Goal: Task Accomplishment & Management: Use online tool/utility

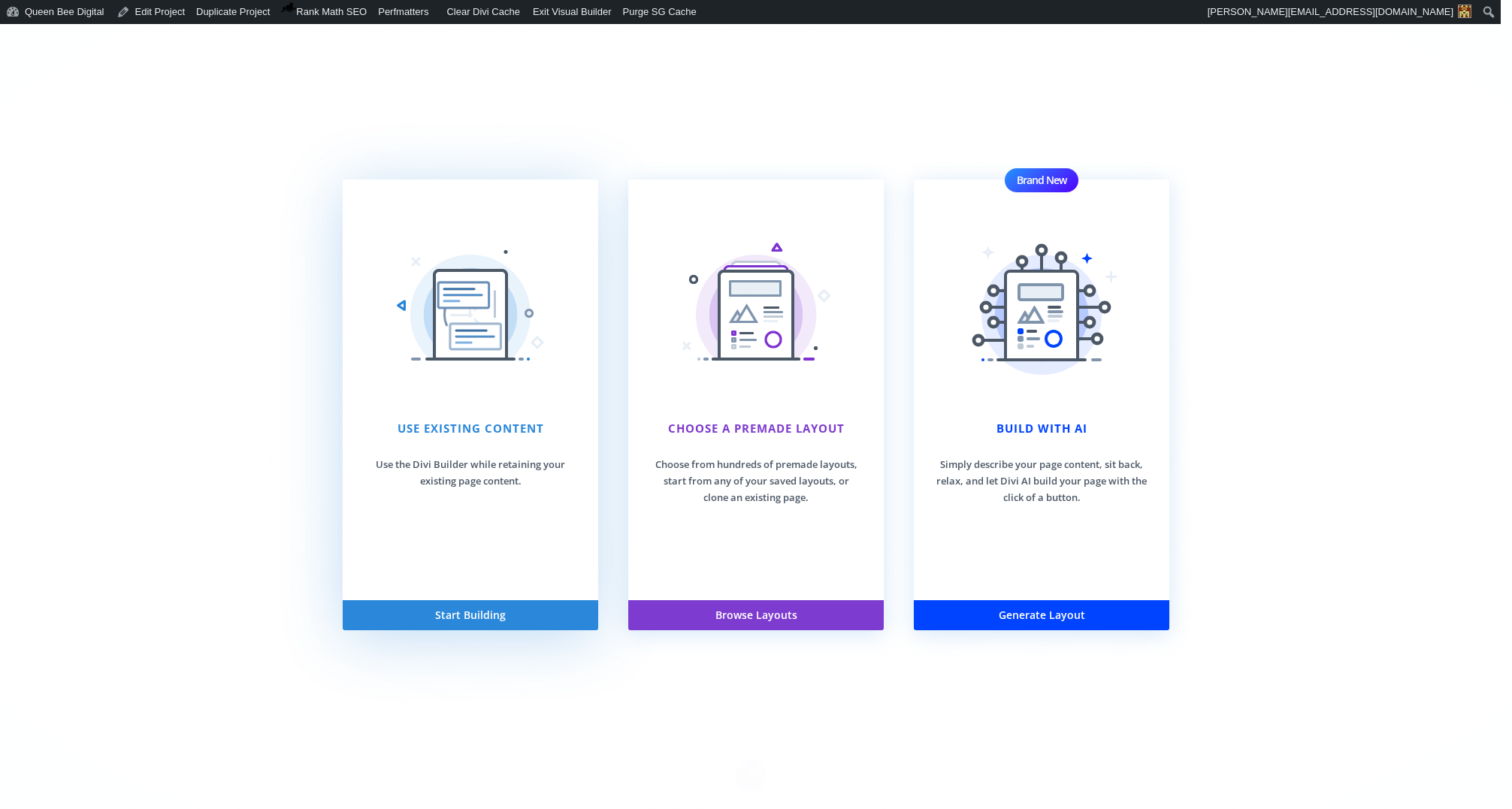
click at [485, 613] on button "Start Building" at bounding box center [471, 615] width 256 height 30
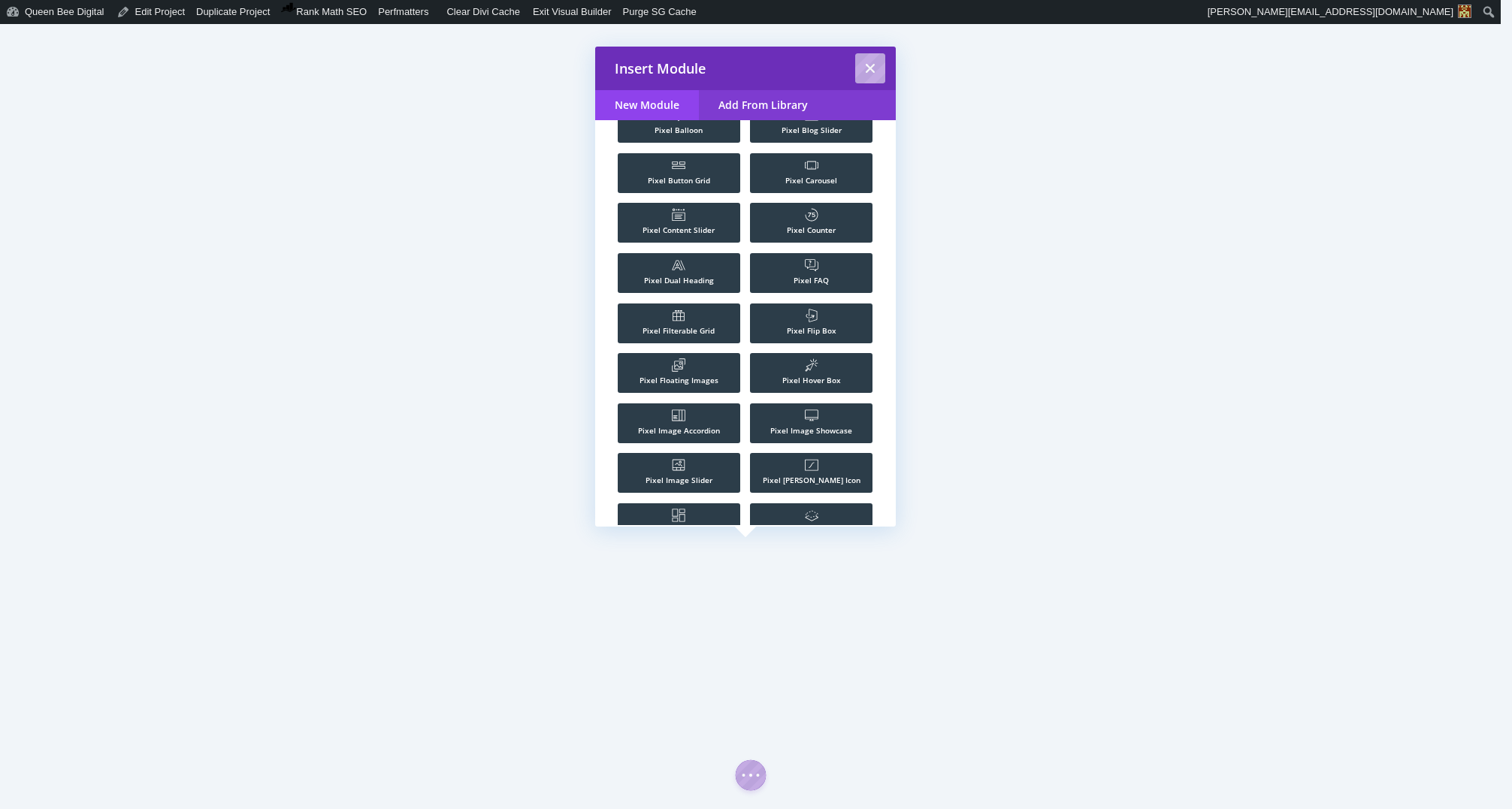
scroll to position [1275, 0]
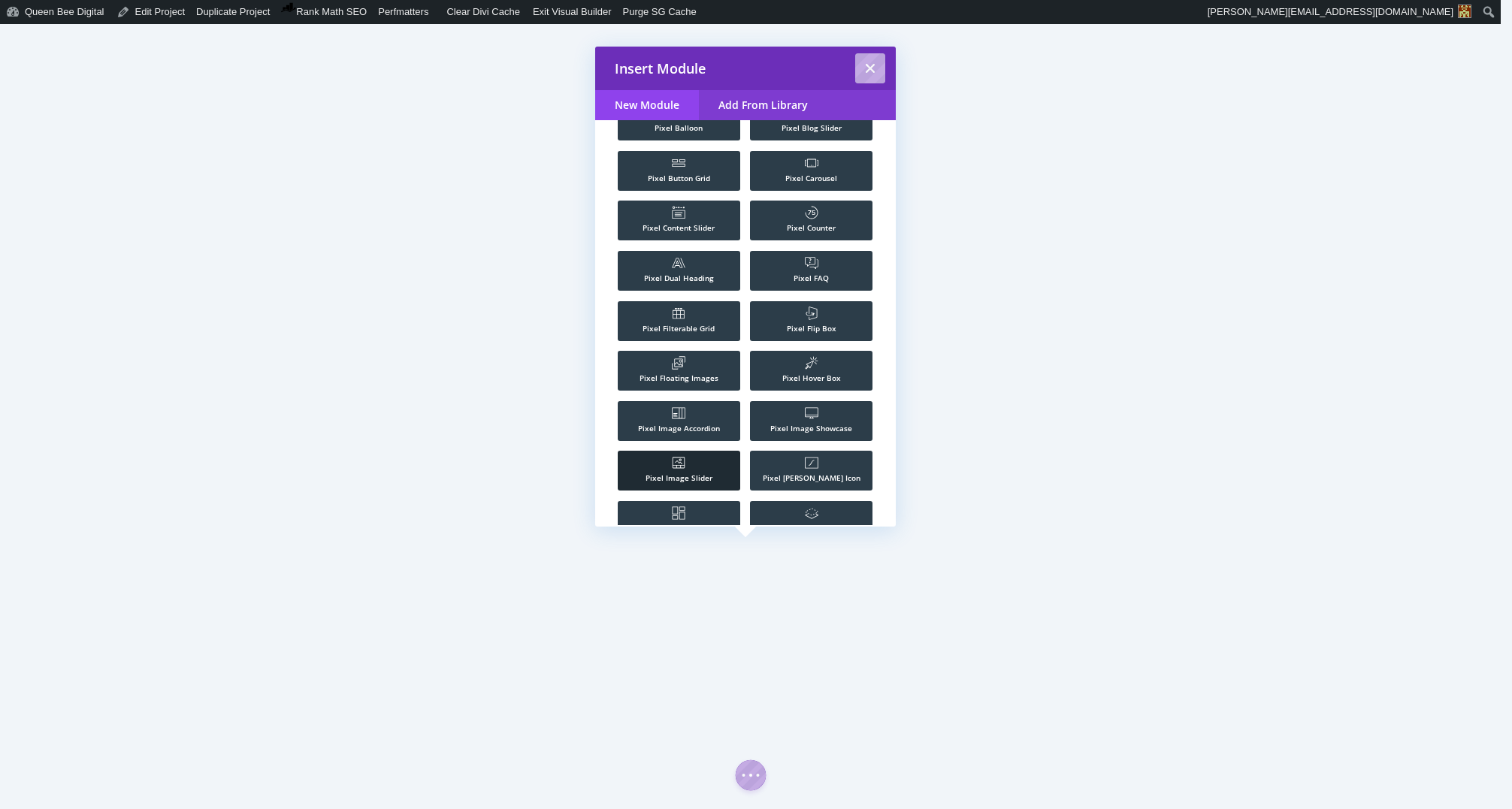
click at [684, 458] on li ".st0{fill:#FFFFFF;} Pixel Image Slider" at bounding box center [679, 470] width 123 height 40
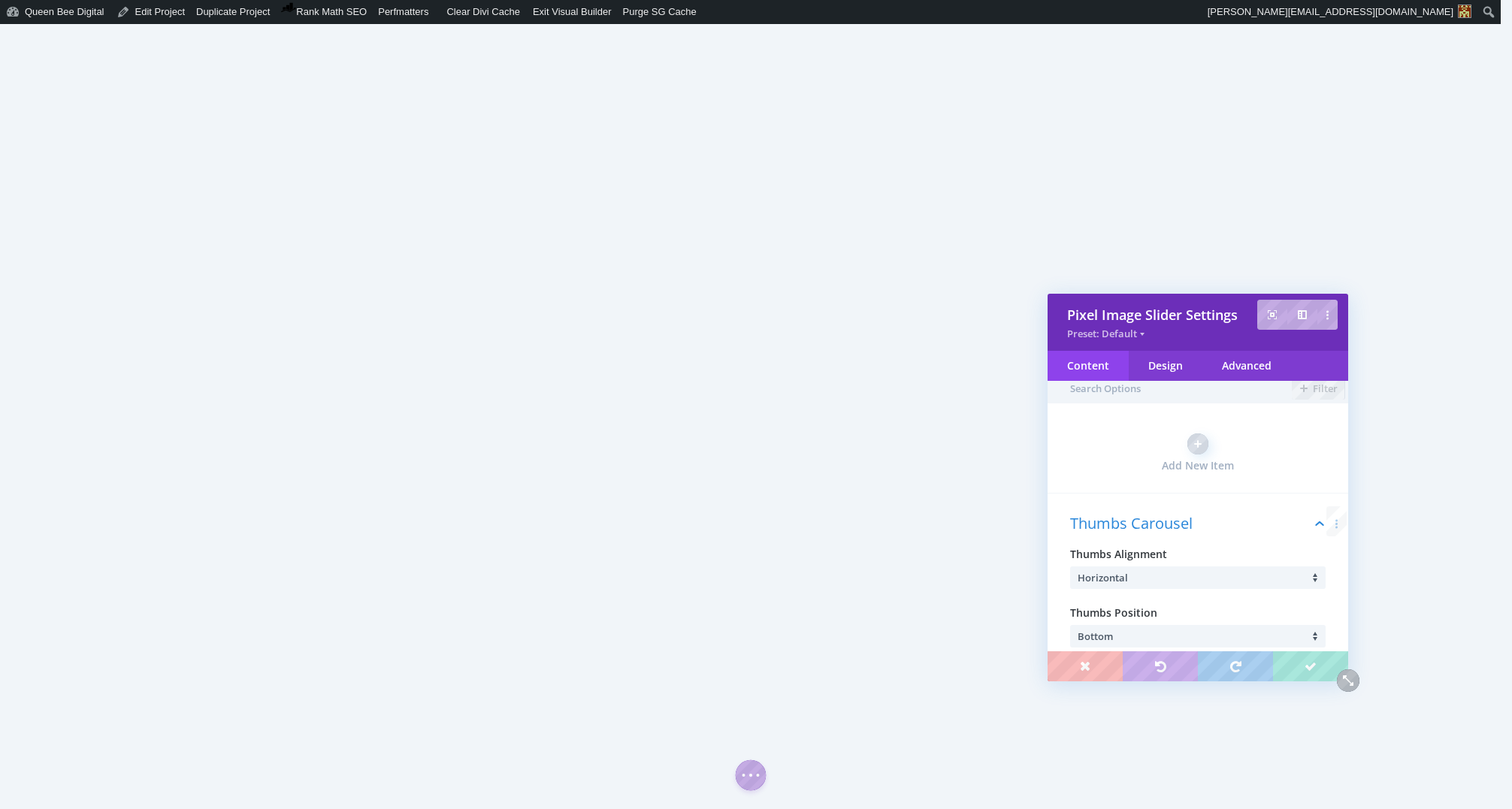
scroll to position [0, 0]
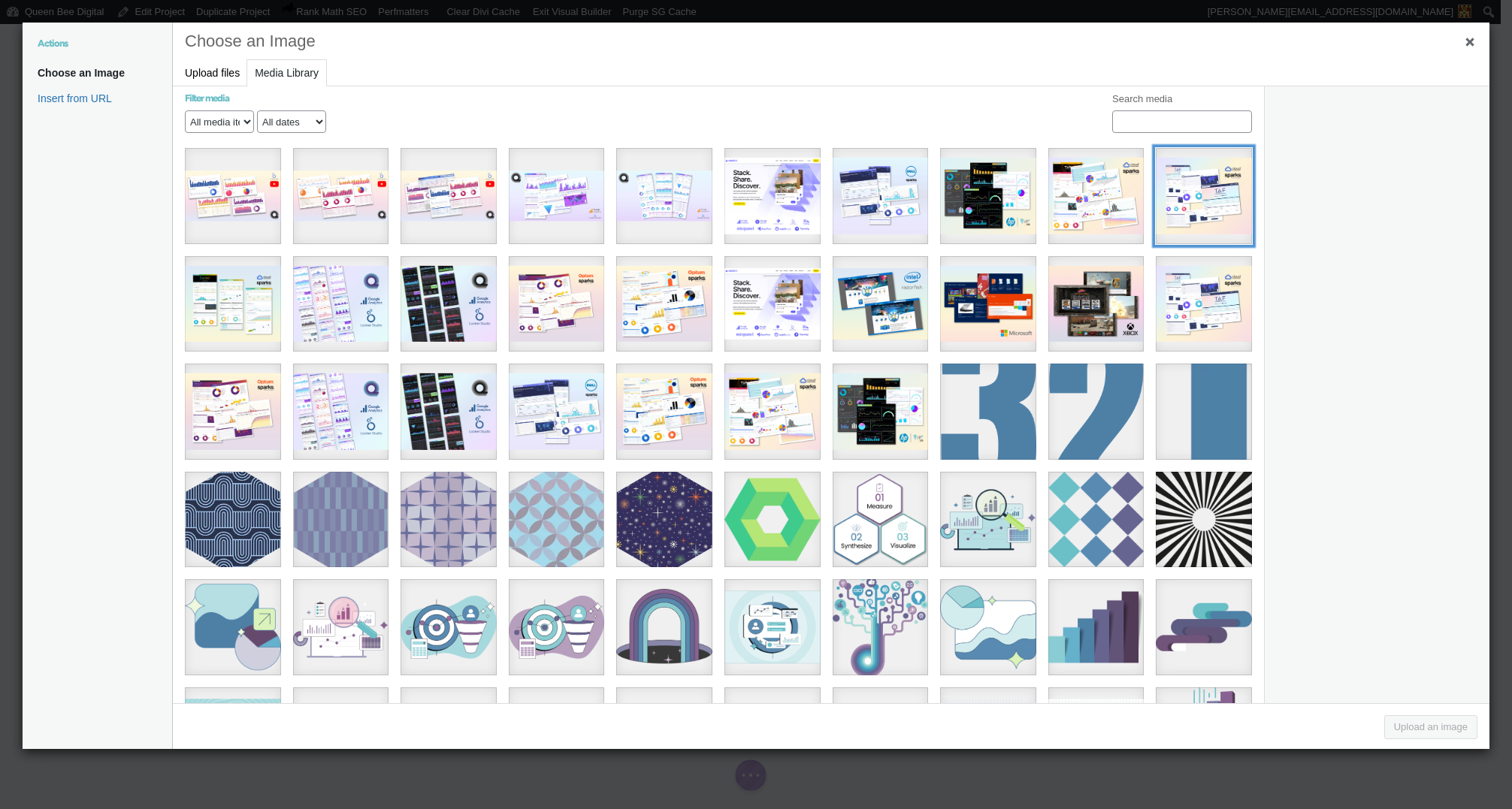
click at [1212, 199] on div "7" at bounding box center [1204, 196] width 96 height 96
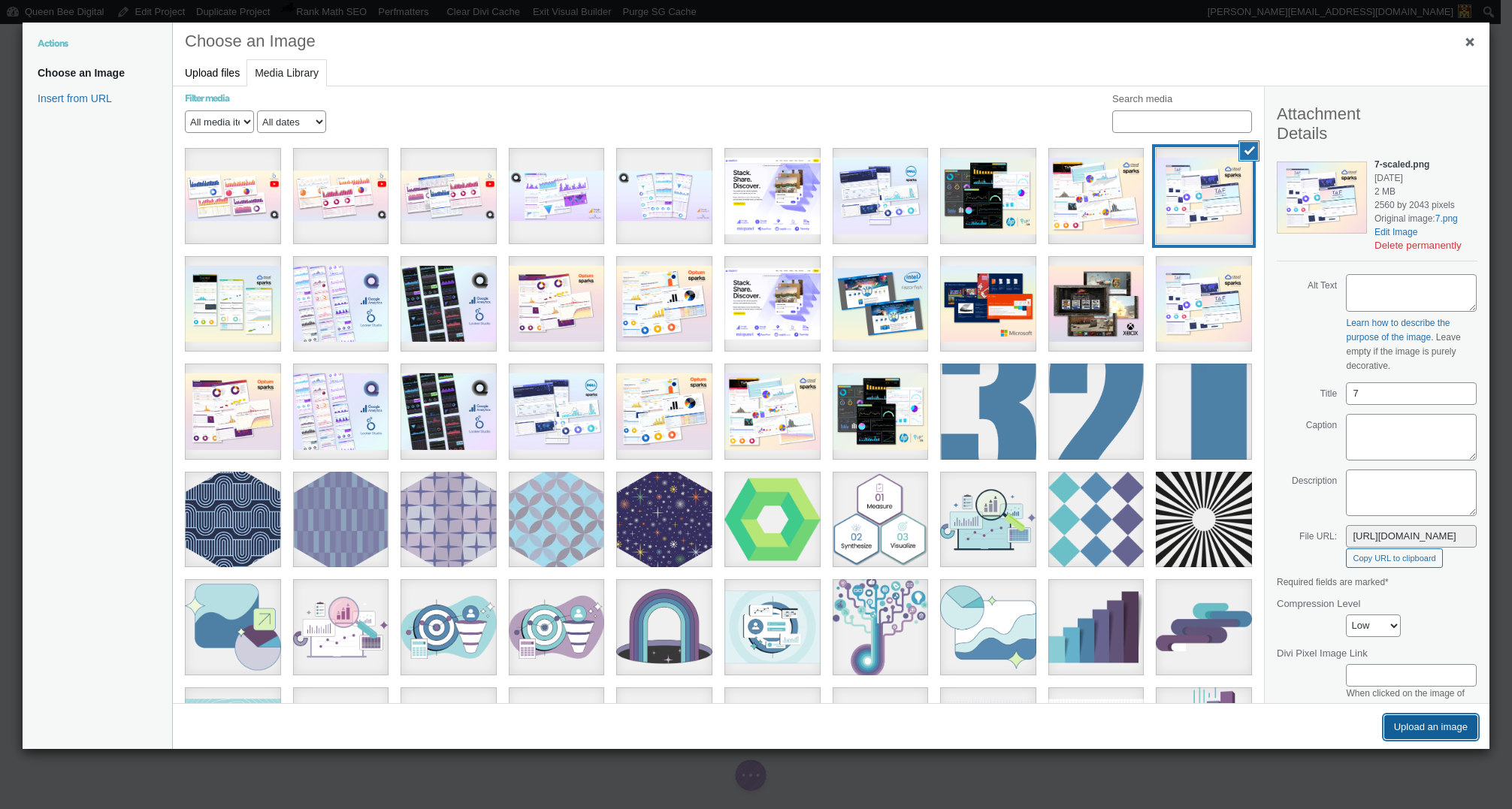
click at [1428, 724] on button "Upload an image" at bounding box center [1430, 727] width 93 height 24
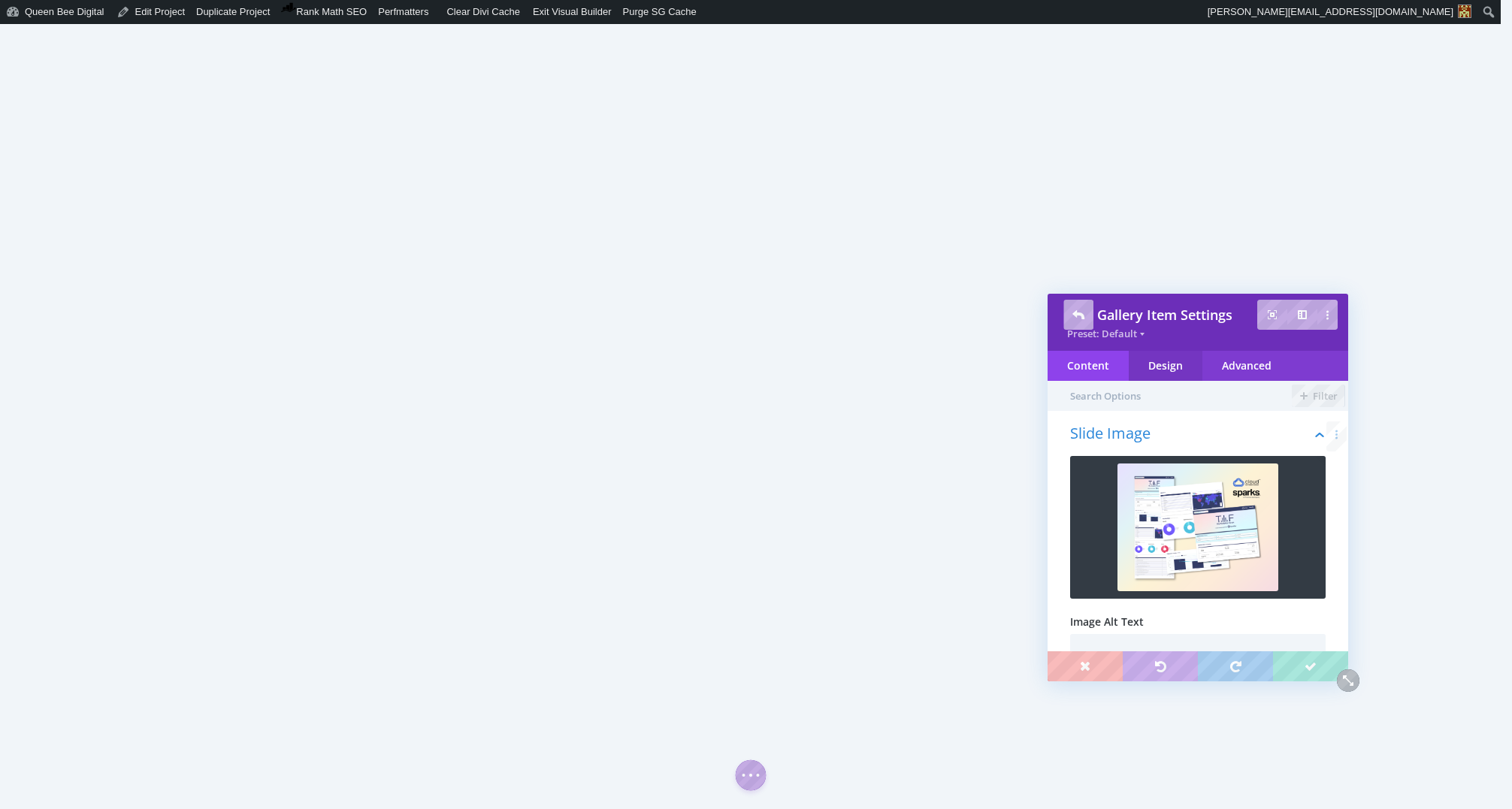
click at [1171, 372] on div "Design" at bounding box center [1165, 366] width 74 height 30
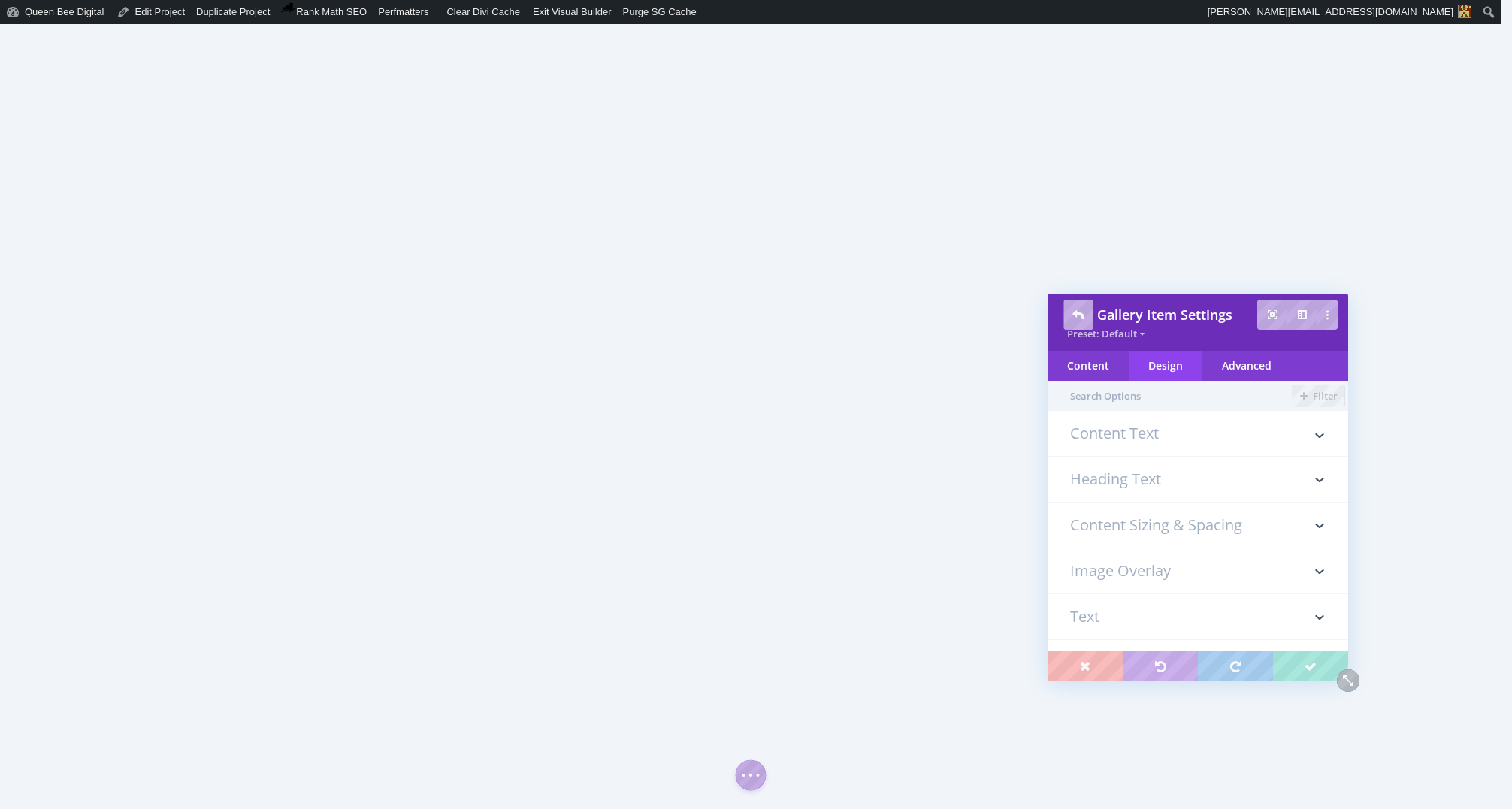
click at [1164, 434] on h3 "Content Text" at bounding box center [1198, 440] width 256 height 30
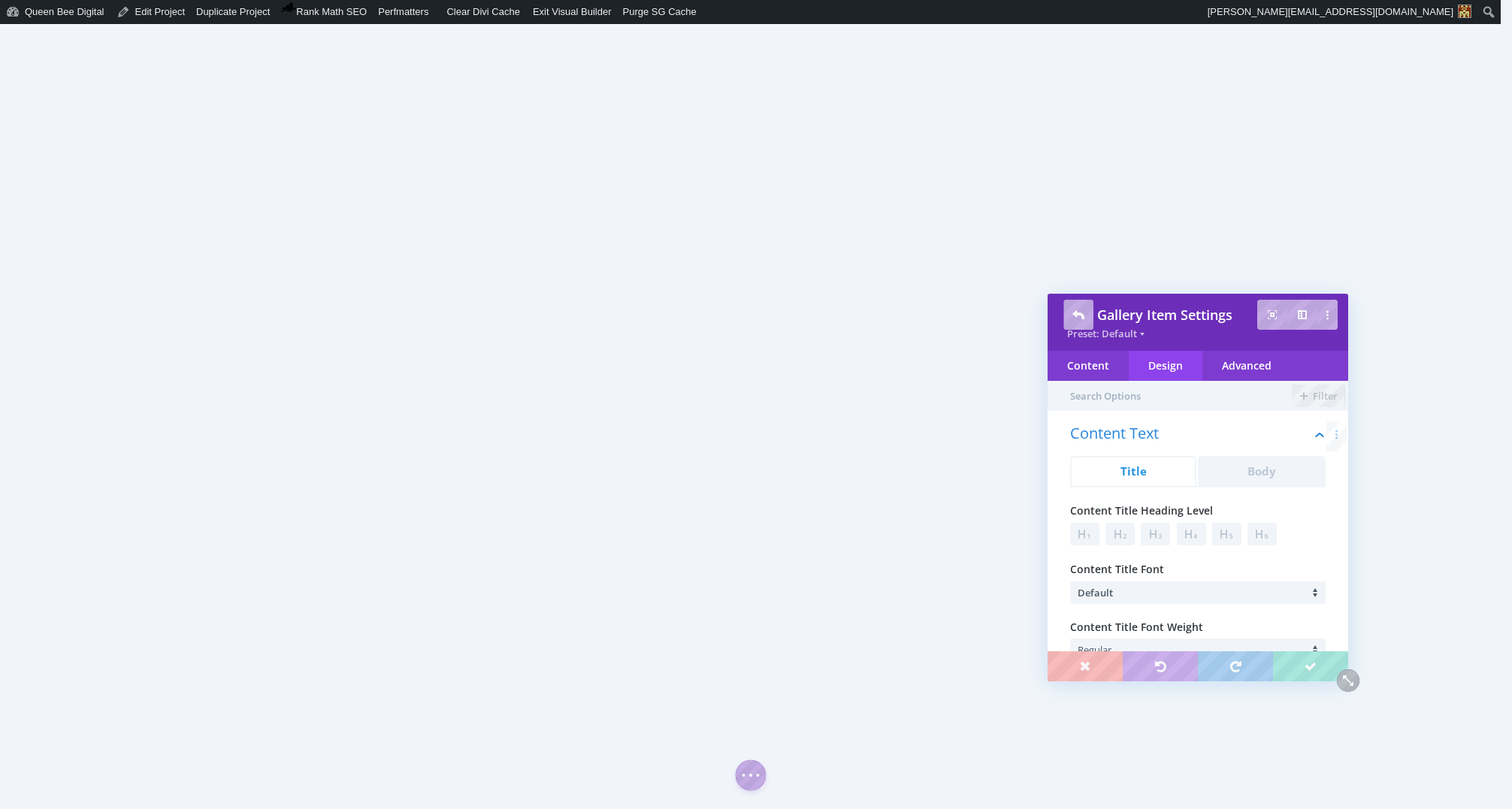
type input "1"
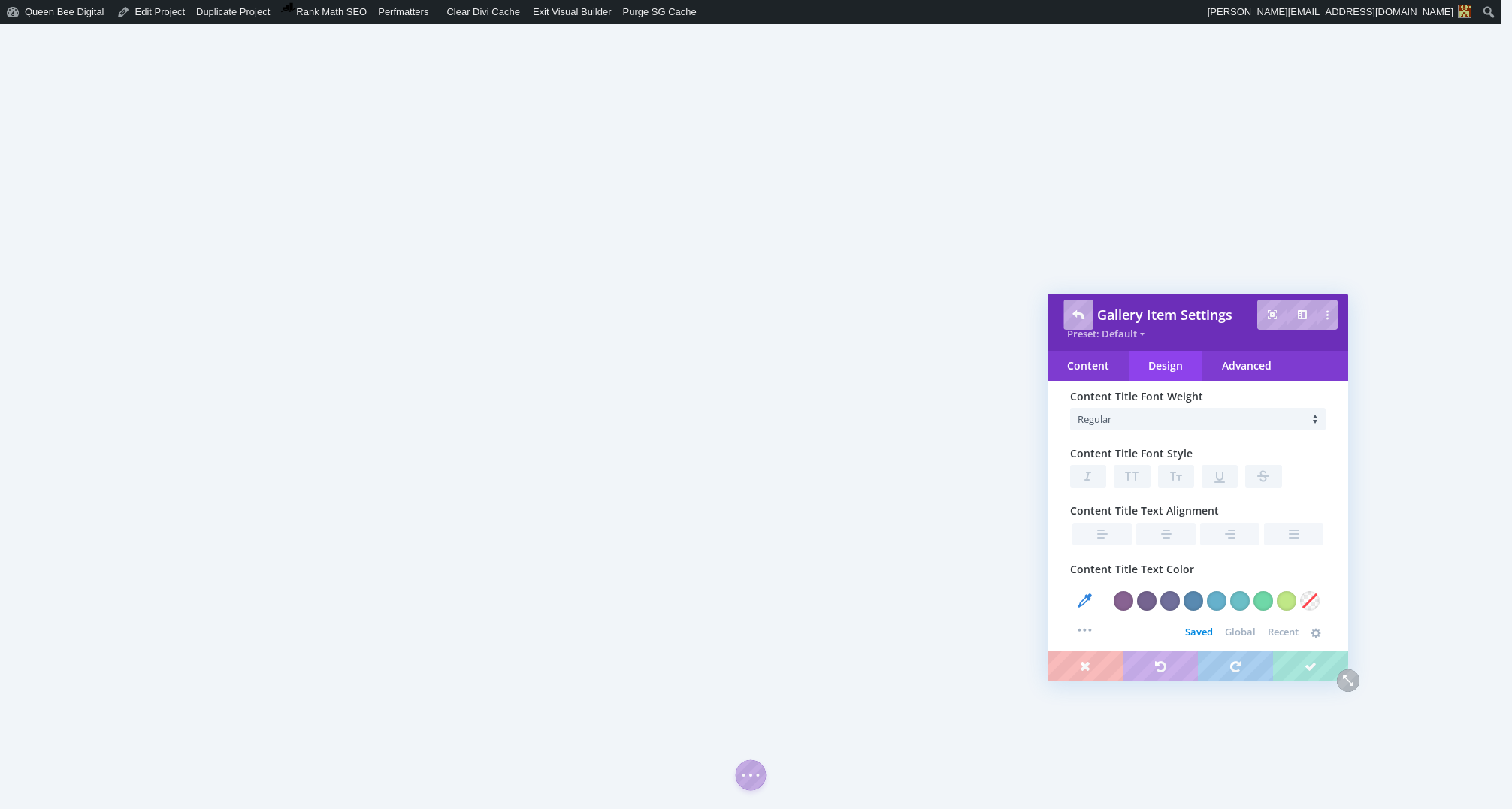
type input "1"
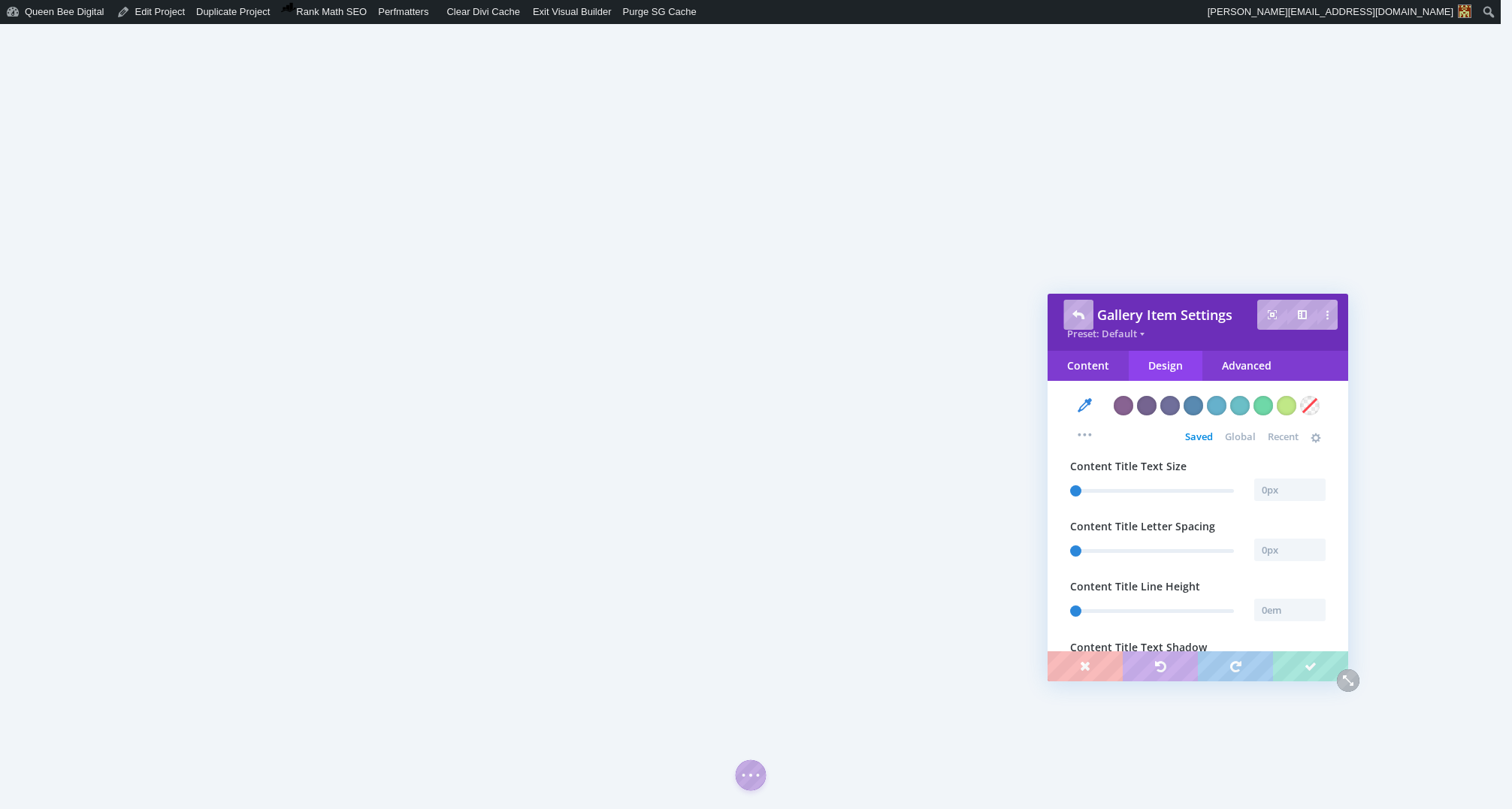
type input "1"
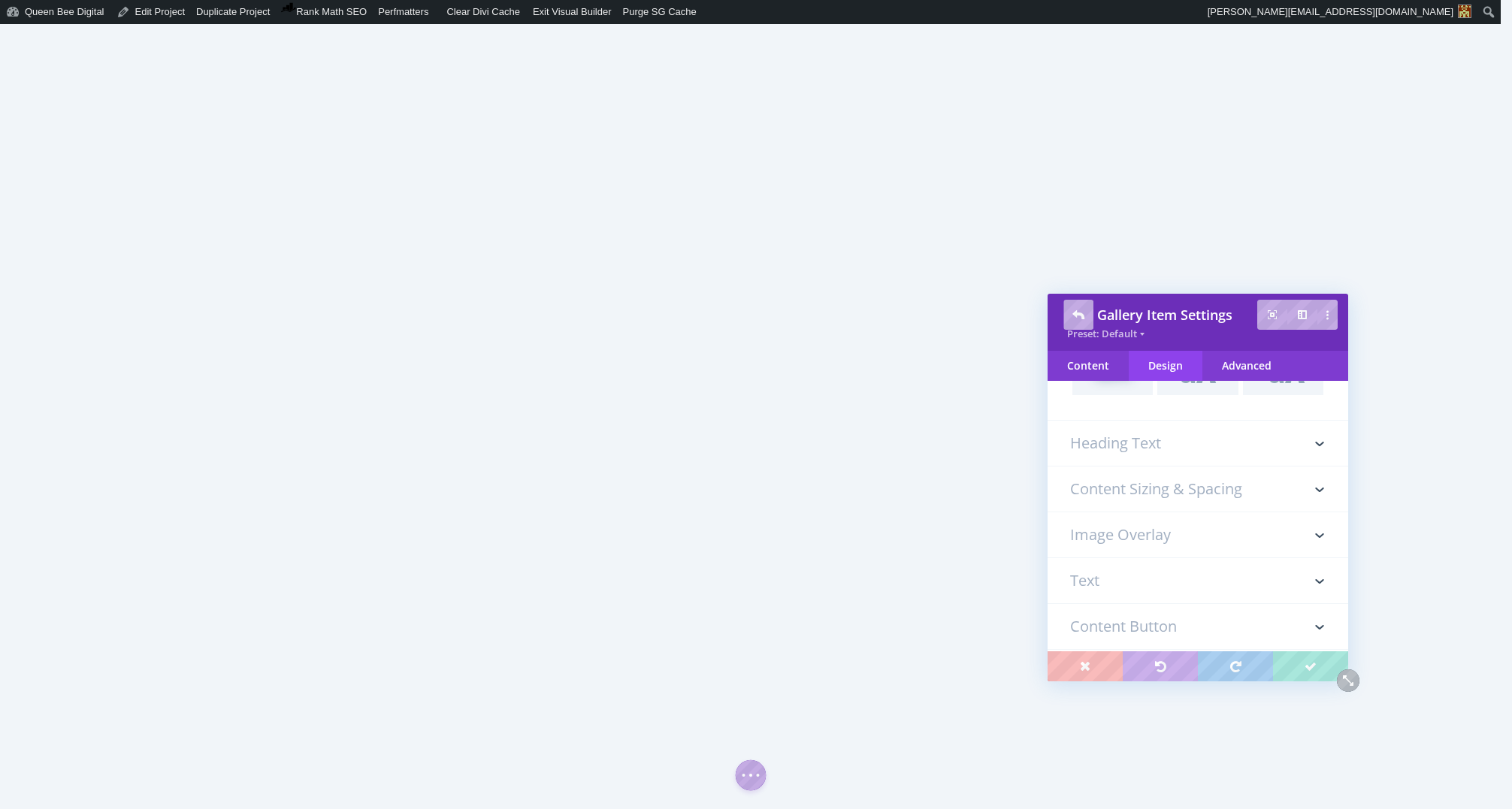
click at [1168, 534] on h3 "Image Overlay" at bounding box center [1198, 534] width 256 height 45
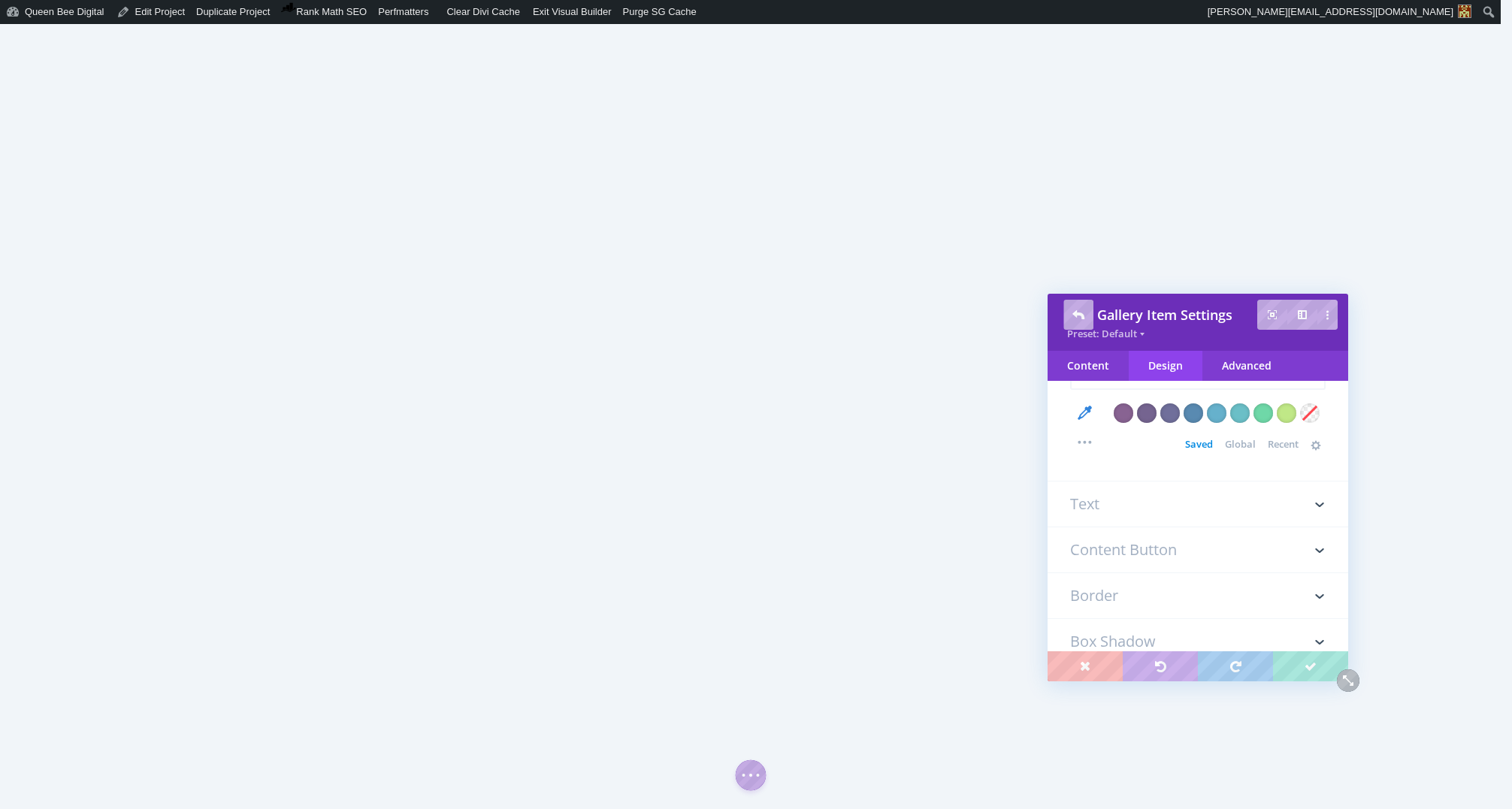
scroll to position [501, 0]
click at [1100, 365] on div "Content" at bounding box center [1087, 366] width 81 height 30
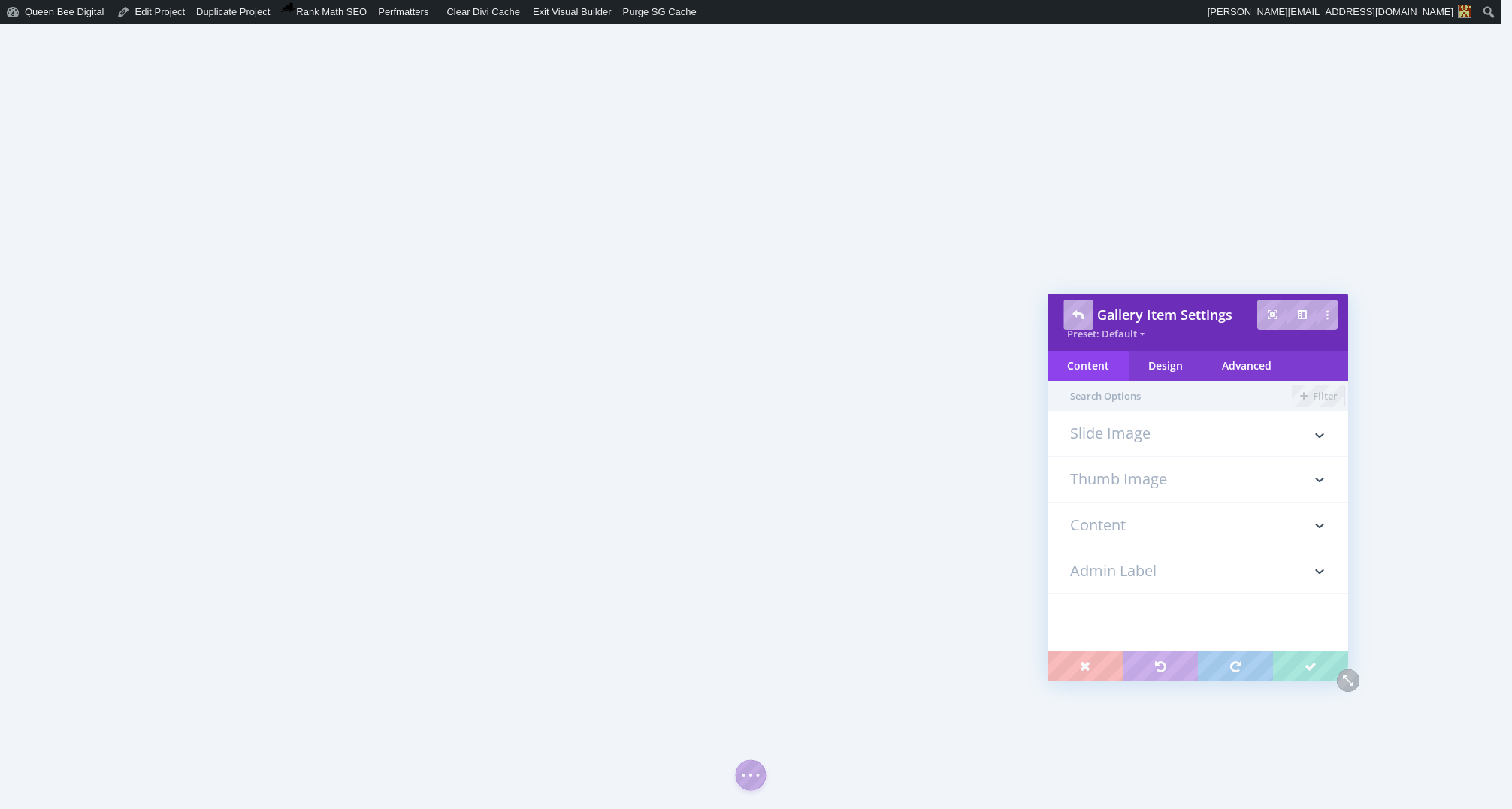
click at [1119, 436] on h3 "Slide Image" at bounding box center [1198, 440] width 256 height 30
click at [1159, 533] on h3 "Thumb Image" at bounding box center [1198, 526] width 256 height 45
click at [1139, 548] on h3 "Content" at bounding box center [1198, 544] width 256 height 45
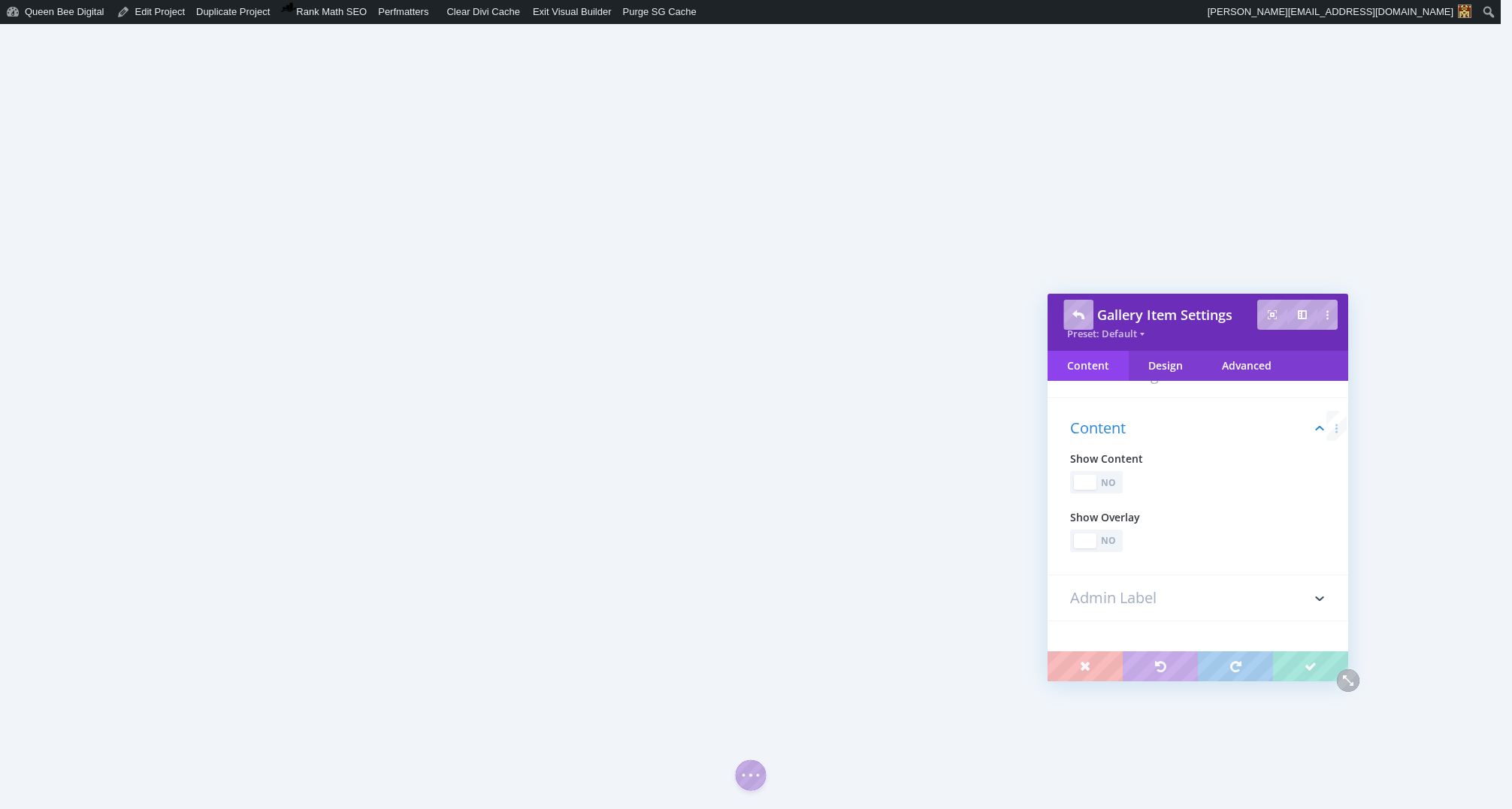
scroll to position [112, 0]
click at [1113, 477] on div "No" at bounding box center [1108, 474] width 21 height 14
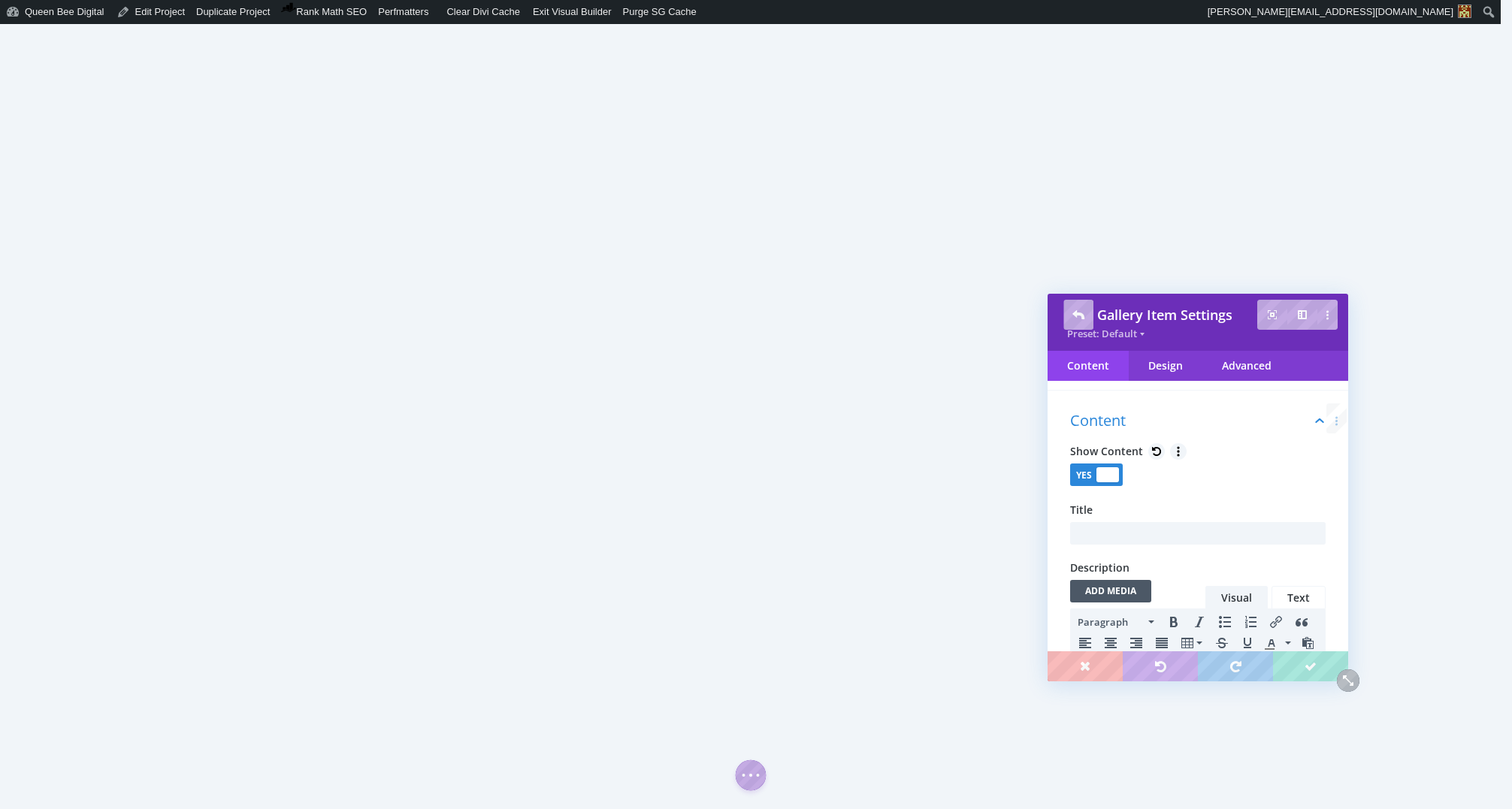
scroll to position [0, 0]
click at [1113, 477] on div at bounding box center [1107, 474] width 23 height 15
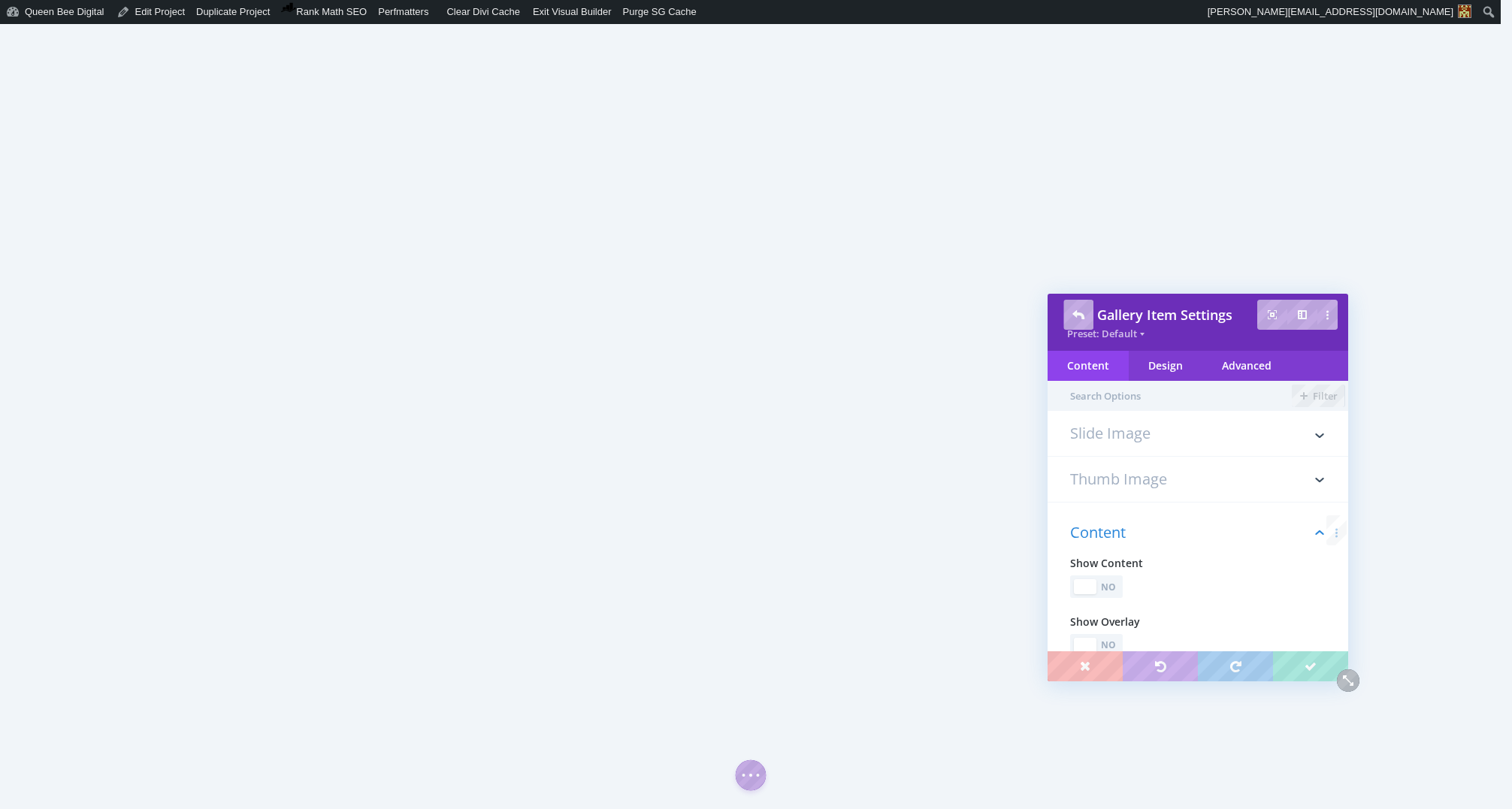
click at [1113, 427] on h3 "Slide Image" at bounding box center [1198, 440] width 256 height 30
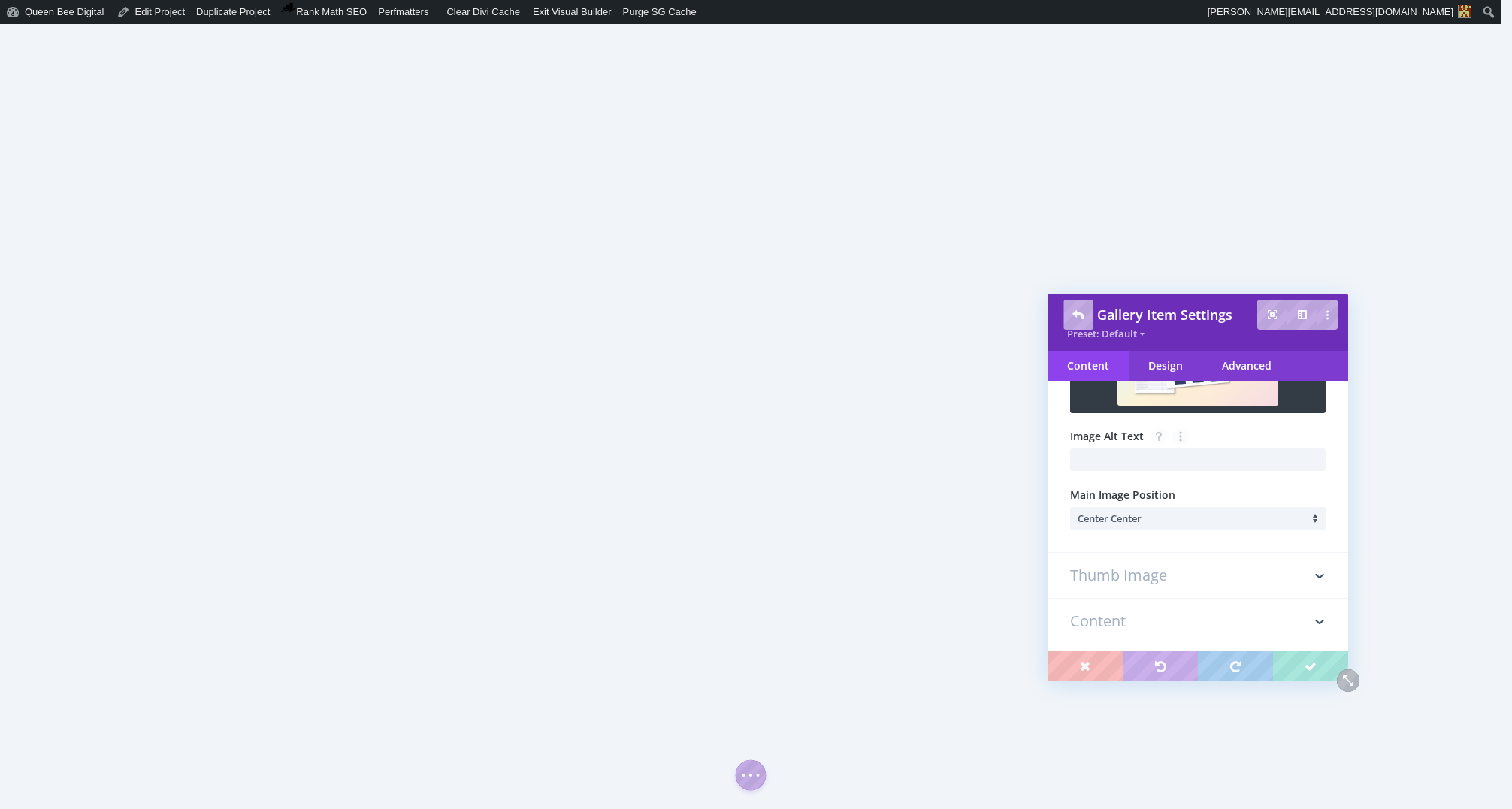
scroll to position [188, 0]
click at [1151, 570] on h3 "Thumb Image" at bounding box center [1198, 572] width 256 height 45
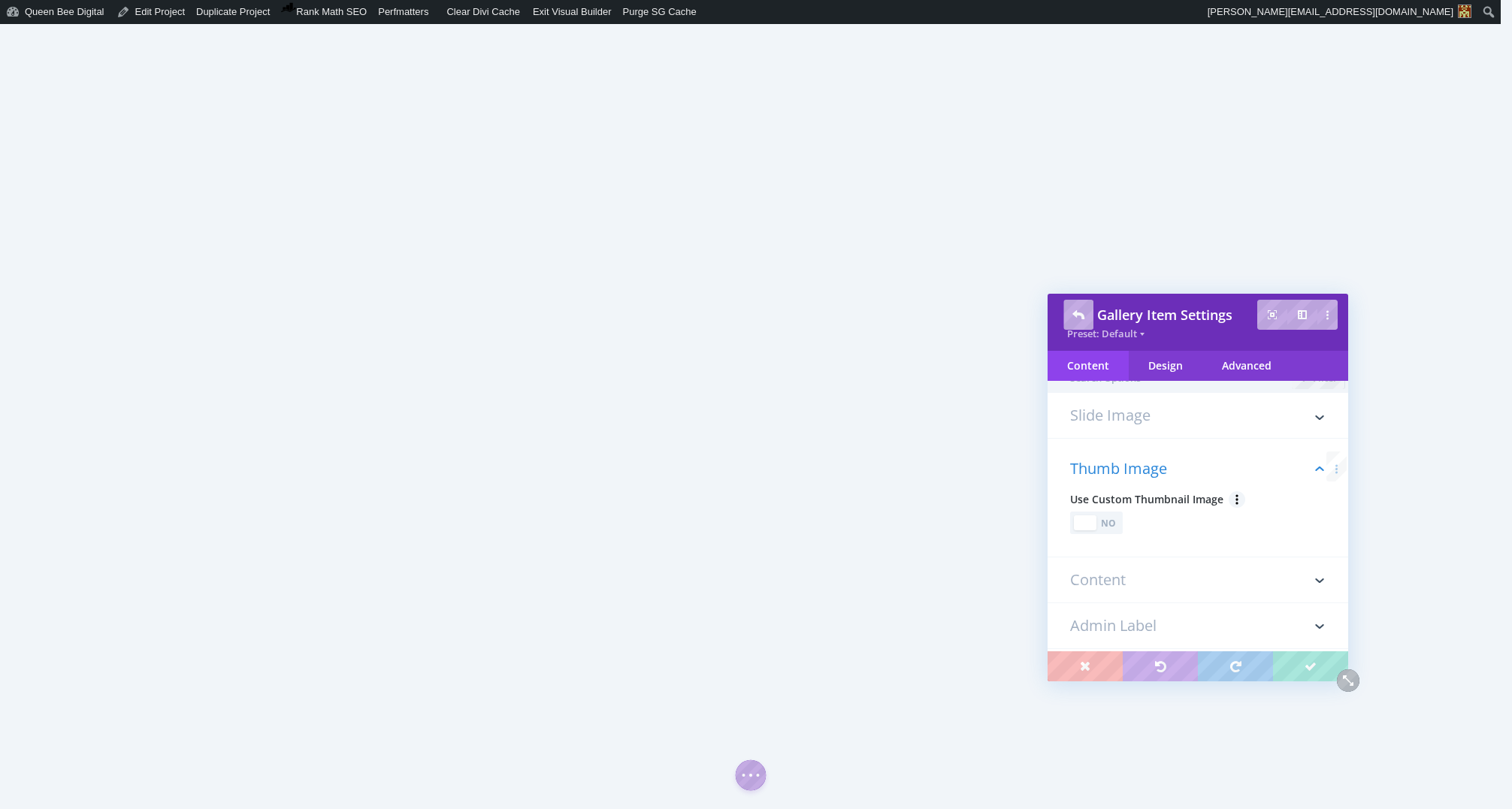
scroll to position [0, 0]
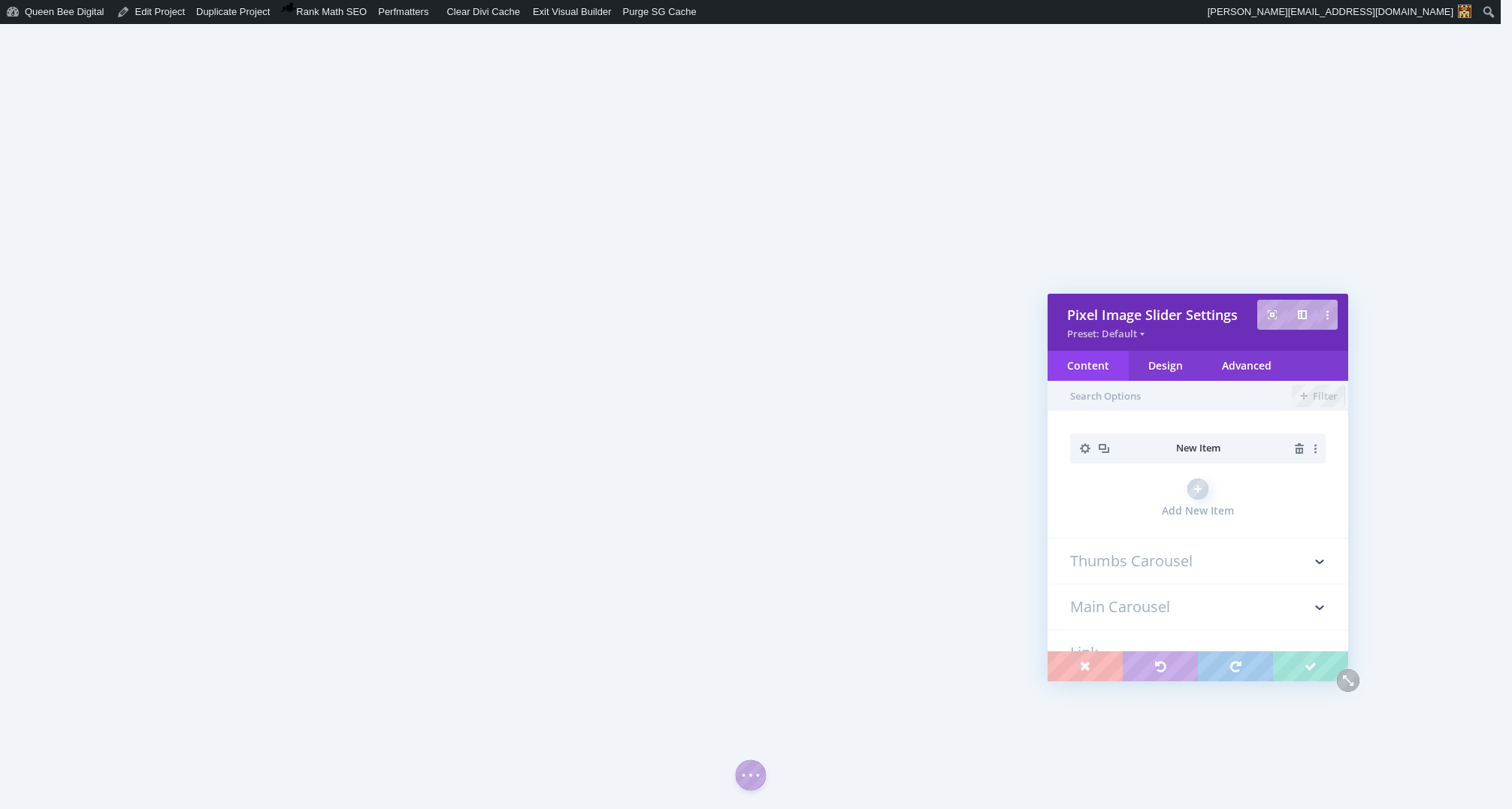
click at [1152, 564] on h3 "Thumbs Carousel" at bounding box center [1198, 560] width 256 height 45
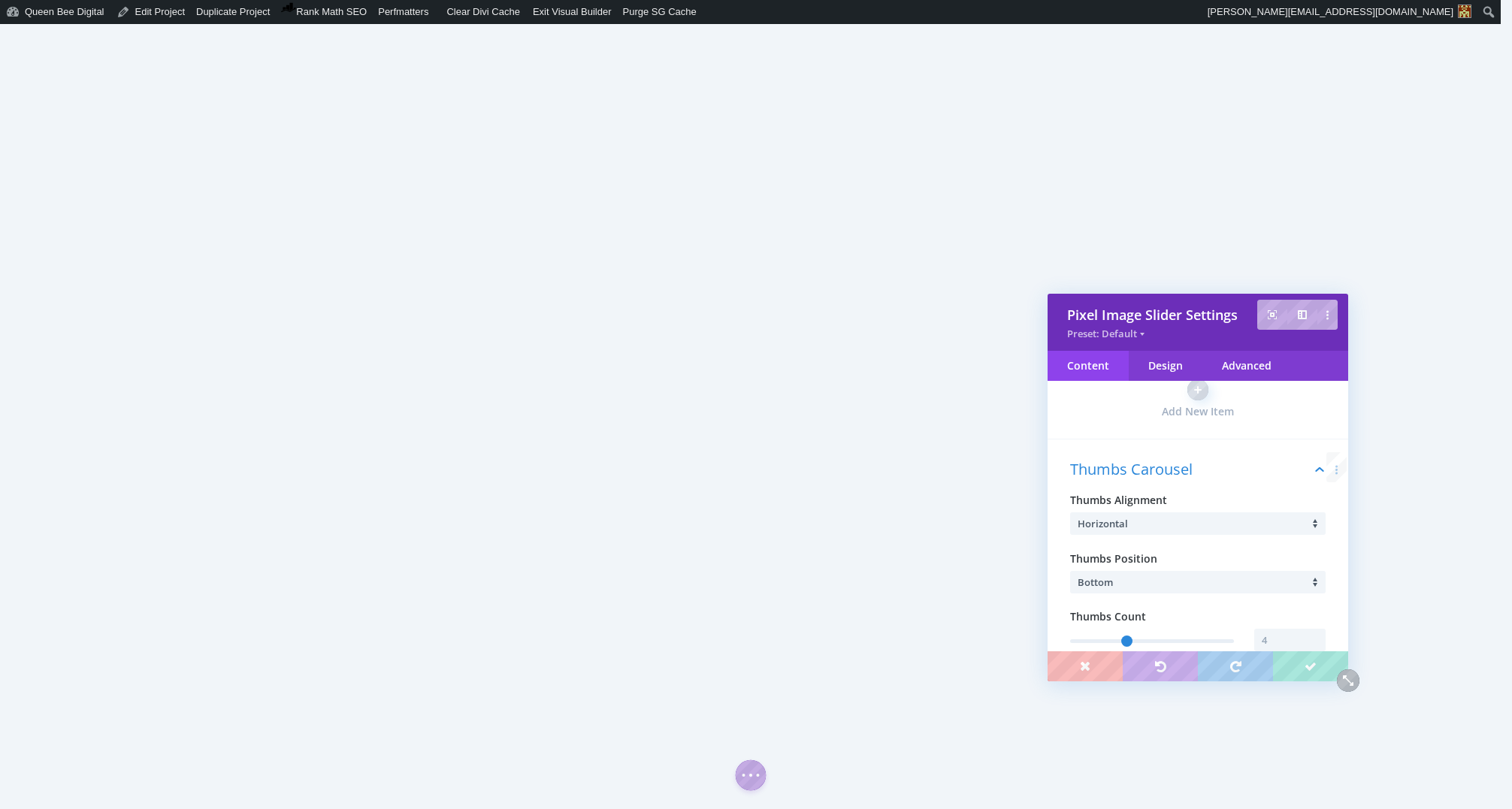
scroll to position [158, 0]
click at [1313, 579] on div at bounding box center [1317, 575] width 15 height 11
type input "5"
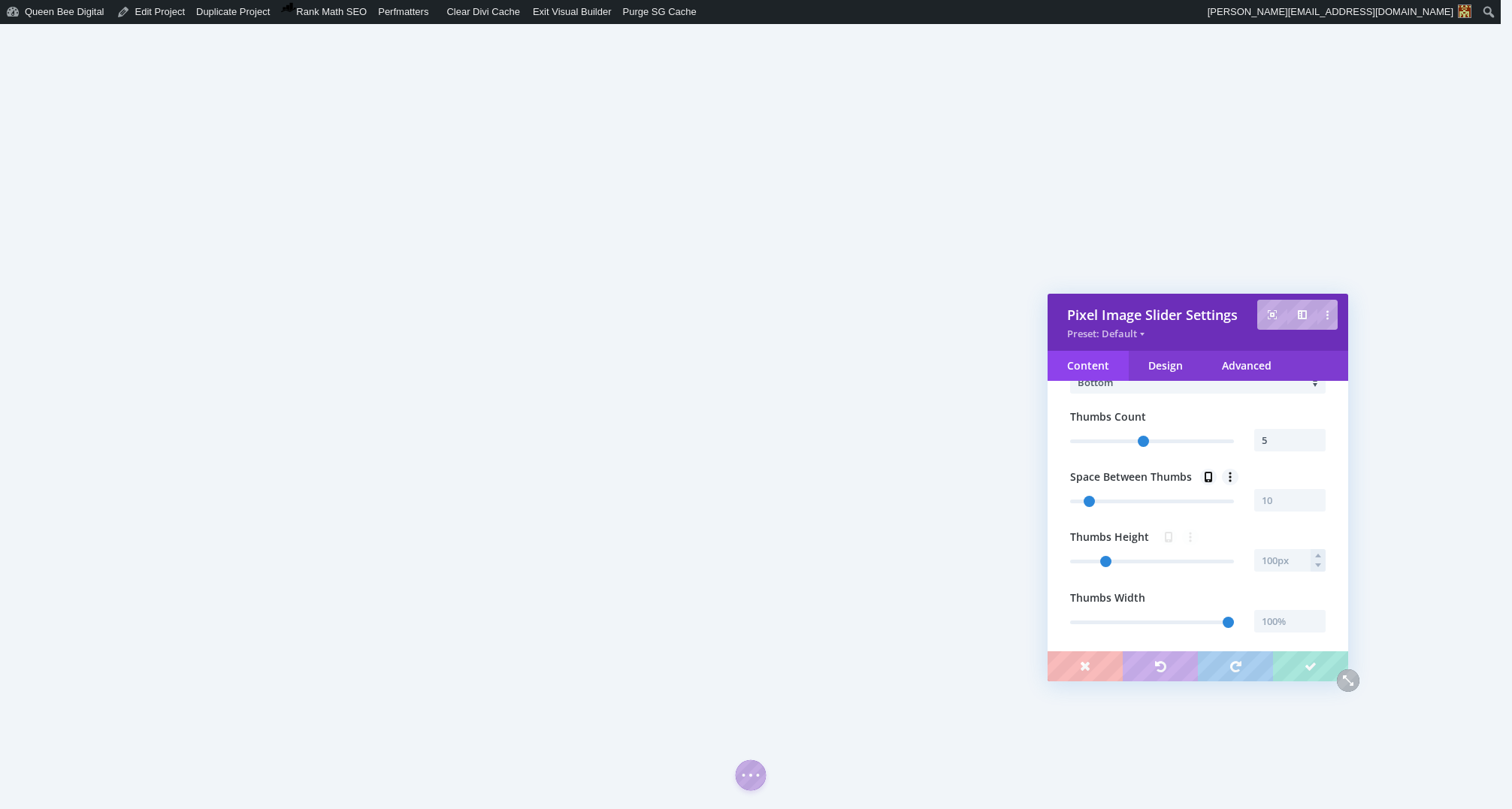
scroll to position [301, 0]
click at [1278, 564] on input "text" at bounding box center [1289, 558] width 71 height 23
type input "200"
click at [1265, 557] on input "200px" at bounding box center [1289, 558] width 71 height 23
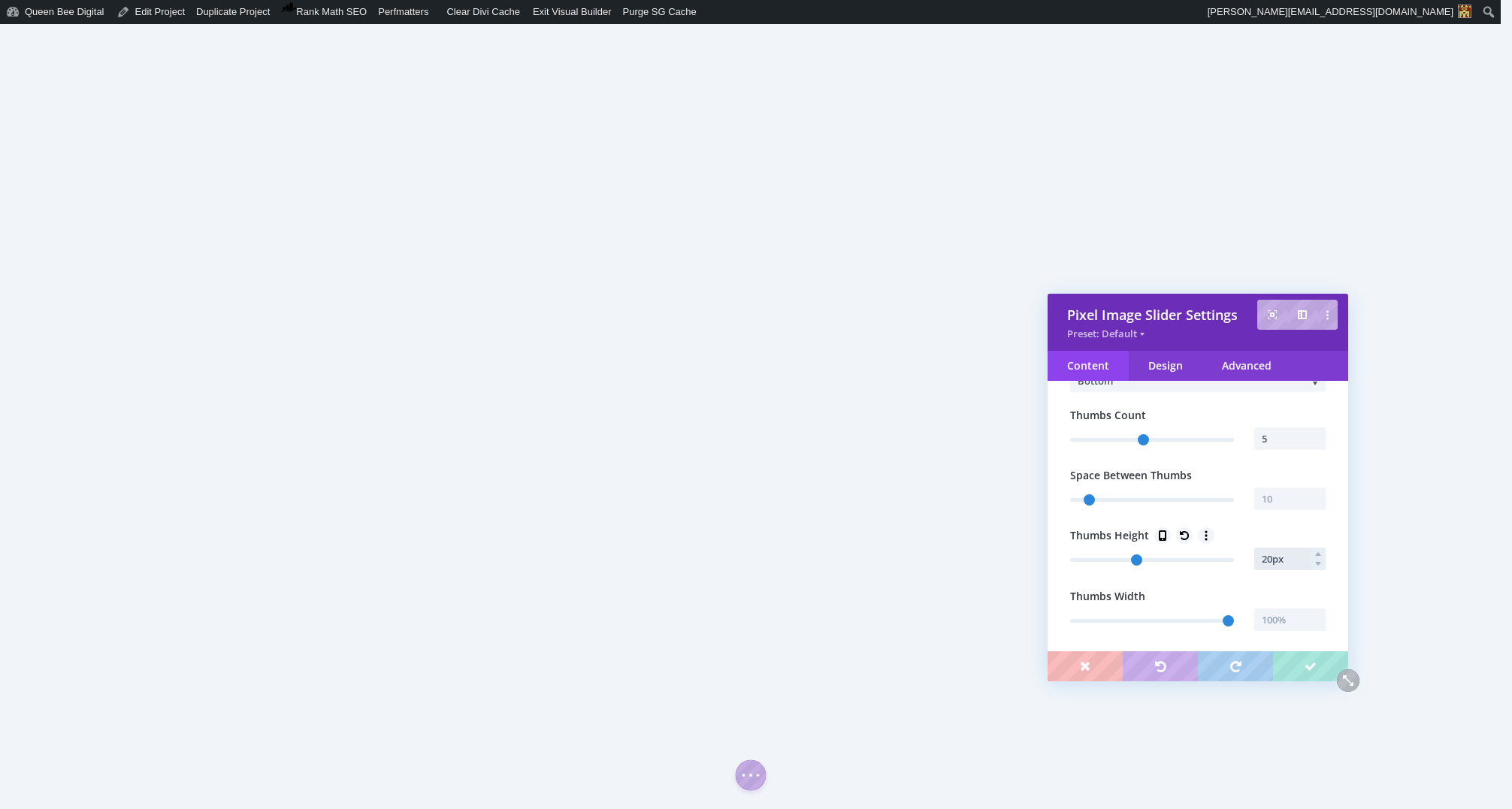
type input "220px"
type input "220"
type input "221px"
type input "221"
type input "222px"
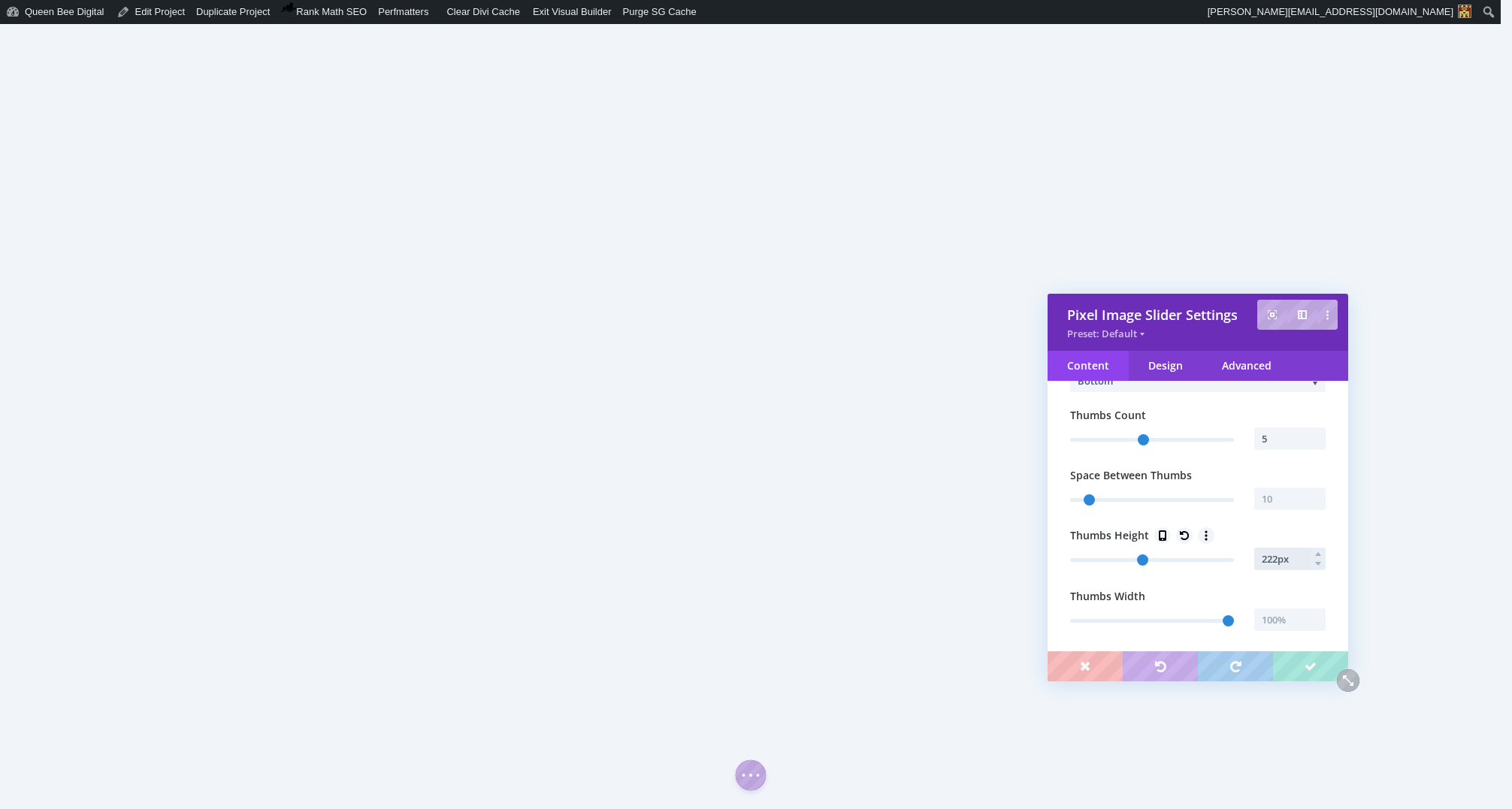
type input "222"
type input "223px"
type input "223"
type input "224px"
type input "224"
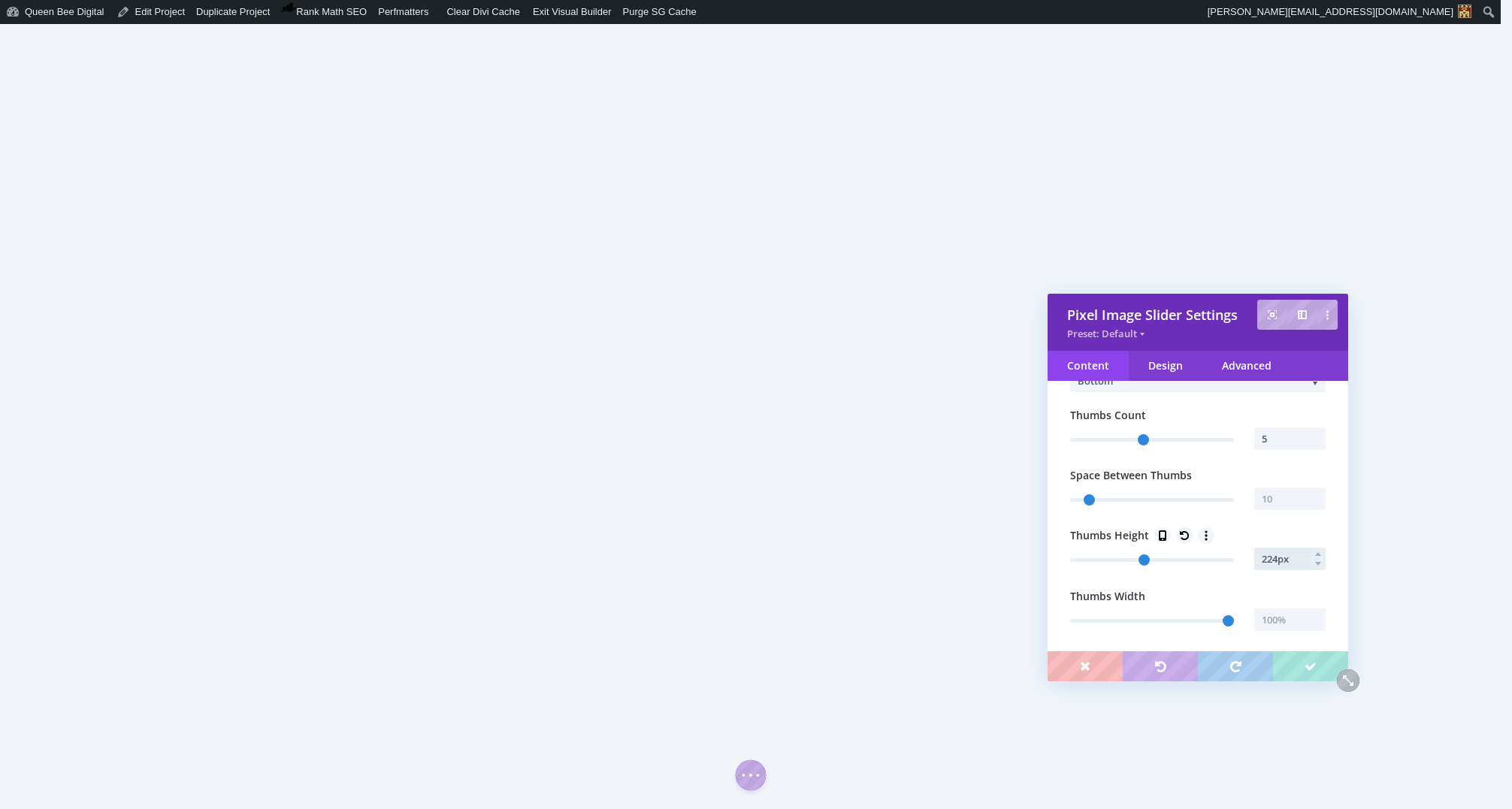
type input "225px"
type input "225"
type input "226px"
type input "226"
type input "227px"
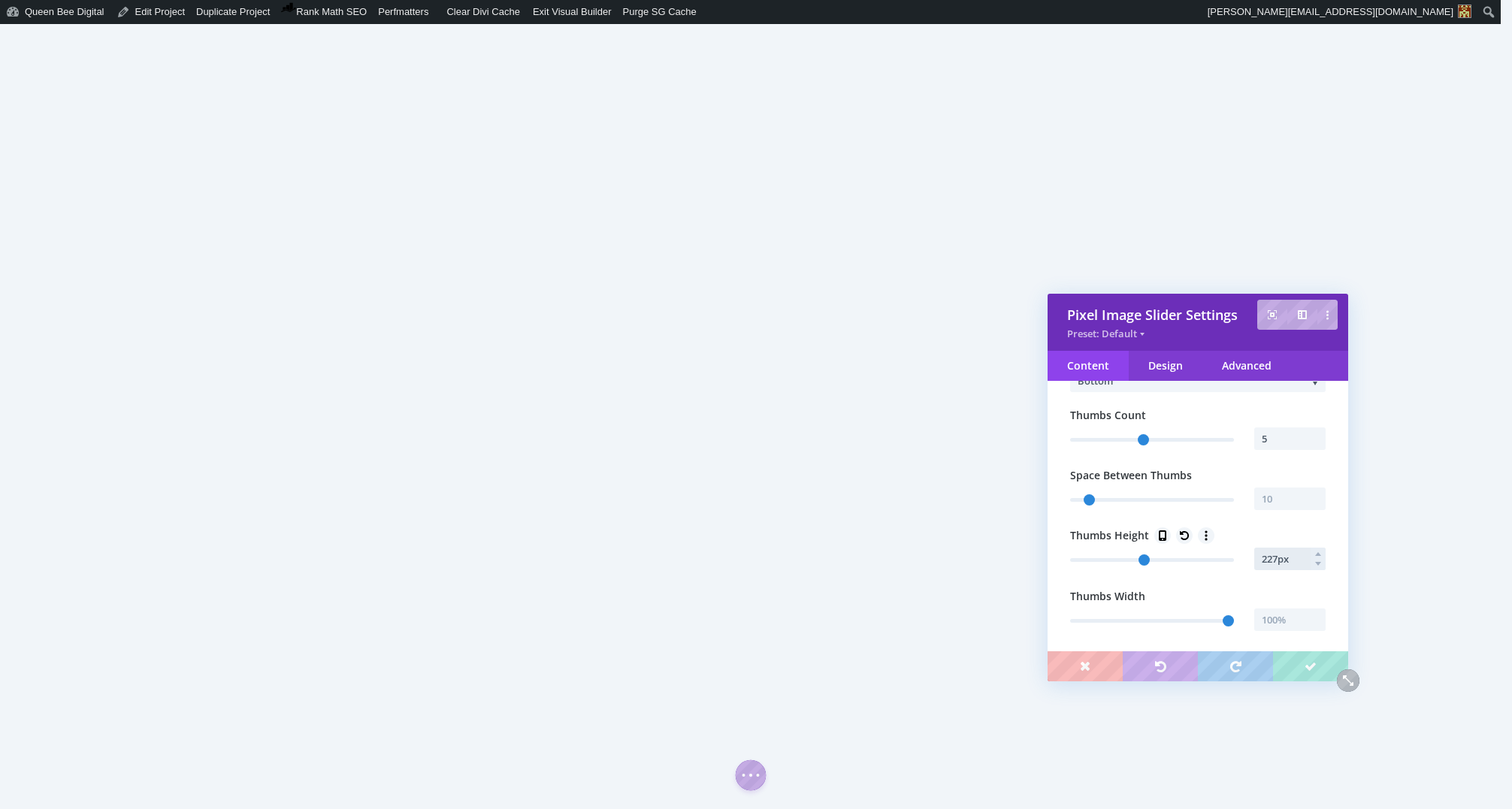
type input "227"
type input "228px"
type input "228"
type input "229px"
type input "229"
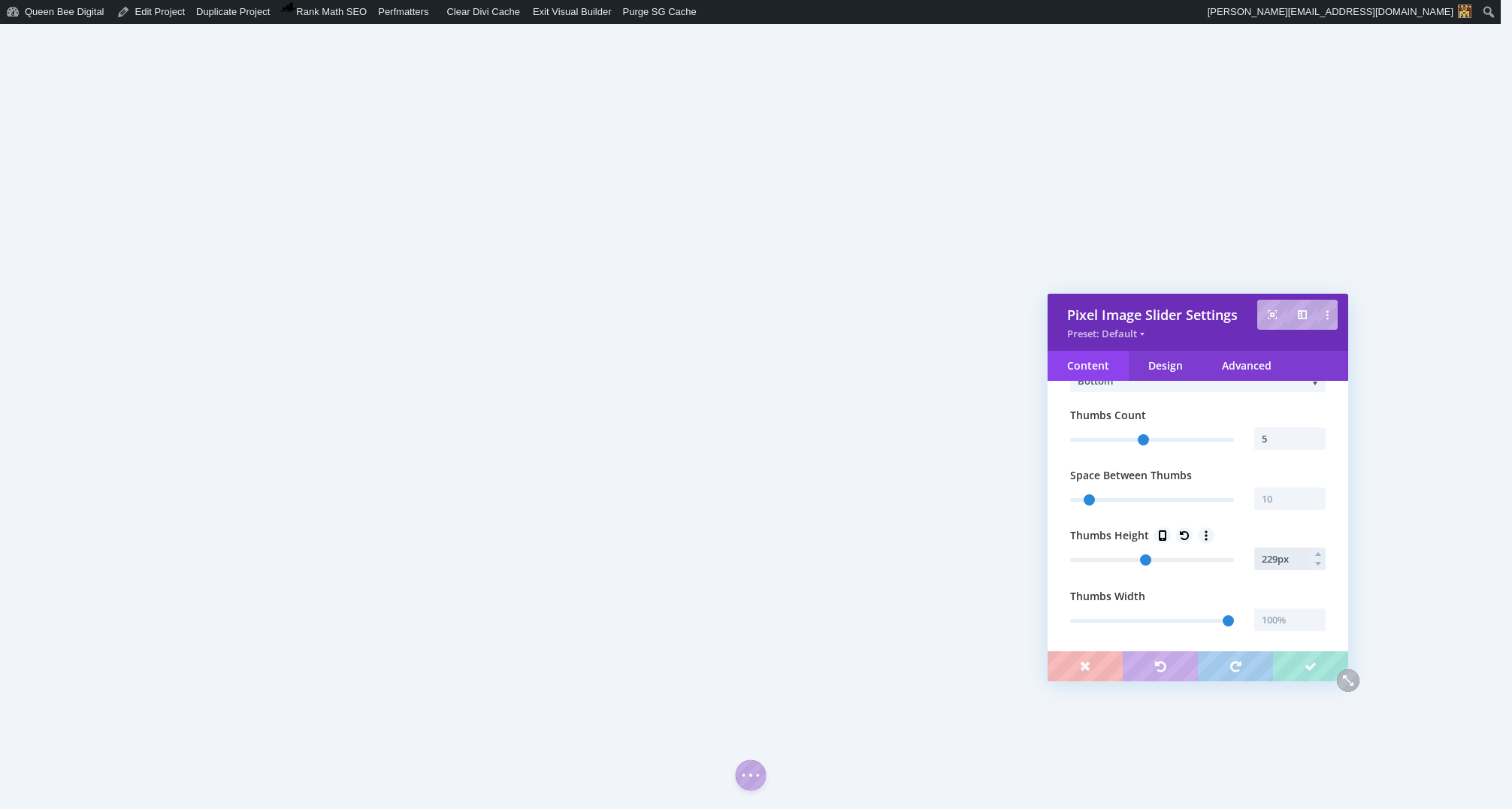
type input "230px"
type input "230"
type input "231px"
type input "231"
type input "232px"
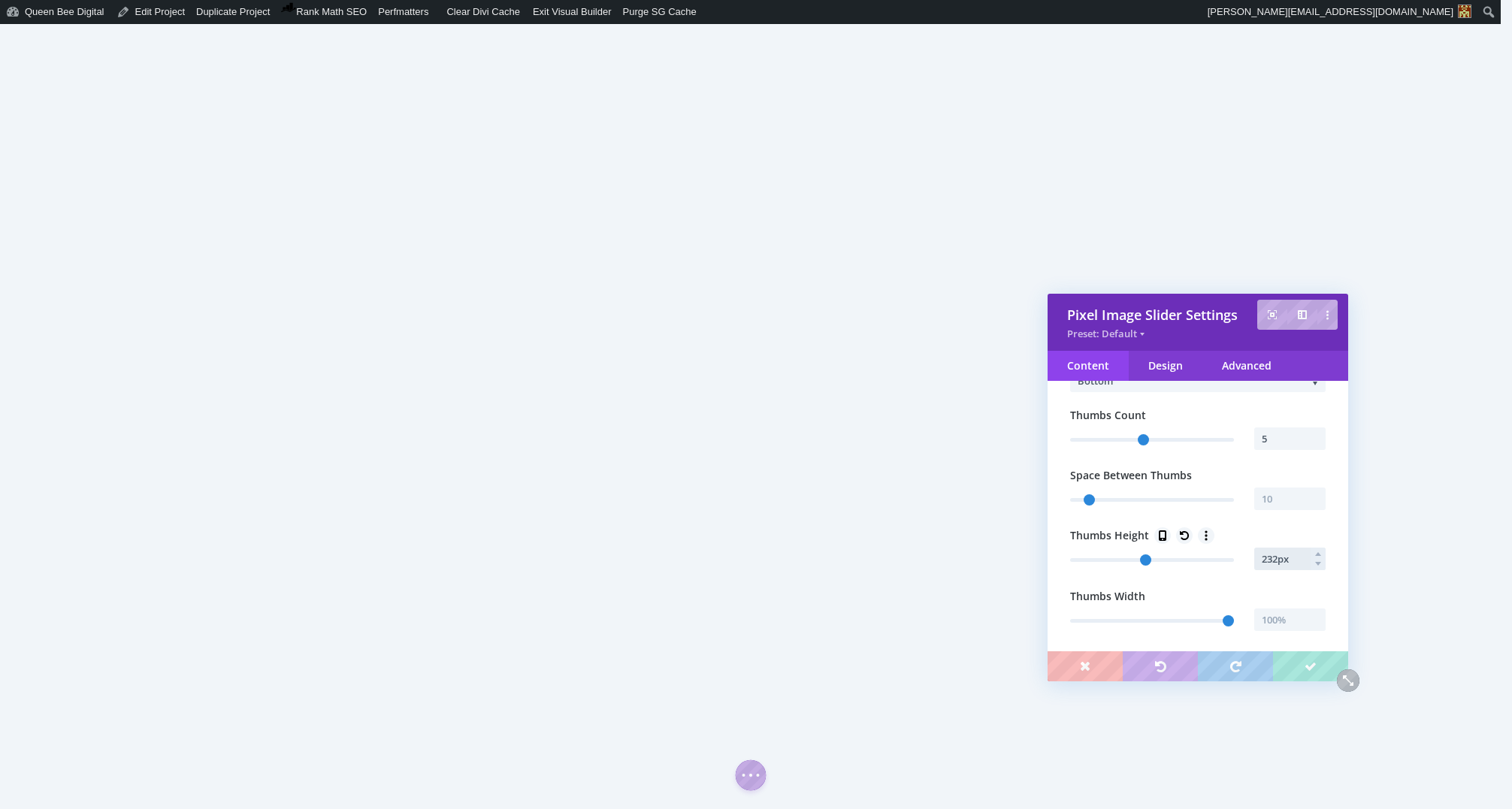
type input "232"
type input "233px"
type input "233"
type input "234px"
type input "234"
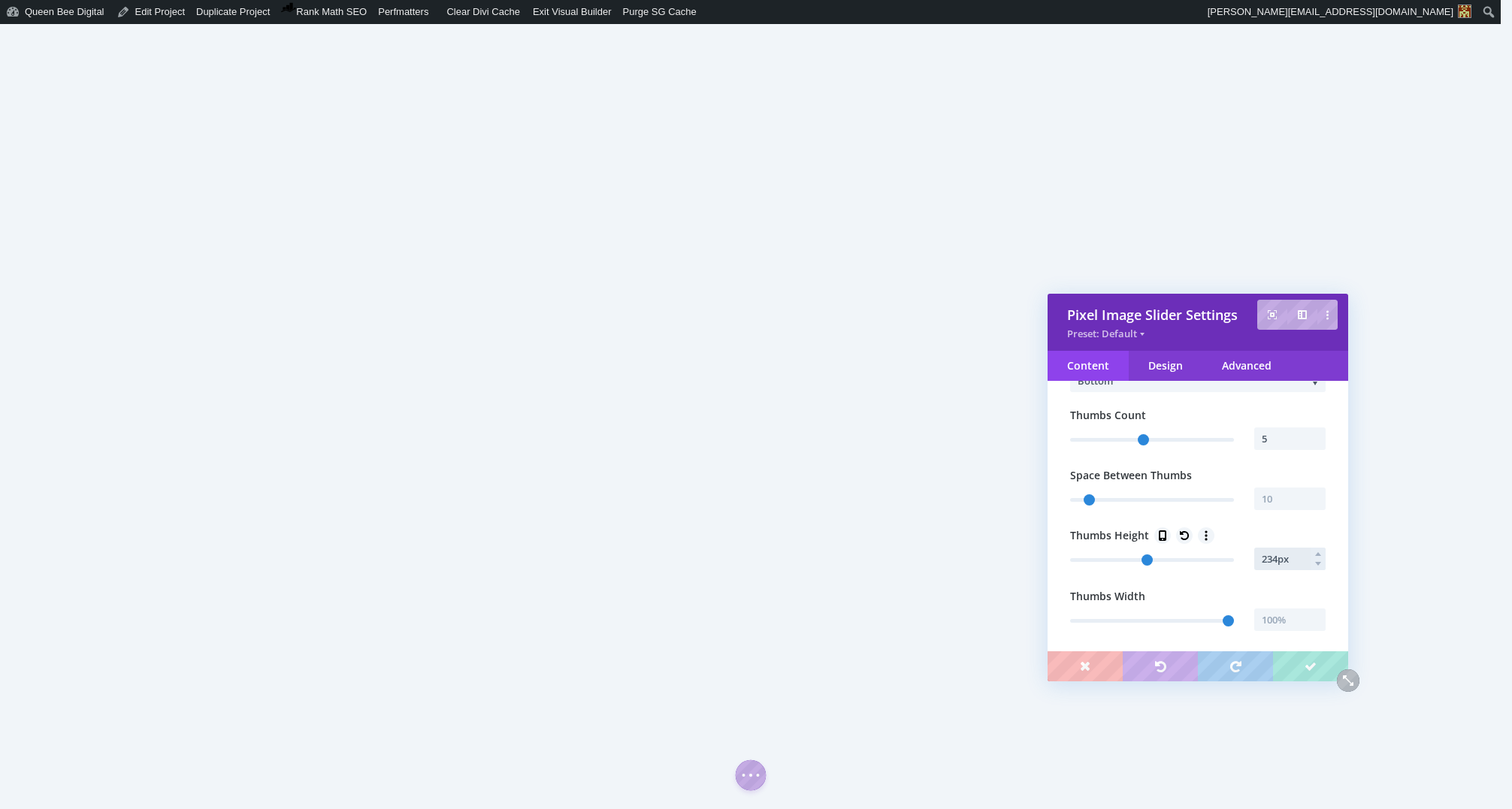
type input "235px"
type input "235"
type input "236px"
type input "236"
type input "237px"
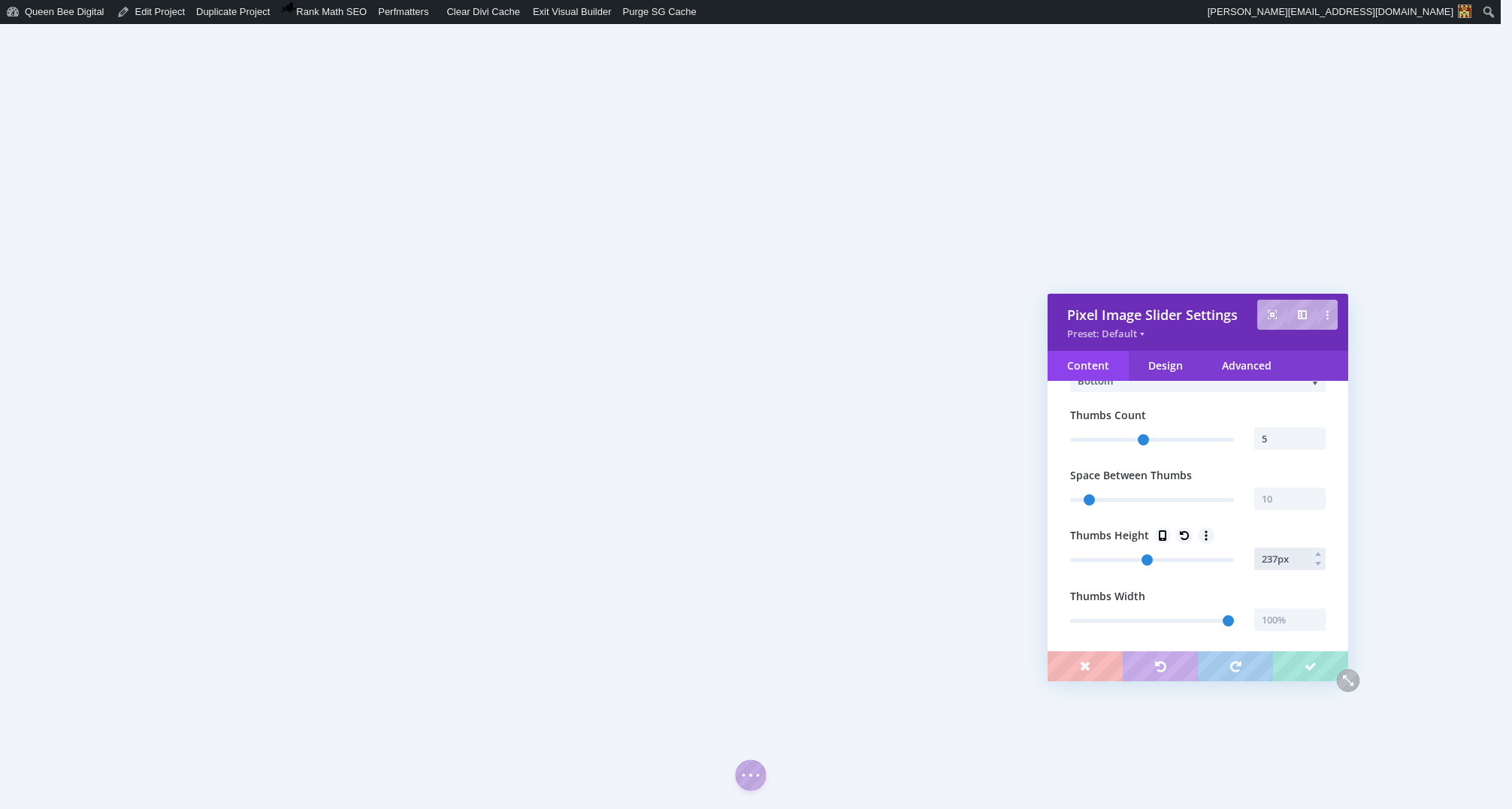
type input "237"
type input "238px"
type input "238"
type input "239px"
type input "239"
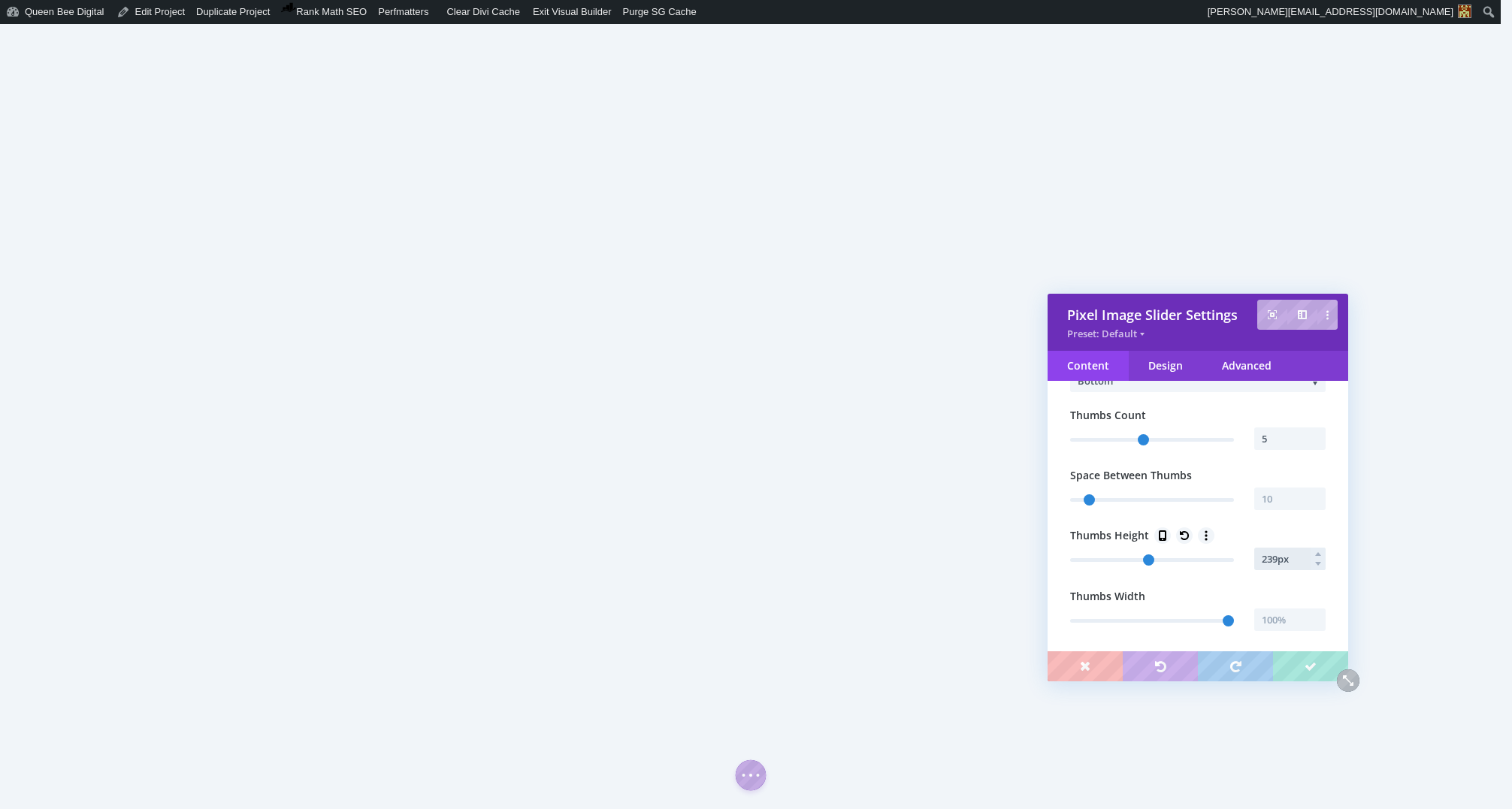
type input "240px"
type input "240"
type input "241px"
type input "241"
type input "242px"
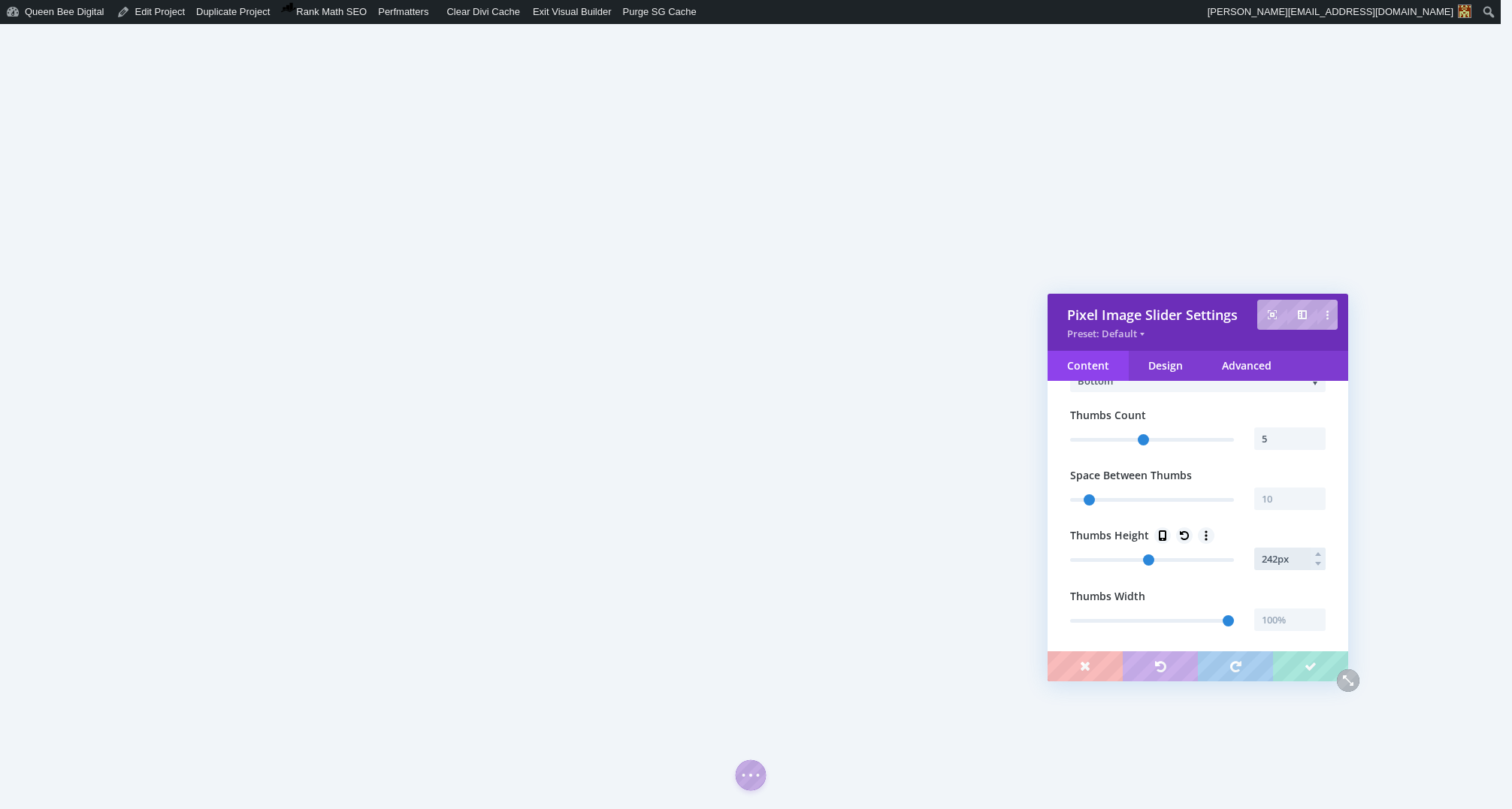
type input "242"
type input "243px"
type input "243"
type input "244px"
type input "244"
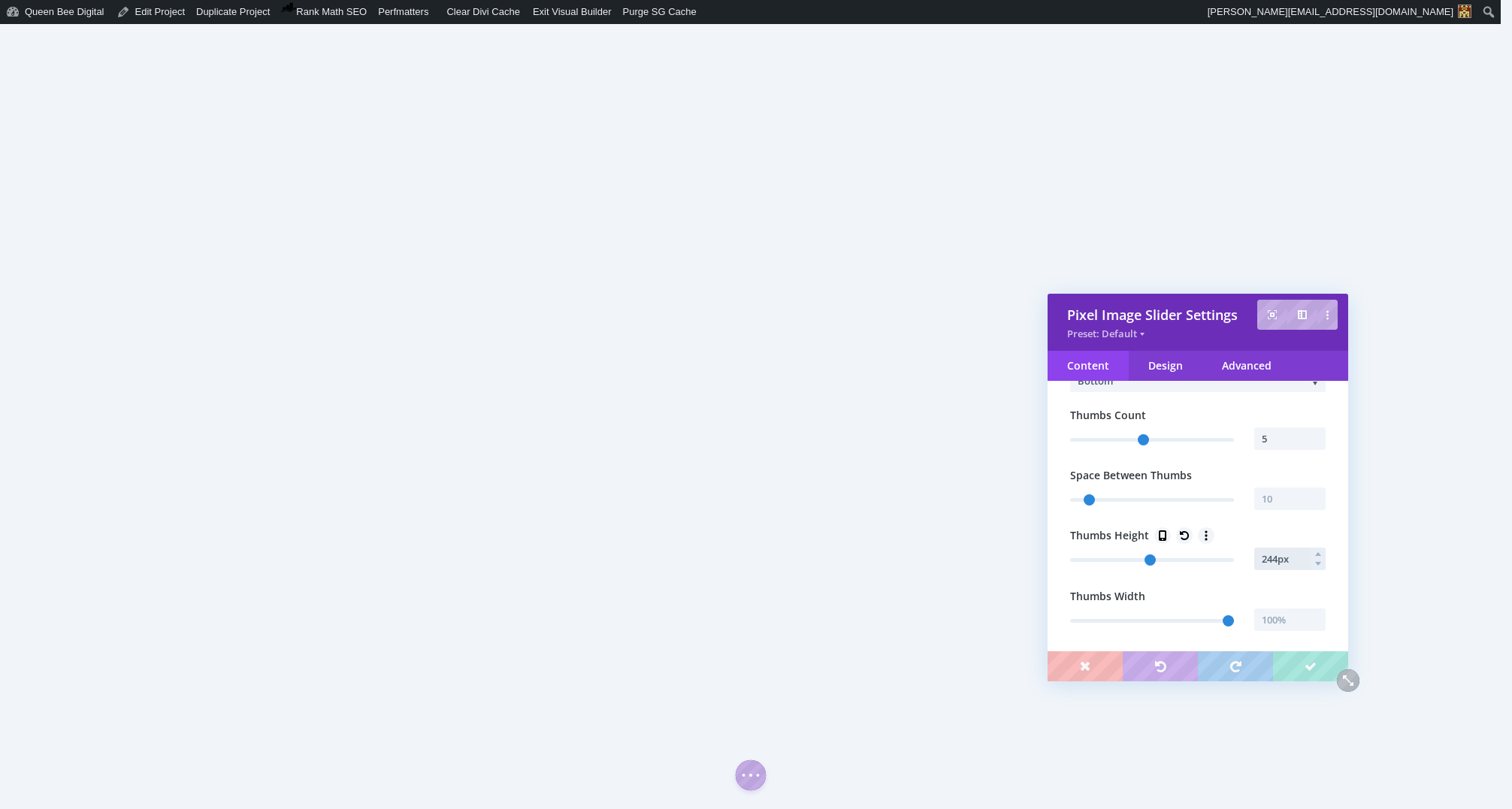
type input "245px"
type input "245"
type input "247px"
type input "247"
type input "248px"
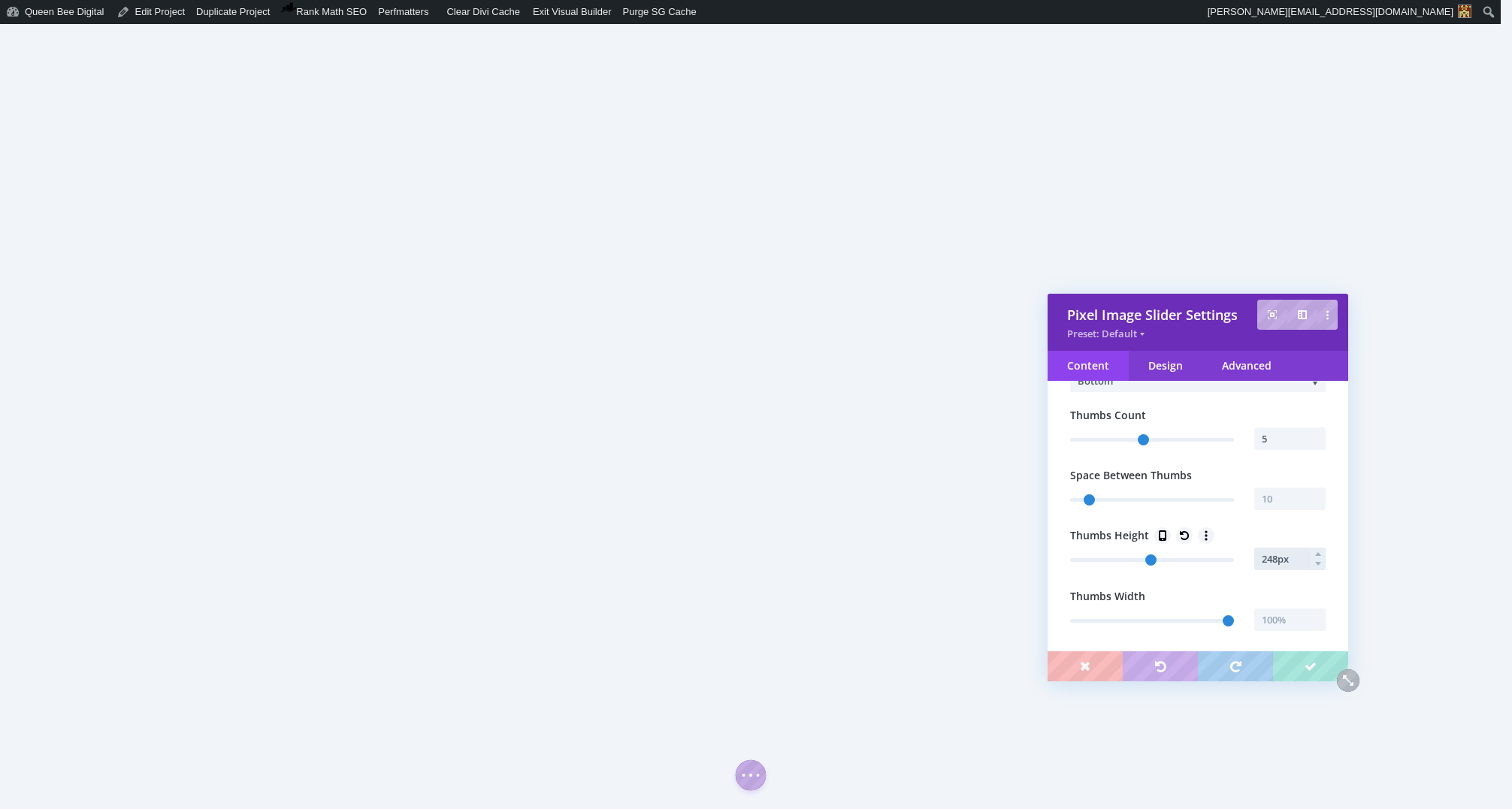
type input "248"
type input "249px"
type input "249"
type input "250px"
type input "250"
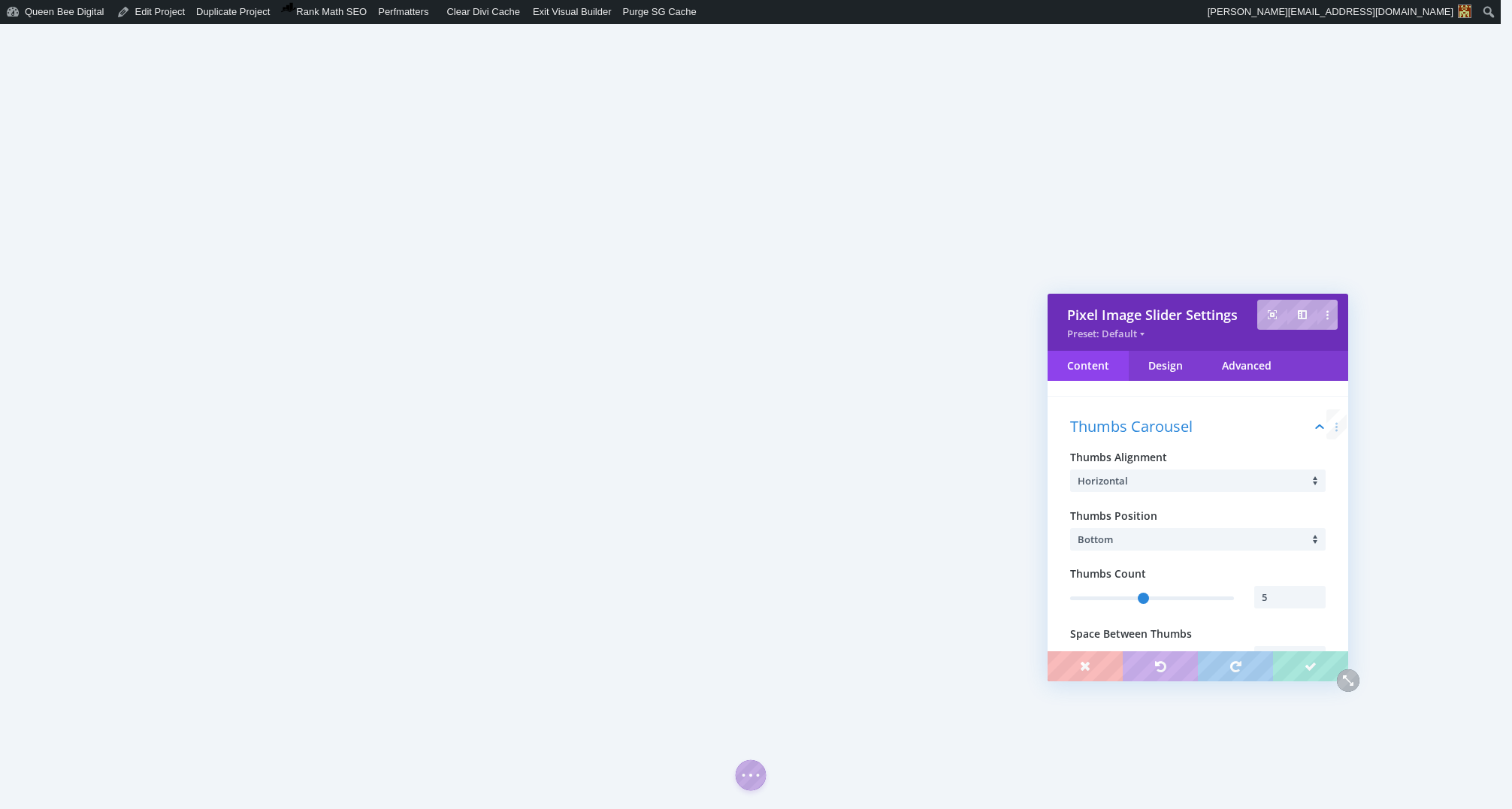
scroll to position [0, 0]
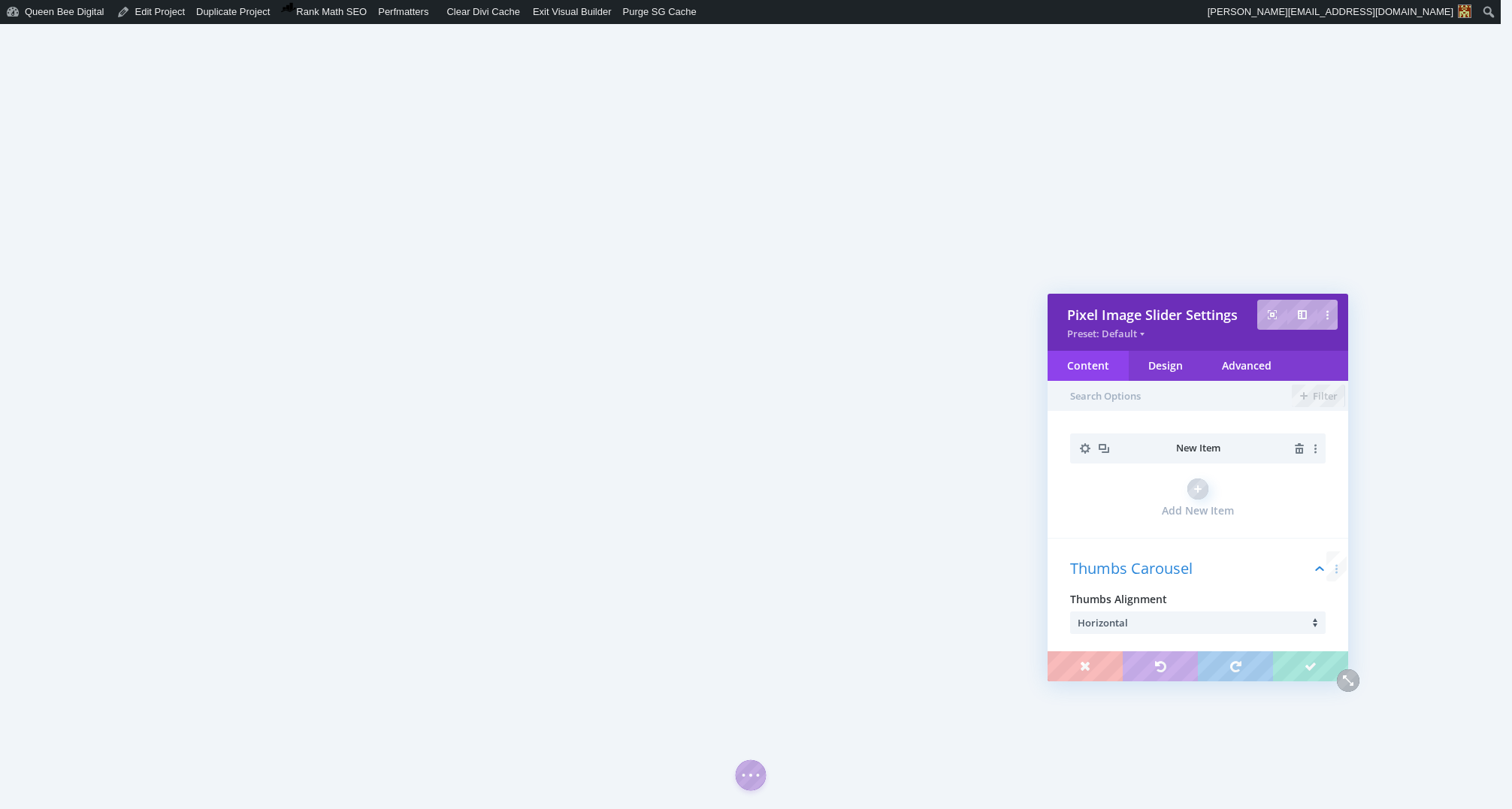
type input "250px"
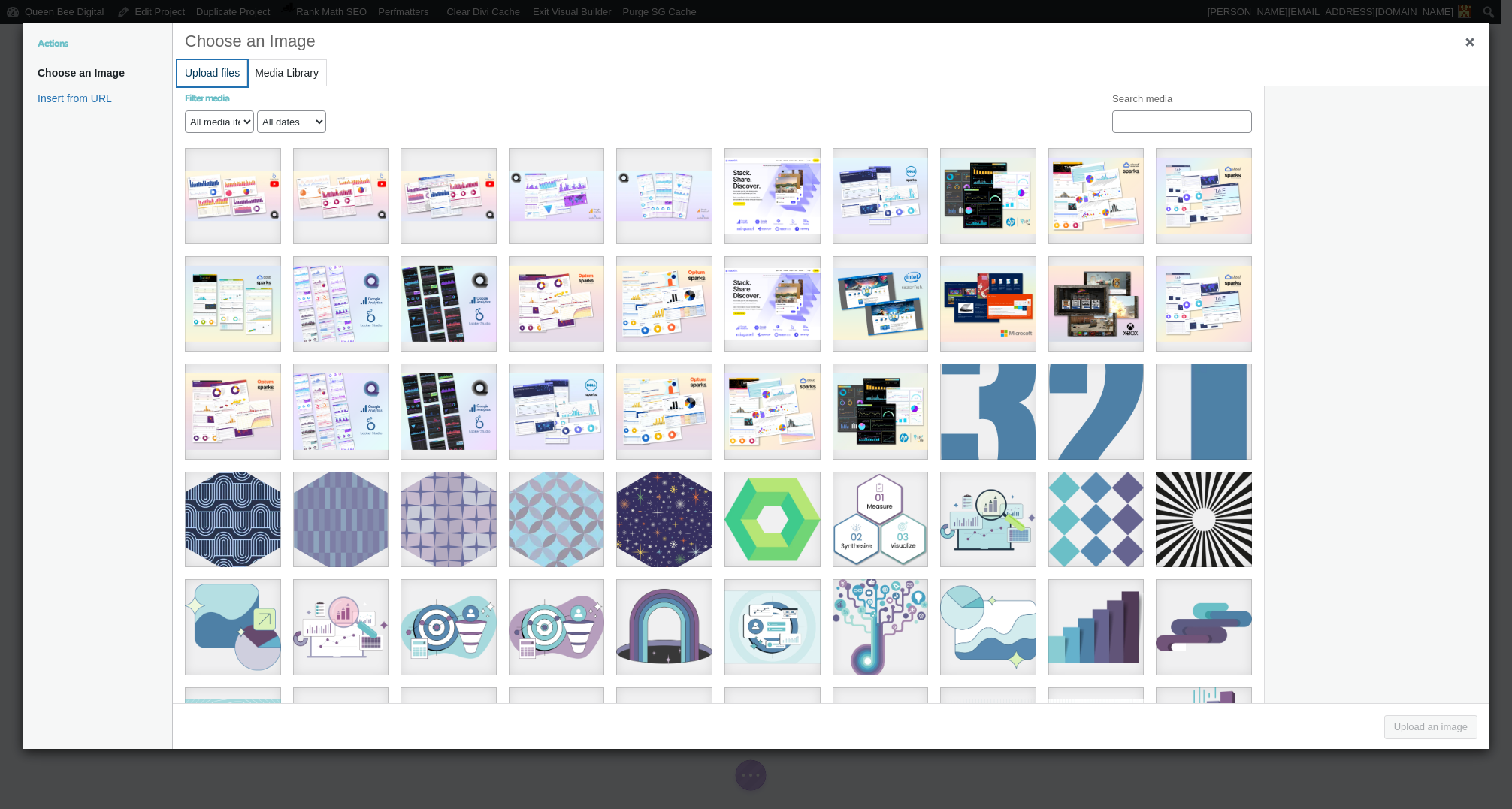
click at [208, 74] on button "Upload files" at bounding box center [212, 73] width 70 height 26
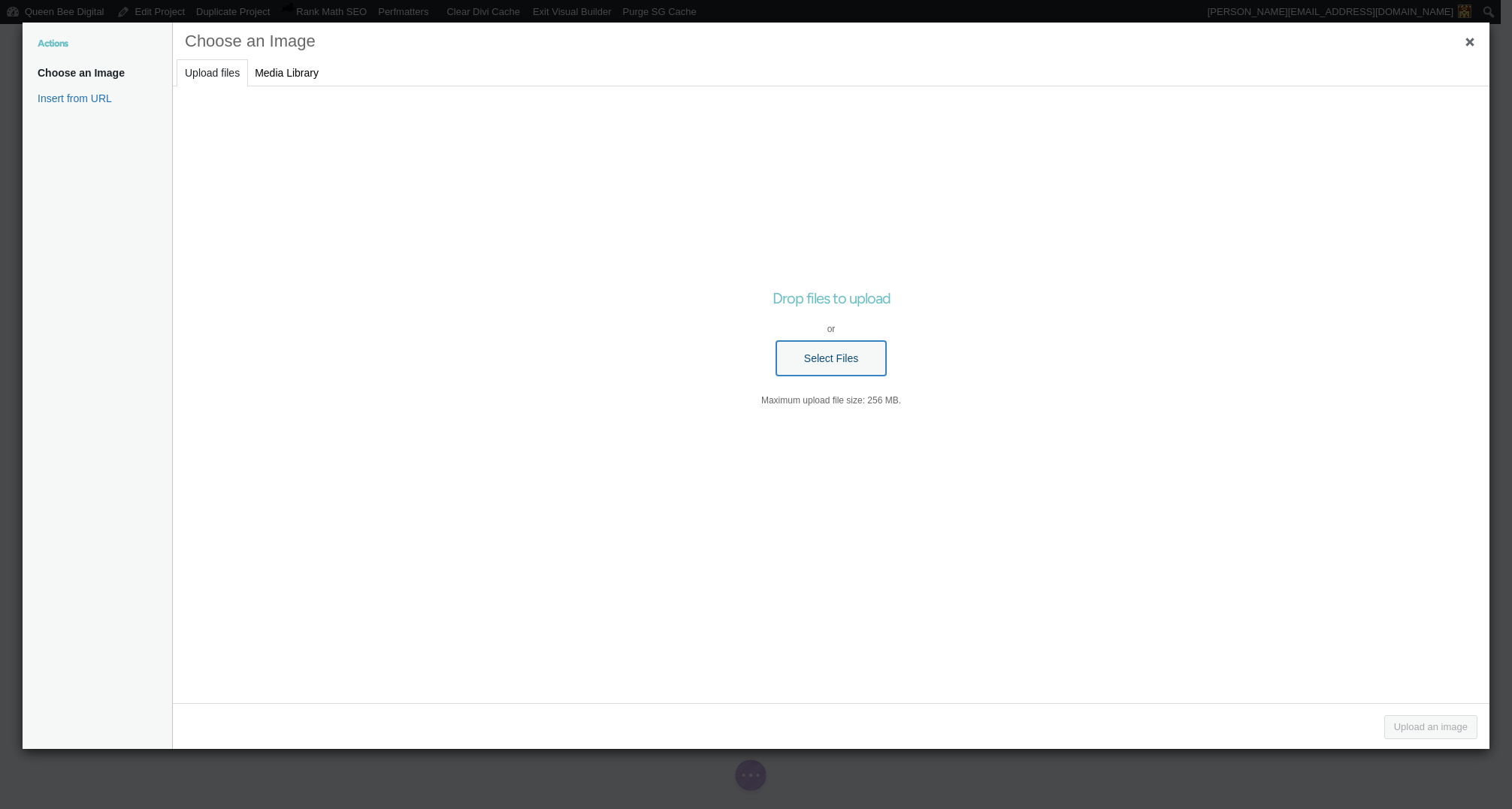
click at [800, 345] on button "Select Files" at bounding box center [831, 358] width 110 height 35
type input "C:\fakepath\TAF 2023 Topline Metrics.png"
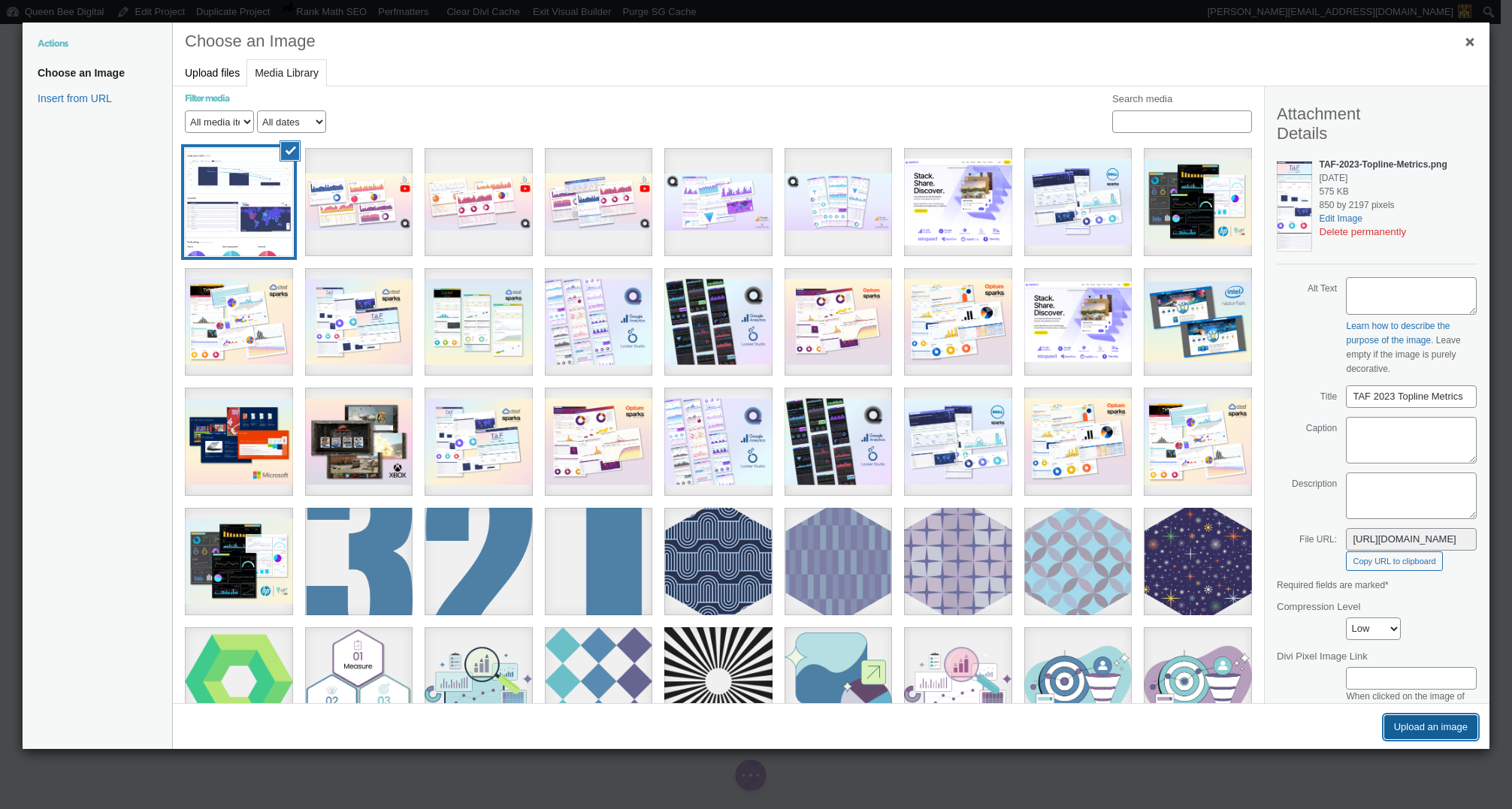
click at [1440, 728] on button "Upload an image" at bounding box center [1430, 727] width 93 height 24
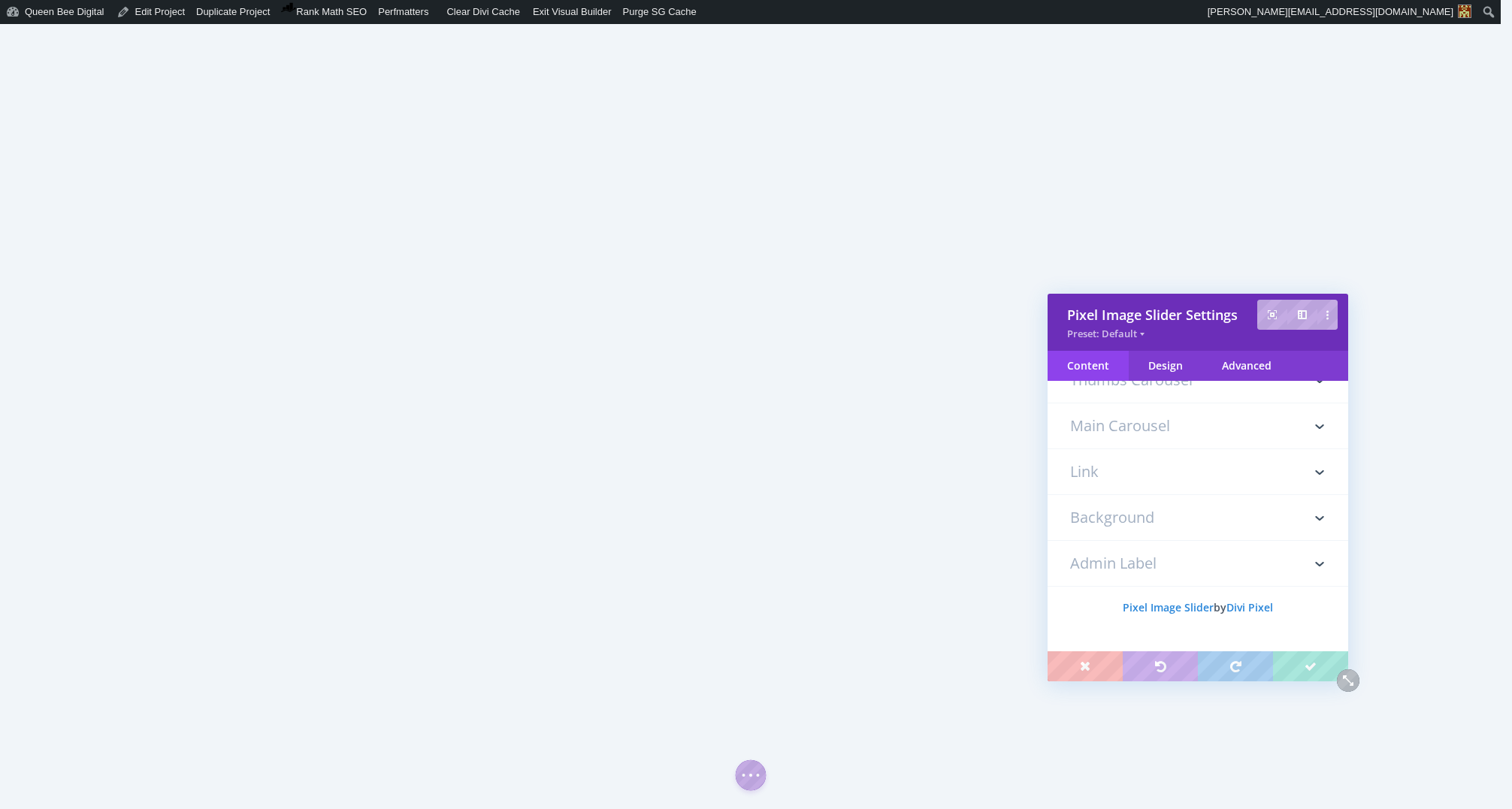
scroll to position [192, 0]
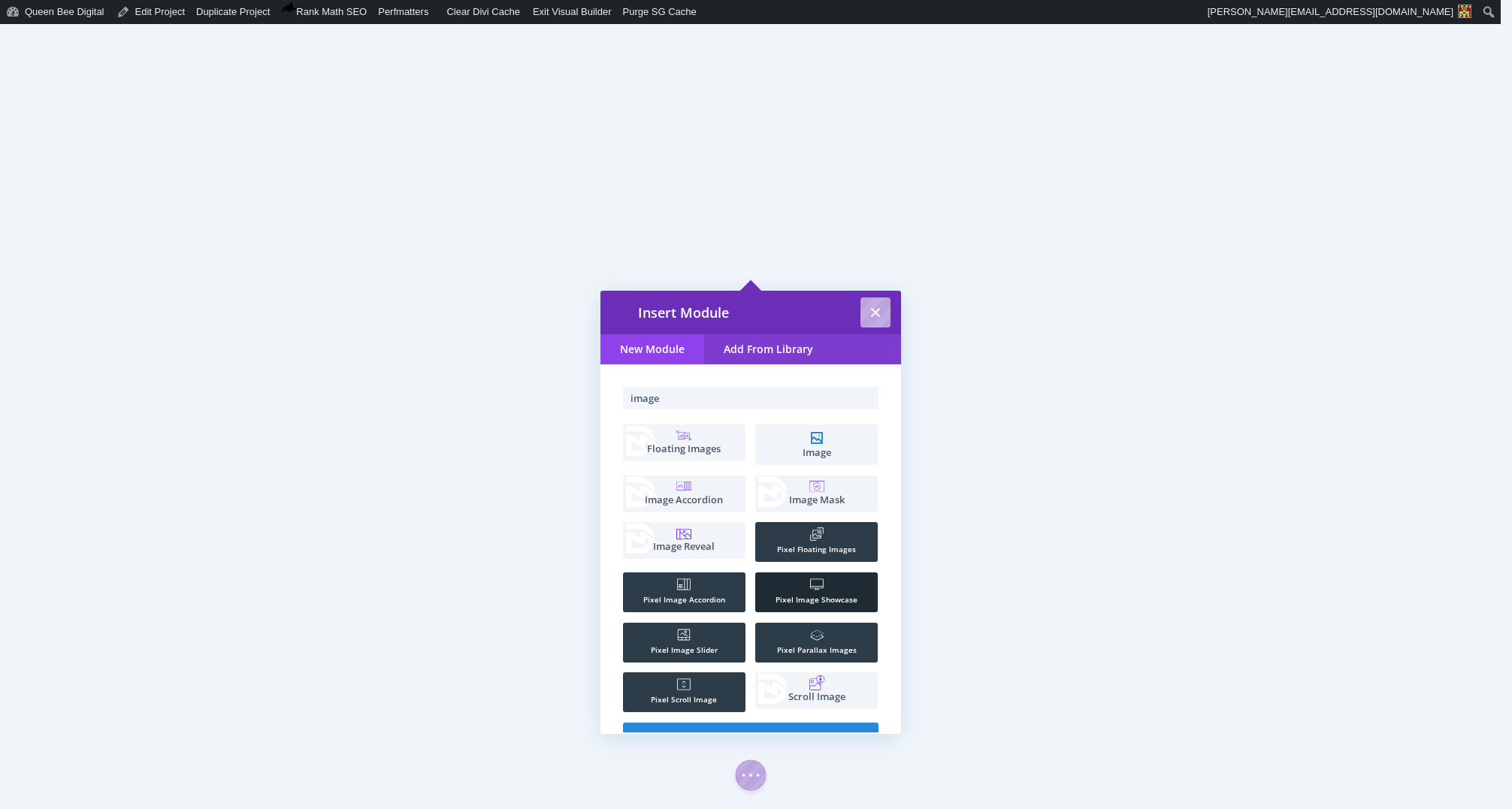
type input "image"
click at [811, 586] on icon ".st0{fill:#FFFFFF;}" at bounding box center [817, 584] width 14 height 14
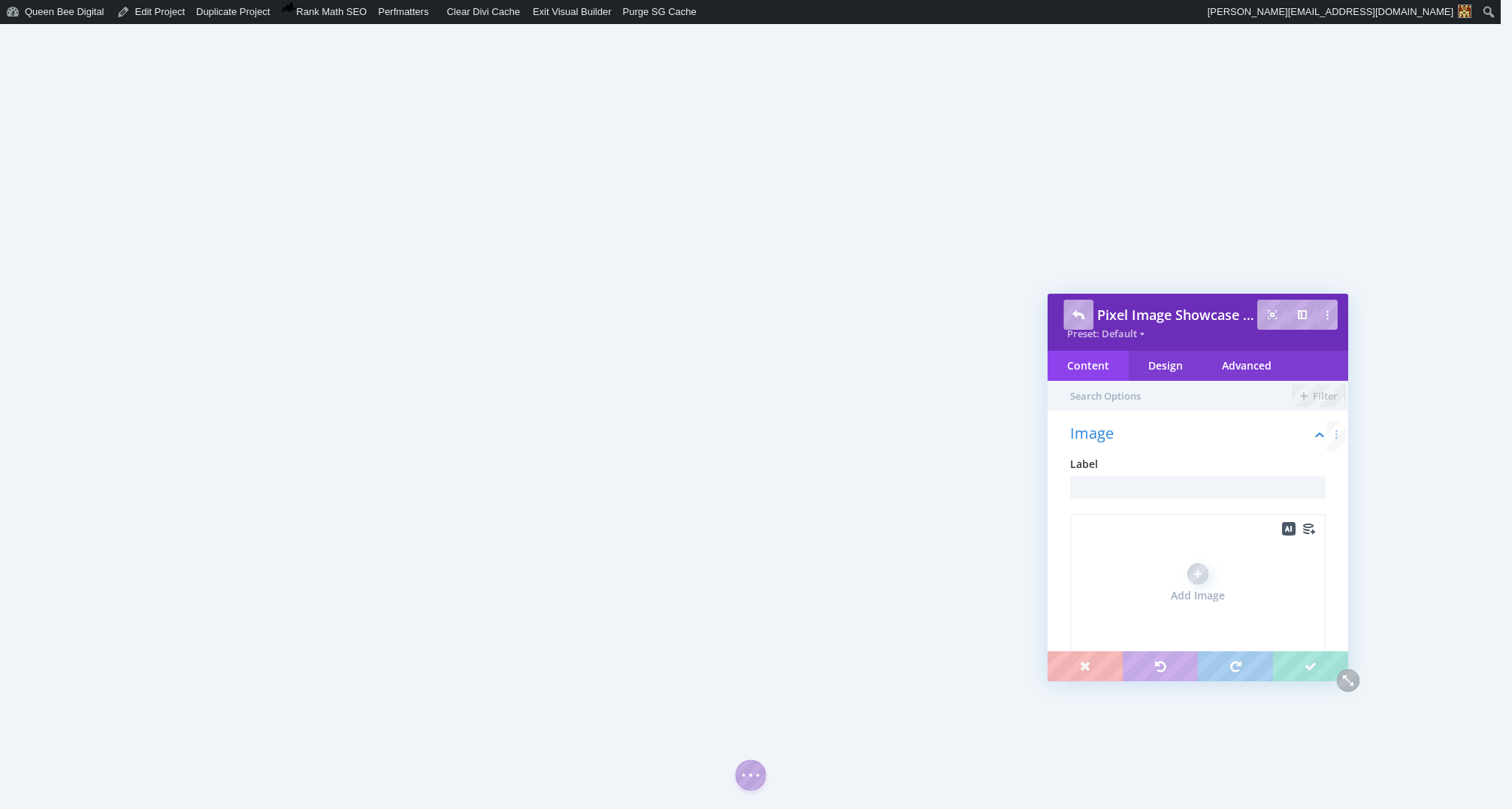
click at [1196, 561] on div "Add Image" at bounding box center [1198, 584] width 256 height 143
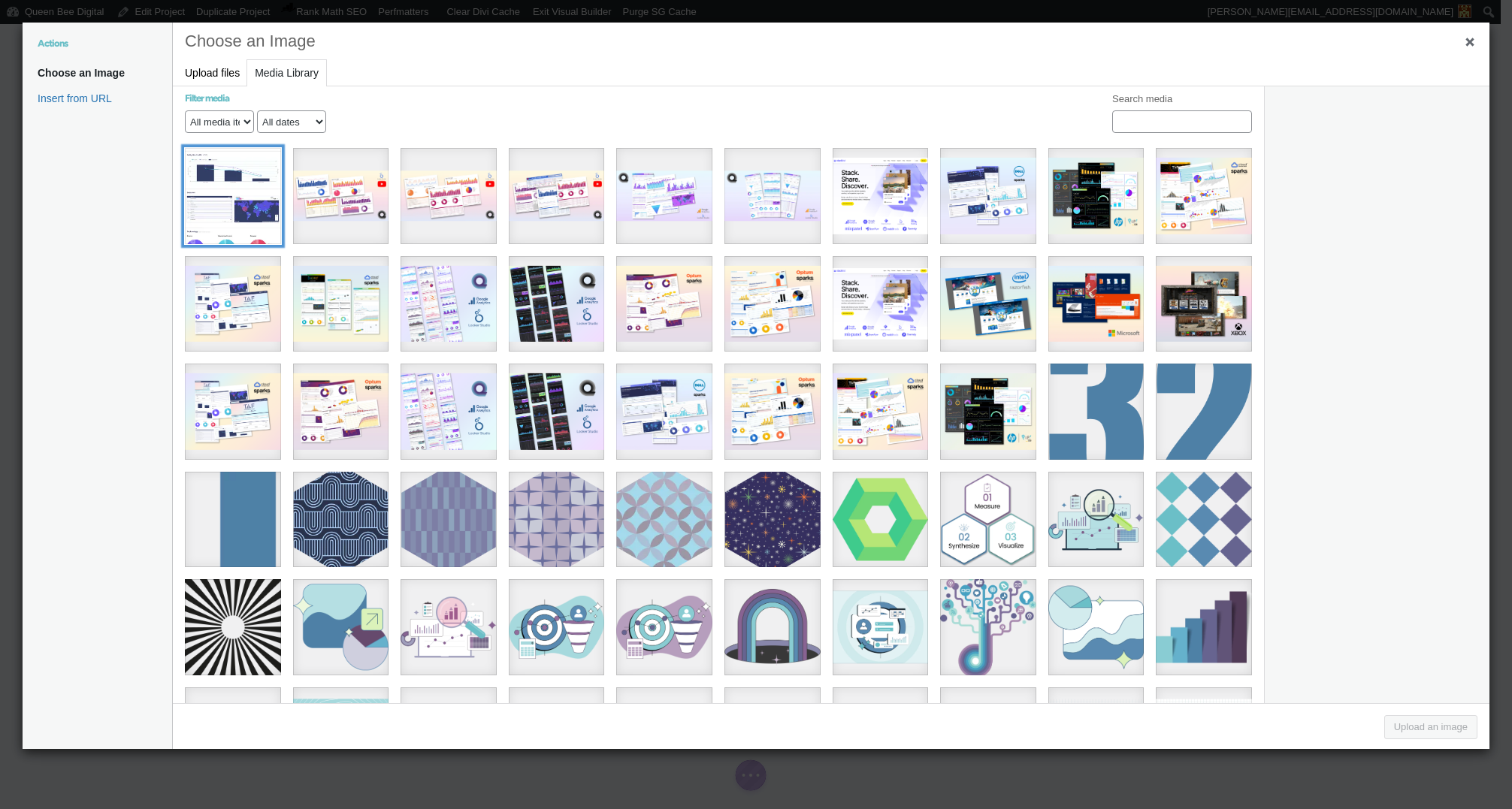
click at [244, 192] on div "TAF 2023 Topline Metrics" at bounding box center [233, 196] width 96 height 96
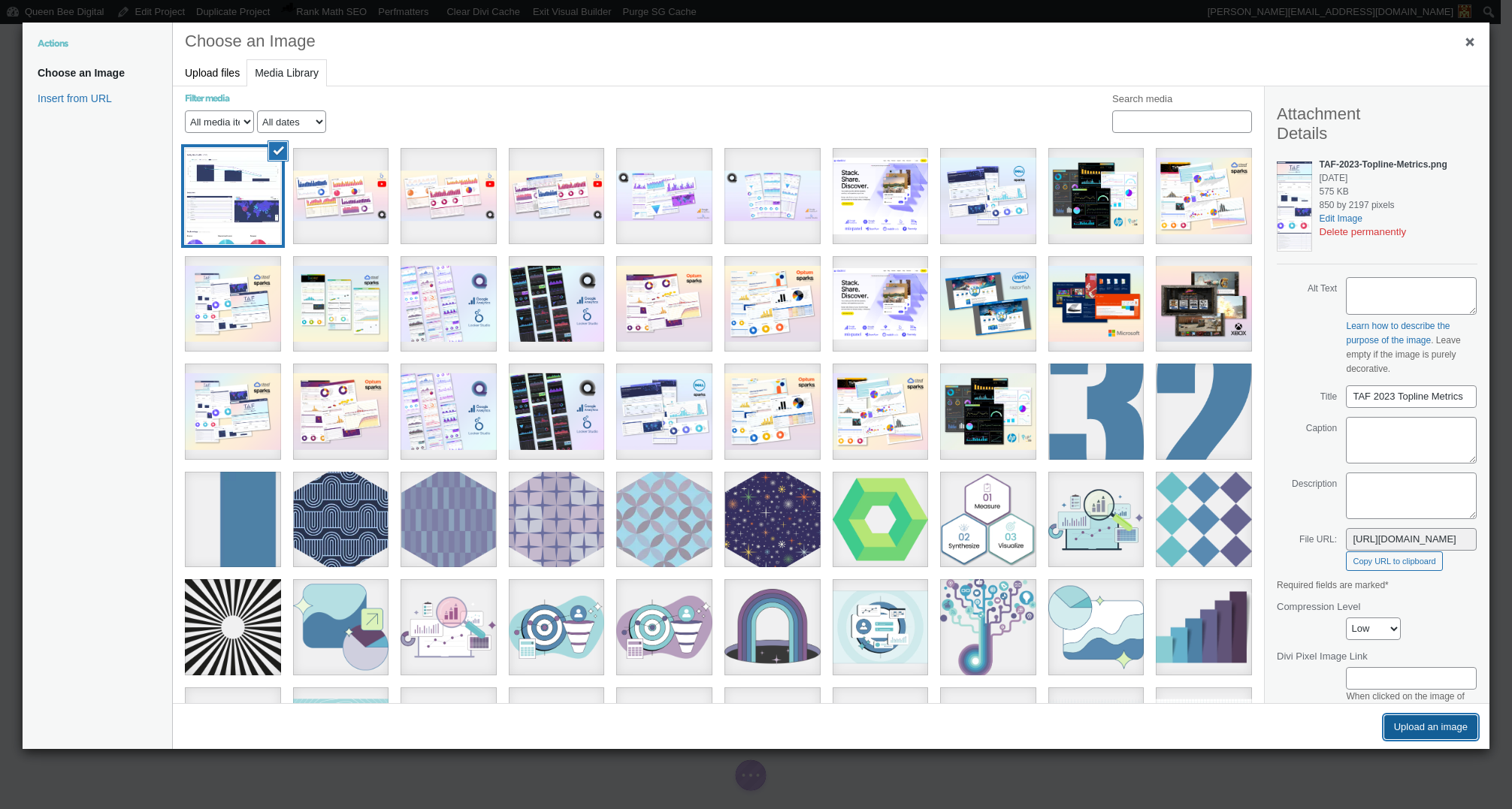
click at [1437, 731] on button "Upload an image" at bounding box center [1430, 727] width 93 height 24
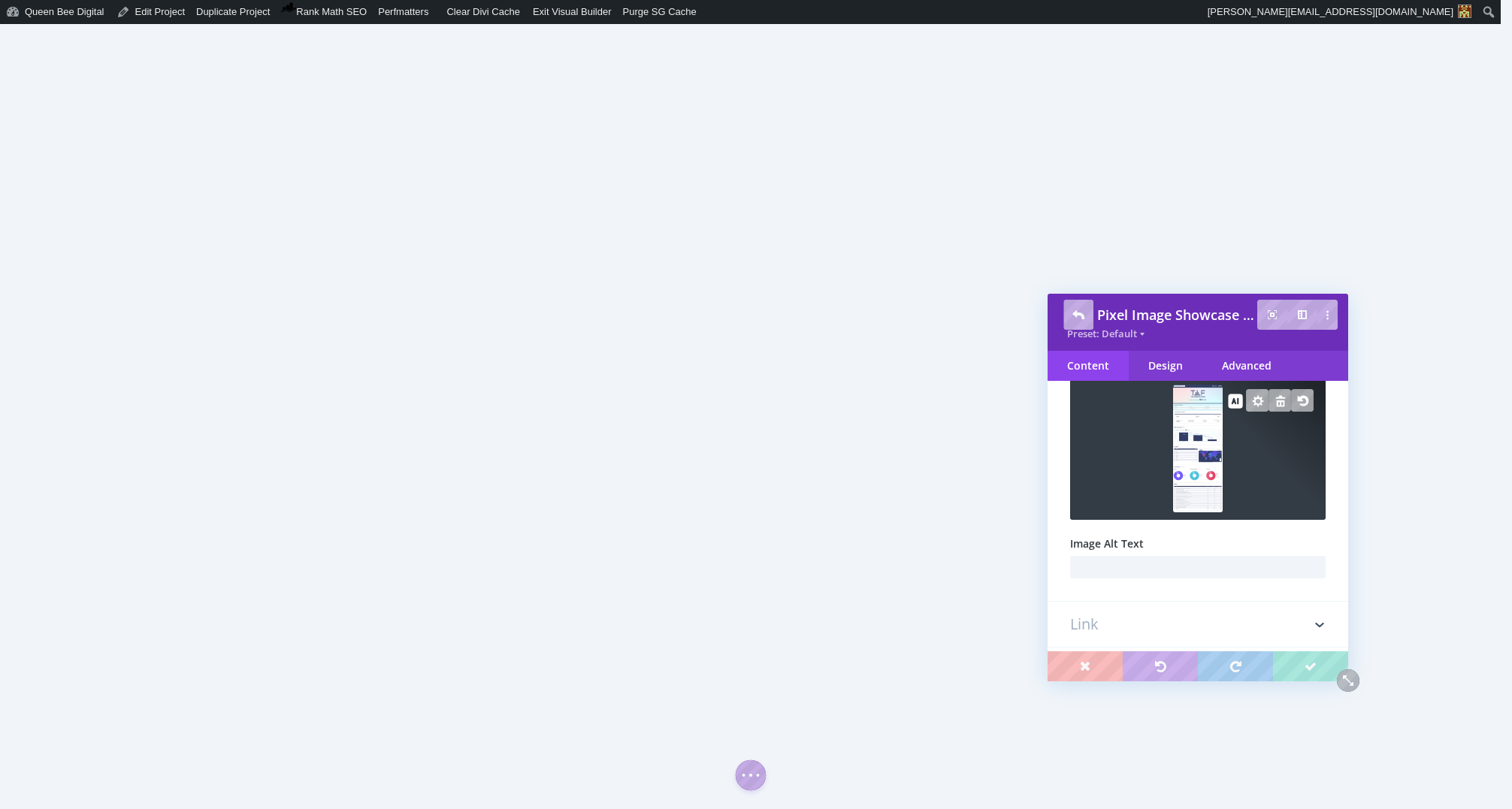
scroll to position [156, 0]
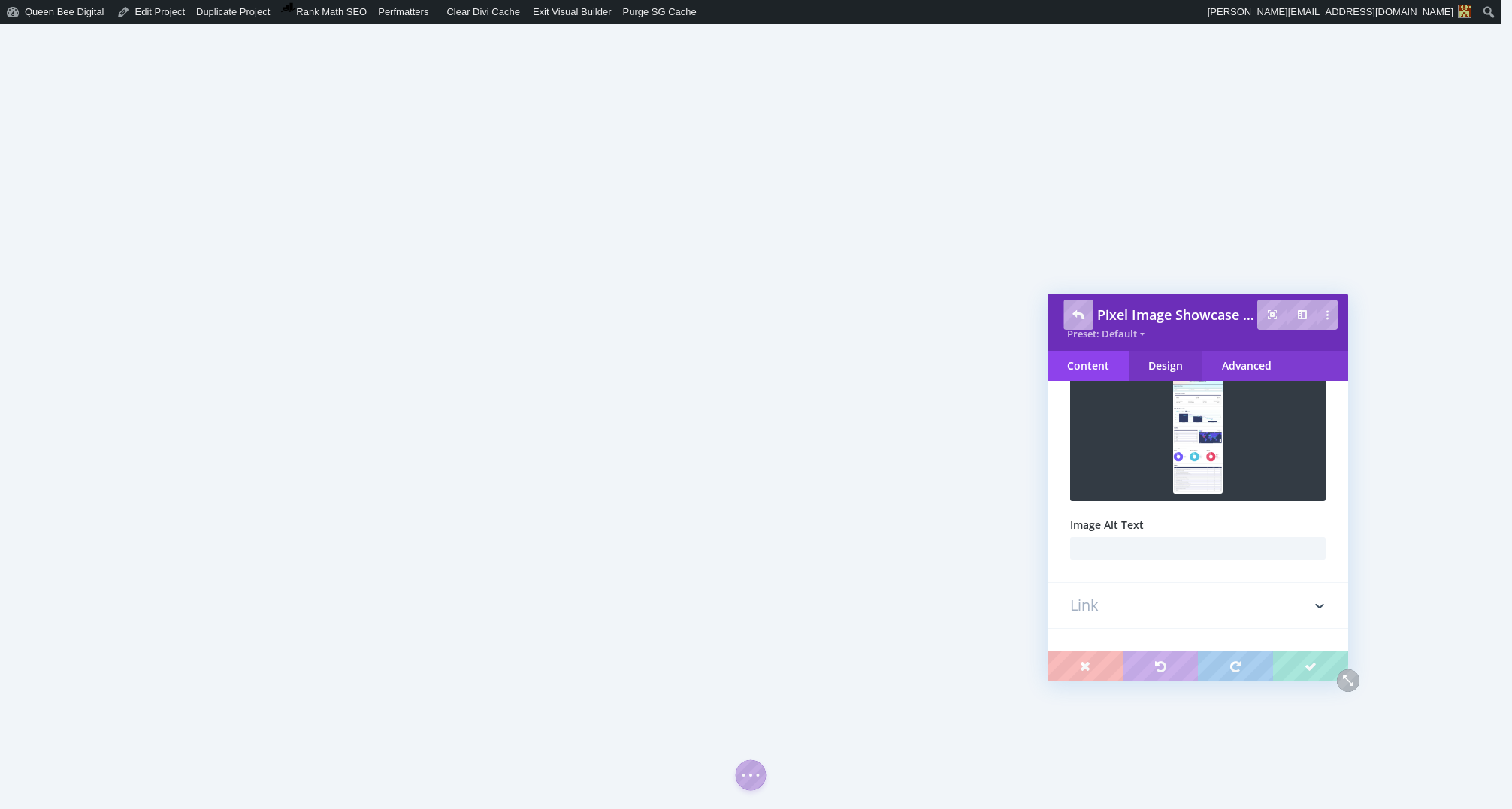
click at [1165, 356] on div "Design" at bounding box center [1165, 366] width 74 height 30
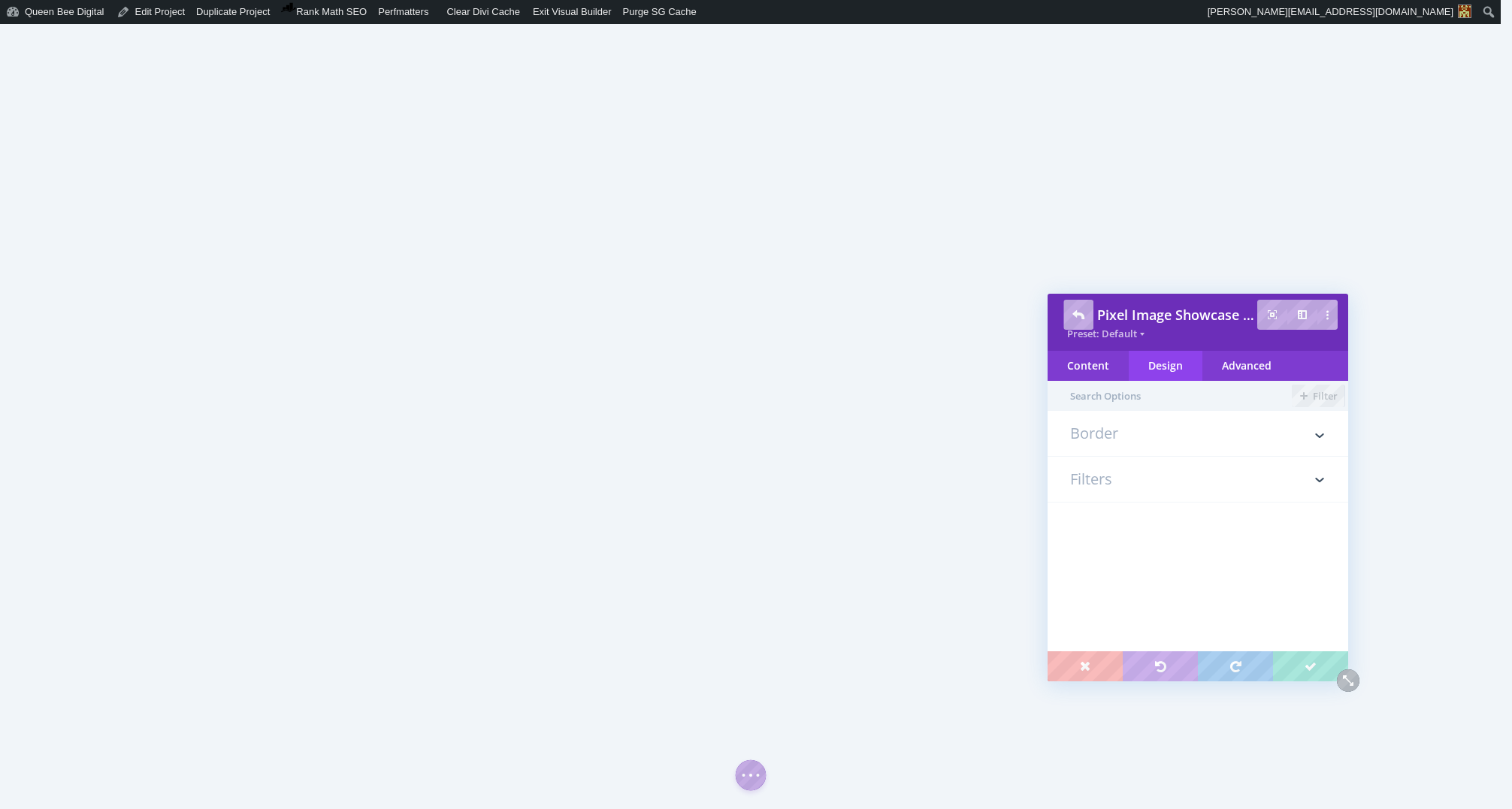
click at [1178, 434] on h3 "Border" at bounding box center [1198, 440] width 256 height 30
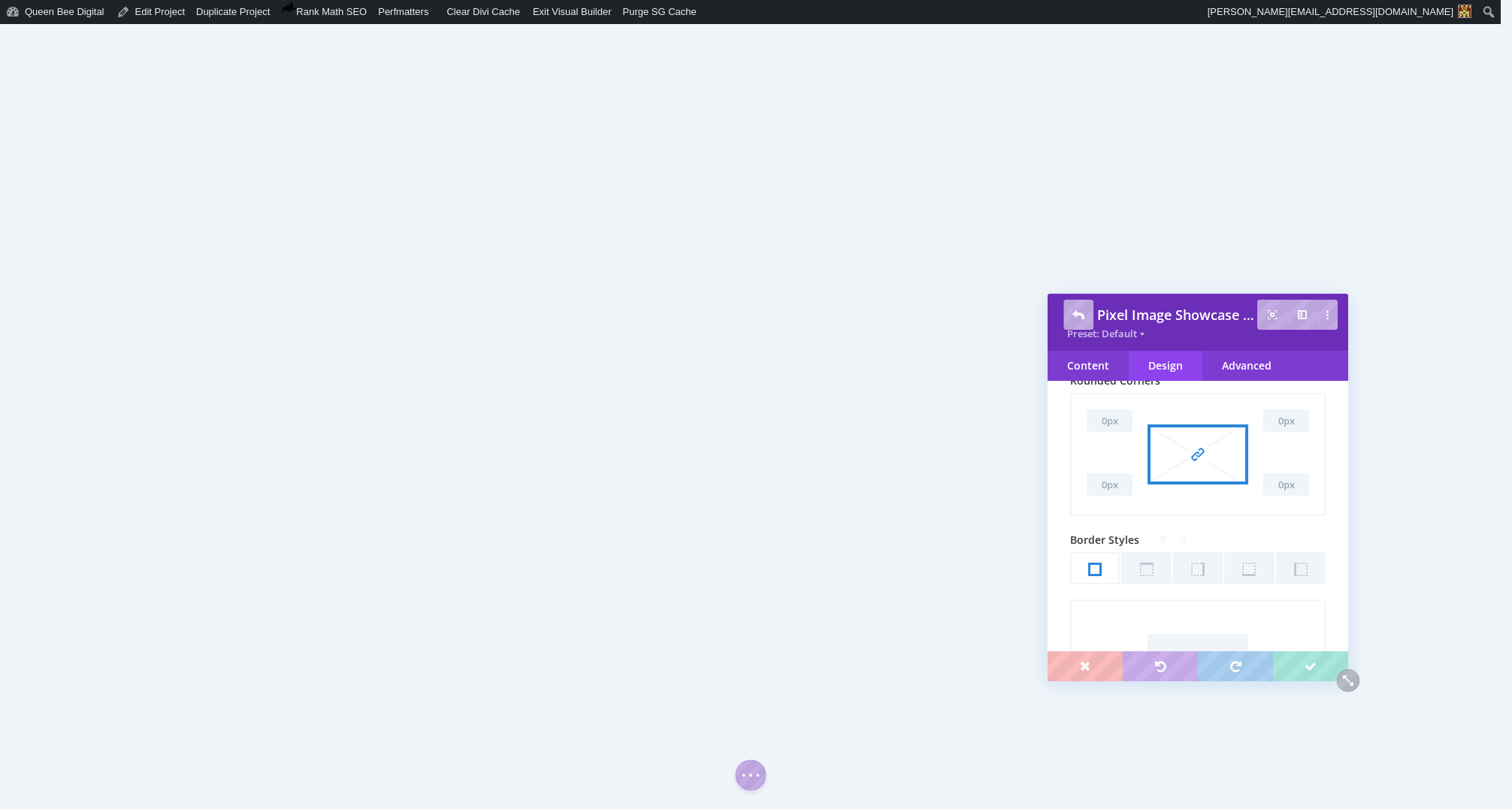
scroll to position [0, 0]
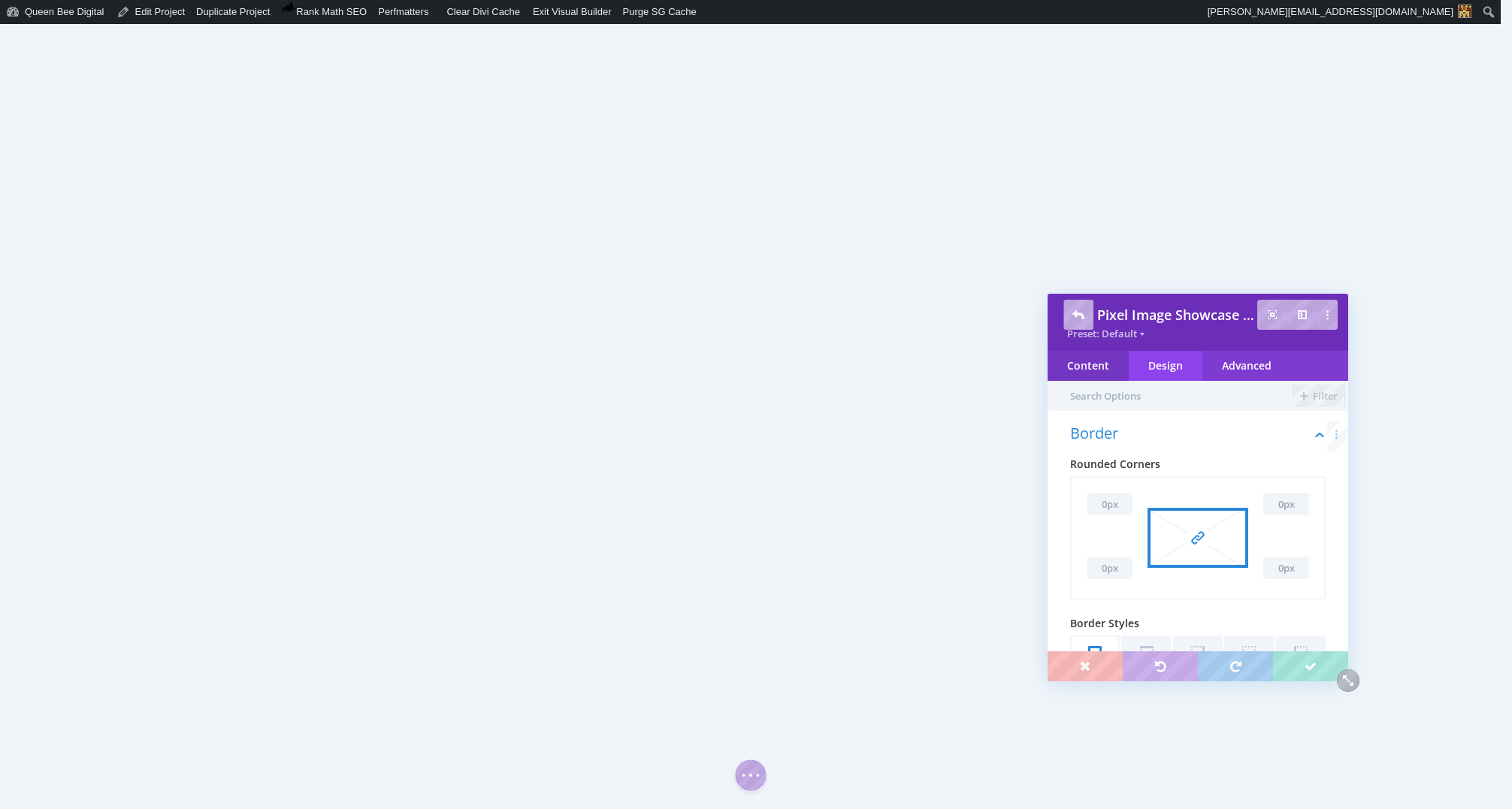
click at [1098, 366] on div "Content" at bounding box center [1087, 366] width 81 height 30
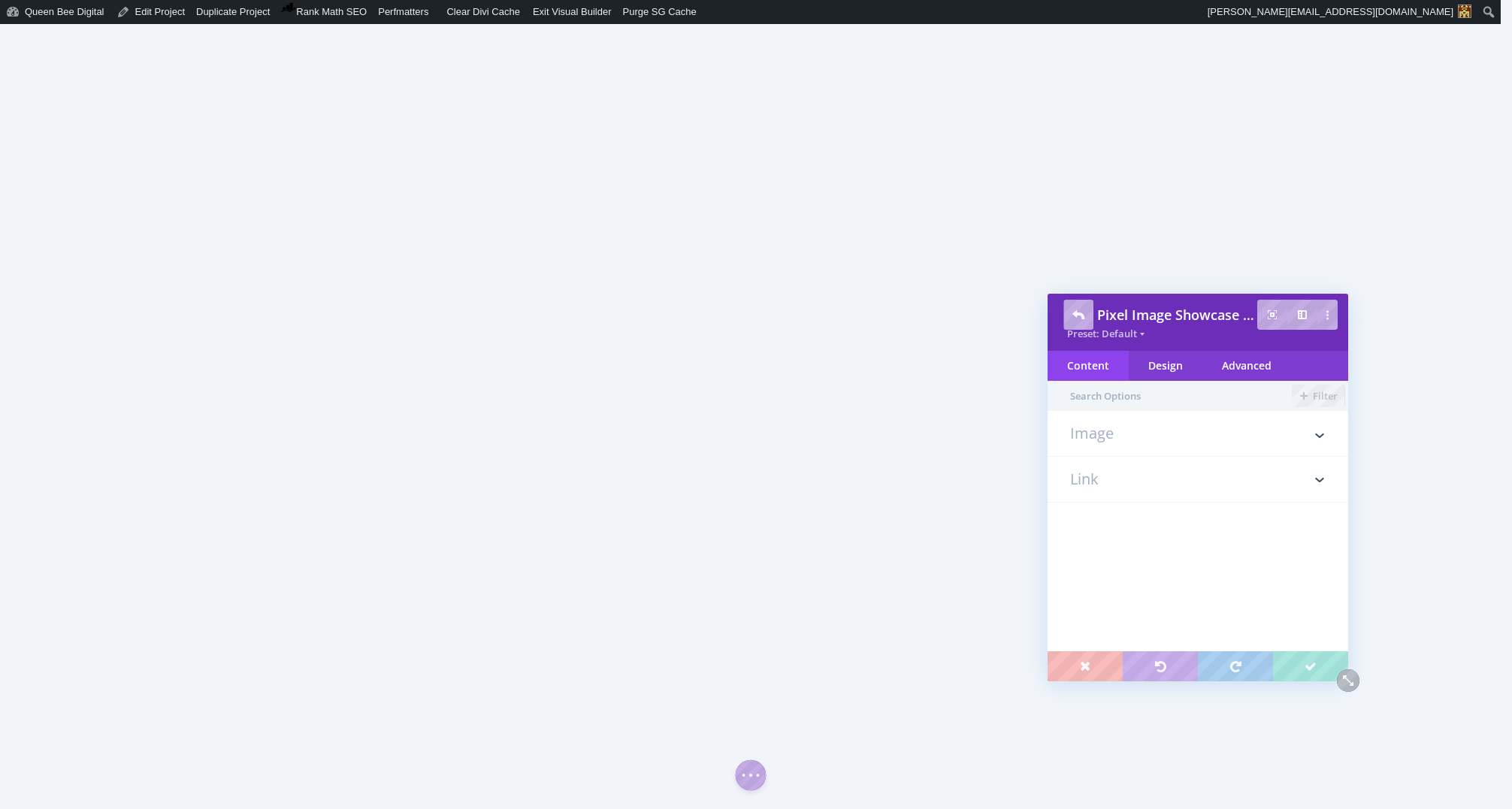
click at [1144, 431] on h3 "Image" at bounding box center [1198, 440] width 256 height 30
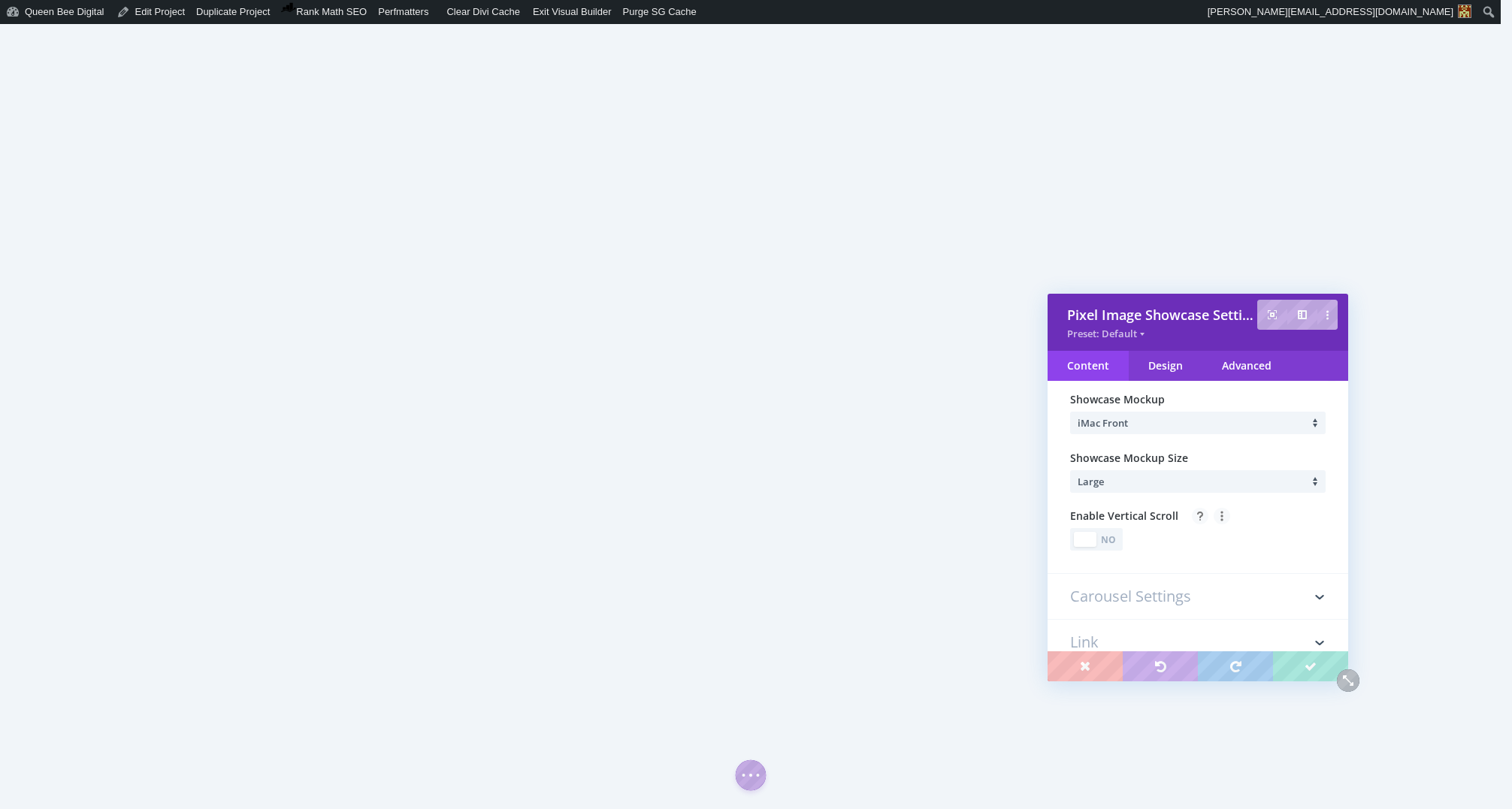
scroll to position [199, 0]
click at [1198, 479] on li "Large" at bounding box center [1201, 481] width 248 height 23
click at [1196, 496] on li "Large" at bounding box center [1195, 496] width 226 height 26
click at [1117, 543] on div "No" at bounding box center [1108, 540] width 21 height 14
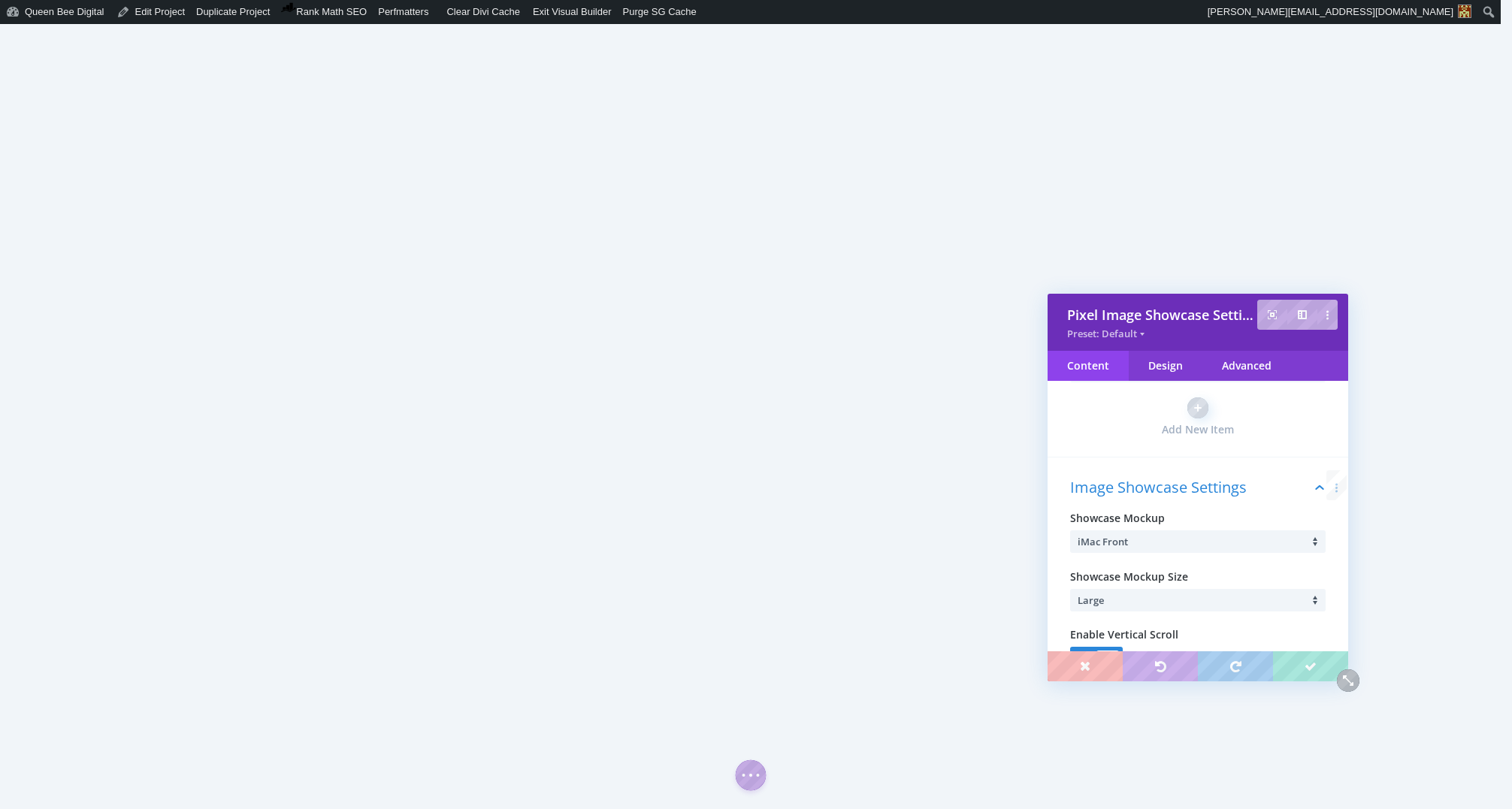
scroll to position [84, 0]
click at [1196, 546] on li "iMac Front" at bounding box center [1201, 538] width 248 height 23
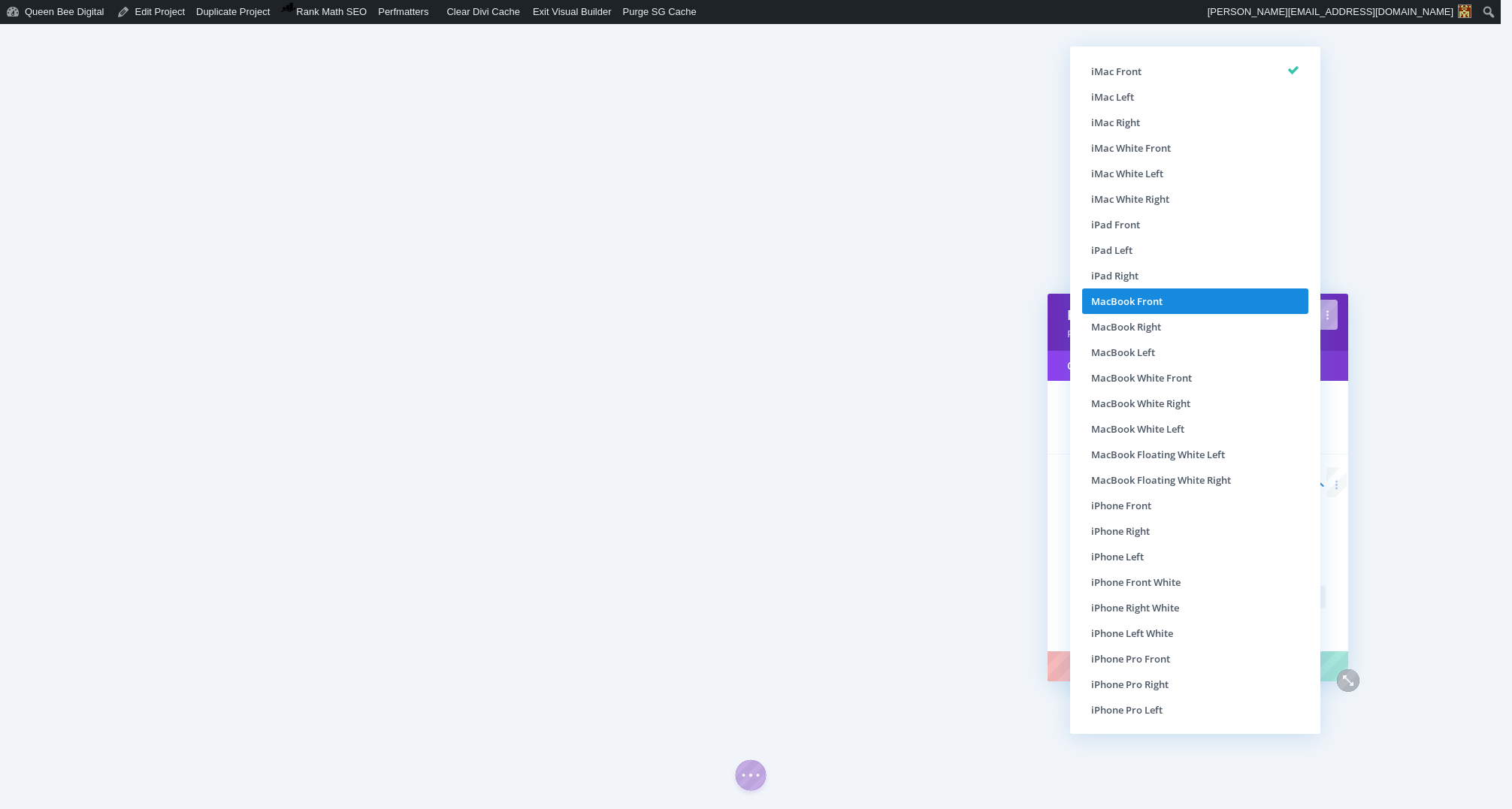
click at [1201, 305] on li "MacBook Front" at bounding box center [1195, 302] width 226 height 26
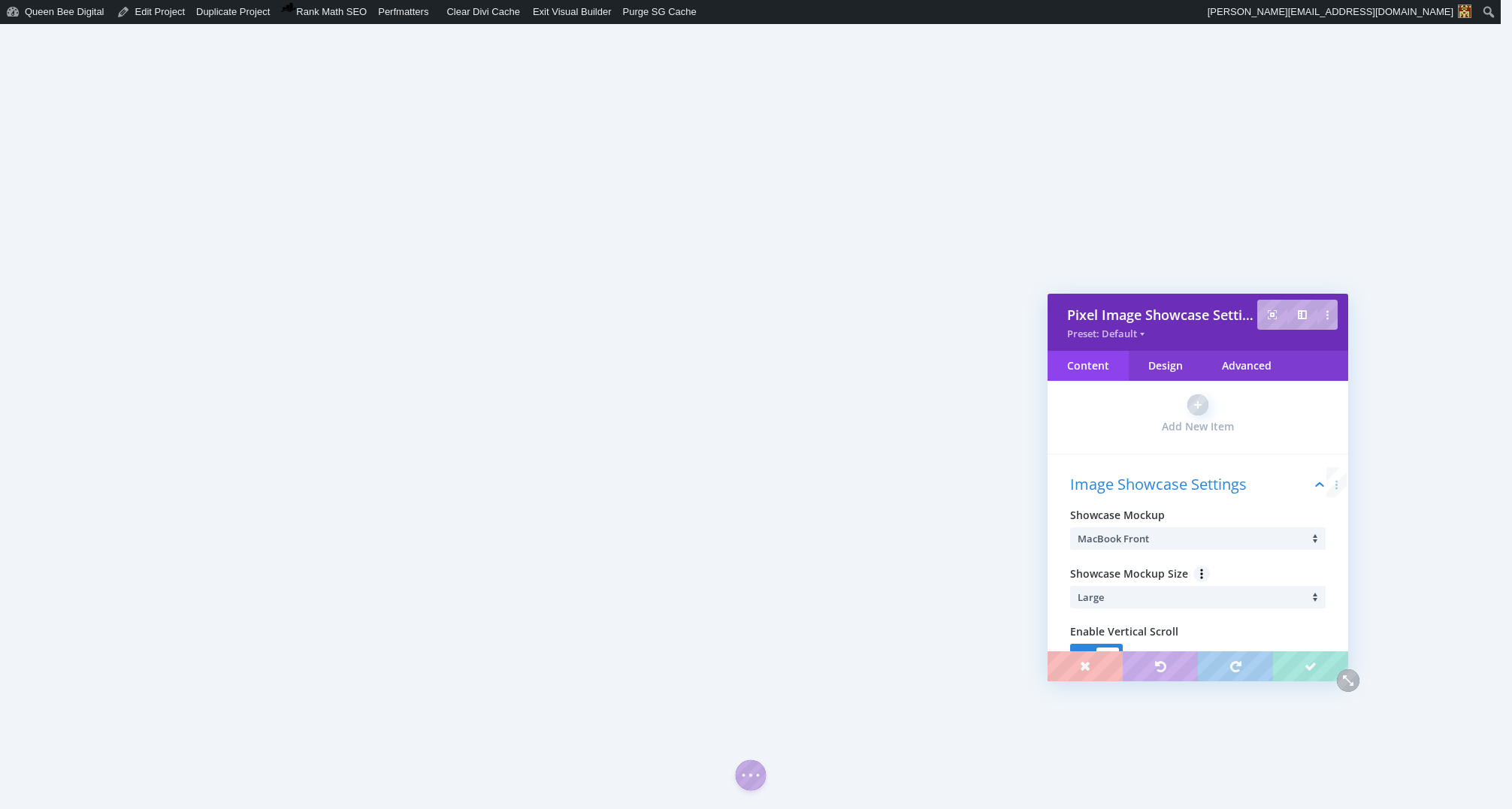
click at [1249, 601] on li "Large" at bounding box center [1201, 597] width 248 height 23
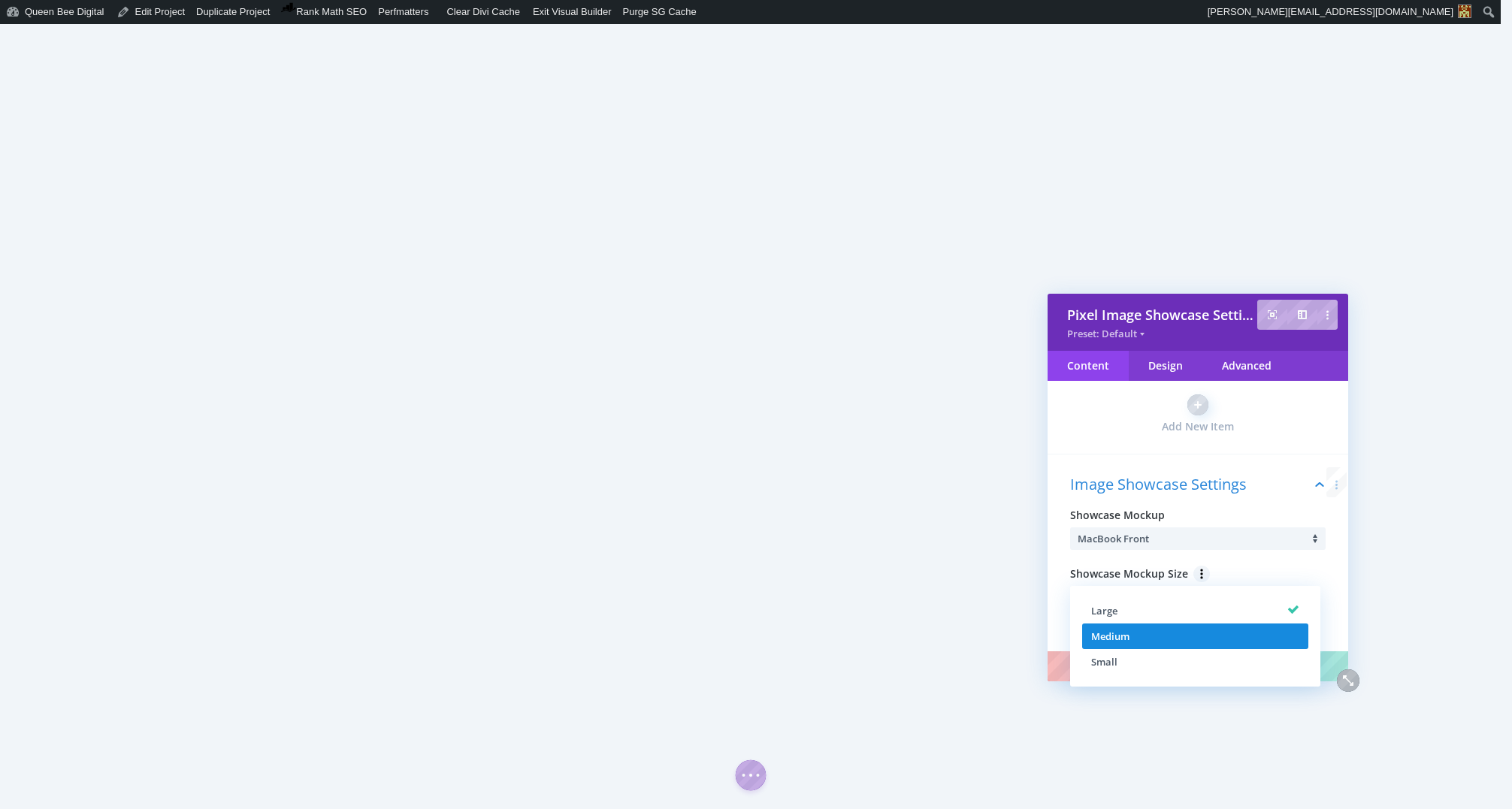
click at [1210, 624] on li "Medium" at bounding box center [1195, 636] width 226 height 26
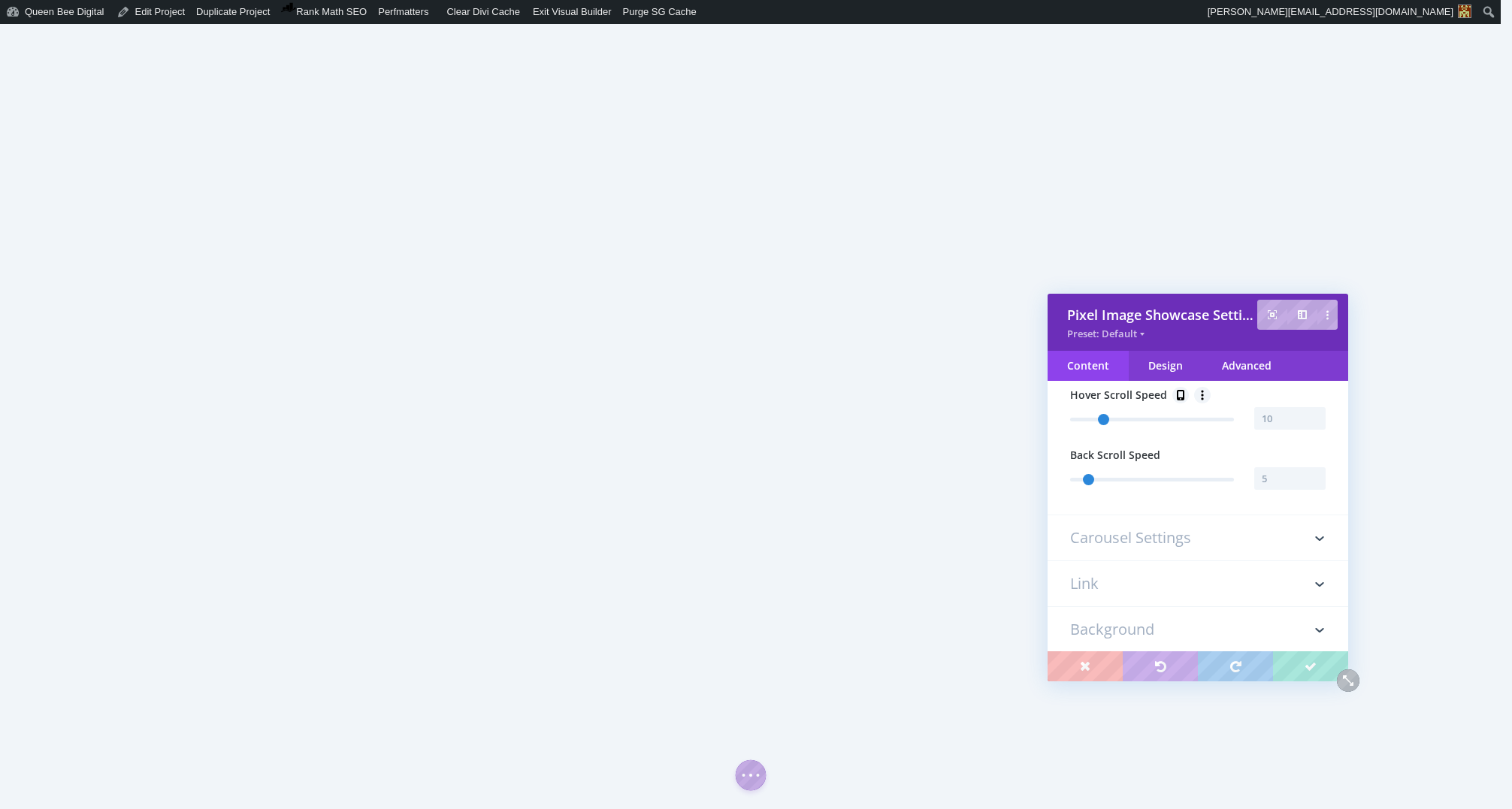
scroll to position [384, 0]
click at [1182, 534] on h3 "Carousel Settings" at bounding box center [1198, 532] width 256 height 45
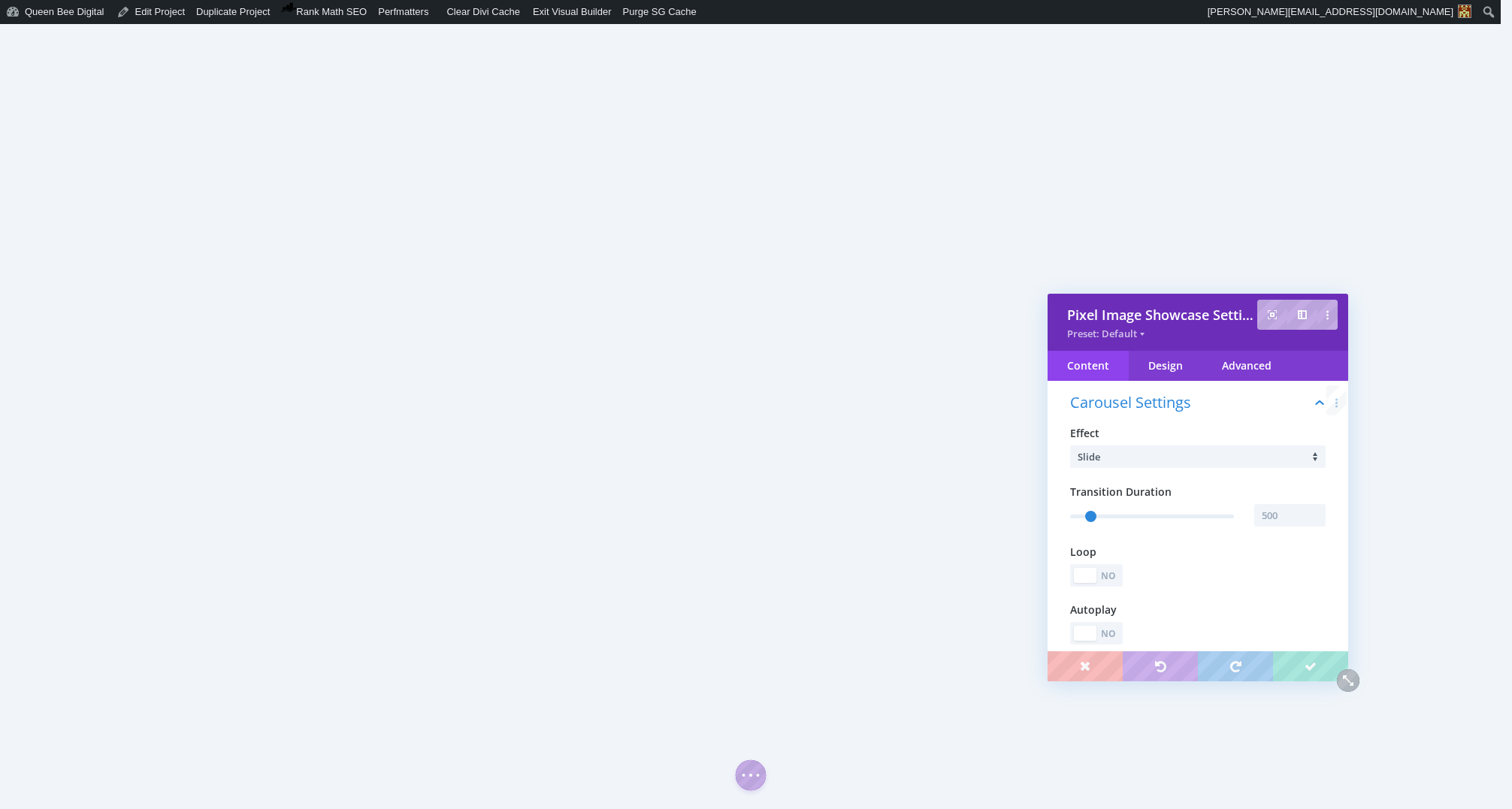
click at [1104, 365] on div "Content" at bounding box center [1087, 366] width 81 height 30
type input "501"
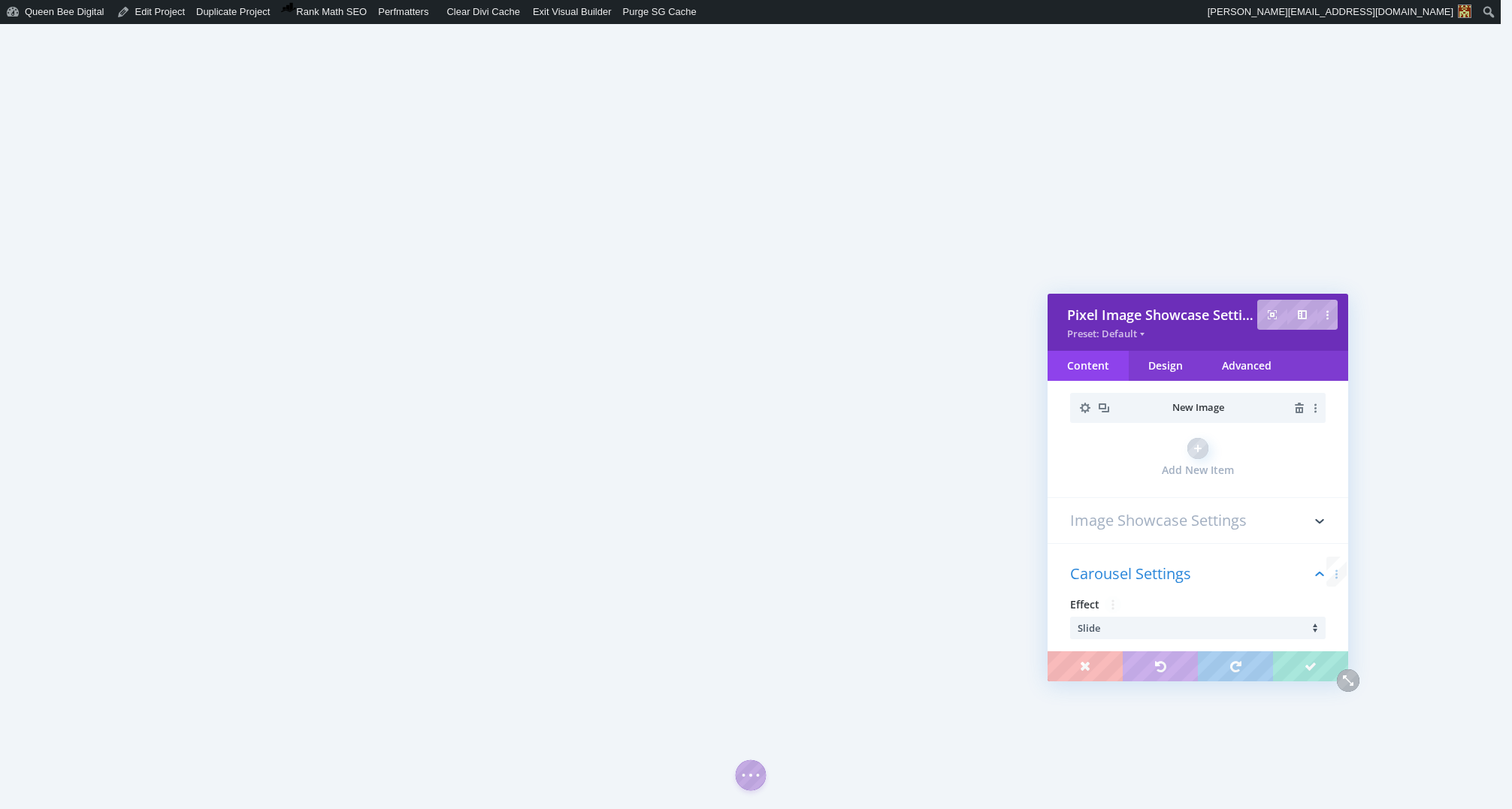
scroll to position [0, 0]
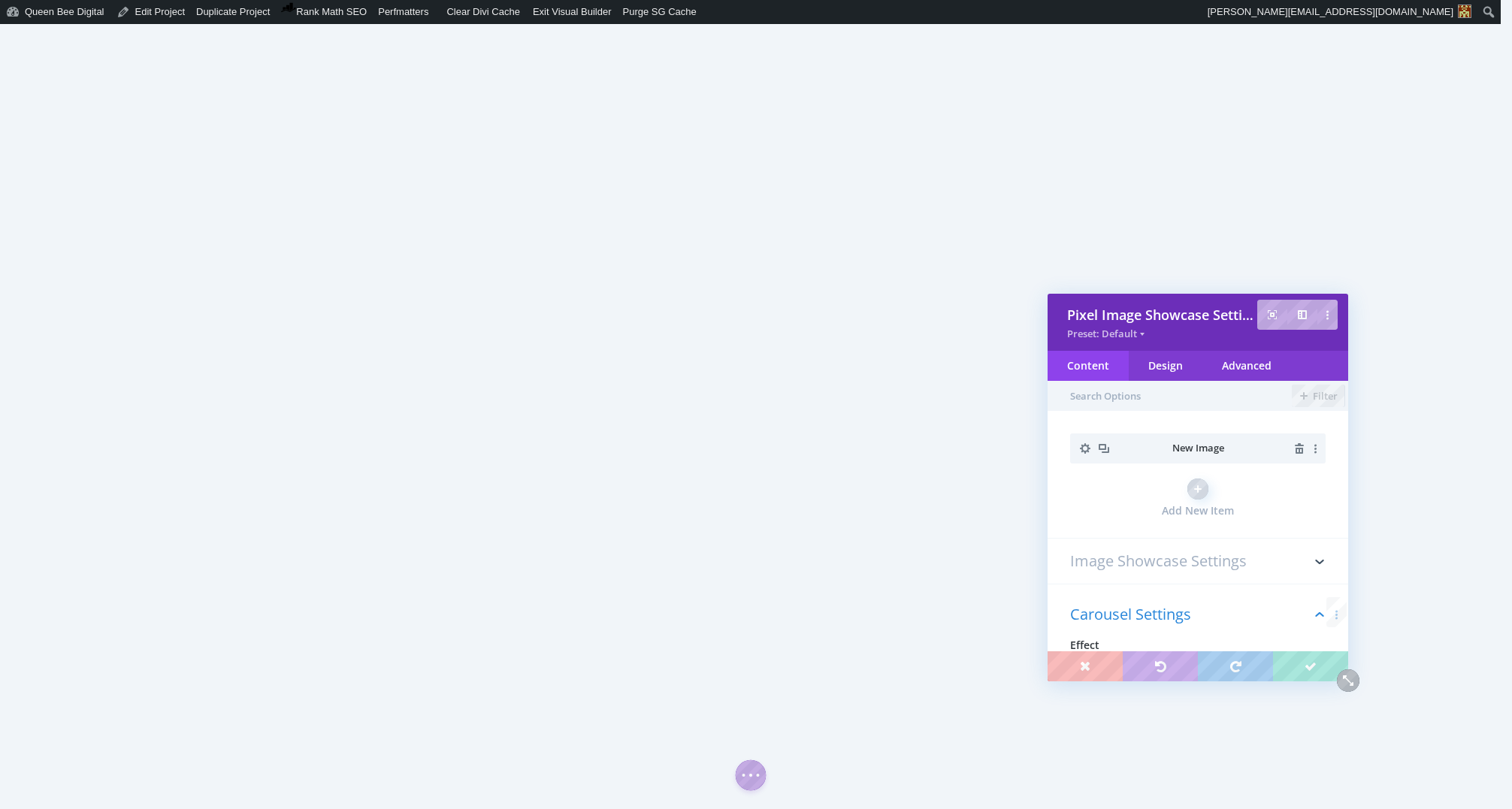
click at [1195, 564] on h3 "Image Showcase Settings" at bounding box center [1198, 560] width 256 height 45
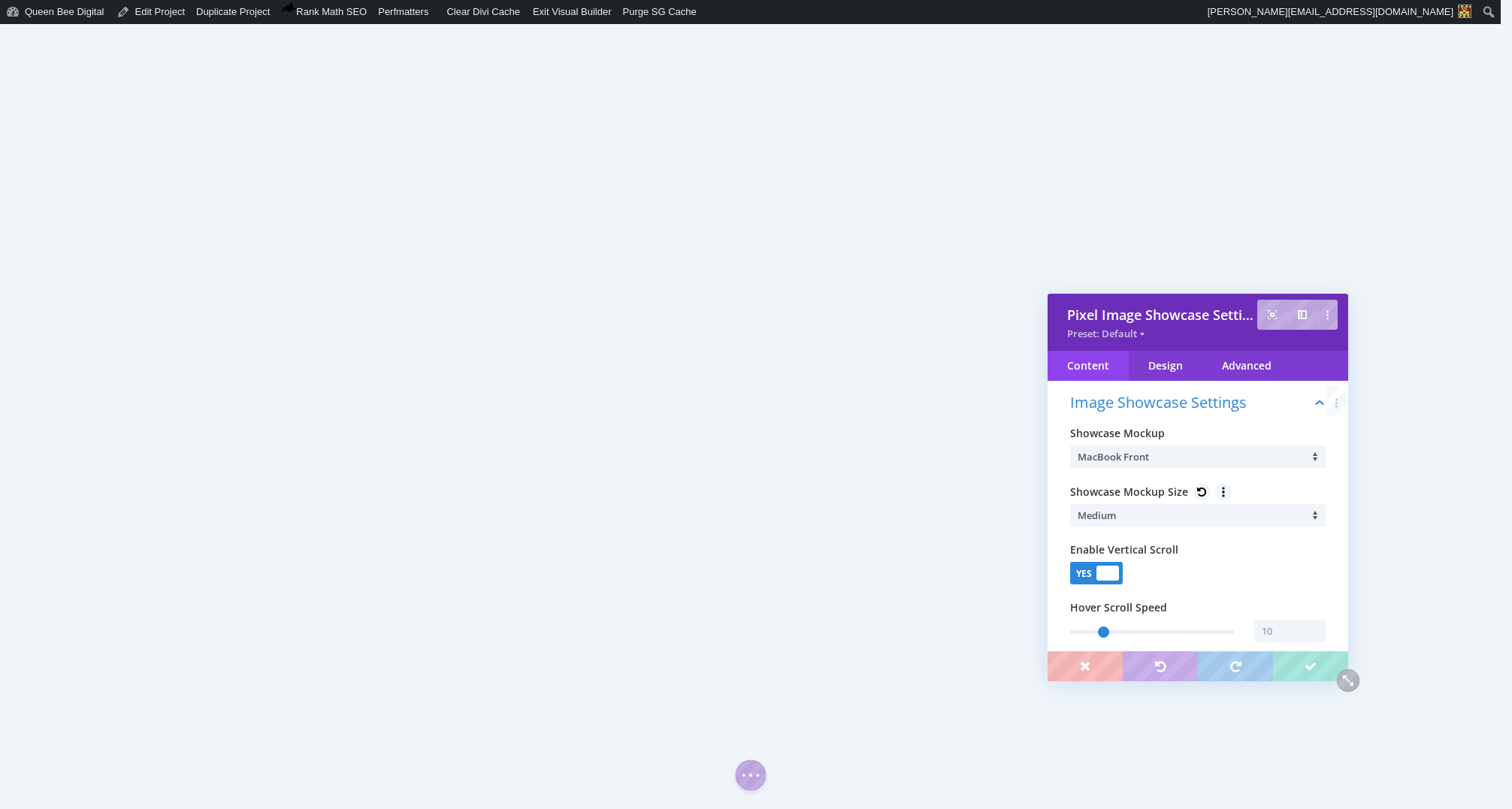
scroll to position [168, 0]
click at [1186, 522] on li "Medium" at bounding box center [1201, 513] width 248 height 23
click at [1163, 531] on li "Large" at bounding box center [1195, 527] width 226 height 26
click at [1225, 451] on li "MacBook Front" at bounding box center [1201, 454] width 248 height 23
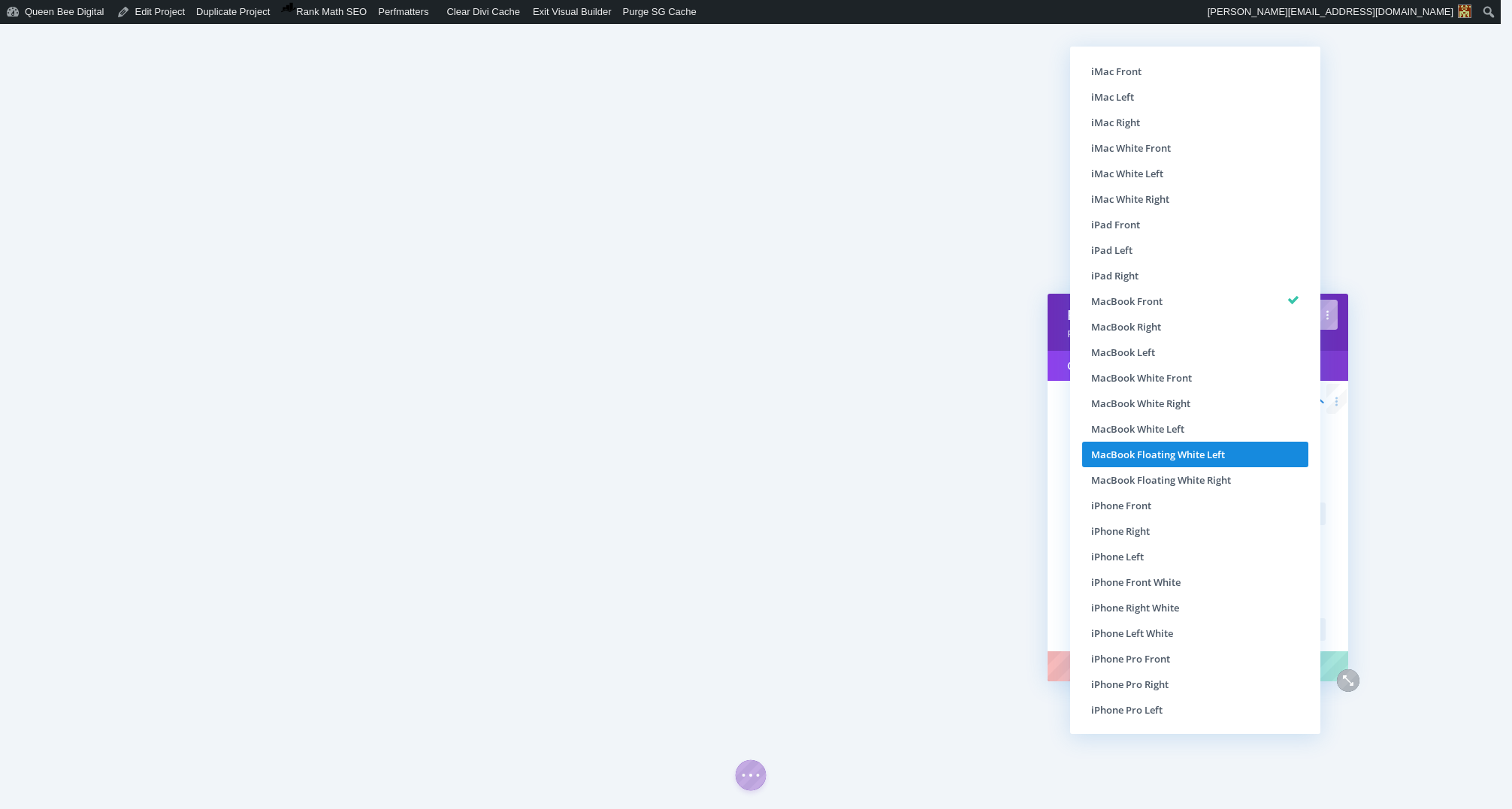
click at [1241, 456] on li "MacBook Floating White Left" at bounding box center [1195, 454] width 226 height 26
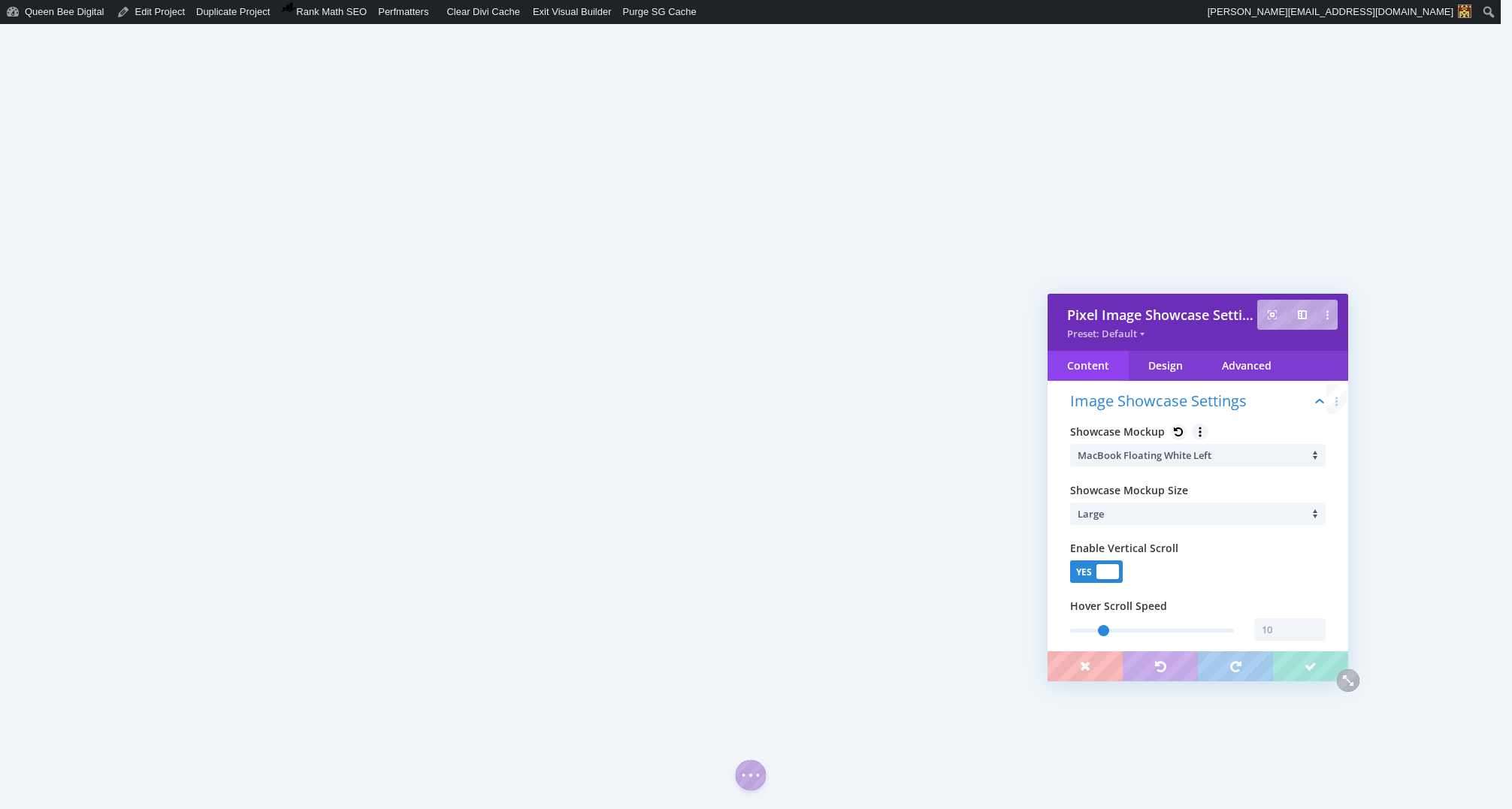
click at [1239, 455] on li "MacBook Floating White Left" at bounding box center [1201, 454] width 248 height 23
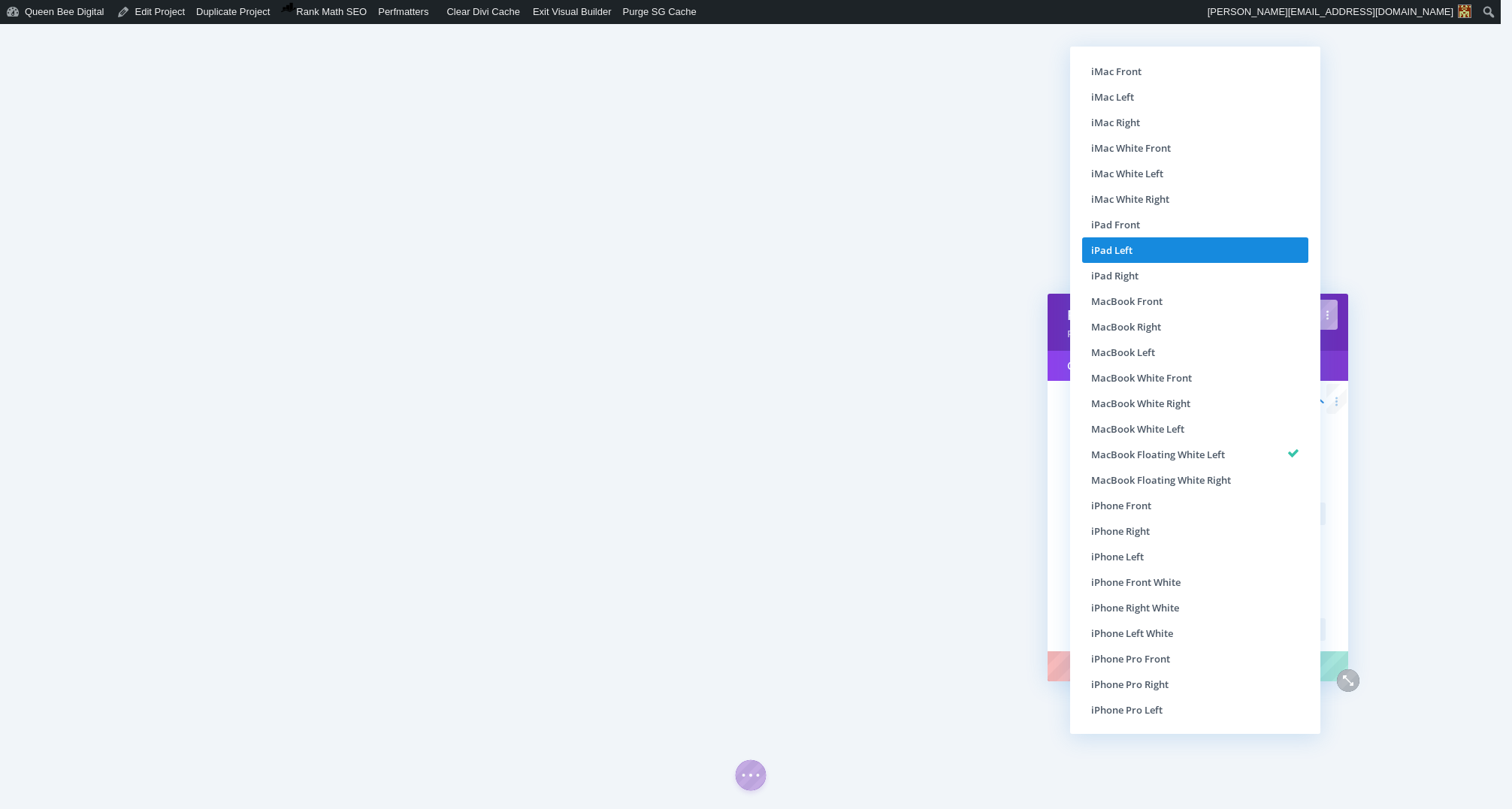
scroll to position [1, 0]
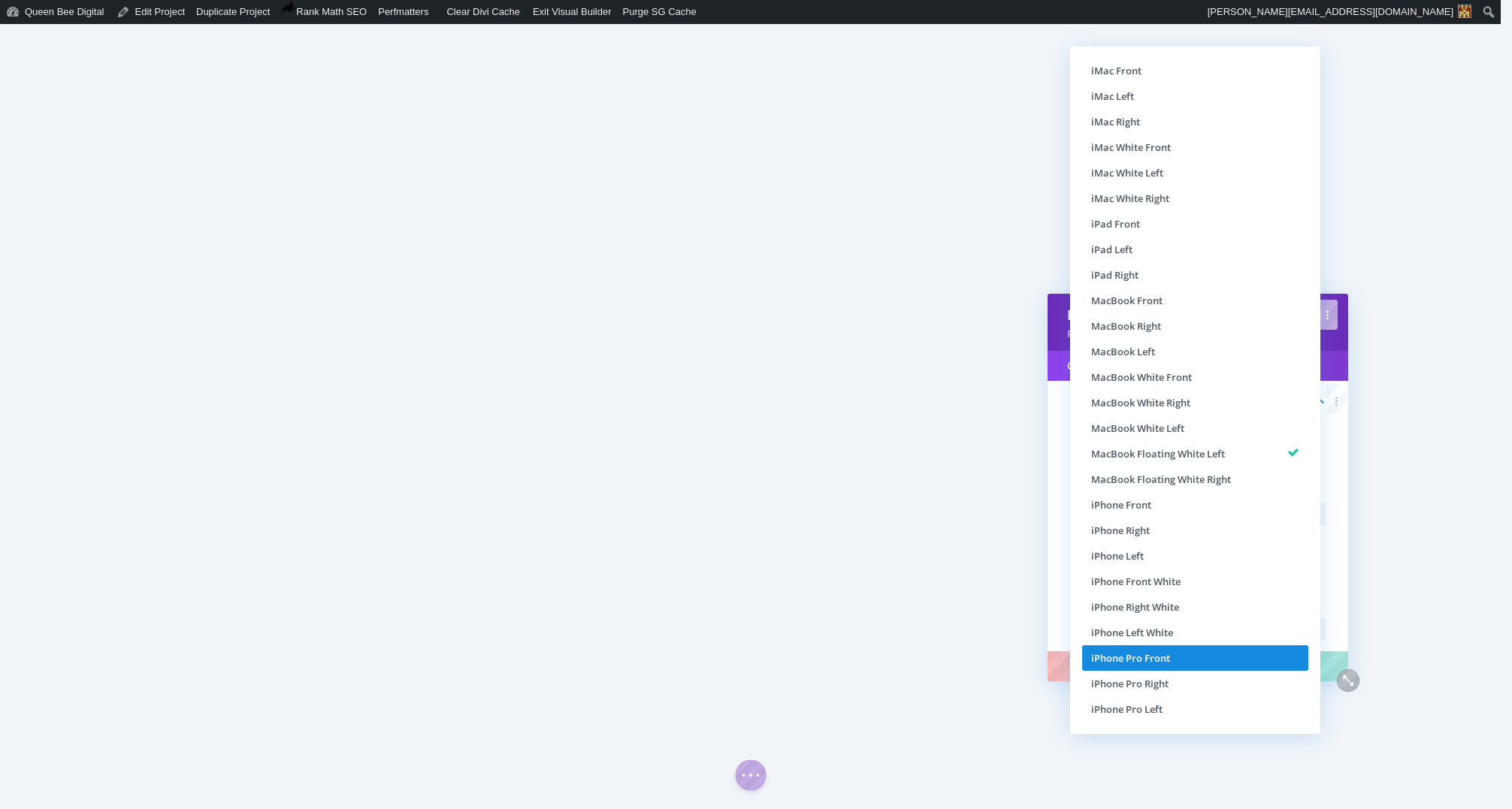
click at [1187, 661] on li "iPhone Pro Front" at bounding box center [1195, 658] width 226 height 26
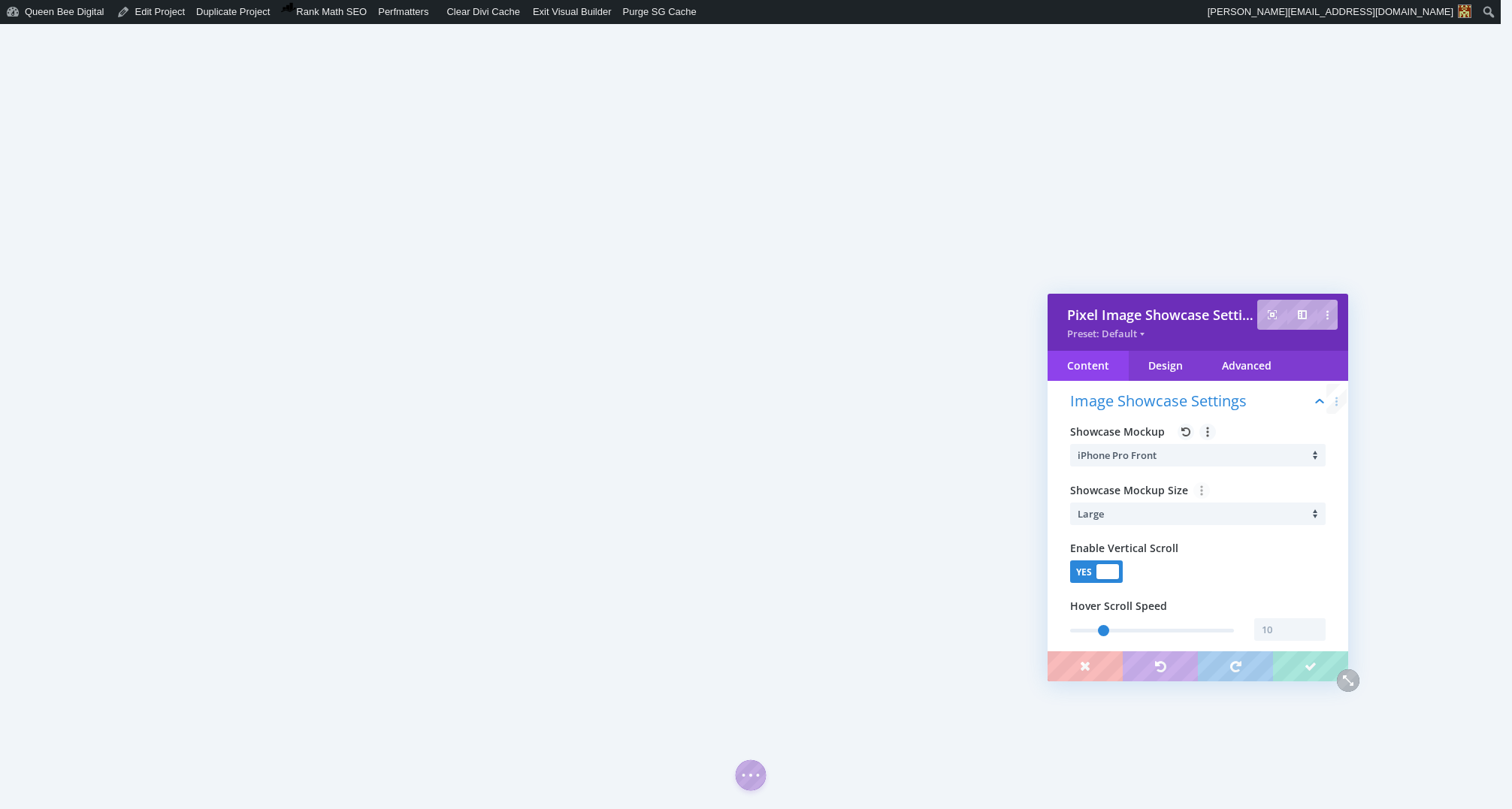
click at [1207, 513] on li "Large" at bounding box center [1201, 513] width 248 height 23
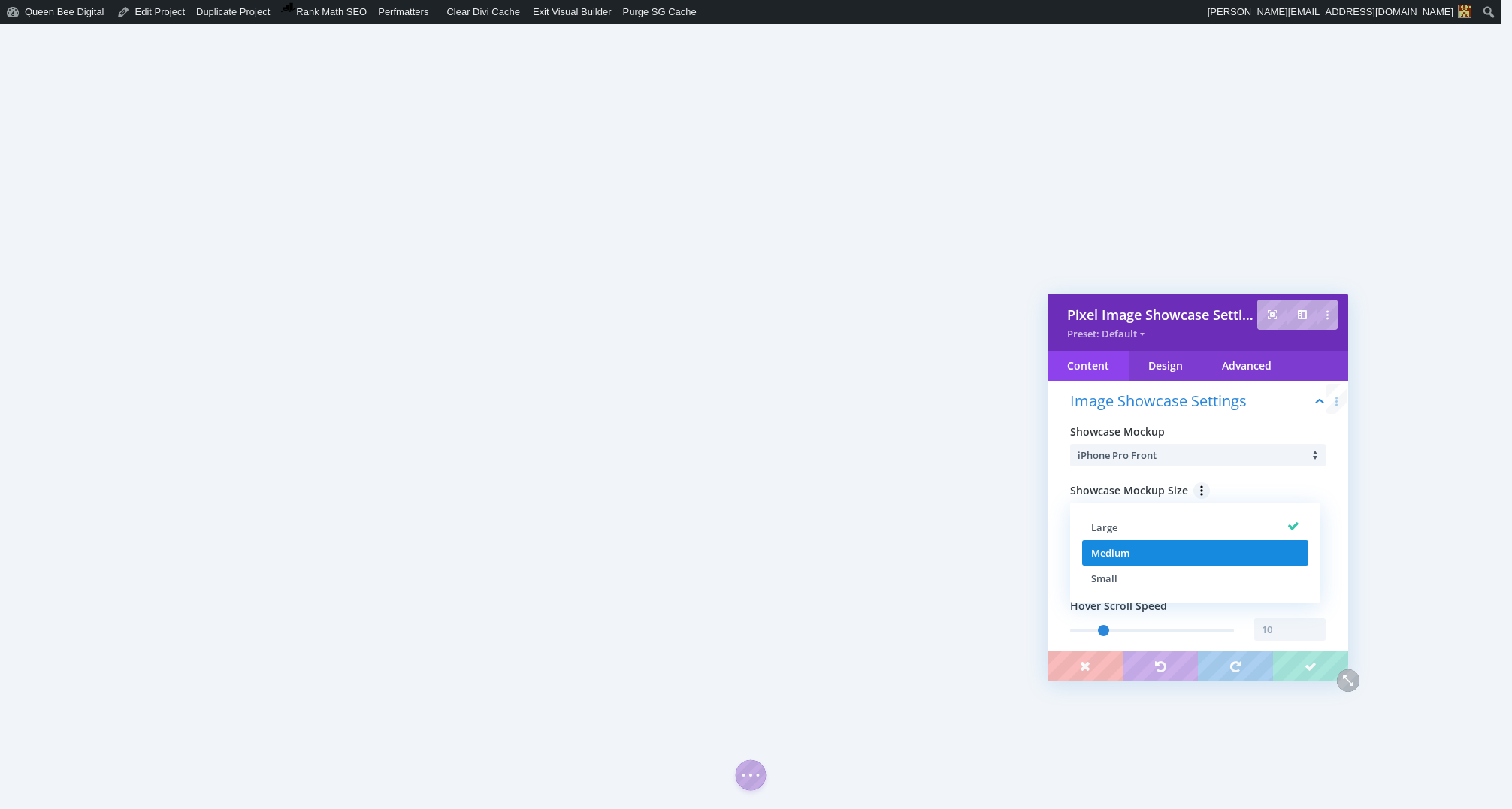
click at [1178, 547] on li "Medium" at bounding box center [1195, 553] width 226 height 26
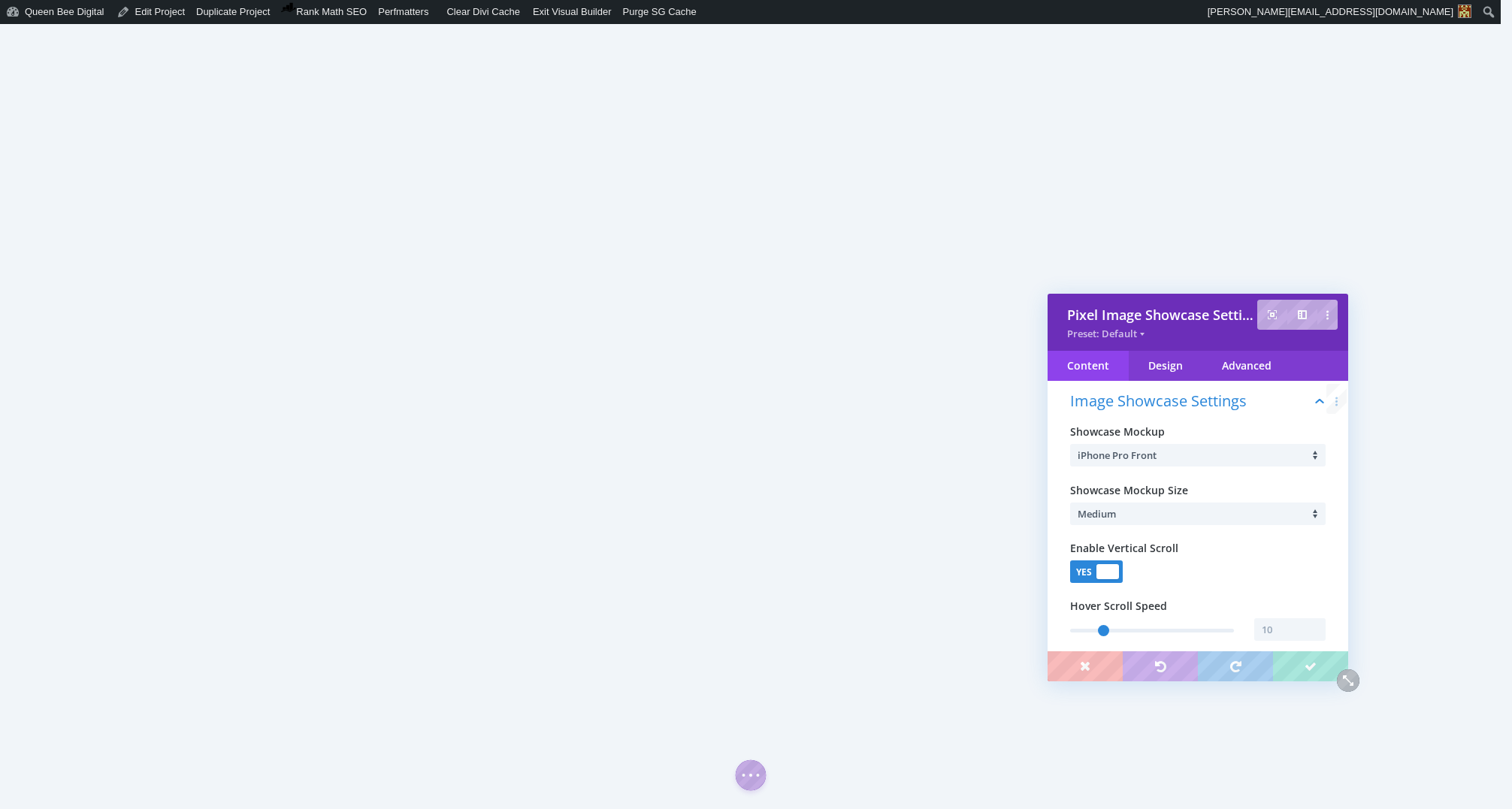
click at [1183, 521] on li "Medium" at bounding box center [1201, 513] width 248 height 23
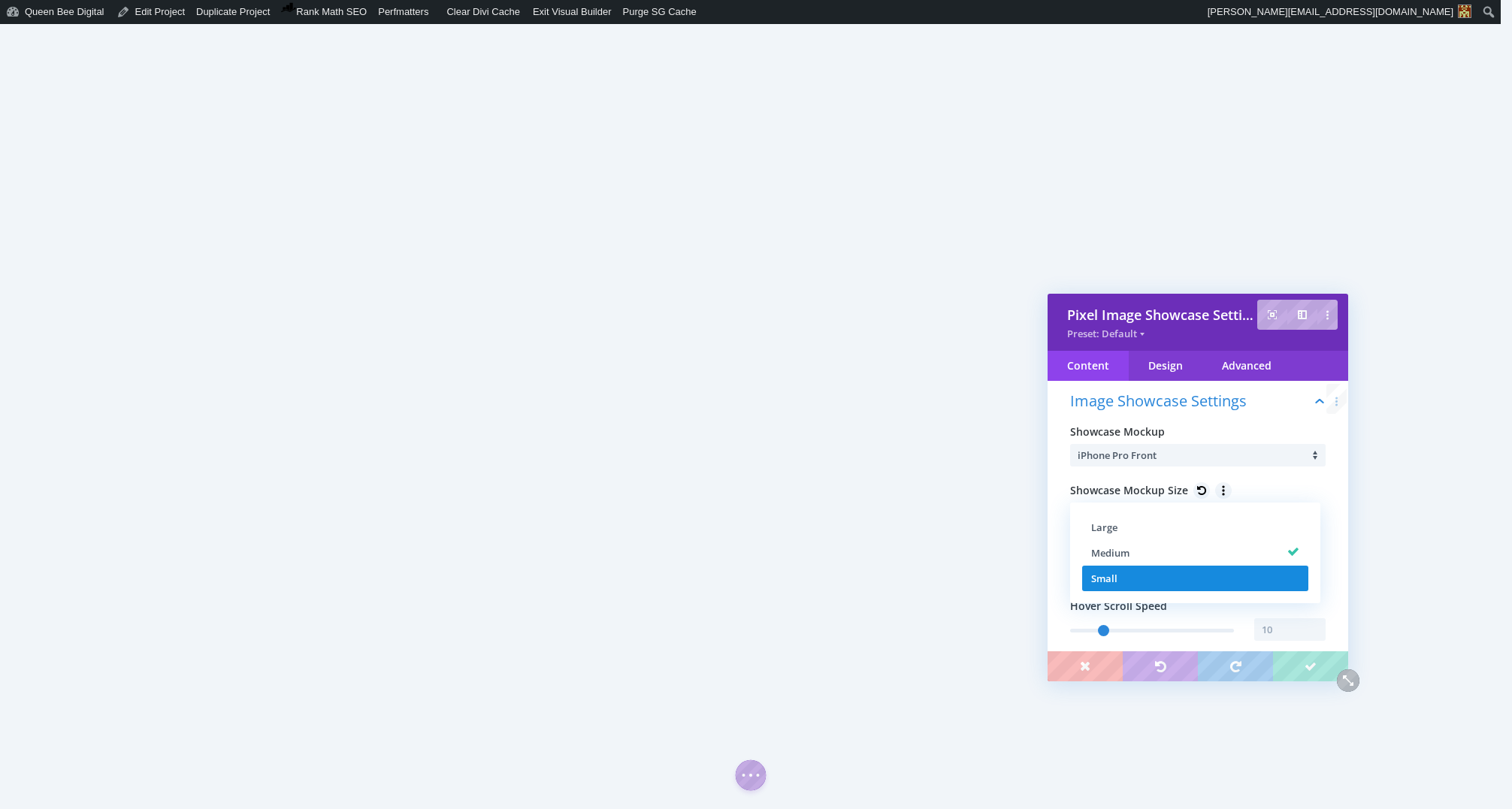
click at [1170, 573] on li "Small" at bounding box center [1195, 578] width 226 height 26
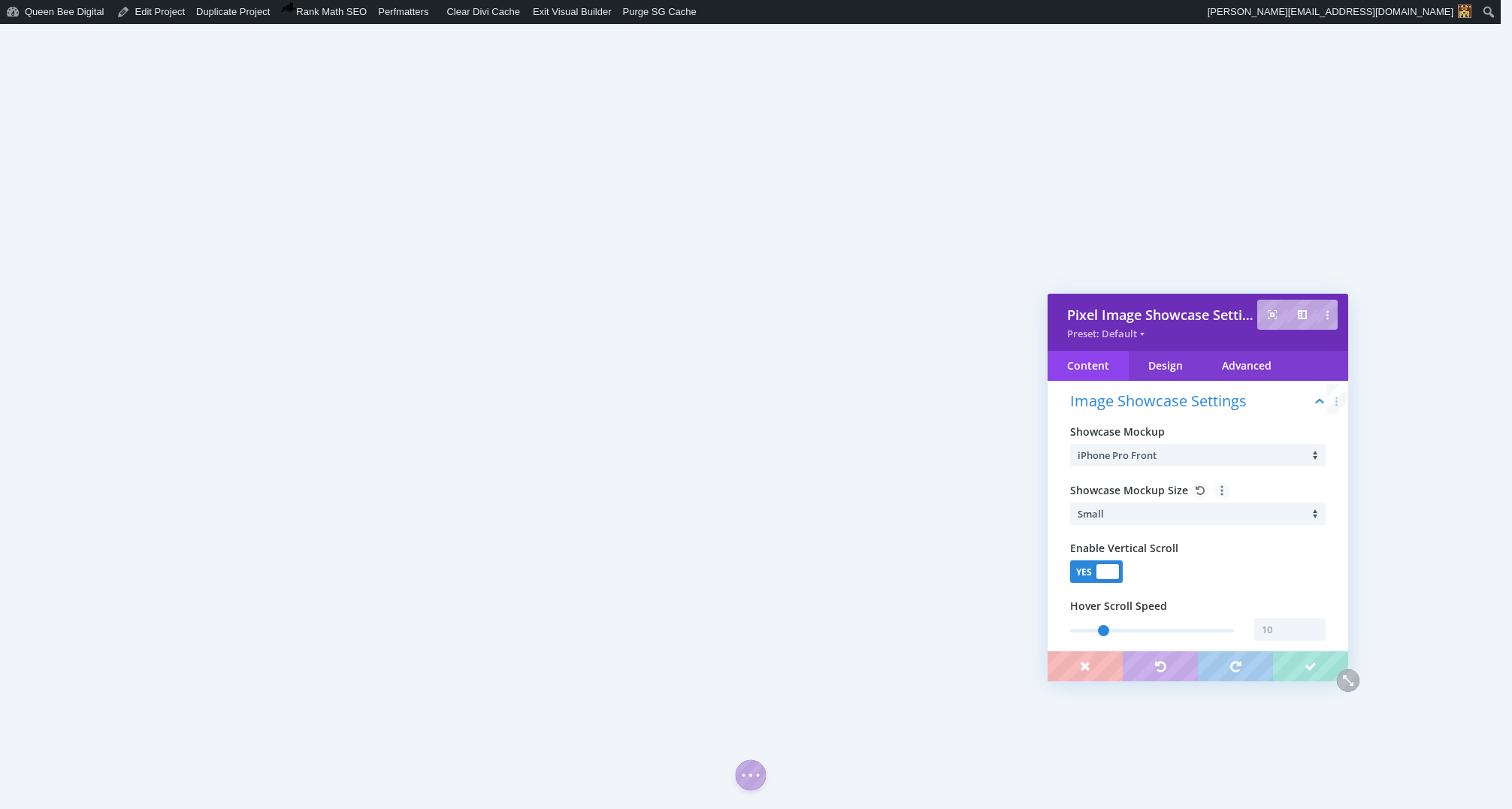
click at [1183, 514] on li "Small" at bounding box center [1201, 513] width 248 height 23
click at [1180, 519] on li "Large" at bounding box center [1195, 527] width 226 height 26
click at [1171, 461] on li "iPhone Pro Front" at bounding box center [1201, 454] width 248 height 23
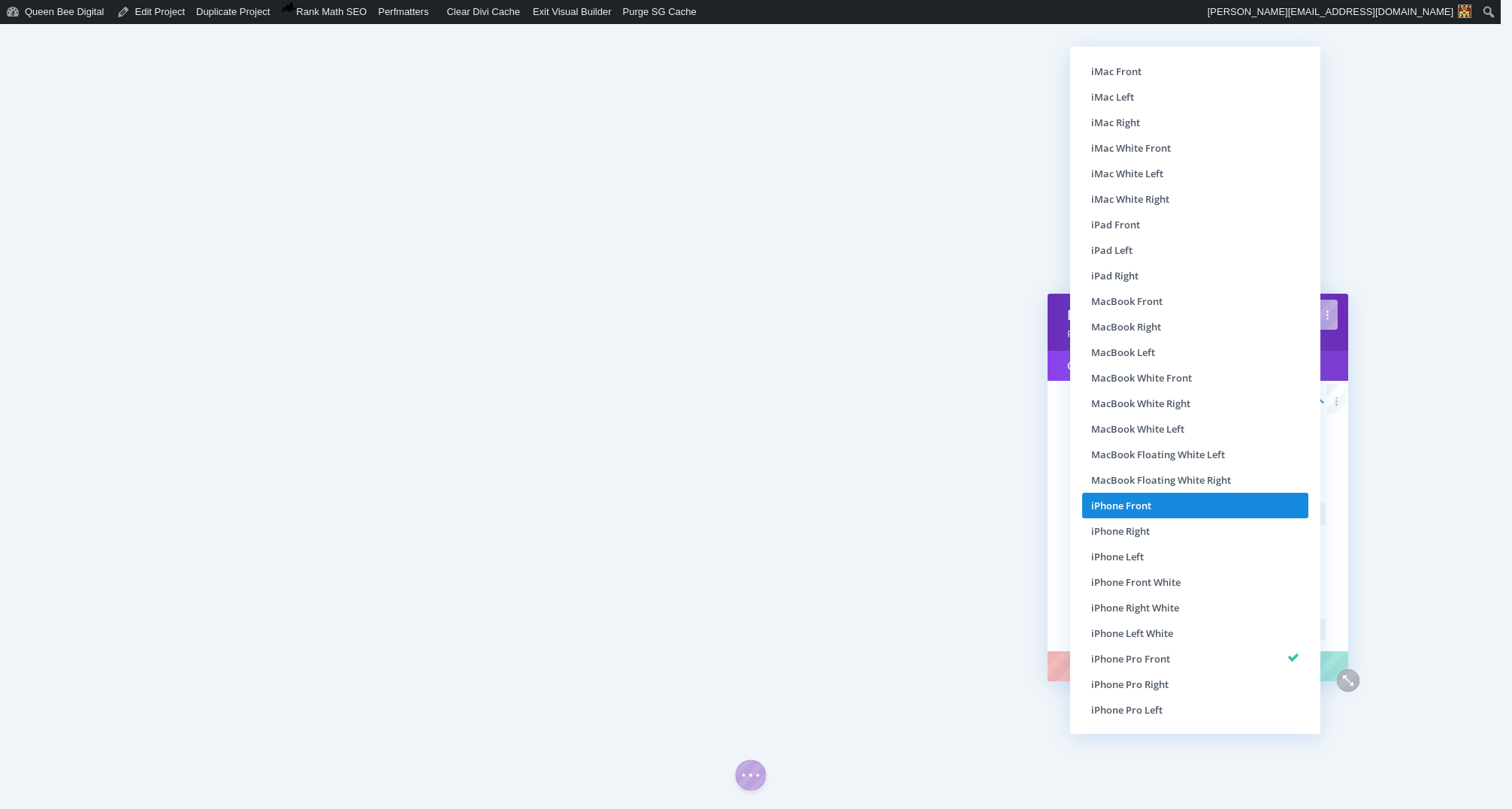
click at [1182, 501] on li "iPhone Front" at bounding box center [1195, 505] width 226 height 26
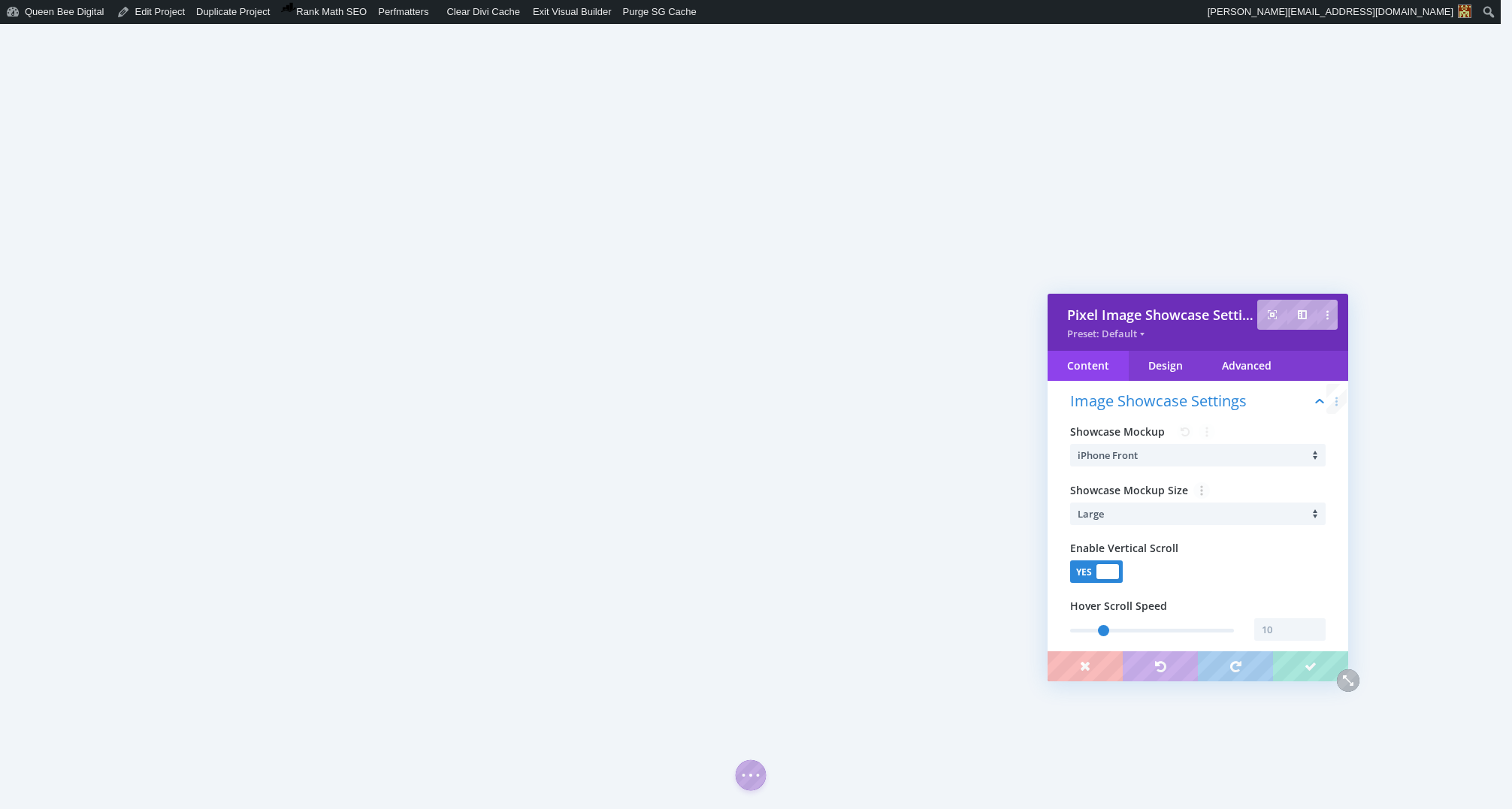
click at [1159, 450] on li "iPhone Front" at bounding box center [1201, 454] width 248 height 23
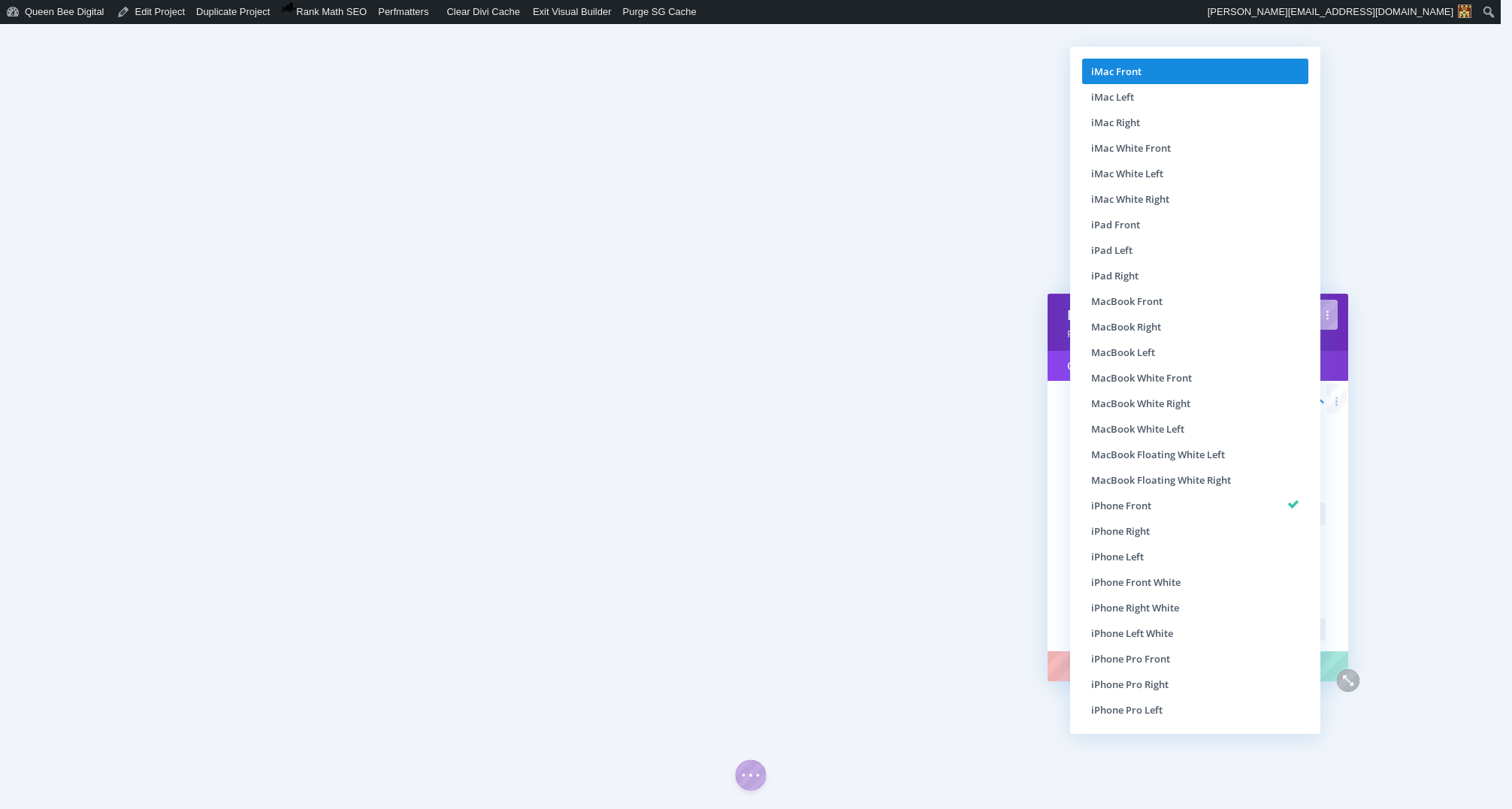
click at [1158, 76] on li "iMac Front" at bounding box center [1195, 72] width 226 height 26
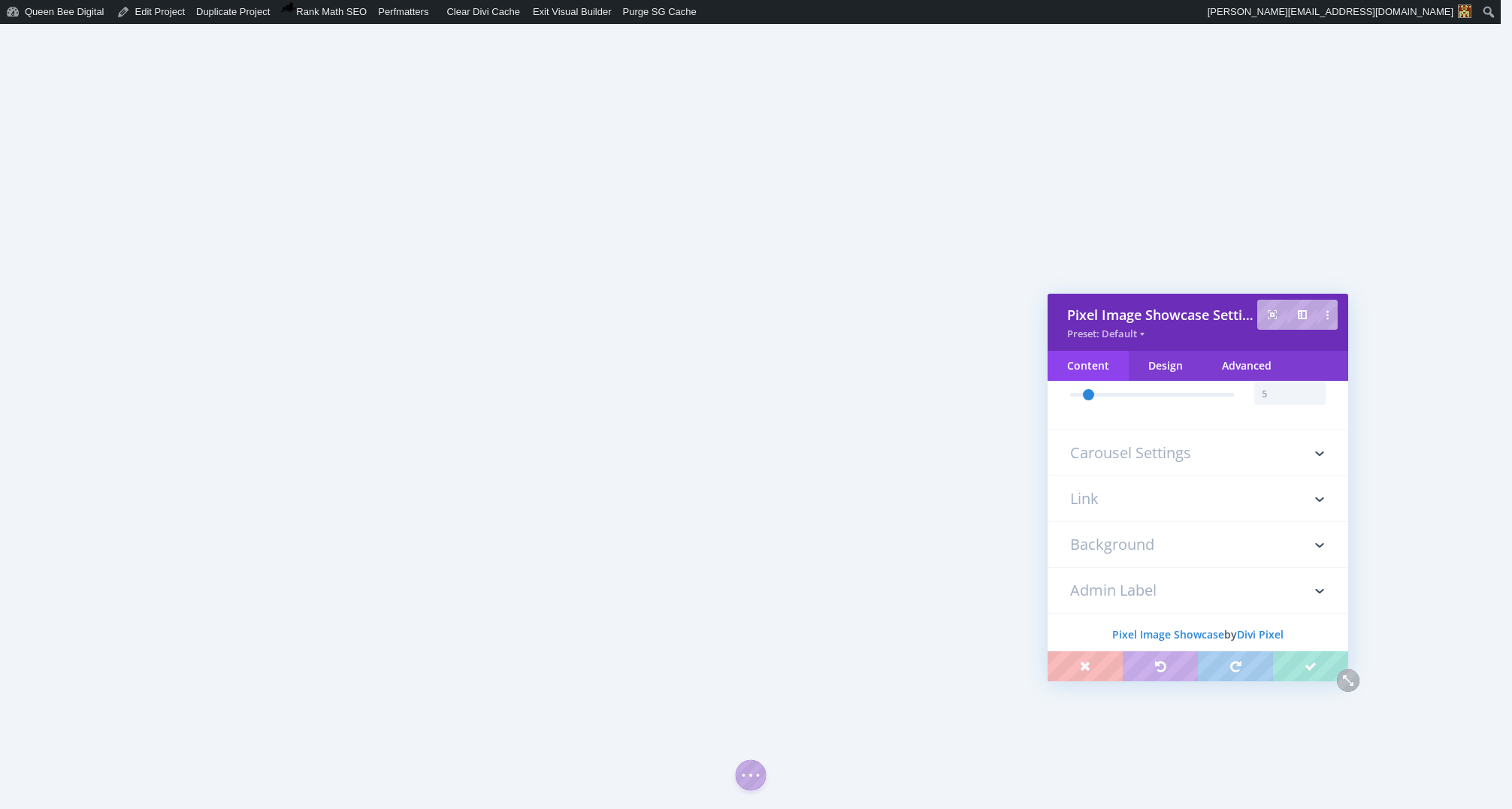
scroll to position [458, 0]
click at [1188, 452] on h3 "Carousel Settings" at bounding box center [1198, 457] width 256 height 45
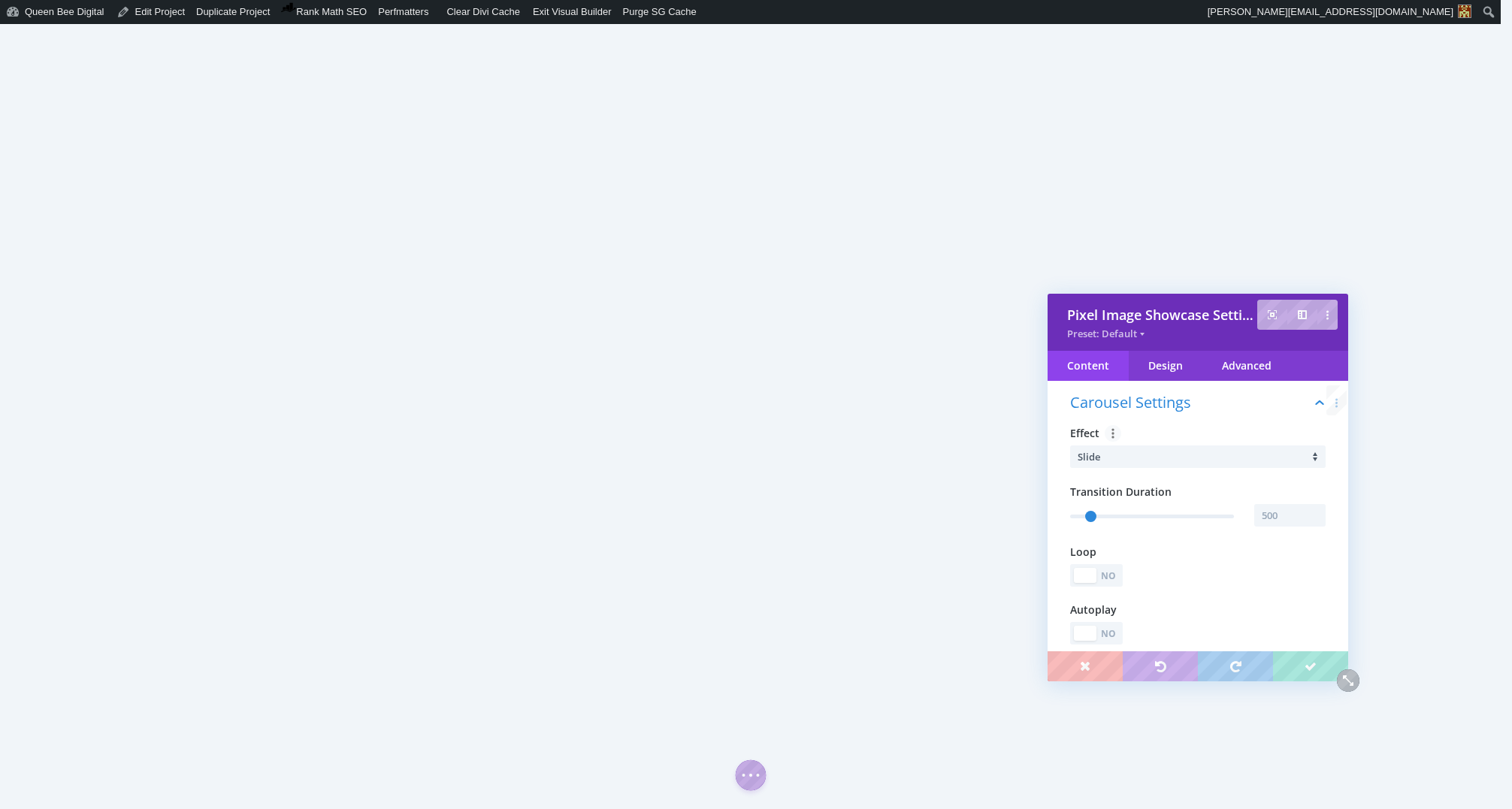
click at [1174, 460] on li "Slide" at bounding box center [1201, 456] width 248 height 23
click at [1183, 475] on li "Coverflow" at bounding box center [1195, 471] width 226 height 26
type input "501"
type input "49"
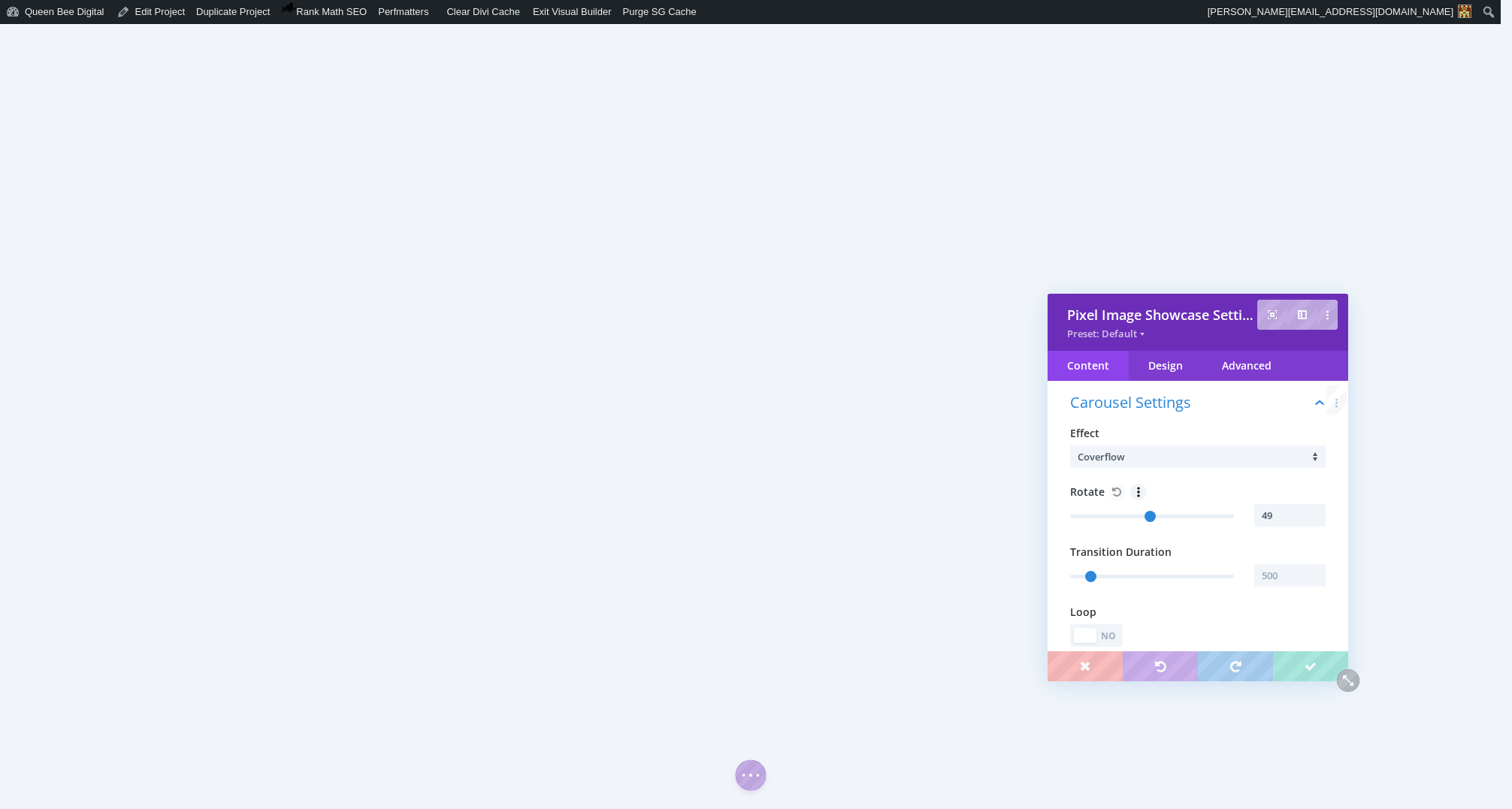
type input "501"
type input "46"
type input "501"
type input "41"
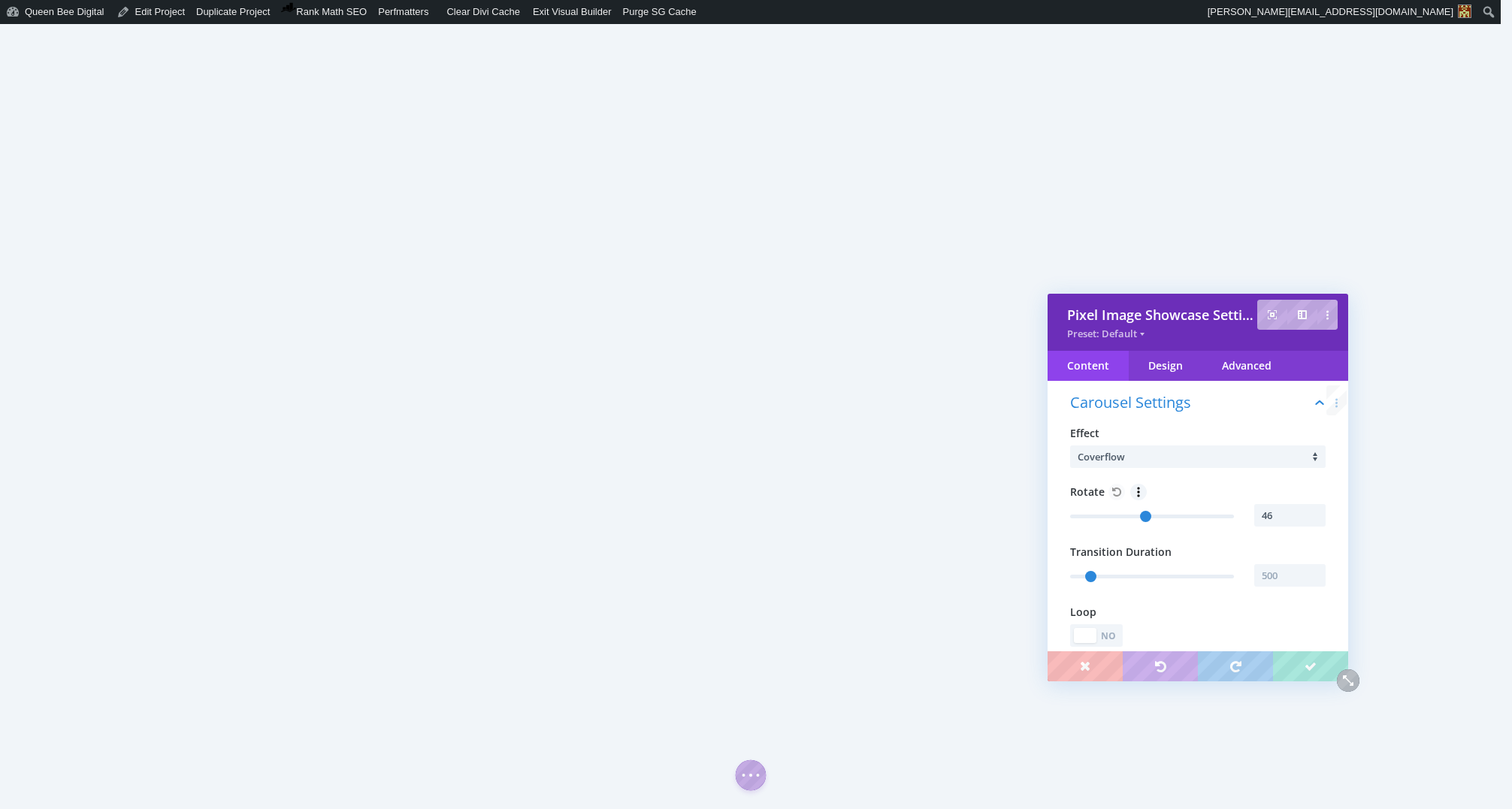
type input "41"
type input "501"
type input "36"
type input "501"
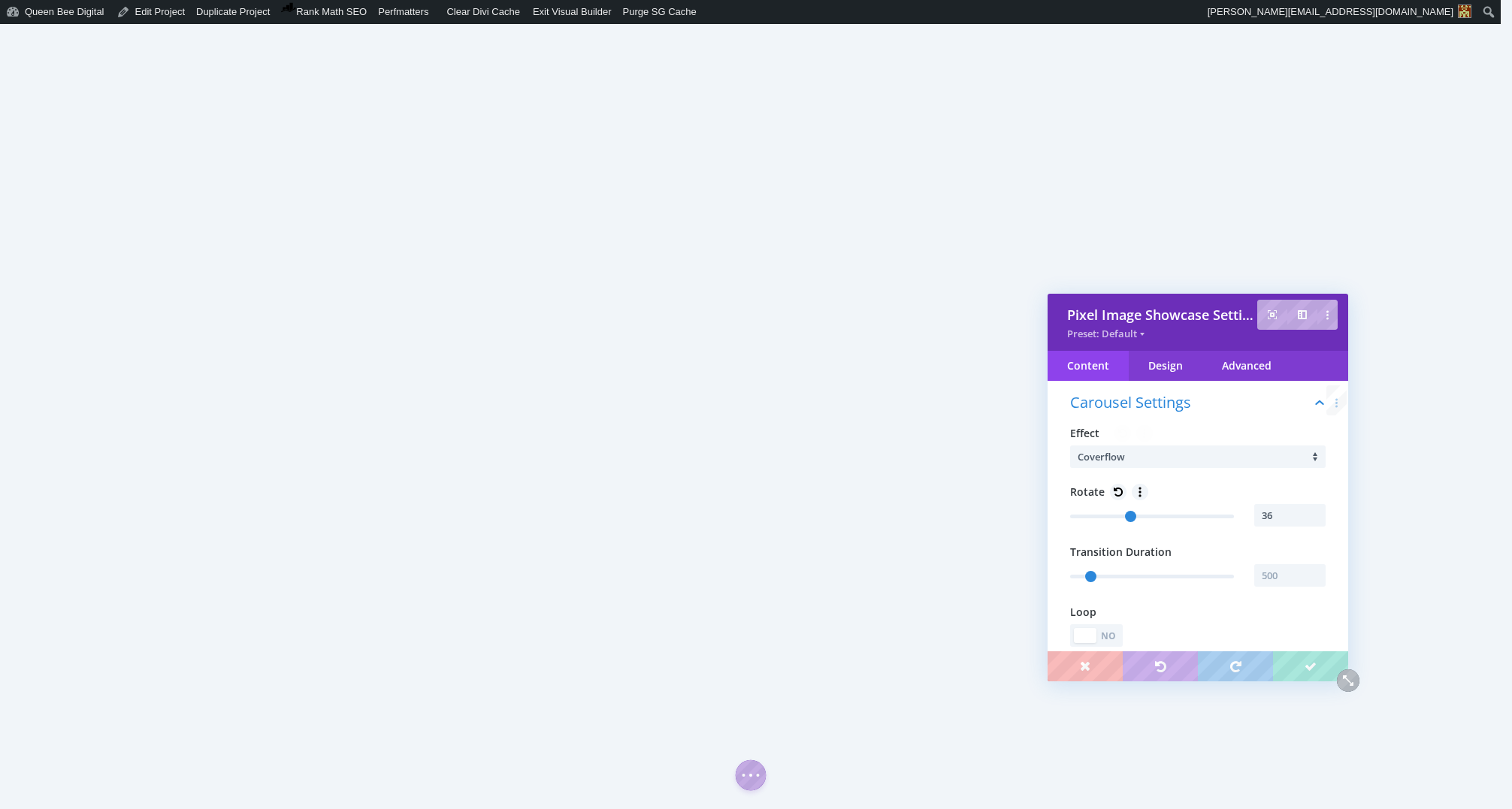
type input "22"
type input "501"
type input "11"
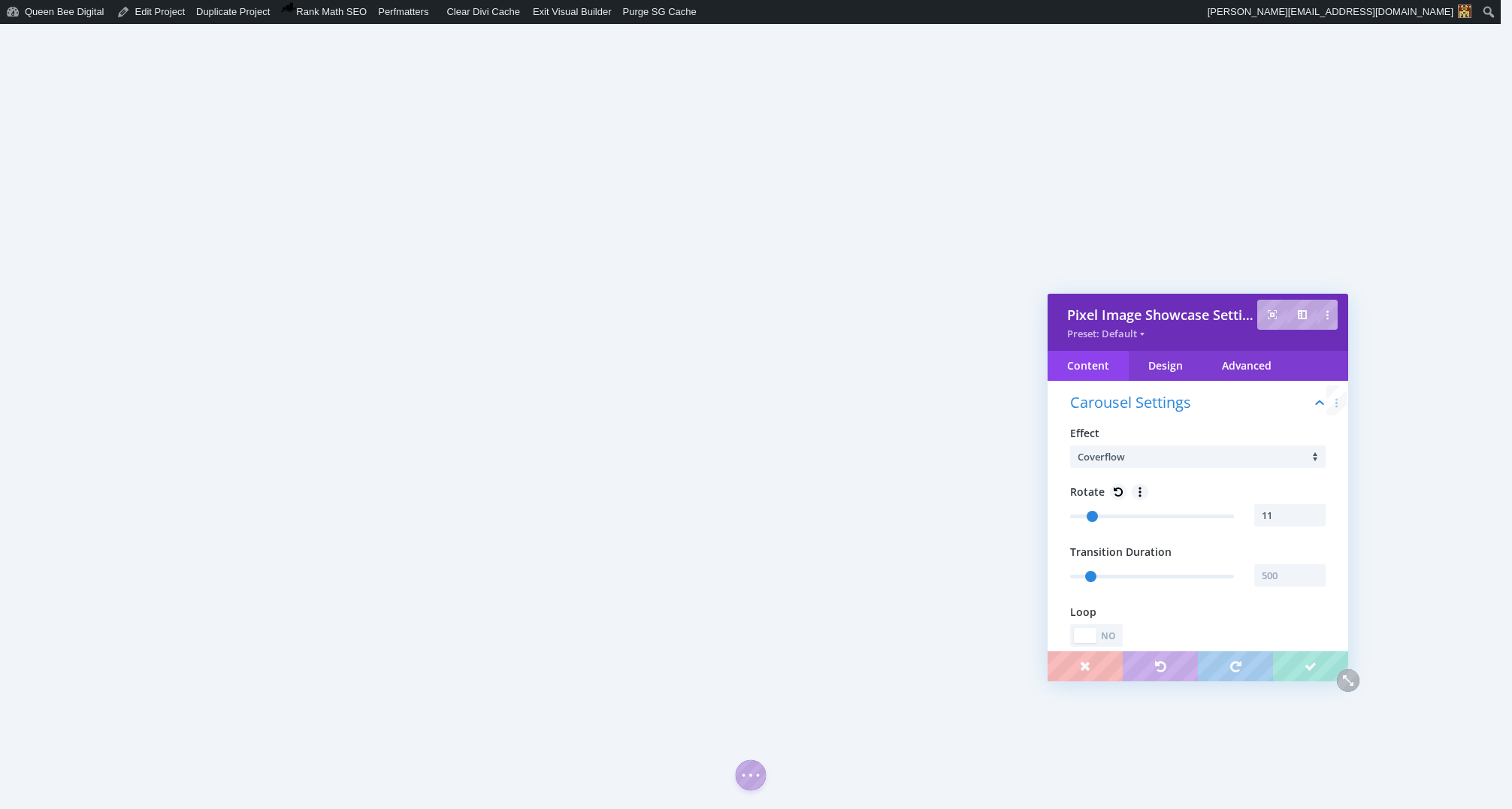
type input "501"
type input "0"
drag, startPoint x: 1147, startPoint y: 514, endPoint x: 1049, endPoint y: 518, distance: 98.1
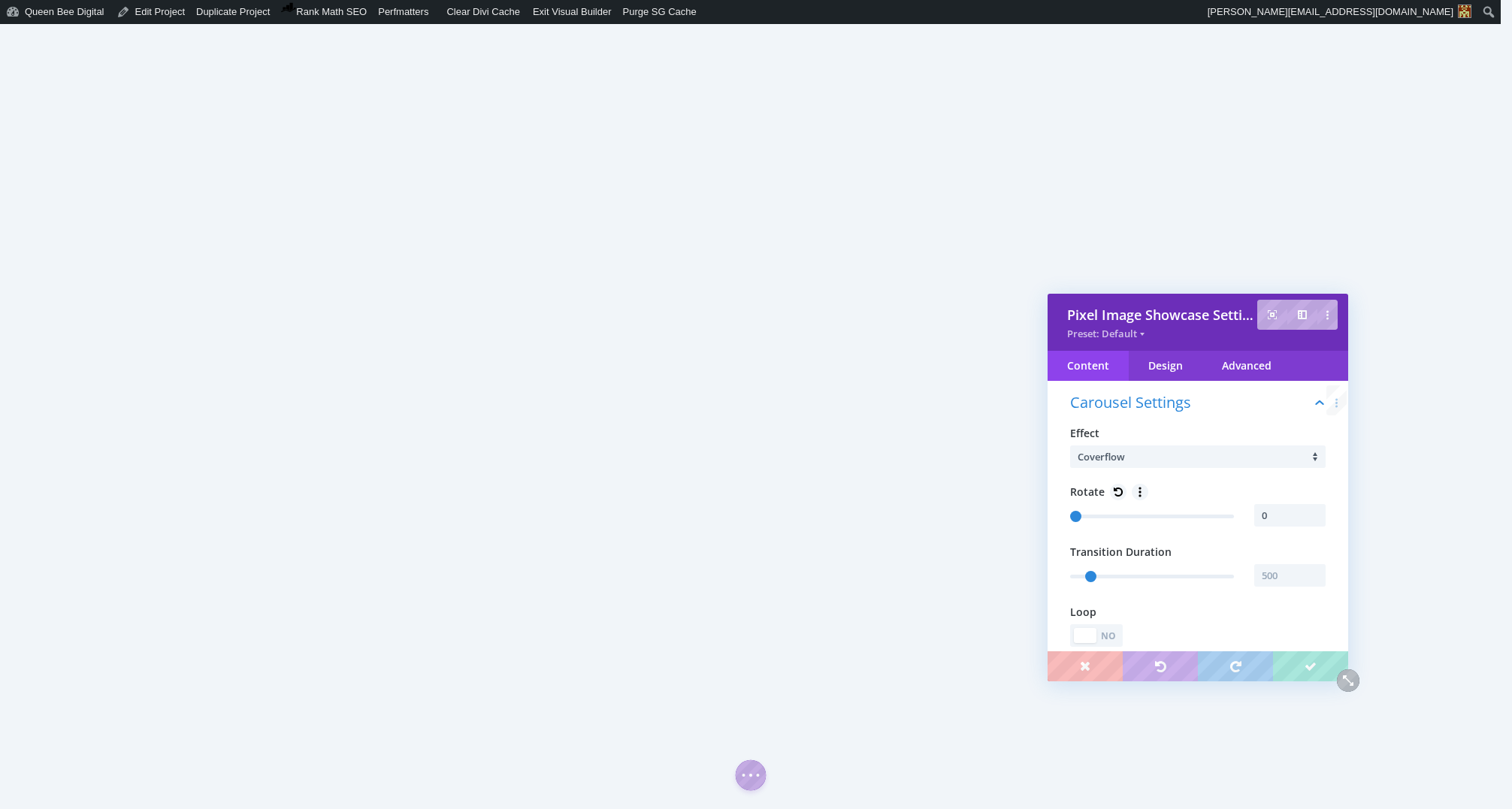
click at [1049, 518] on div "Carousel Settings Effect Coverflow Rotate 0 Transition Duration Loop Yes No Aut…" at bounding box center [1197, 550] width 301 height 356
type input "501"
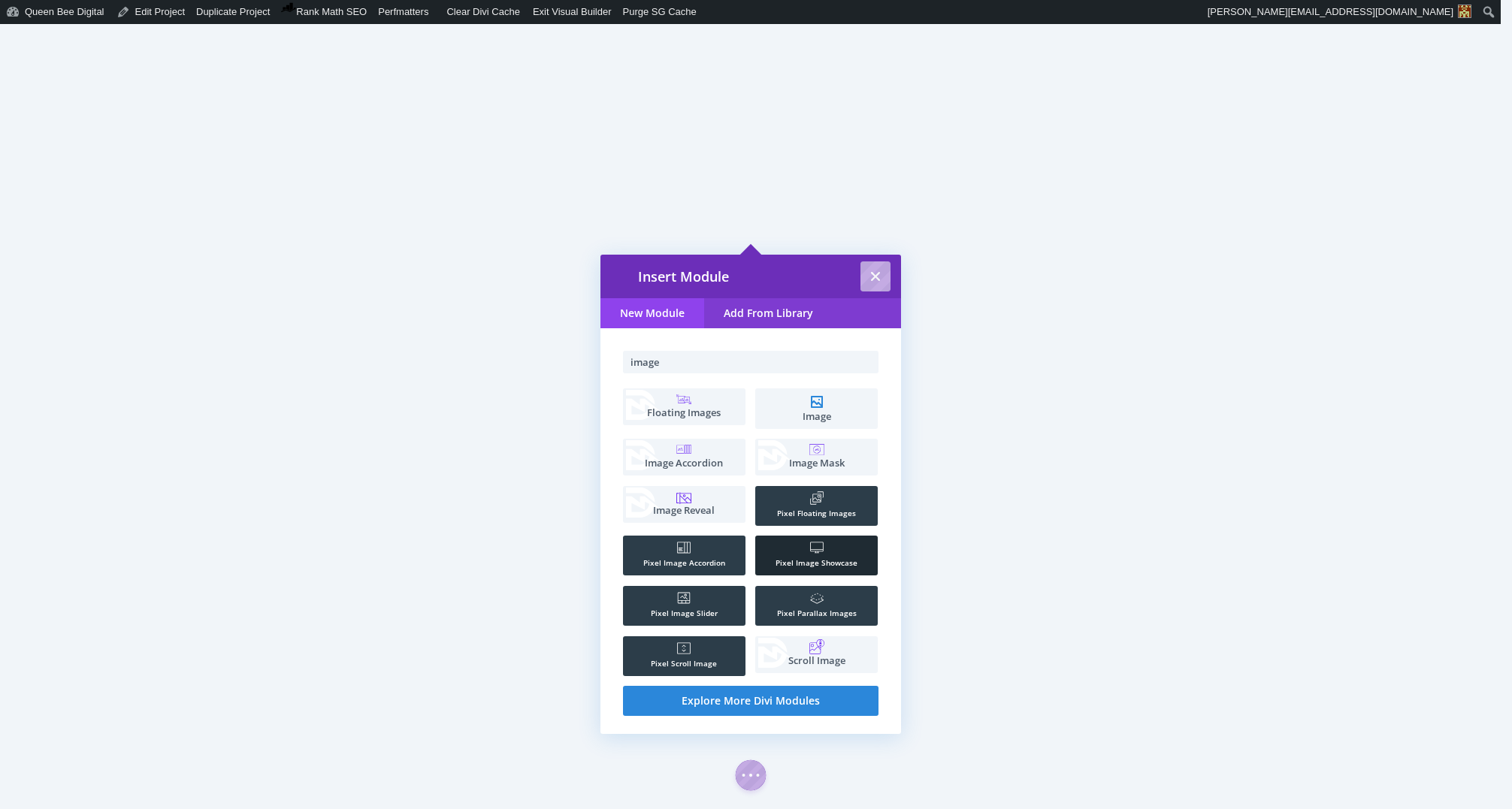
type input "image"
click at [813, 554] on li ".st0{fill:#FFFFFF;} Pixel Image Showcase" at bounding box center [816, 555] width 123 height 40
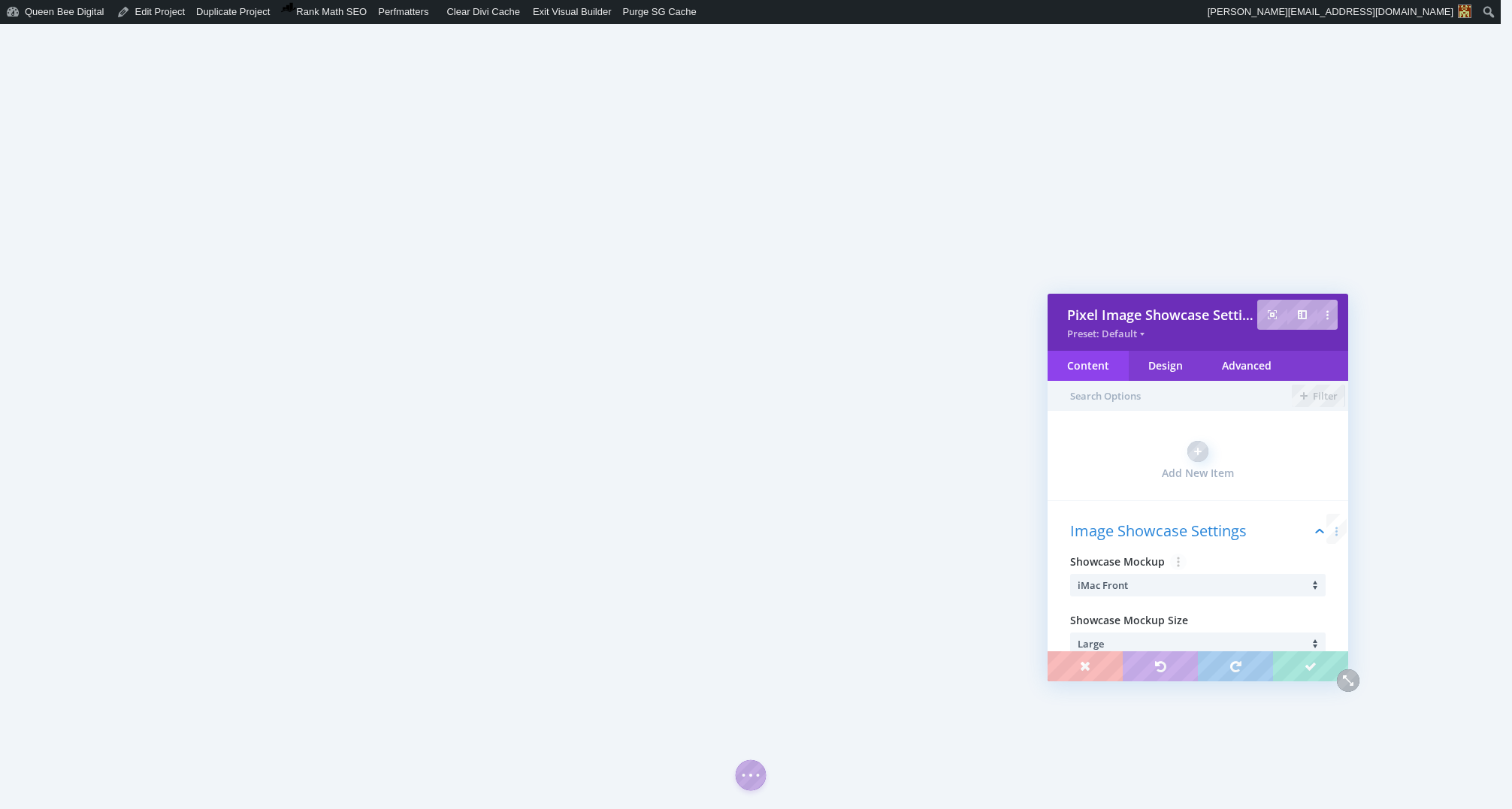
click at [1180, 586] on li "iMac Front" at bounding box center [1201, 584] width 248 height 23
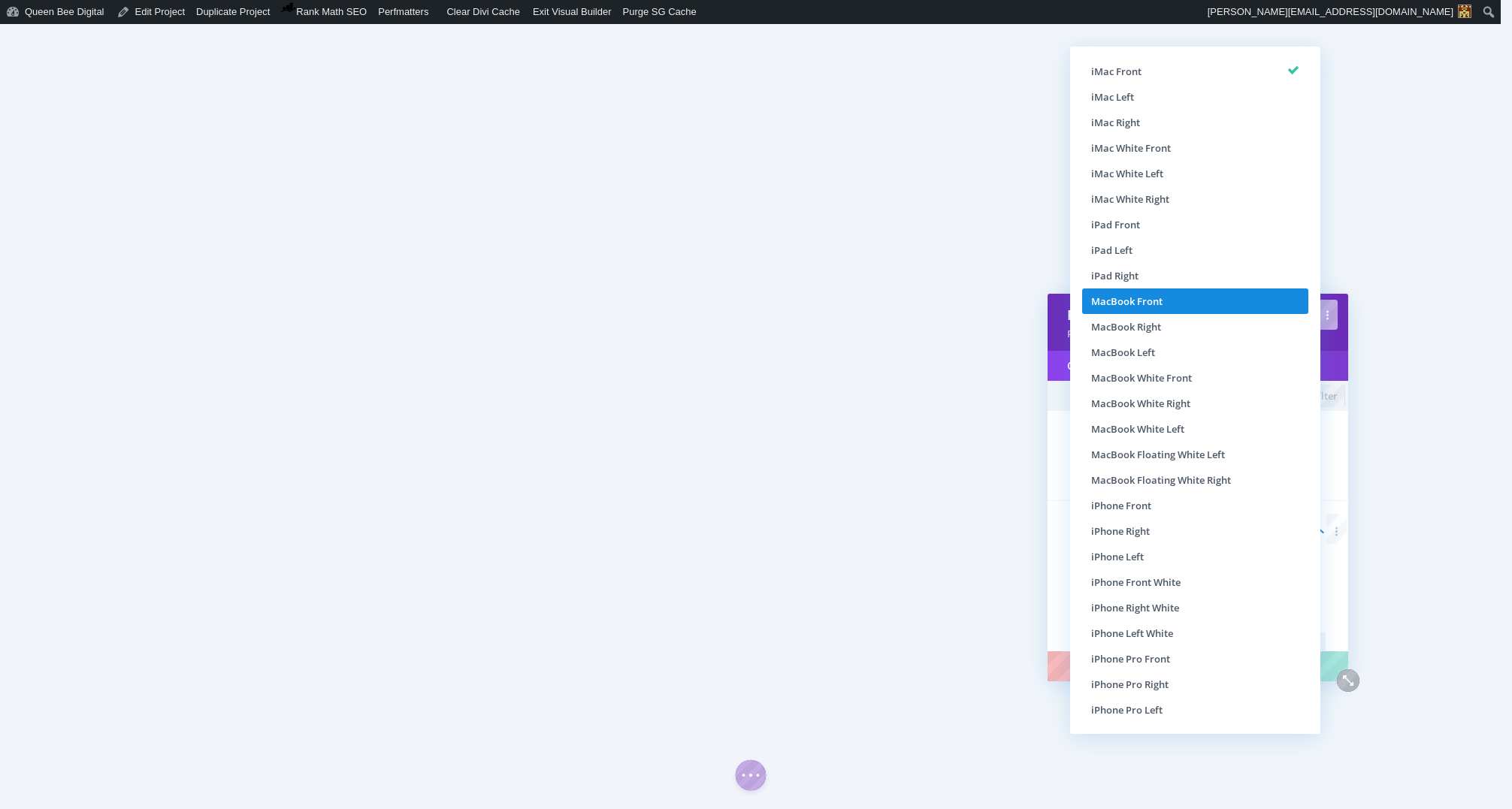
click at [1184, 305] on li "MacBook Front" at bounding box center [1195, 302] width 226 height 26
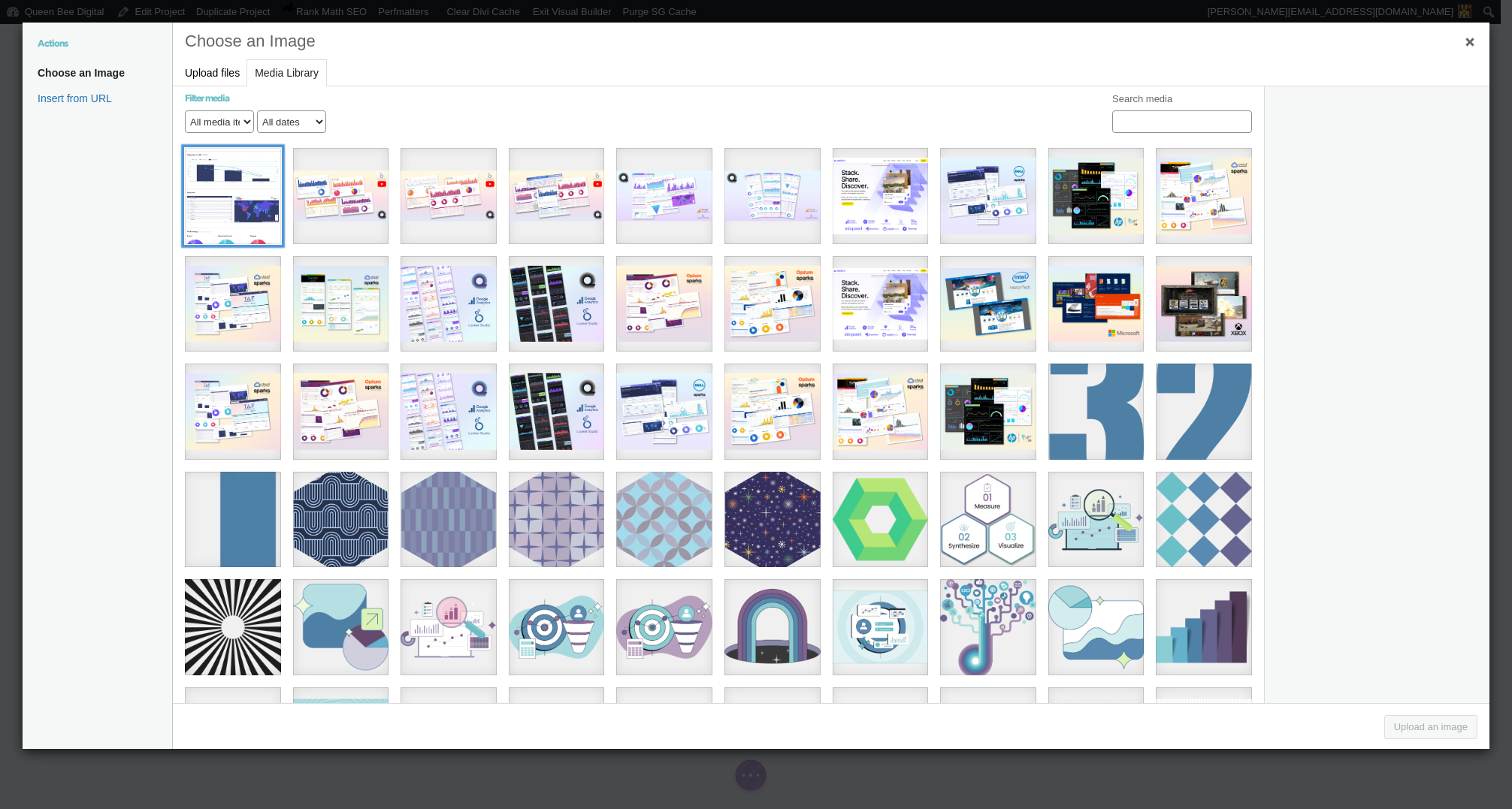
click at [235, 216] on div "TAF 2023 Topline Metrics" at bounding box center [233, 196] width 96 height 96
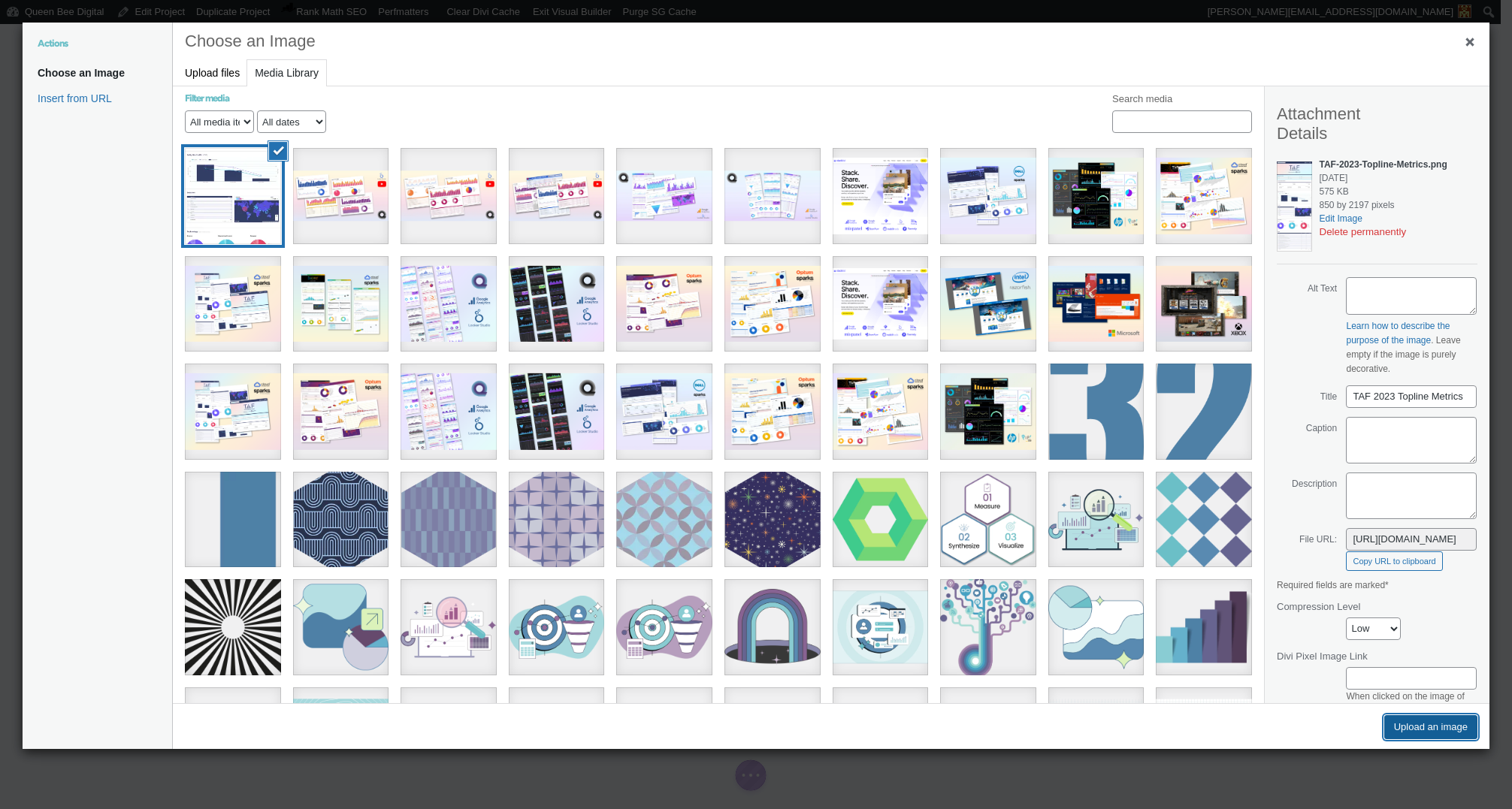
click at [1435, 728] on button "Upload an image" at bounding box center [1430, 727] width 93 height 24
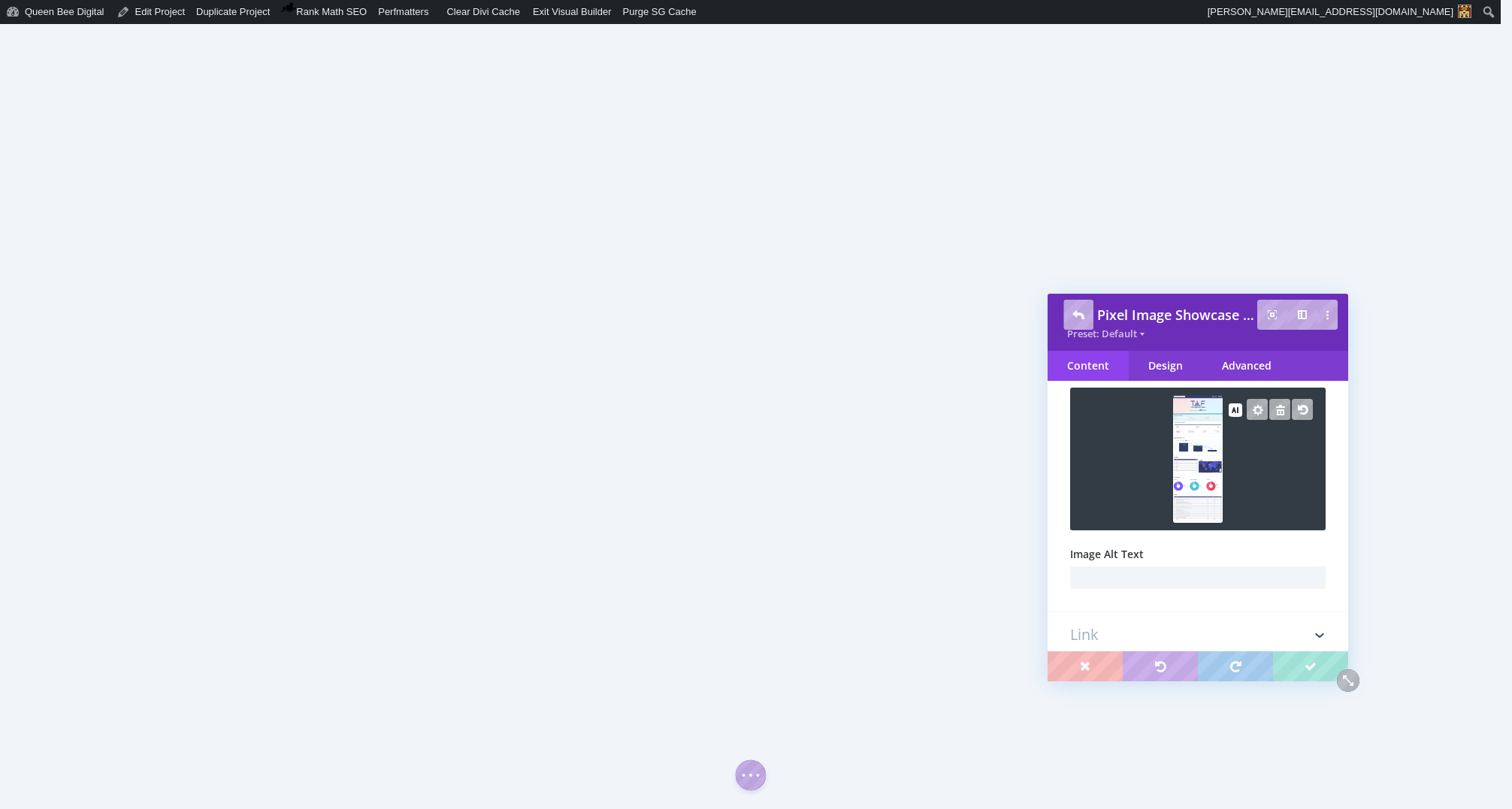
scroll to position [156, 0]
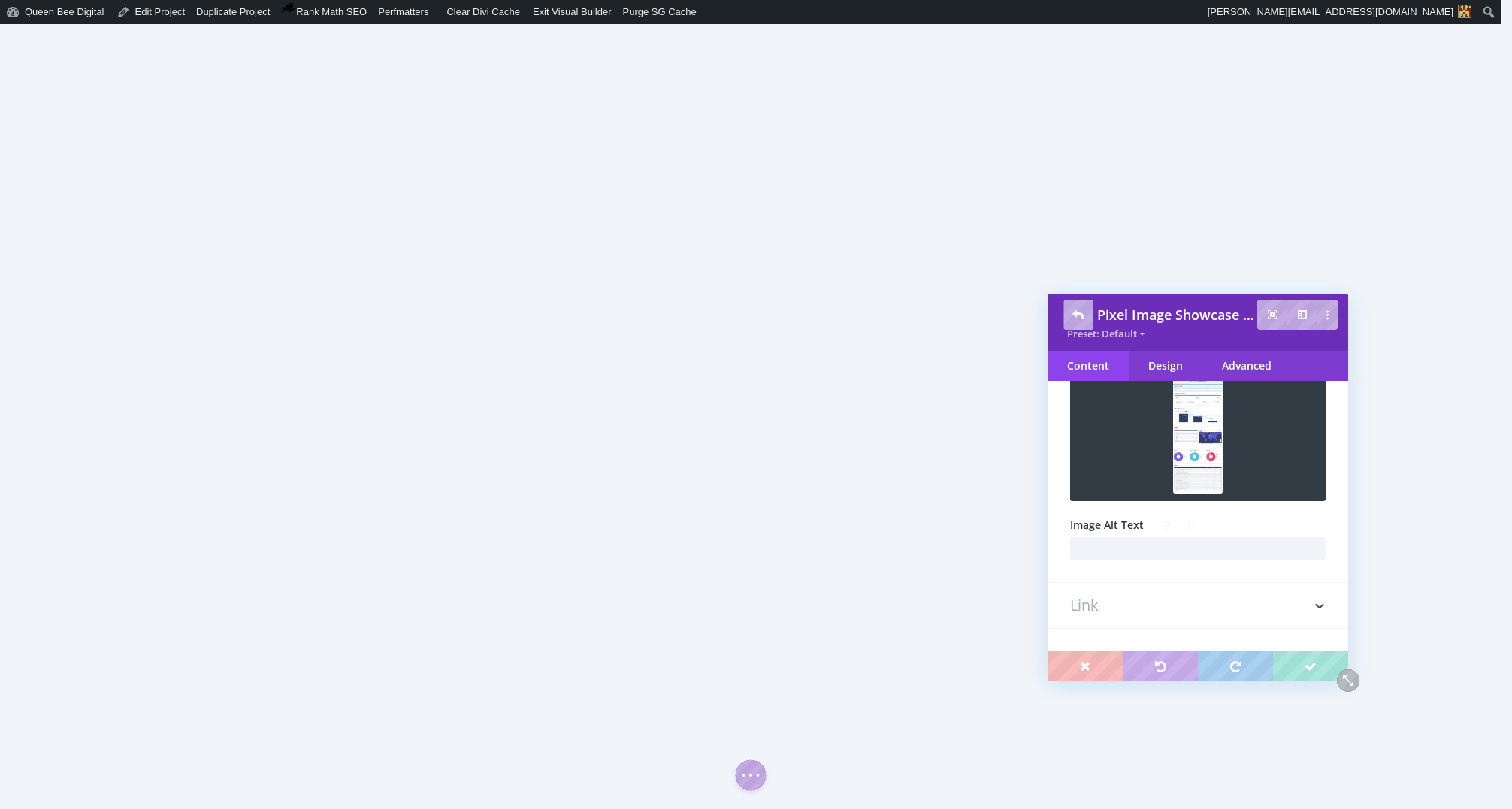
click at [1218, 612] on h3 "Link" at bounding box center [1198, 605] width 256 height 45
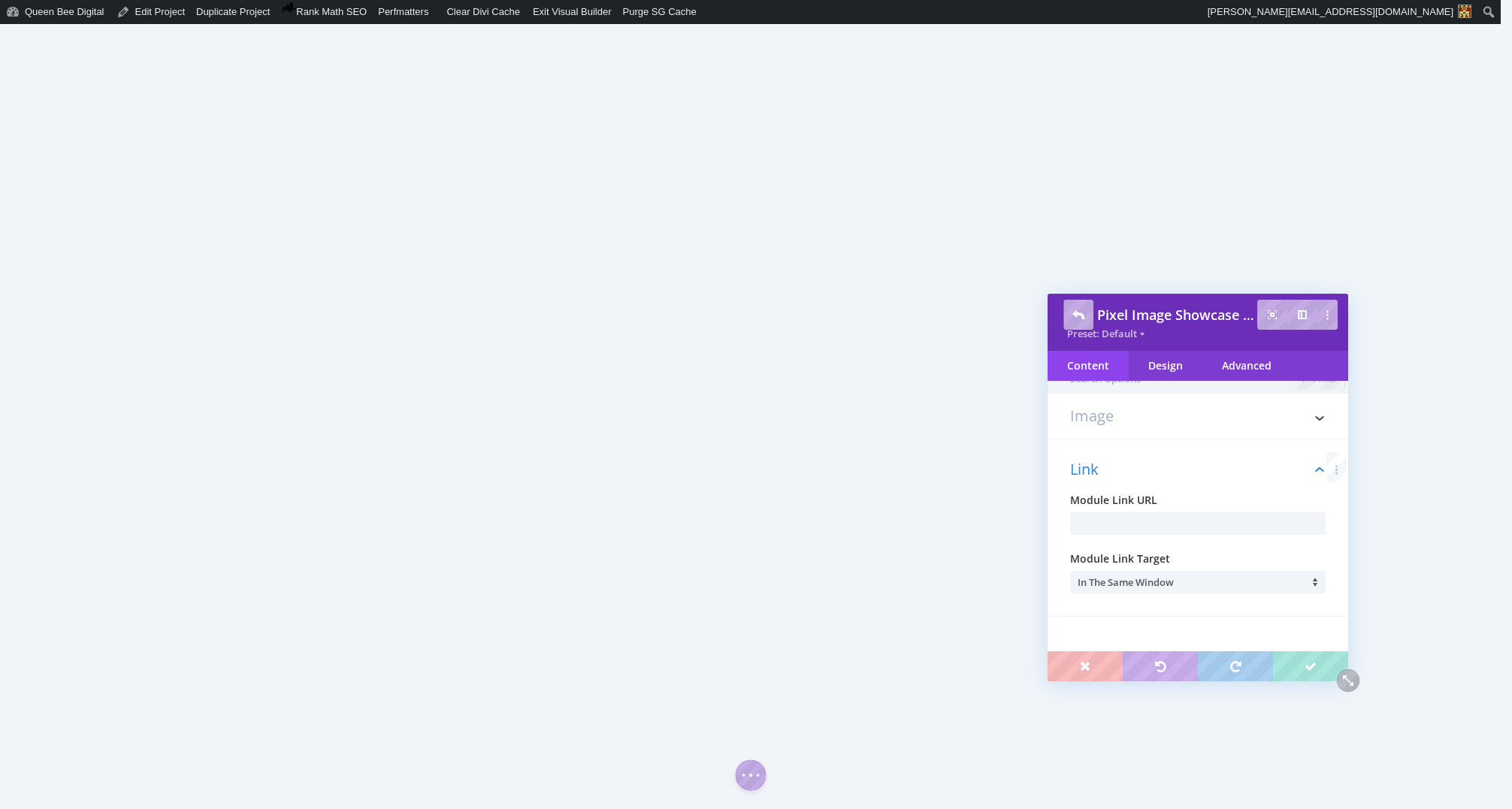
scroll to position [20, 0]
click at [1181, 371] on div "Design" at bounding box center [1165, 366] width 74 height 30
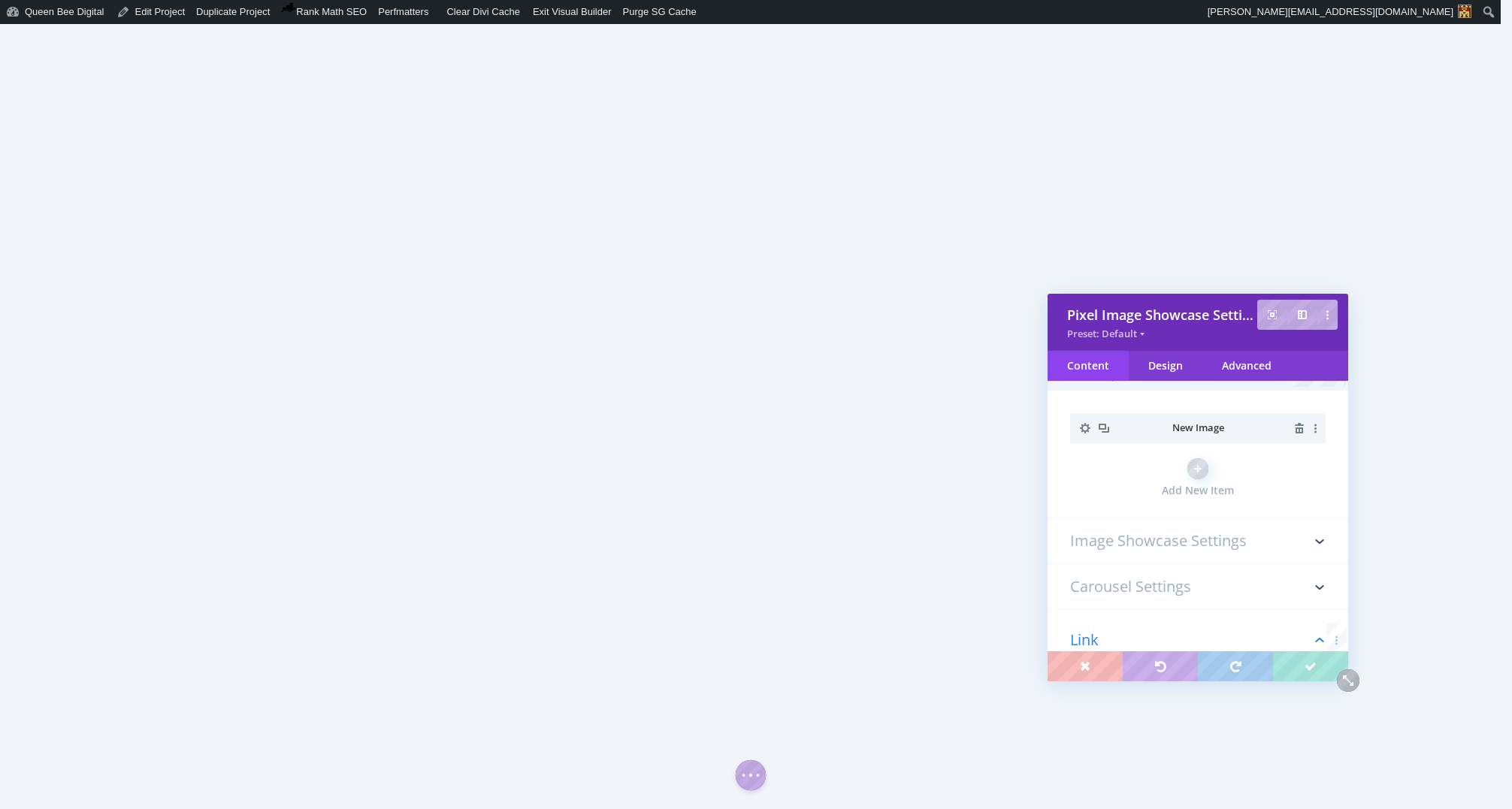
scroll to position [0, 0]
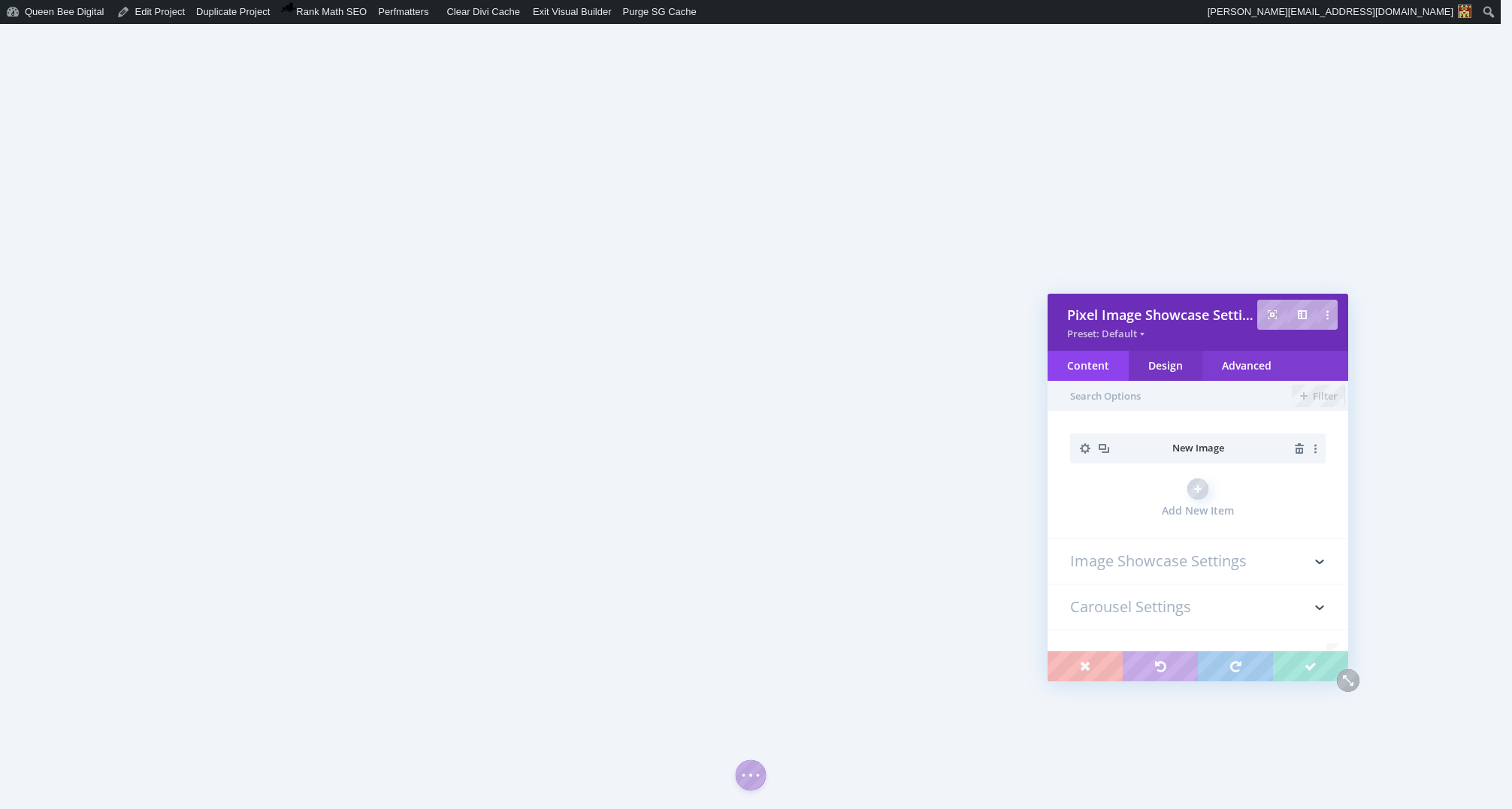
click at [1177, 368] on div "Design" at bounding box center [1165, 366] width 74 height 30
click at [1157, 440] on h3 "Sizing" at bounding box center [1198, 440] width 256 height 30
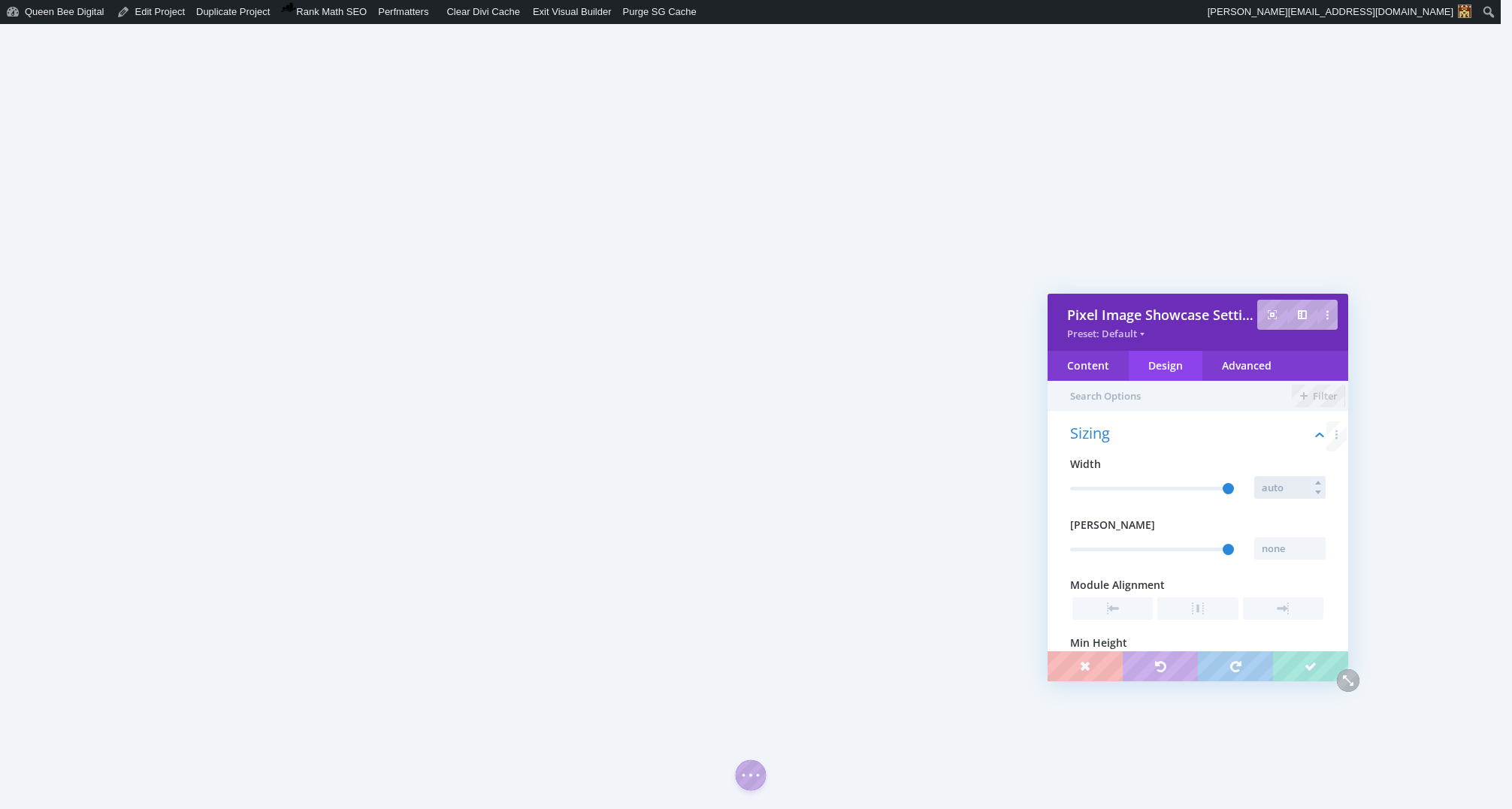
click at [1284, 486] on input "text" at bounding box center [1289, 487] width 71 height 23
type input "100vw"
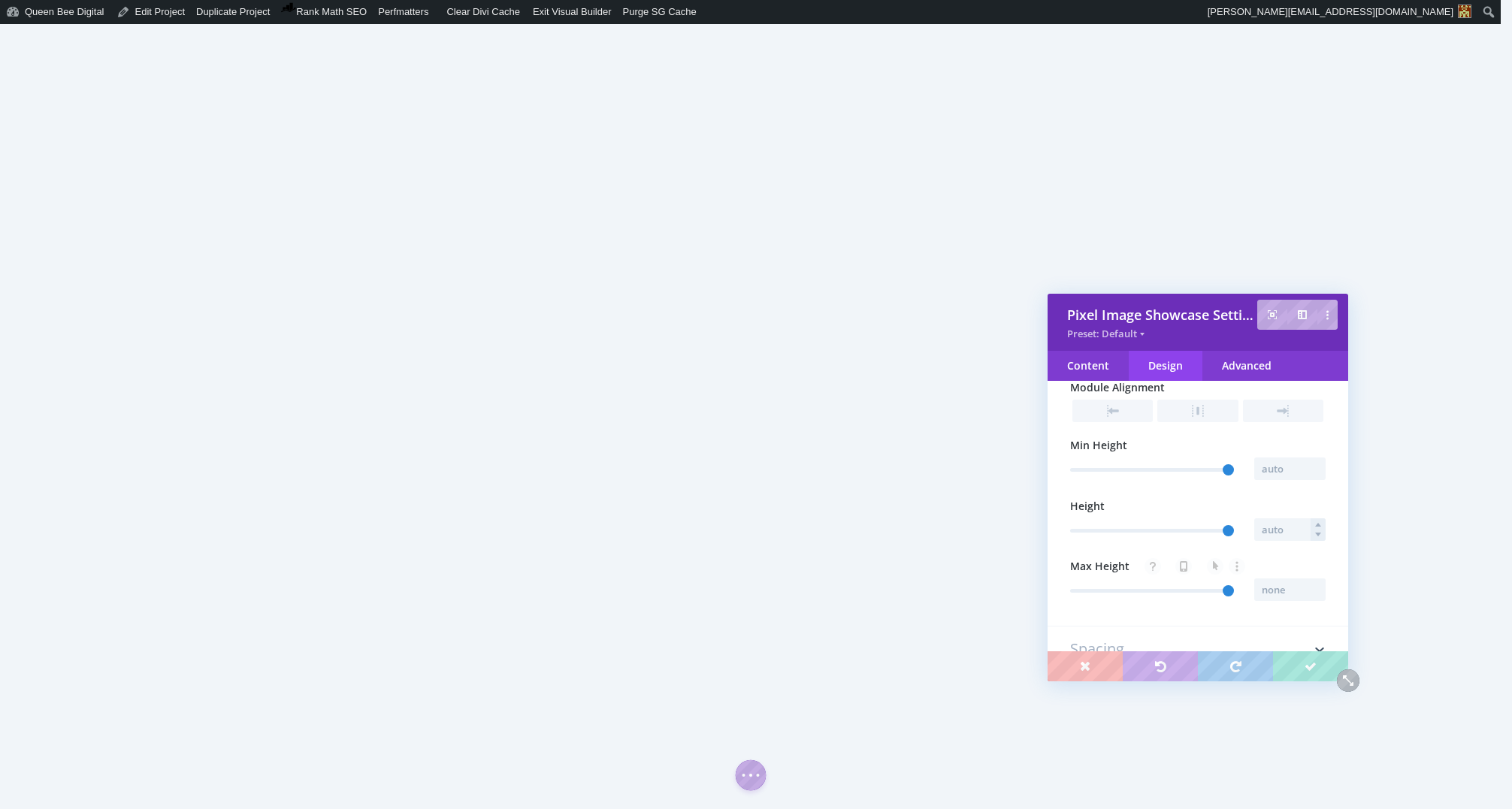
scroll to position [192, 0]
click at [1204, 425] on span at bounding box center [1197, 415] width 80 height 23
click at [1129, 422] on span at bounding box center [1112, 415] width 80 height 23
click at [1180, 410] on h3 "Spacing" at bounding box center [1198, 403] width 256 height 45
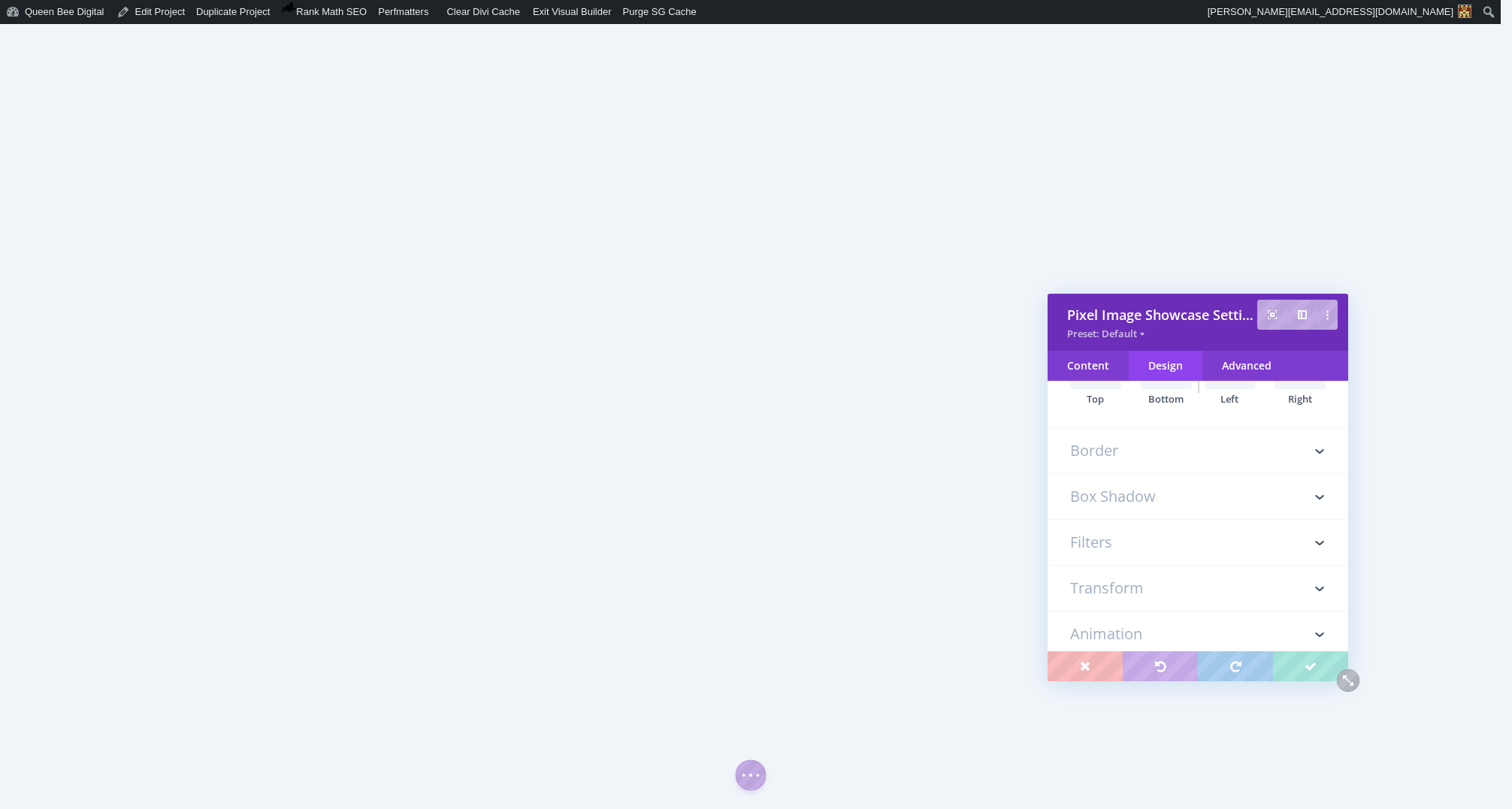
scroll to position [84, 0]
click at [1222, 535] on input "text" at bounding box center [1229, 530] width 51 height 23
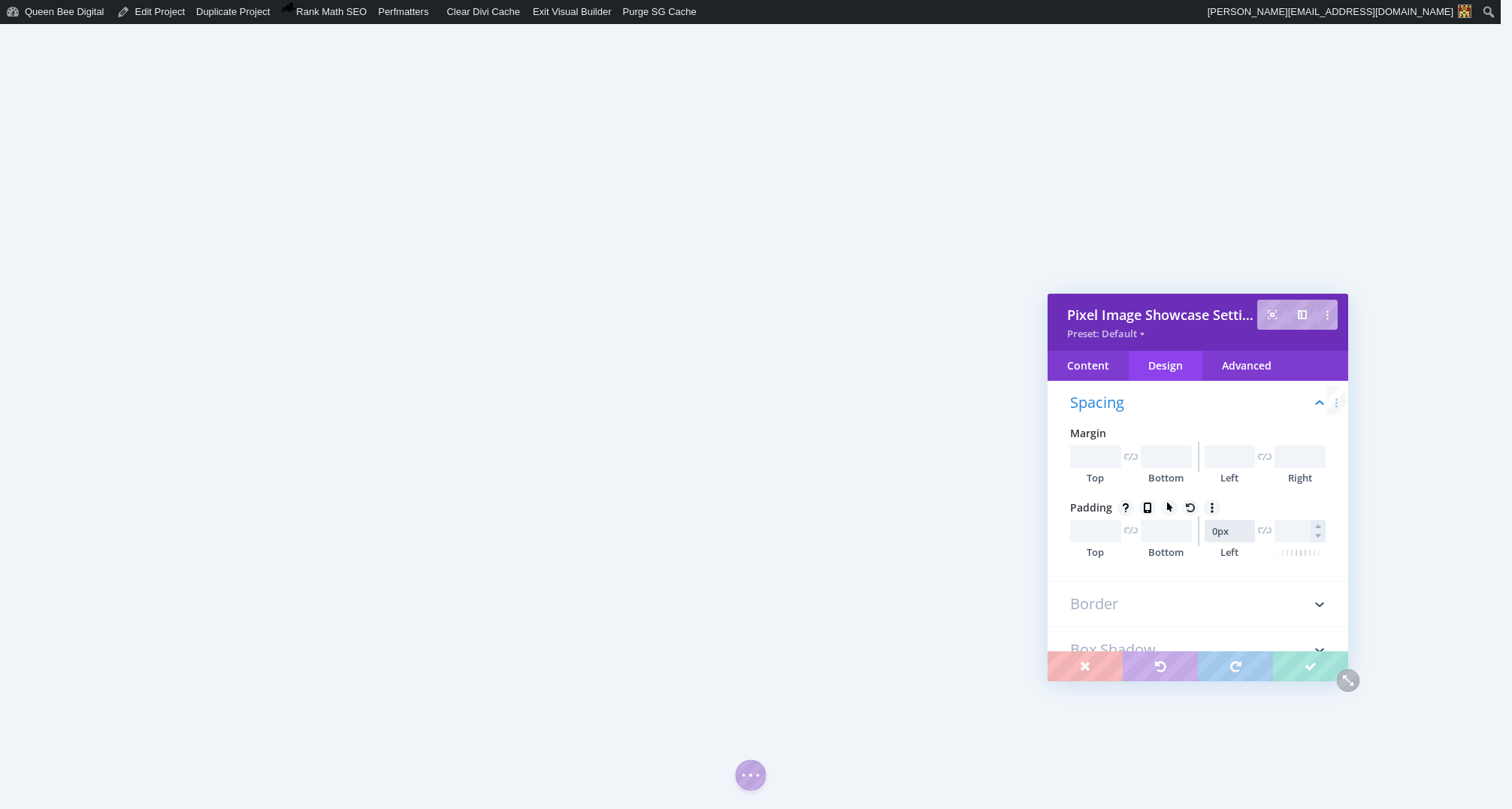
type input "0px"
click at [1290, 536] on input "text" at bounding box center [1299, 530] width 51 height 23
type input "0px"
click at [1225, 458] on input "text" at bounding box center [1229, 456] width 51 height 23
type input "0px"
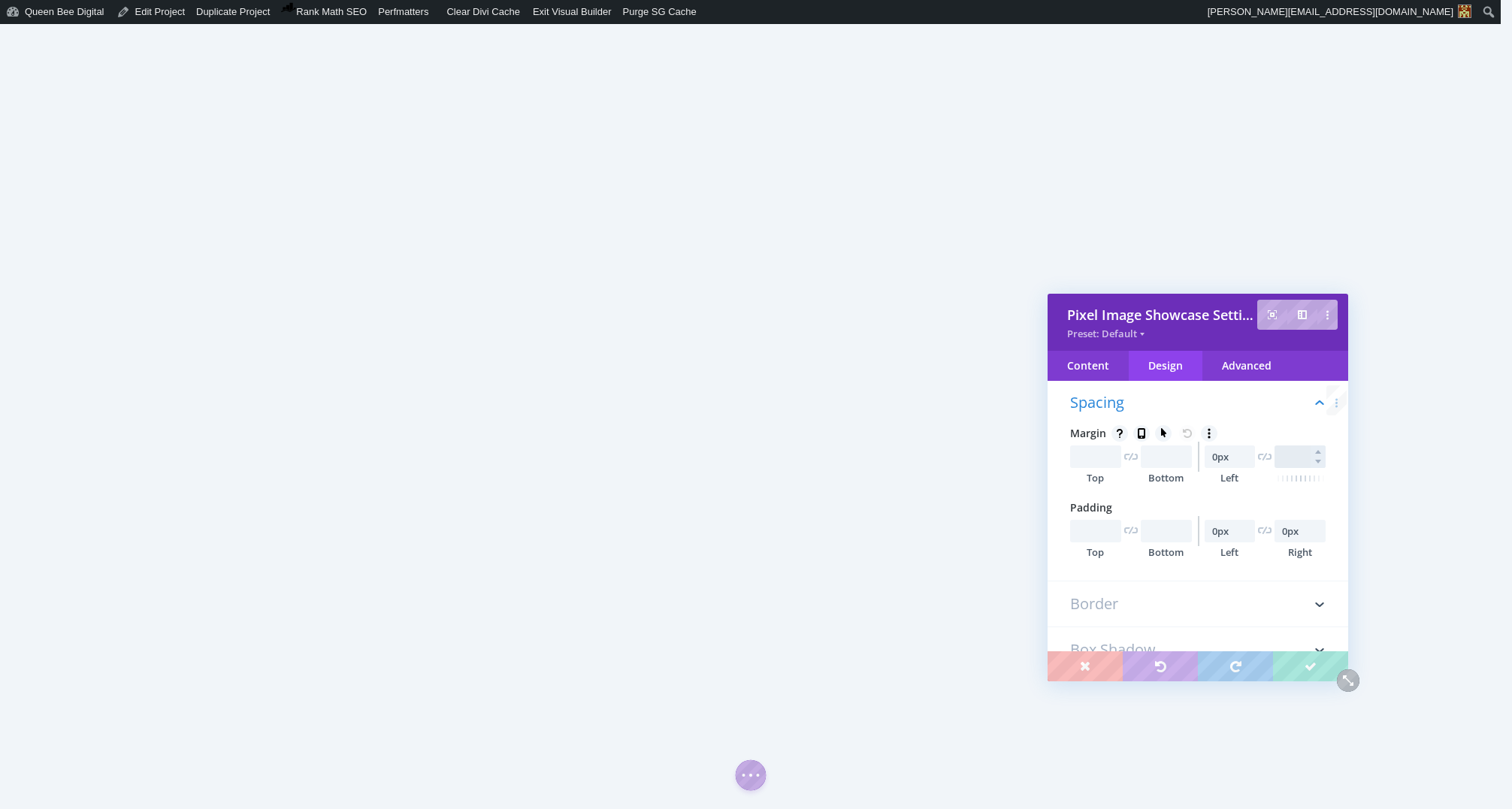
click at [1291, 457] on input "text" at bounding box center [1299, 456] width 51 height 23
type input "0px"
click at [1229, 532] on input "0px" at bounding box center [1229, 530] width 51 height 23
click at [1229, 461] on input "0px" at bounding box center [1229, 456] width 51 height 23
type input "0px"
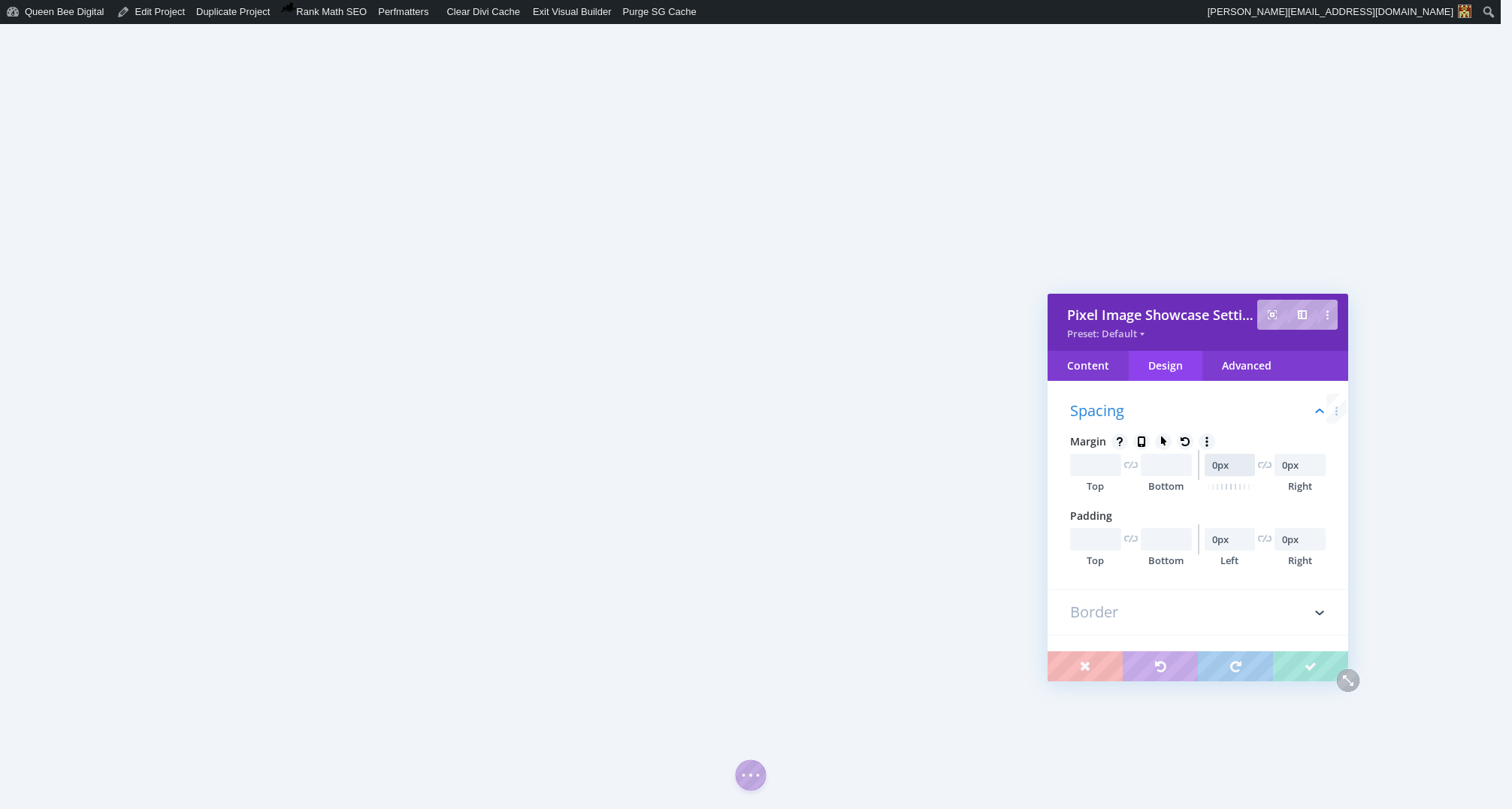
scroll to position [0, 0]
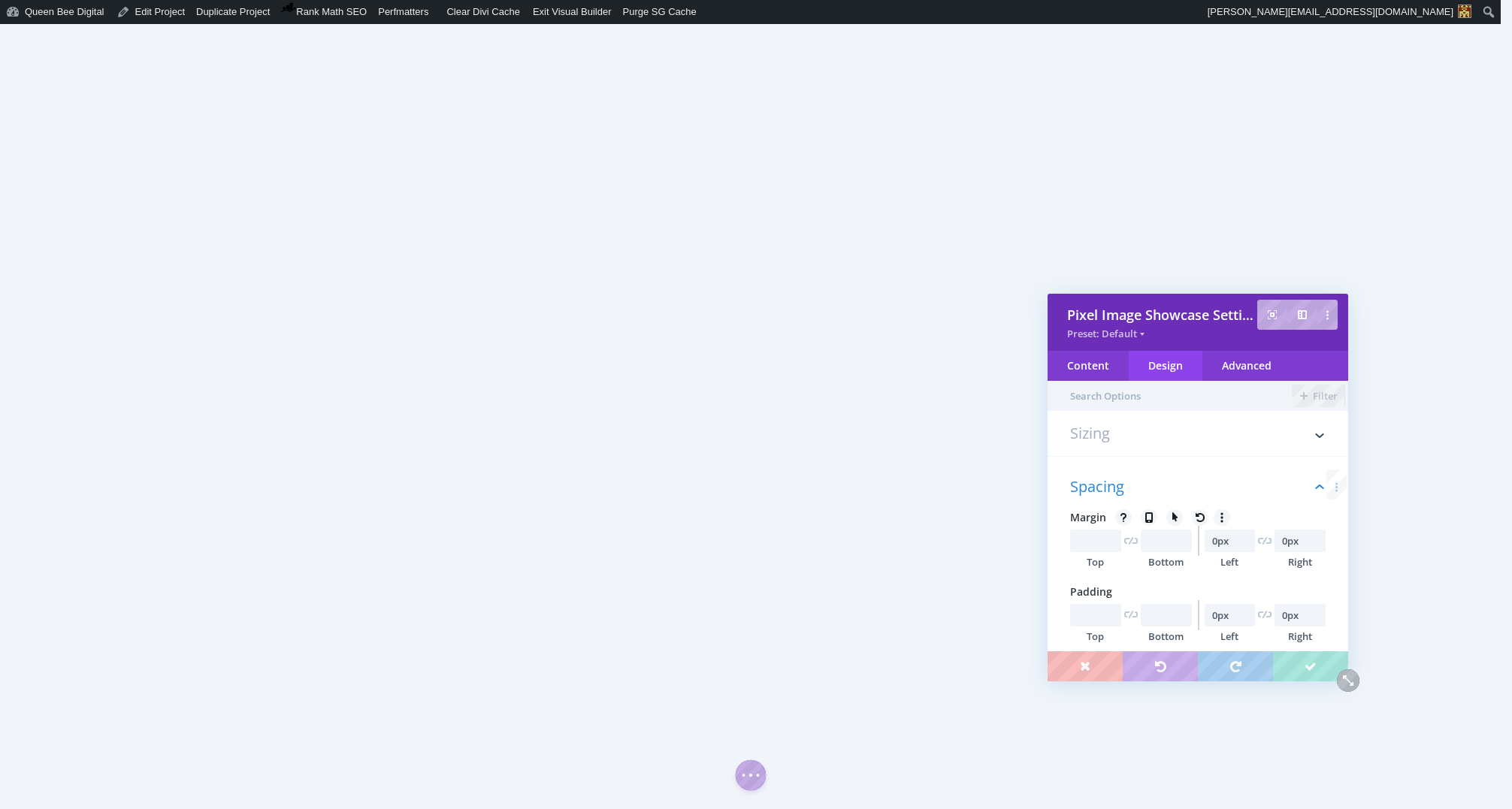
click at [1176, 431] on h3 "Sizing" at bounding box center [1198, 440] width 256 height 30
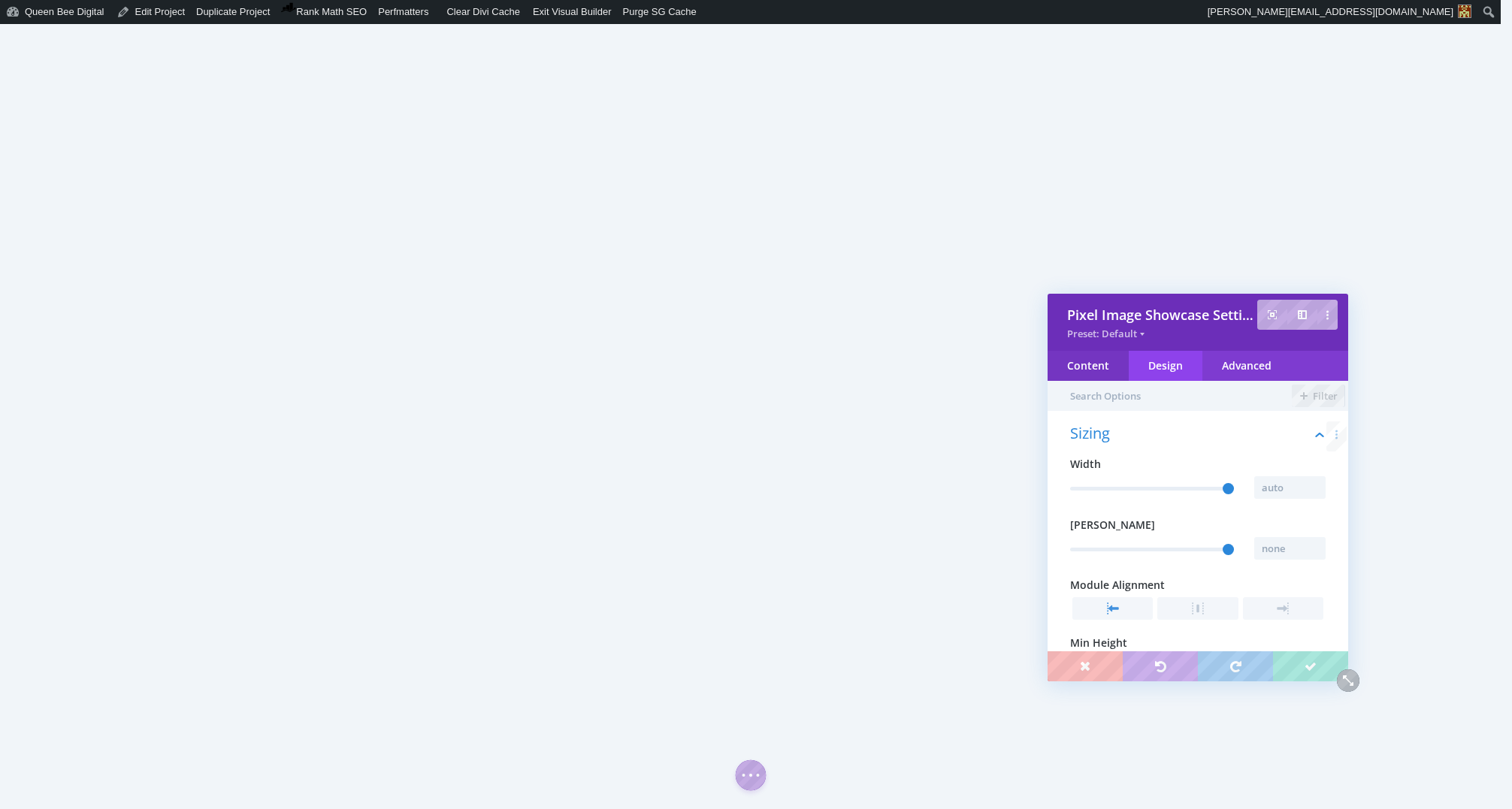
click at [1088, 368] on div "Content" at bounding box center [1087, 366] width 81 height 30
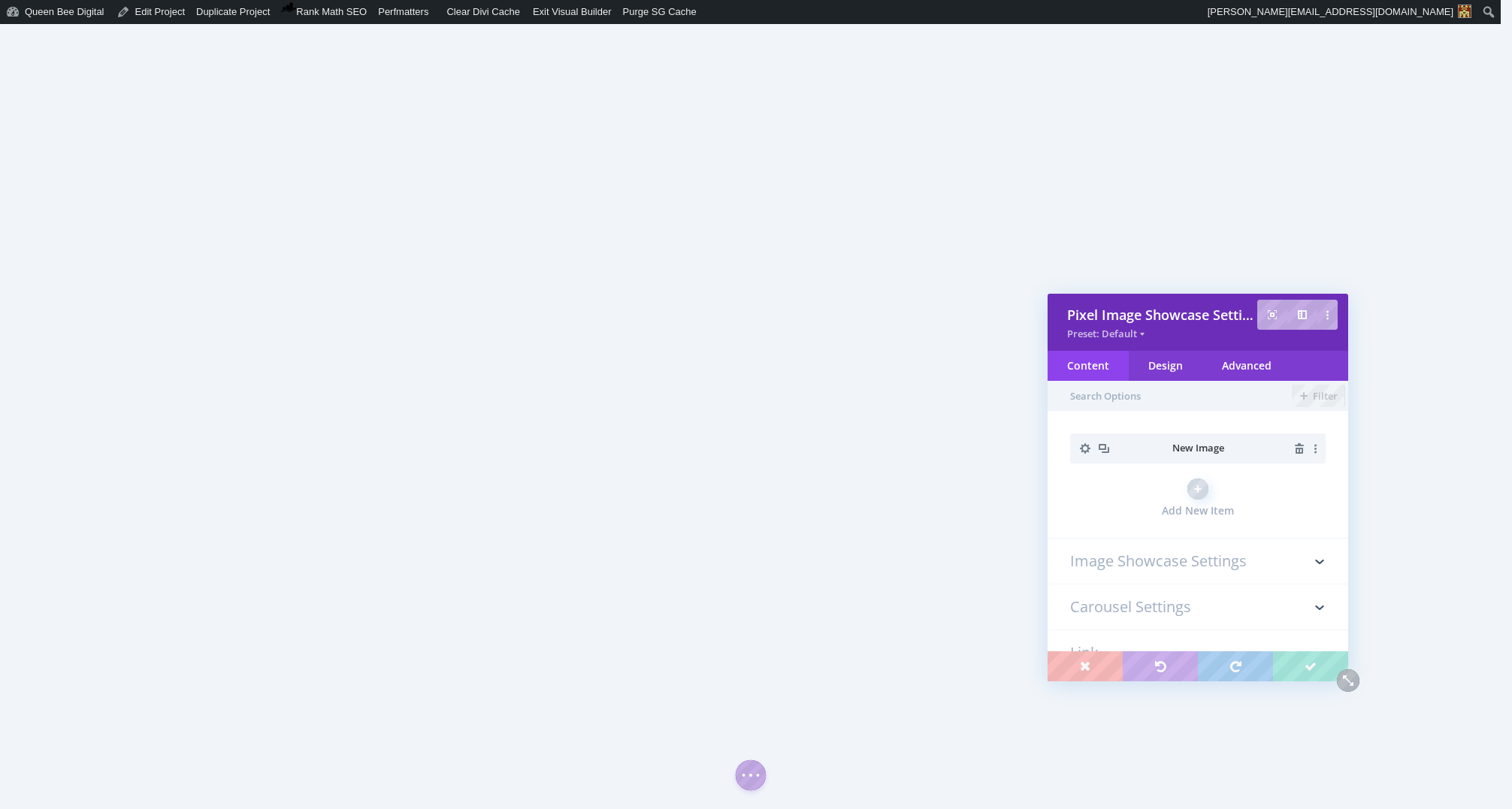
click at [1184, 561] on h3 "Image Showcase Settings" at bounding box center [1198, 560] width 256 height 45
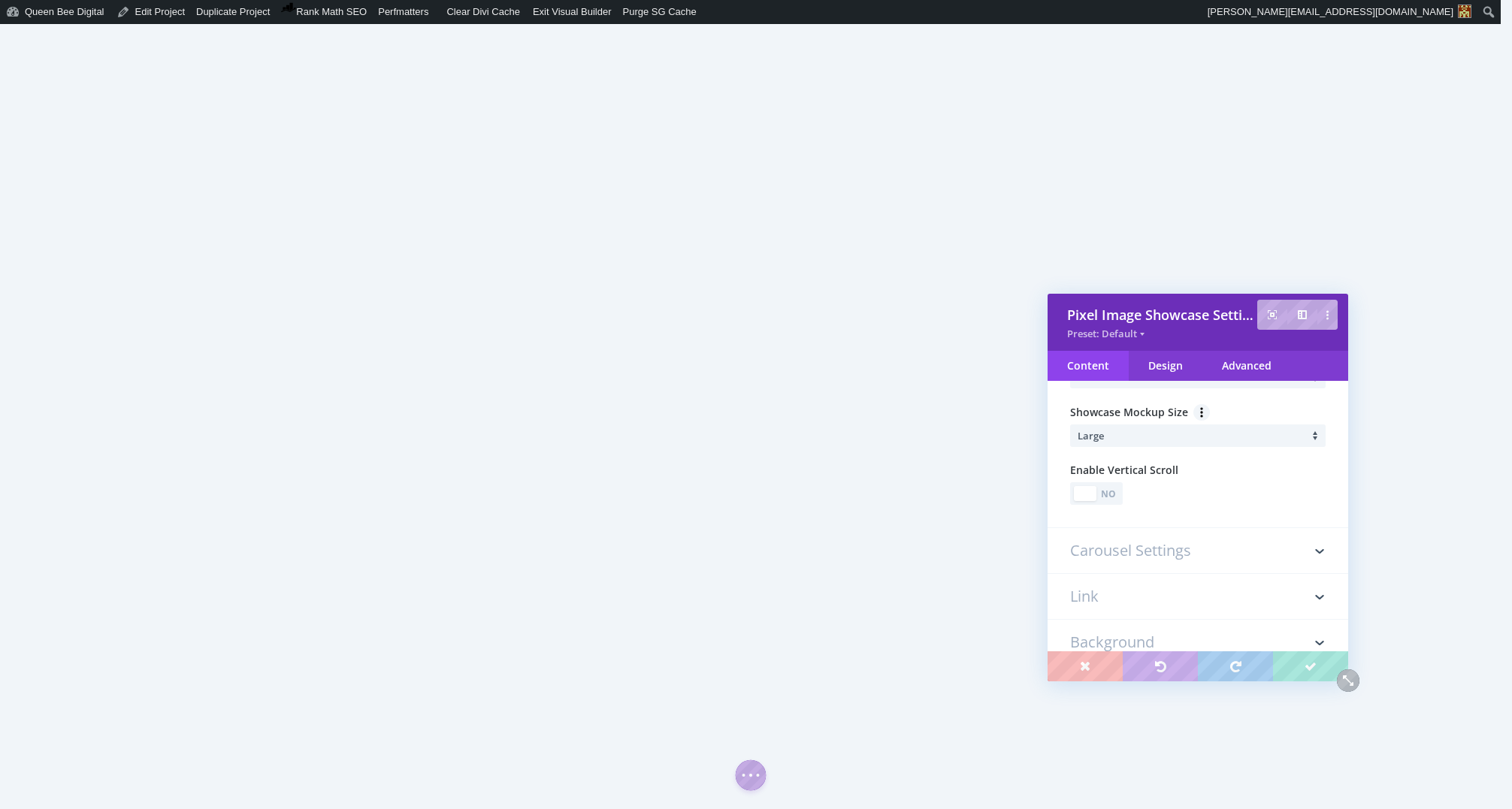
scroll to position [249, 0]
click at [1113, 486] on div "No" at bounding box center [1108, 490] width 21 height 14
click at [1316, 430] on icon at bounding box center [1319, 425] width 21 height 21
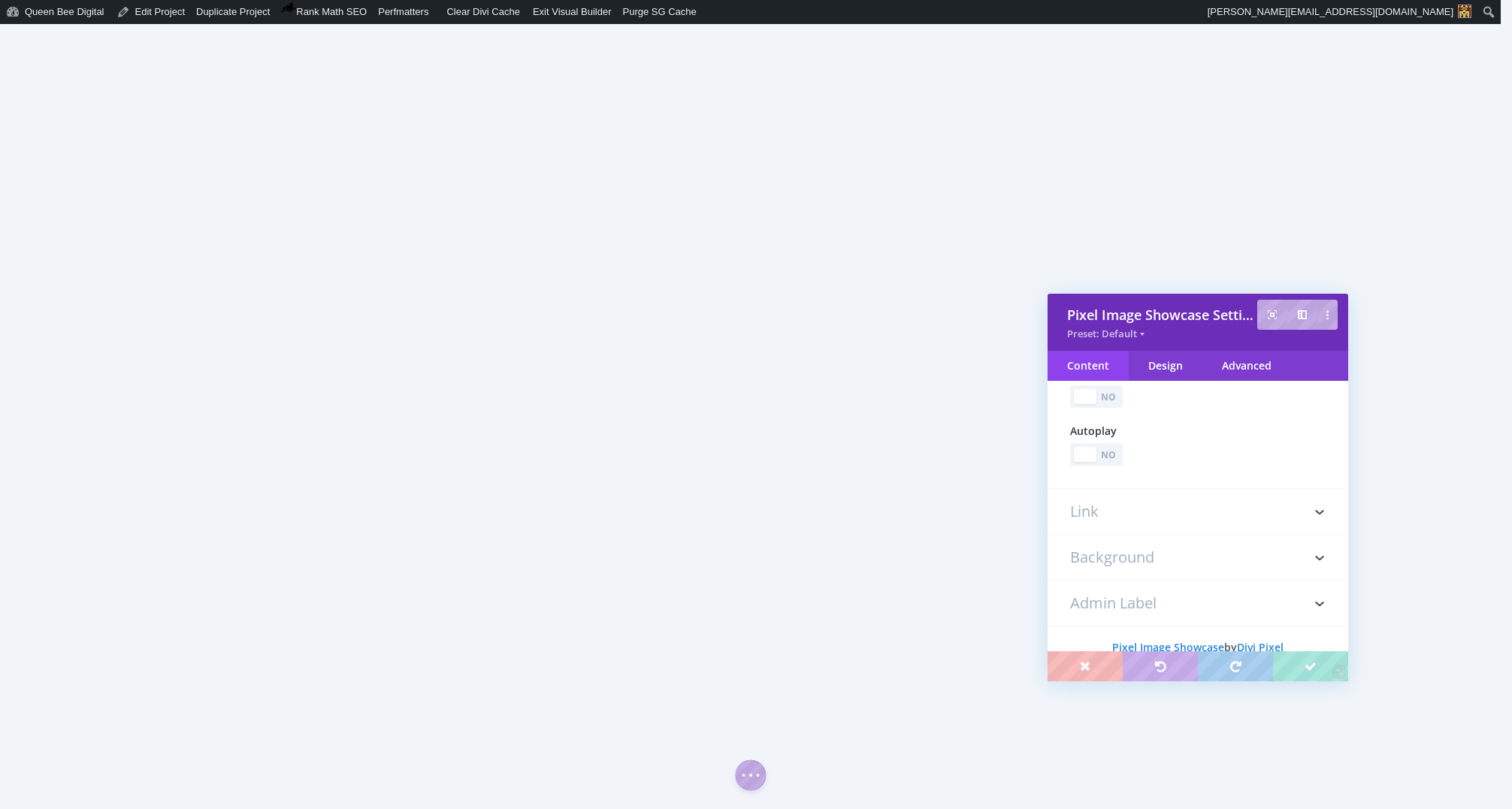
type input "501"
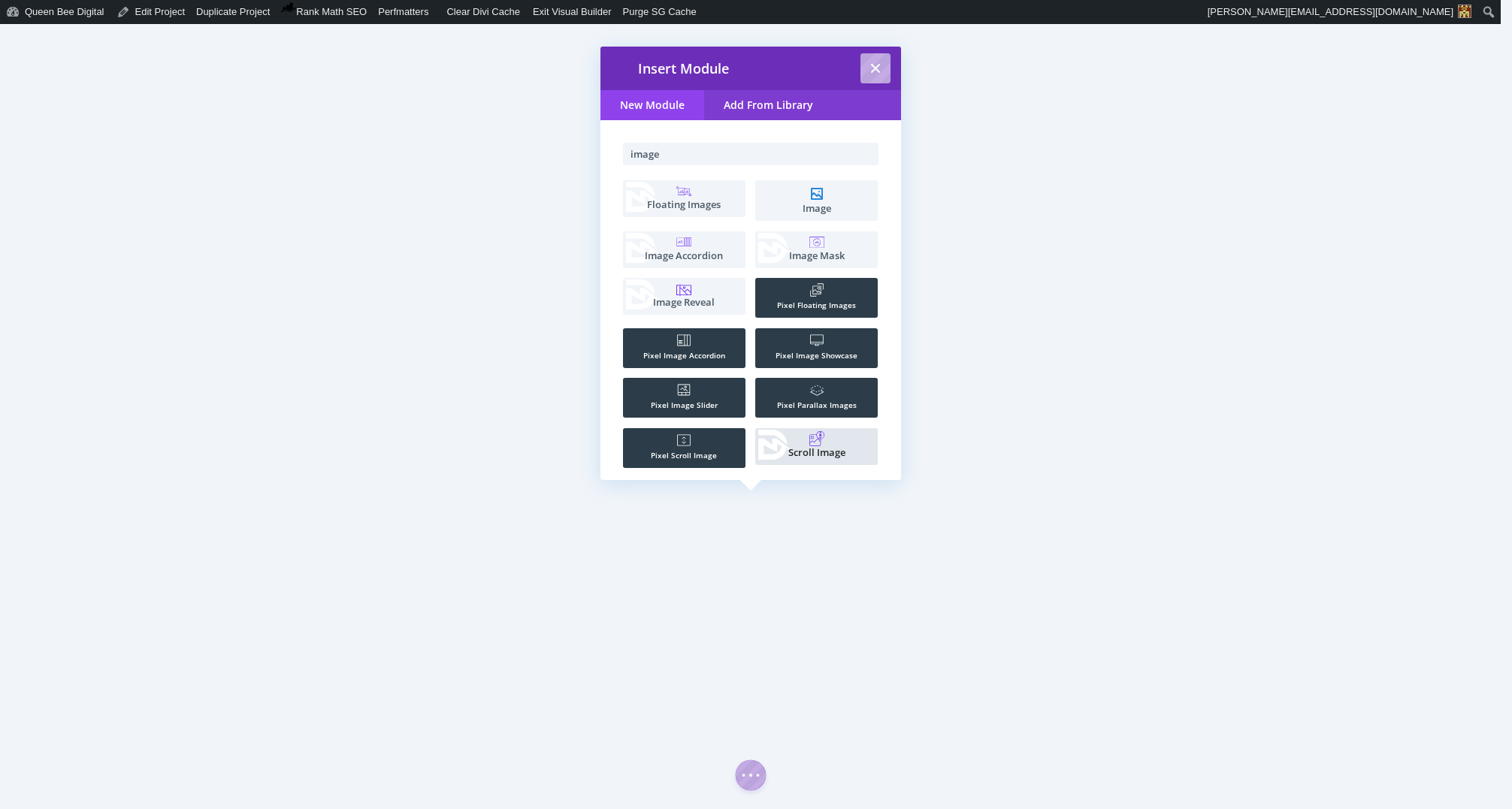
type input "image"
click at [819, 439] on rect at bounding box center [816, 438] width 15 height 15
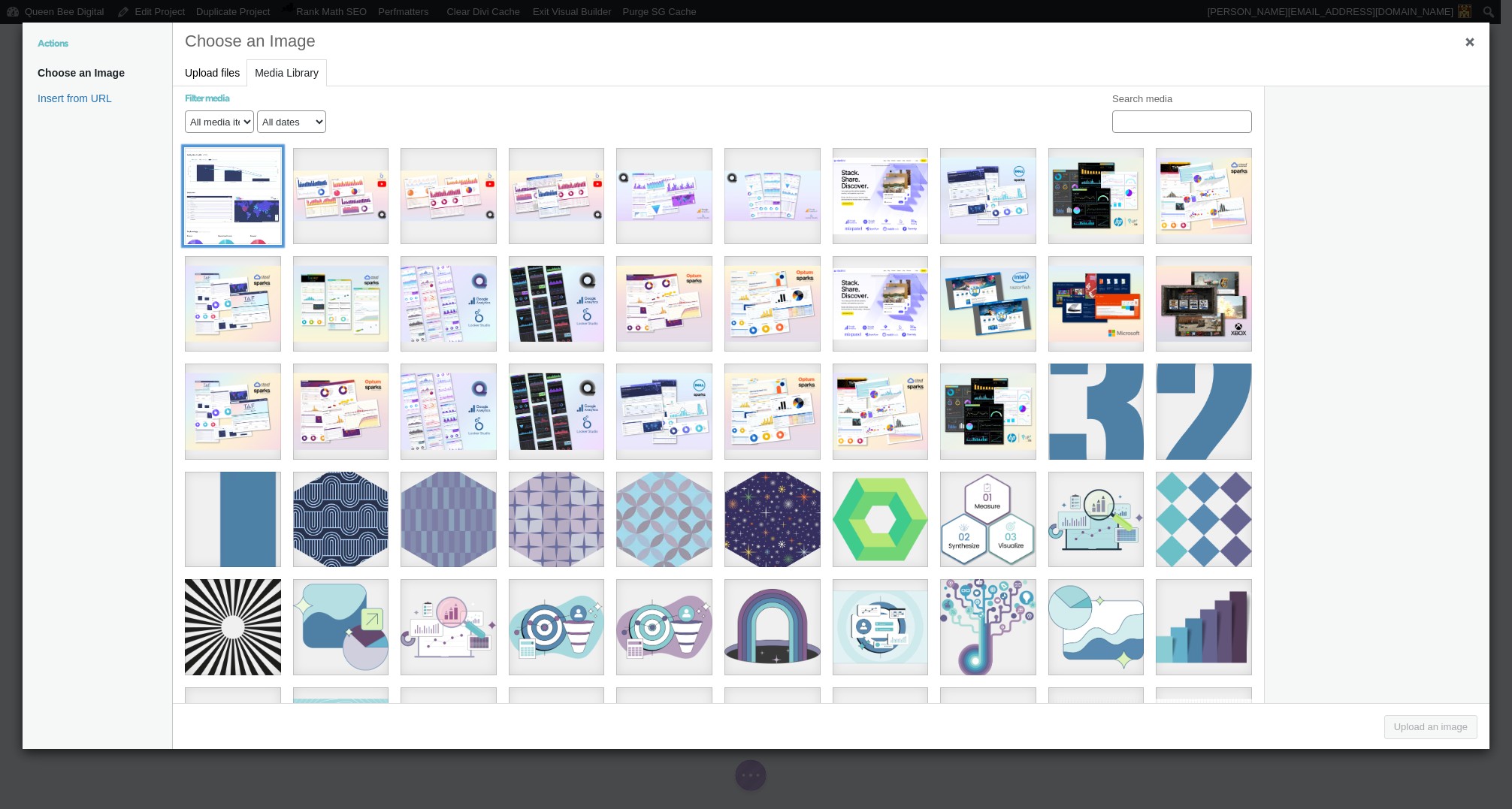
click at [252, 222] on div "TAF 2023 Topline Metrics" at bounding box center [233, 196] width 96 height 96
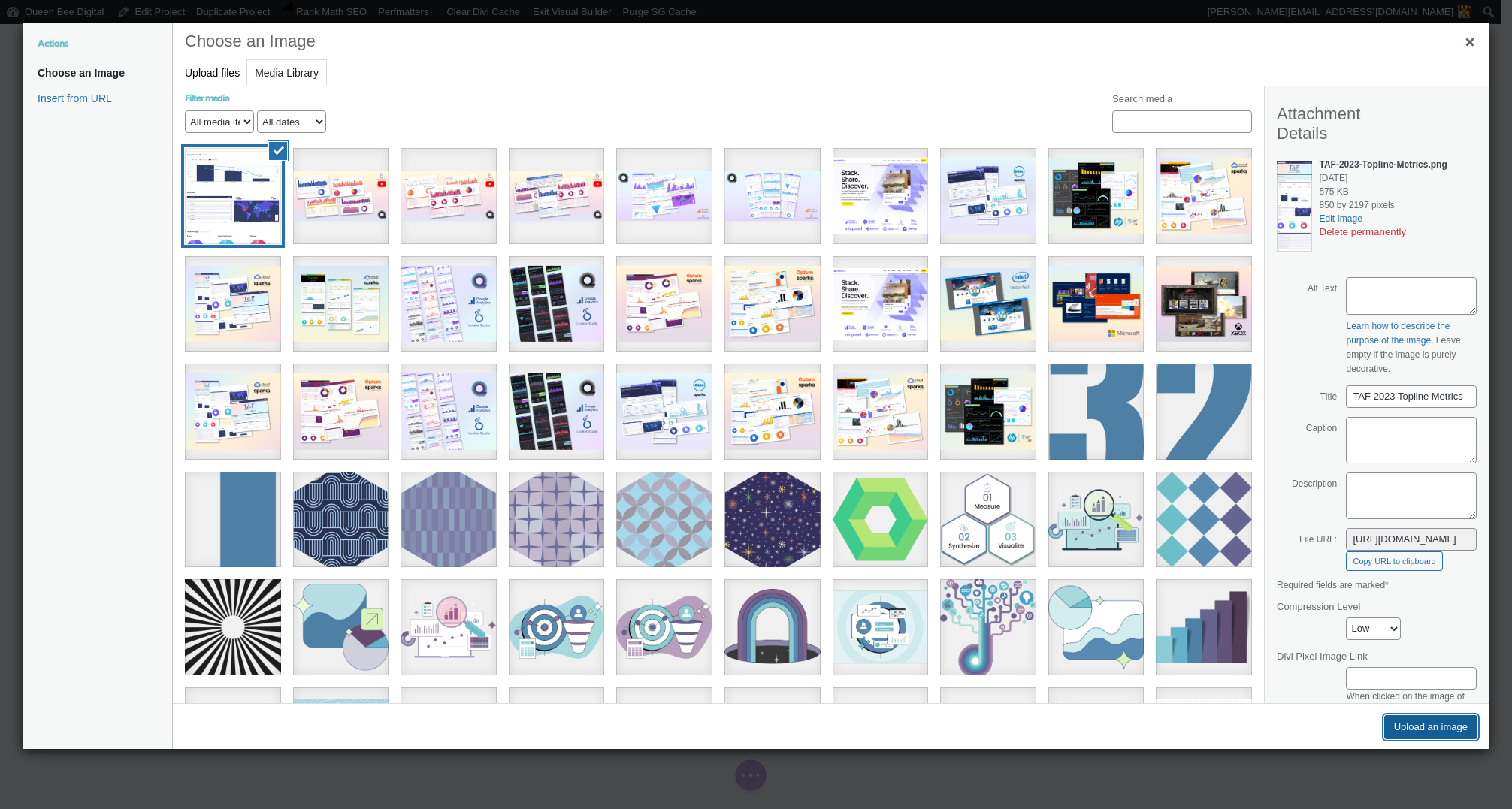
click at [1440, 727] on button "Upload an image" at bounding box center [1430, 727] width 93 height 24
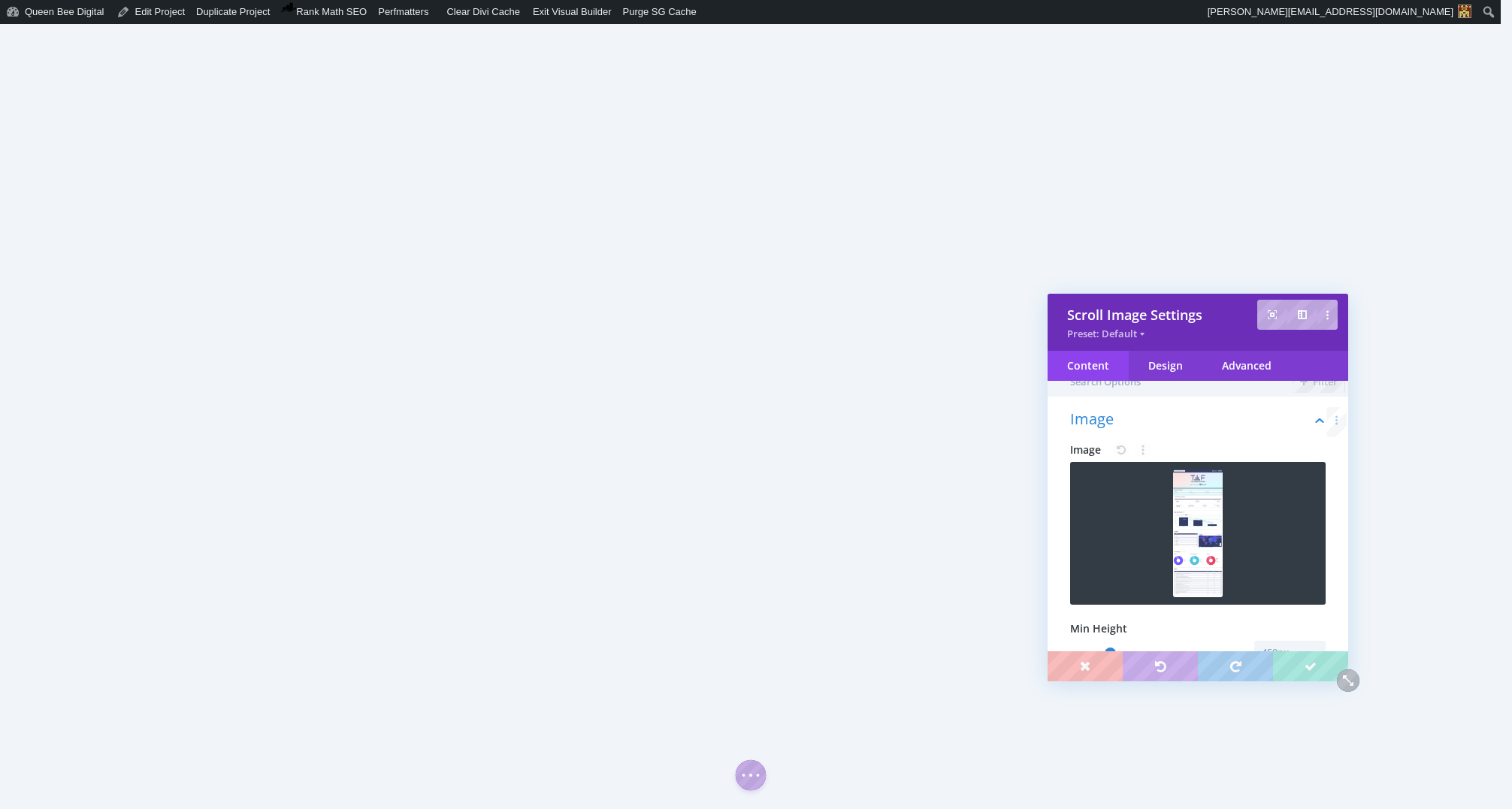
scroll to position [19, 0]
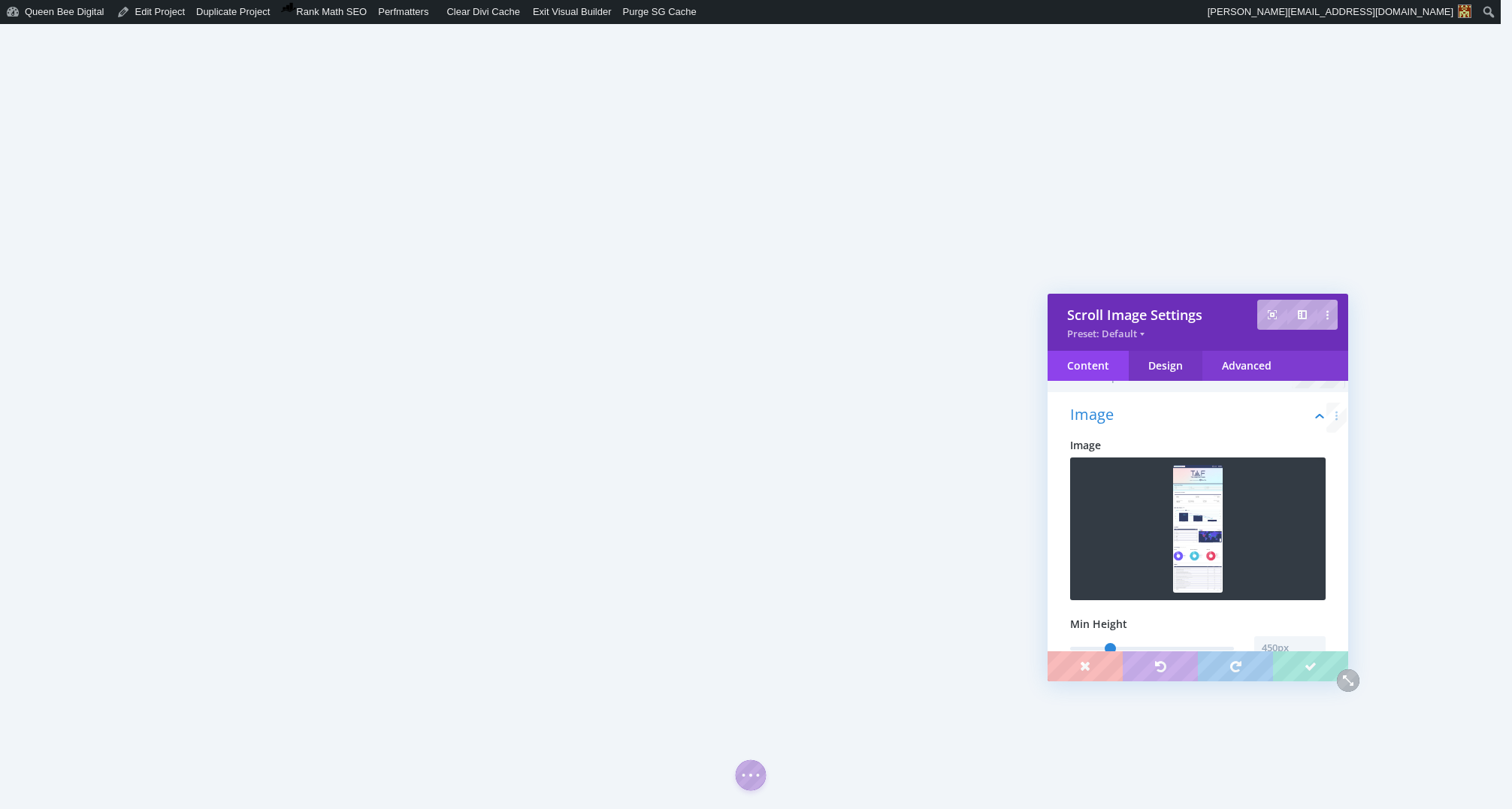
click at [1171, 368] on div "Design" at bounding box center [1165, 366] width 74 height 30
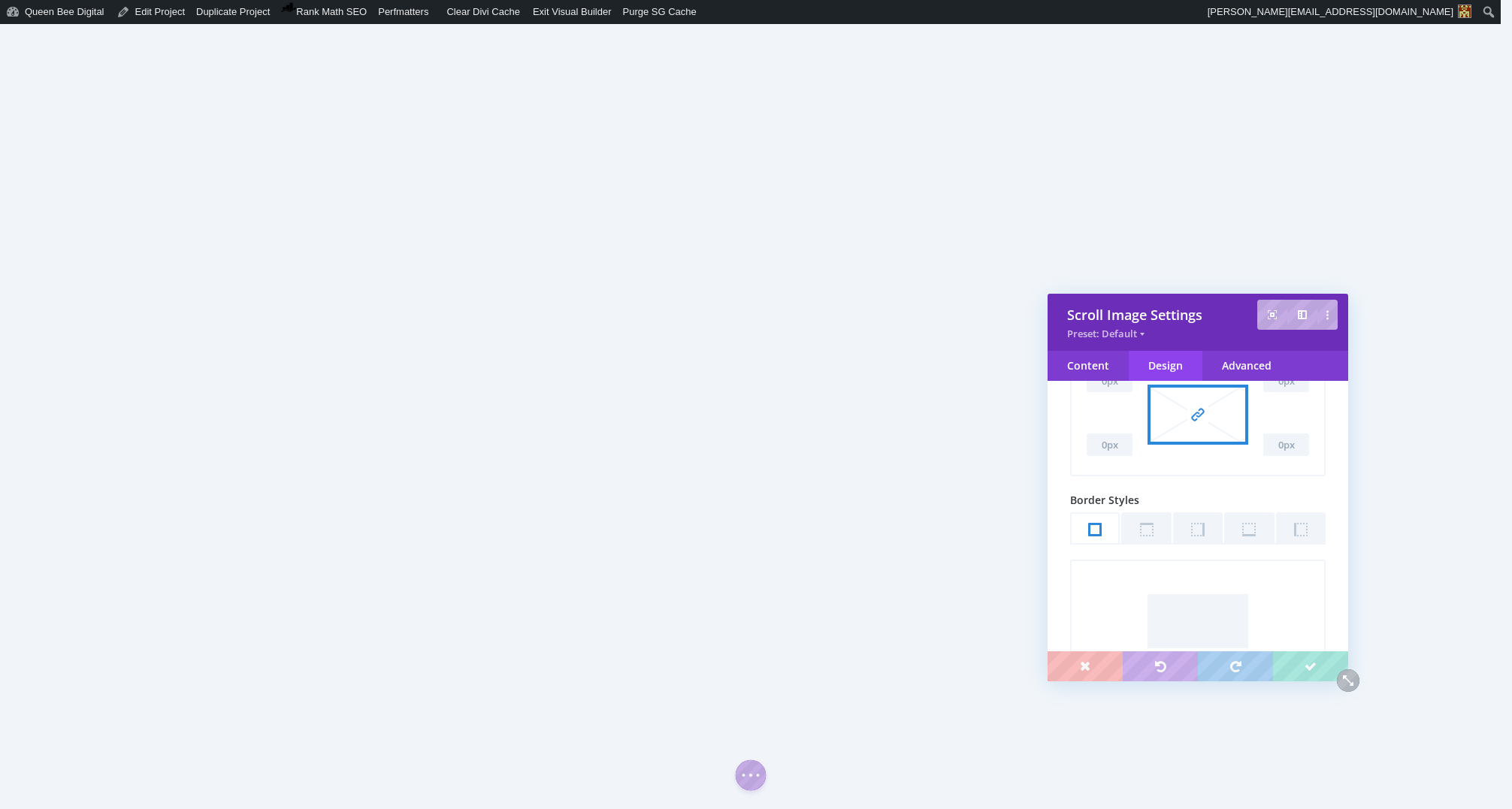
scroll to position [139, 0]
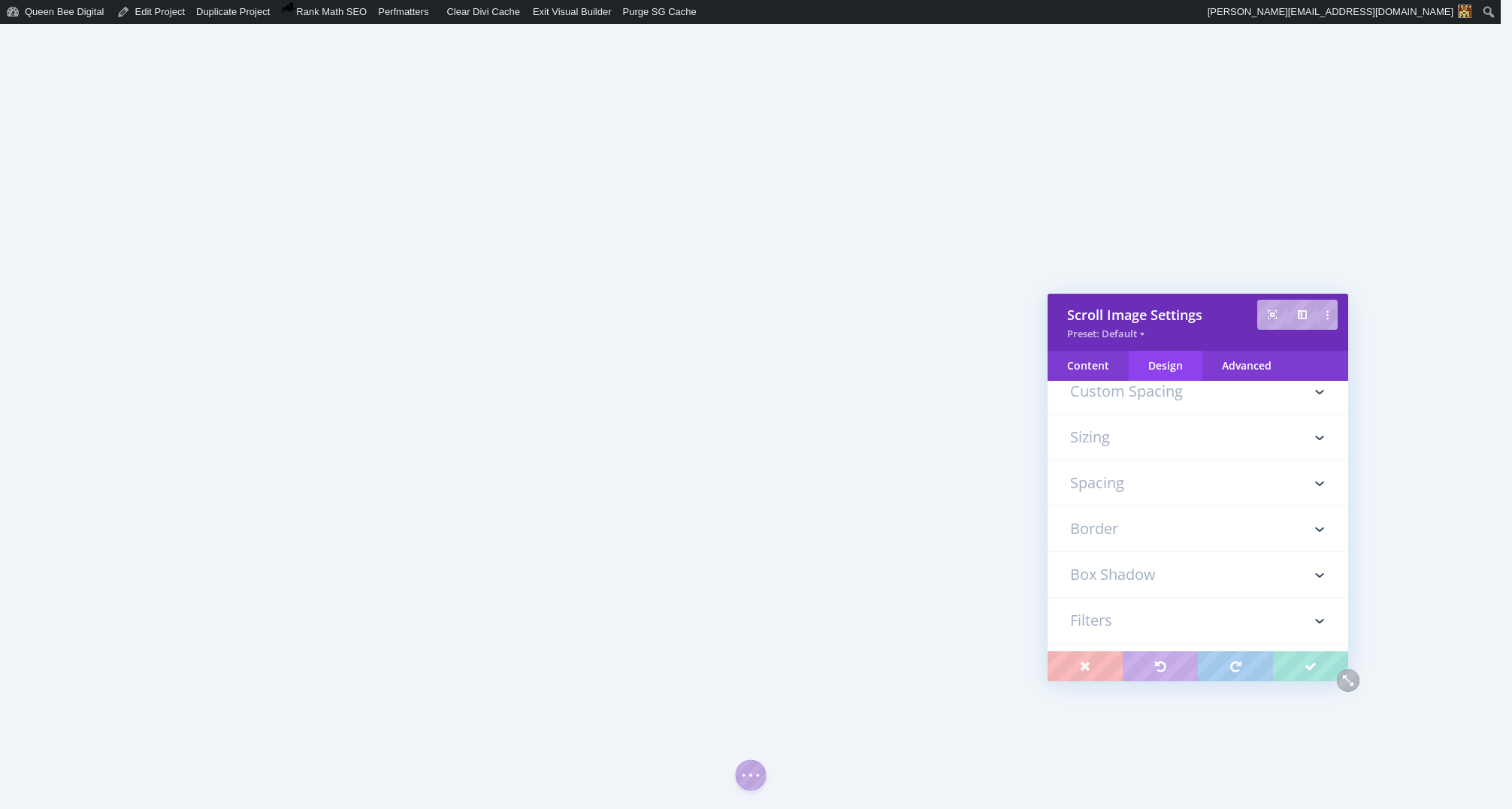
click at [1124, 446] on h3 "Sizing" at bounding box center [1198, 436] width 256 height 45
click at [1277, 512] on input "text" at bounding box center [1289, 509] width 71 height 23
type input "800"
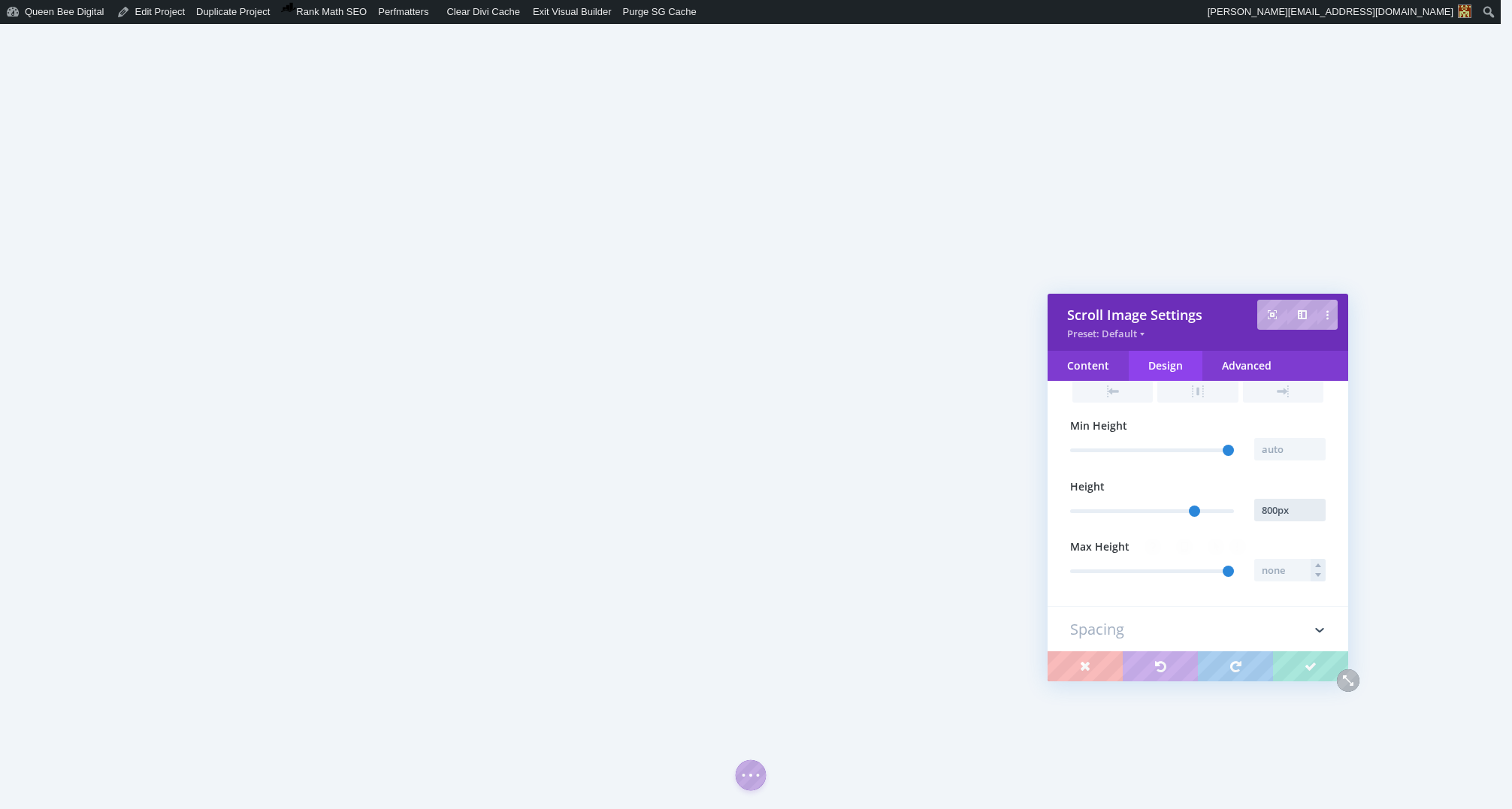
type input "800px"
click at [1273, 570] on input "text" at bounding box center [1289, 569] width 71 height 23
type input "800"
type input "800px"
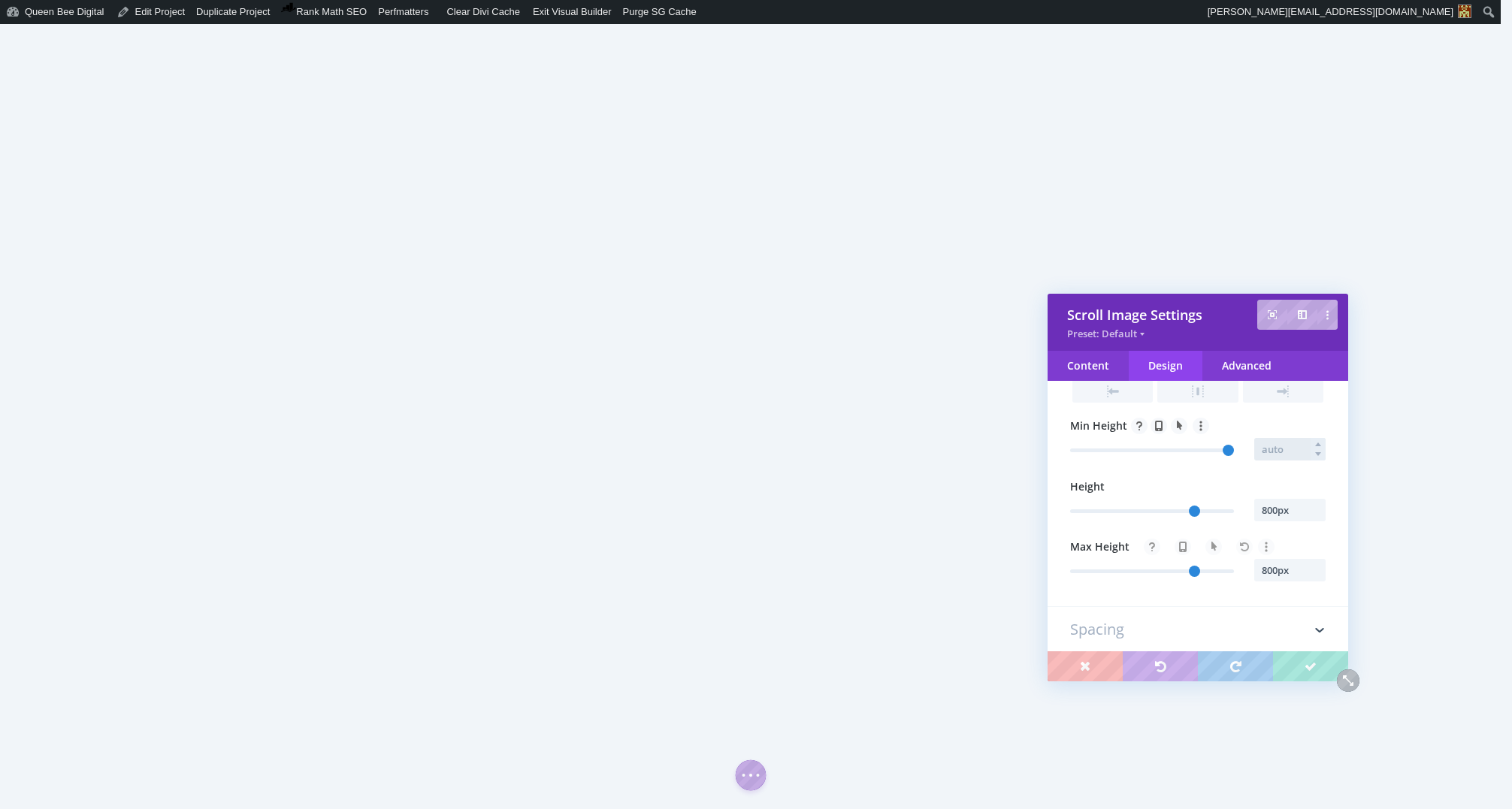
click at [1265, 451] on input "text" at bounding box center [1289, 448] width 71 height 23
type input "800"
type input "800px"
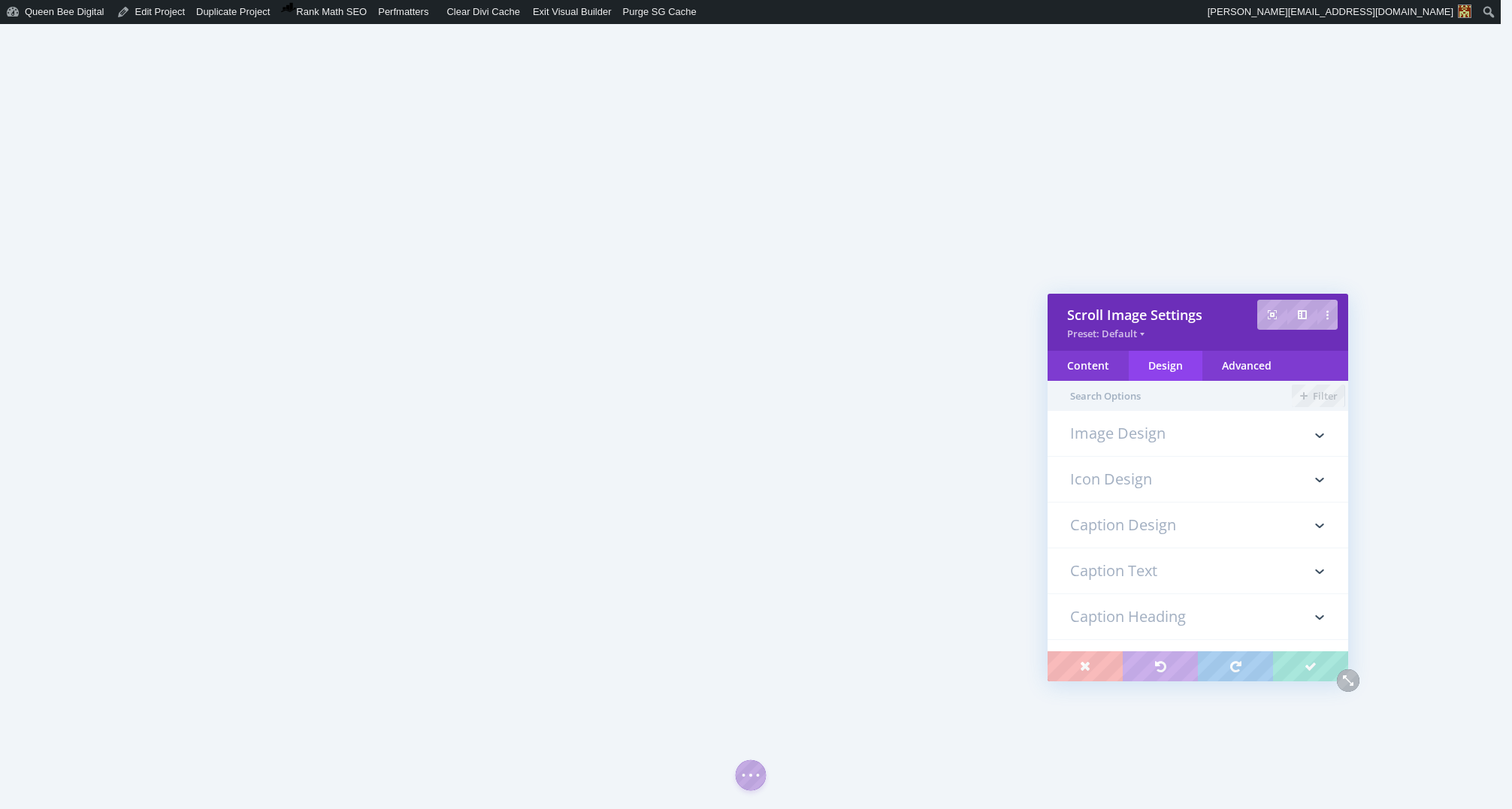
click at [1144, 435] on h3 "Image Design" at bounding box center [1198, 440] width 256 height 30
click at [1171, 452] on h3 "Icon Design" at bounding box center [1198, 450] width 256 height 45
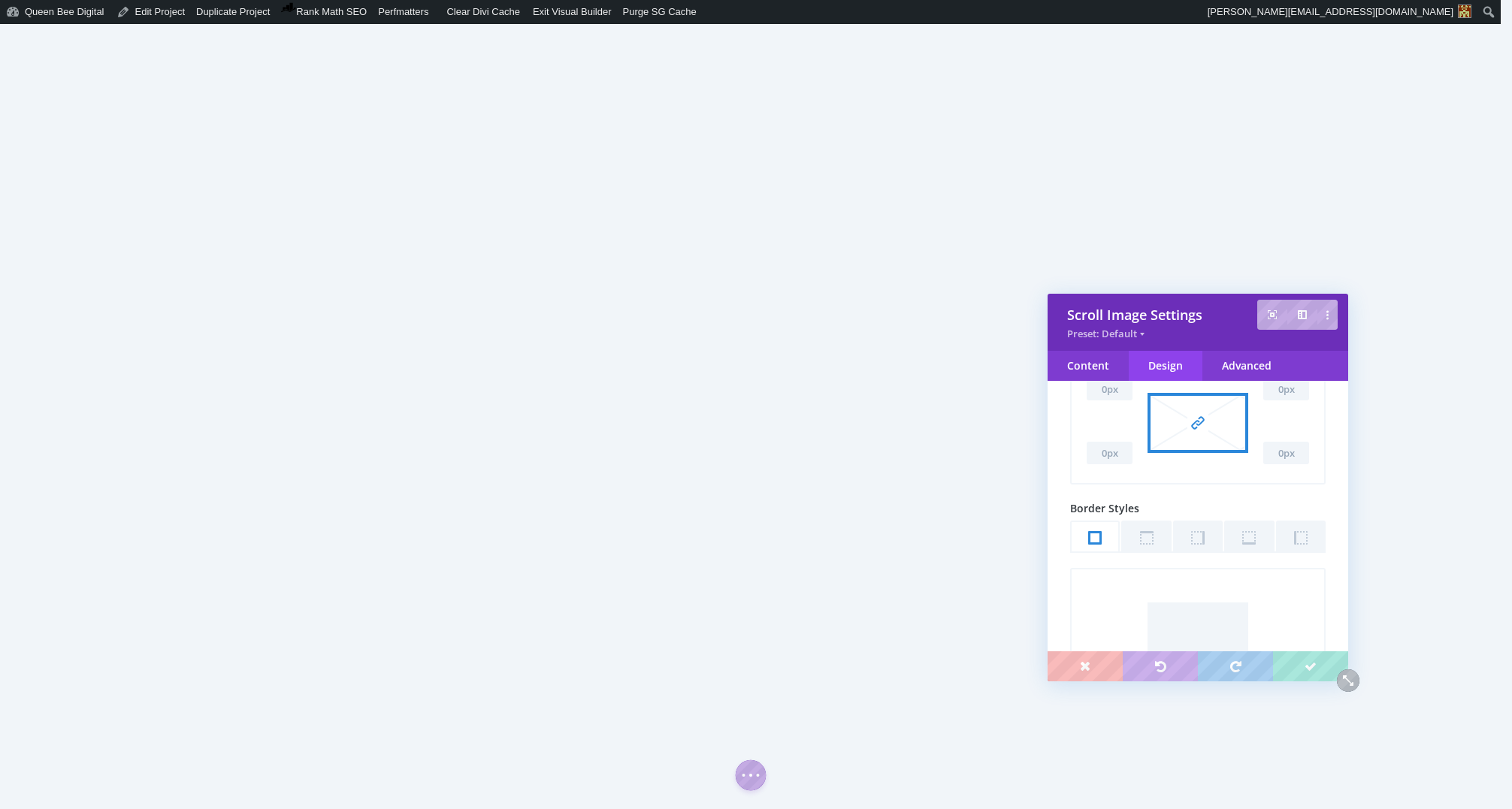
scroll to position [84, 0]
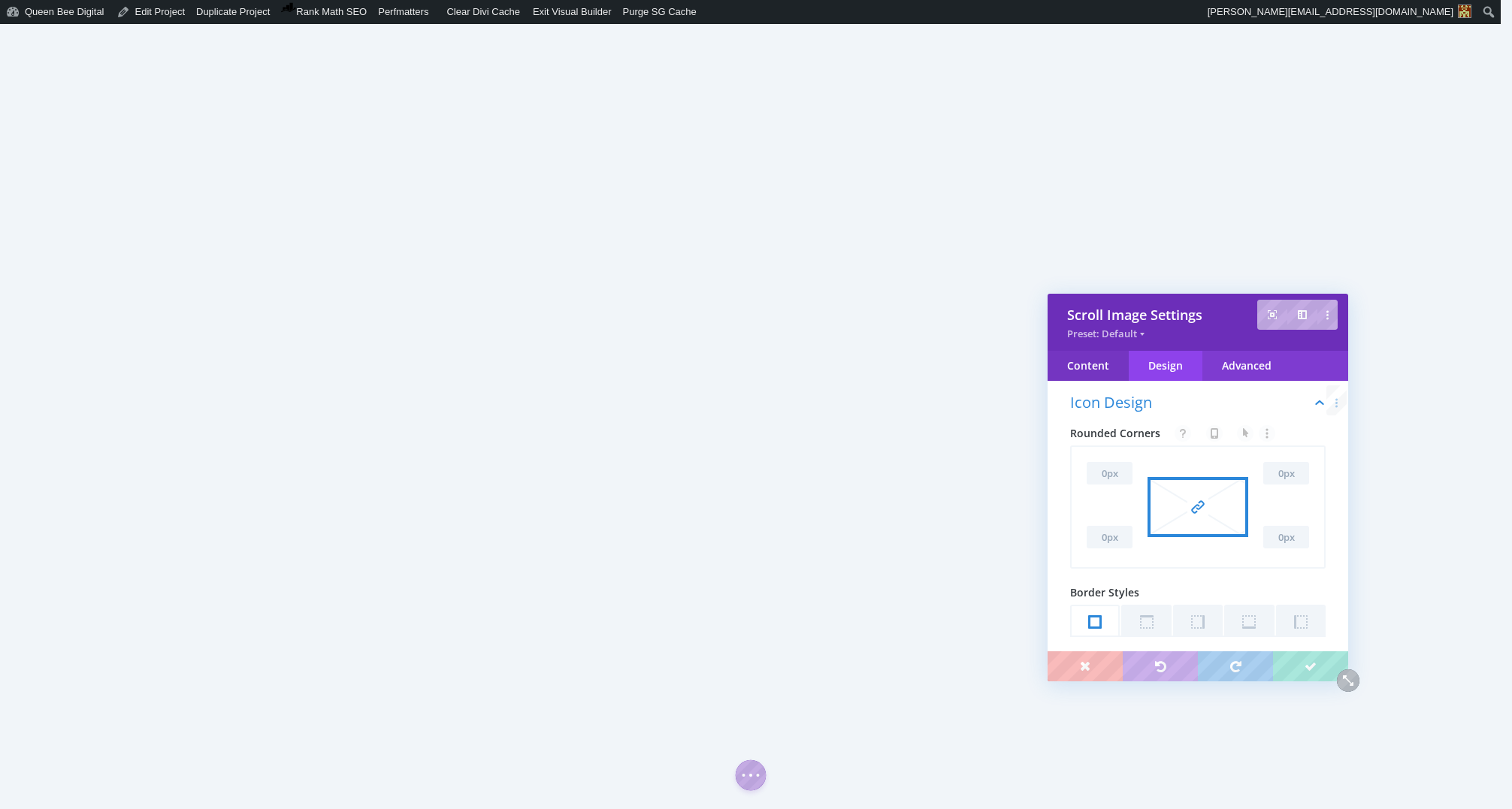
click at [1093, 359] on div "Content" at bounding box center [1087, 366] width 81 height 30
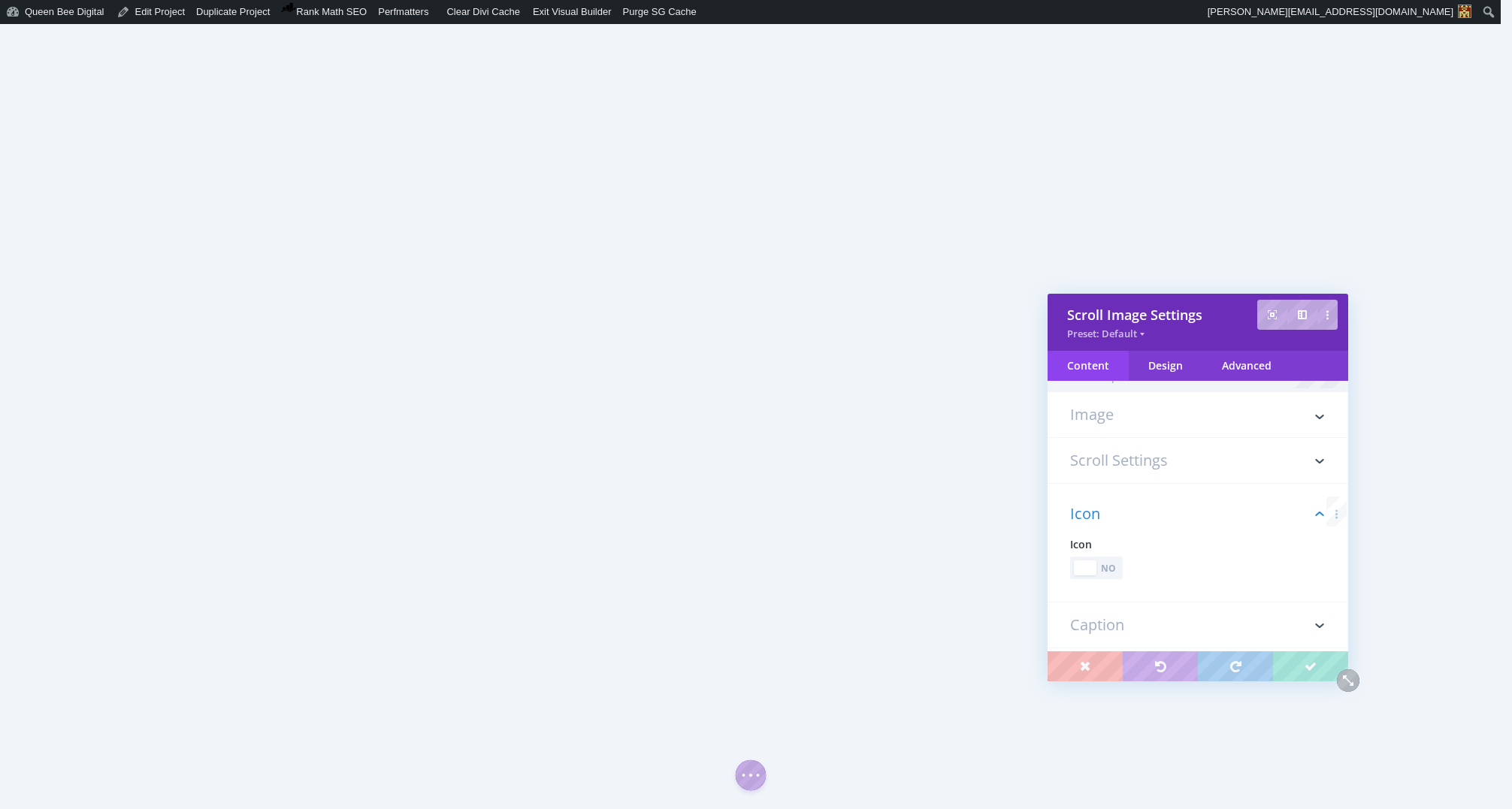
scroll to position [0, 0]
click at [1164, 475] on h3 "Scroll Settings" at bounding box center [1198, 478] width 256 height 45
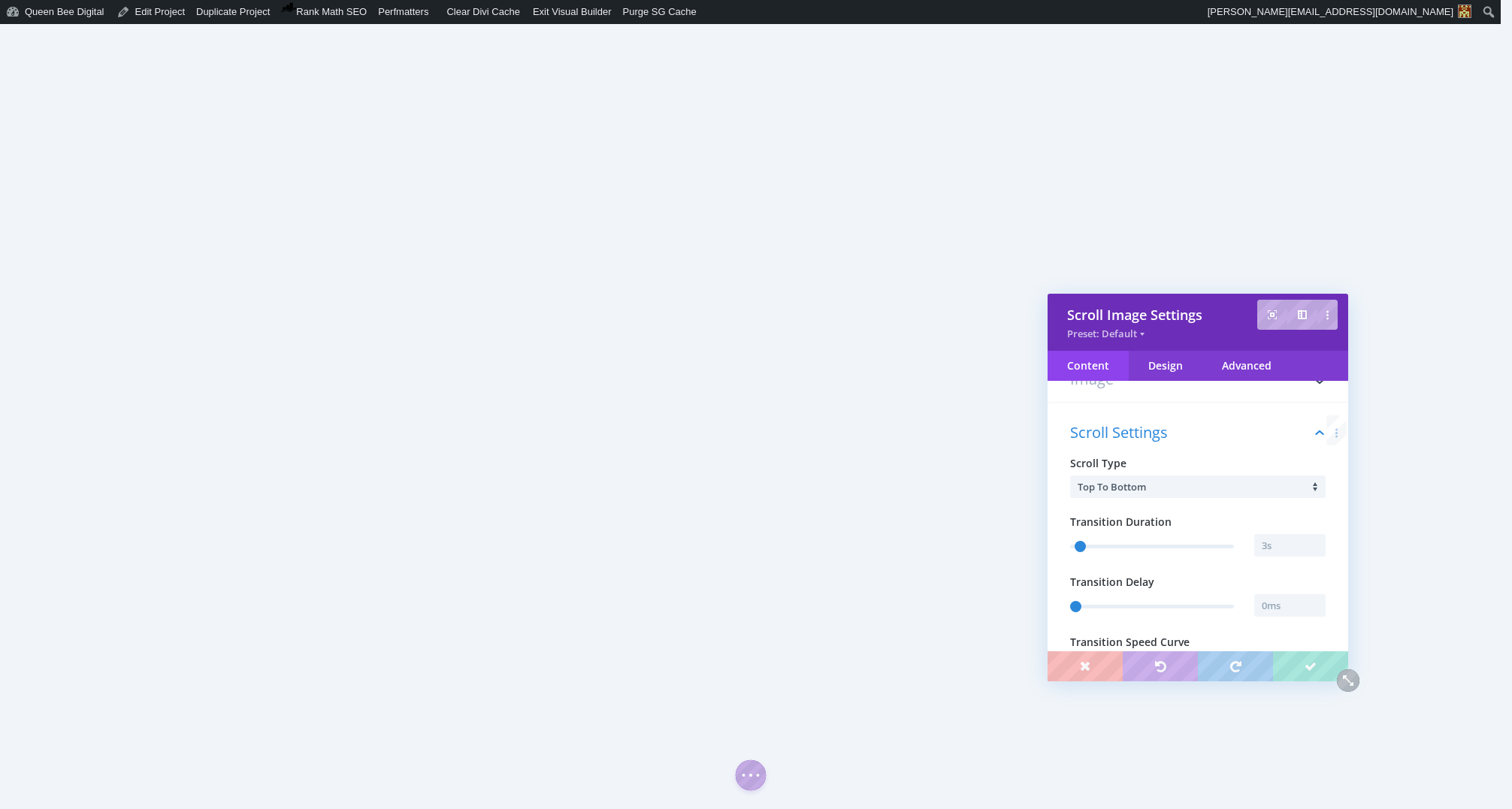
scroll to position [84, 0]
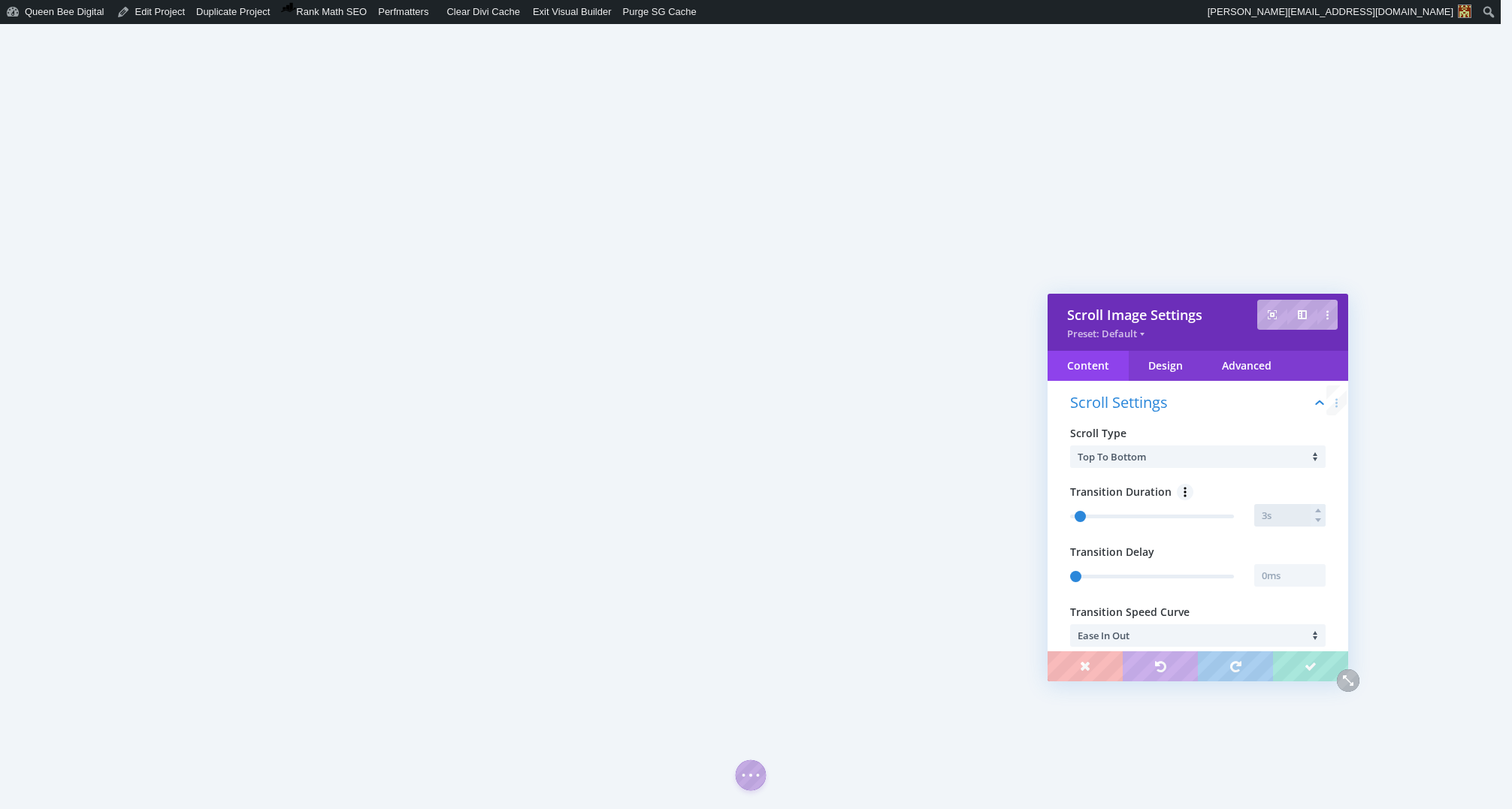
click at [1286, 516] on input "text" at bounding box center [1289, 515] width 71 height 23
type input "8"
type input "1"
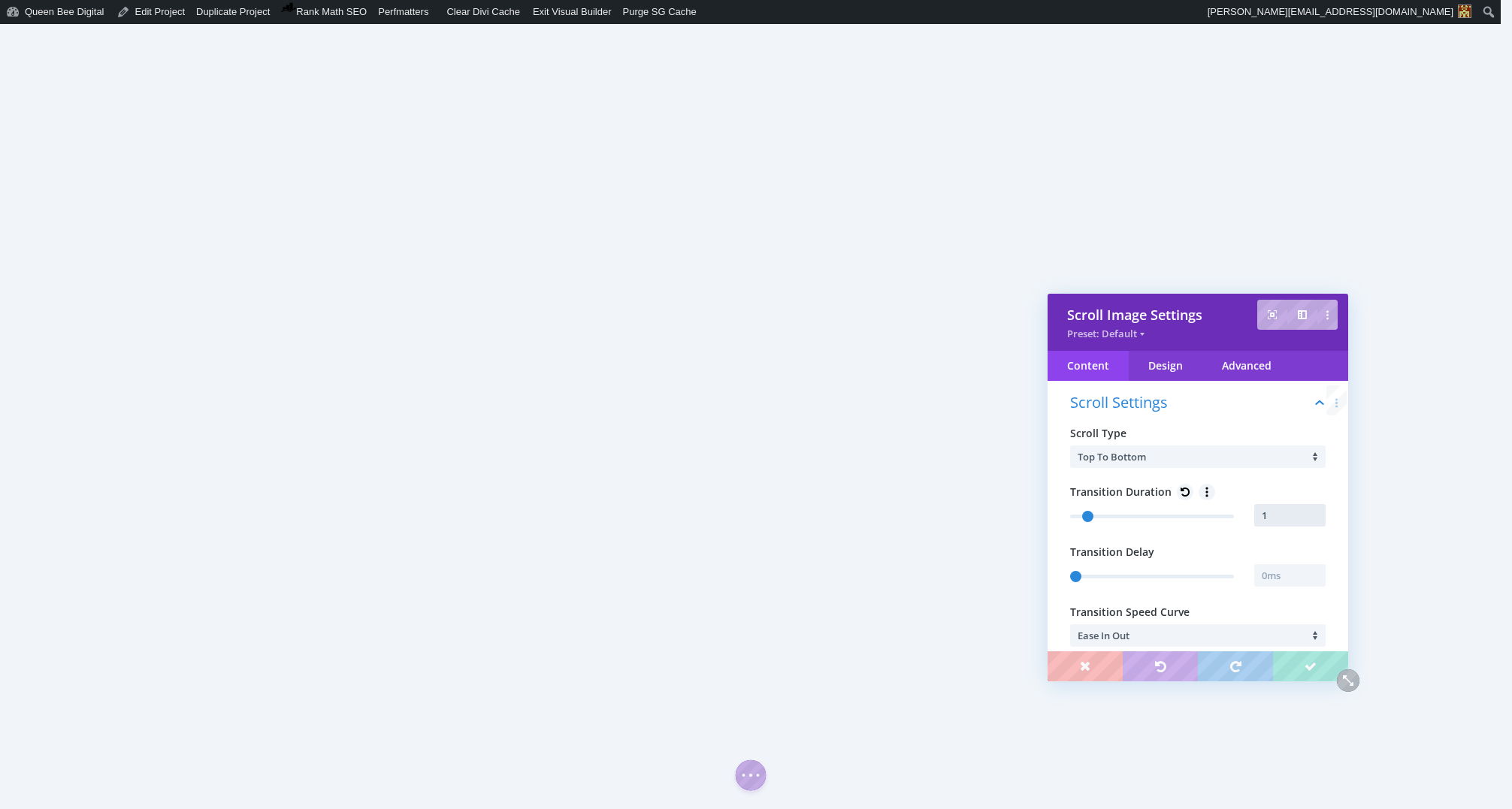
type input "3"
type input "12"
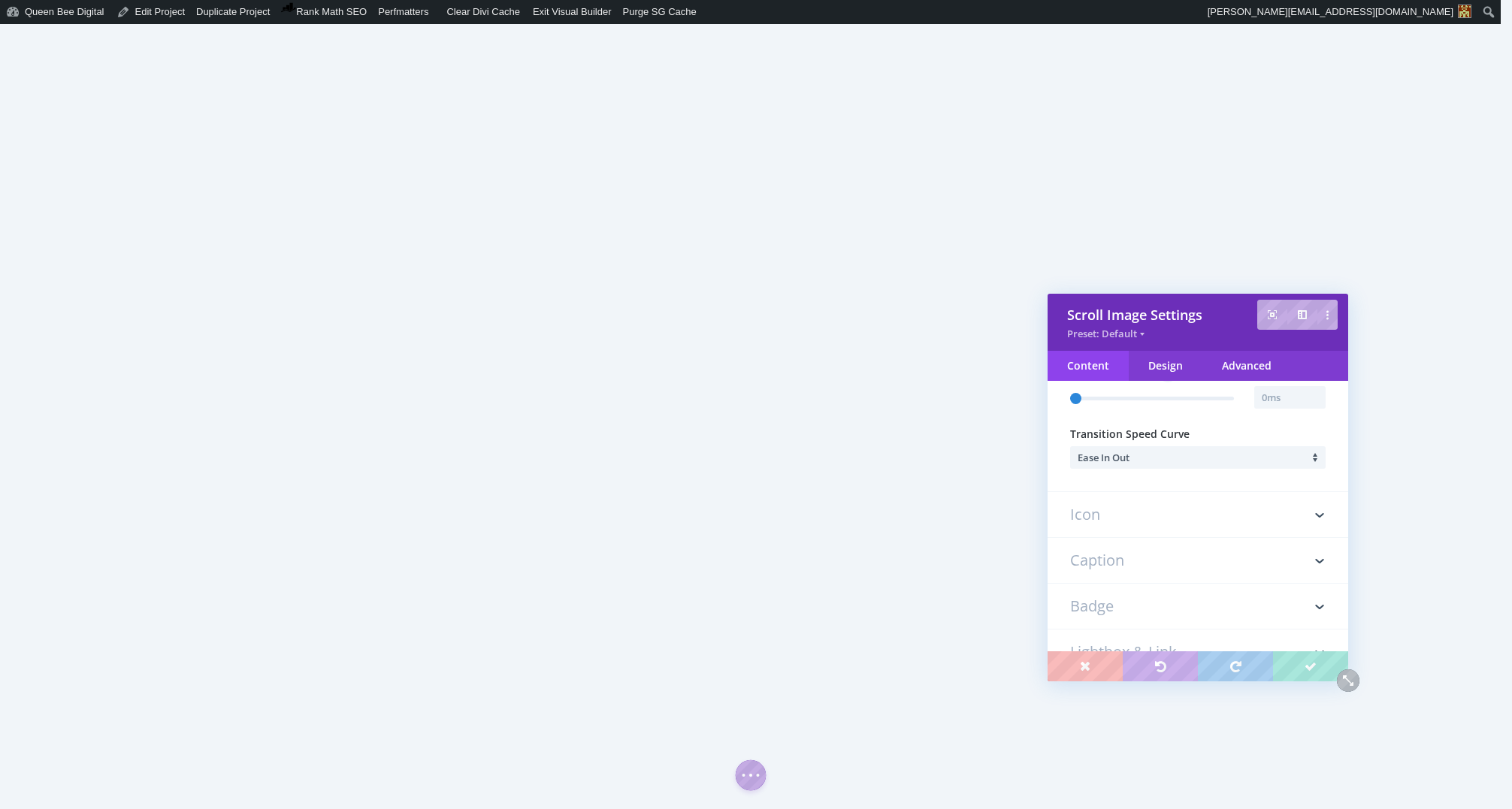
scroll to position [264, 0]
type input "12s"
click at [1119, 518] on h3 "Icon" at bounding box center [1198, 512] width 256 height 45
click at [1110, 453] on div "No" at bounding box center [1108, 456] width 21 height 14
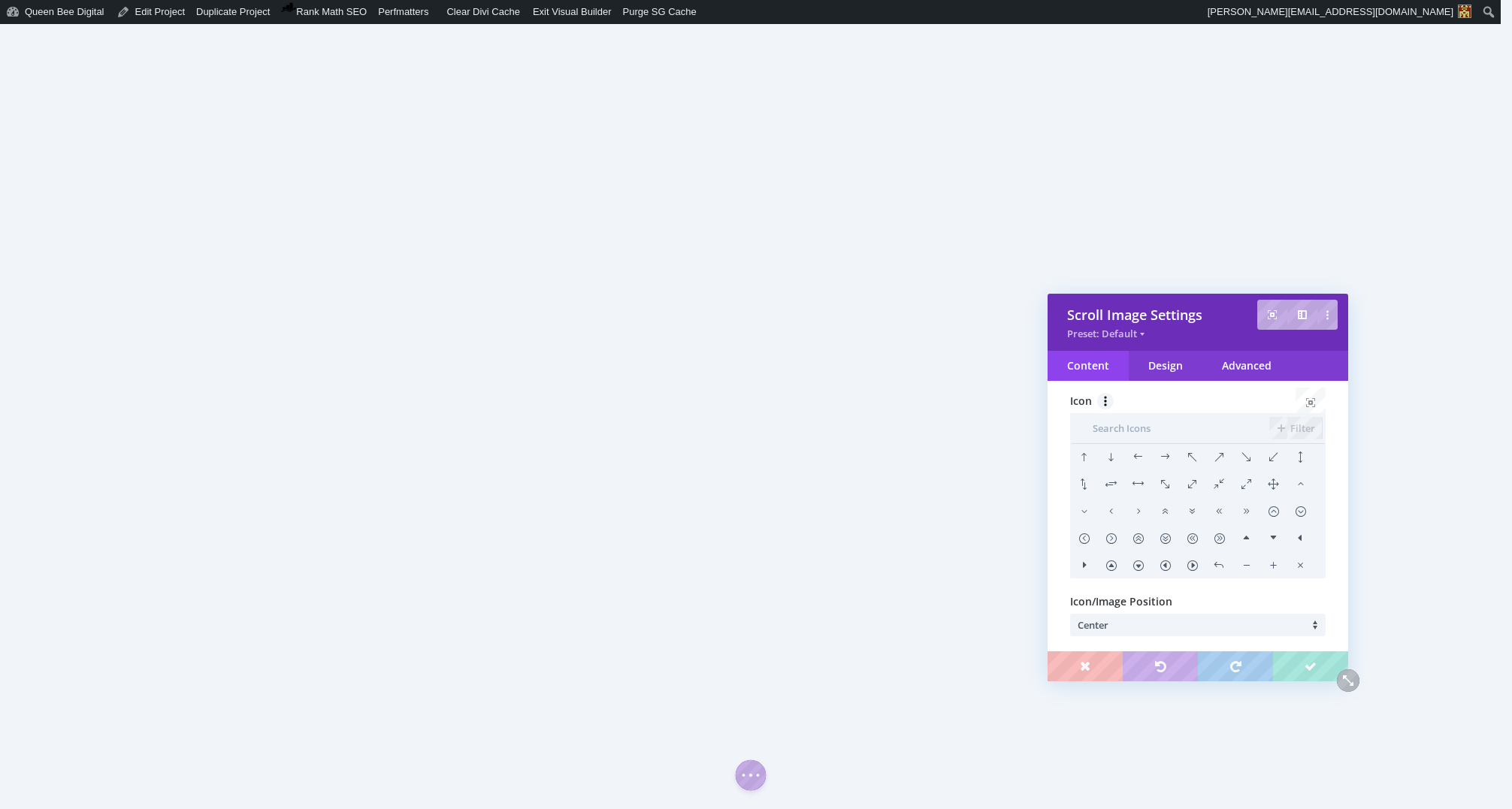
scroll to position [281, 0]
click at [1114, 456] on li at bounding box center [1110, 454] width 27 height 27
click at [1152, 422] on input "text" at bounding box center [1169, 425] width 199 height 30
type input "down"
click at [1168, 453] on li at bounding box center [1164, 454] width 27 height 27
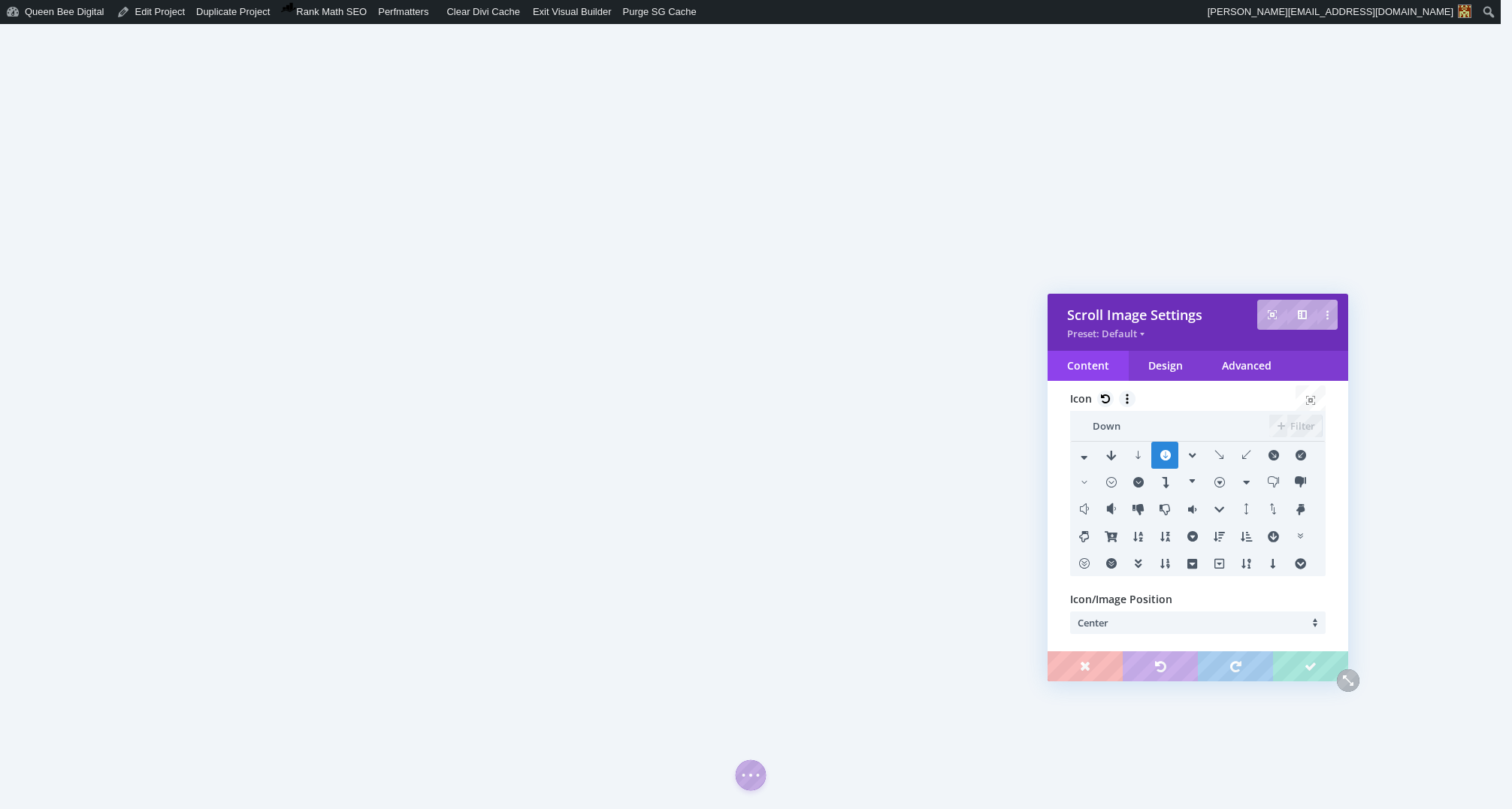
click at [1110, 564] on li at bounding box center [1110, 562] width 27 height 27
click at [1271, 534] on li at bounding box center [1272, 536] width 27 height 26
click at [1162, 453] on li at bounding box center [1164, 454] width 27 height 27
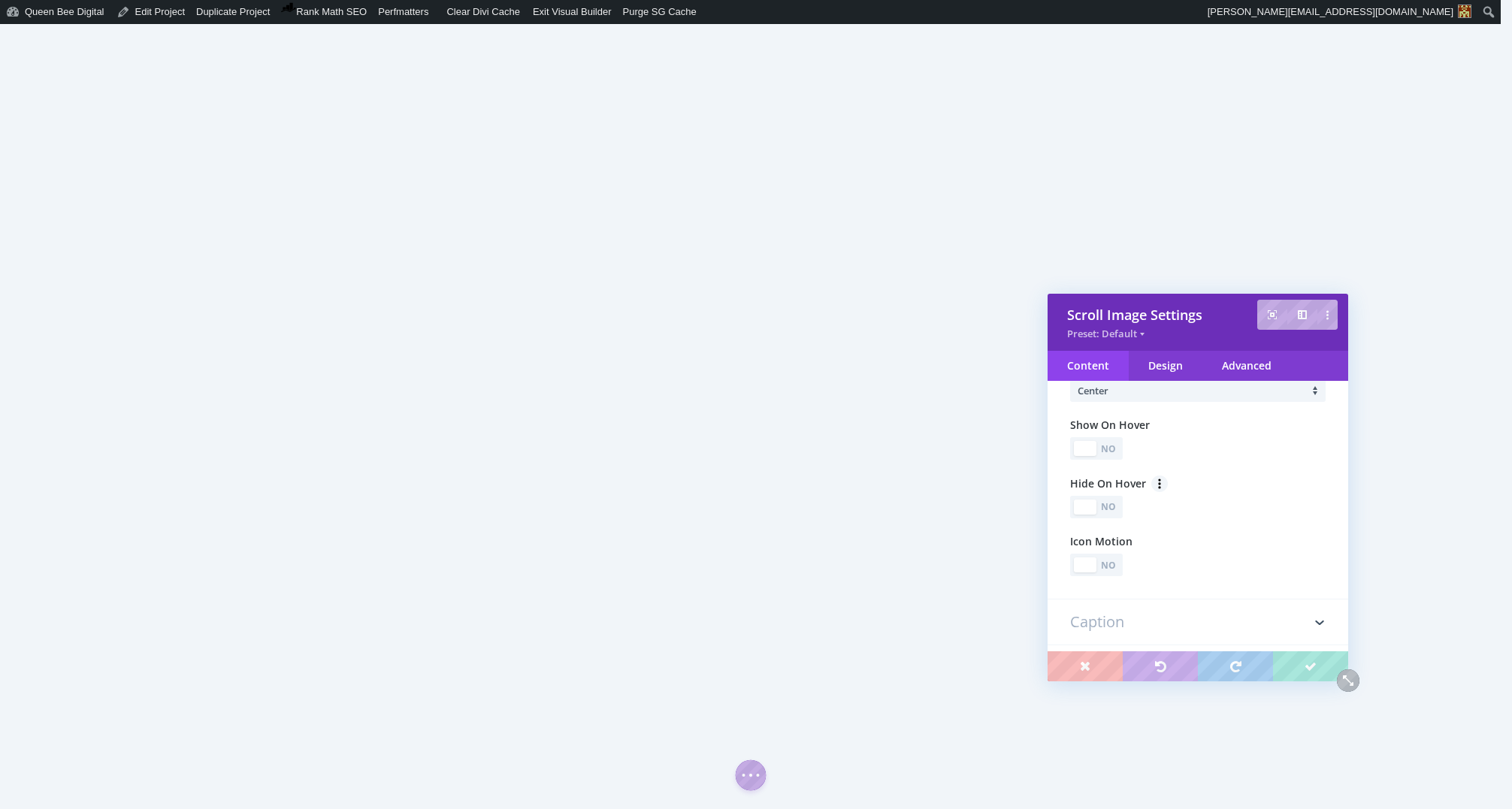
scroll to position [519, 0]
click at [1119, 560] on div "Yes No" at bounding box center [1096, 557] width 53 height 23
click at [1165, 555] on h3 "Badge" at bounding box center [1198, 550] width 256 height 45
click at [1116, 453] on div "No" at bounding box center [1108, 456] width 21 height 14
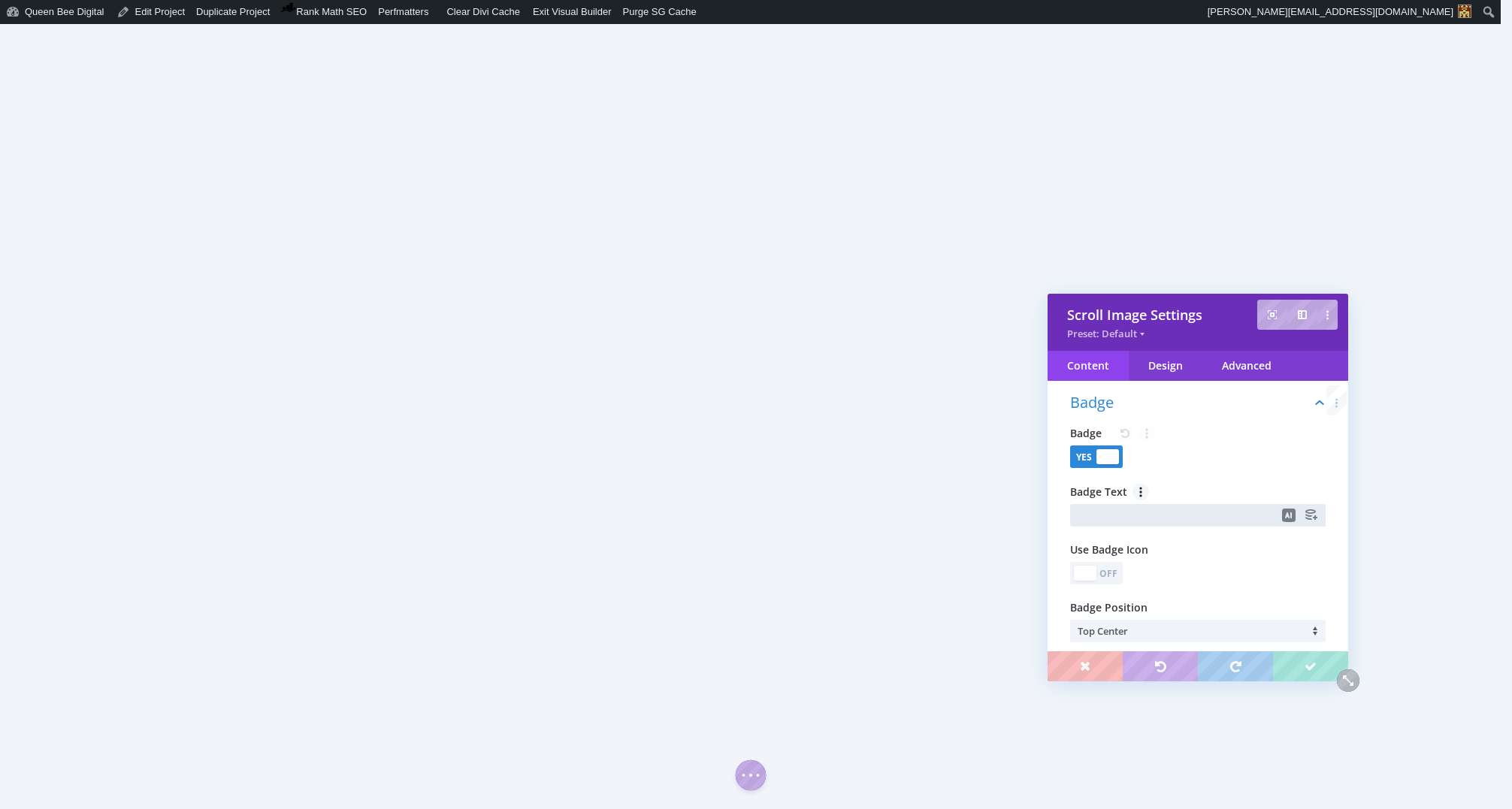
click at [1131, 511] on input "text" at bounding box center [1198, 515] width 256 height 23
type input "scroll me"
click at [1113, 571] on div "Off" at bounding box center [1108, 573] width 21 height 14
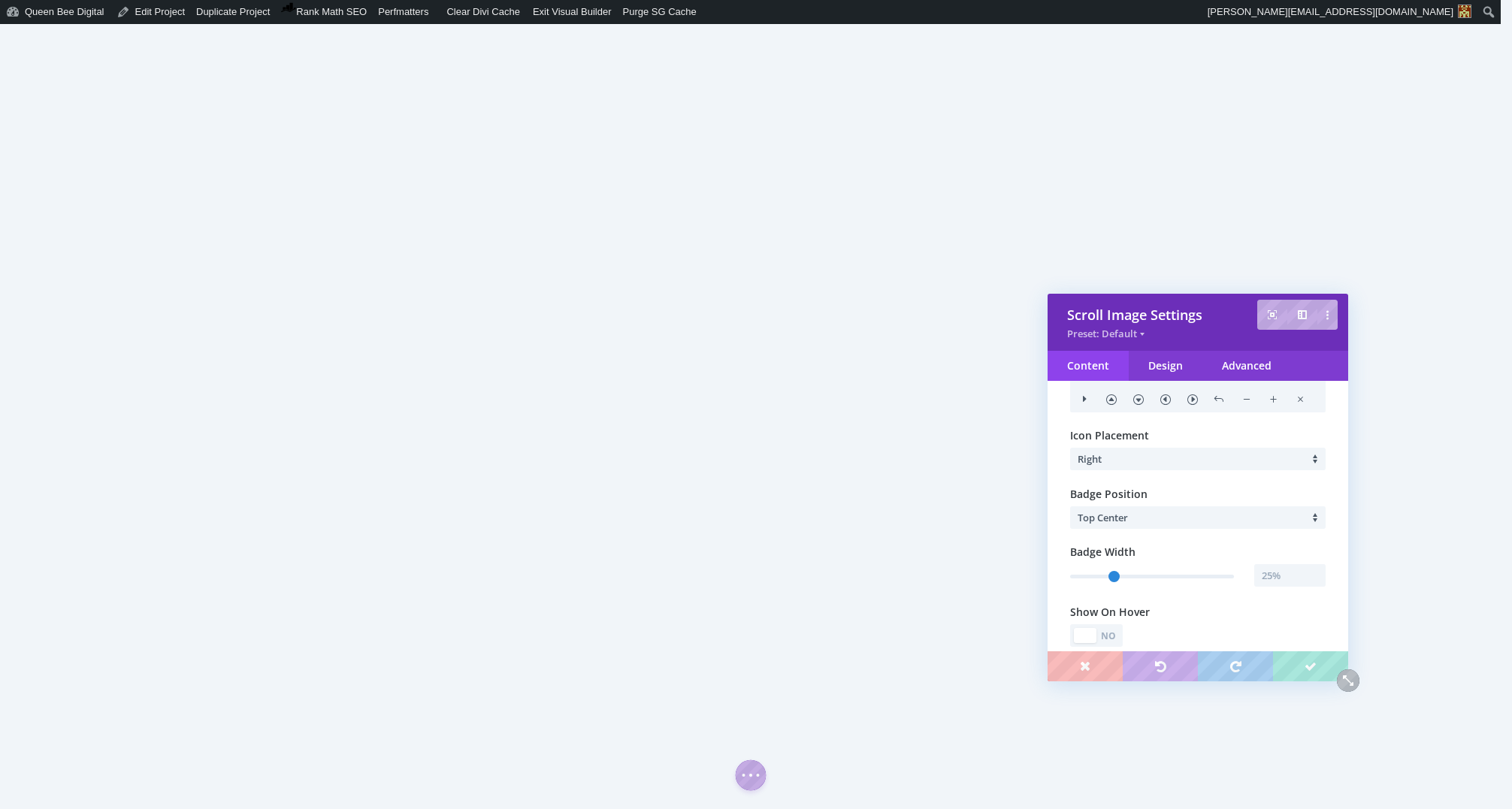
scroll to position [600, 0]
click at [1137, 455] on li "Right" at bounding box center [1201, 452] width 248 height 23
click at [1136, 464] on li "Left" at bounding box center [1195, 468] width 226 height 26
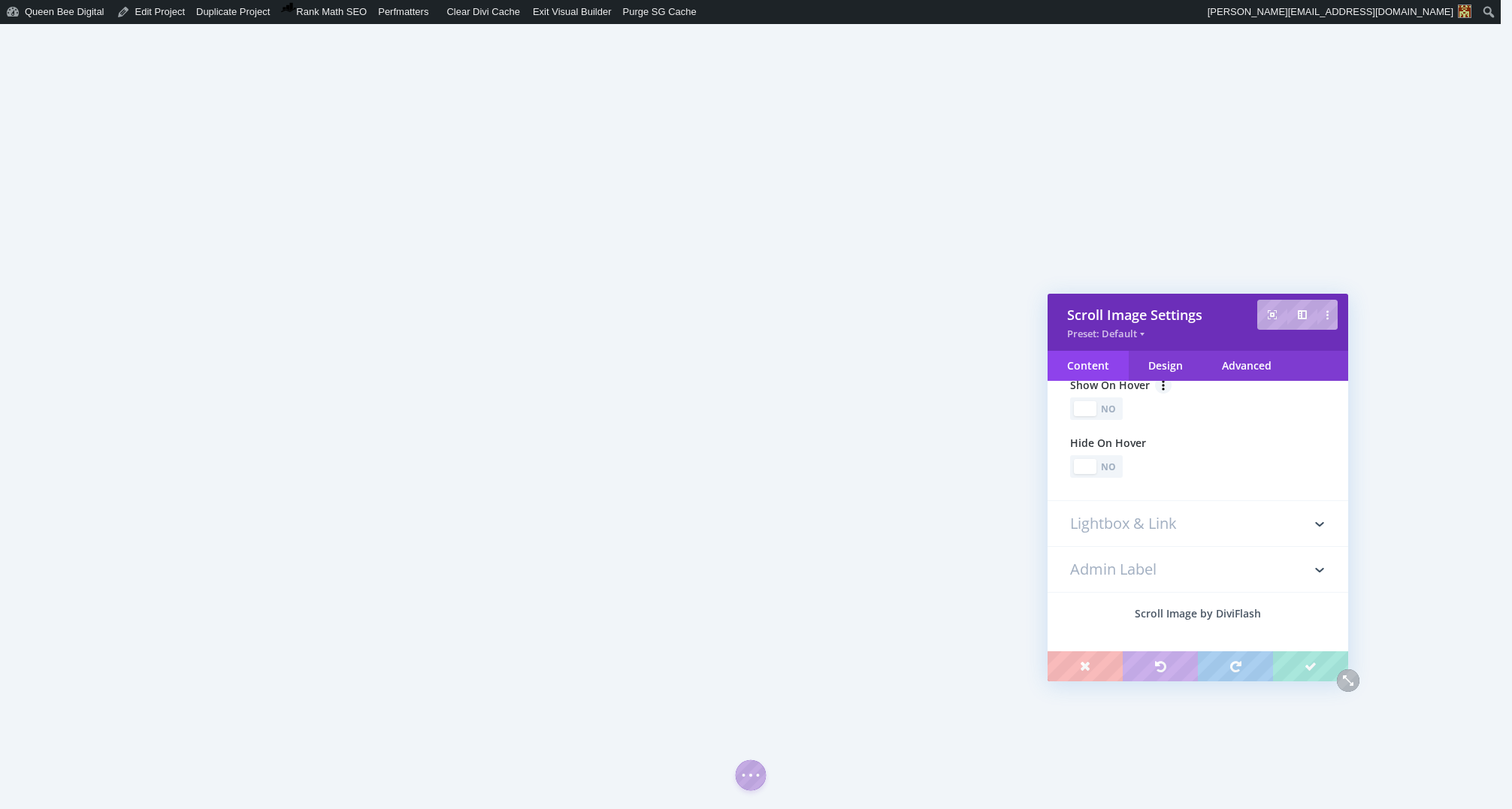
scroll to position [830, 0]
click at [1136, 513] on h3 "Lightbox & Link" at bounding box center [1198, 517] width 256 height 45
click at [1117, 458] on div "No" at bounding box center [1108, 456] width 21 height 14
click at [1111, 446] on div "Yes No" at bounding box center [1096, 456] width 53 height 23
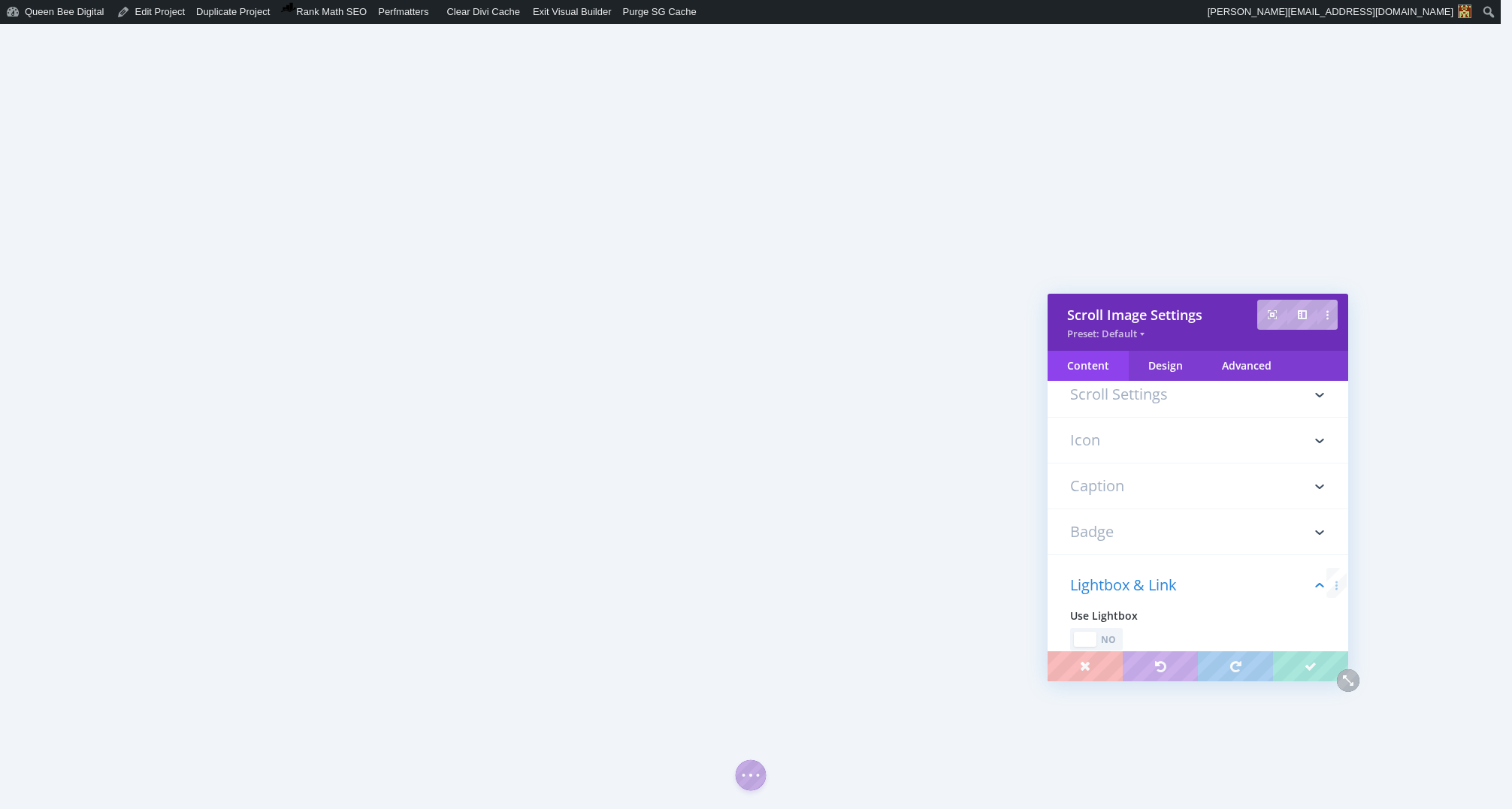
scroll to position [0, 0]
click at [1142, 435] on h3 "Image" at bounding box center [1198, 440] width 256 height 30
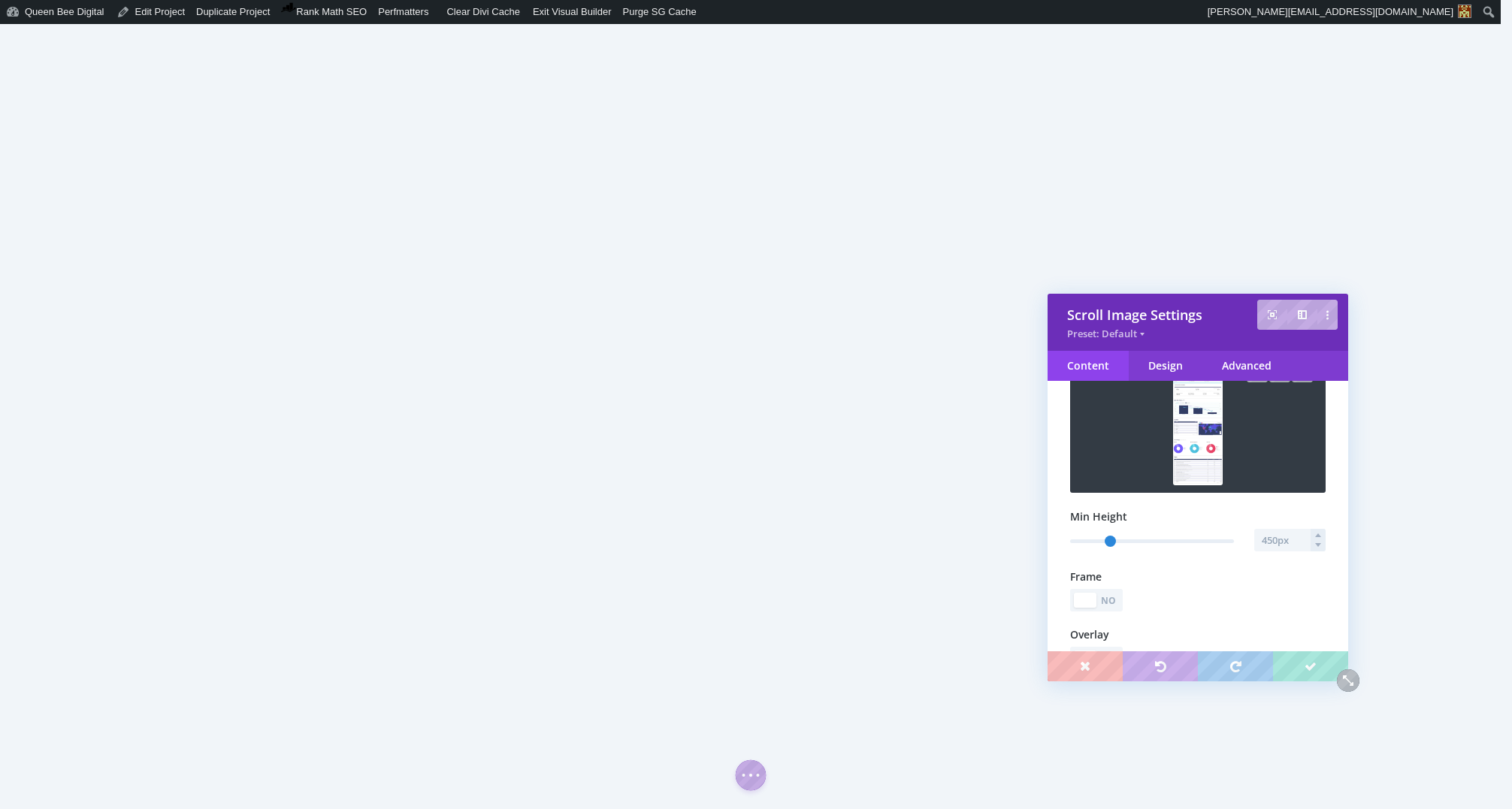
scroll to position [127, 0]
click at [1265, 540] on input "text" at bounding box center [1289, 539] width 71 height 23
type input "800"
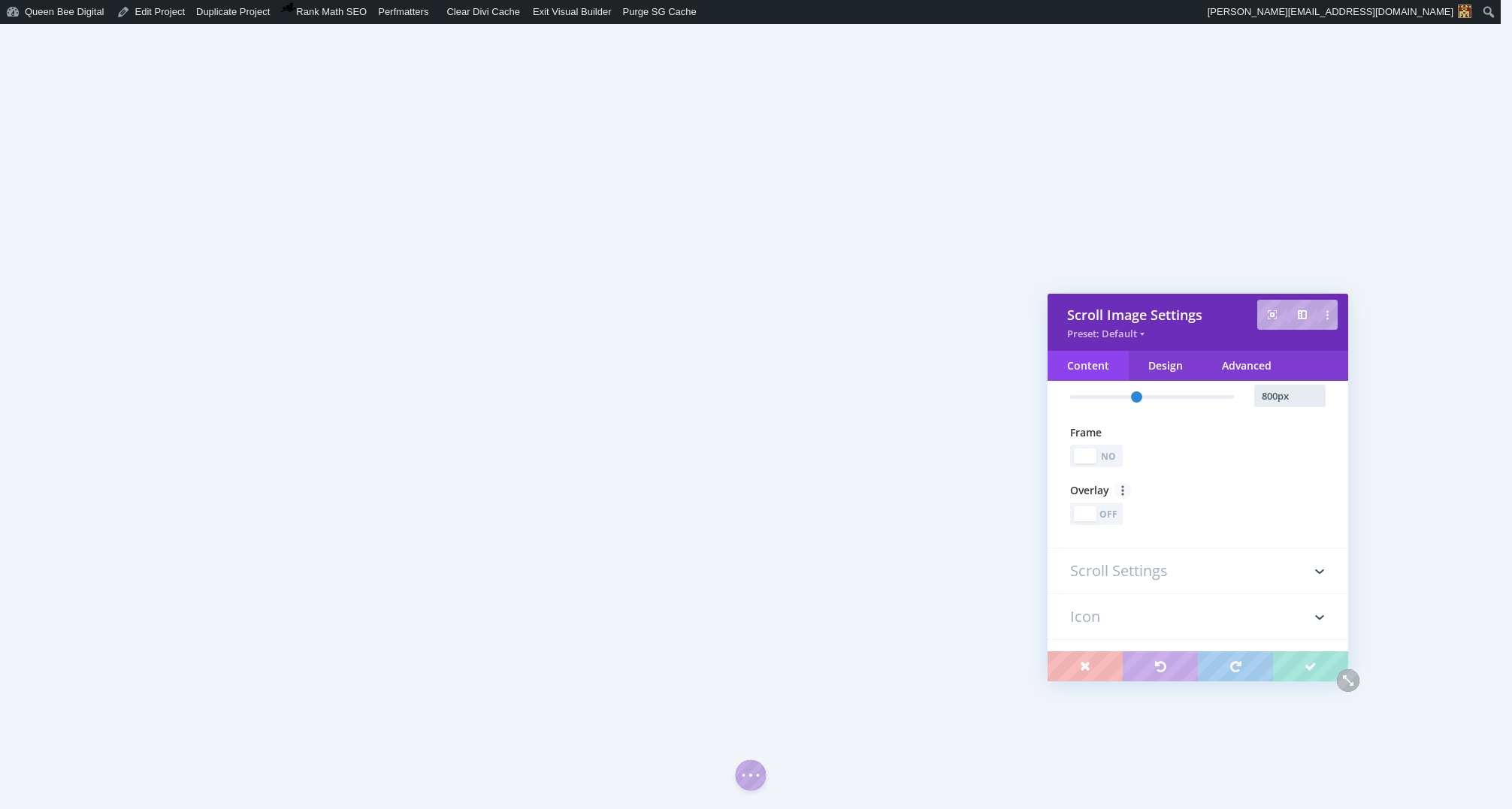
scroll to position [272, 0]
type input "800px"
click at [1114, 514] on div "Off" at bounding box center [1108, 512] width 21 height 14
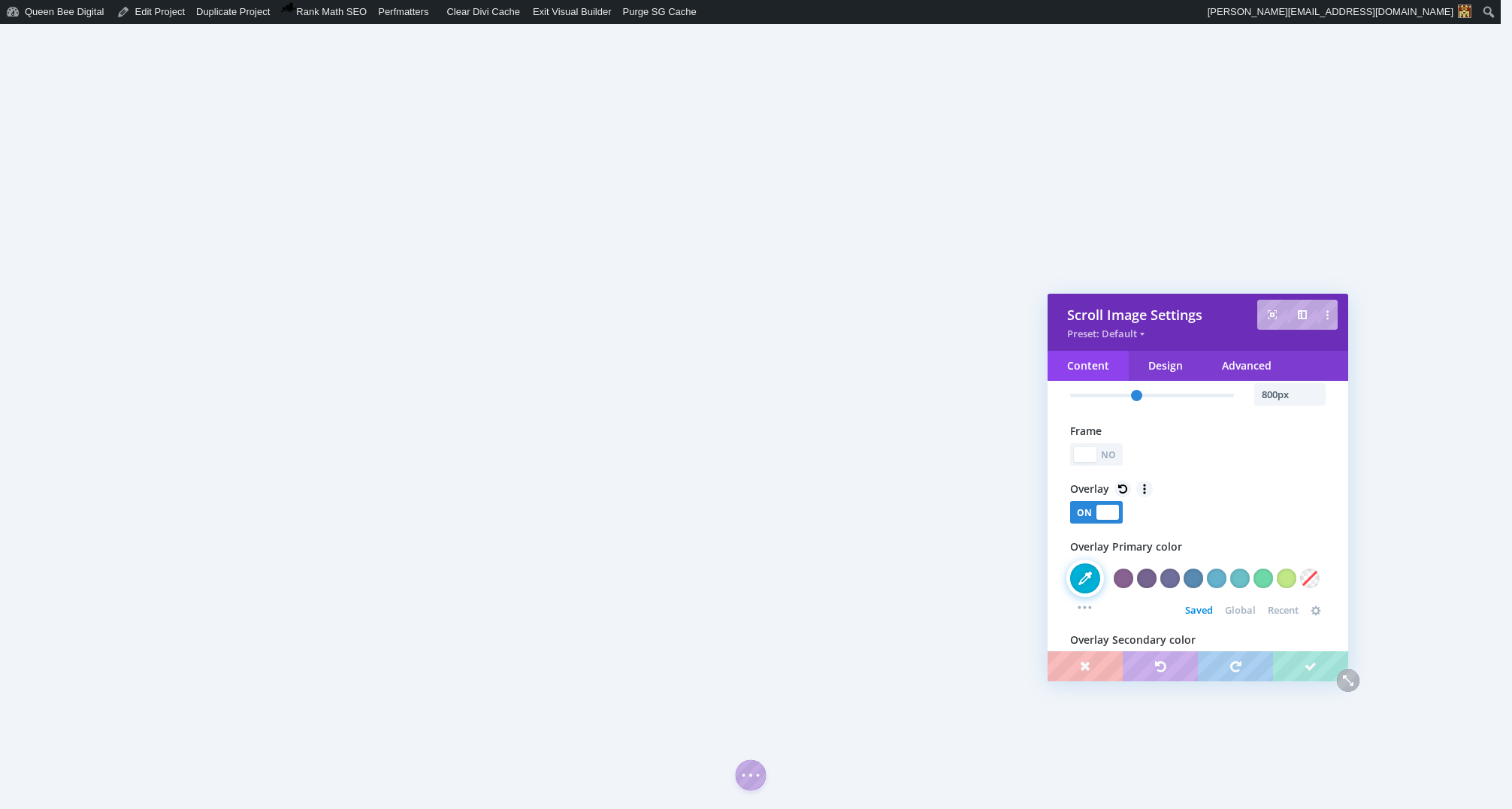
click at [1112, 515] on div at bounding box center [1107, 511] width 23 height 15
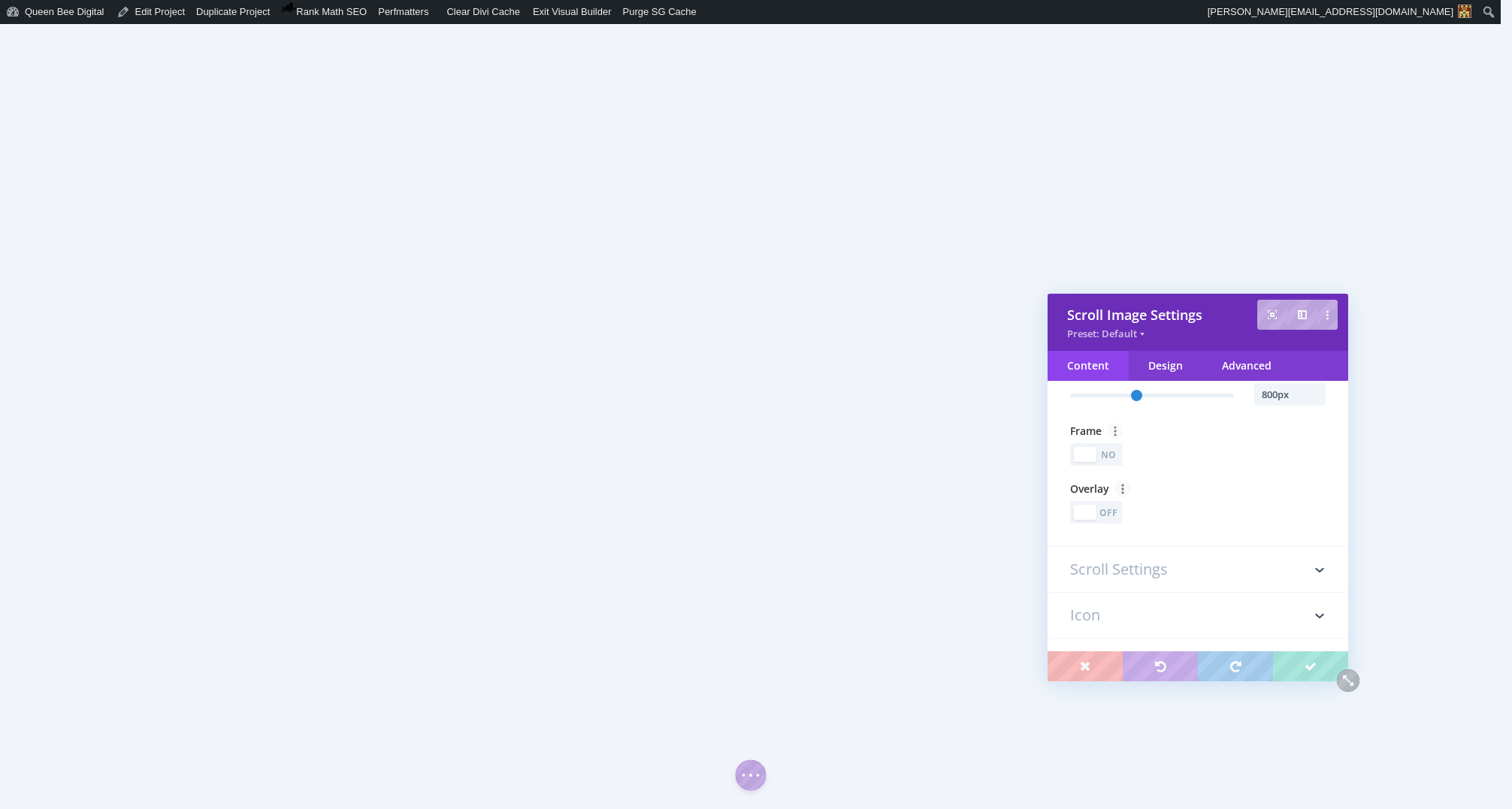
click at [1112, 460] on div "No" at bounding box center [1108, 454] width 21 height 14
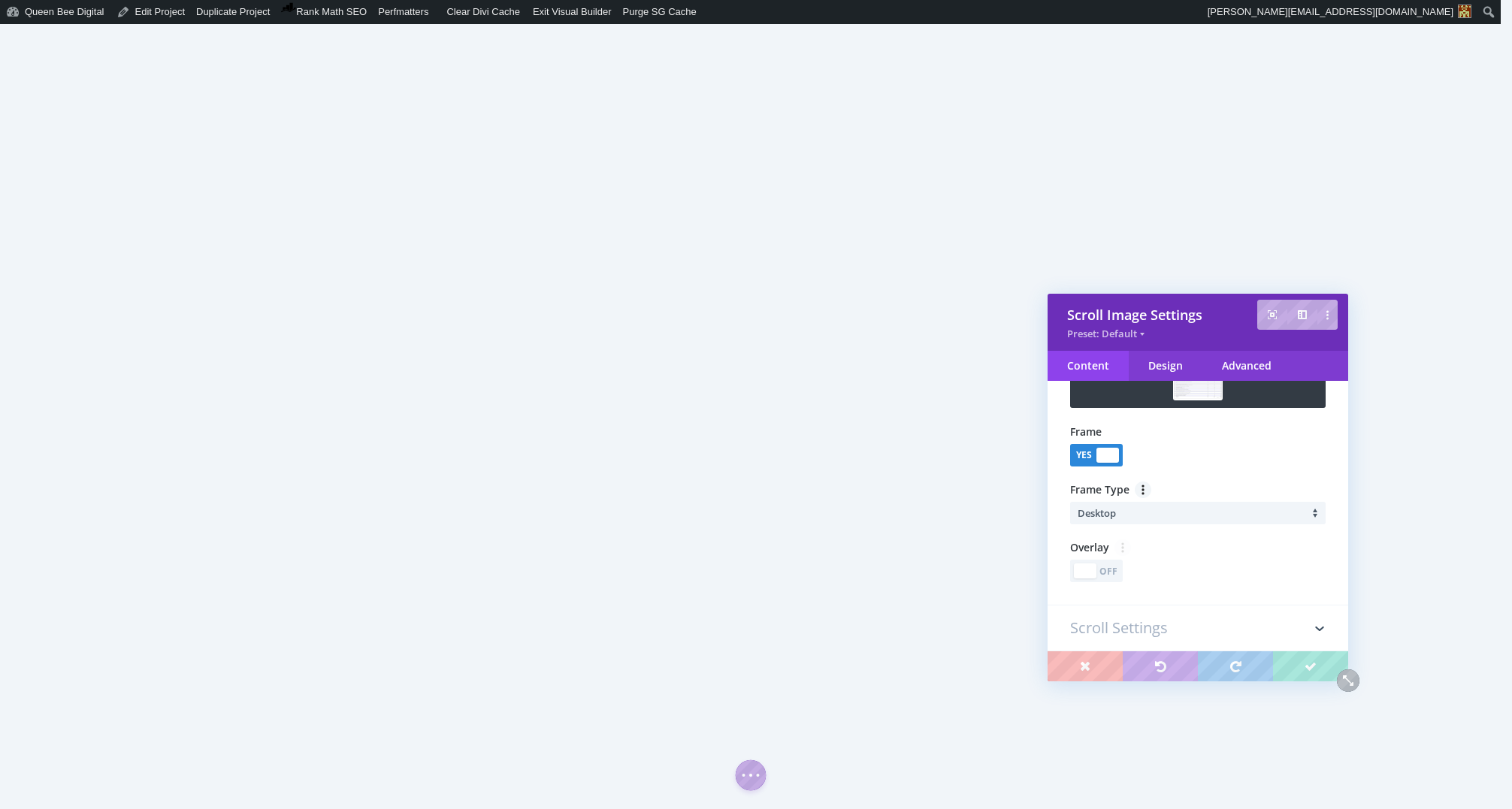
click at [1239, 518] on li "Desktop" at bounding box center [1201, 512] width 248 height 23
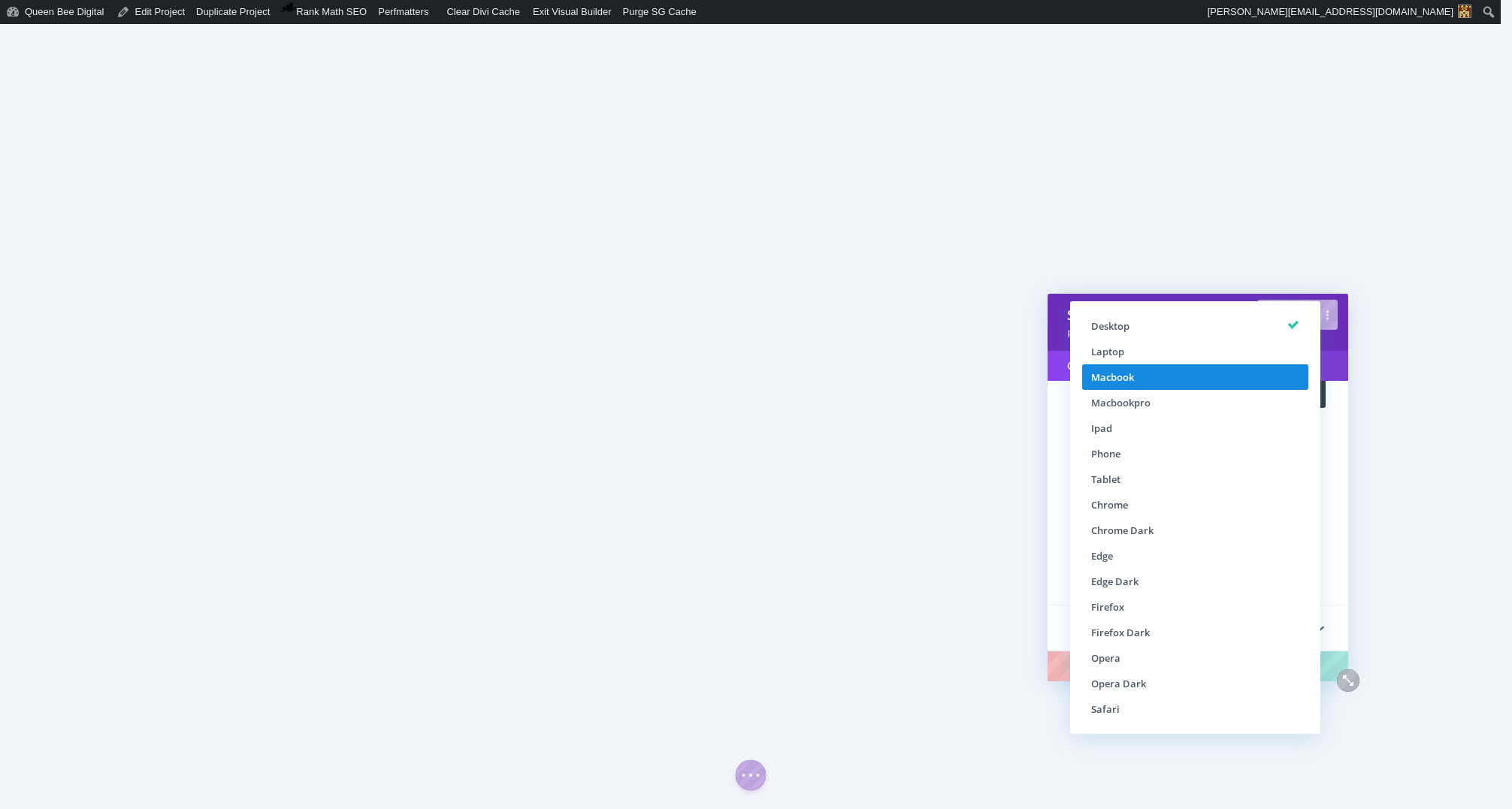
click at [1155, 371] on li "Macbook" at bounding box center [1195, 378] width 226 height 26
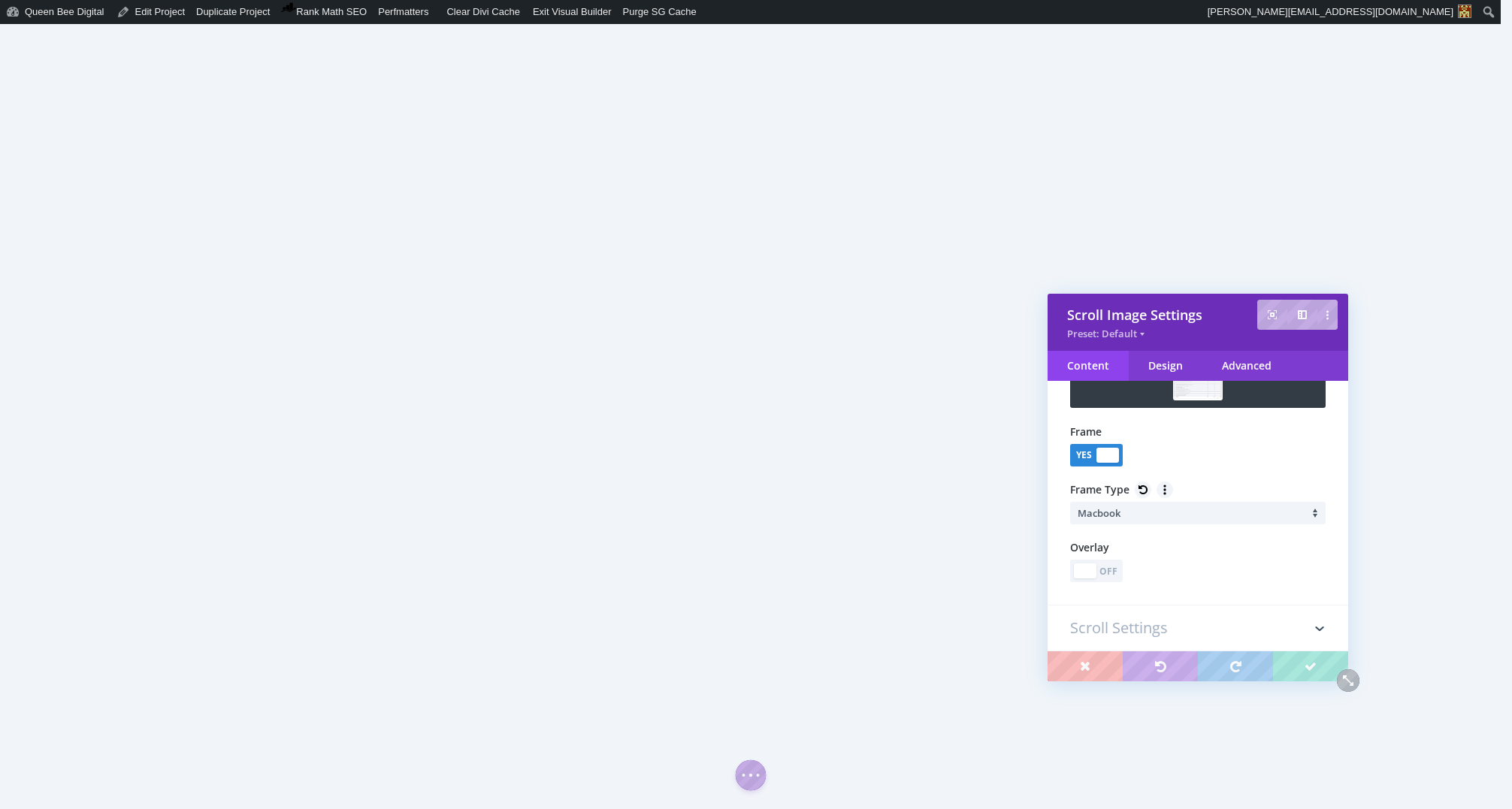
click at [1189, 512] on li "Macbook" at bounding box center [1201, 512] width 248 height 23
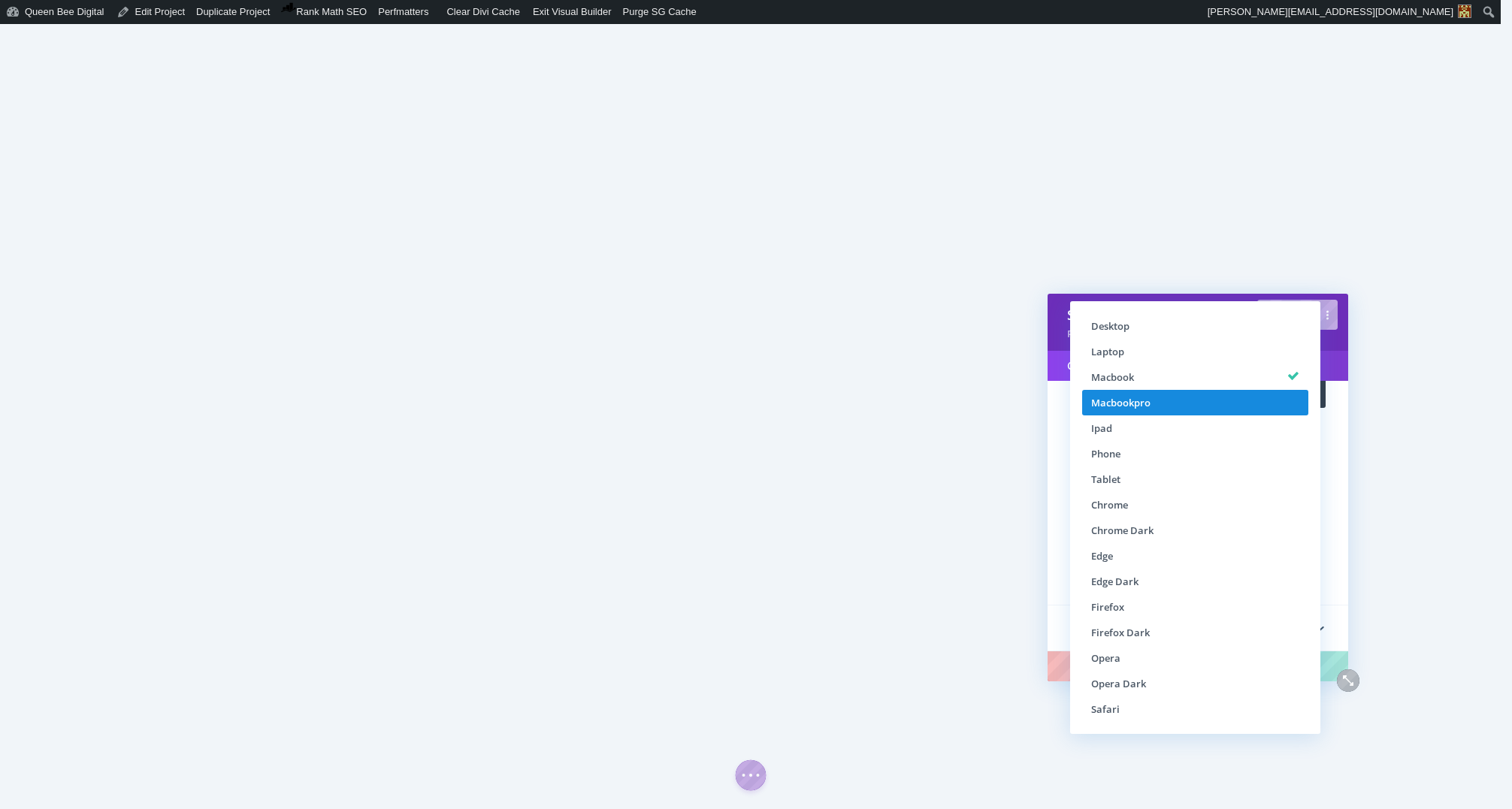
click at [1156, 407] on li "Macbookpro" at bounding box center [1195, 403] width 226 height 26
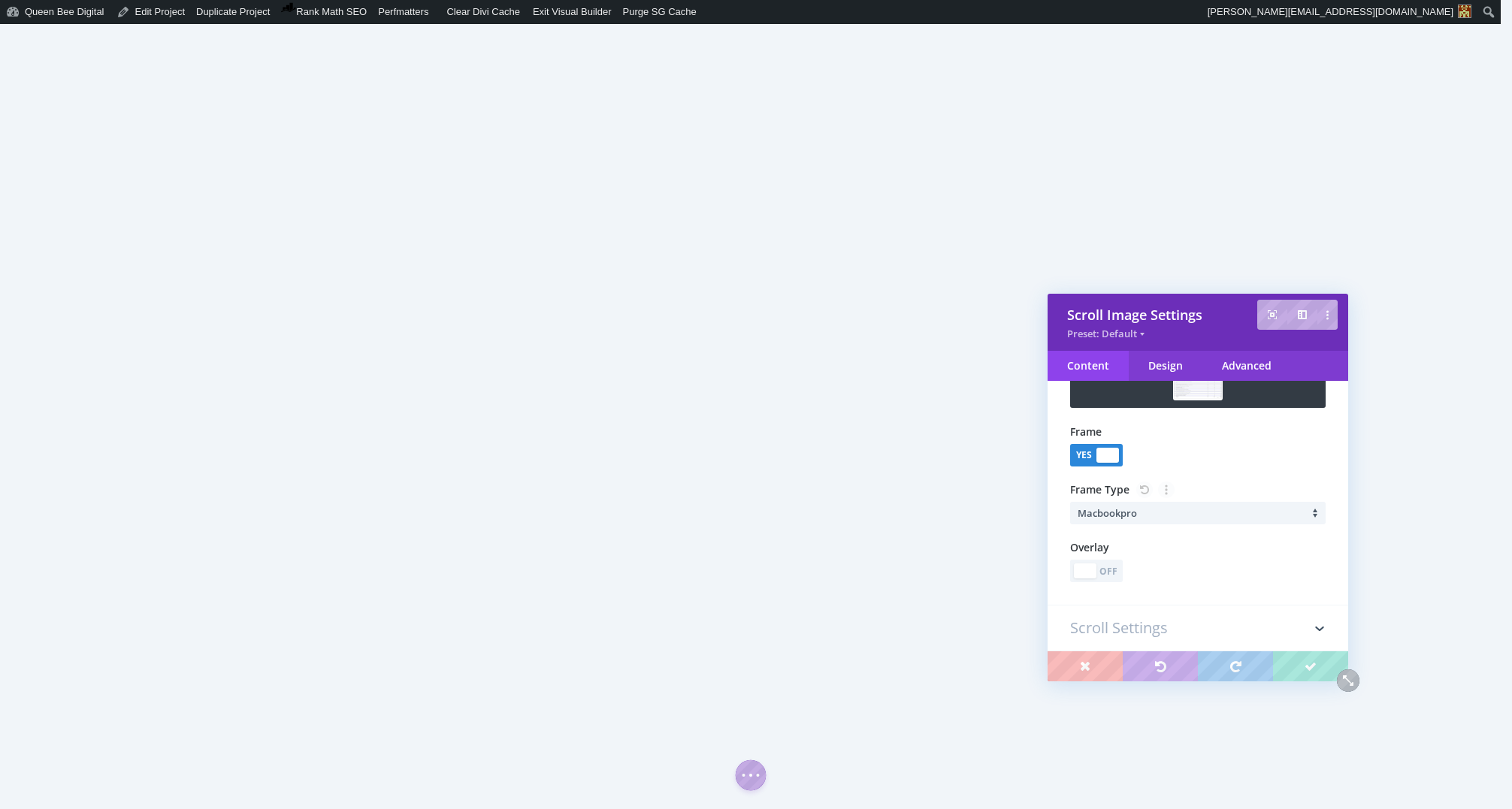
click at [1181, 516] on li "Macbookpro" at bounding box center [1201, 512] width 248 height 23
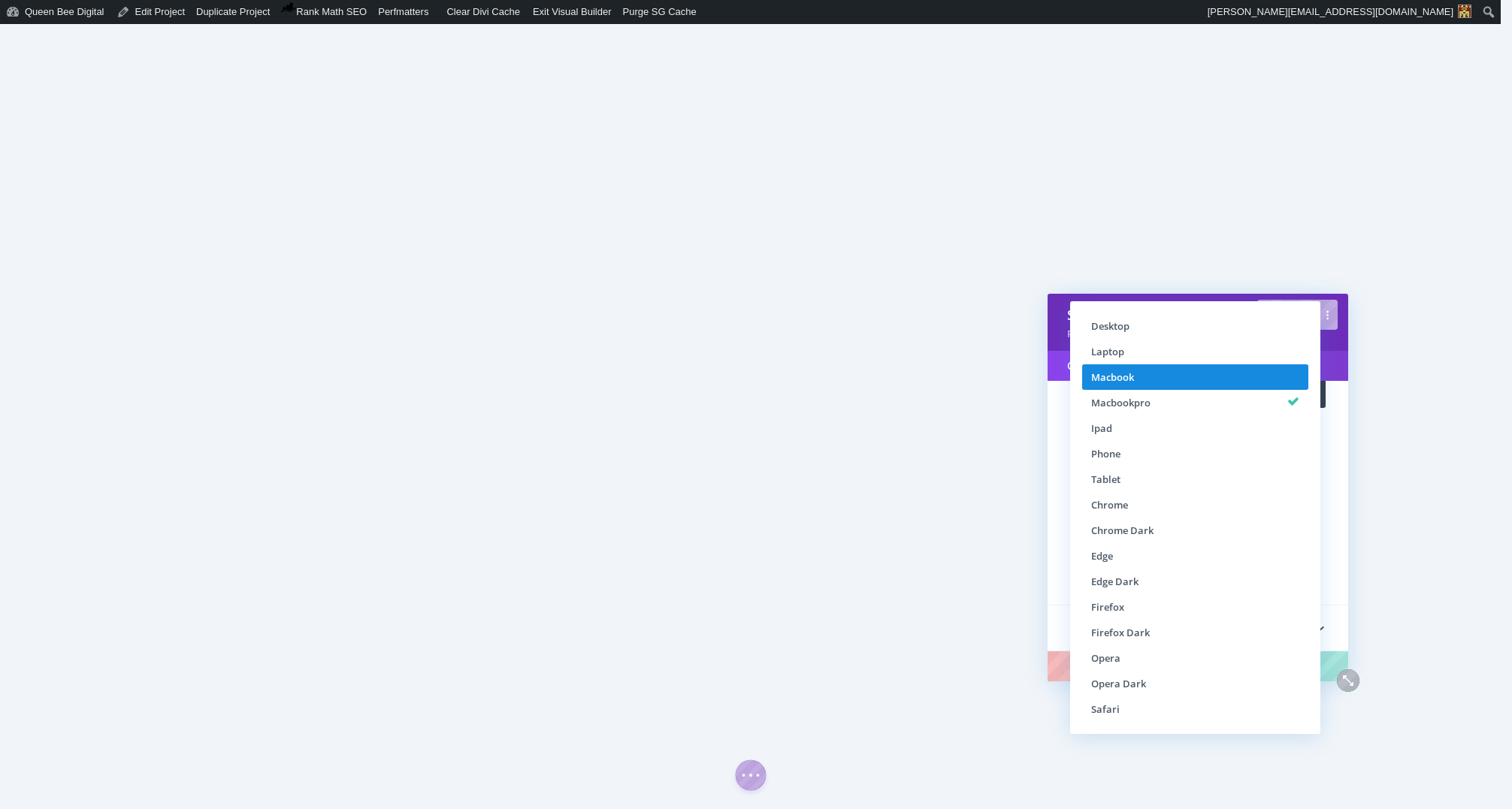
click at [1152, 381] on li "Macbook" at bounding box center [1195, 378] width 226 height 26
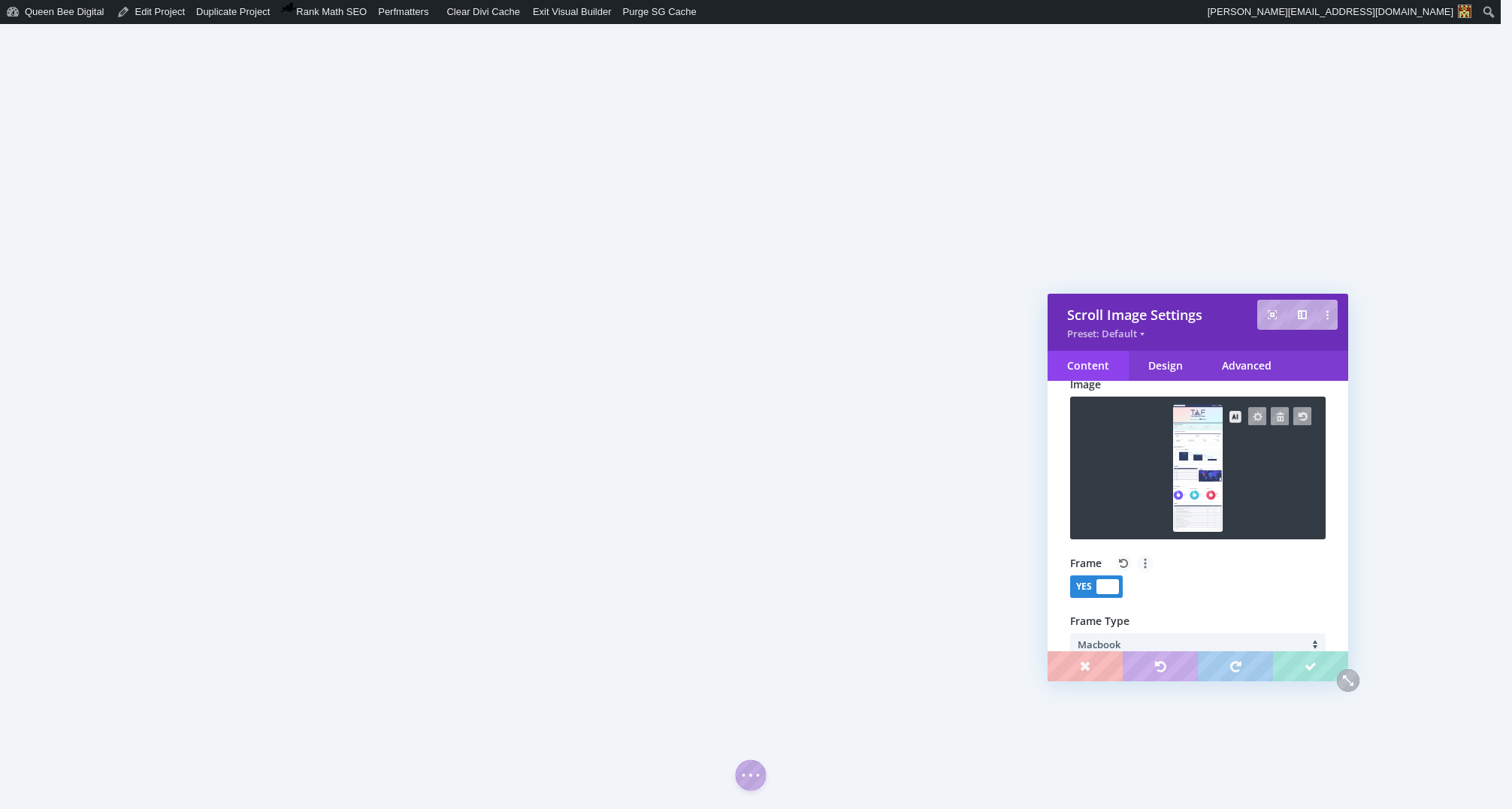
scroll to position [0, 0]
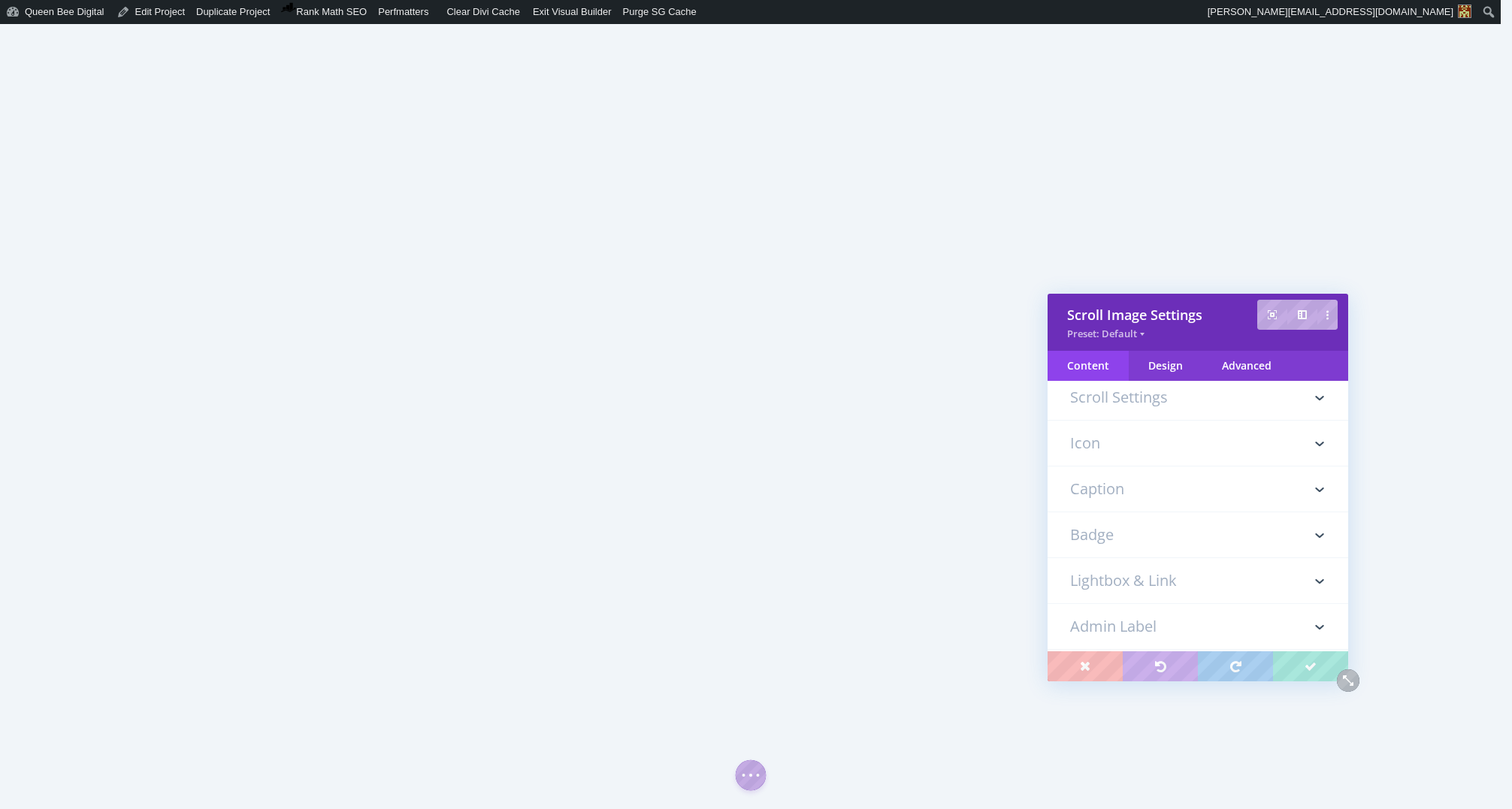
click at [1184, 537] on h3 "Badge" at bounding box center [1198, 534] width 256 height 45
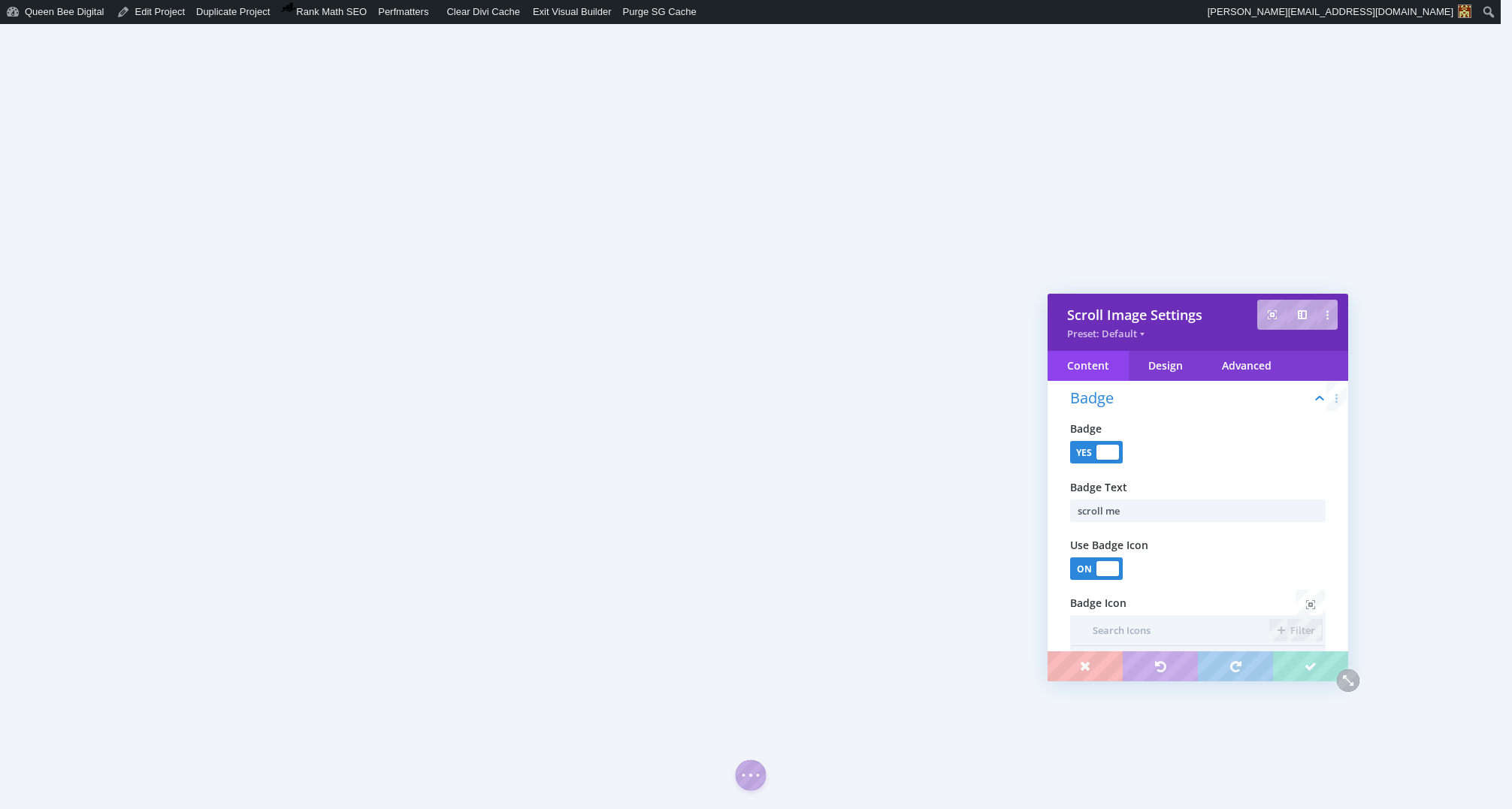
scroll to position [222, 0]
click at [1109, 457] on div at bounding box center [1107, 456] width 23 height 15
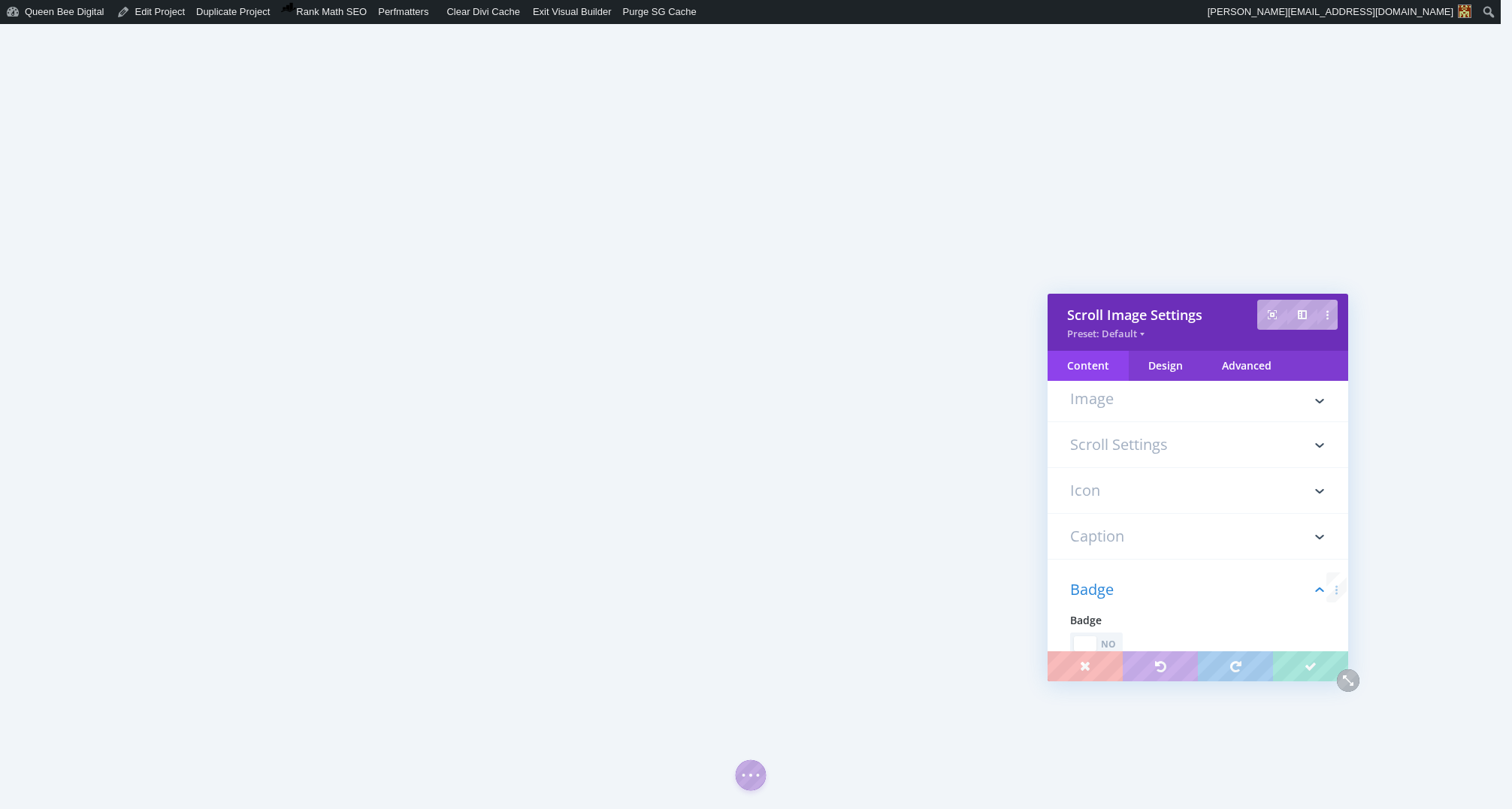
scroll to position [0, 0]
click at [1141, 528] on h3 "Icon" at bounding box center [1198, 524] width 256 height 45
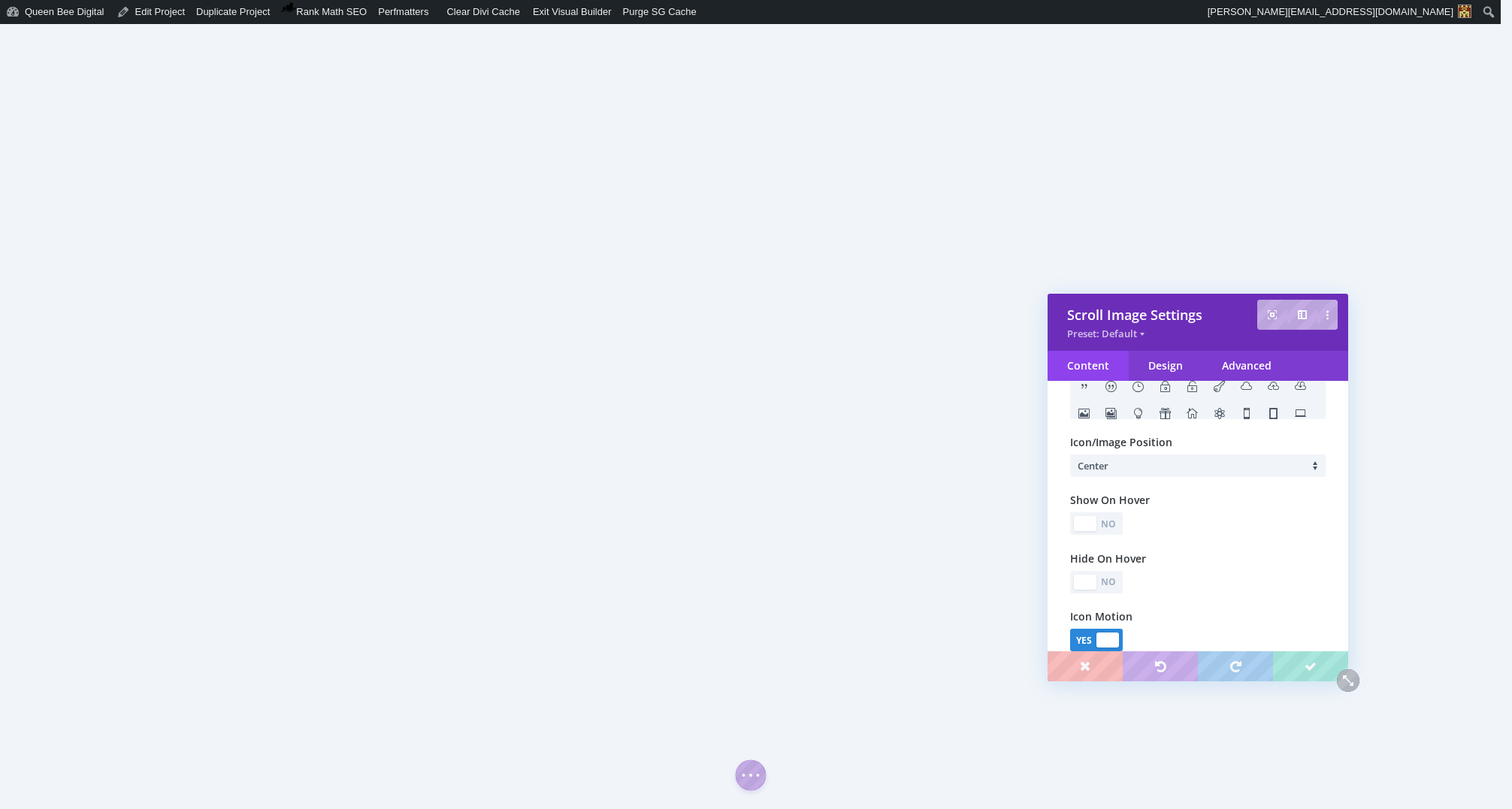
scroll to position [439, 0]
click at [1178, 366] on div "Design" at bounding box center [1165, 366] width 74 height 30
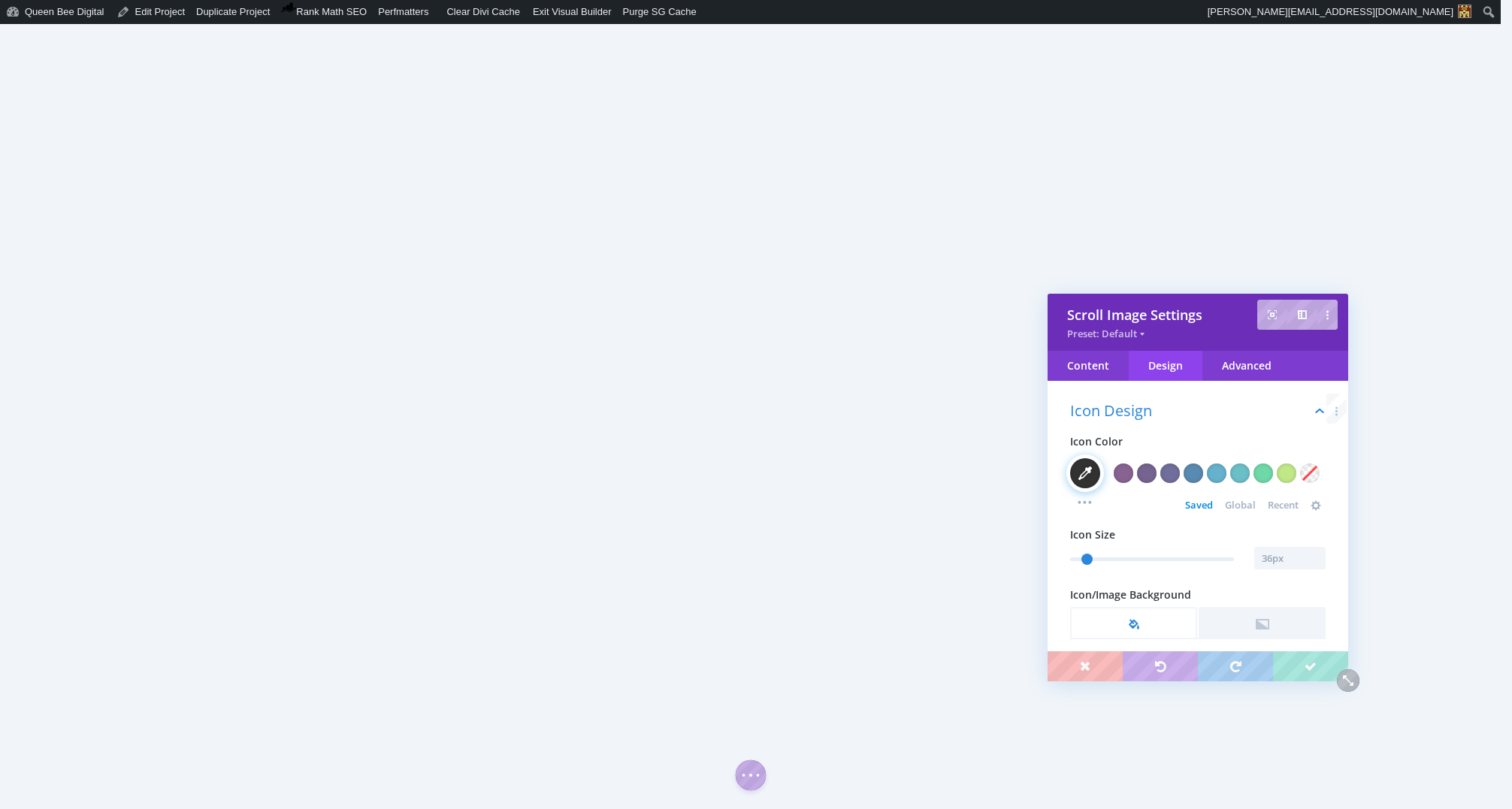
scroll to position [96, 0]
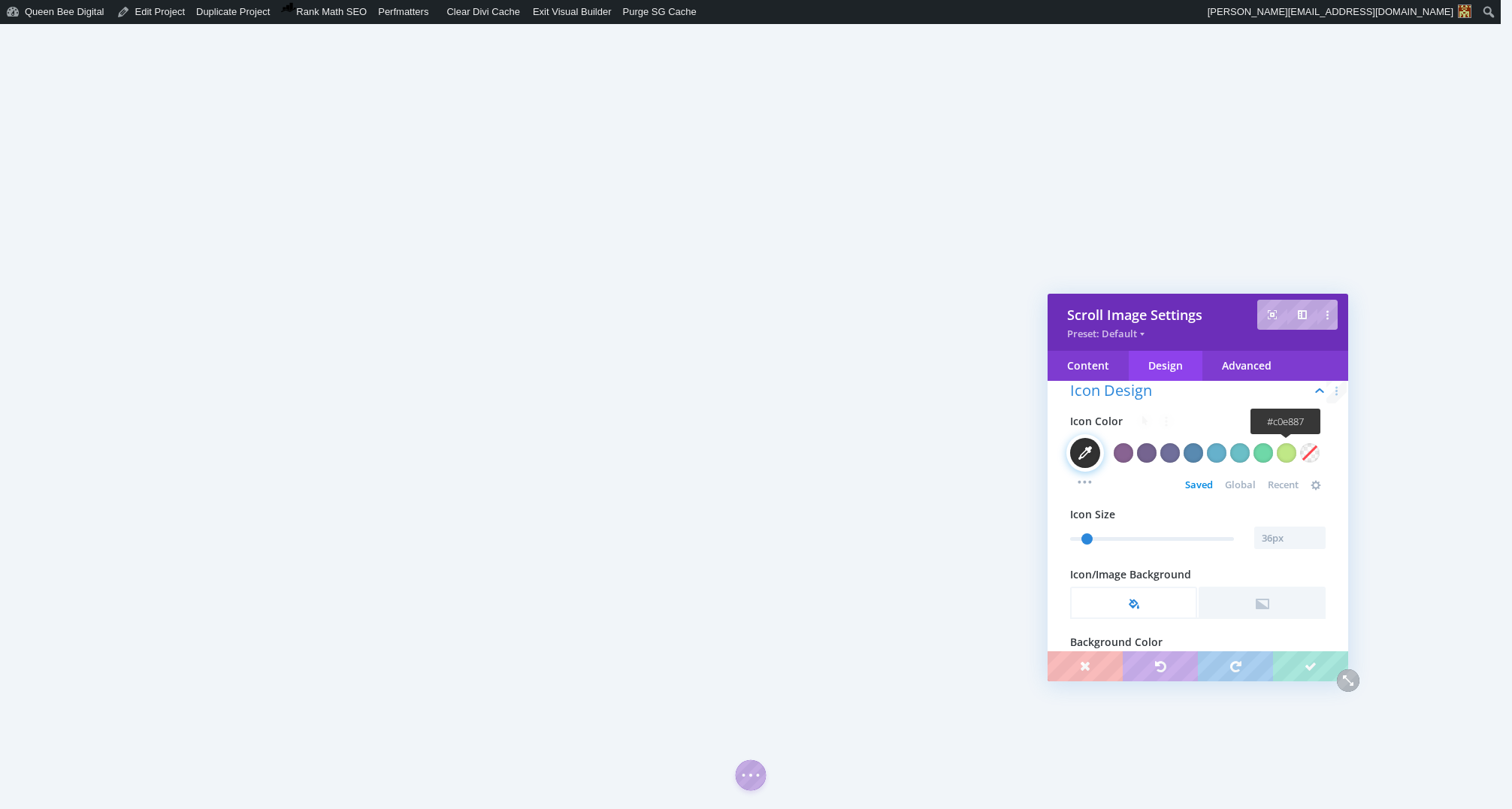
click at [1286, 459] on div at bounding box center [1287, 453] width 20 height 20
click at [1231, 479] on span "Global" at bounding box center [1240, 485] width 31 height 12
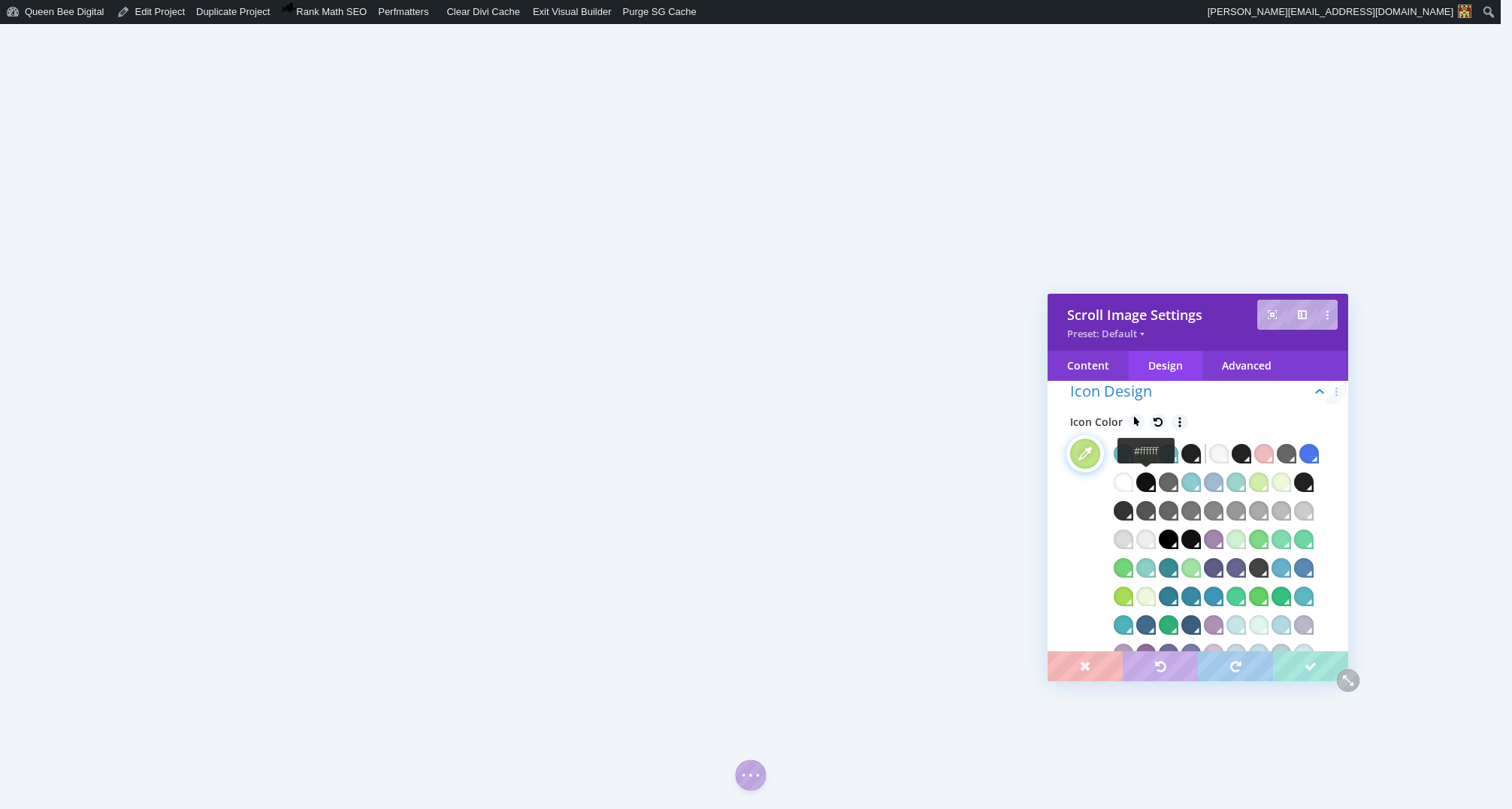
click at [1133, 481] on div at bounding box center [1123, 482] width 20 height 20
click at [1178, 537] on div at bounding box center [1169, 539] width 20 height 20
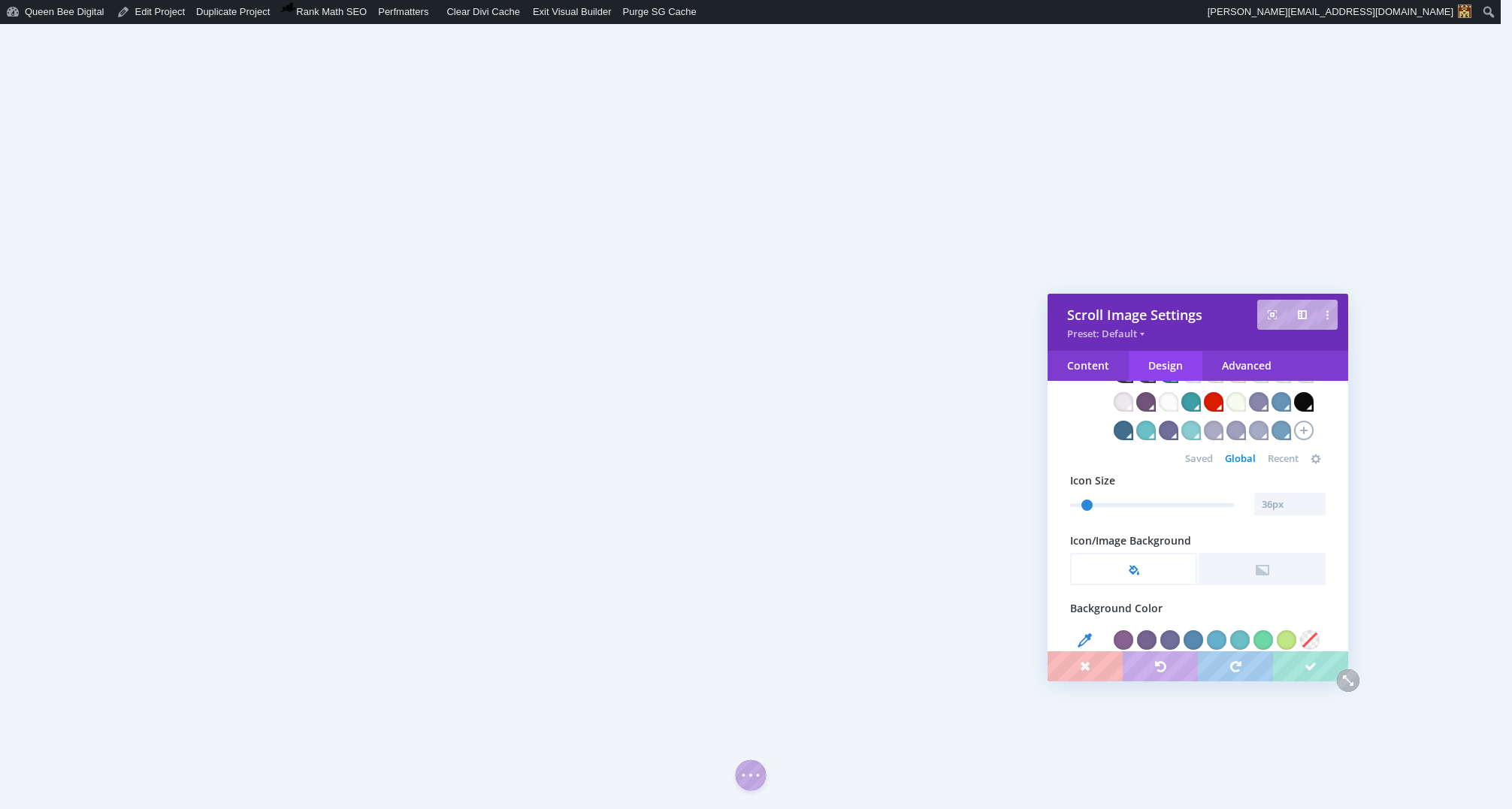
scroll to position [595, 0]
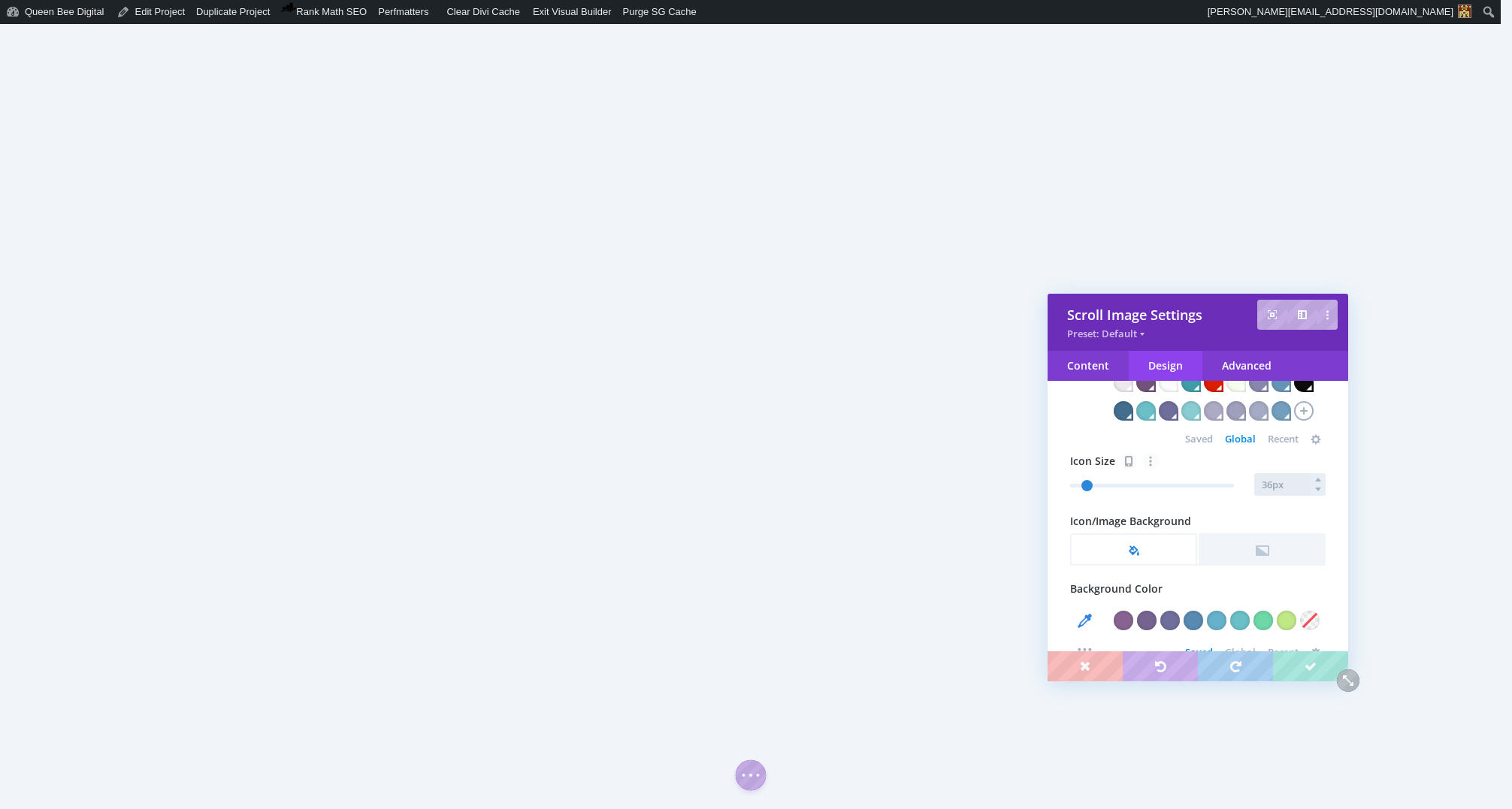
click at [1292, 495] on input "text" at bounding box center [1289, 484] width 71 height 23
type input "54"
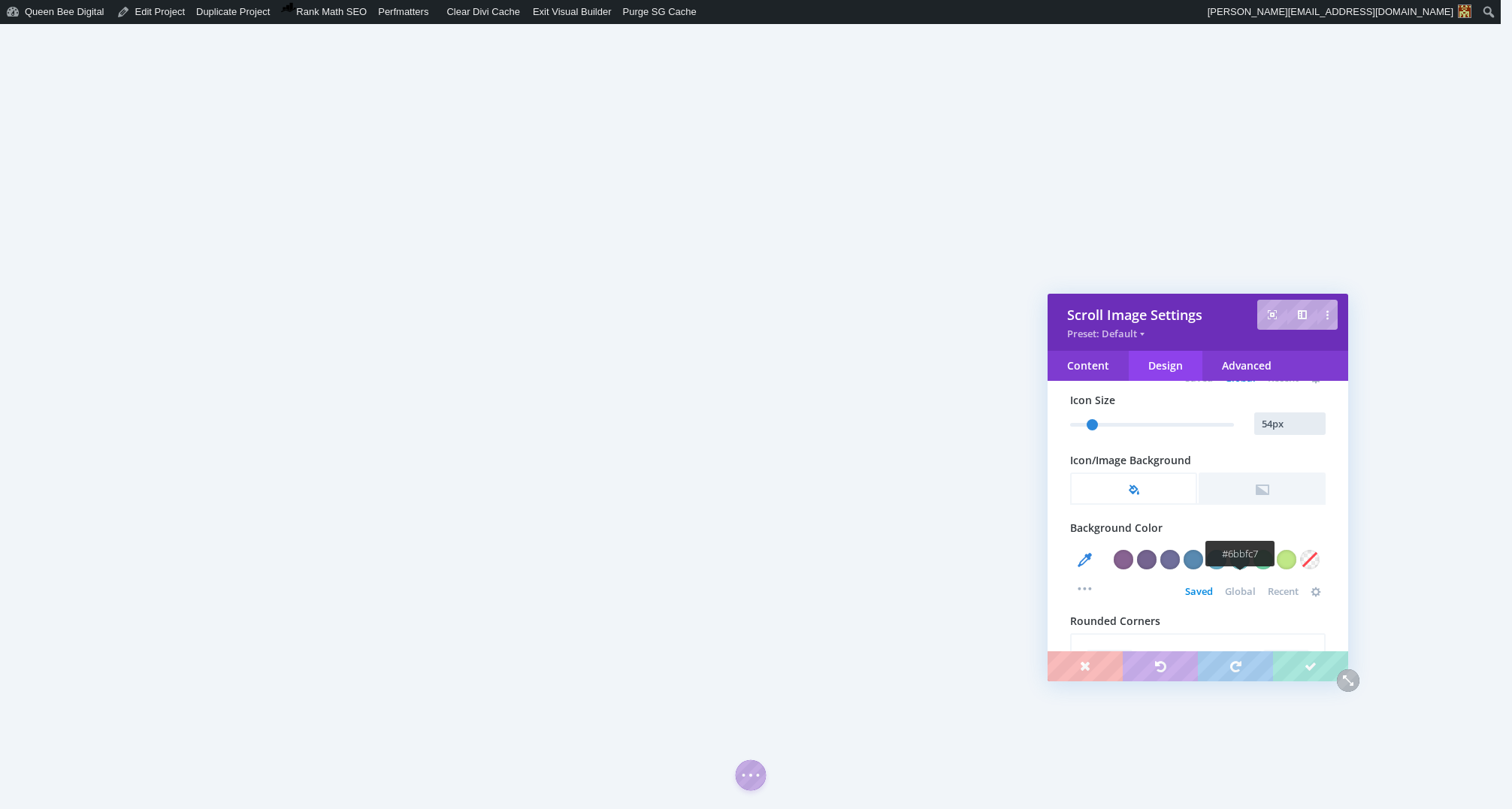
scroll to position [660, 0]
type input "54px"
click at [1289, 564] on div at bounding box center [1287, 555] width 20 height 20
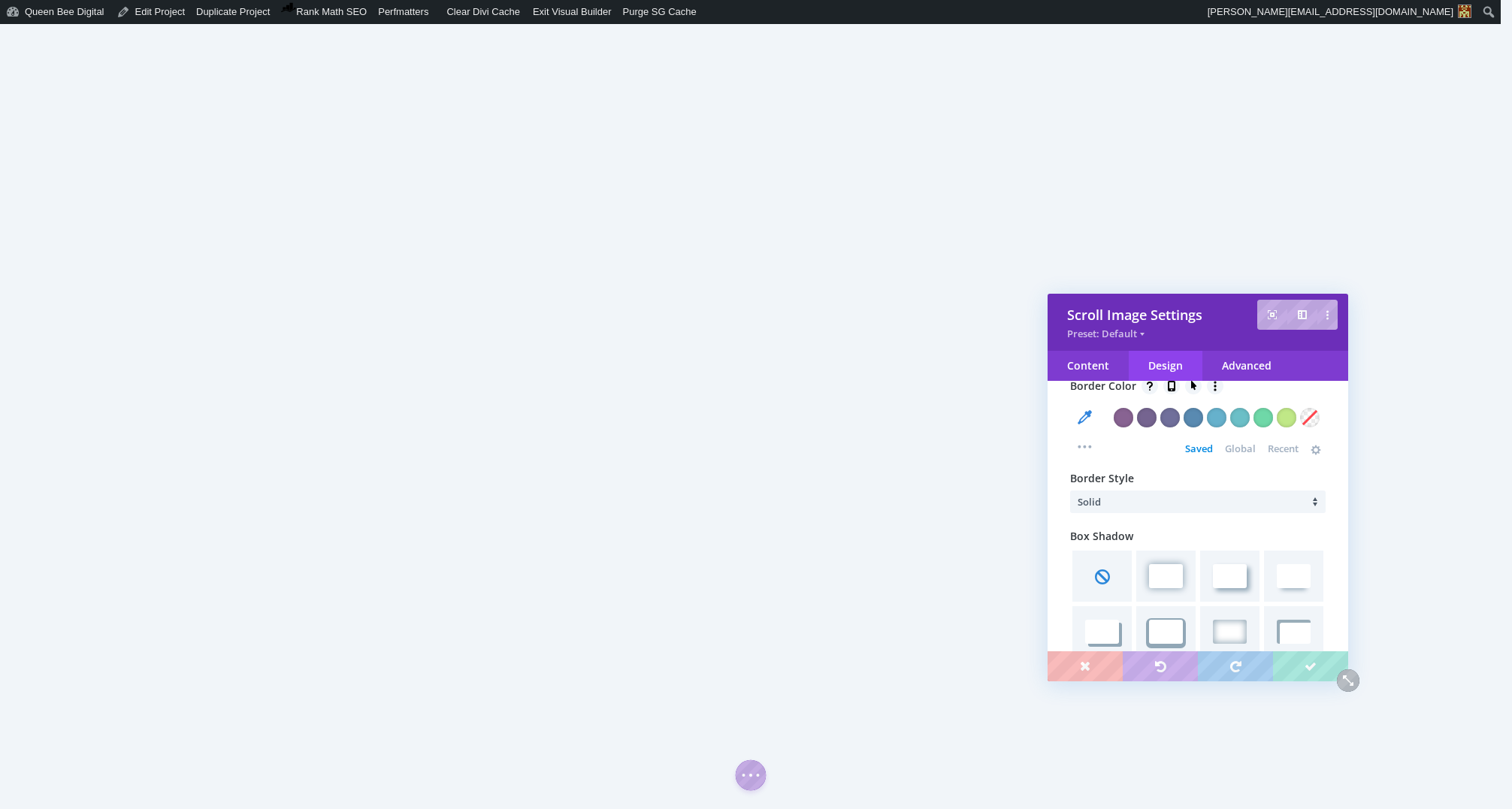
scroll to position [1321, 0]
click at [1288, 421] on div at bounding box center [1287, 411] width 20 height 20
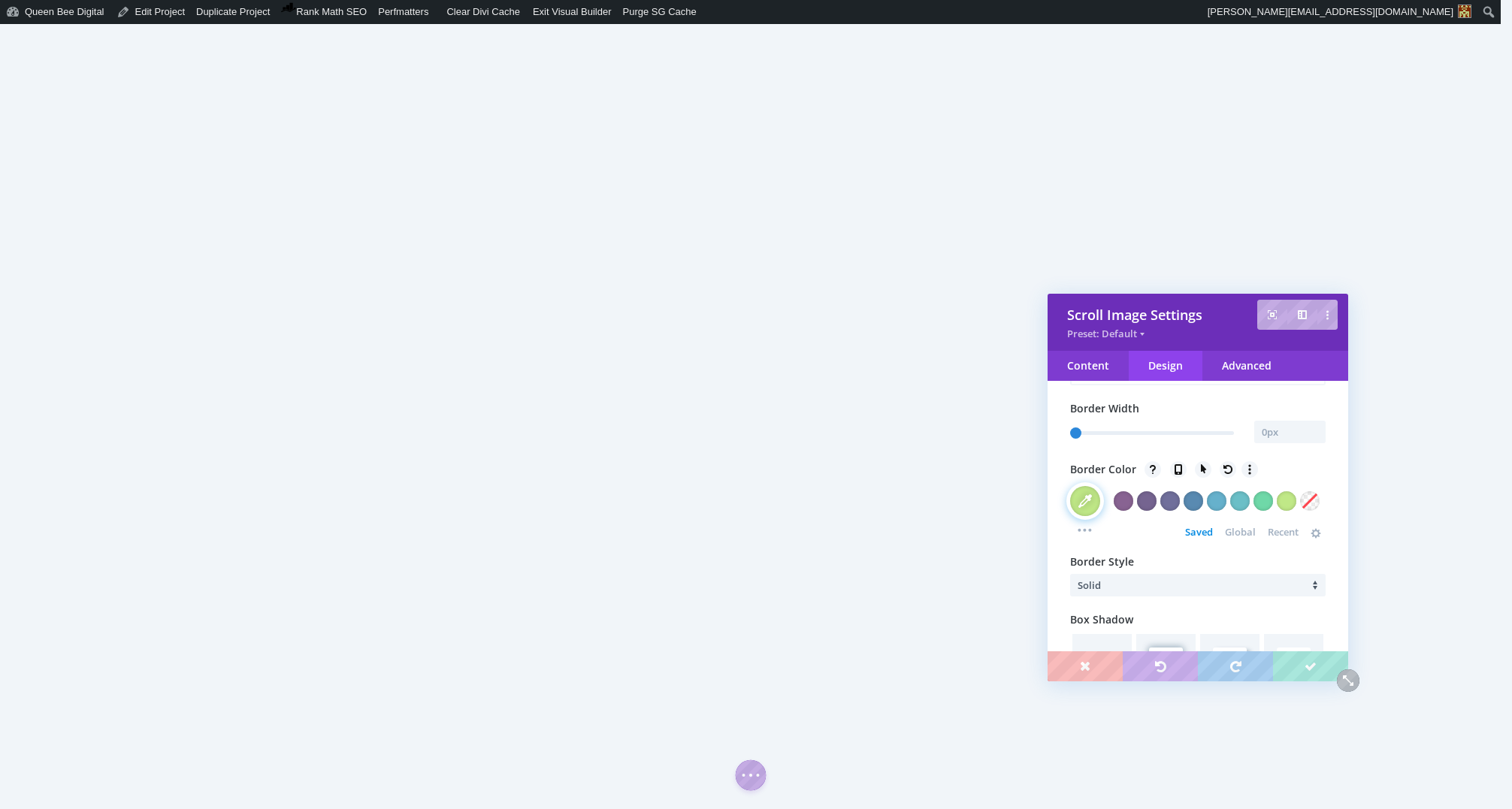
scroll to position [1226, 0]
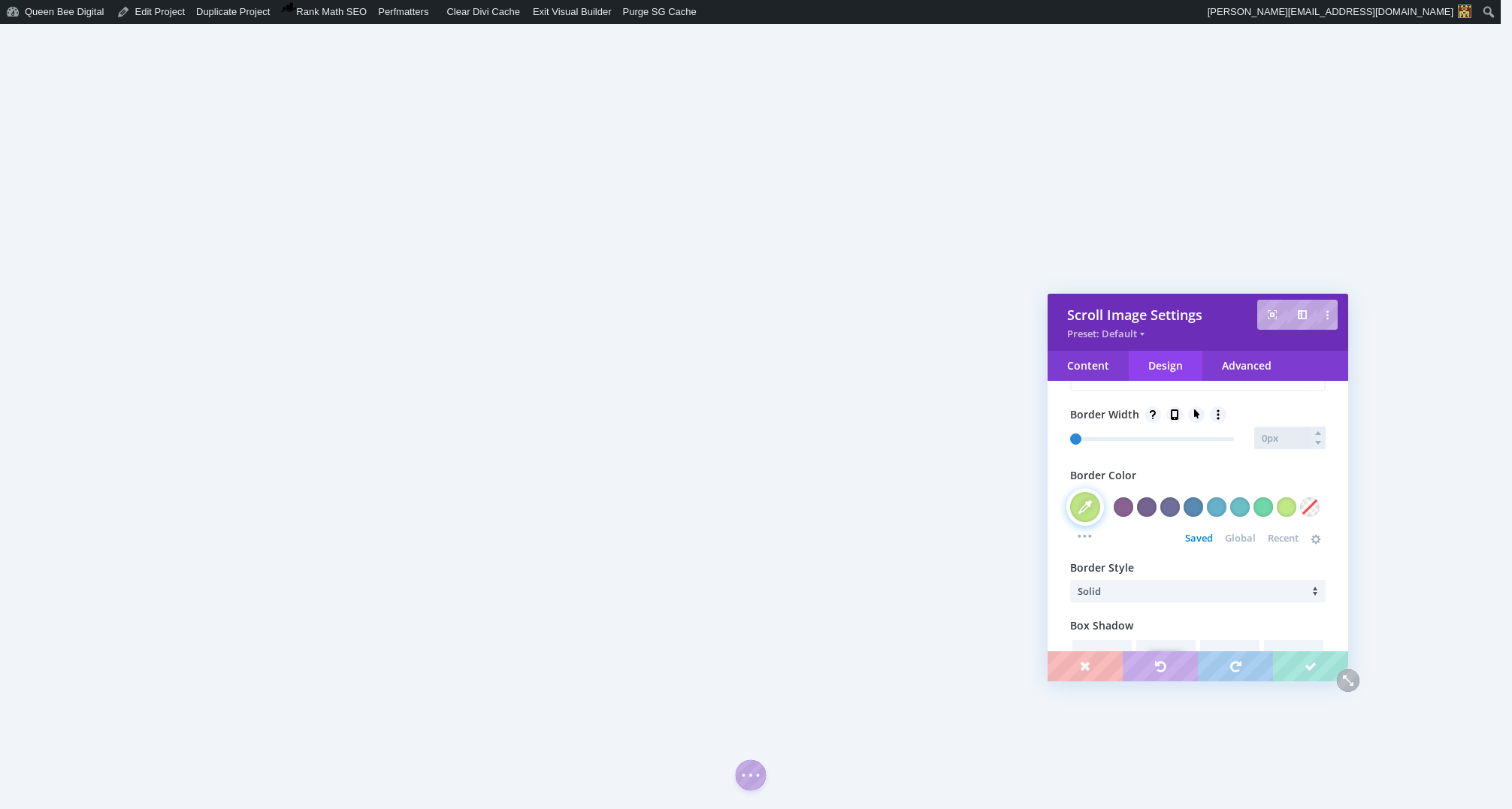
click at [1291, 449] on input "text" at bounding box center [1289, 437] width 71 height 23
type input "1px"
type input "1"
type input "2px"
type input "2"
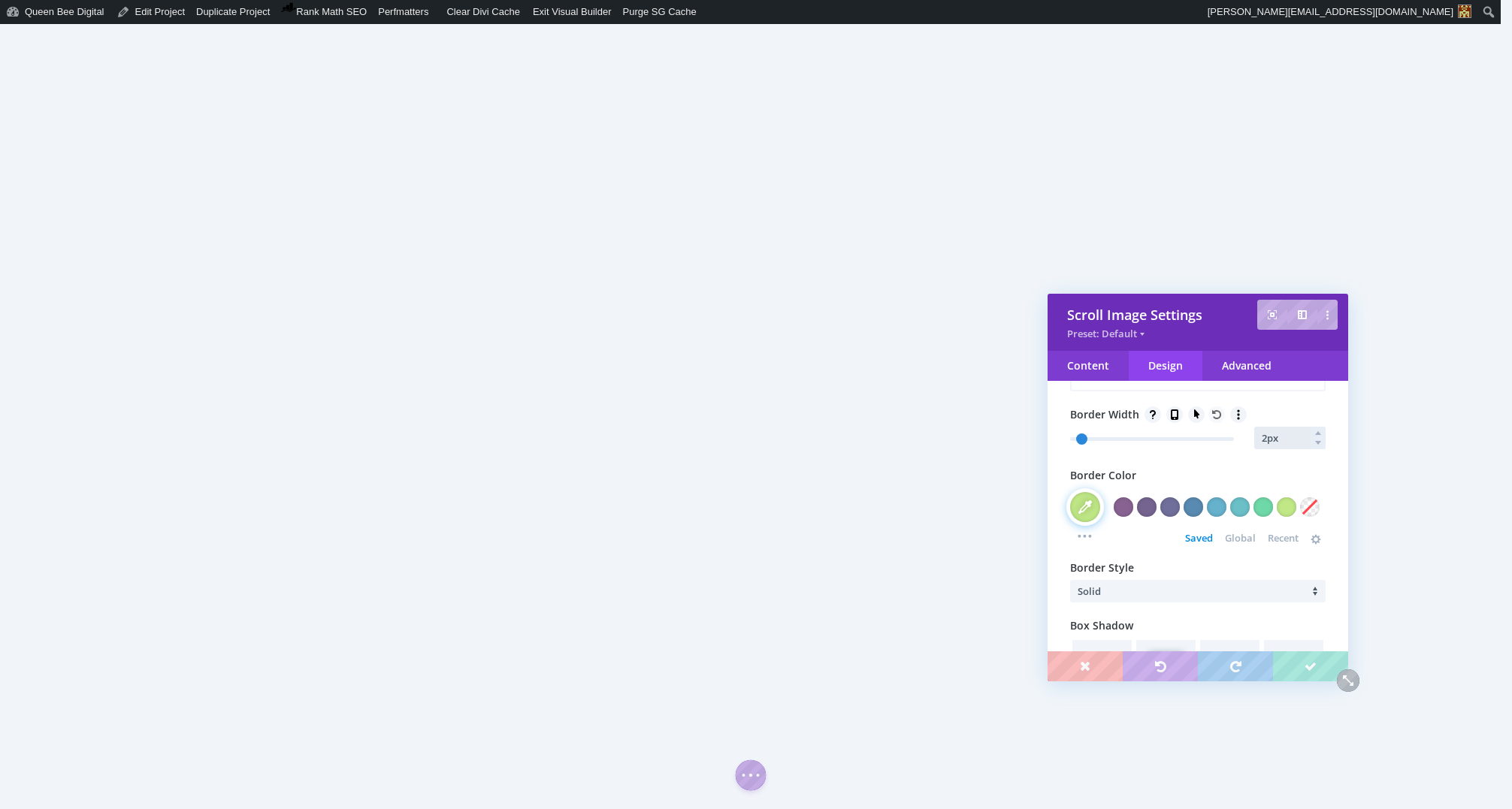
scroll to position [1224, 0]
type input "1px"
type input "0"
click at [1316, 516] on div "Transparent" at bounding box center [1310, 507] width 20 height 20
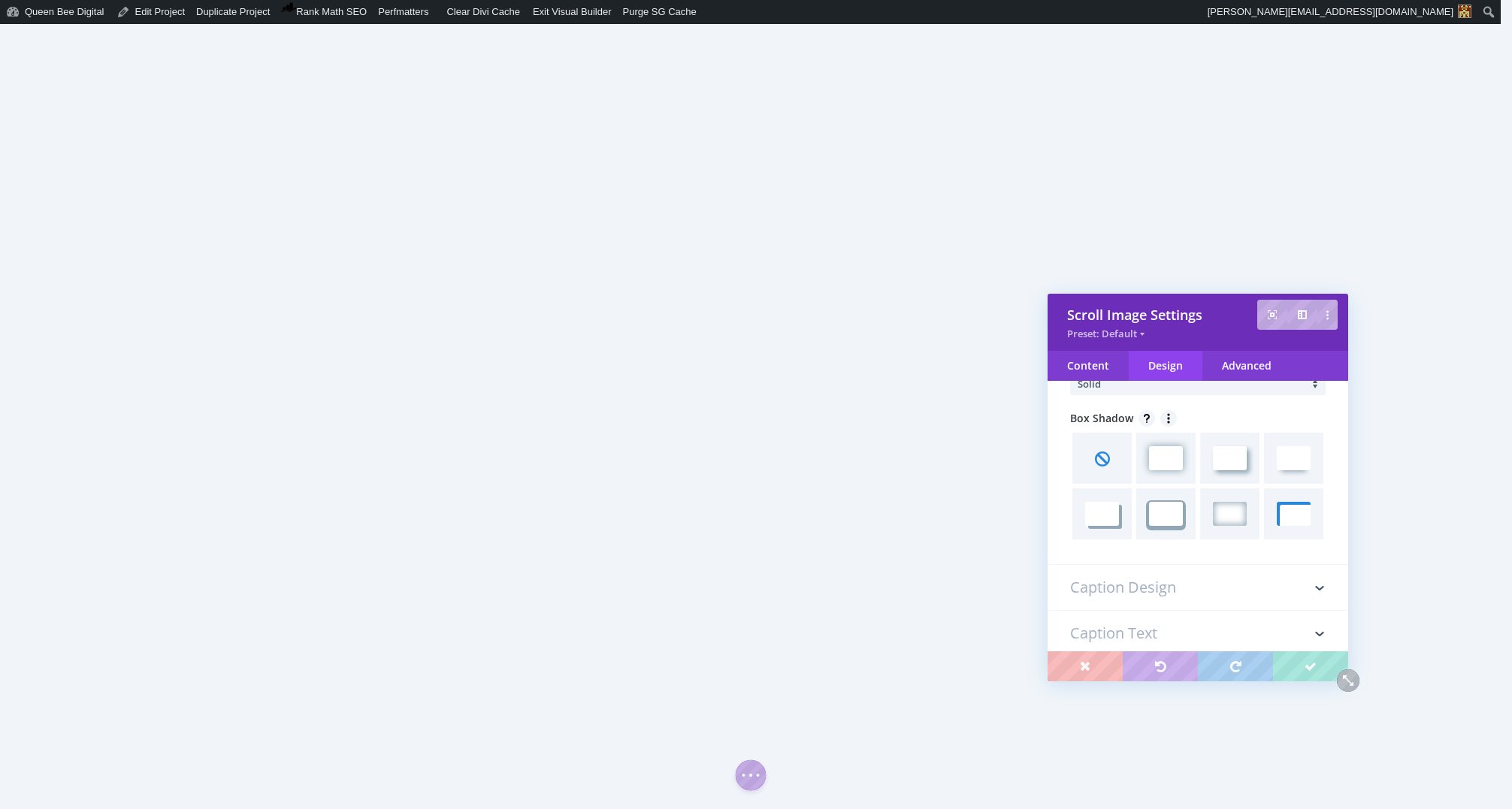
scroll to position [1435, 0]
click at [1299, 467] on span at bounding box center [1293, 455] width 33 height 23
click at [1116, 484] on link at bounding box center [1102, 456] width 64 height 56
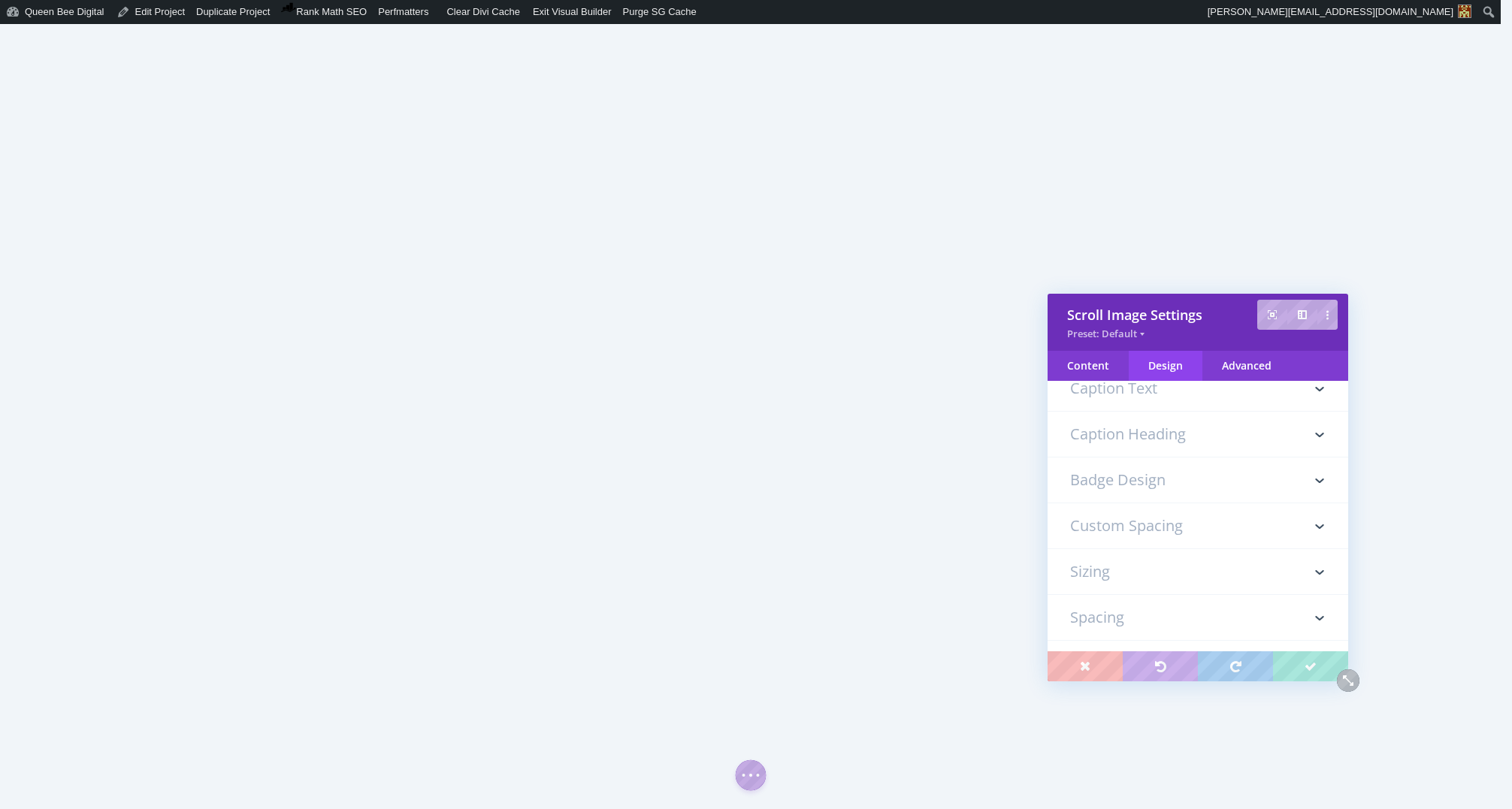
scroll to position [1681, 0]
click at [1163, 592] on h3 "Sizing" at bounding box center [1198, 568] width 256 height 45
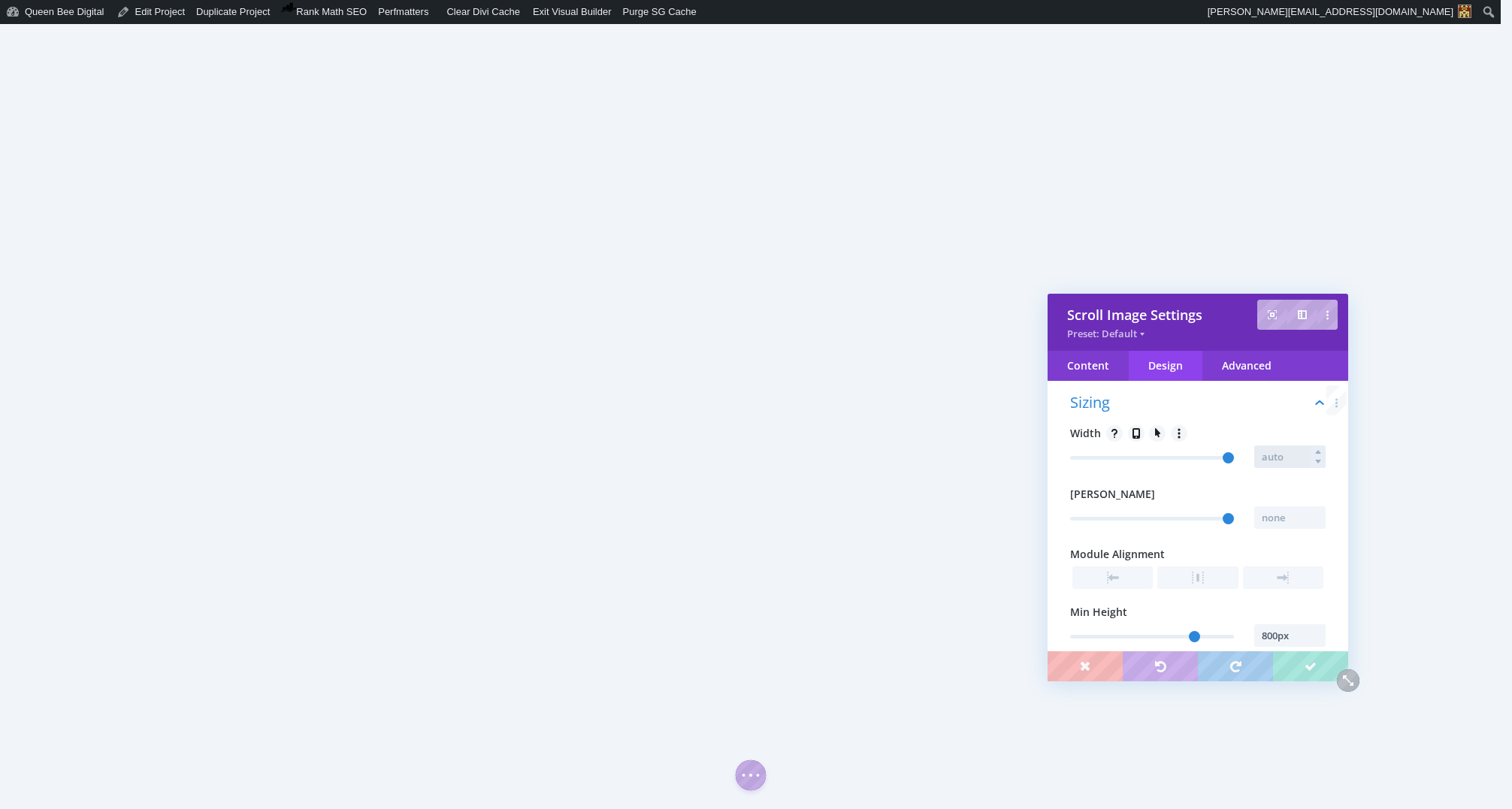
click at [1289, 458] on input "text" at bounding box center [1289, 456] width 71 height 23
type input "80"
type input "80%"
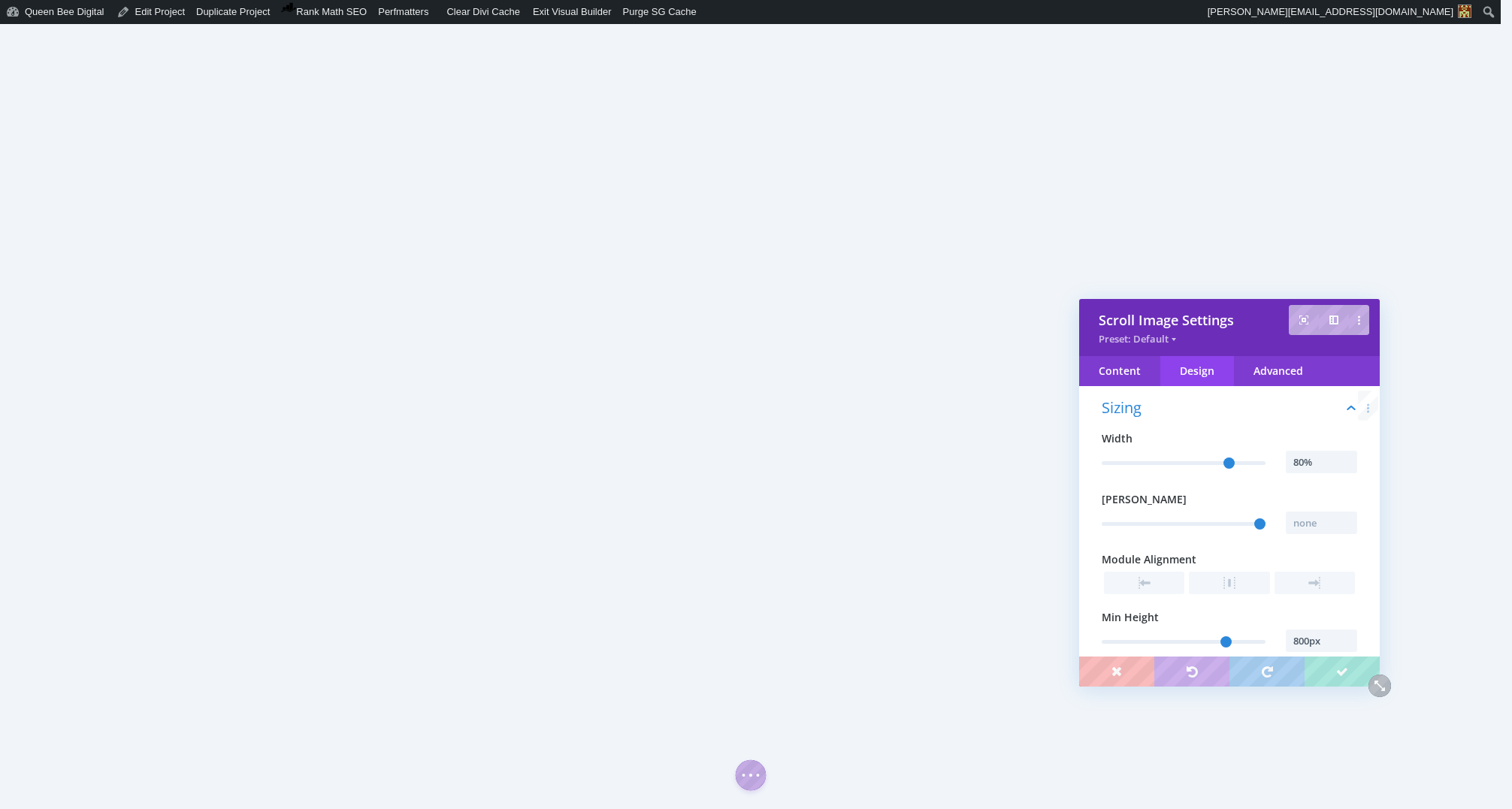
drag, startPoint x: 1219, startPoint y: 336, endPoint x: 1253, endPoint y: 356, distance: 39.4
click at [1250, 342] on div "Preset: Default" at bounding box center [1229, 339] width 262 height 12
click at [1231, 580] on span at bounding box center [1229, 583] width 80 height 23
click at [1323, 644] on input "800px" at bounding box center [1321, 641] width 71 height 23
click at [1298, 643] on input "800px" at bounding box center [1321, 641] width 71 height 23
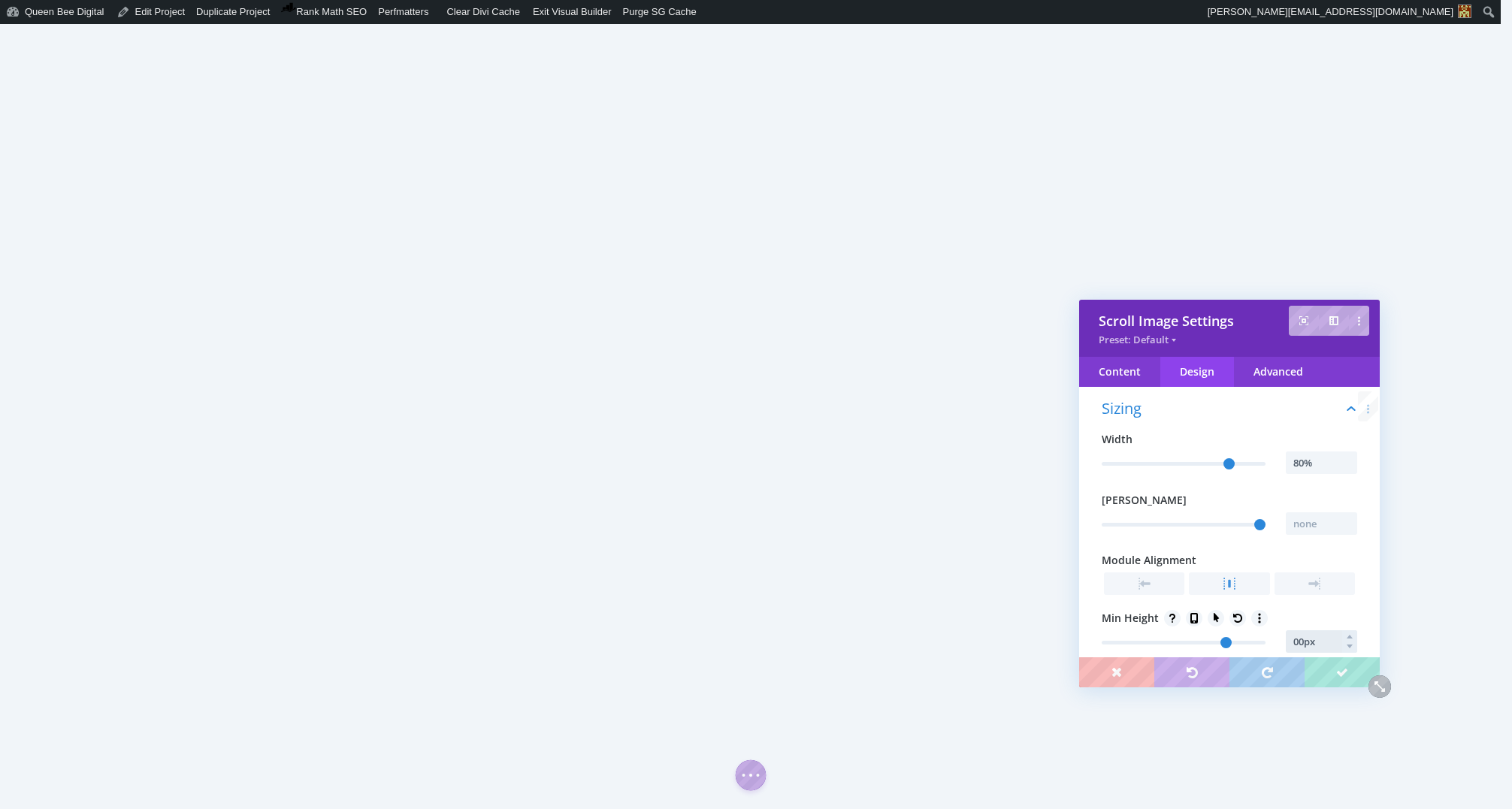
type input "700px"
type input "700"
type input "700px"
click at [1331, 616] on span "Min Height" at bounding box center [1229, 618] width 256 height 17
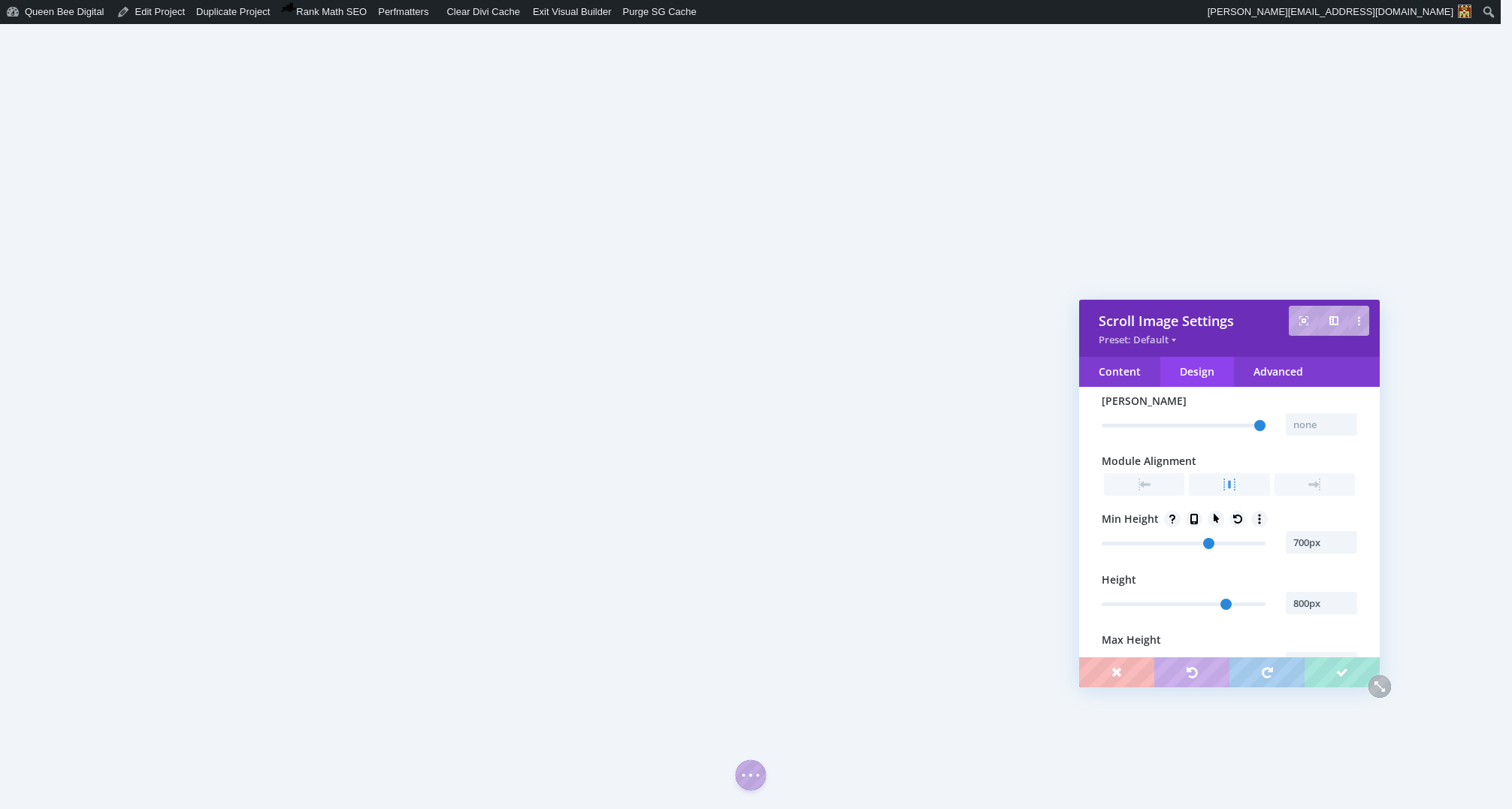
scroll to position [459, 0]
click at [1294, 600] on input "800px" at bounding box center [1321, 601] width 71 height 23
type input "700px"
type input "700"
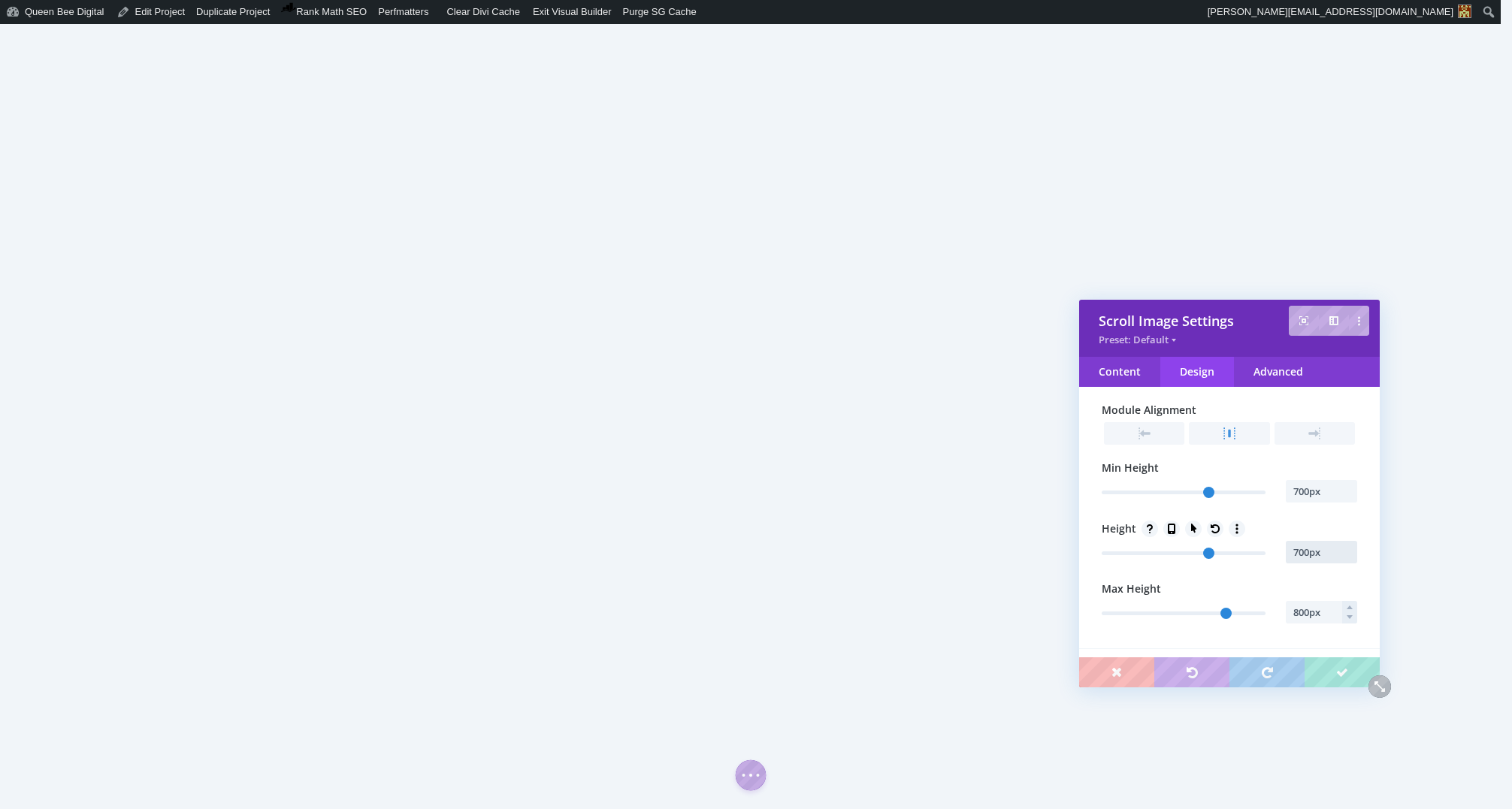
scroll to position [524, 0]
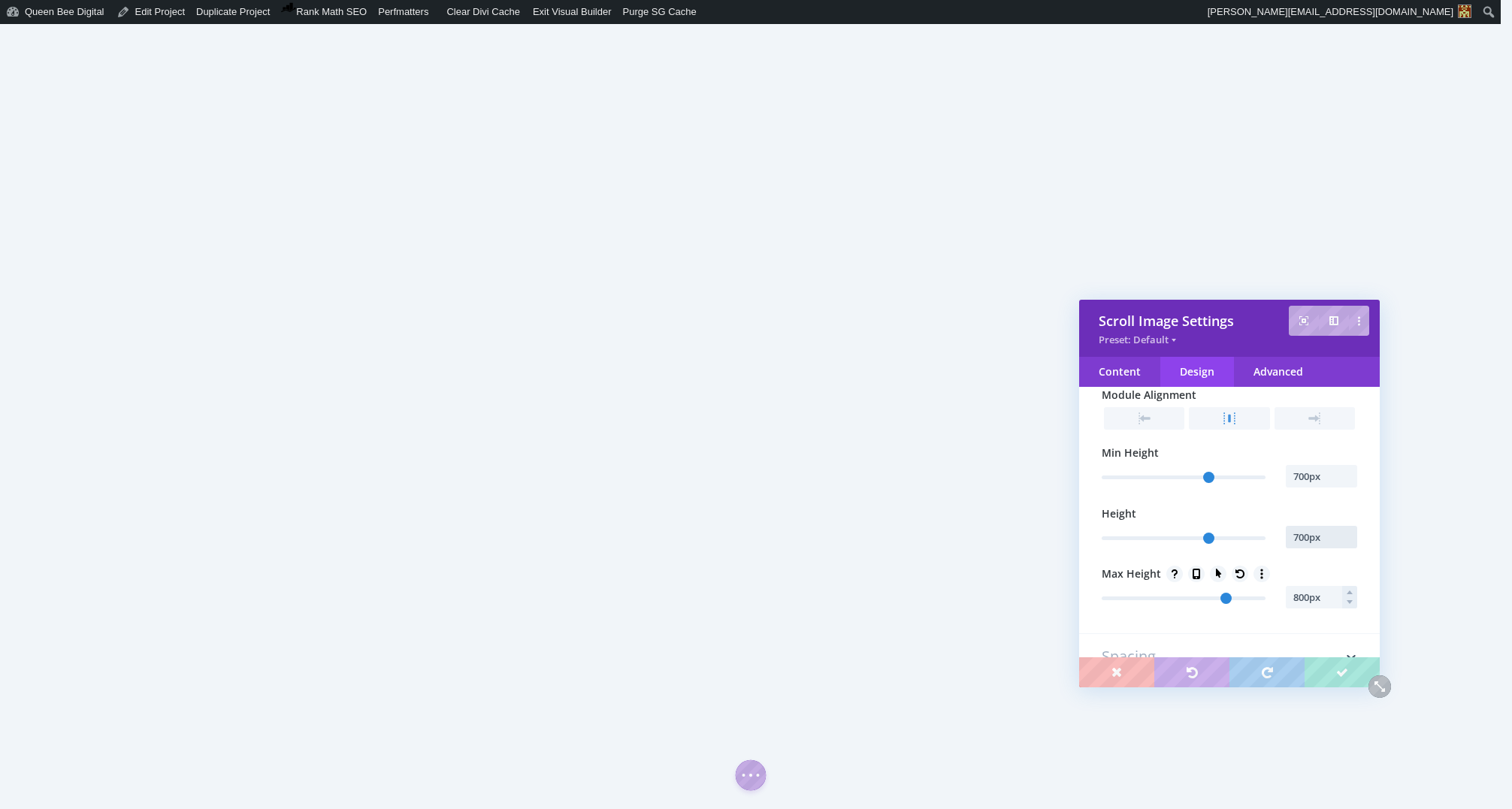
type input "700px"
click at [1295, 598] on input "800px" at bounding box center [1321, 597] width 71 height 23
type input "700px"
type input "700"
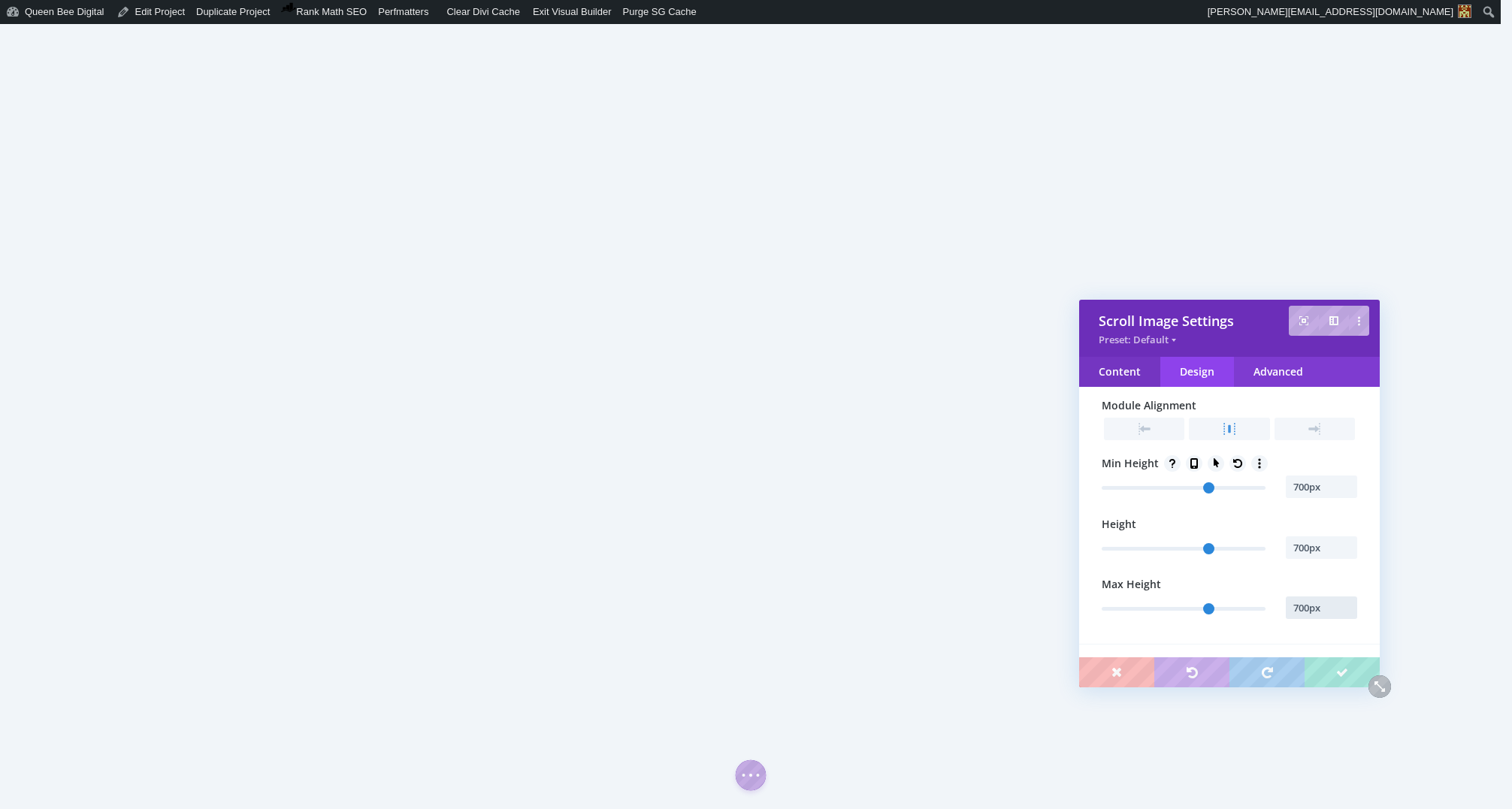
type input "700px"
click at [1131, 374] on div "Content" at bounding box center [1119, 372] width 81 height 30
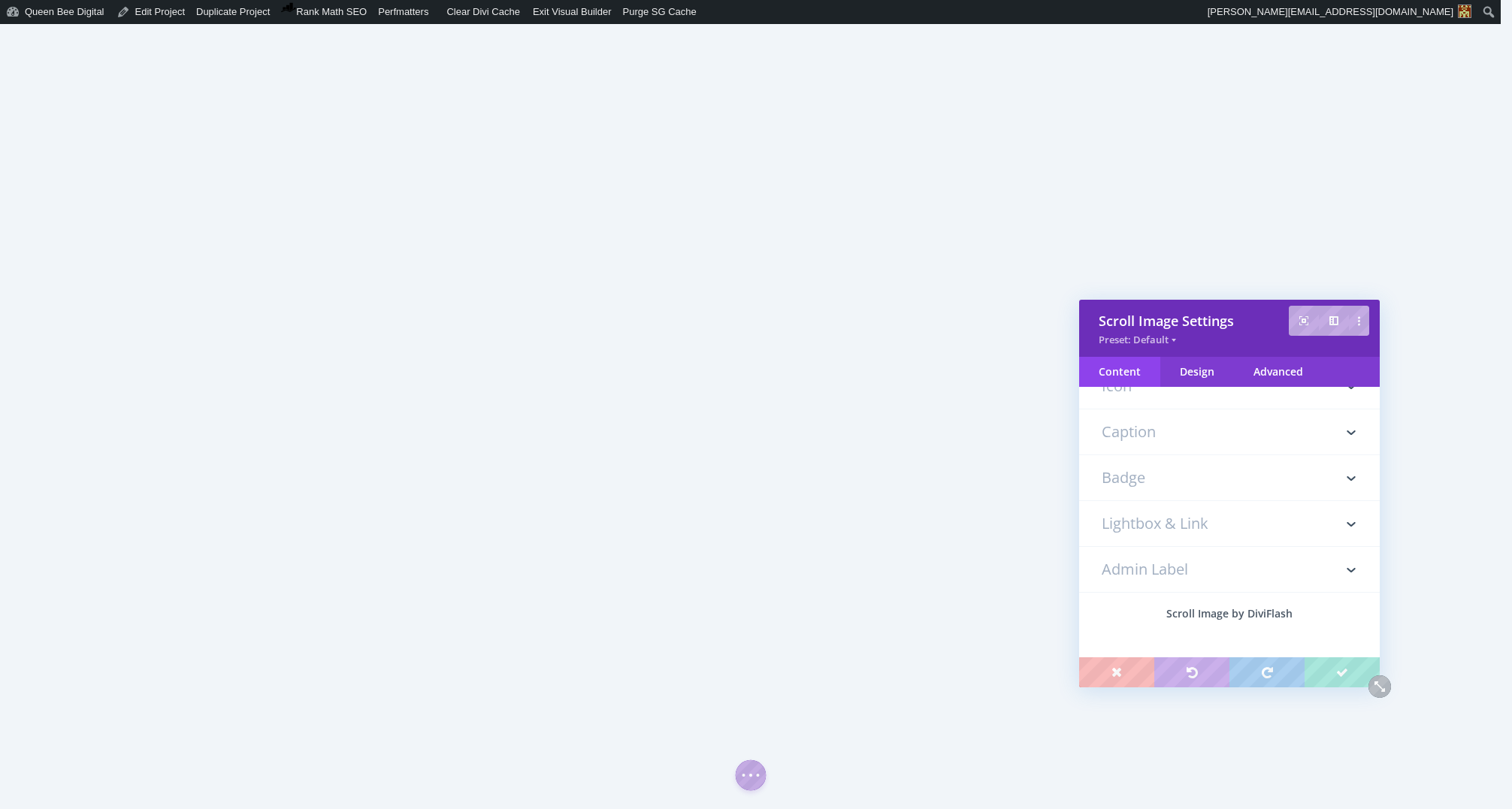
scroll to position [0, 0]
click at [1146, 437] on h3 "Image" at bounding box center [1229, 446] width 256 height 30
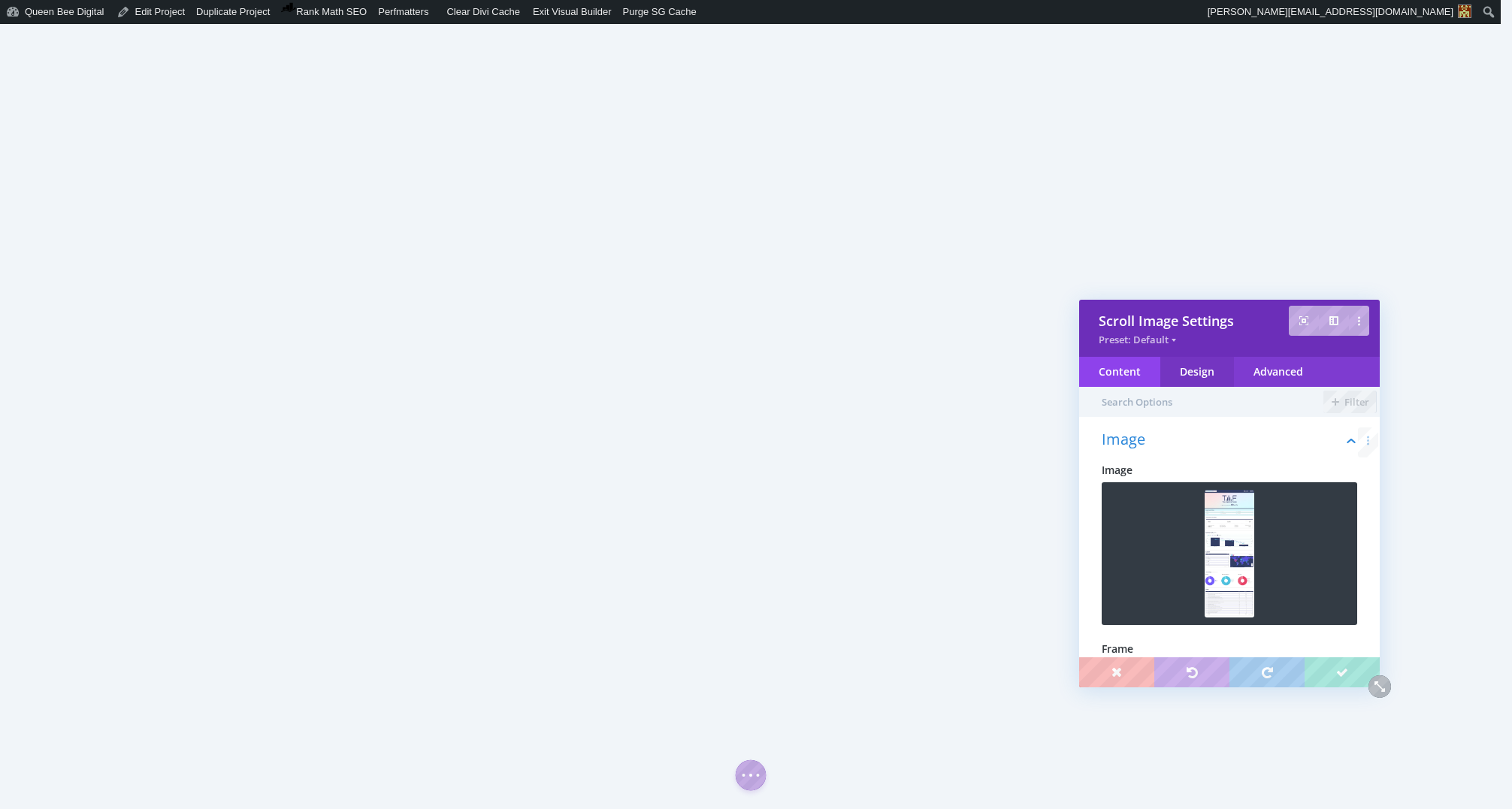
click at [1202, 376] on div "Design" at bounding box center [1197, 372] width 74 height 30
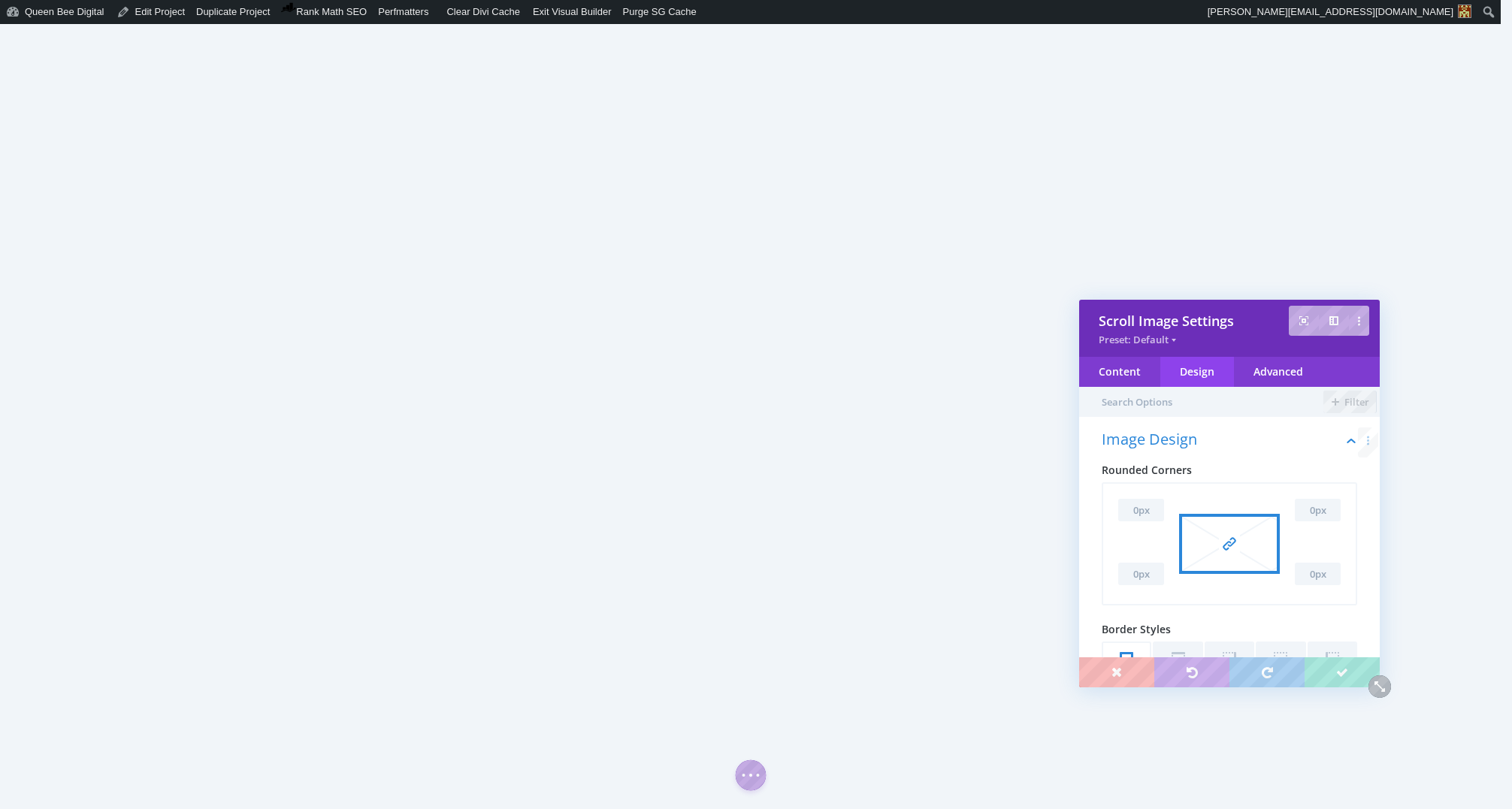
click at [1218, 435] on h3 "Image Design" at bounding box center [1229, 446] width 256 height 30
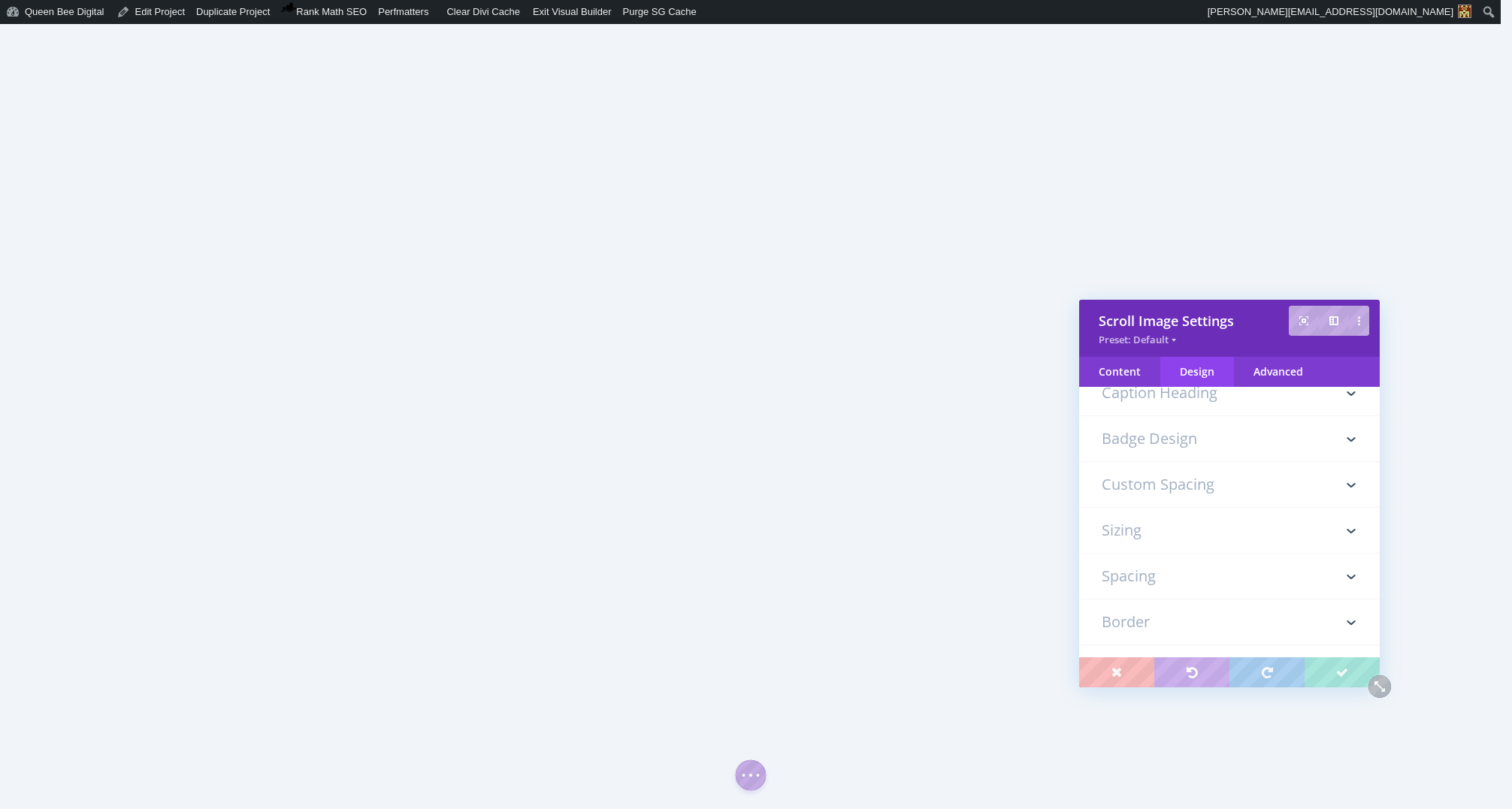
scroll to position [235, 0]
click at [1188, 517] on h3 "Sizing" at bounding box center [1229, 524] width 256 height 45
click at [1133, 375] on div "Content" at bounding box center [1119, 372] width 81 height 30
click at [1194, 481] on h3 "Scroll Settings" at bounding box center [1229, 484] width 256 height 45
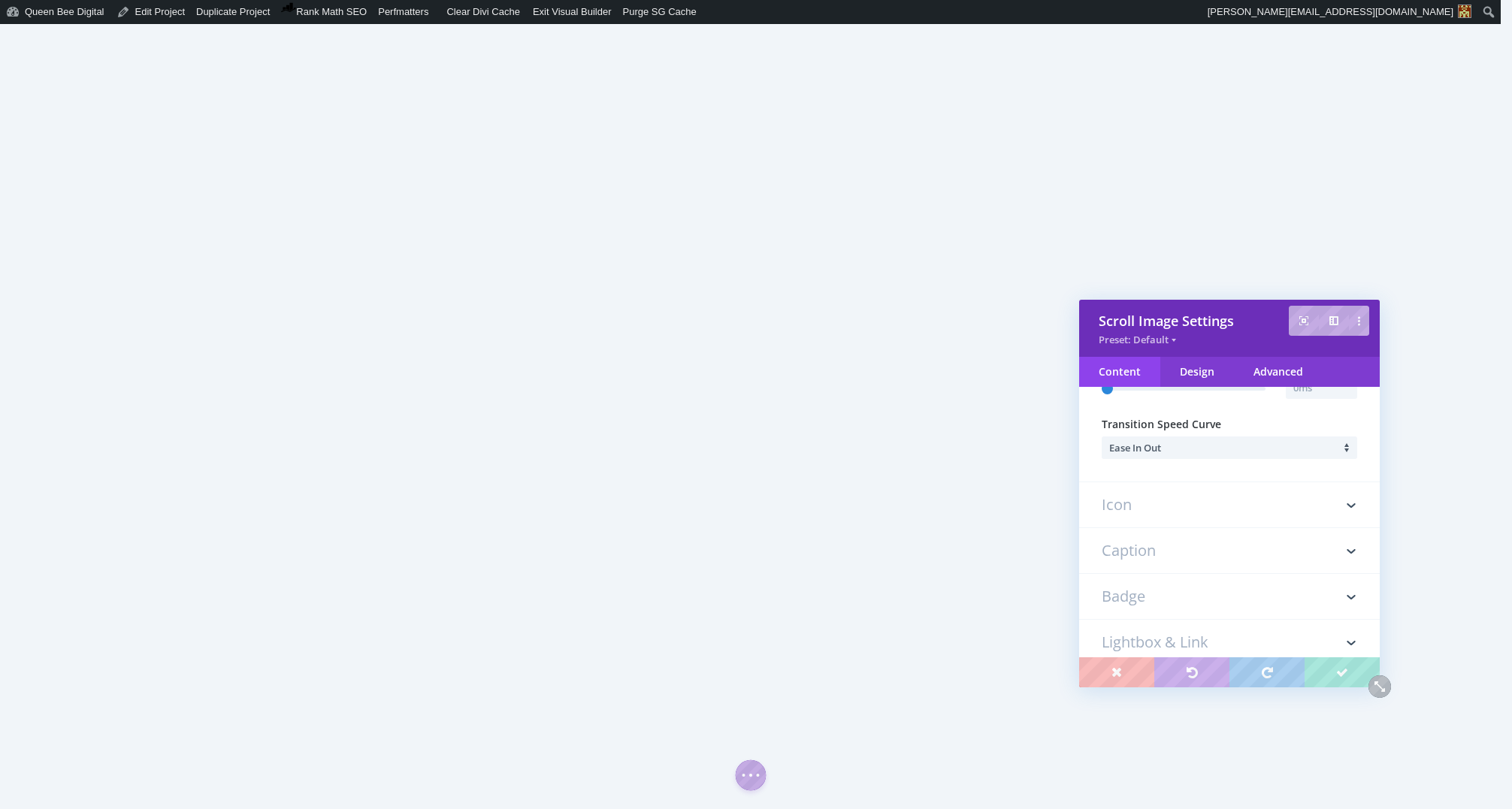
scroll to position [277, 0]
click at [1180, 504] on h3 "Icon" at bounding box center [1229, 505] width 256 height 45
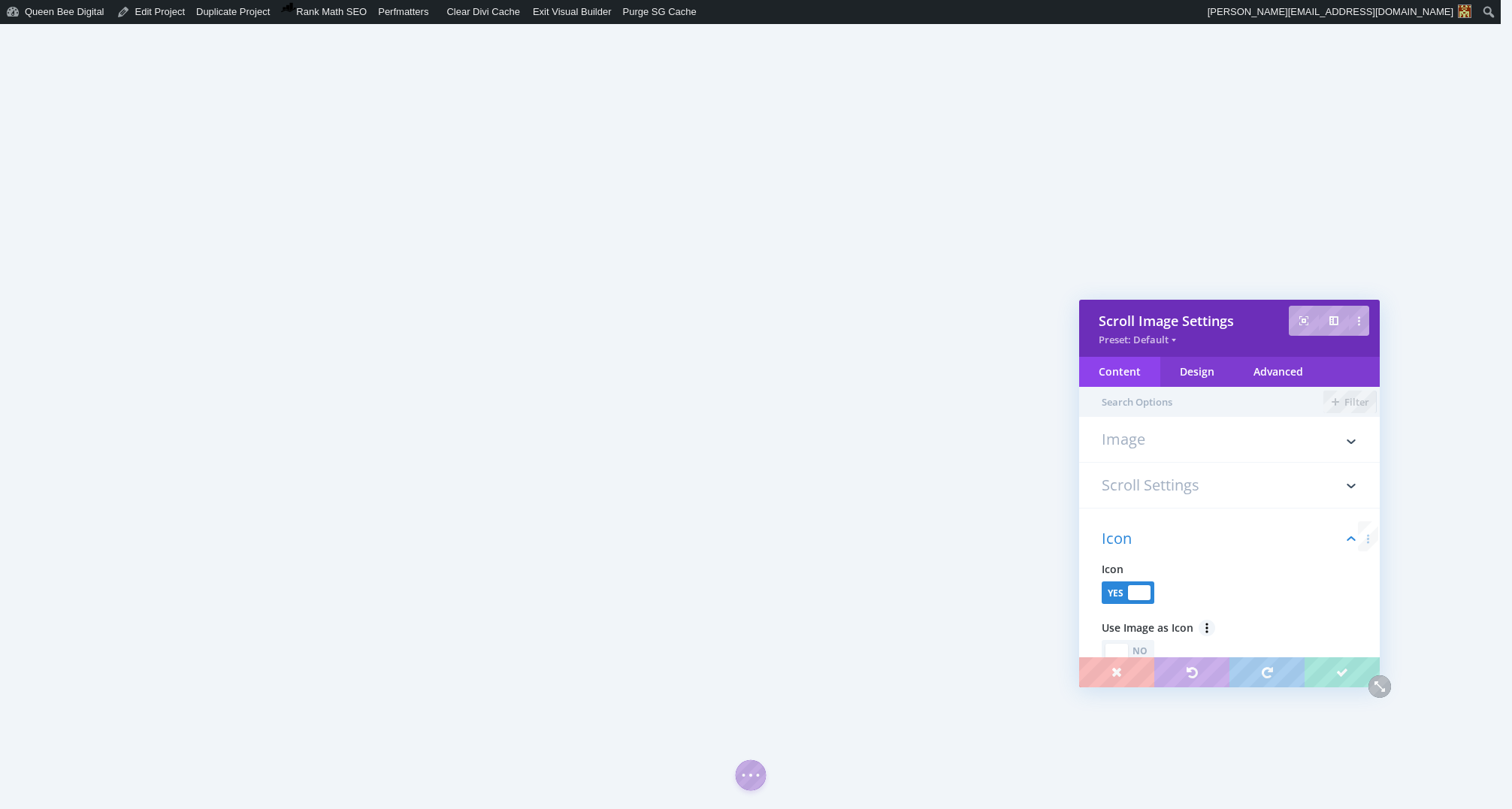
click at [1141, 439] on h3 "Image" at bounding box center [1229, 446] width 256 height 30
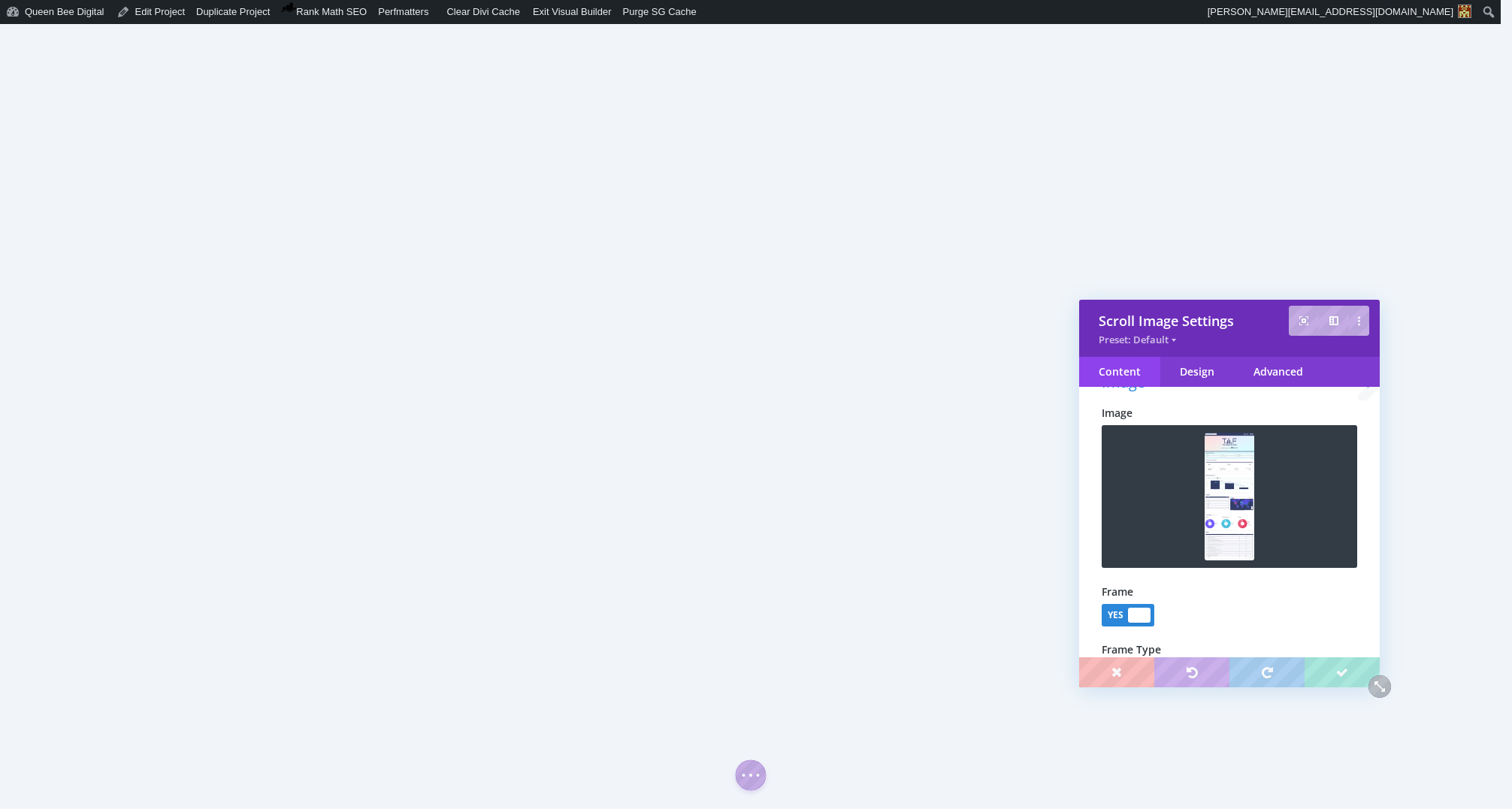
scroll to position [62, 0]
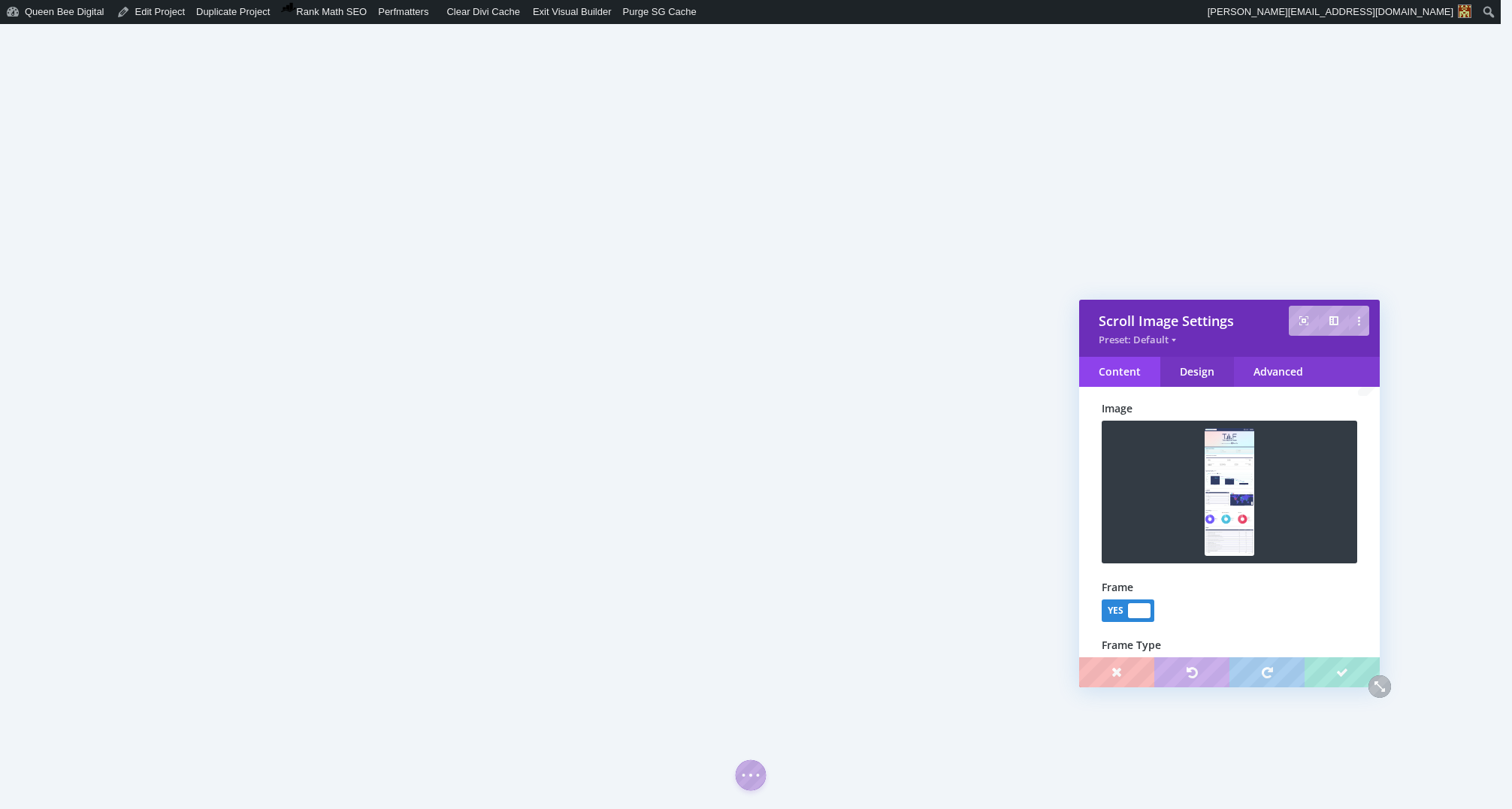
click at [1198, 368] on div "Design" at bounding box center [1197, 372] width 74 height 30
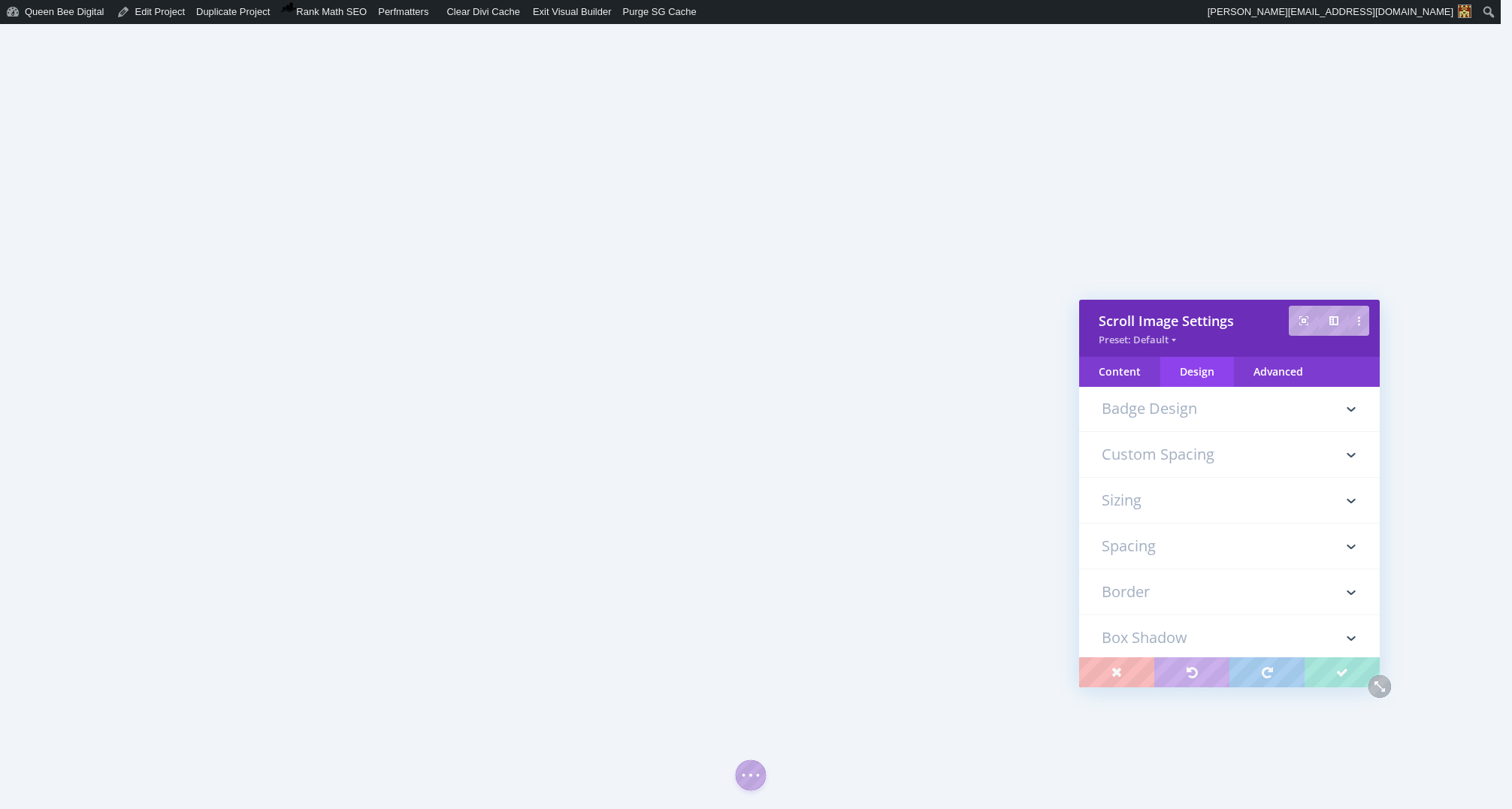
scroll to position [973, 0]
click at [1183, 524] on h3 "Sizing" at bounding box center [1229, 517] width 256 height 45
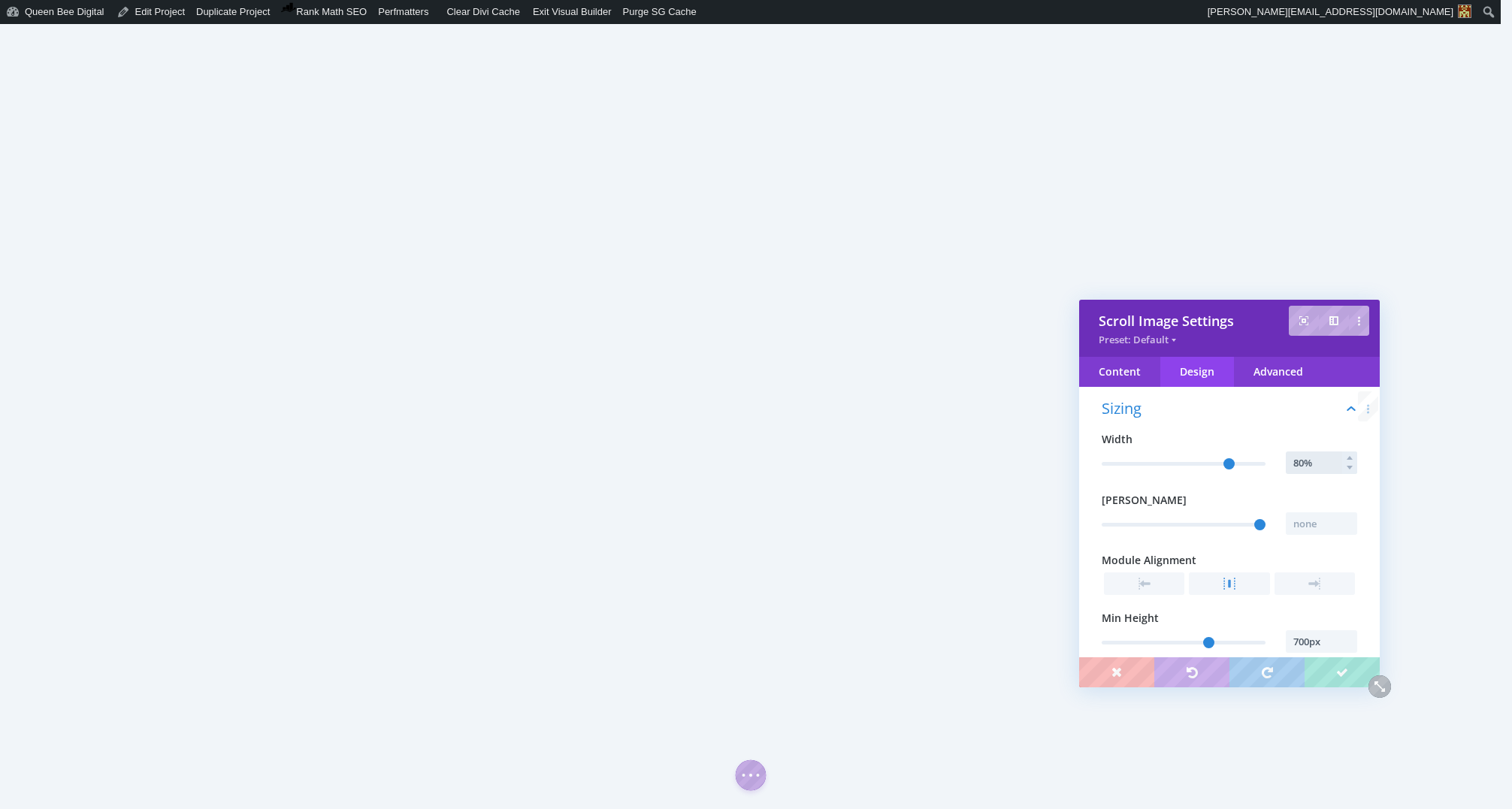
click at [1304, 466] on input "80%" at bounding box center [1321, 462] width 71 height 23
type input "79%"
type input "79"
type input "78%"
type input "78"
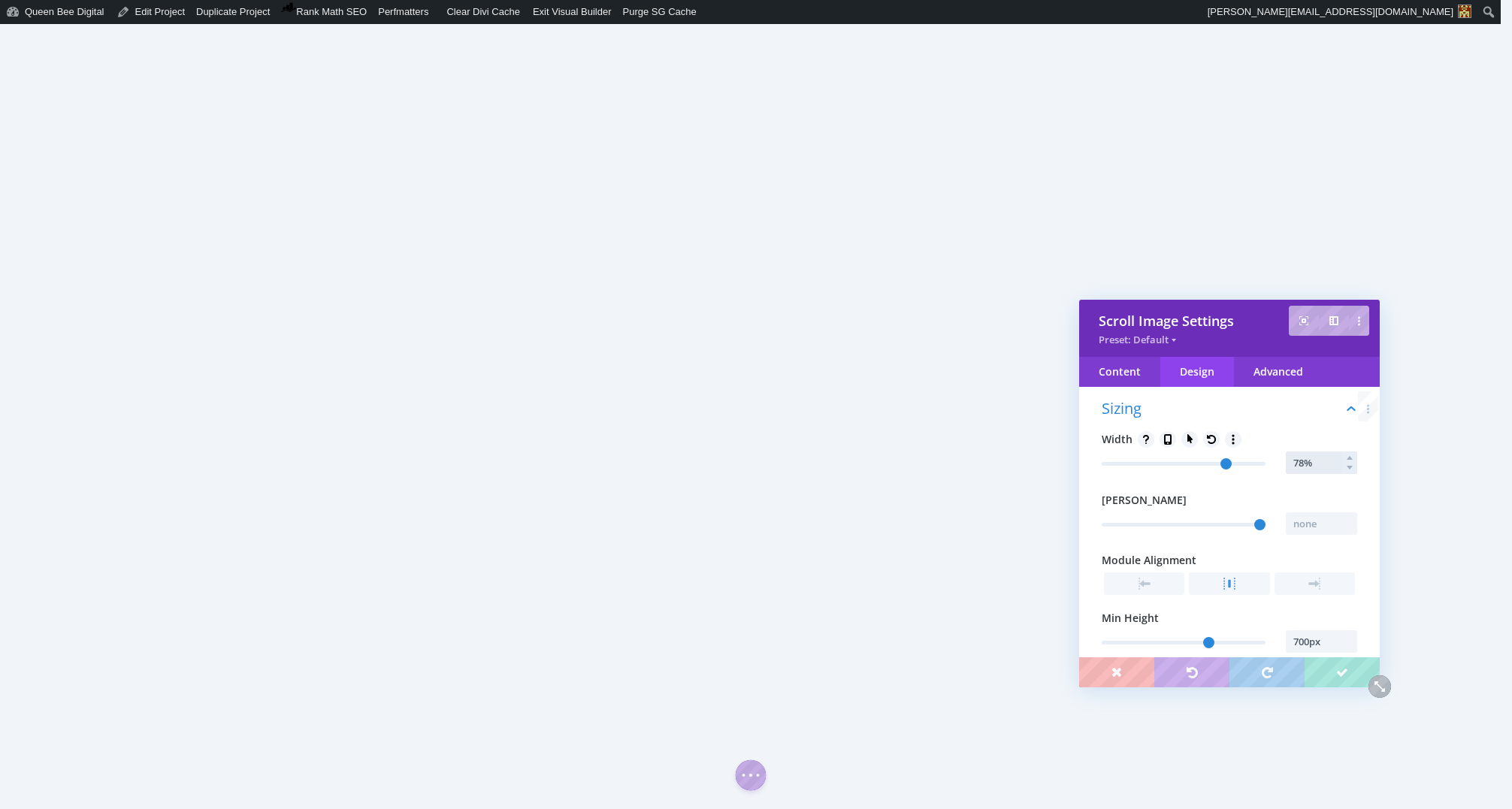
type input "77%"
type input "77"
type input "76%"
type input "76"
type input "75%"
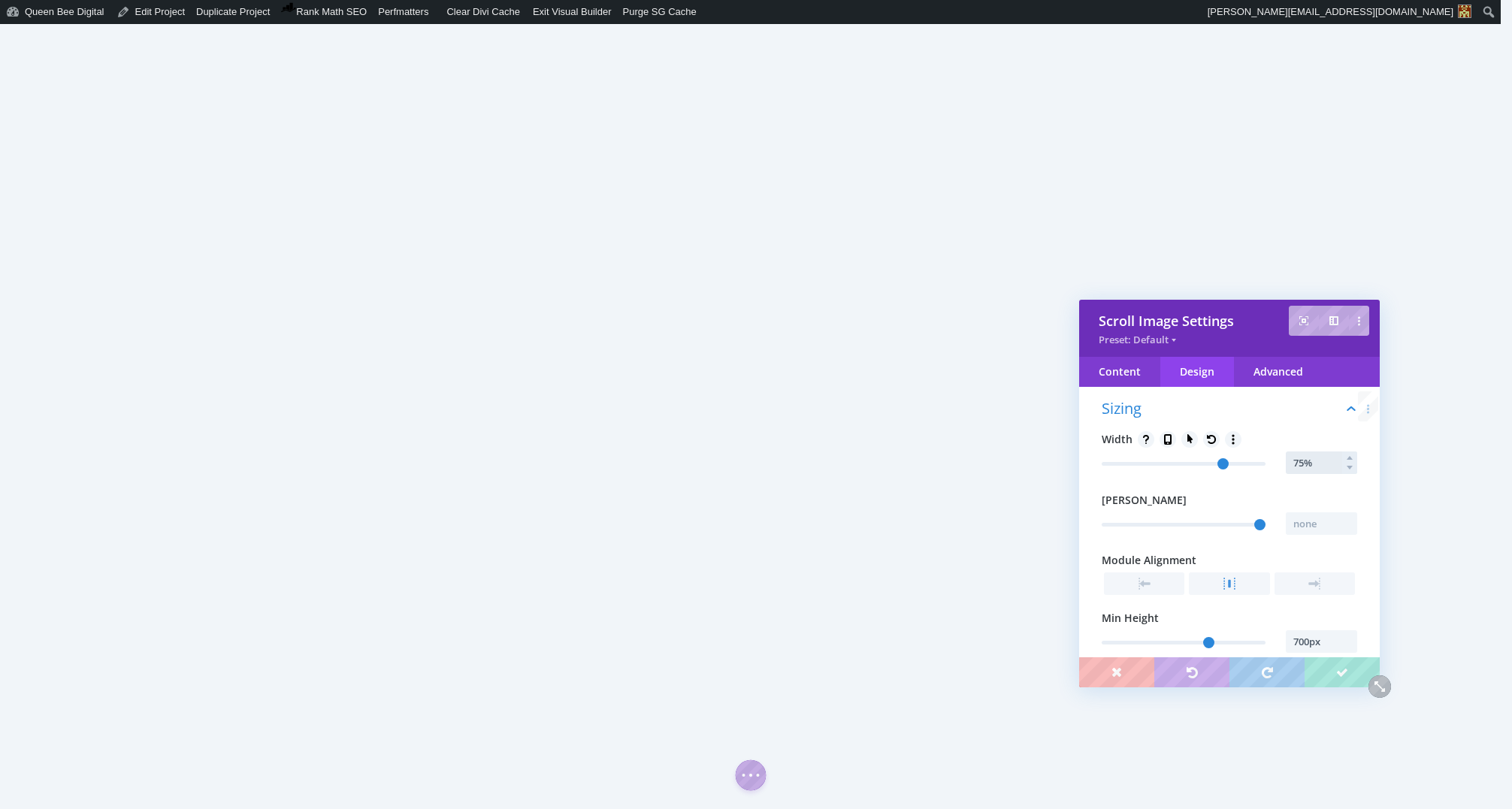
type input "75"
type input "74%"
type input "74"
type input "73%"
type input "73"
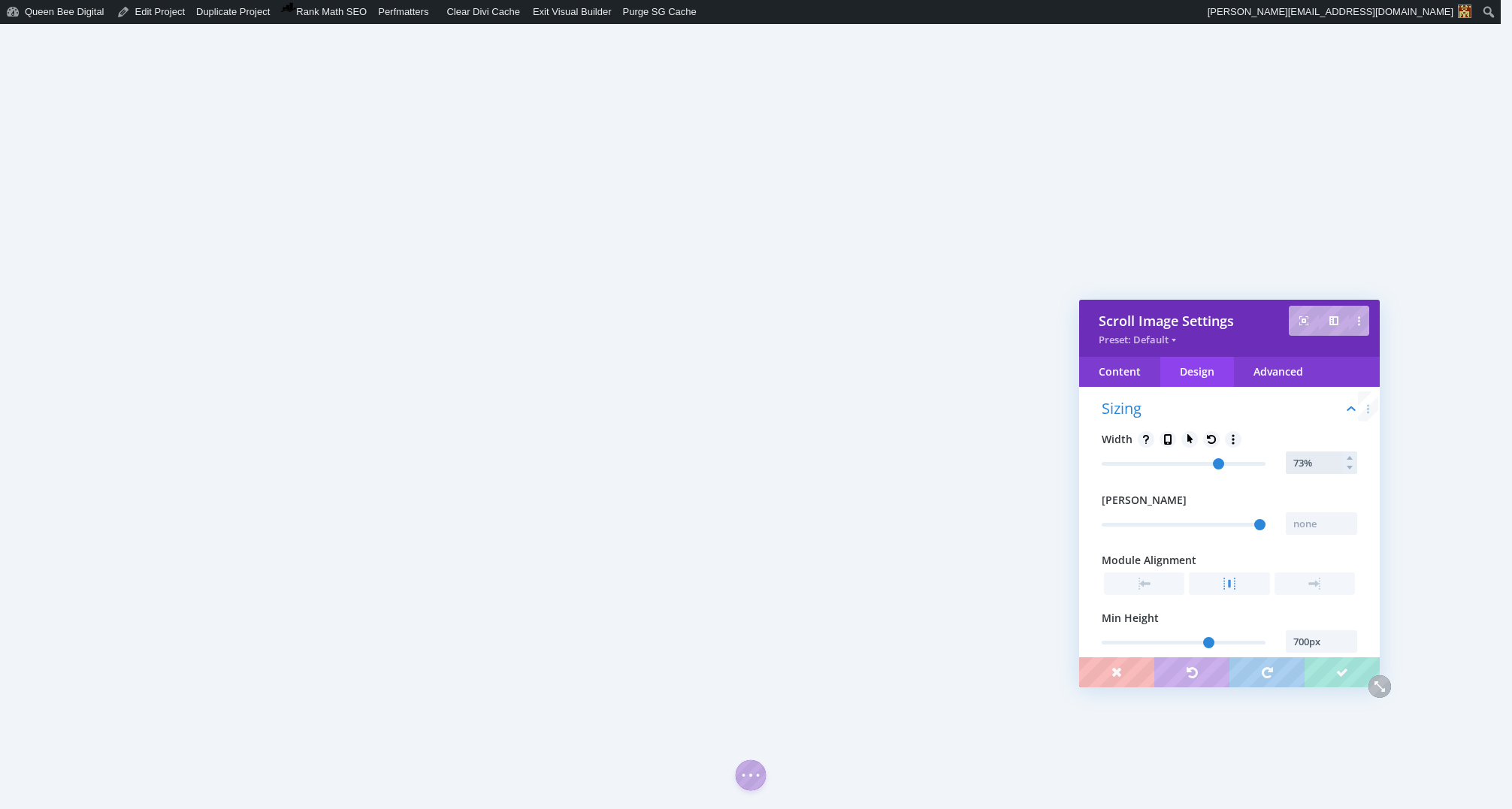
type input "72%"
type input "72"
type input "71%"
type input "71"
type input "70%"
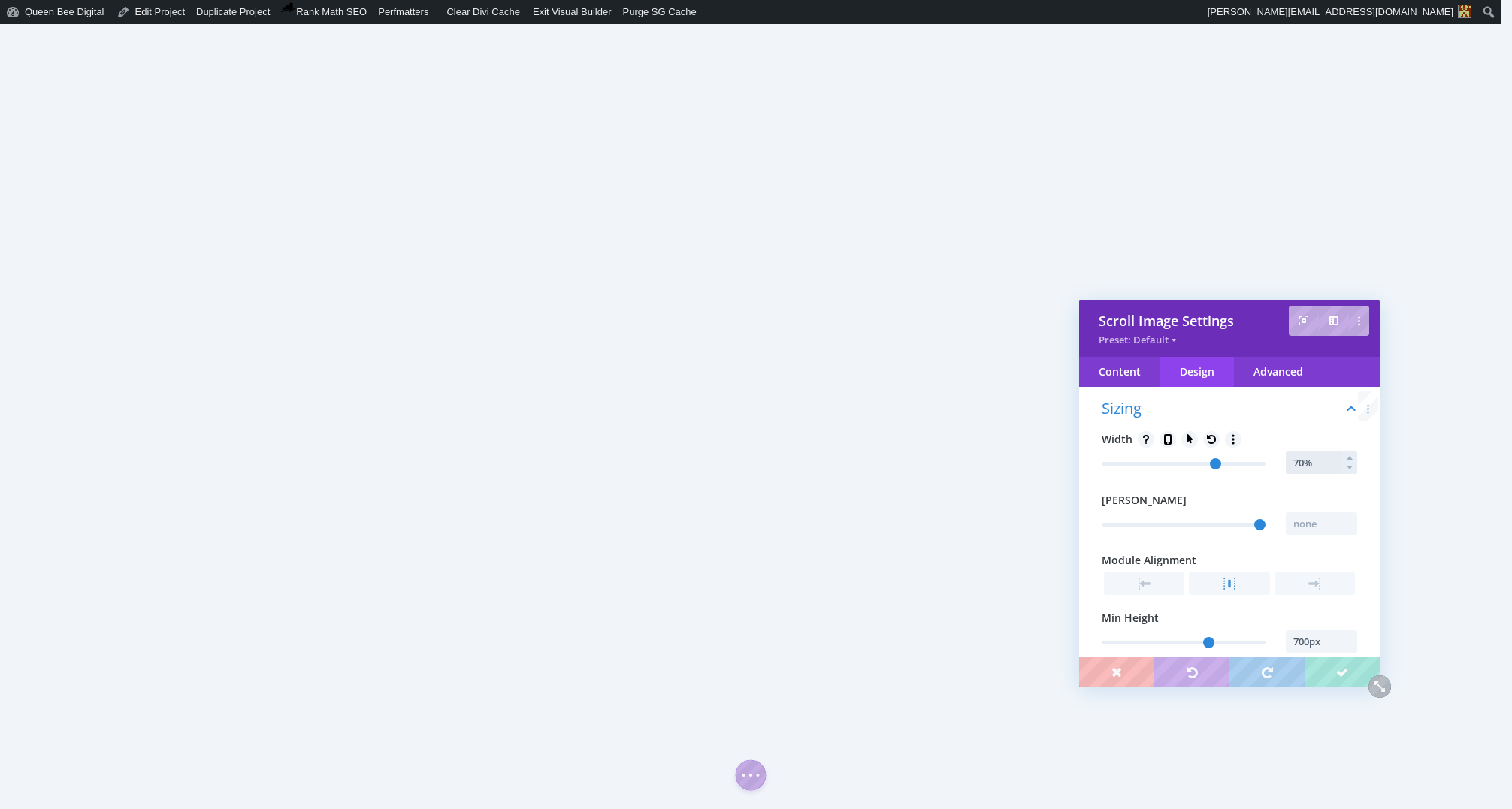
type input "70"
click at [1128, 377] on div "Content" at bounding box center [1119, 372] width 81 height 30
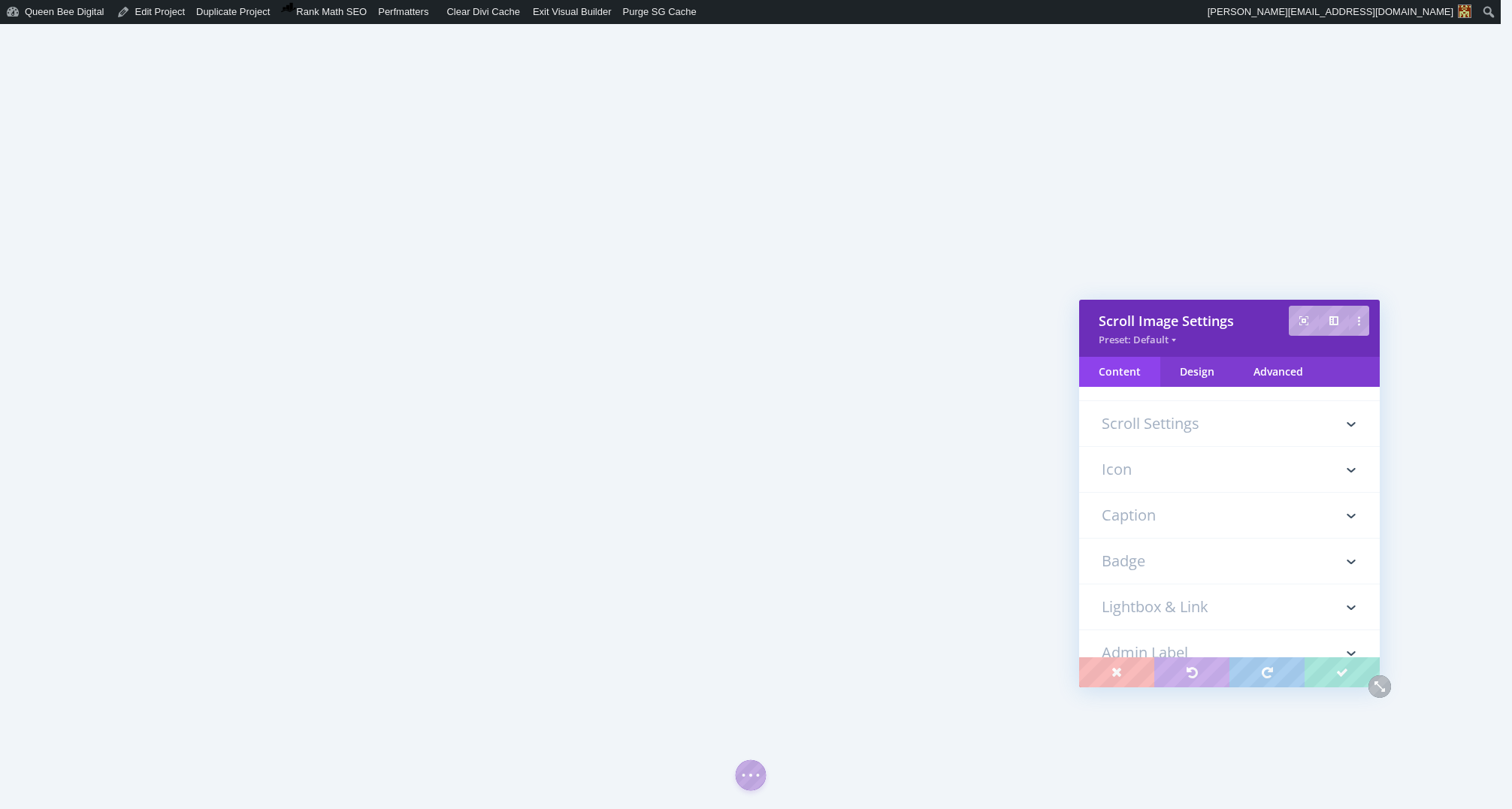
scroll to position [0, 0]
click at [1174, 534] on h3 "Icon" at bounding box center [1229, 530] width 256 height 45
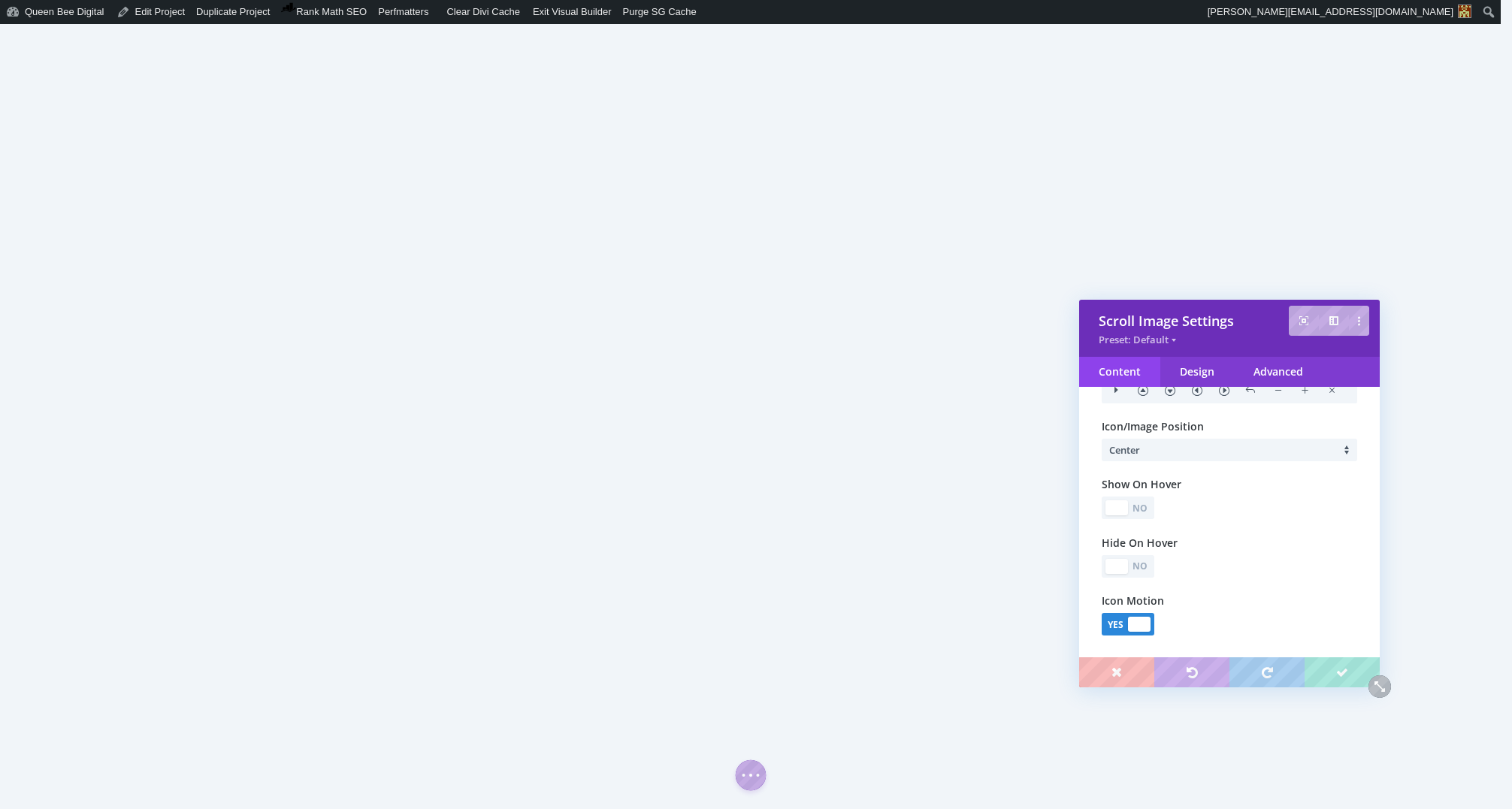
scroll to position [460, 0]
click at [1143, 565] on div "No" at bounding box center [1140, 565] width 21 height 14
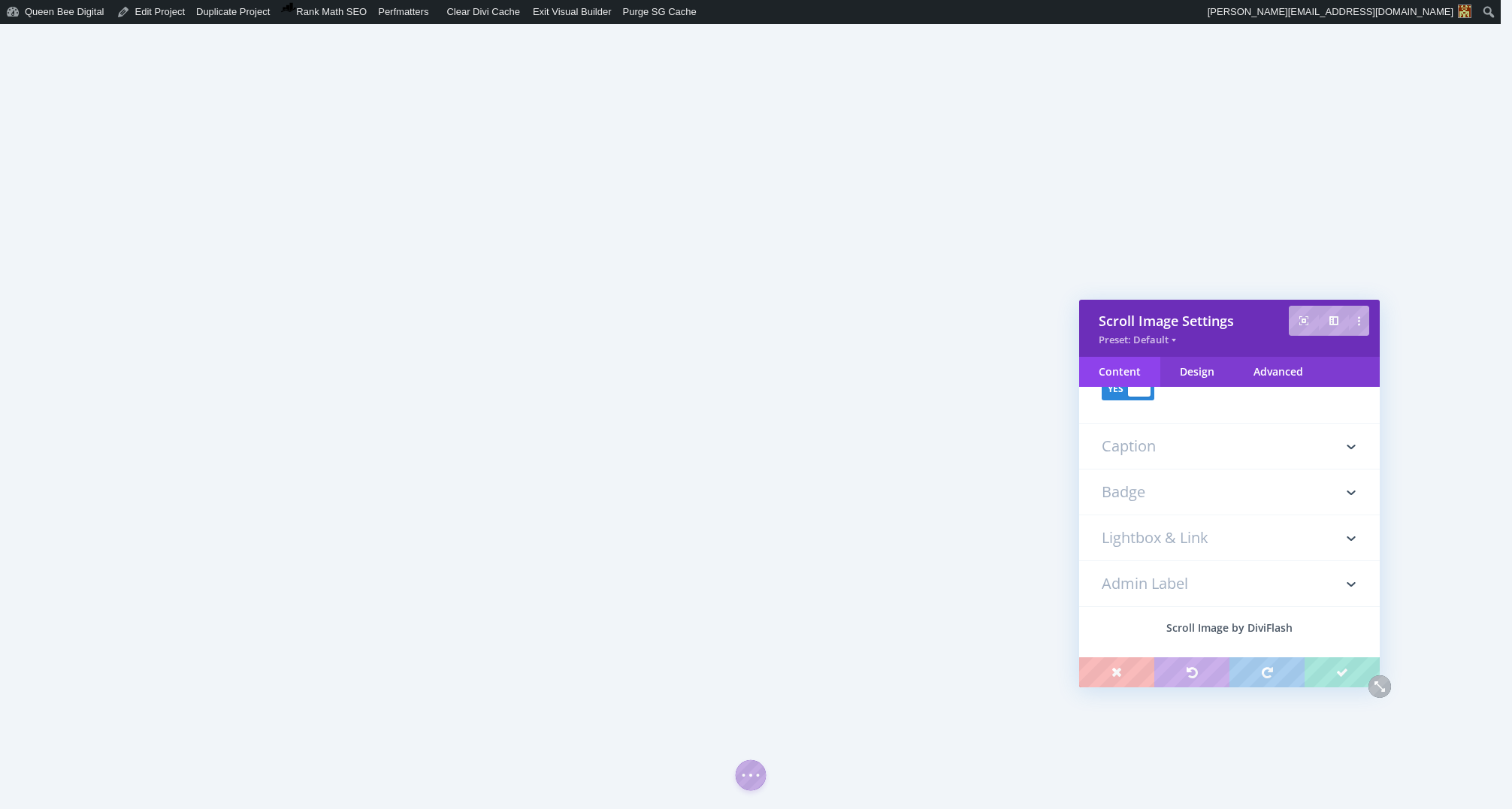
scroll to position [638, 0]
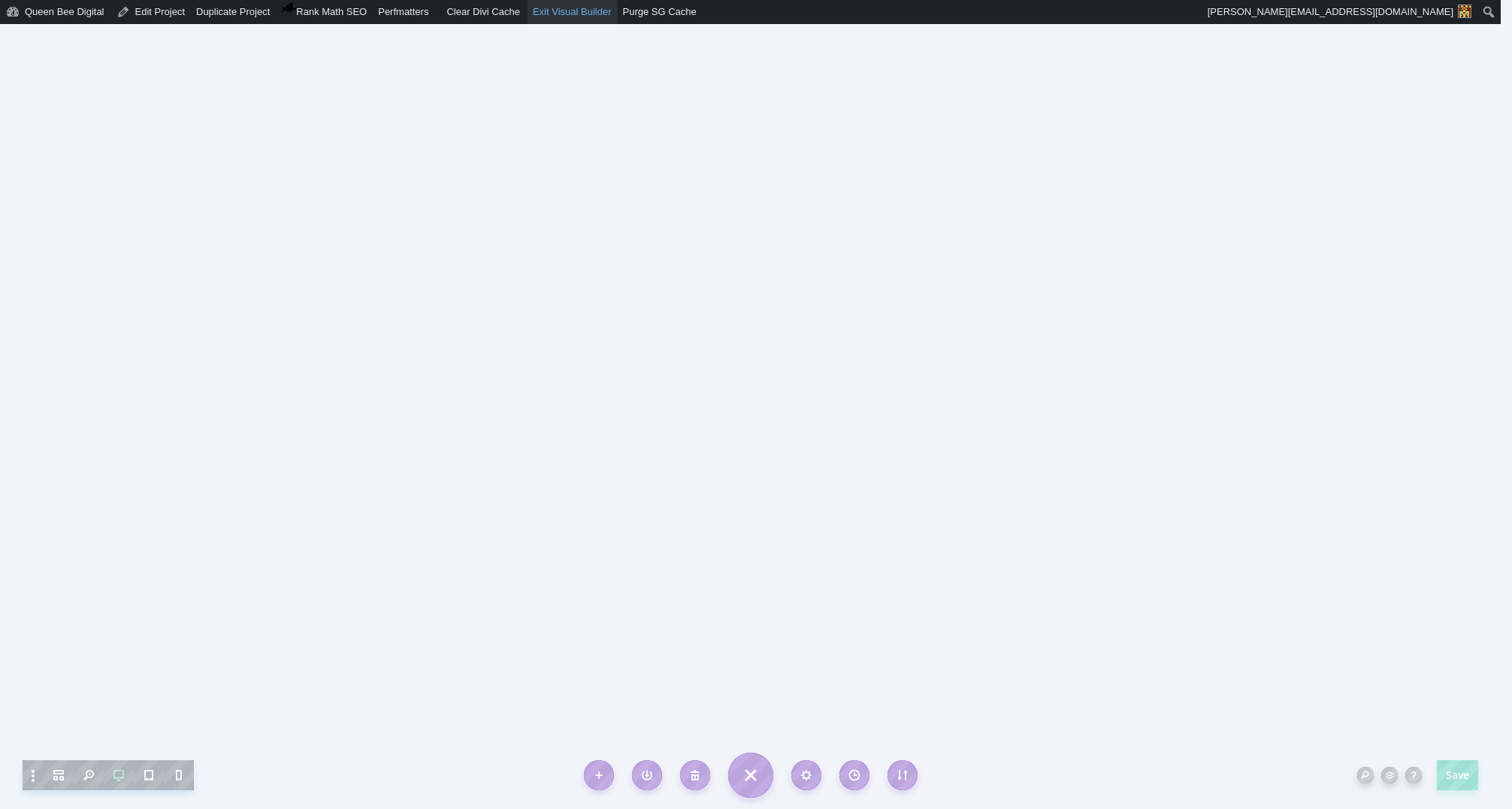
click at [581, 15] on link "Exit Visual Builder" at bounding box center [573, 12] width 90 height 24
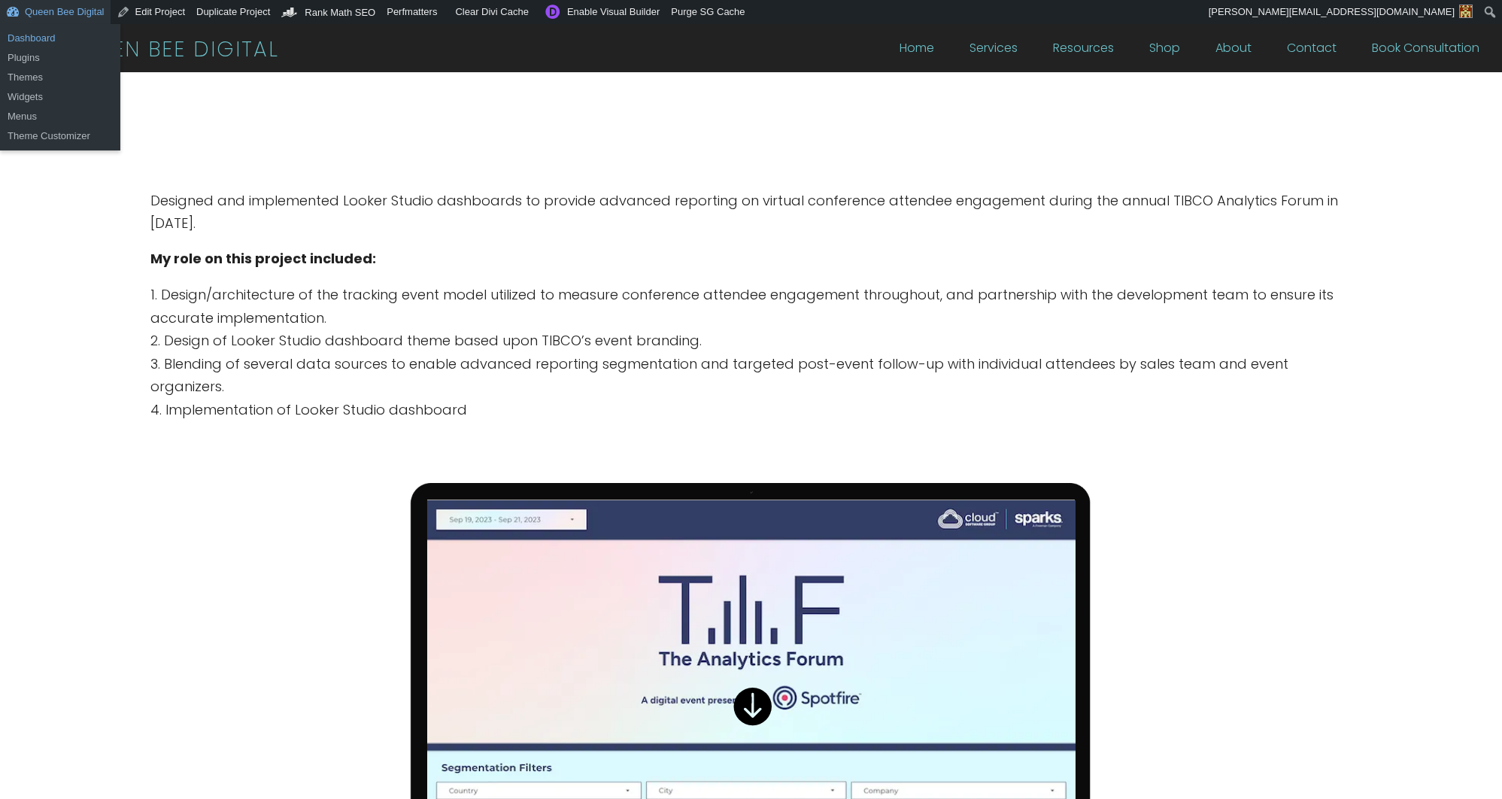
click at [41, 42] on link "Dashboard" at bounding box center [60, 39] width 120 height 20
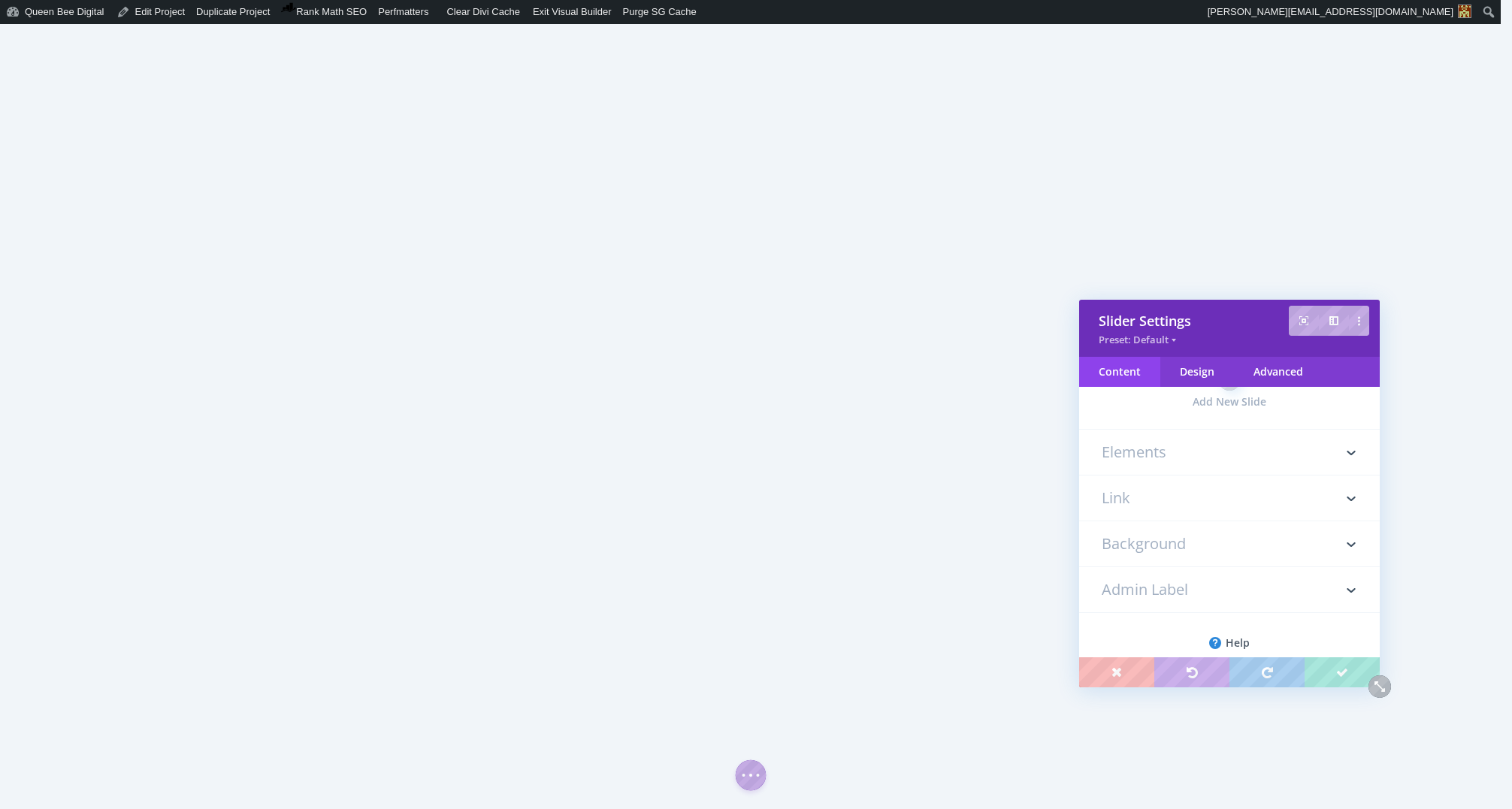
scroll to position [743, 0]
click at [1197, 524] on h3 "Background" at bounding box center [1229, 520] width 256 height 45
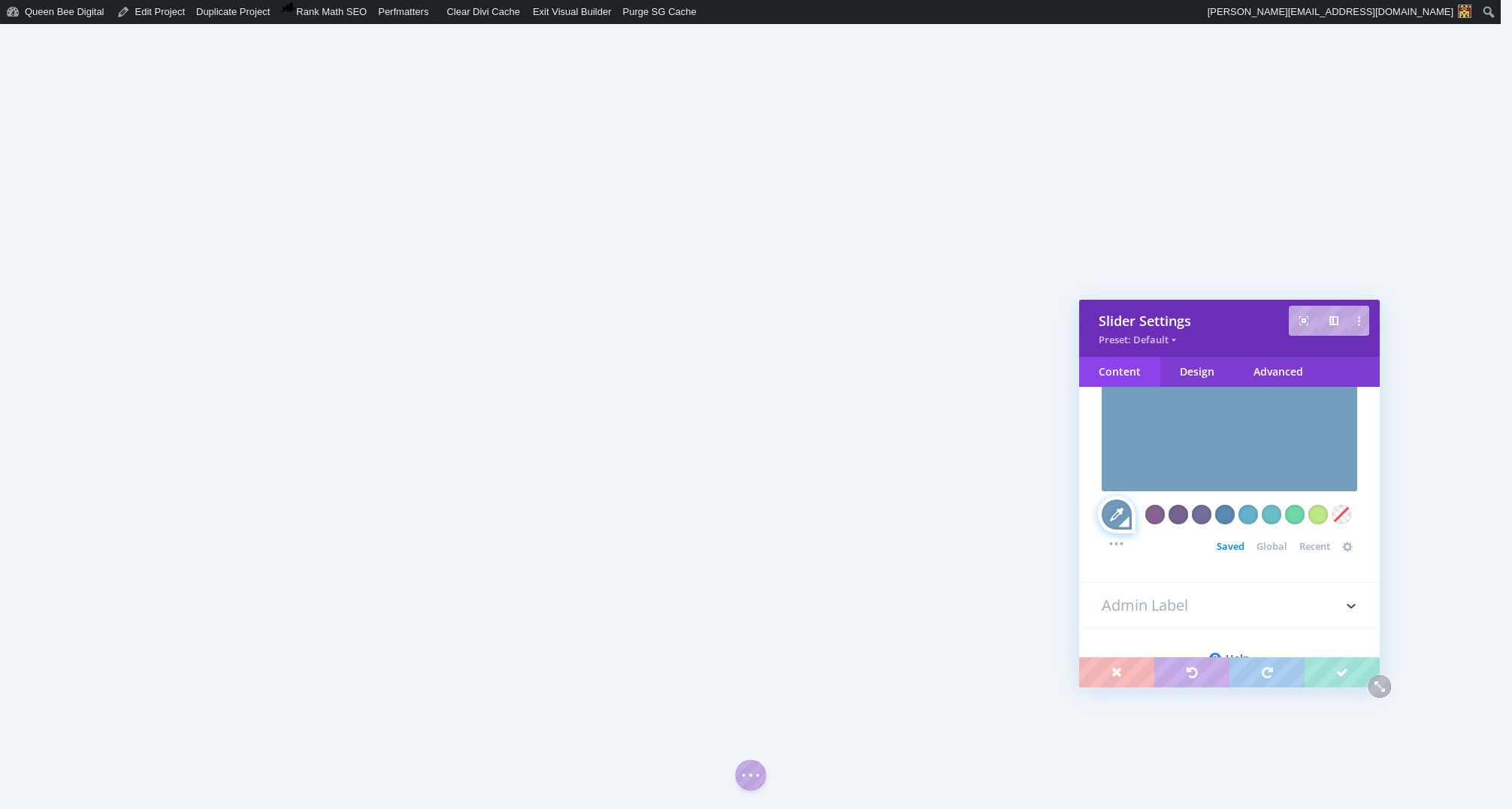
scroll to position [1029, 0]
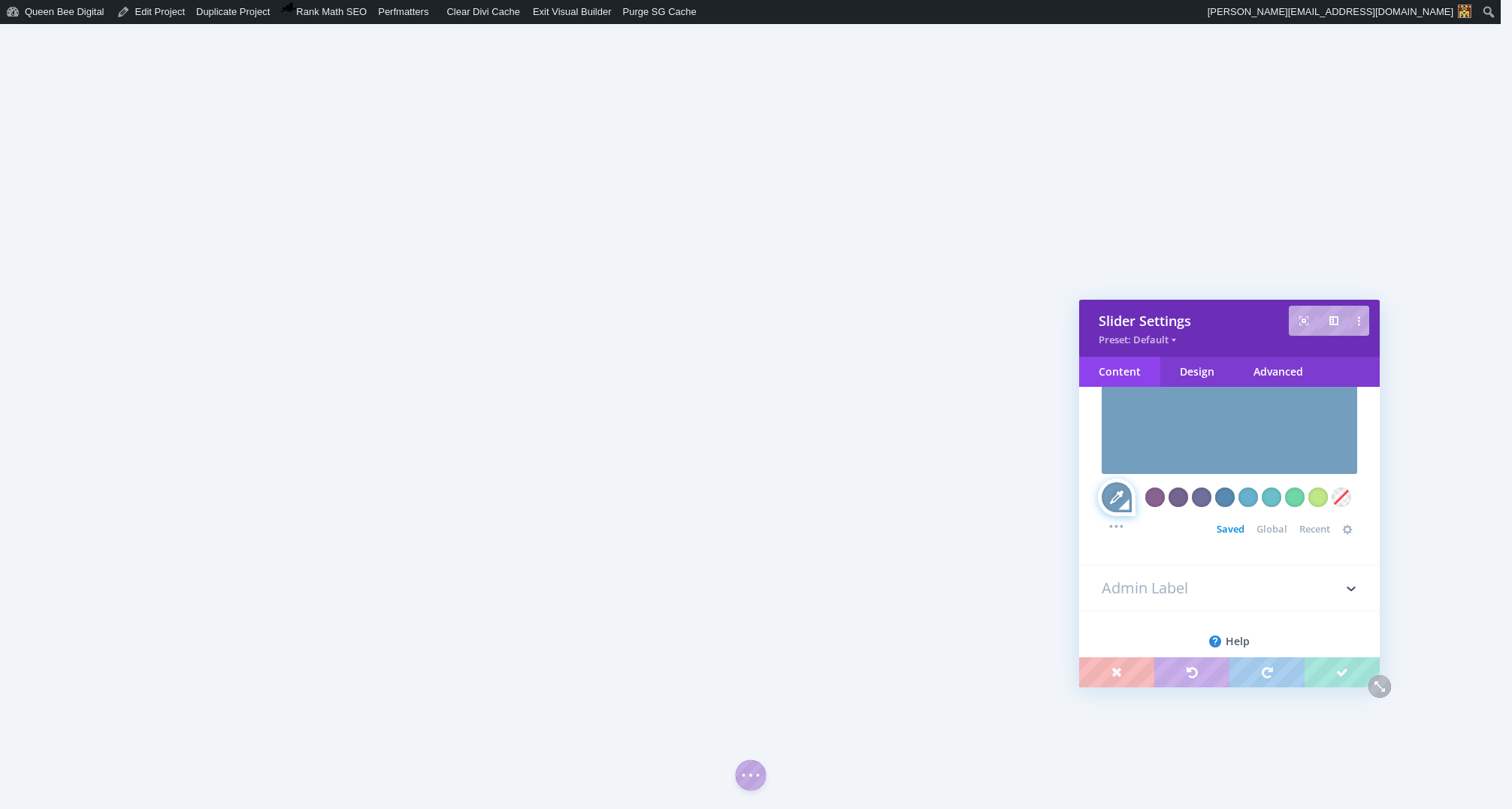
click at [1264, 529] on span "Global" at bounding box center [1271, 528] width 31 height 12
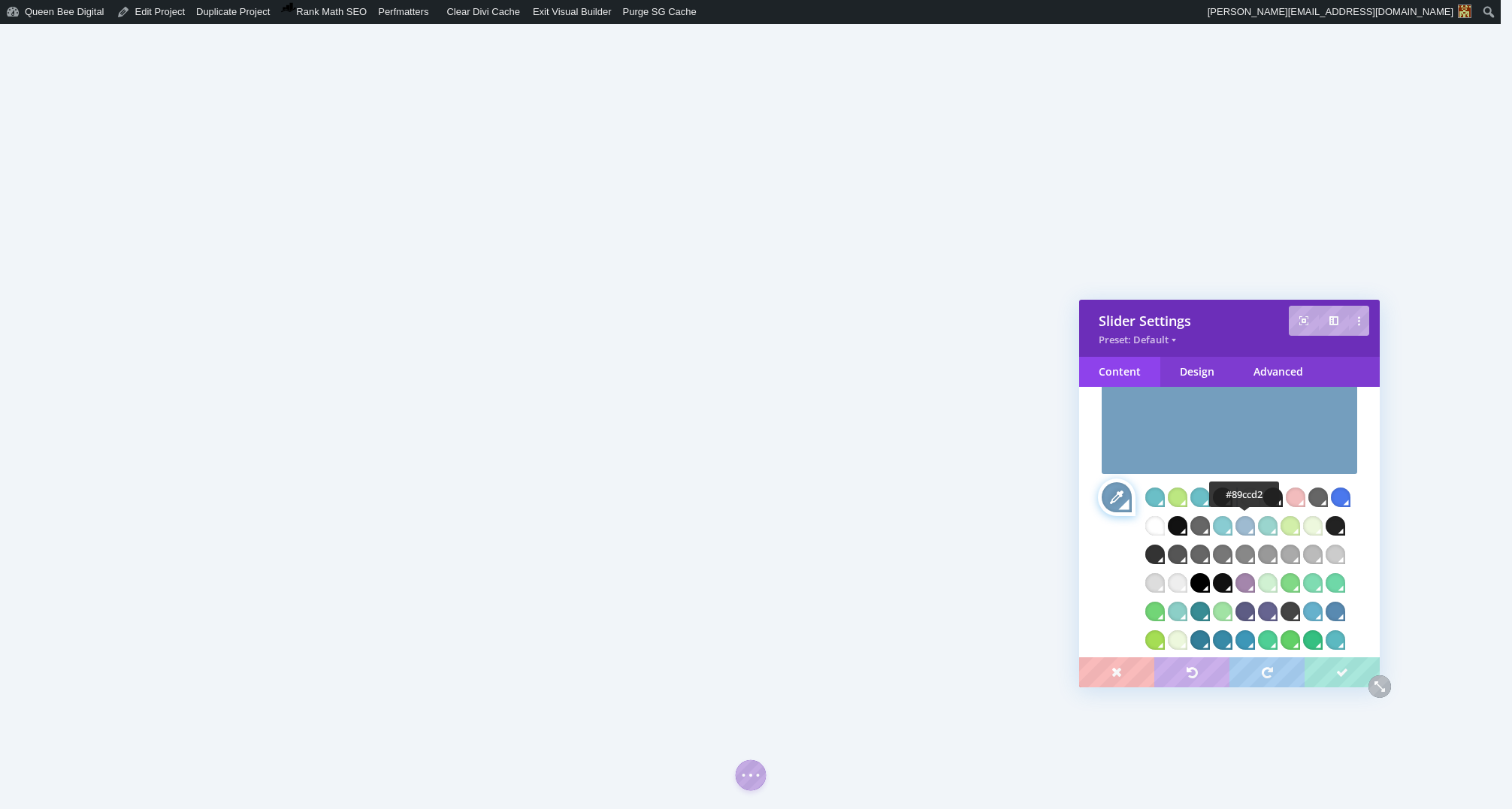
click at [1232, 525] on div at bounding box center [1223, 526] width 20 height 20
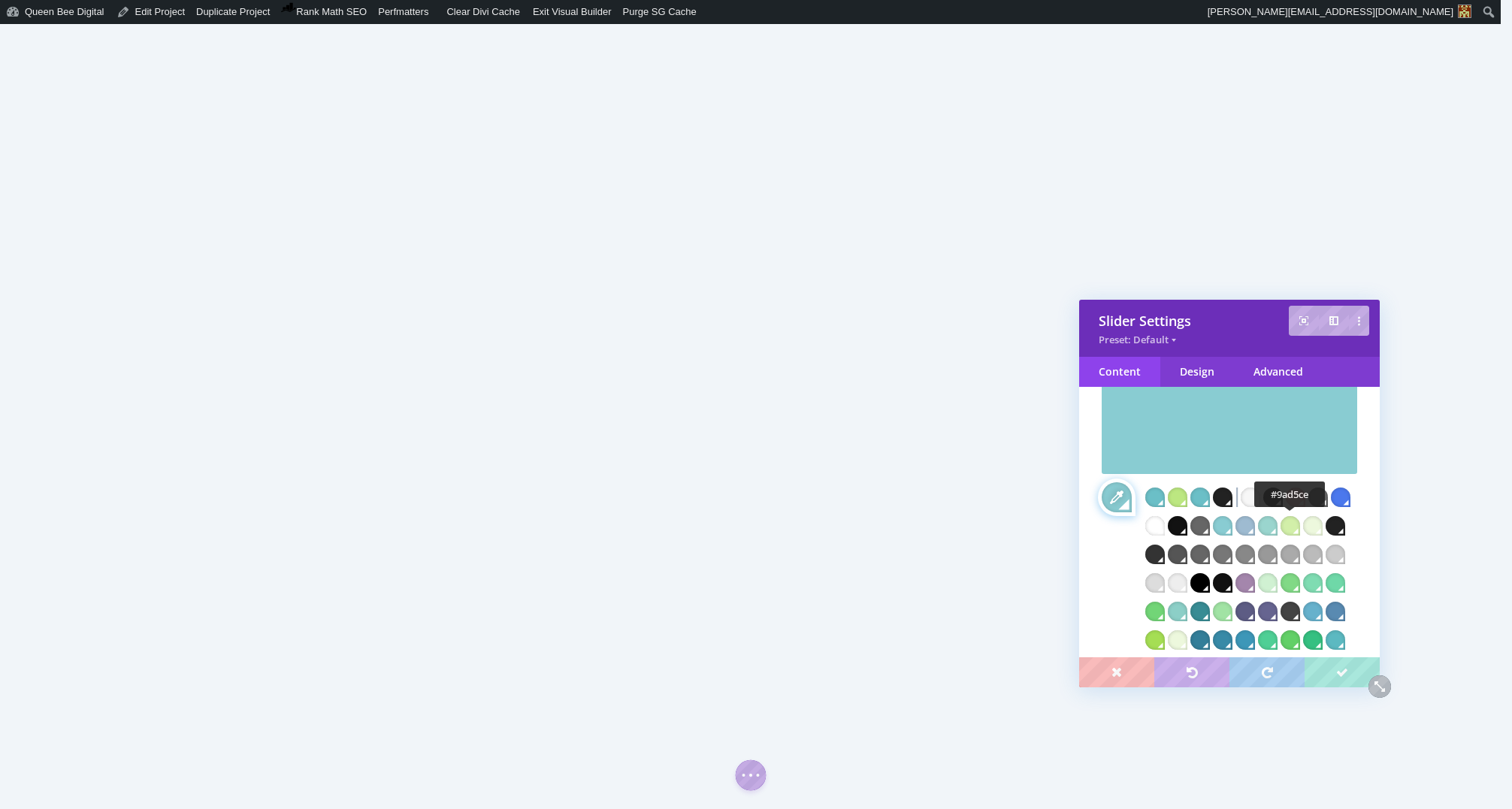
click at [1277, 525] on div at bounding box center [1268, 526] width 20 height 20
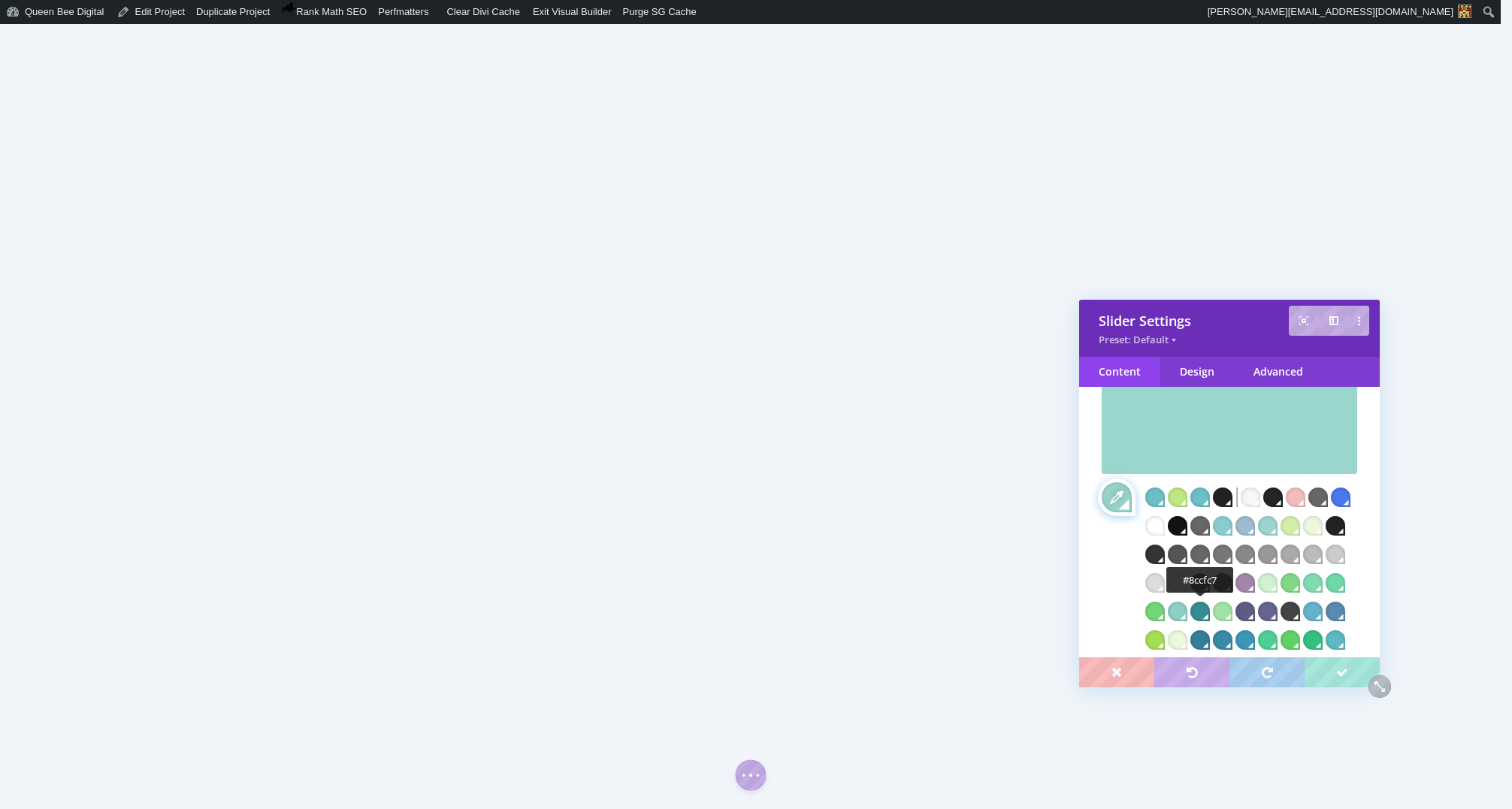
click at [1187, 610] on div at bounding box center [1178, 611] width 20 height 20
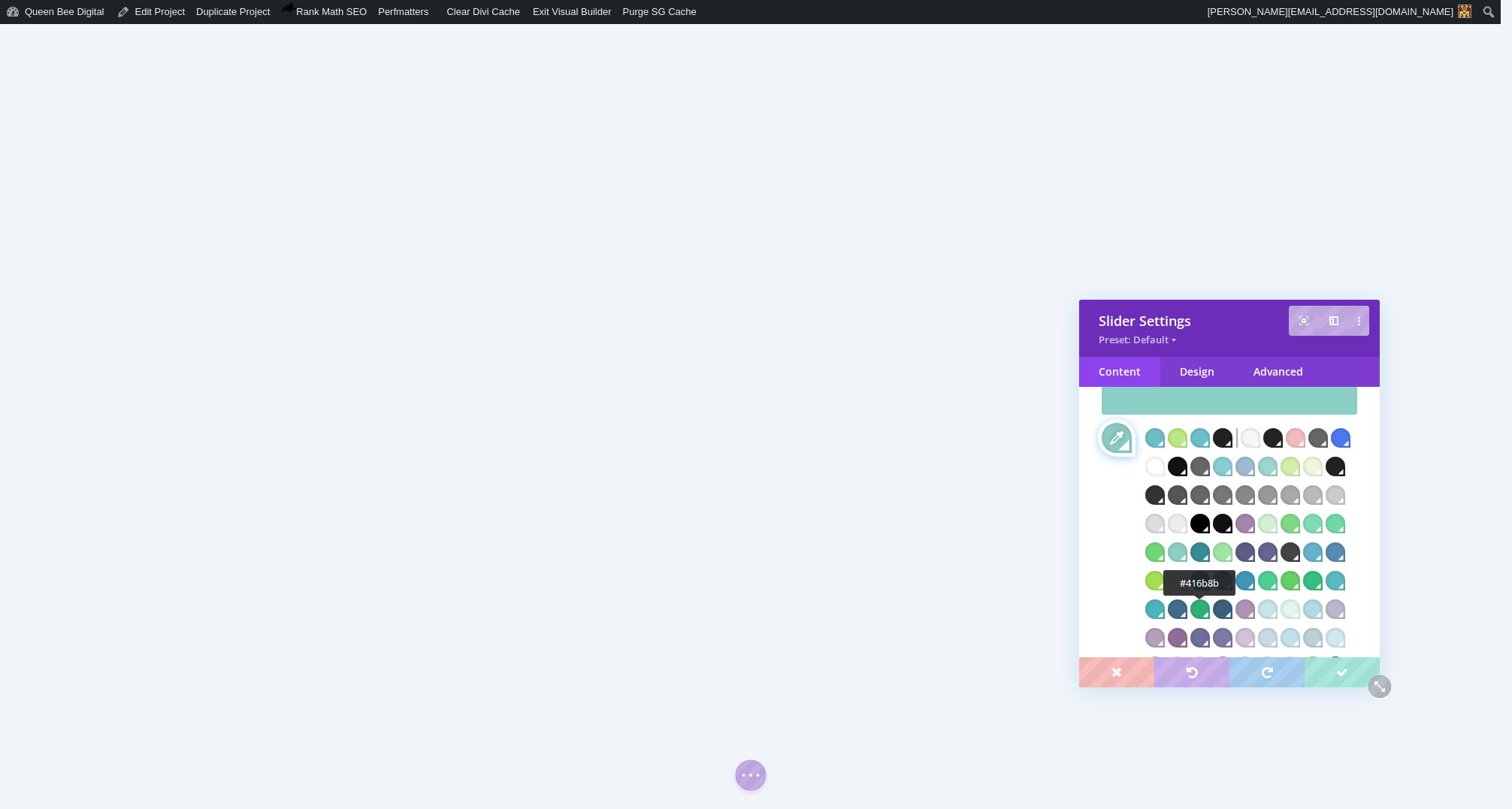
scroll to position [1091, 0]
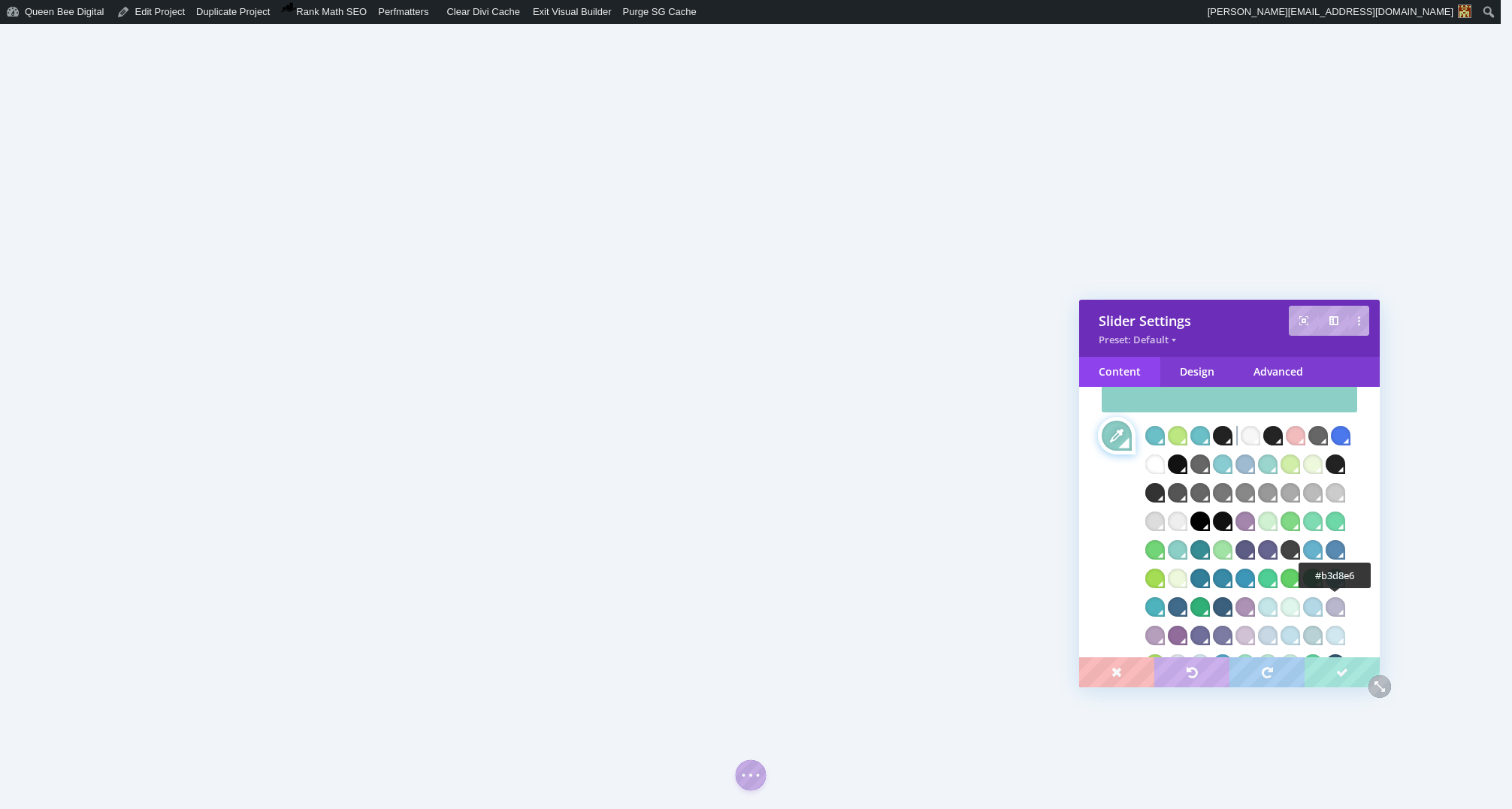
click at [1322, 604] on div at bounding box center [1313, 607] width 20 height 20
click at [1277, 604] on div at bounding box center [1268, 607] width 20 height 20
click at [1187, 544] on div at bounding box center [1178, 550] width 20 height 20
click at [1322, 607] on div at bounding box center [1313, 607] width 20 height 20
click at [1322, 633] on div at bounding box center [1313, 635] width 20 height 20
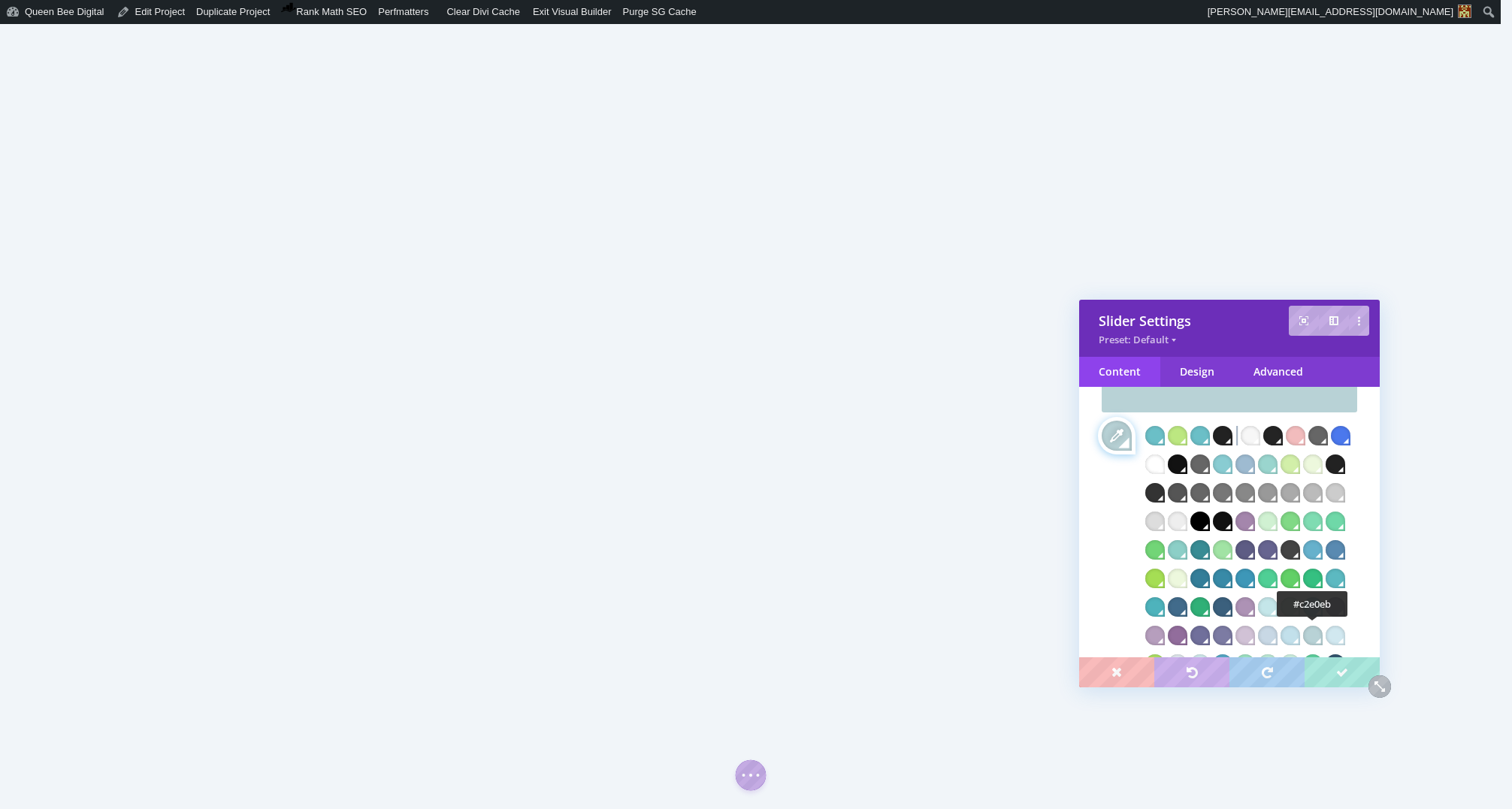
click at [1300, 634] on div at bounding box center [1290, 635] width 20 height 20
click at [1255, 634] on div at bounding box center [1245, 635] width 20 height 20
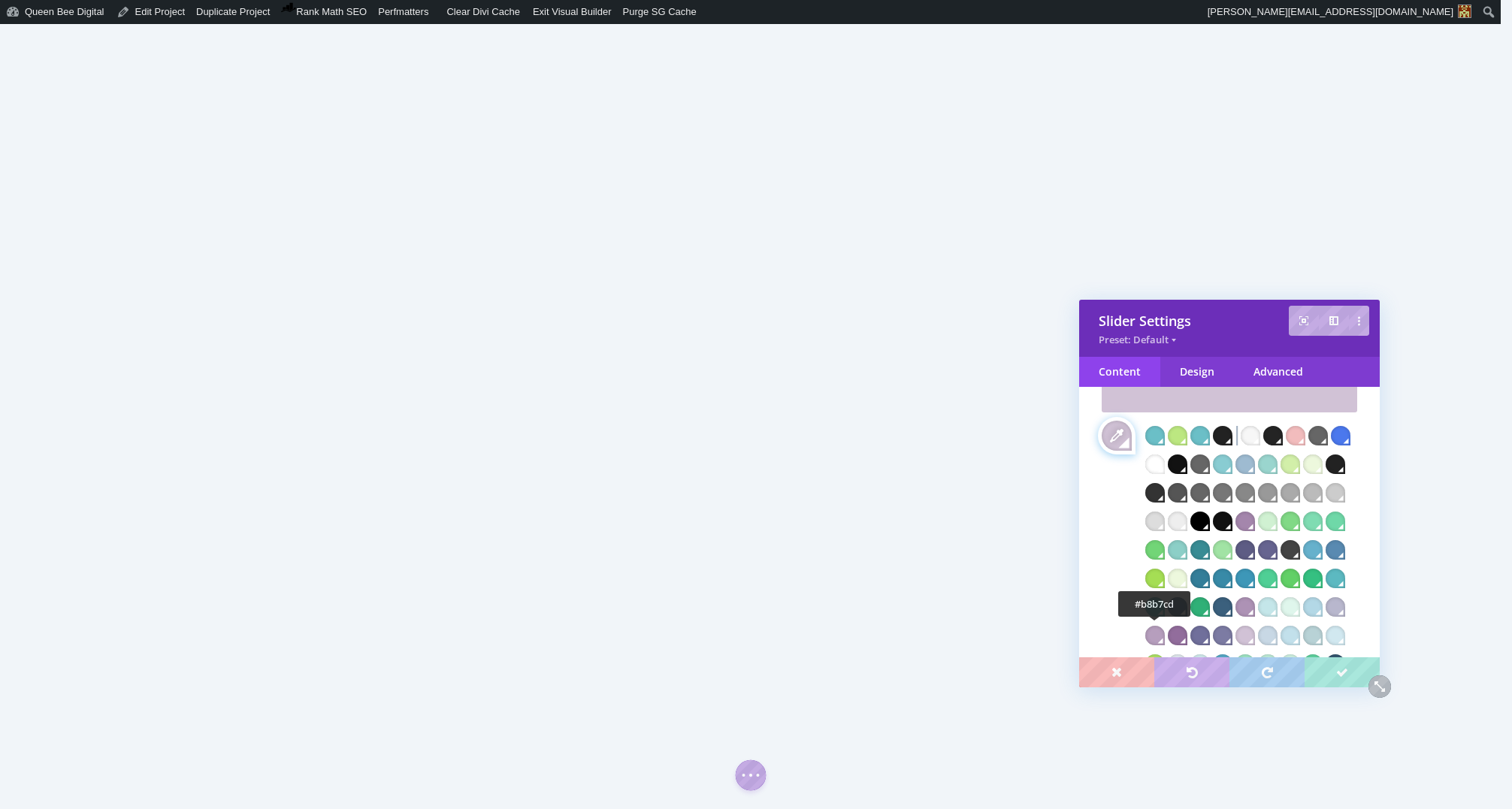
click at [1325, 616] on div at bounding box center [1335, 607] width 20 height 20
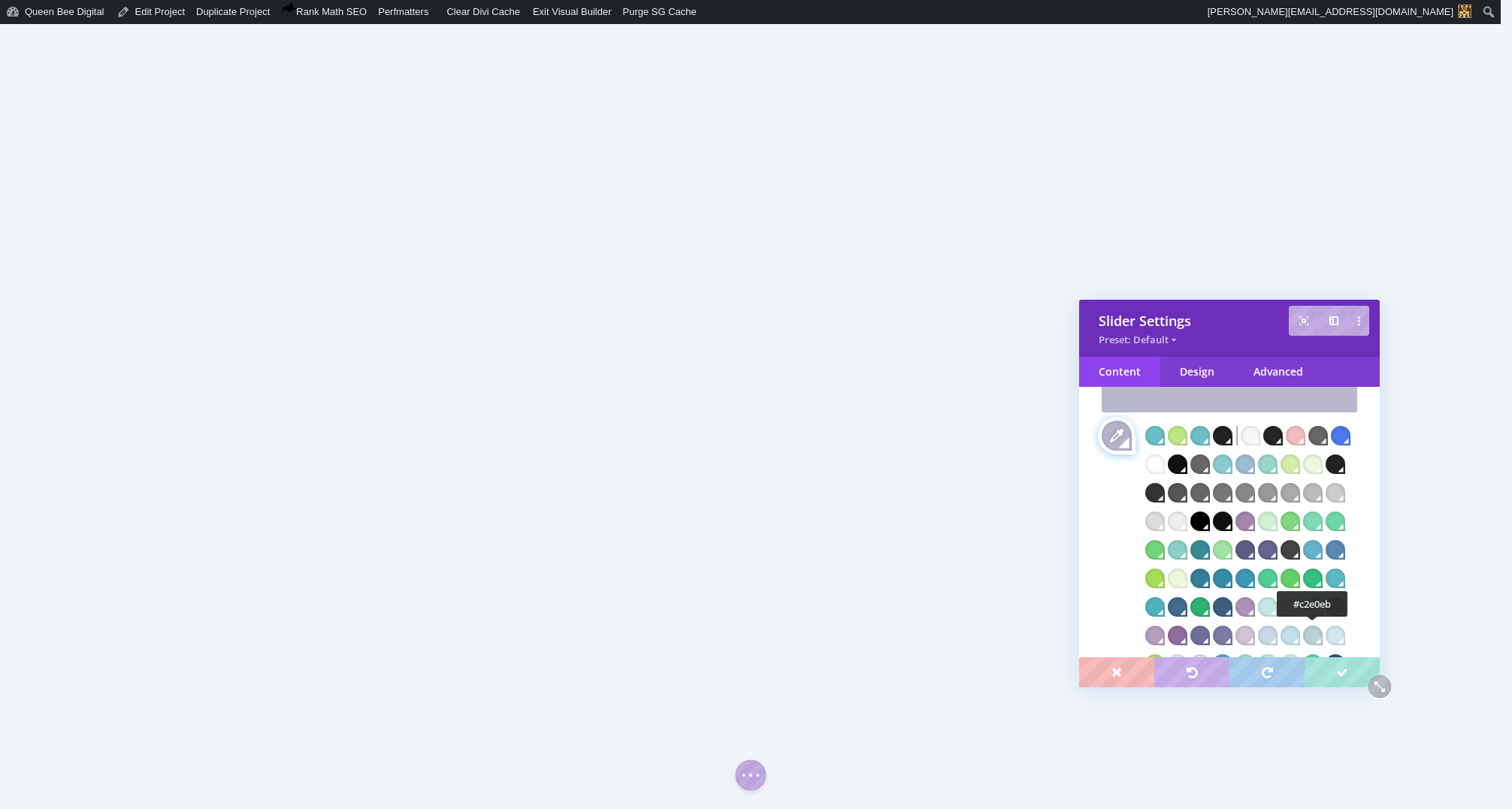
click at [1300, 633] on div at bounding box center [1290, 635] width 20 height 20
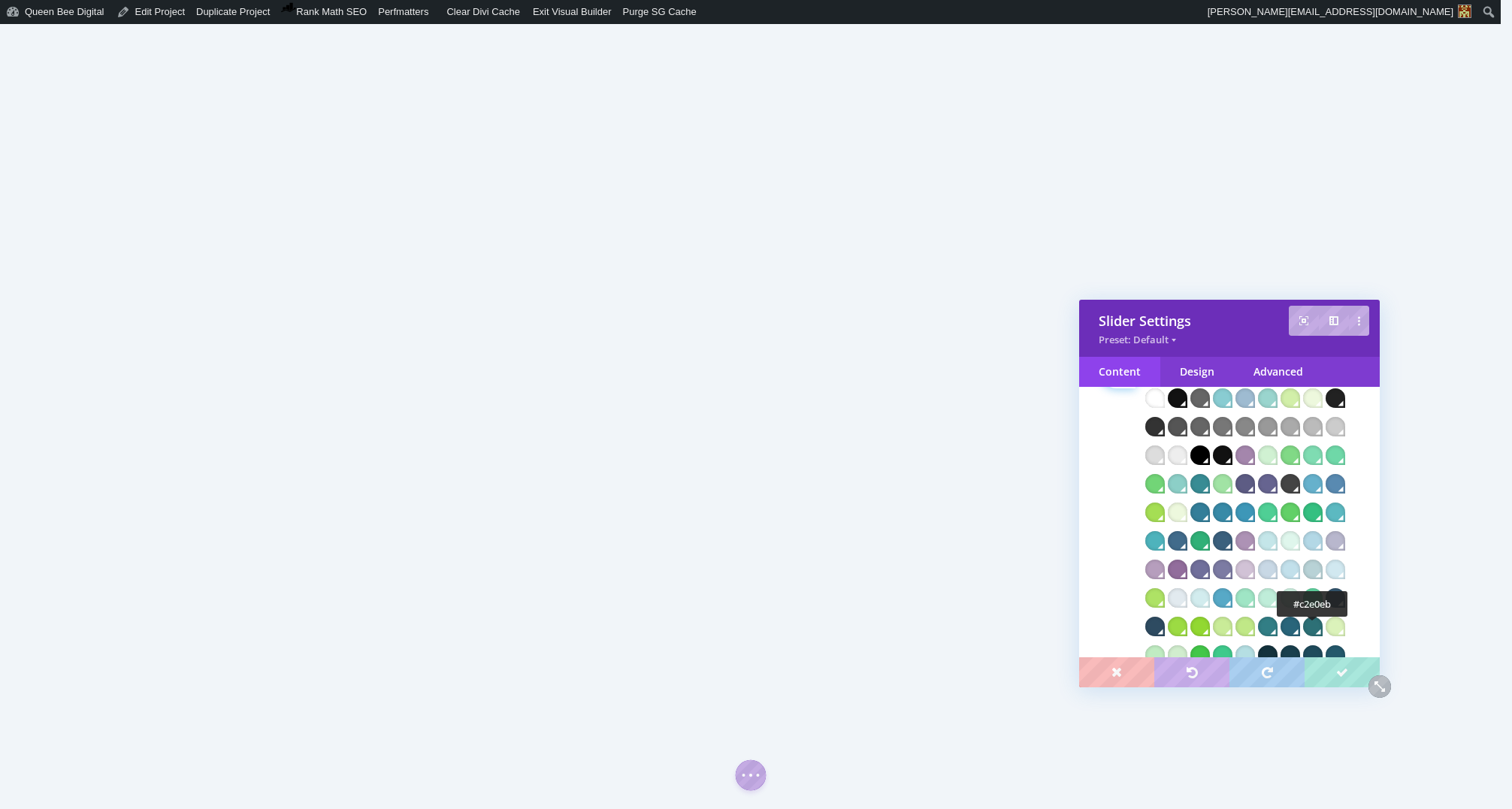
scroll to position [1162, 0]
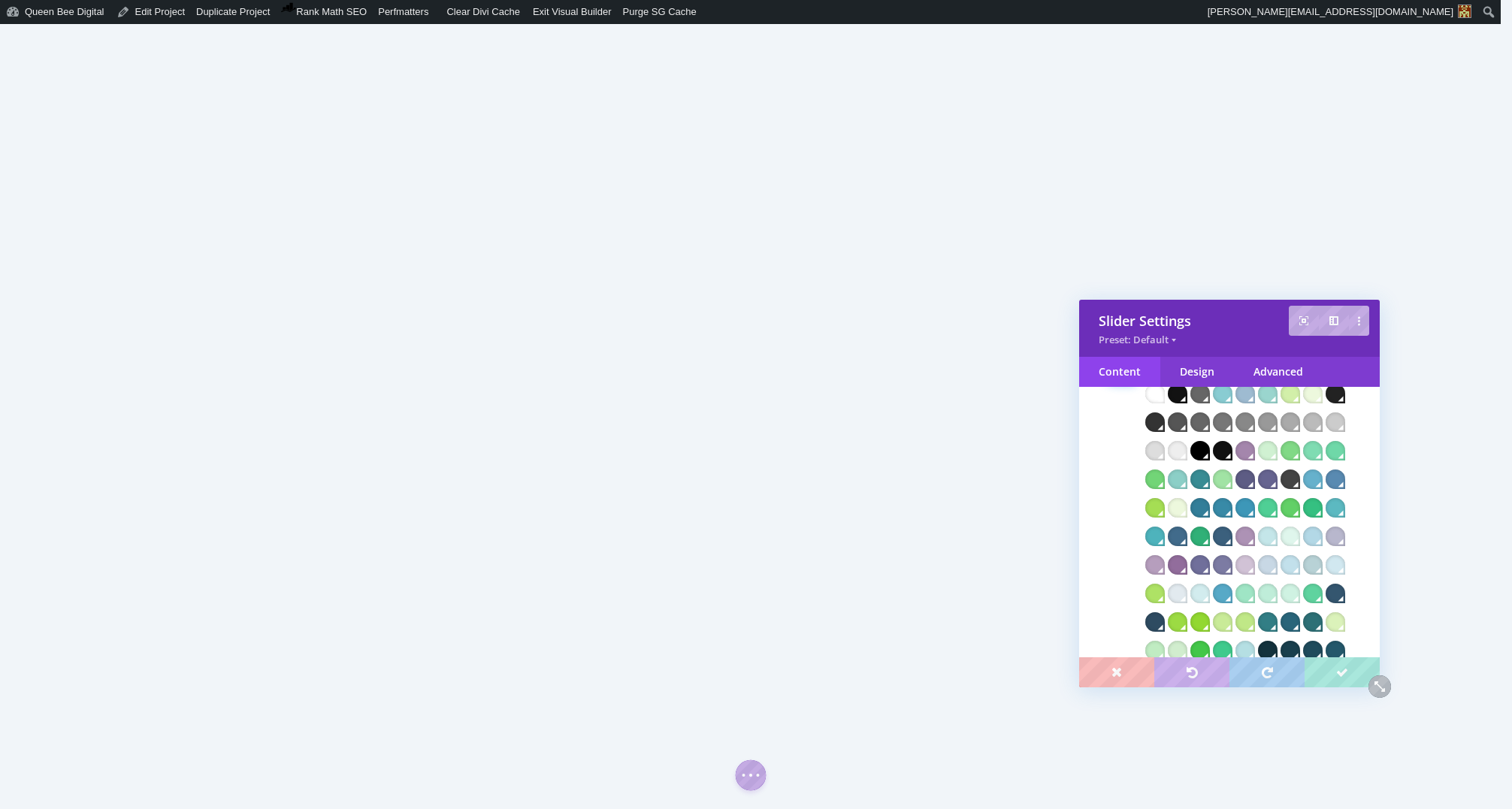
click at [1131, 371] on div "Content" at bounding box center [1119, 372] width 81 height 30
click at [1188, 374] on div "Design" at bounding box center [1197, 372] width 74 height 30
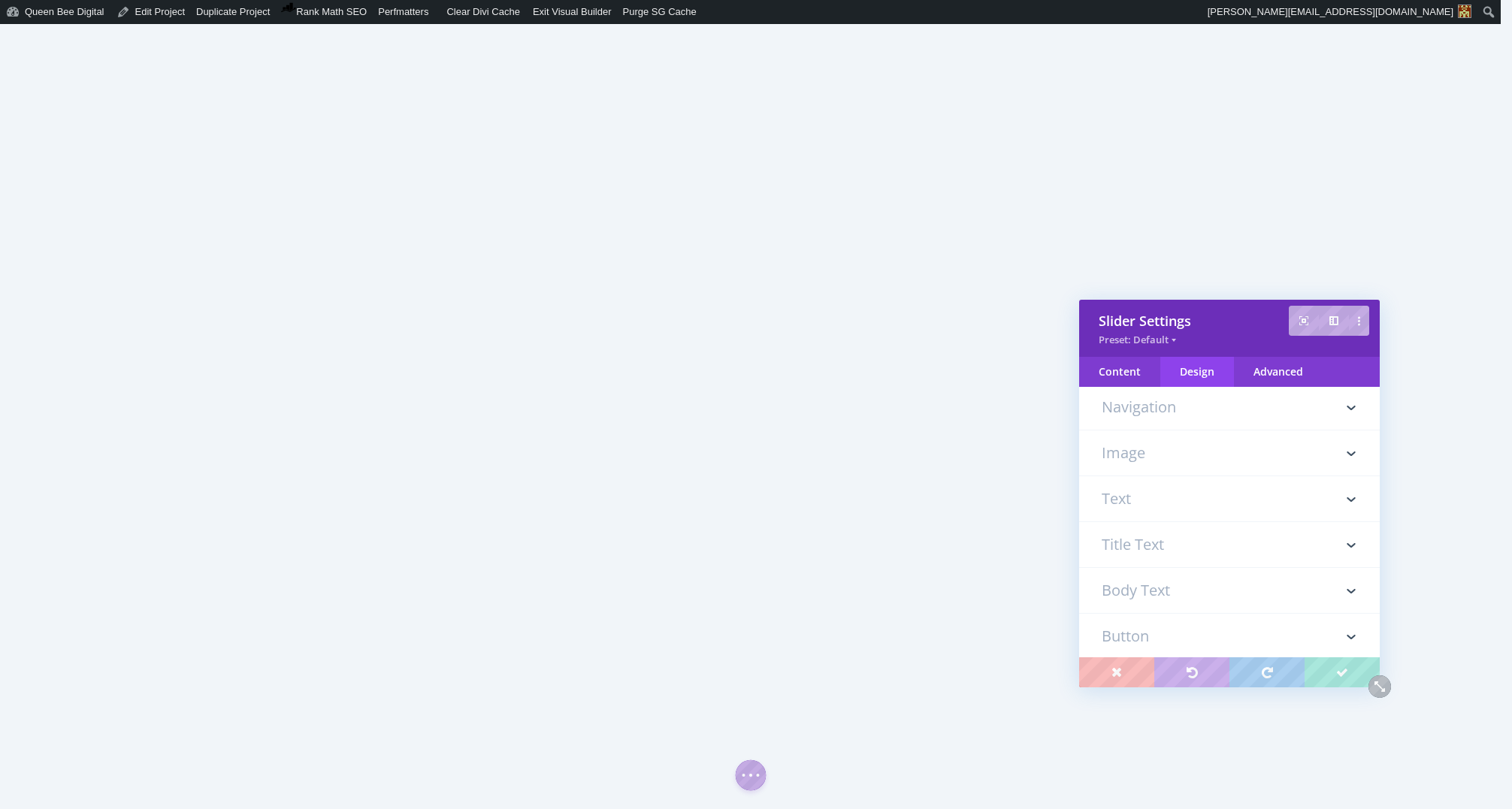
scroll to position [79, 0]
click at [1188, 498] on h3 "Text" at bounding box center [1229, 497] width 256 height 45
click at [1173, 465] on h3 "Body Text" at bounding box center [1229, 465] width 256 height 45
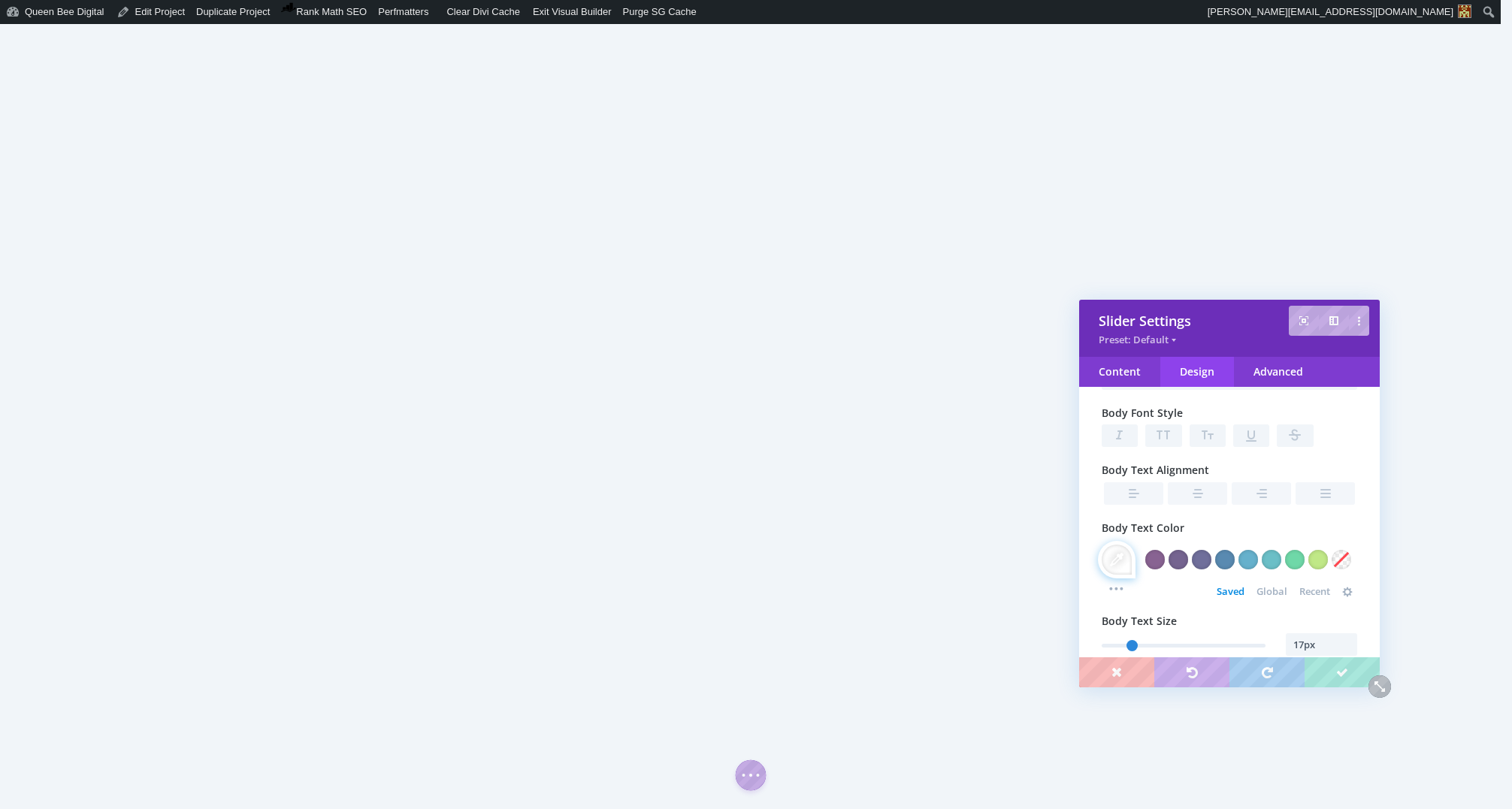
scroll to position [461, 0]
click at [1277, 586] on span "Global" at bounding box center [1271, 586] width 31 height 12
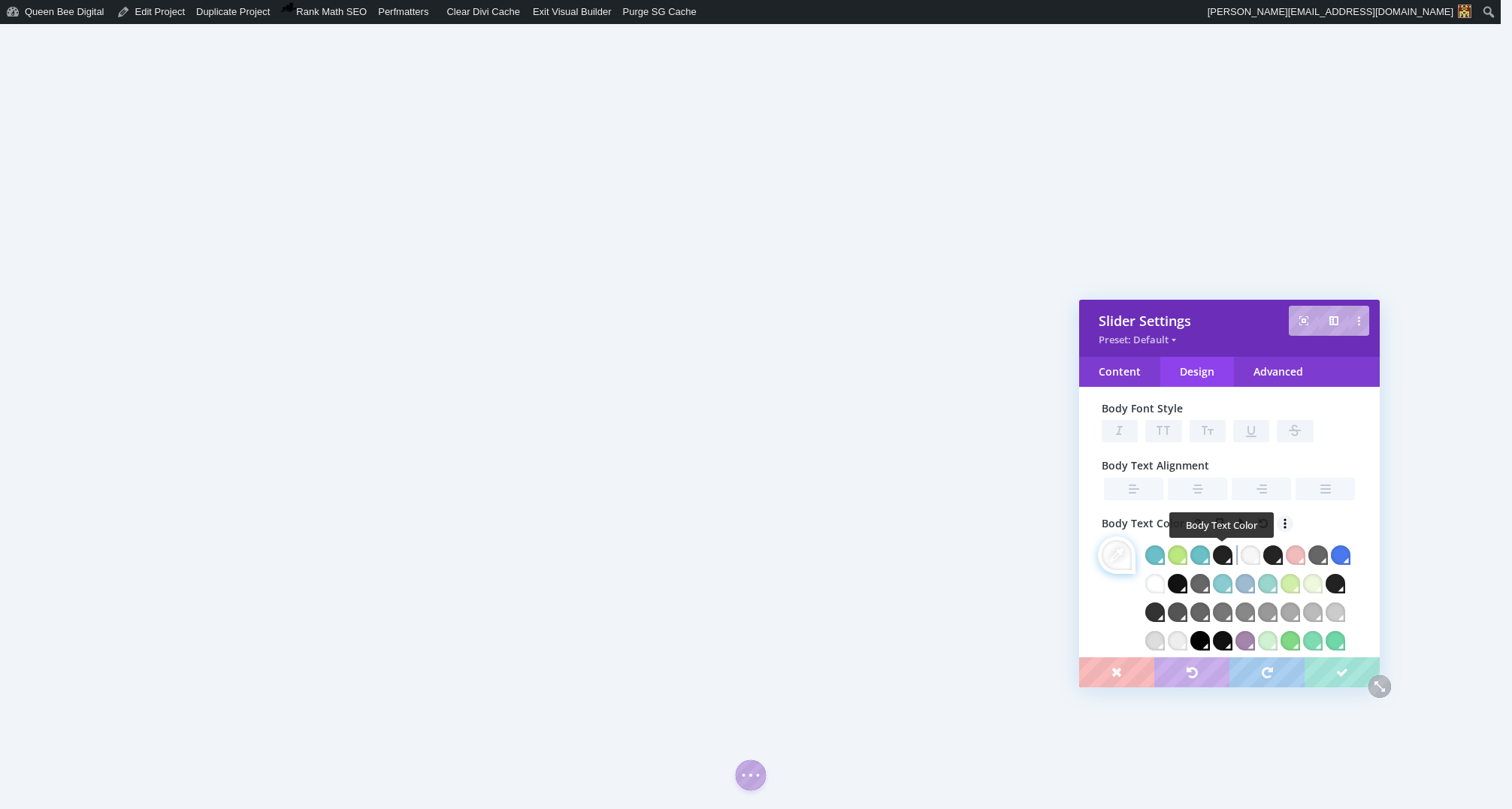
click at [1224, 553] on div at bounding box center [1223, 555] width 20 height 20
click at [1276, 556] on div at bounding box center [1273, 555] width 20 height 20
click at [1165, 609] on div at bounding box center [1155, 612] width 20 height 20
click at [1187, 613] on div at bounding box center [1178, 612] width 20 height 20
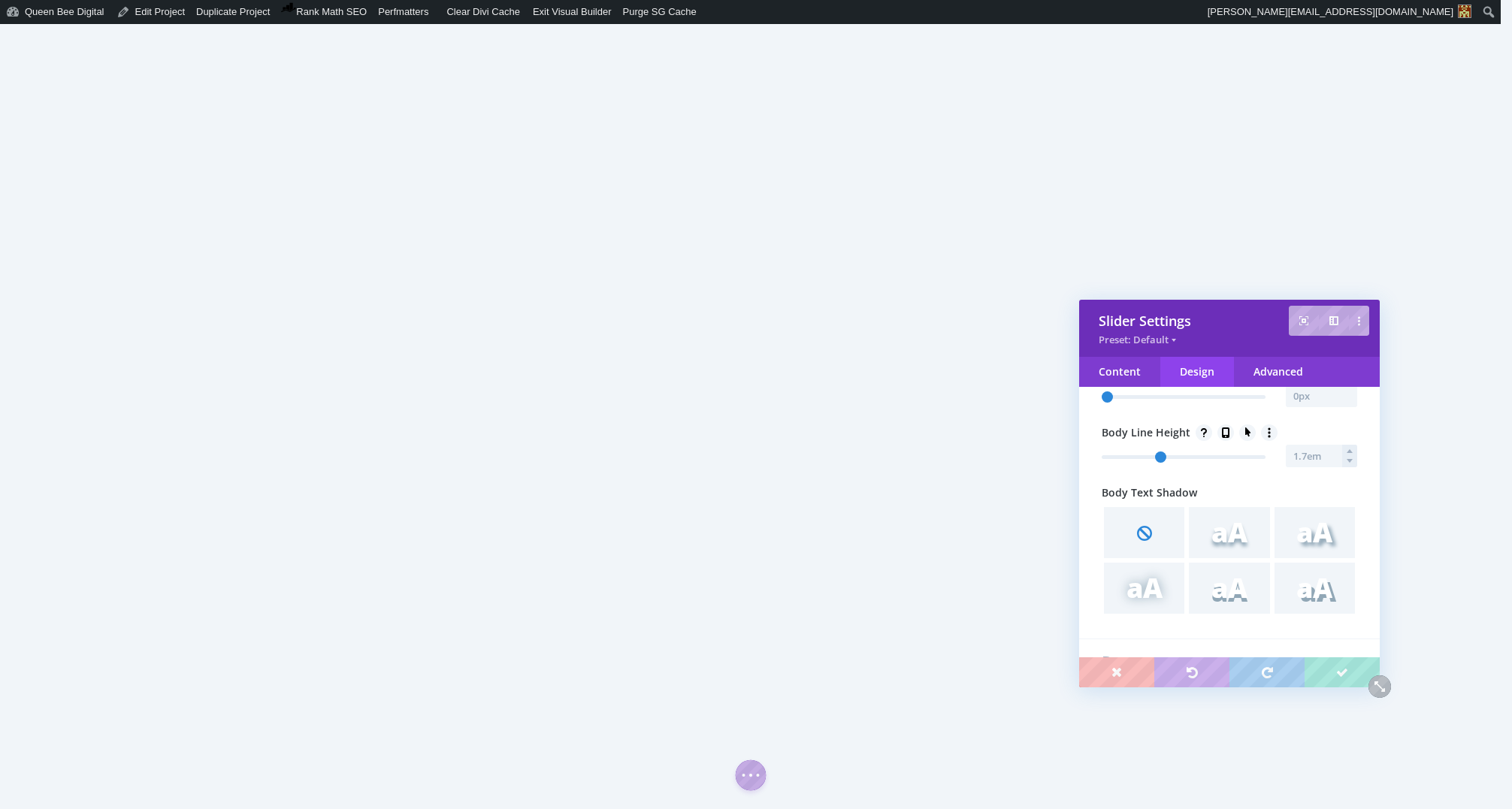
scroll to position [1233, 0]
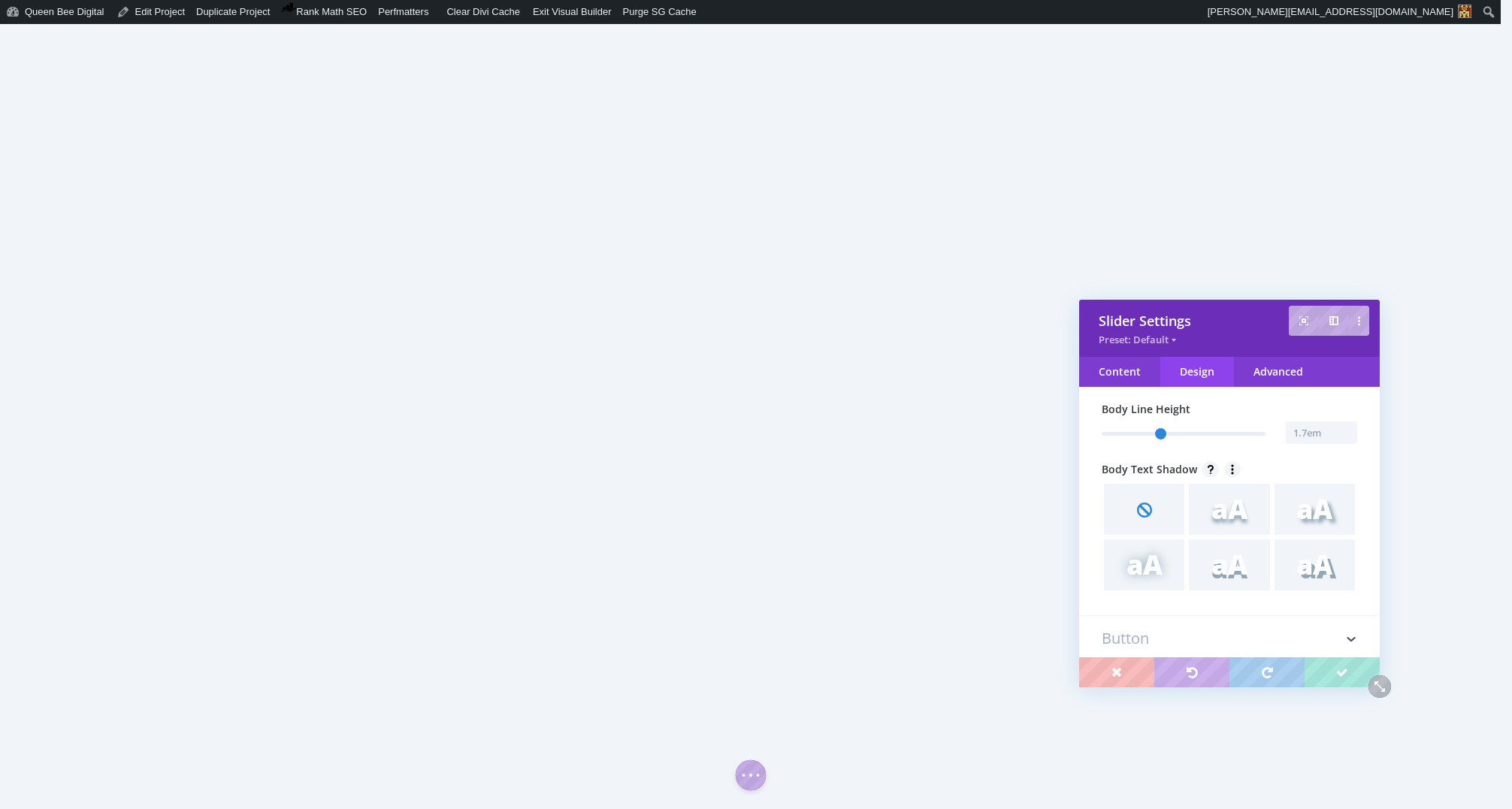
click at [1156, 537] on link at bounding box center [1143, 509] width 85 height 56
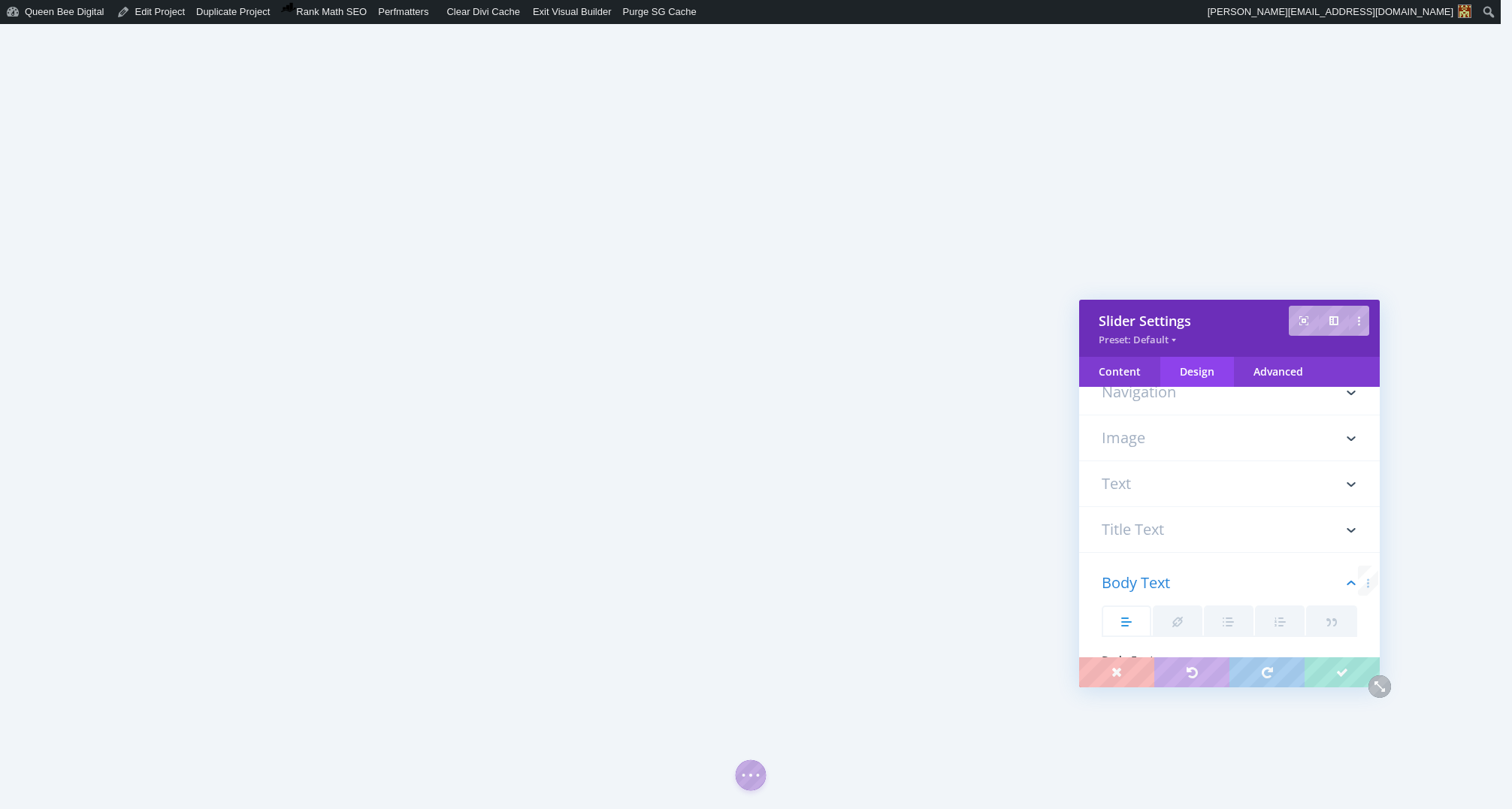
scroll to position [102, 0]
click at [1160, 517] on h3 "Title Text" at bounding box center [1229, 520] width 256 height 45
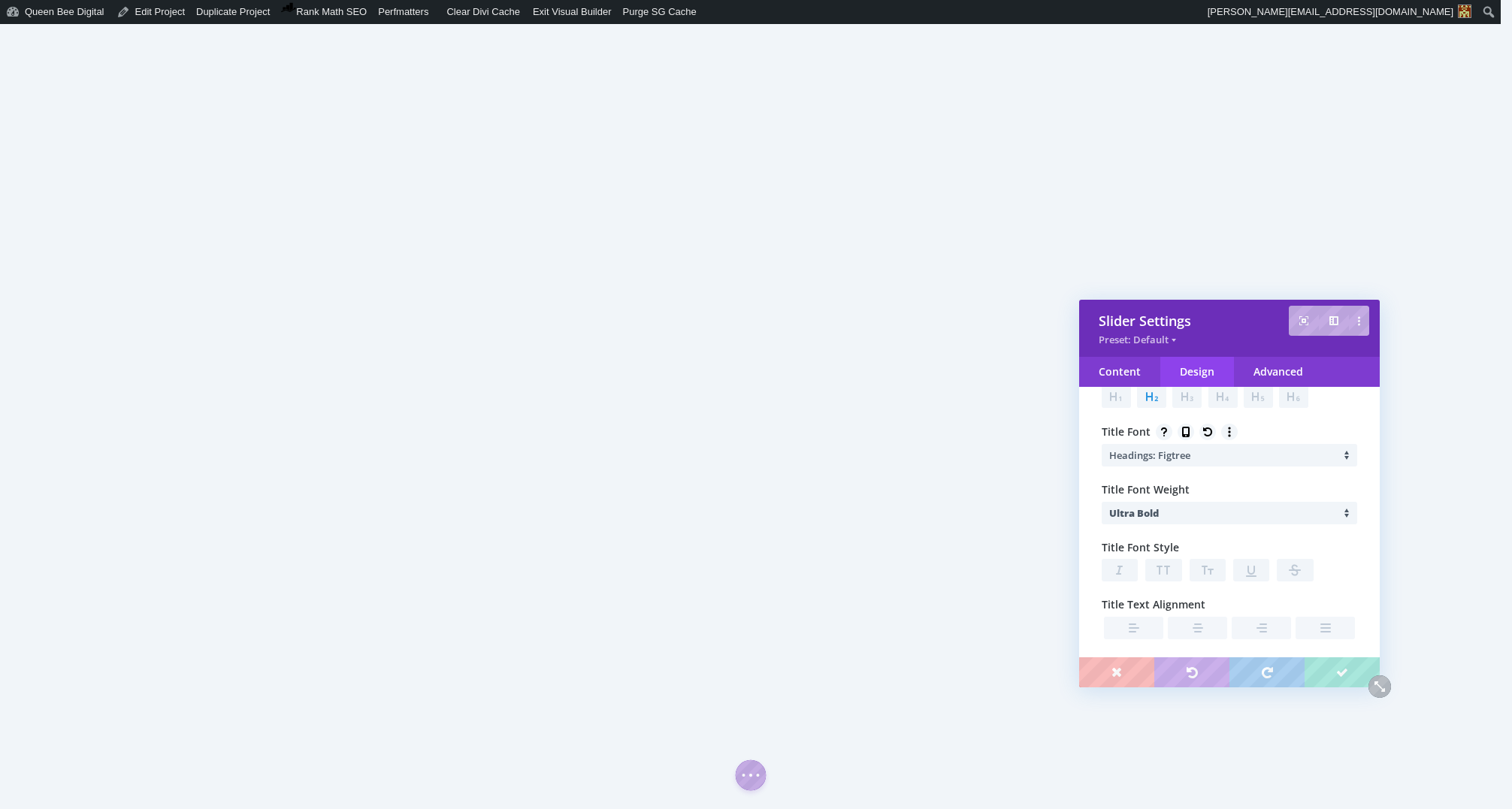
scroll to position [290, 0]
click at [1152, 399] on icon at bounding box center [1151, 395] width 21 height 21
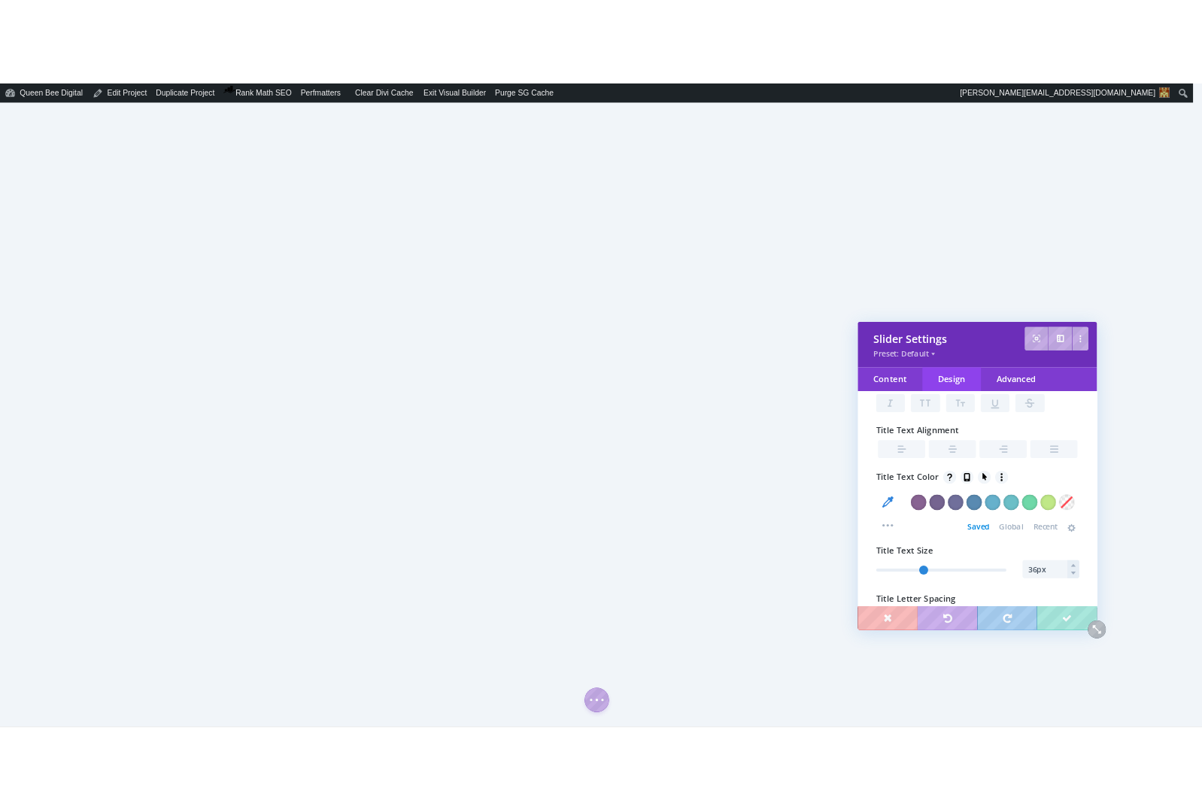
scroll to position [493, 0]
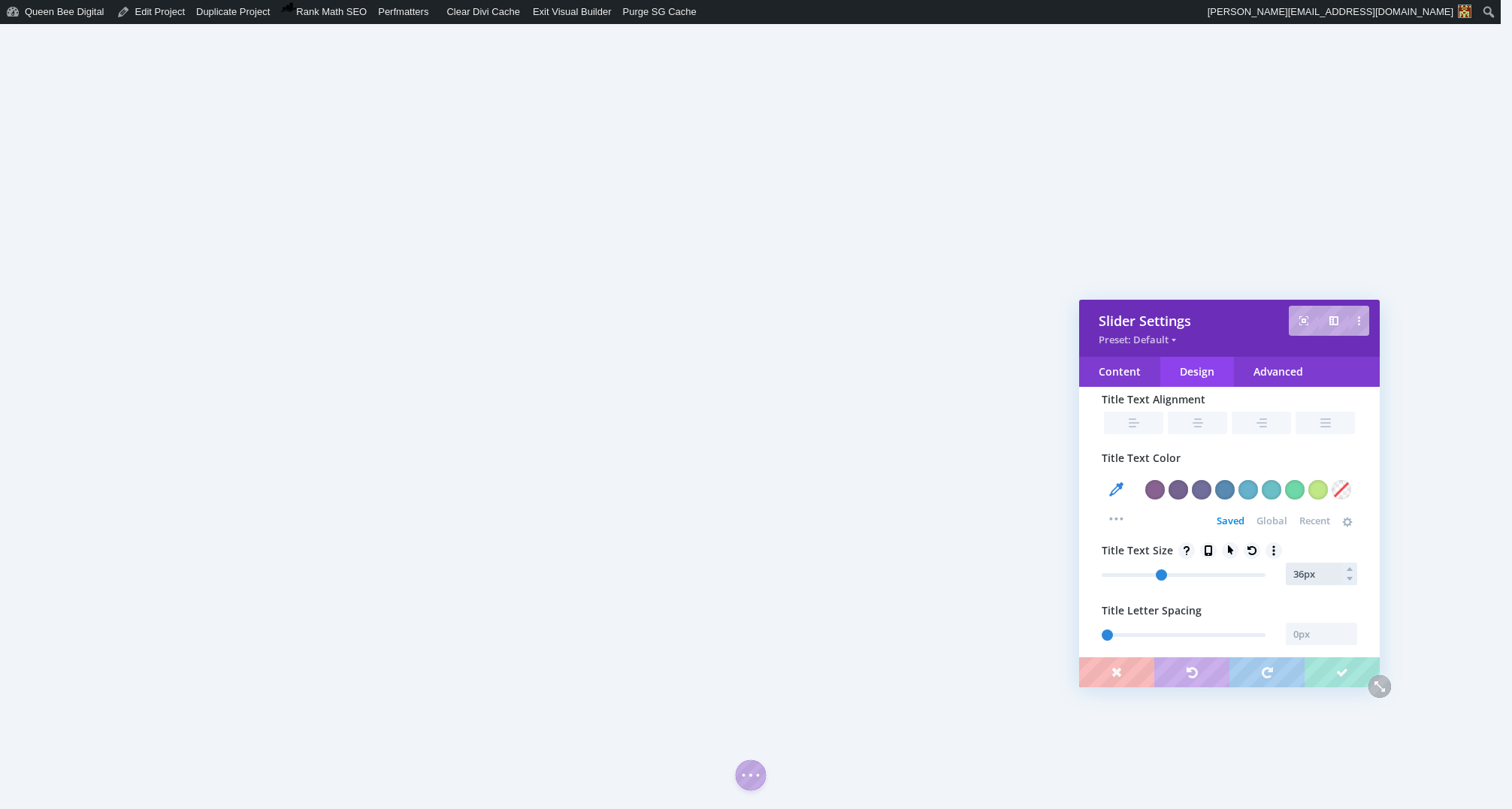
click at [1320, 573] on input "36px" at bounding box center [1321, 573] width 71 height 23
type input "35px"
type input "35"
type input "34px"
type input "34"
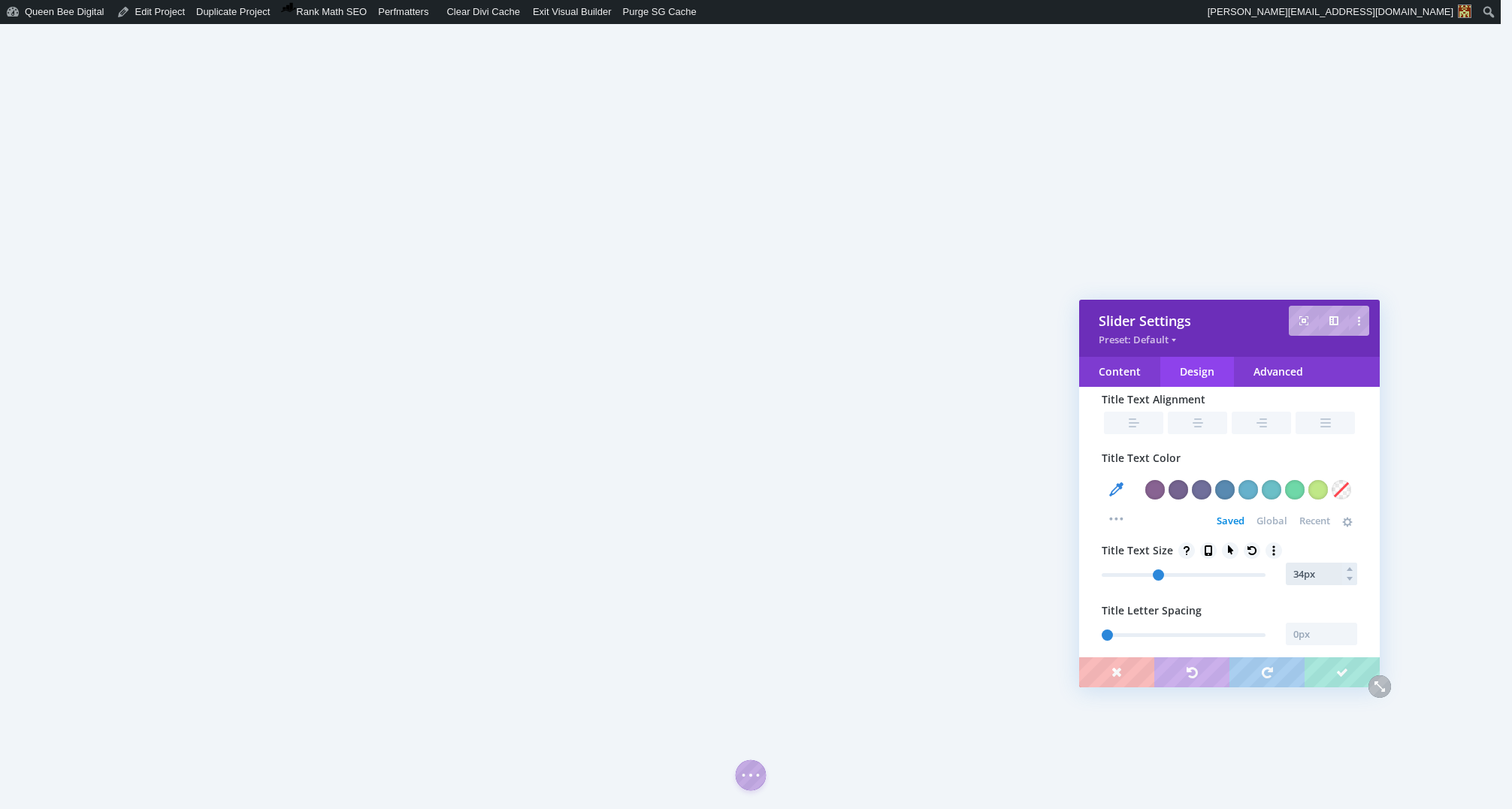
type input "33px"
type input "33"
type input "32px"
type input "32"
type input "33px"
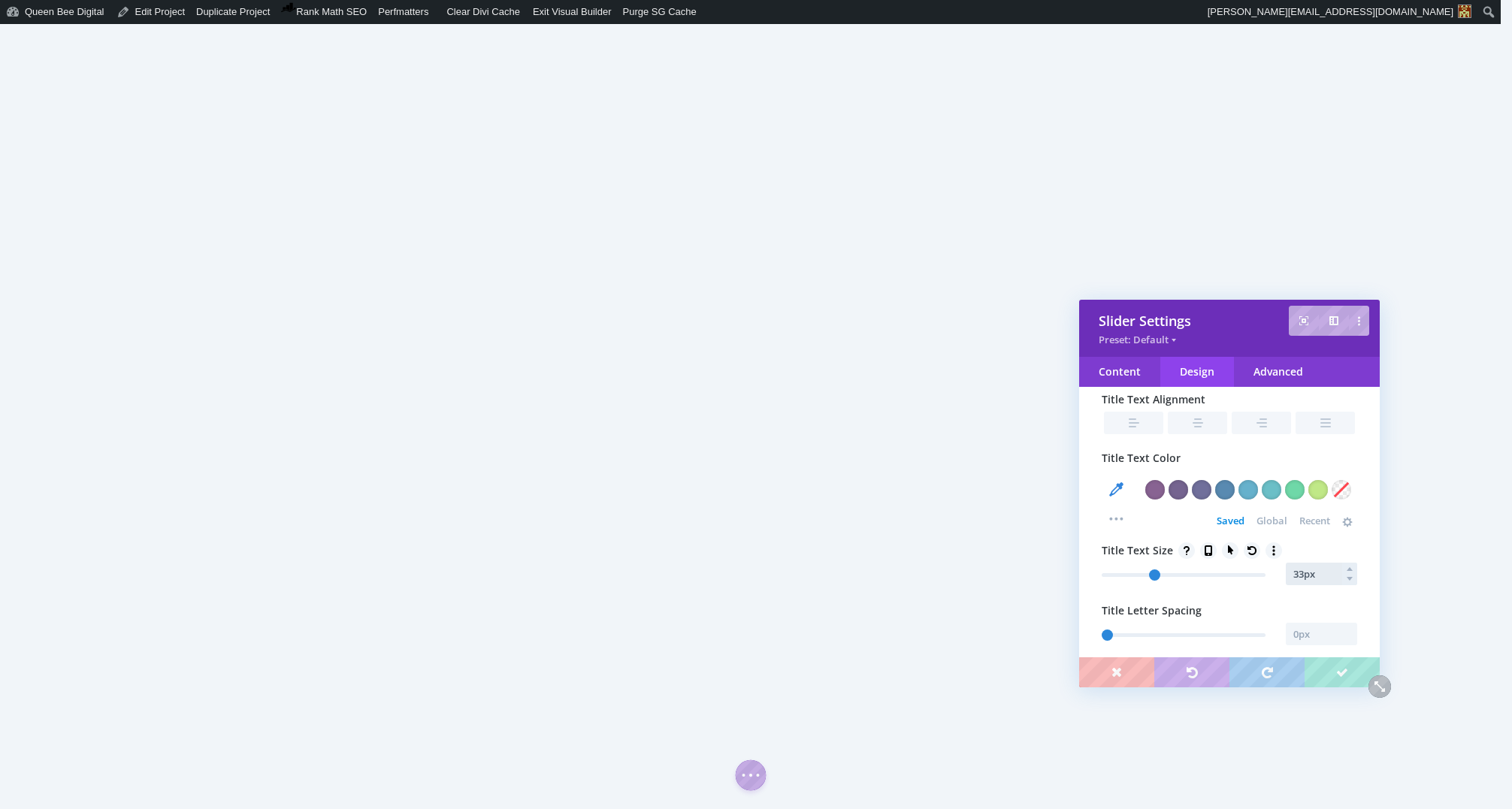
type input "33"
type input "34px"
type input "34"
type input "35px"
type input "35"
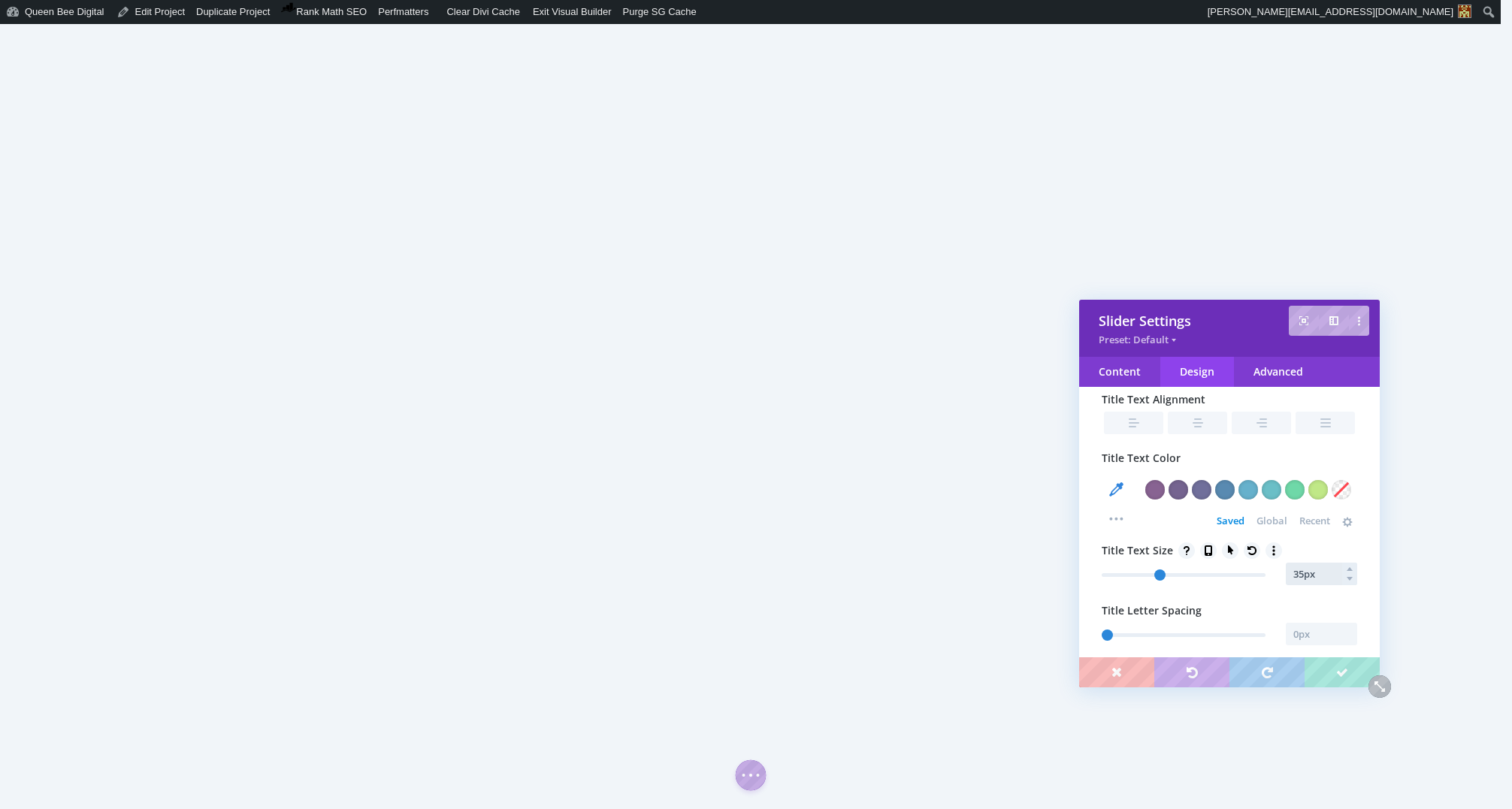
type input "36px"
type input "36"
type input "38px"
type input "38"
type input "41px"
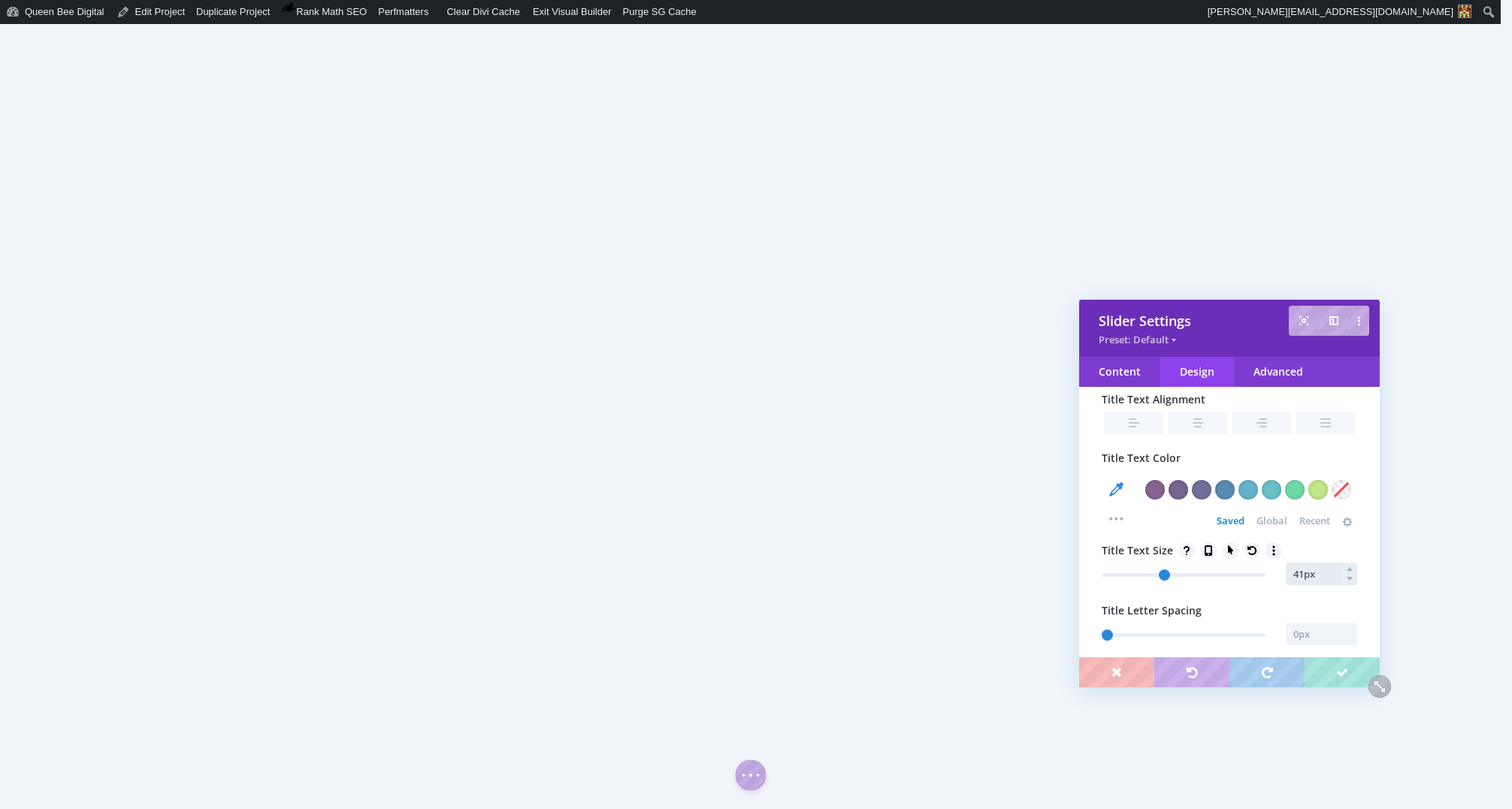
type input "41"
type input "42px"
type input "42"
type input "32"
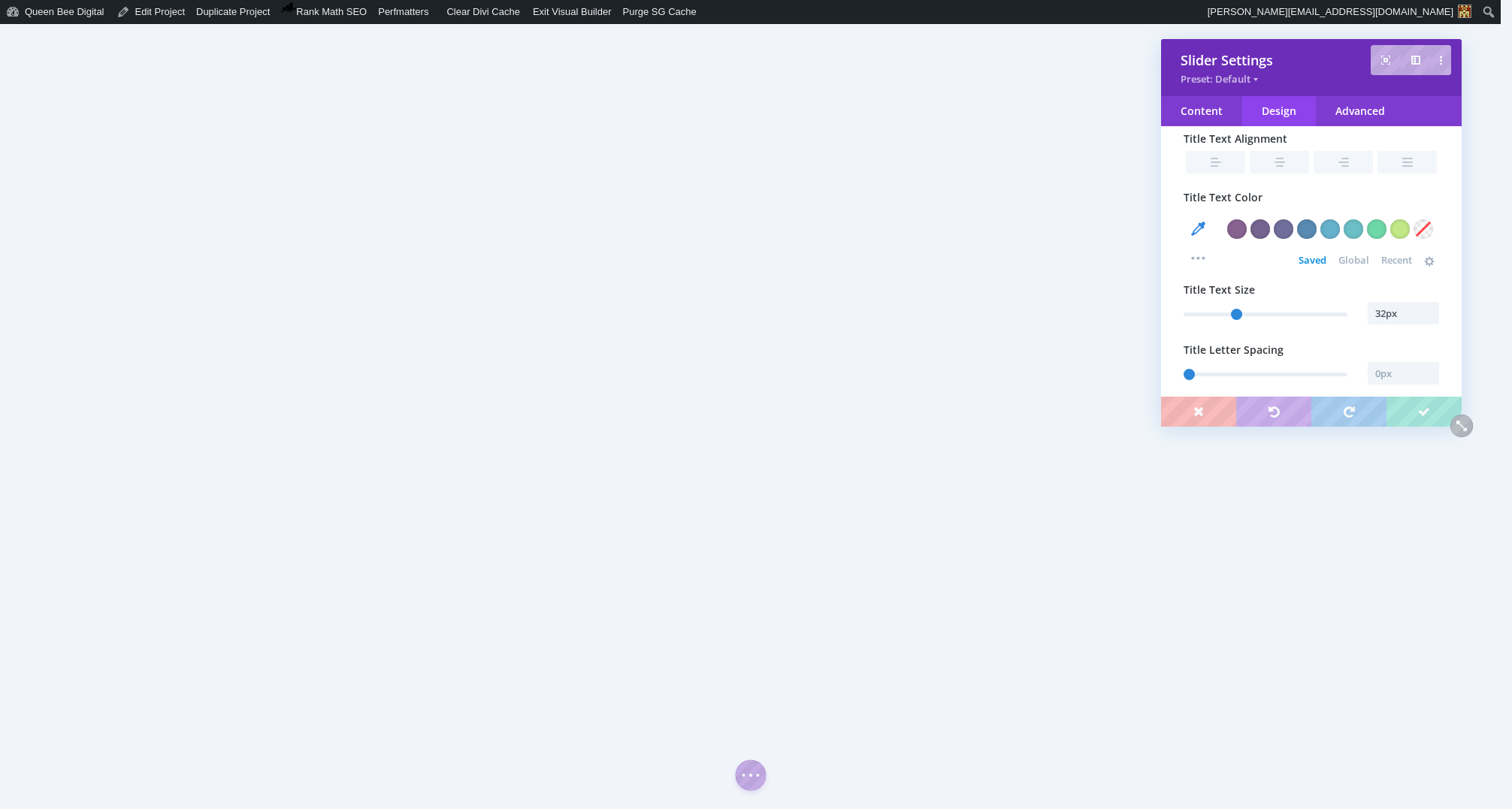
drag, startPoint x: 1243, startPoint y: 333, endPoint x: 1324, endPoint y: 75, distance: 270.4
click at [1325, 74] on div "Slider Settings Preset: Default" at bounding box center [1311, 67] width 301 height 57
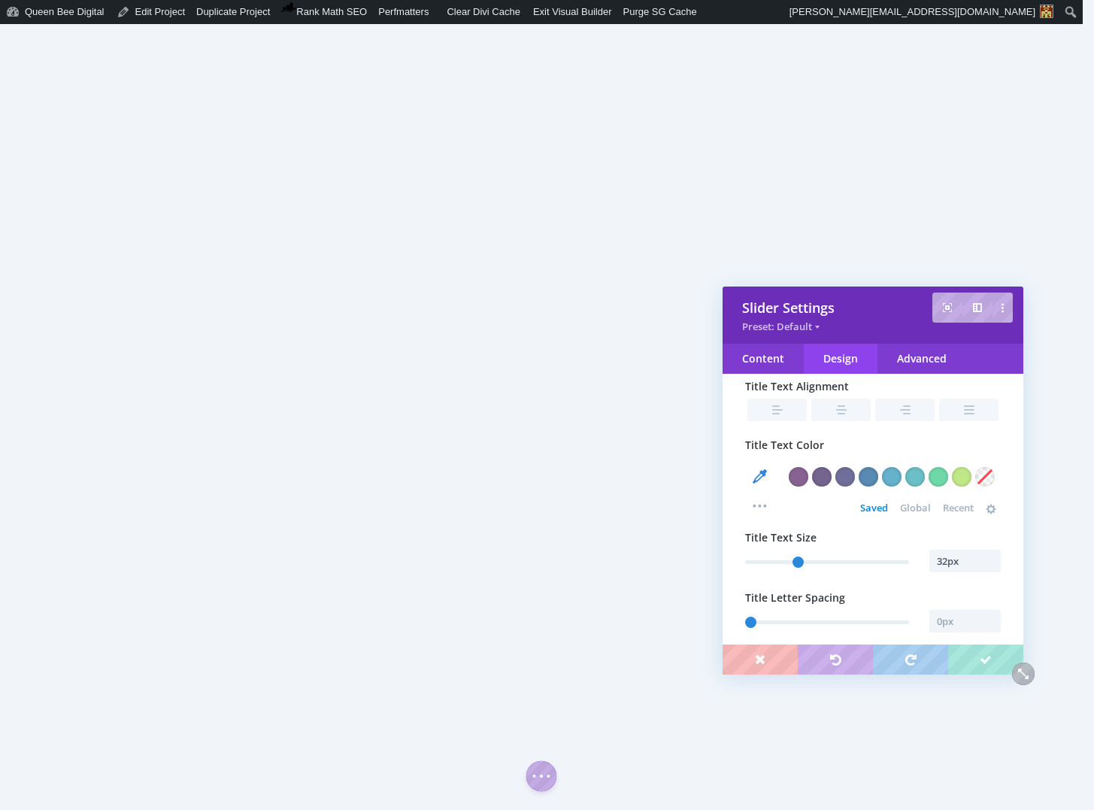
drag, startPoint x: 1015, startPoint y: 57, endPoint x: 880, endPoint y: 305, distance: 282.7
click at [878, 304] on div "Slider Settings" at bounding box center [873, 308] width 262 height 18
click at [944, 565] on input "32px" at bounding box center [965, 561] width 71 height 23
type input "30px"
type input "30"
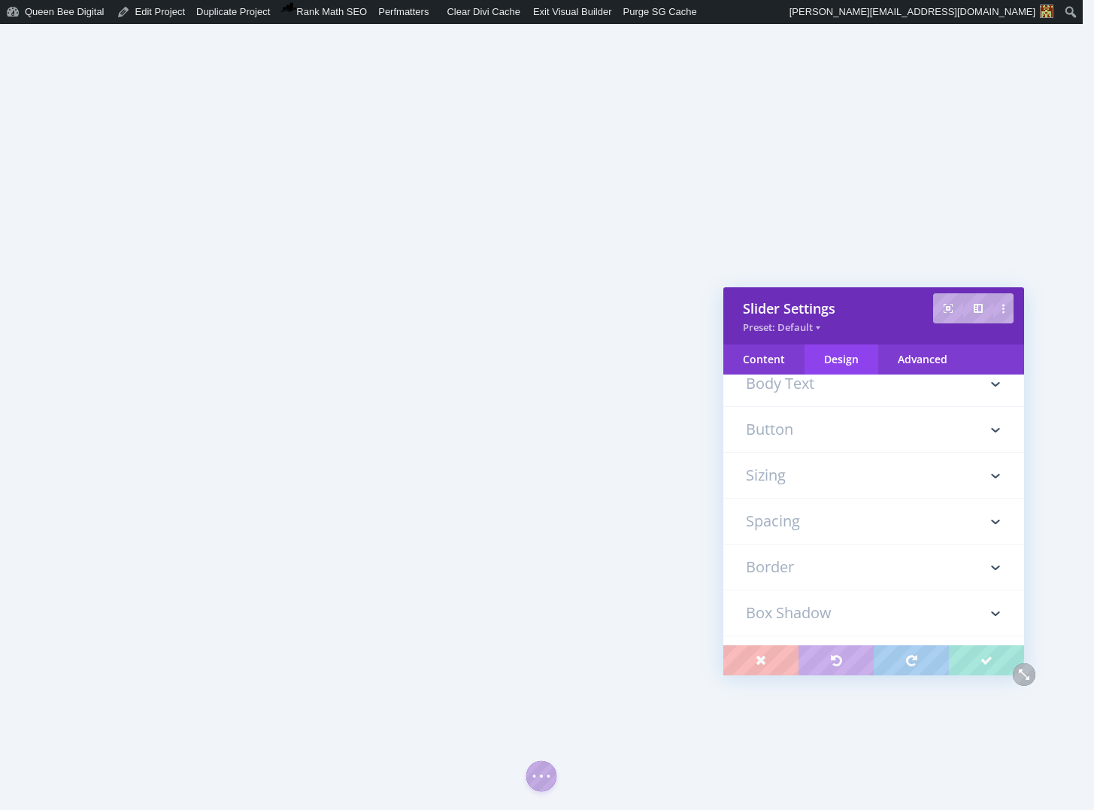
type input "30px"
click at [829, 524] on h3 "Spacing" at bounding box center [874, 521] width 256 height 45
click at [802, 479] on h3 "Sizing" at bounding box center [874, 473] width 256 height 45
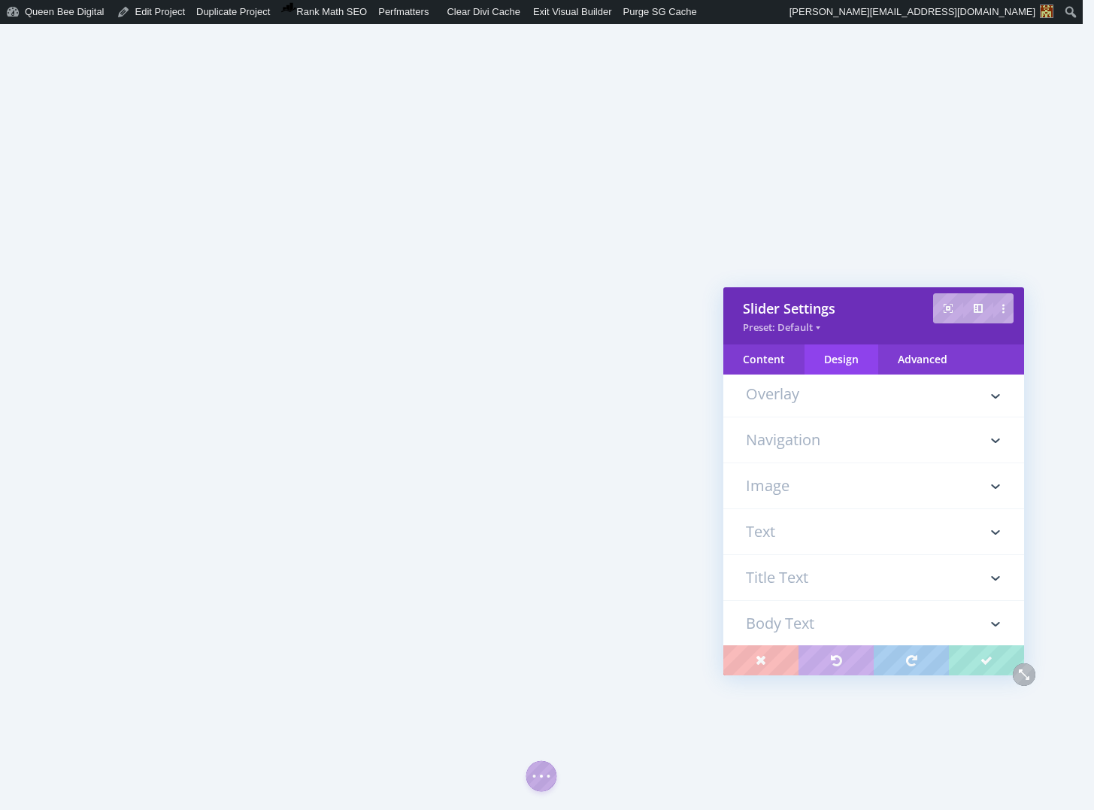
click at [823, 474] on h3 "Image" at bounding box center [874, 485] width 256 height 45
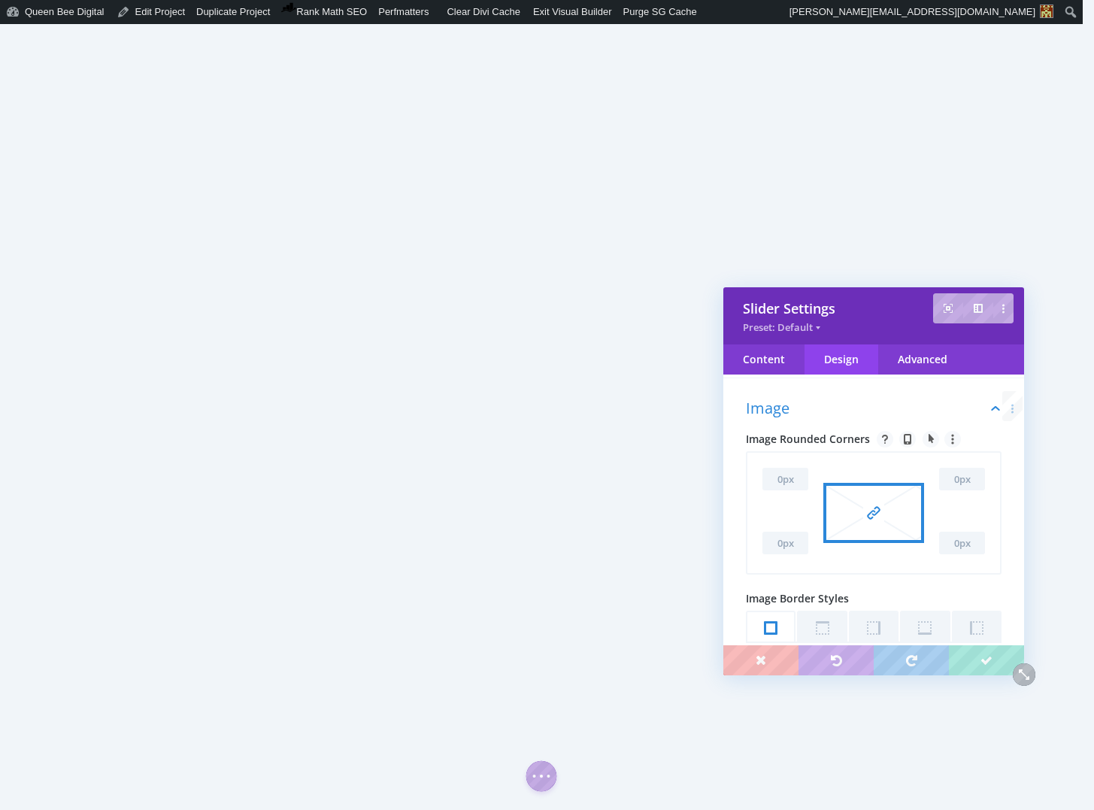
scroll to position [0, 0]
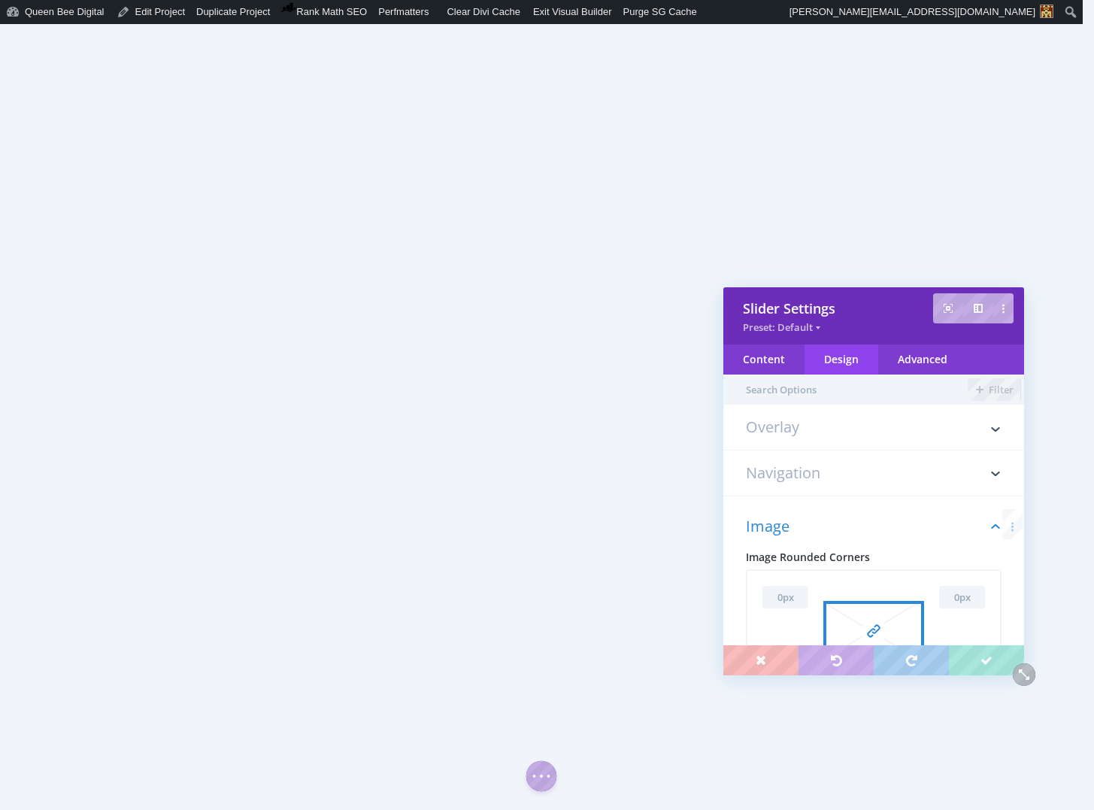
click at [796, 426] on h3 "Overlay" at bounding box center [874, 435] width 256 height 30
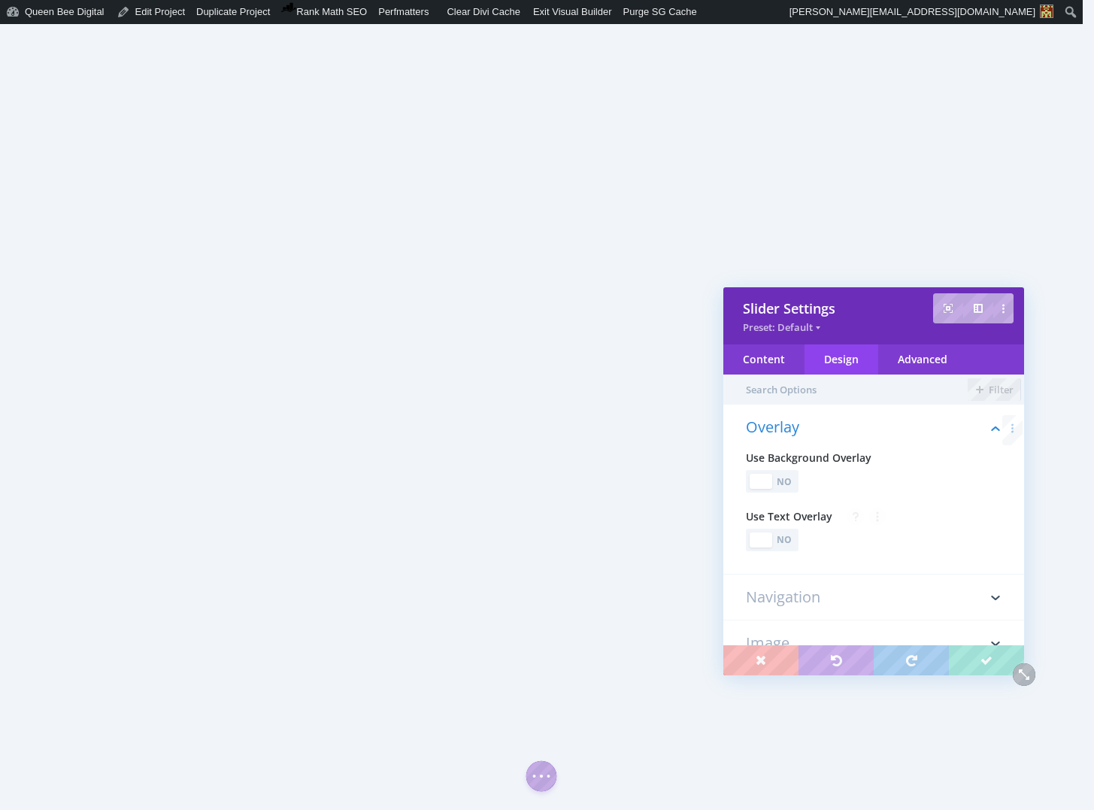
click at [838, 593] on h3 "Navigation" at bounding box center [874, 596] width 256 height 45
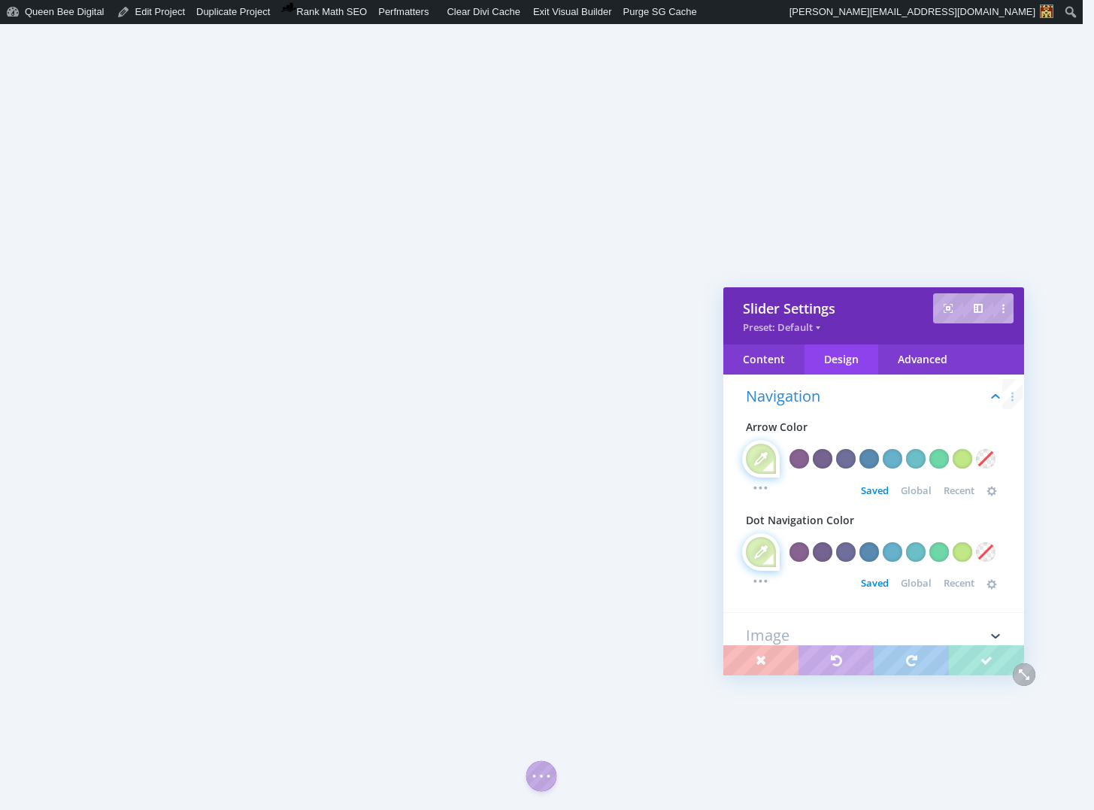
scroll to position [88, 0]
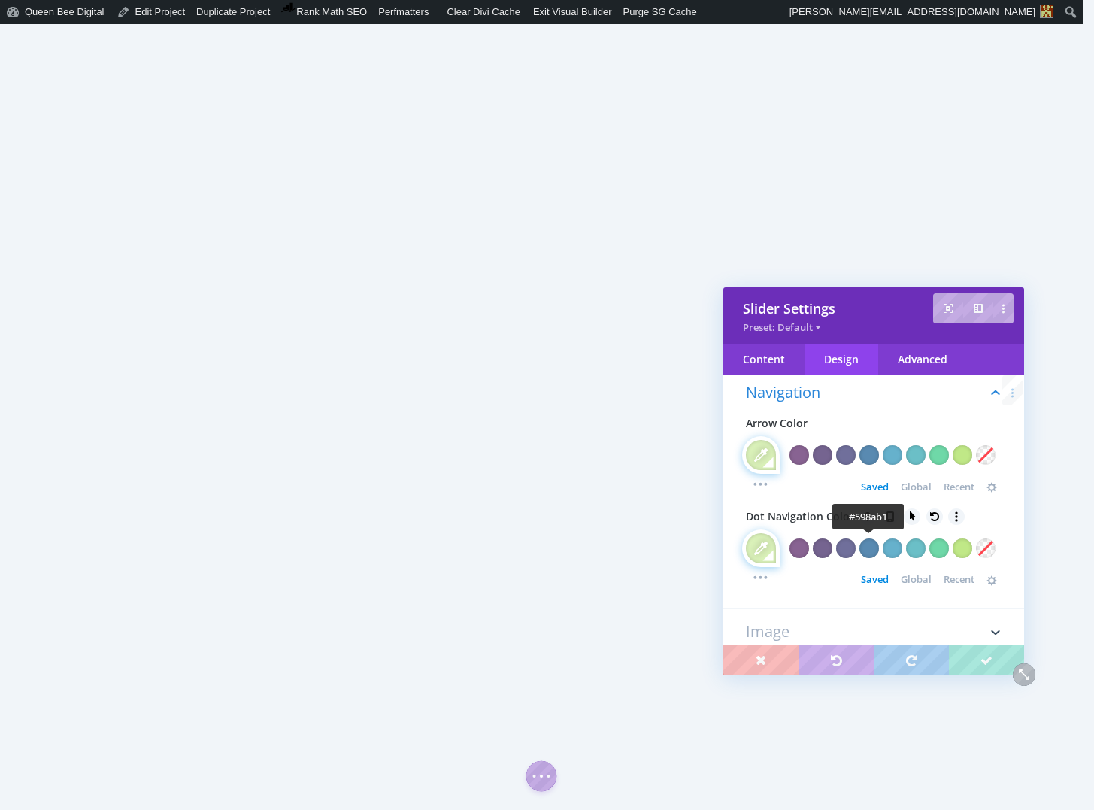
click at [873, 547] on div at bounding box center [869, 548] width 20 height 20
click at [912, 581] on span "Global" at bounding box center [916, 579] width 31 height 12
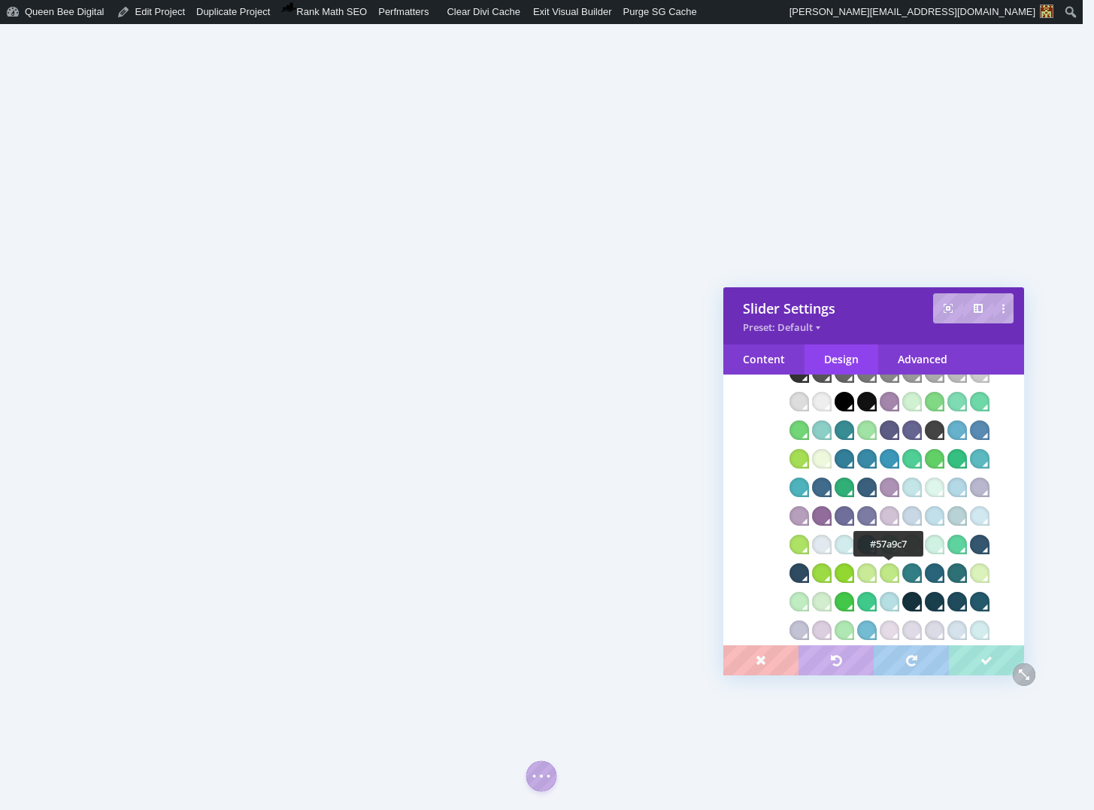
scroll to position [332, 0]
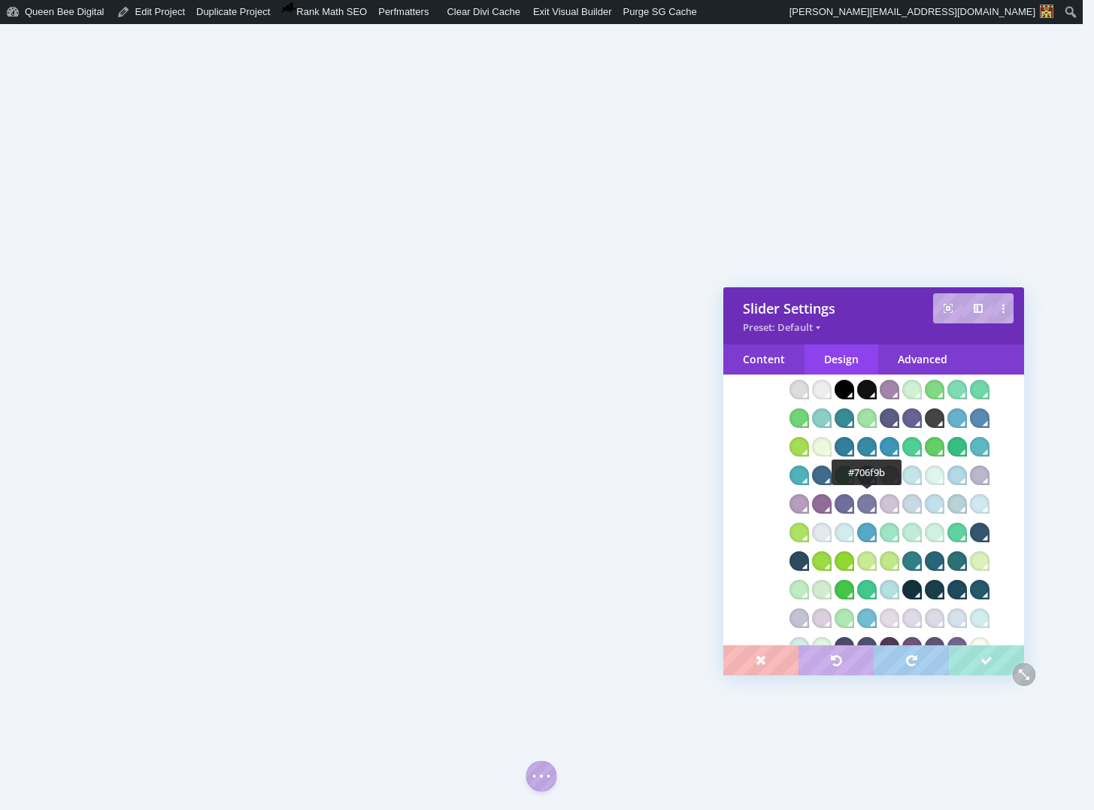
click at [854, 500] on div at bounding box center [845, 504] width 20 height 20
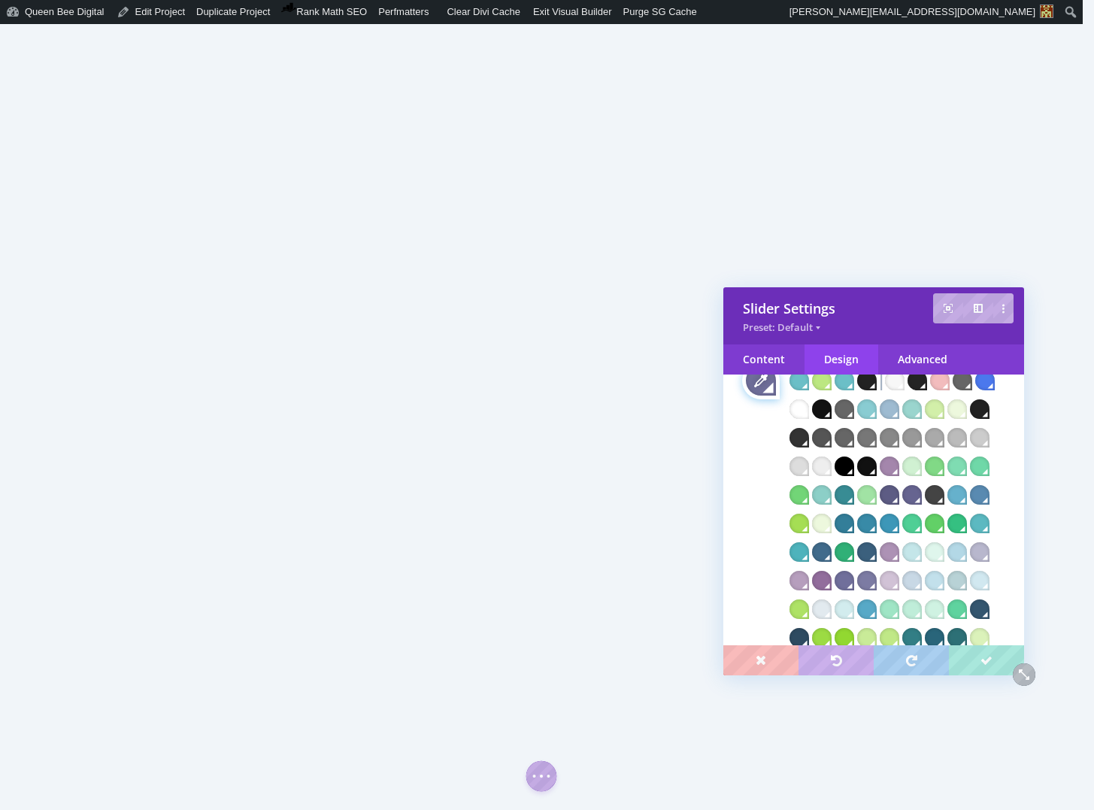
scroll to position [252, 0]
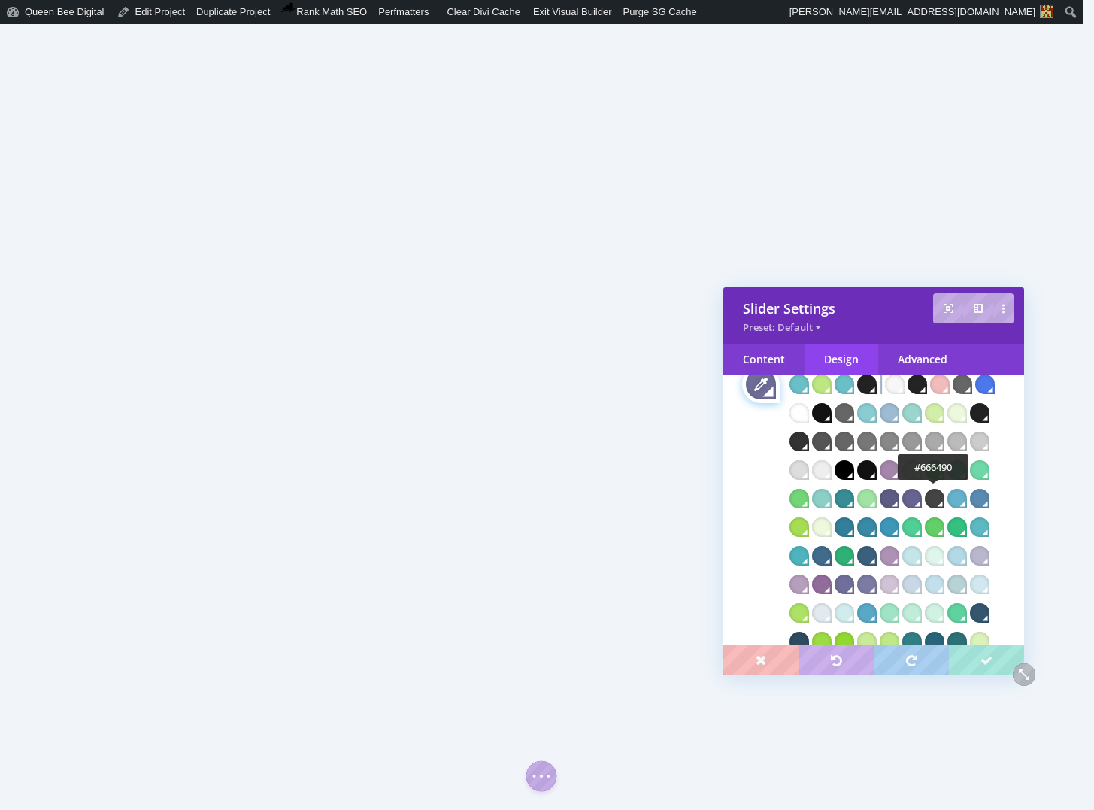
click at [922, 493] on div at bounding box center [912, 499] width 20 height 20
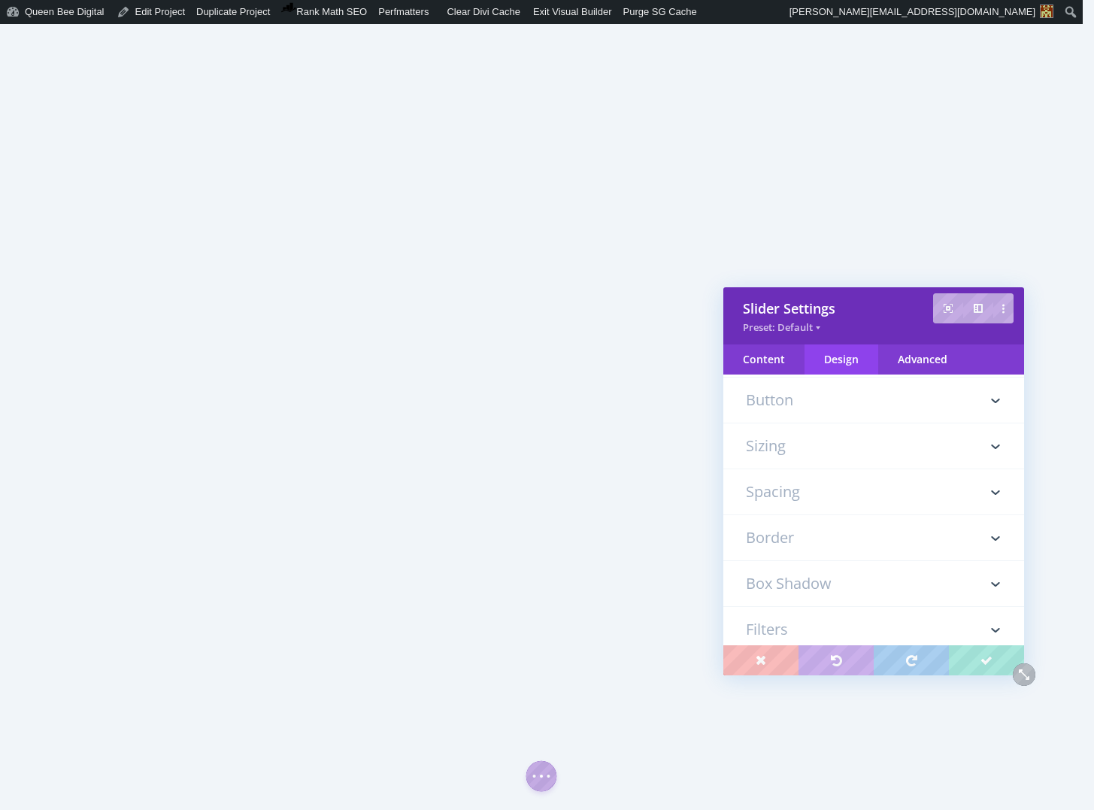
scroll to position [956, 0]
click at [787, 508] on h3 "Spacing" at bounding box center [874, 484] width 256 height 45
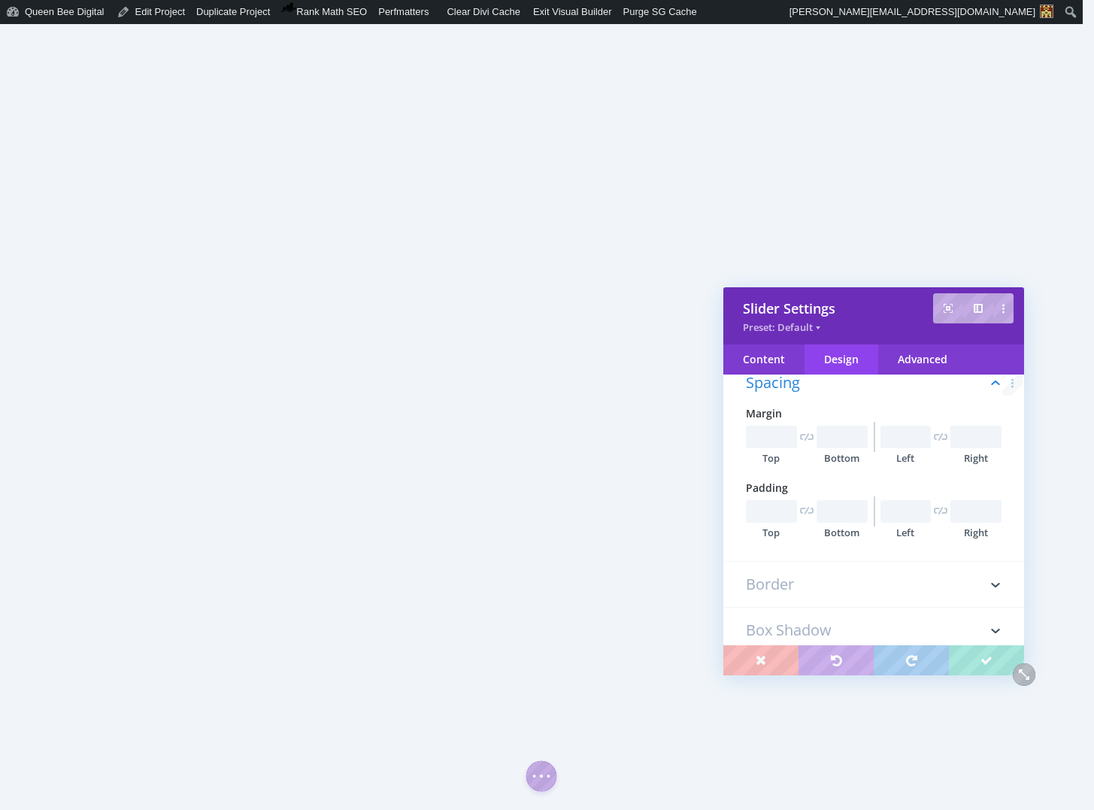
scroll to position [405, 0]
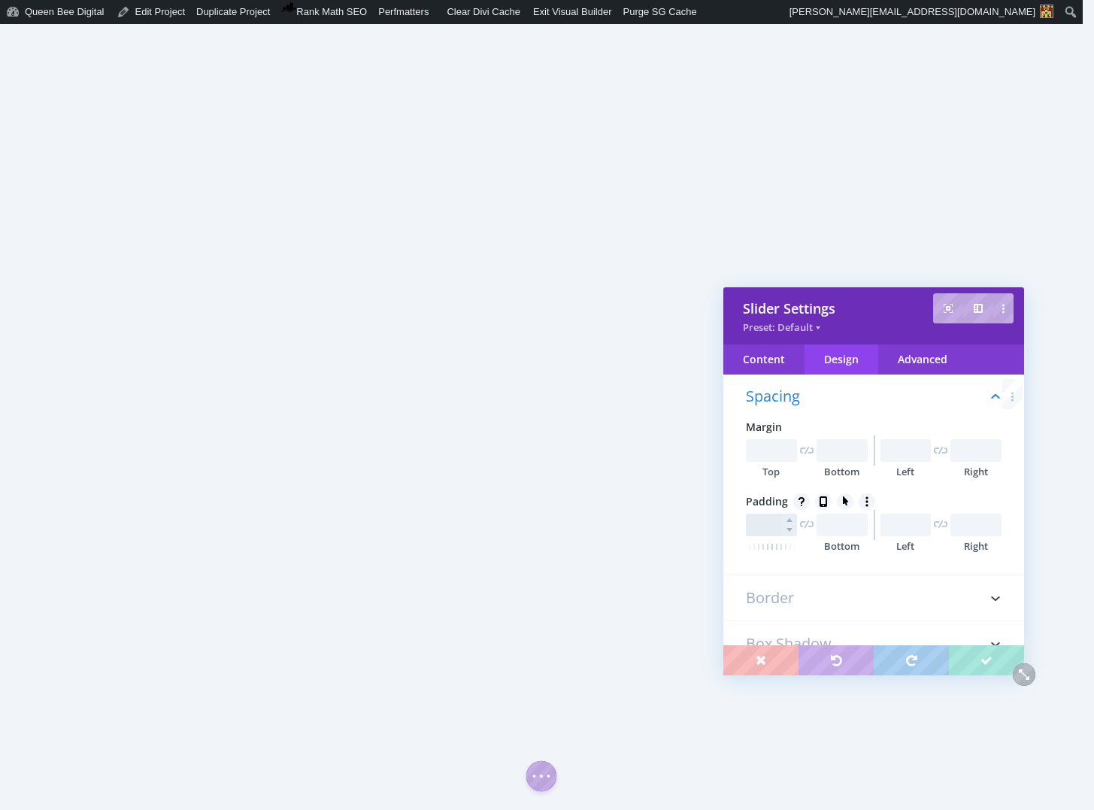
click at [770, 526] on input "text" at bounding box center [771, 525] width 51 height 23
click at [770, 531] on input "100px" at bounding box center [771, 525] width 51 height 23
type input "80px"
click at [833, 530] on input "text" at bounding box center [842, 525] width 51 height 23
click at [828, 523] on input "80px" at bounding box center [842, 525] width 51 height 23
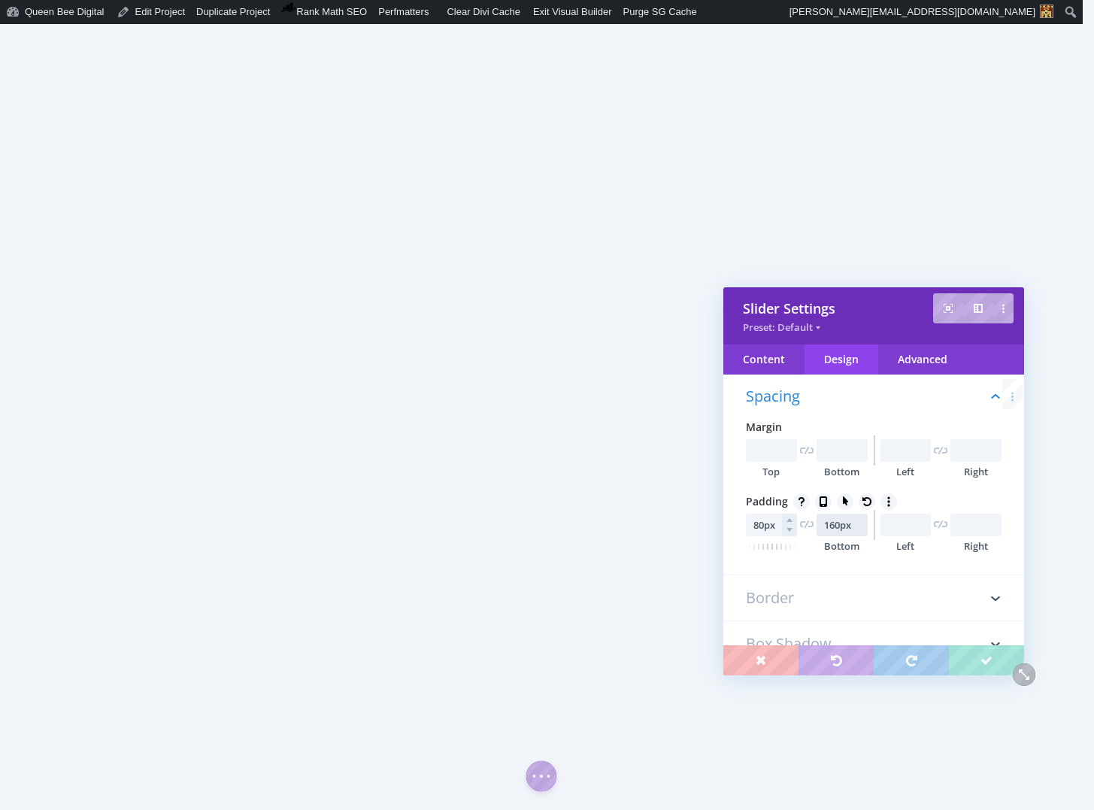
type input "160px"
click at [763, 523] on input "80px" at bounding box center [771, 525] width 51 height 23
type input "60px"
click at [828, 525] on input "160px" at bounding box center [842, 525] width 51 height 23
type input "100px"
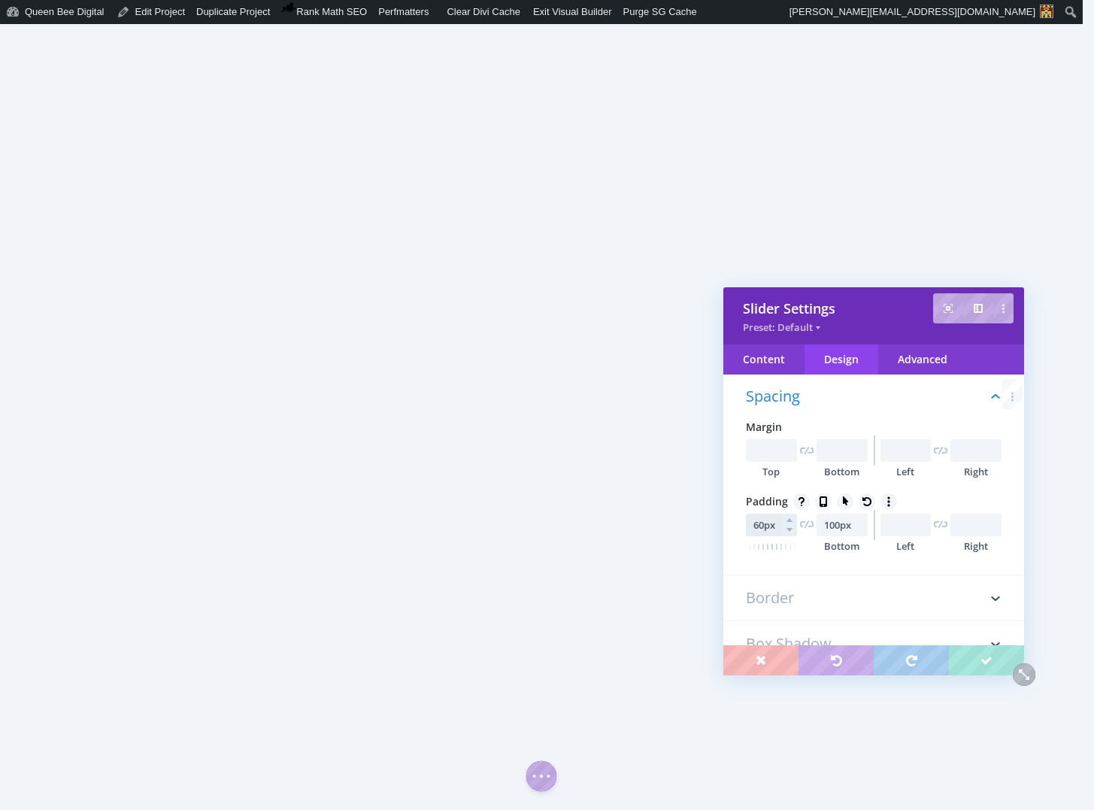
click at [762, 524] on input "60px" at bounding box center [771, 525] width 51 height 23
type input "100px"
click at [835, 521] on input "100px" at bounding box center [842, 525] width 51 height 23
type input "120px"
drag, startPoint x: 768, startPoint y: 526, endPoint x: 747, endPoint y: 525, distance: 21.8
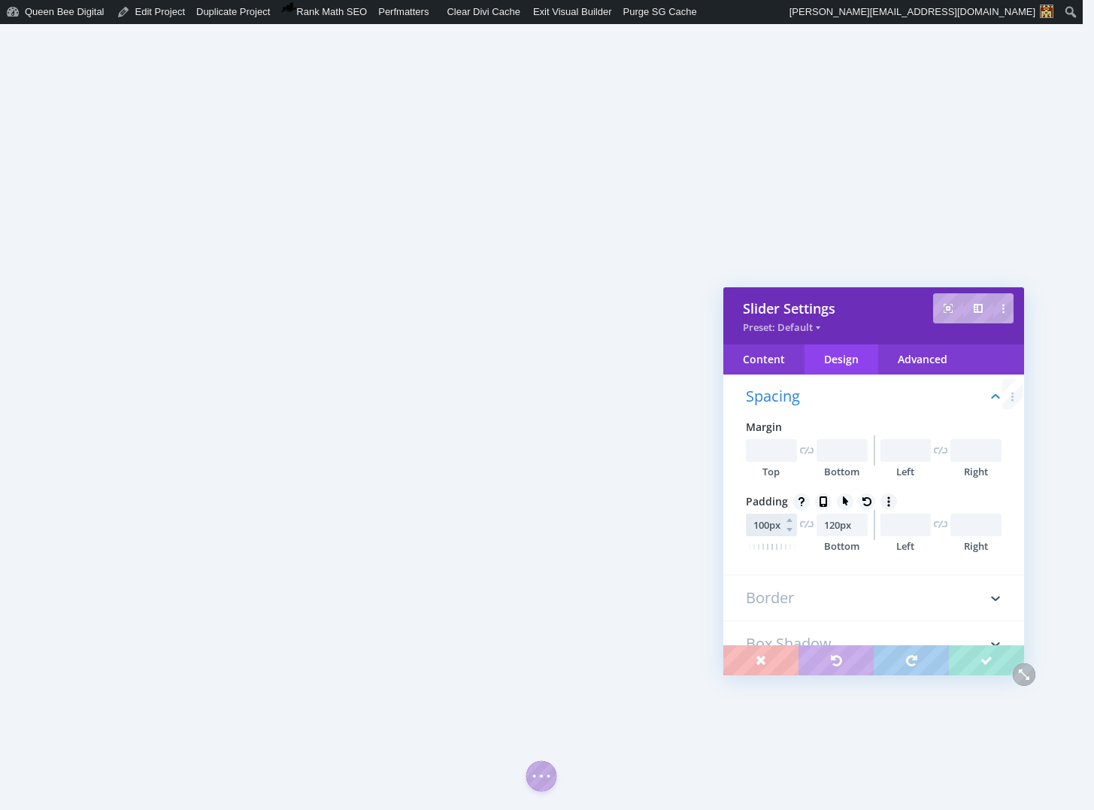
click at [747, 525] on input "100px" at bounding box center [771, 525] width 51 height 23
type input "40px"
drag, startPoint x: 826, startPoint y: 526, endPoint x: 858, endPoint y: 526, distance: 31.6
click at [858, 526] on div "120px" at bounding box center [842, 525] width 51 height 23
type input "0px"
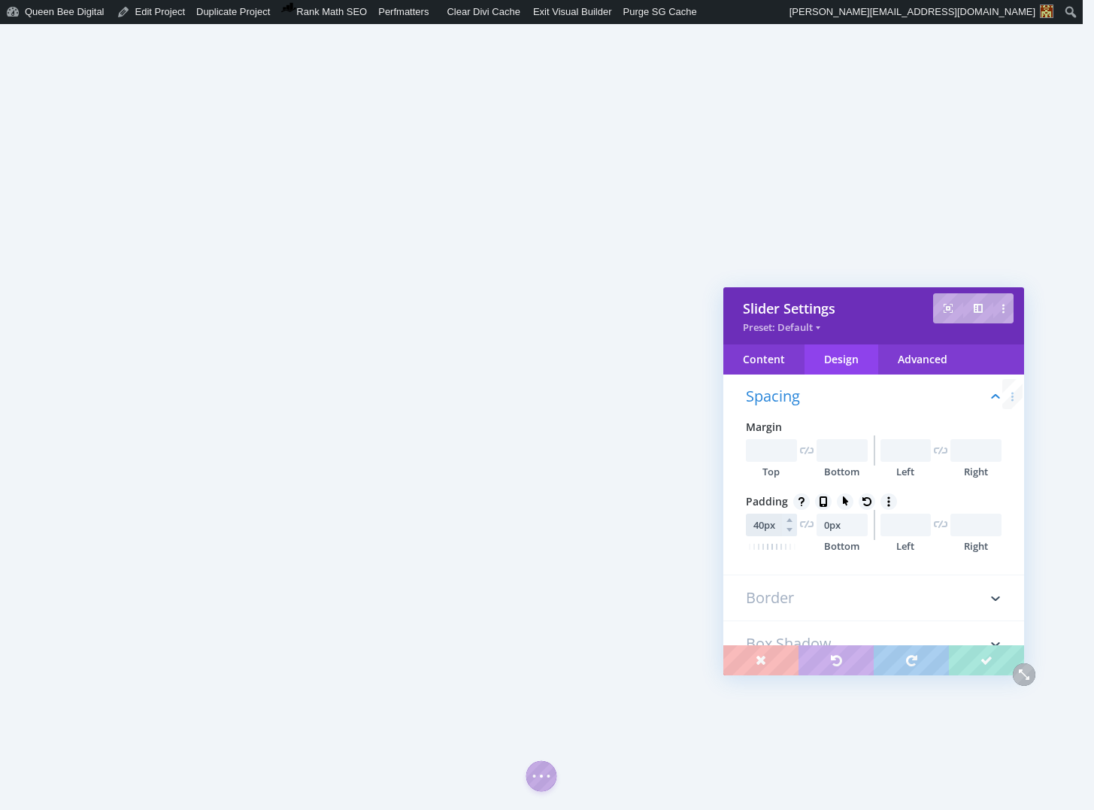
click at [761, 523] on input "40px" at bounding box center [771, 525] width 51 height 23
type input "0px"
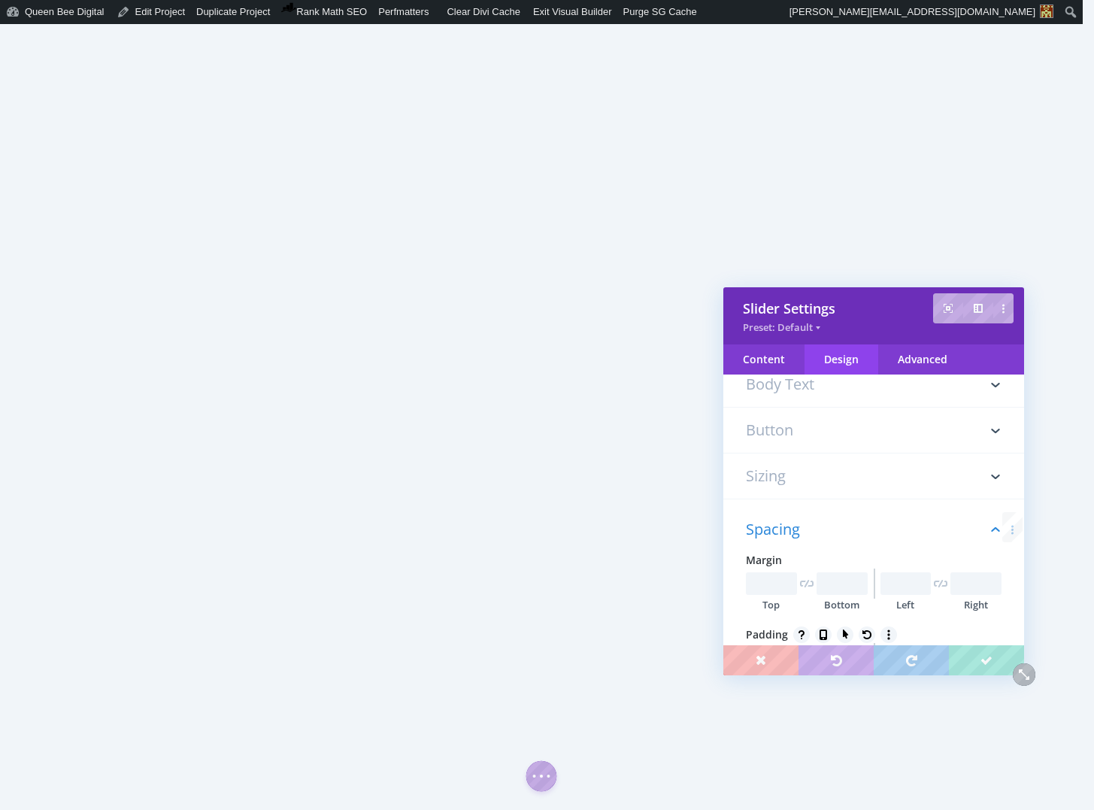
scroll to position [274, 0]
click at [832, 467] on h3 "Sizing" at bounding box center [874, 473] width 256 height 45
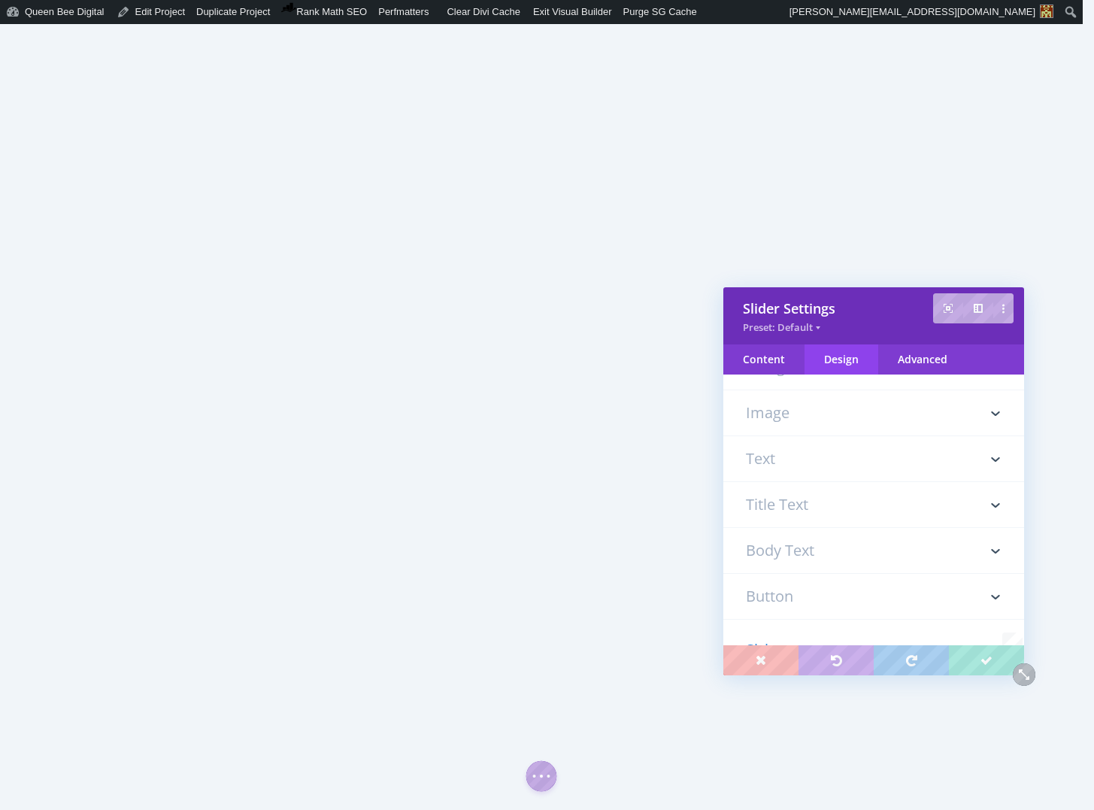
scroll to position [0, 0]
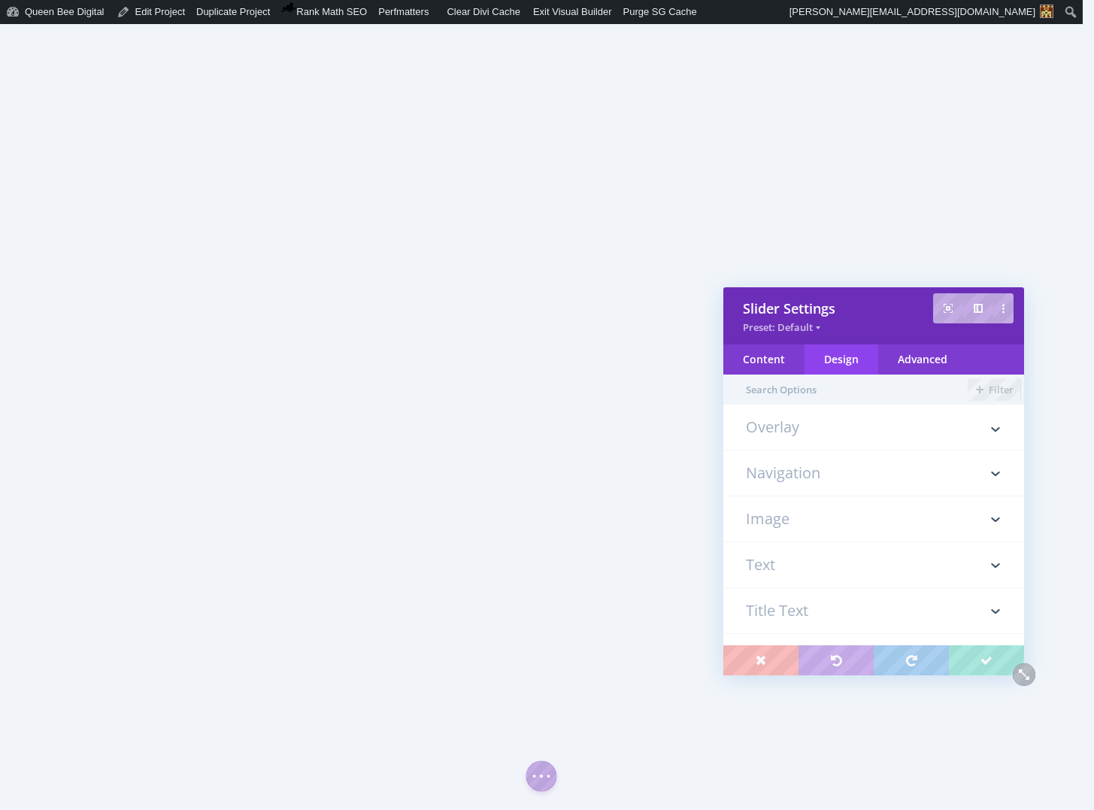
click at [802, 518] on h3 "Image" at bounding box center [874, 518] width 256 height 45
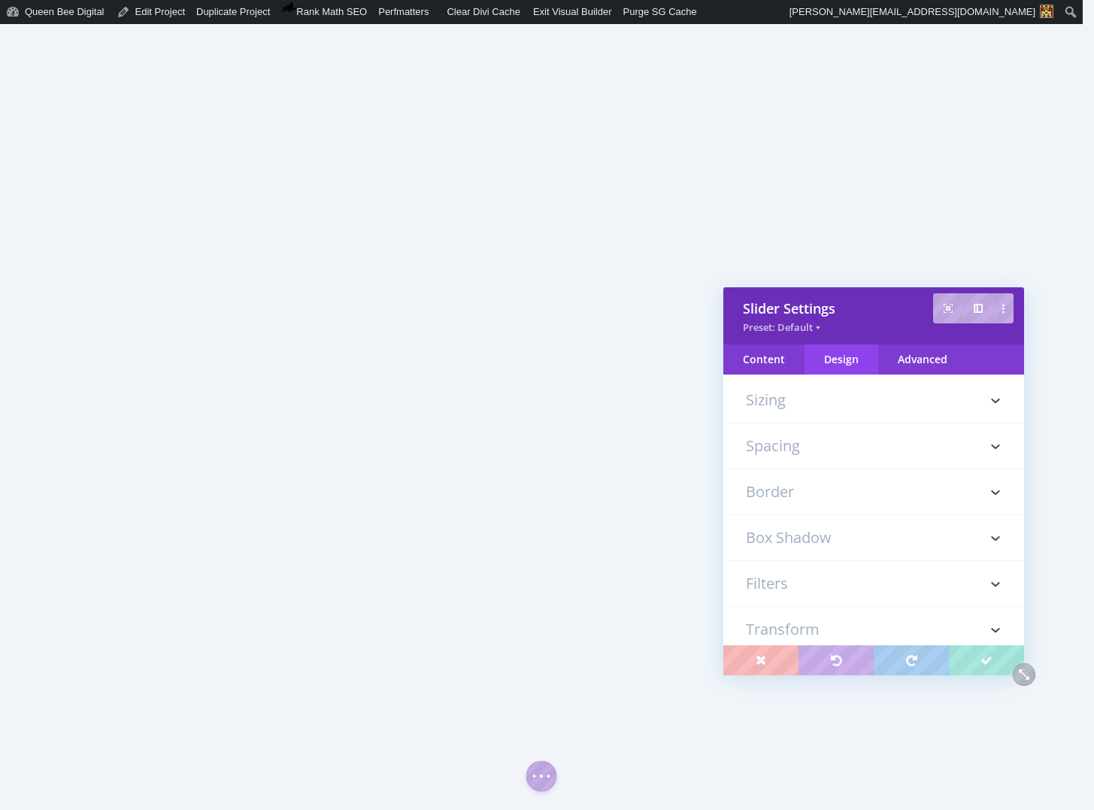
scroll to position [1093, 0]
click at [775, 353] on div "Content" at bounding box center [763, 359] width 81 height 30
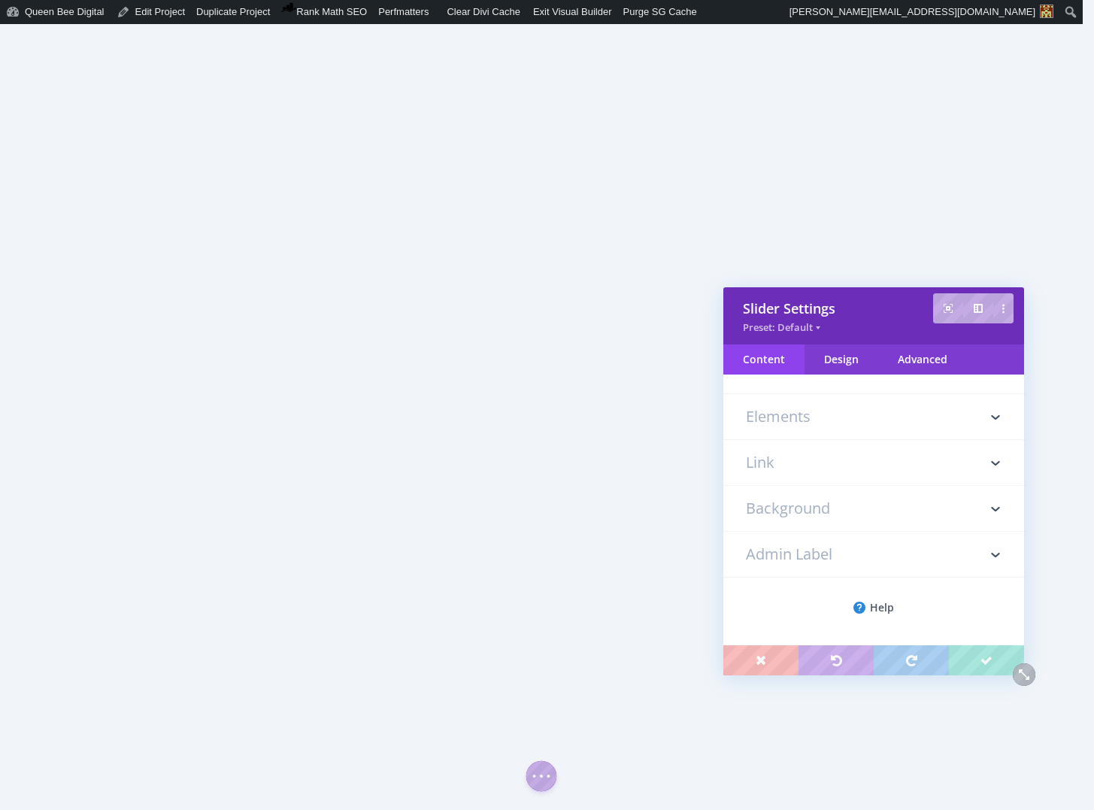
scroll to position [0, 0]
click at [842, 480] on h3 "Elements" at bounding box center [874, 481] width 256 height 45
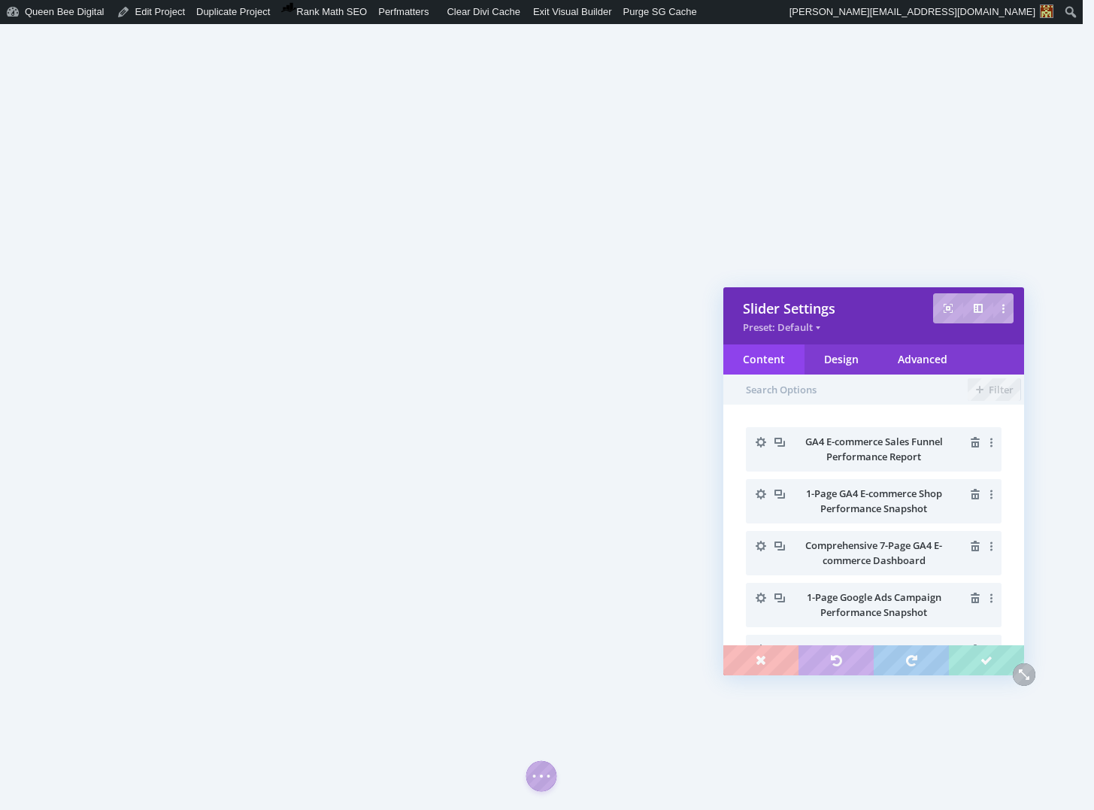
click at [762, 438] on icon "button" at bounding box center [760, 442] width 21 height 21
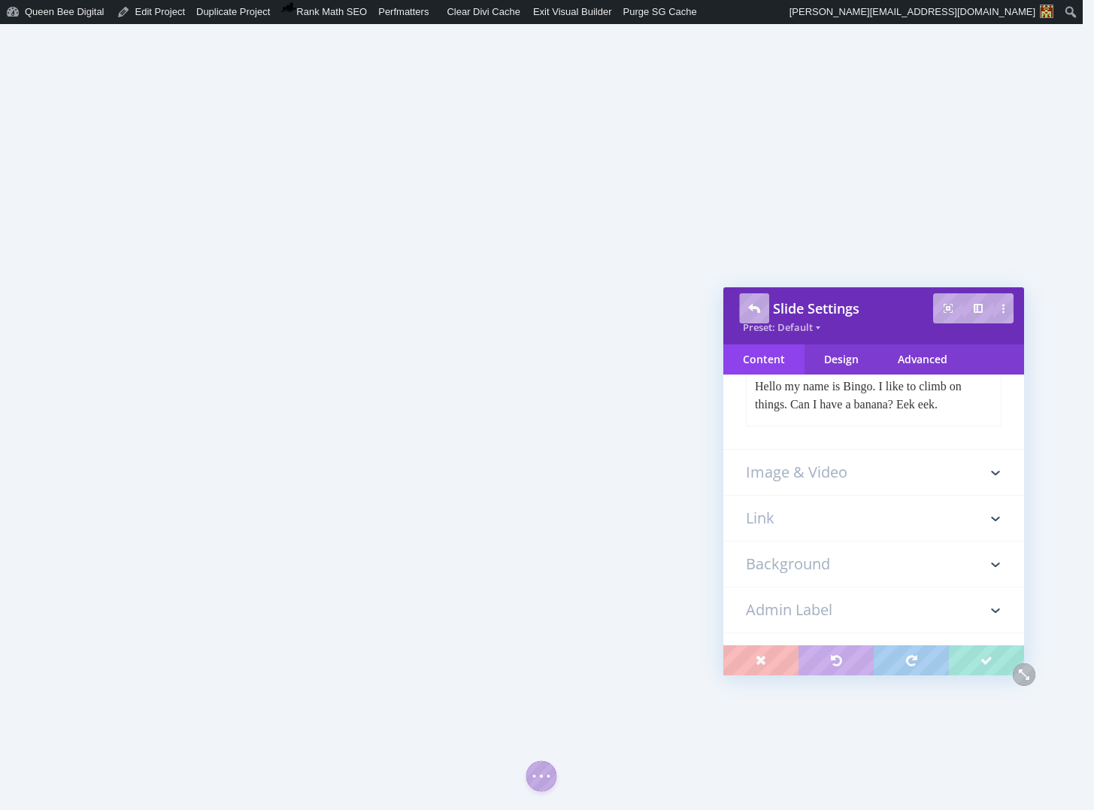
scroll to position [368, 0]
click at [849, 356] on div "Design" at bounding box center [842, 359] width 74 height 30
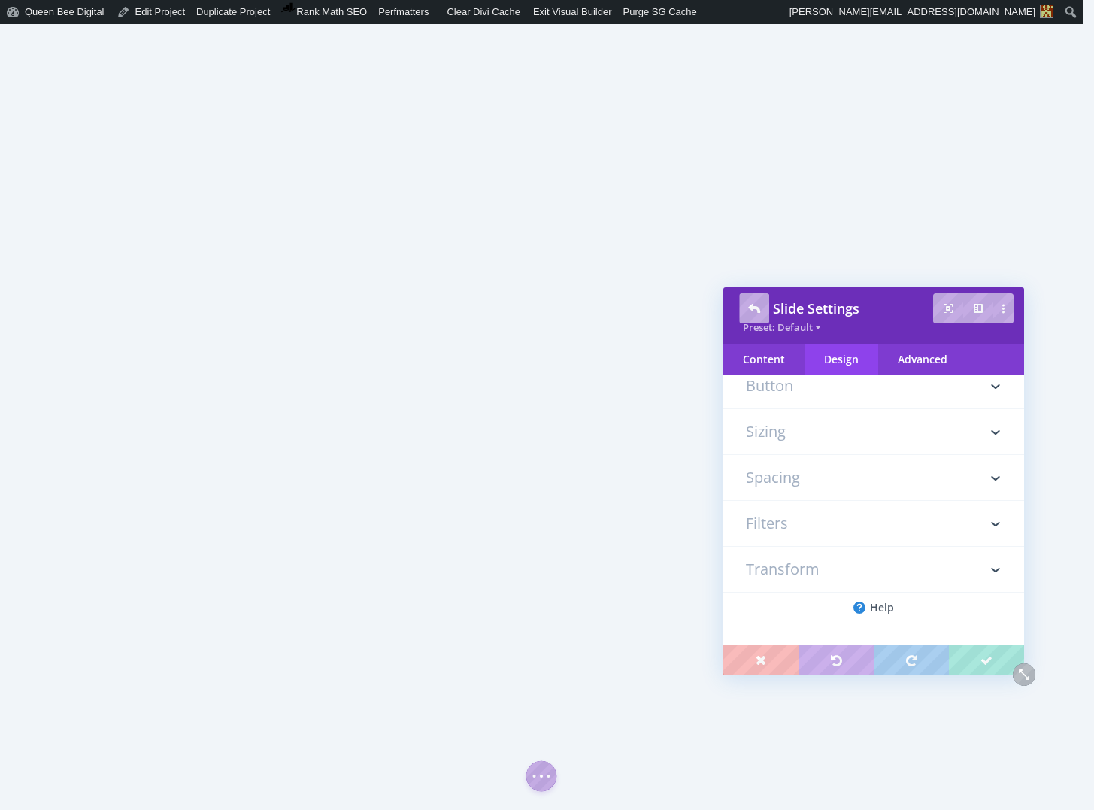
scroll to position [0, 0]
click at [786, 444] on h3 "Sizing" at bounding box center [874, 441] width 256 height 45
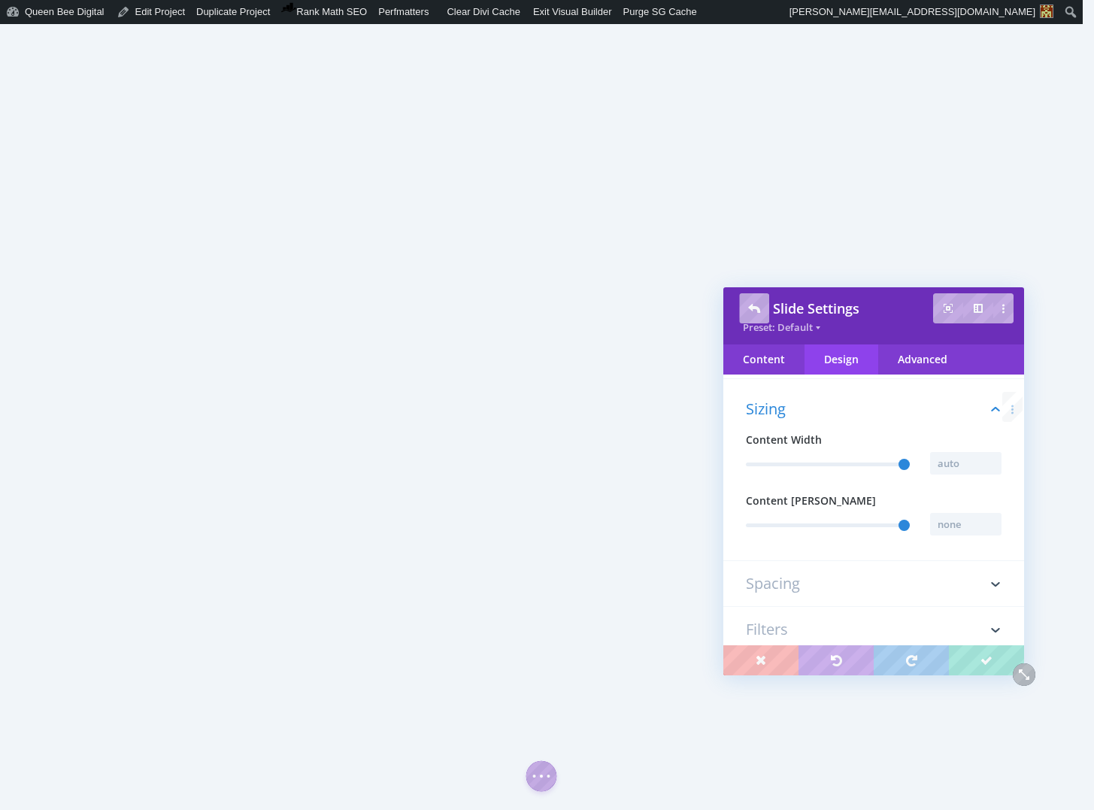
scroll to position [359, 0]
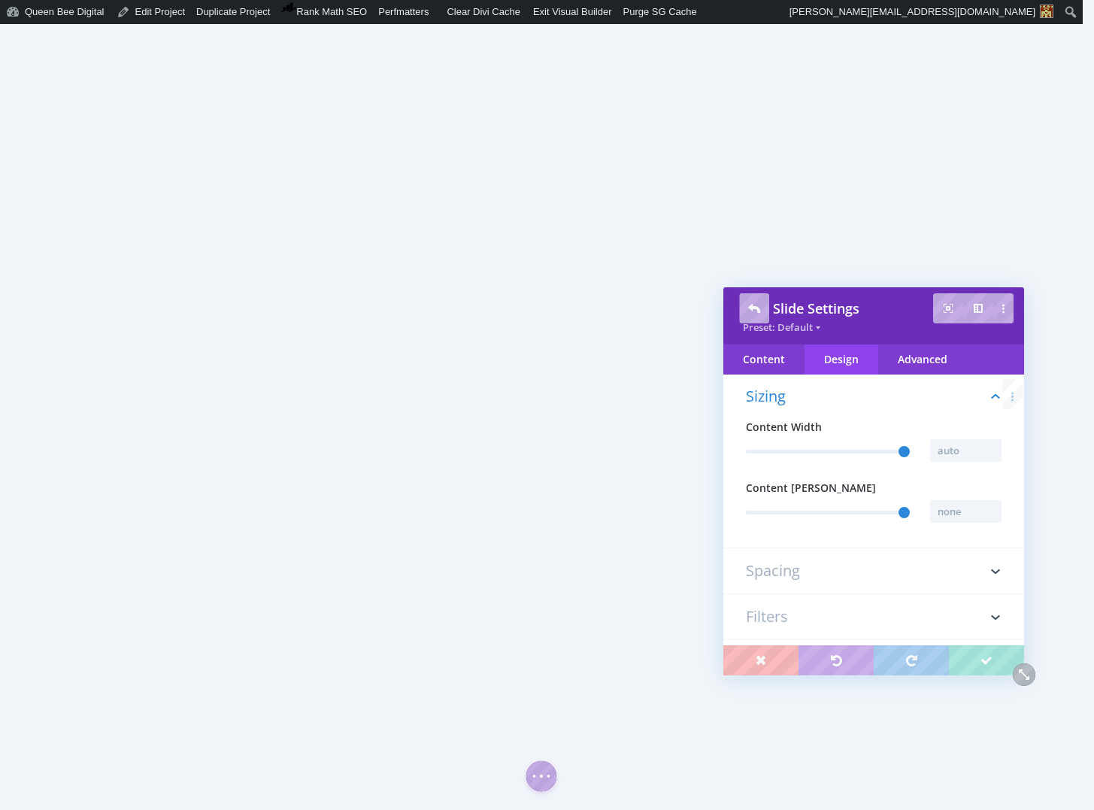
click at [793, 569] on h3 "Spacing" at bounding box center [874, 570] width 256 height 45
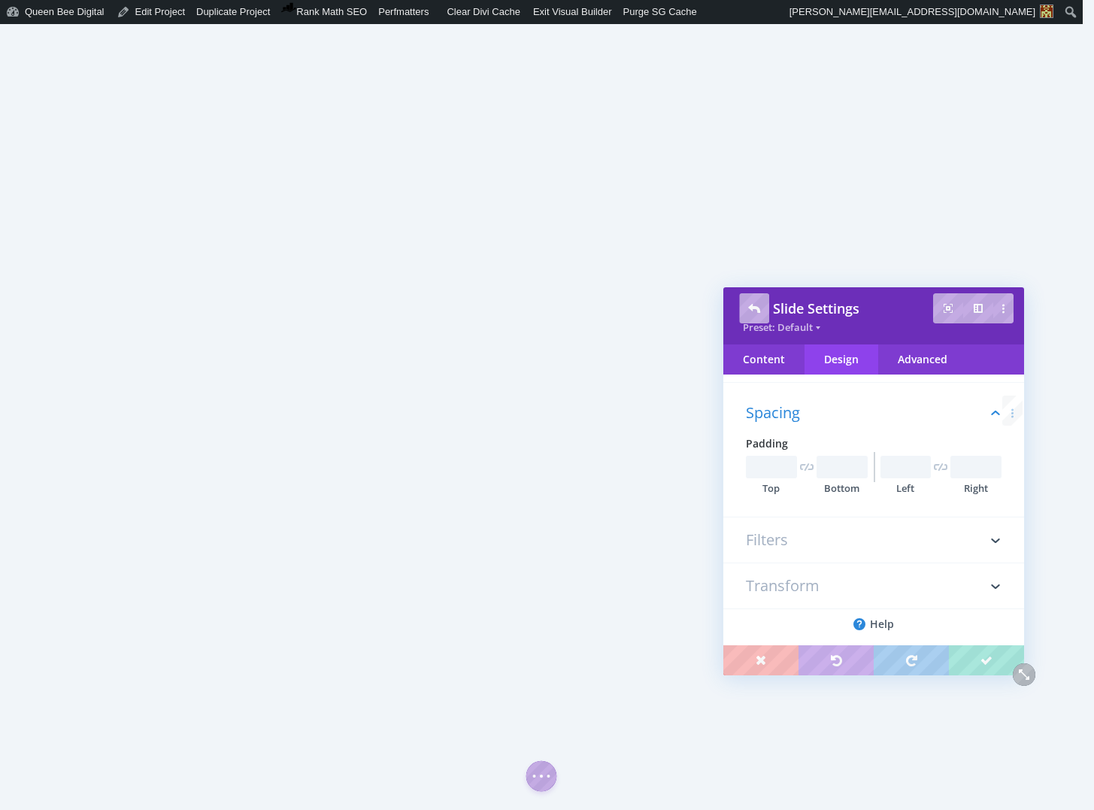
scroll to position [405, 0]
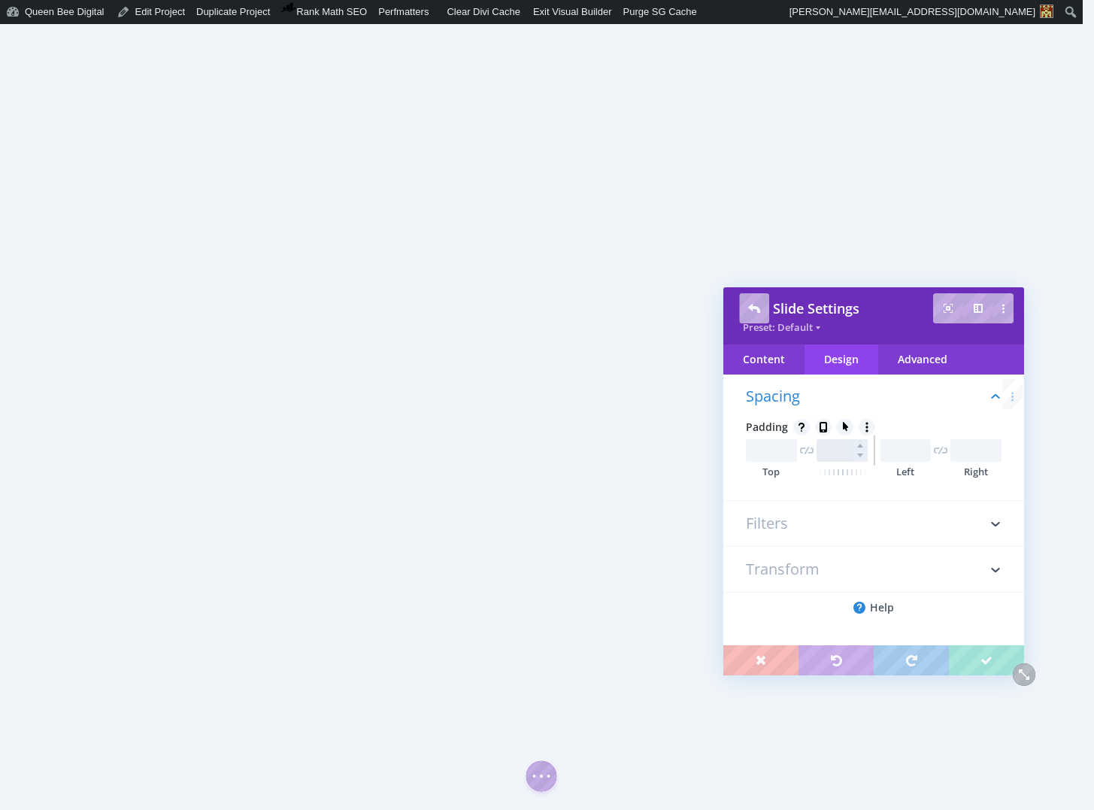
click at [830, 450] on input "text" at bounding box center [842, 450] width 51 height 23
type input "40px"
click at [767, 452] on input "text" at bounding box center [771, 450] width 51 height 23
type input "40px"
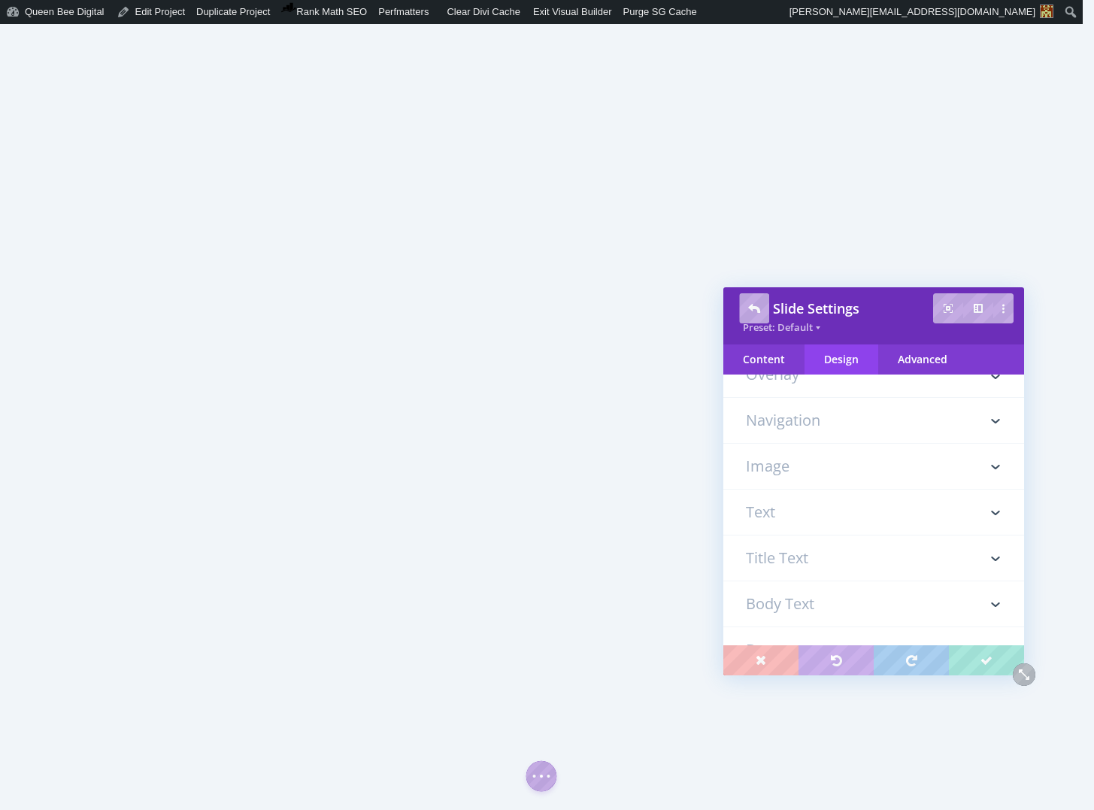
scroll to position [0, 0]
click at [806, 467] on h3 "Navigation" at bounding box center [874, 472] width 256 height 45
click at [770, 354] on div "Content" at bounding box center [763, 359] width 81 height 30
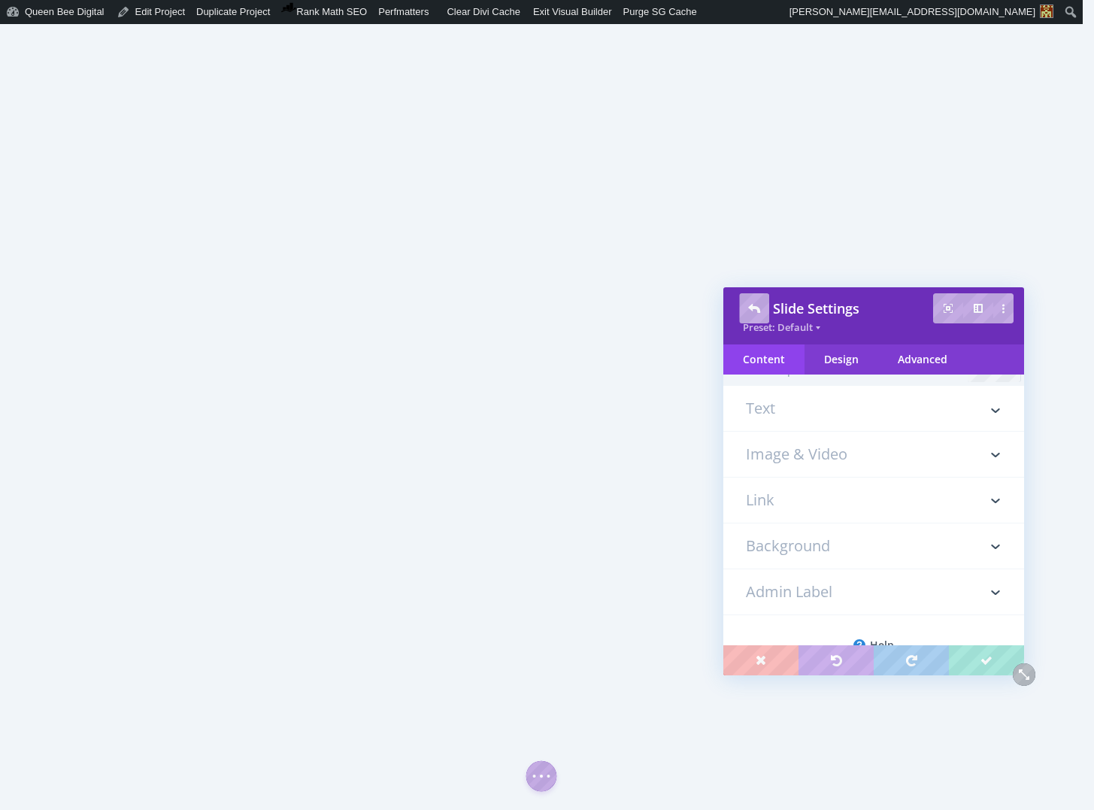
scroll to position [0, 0]
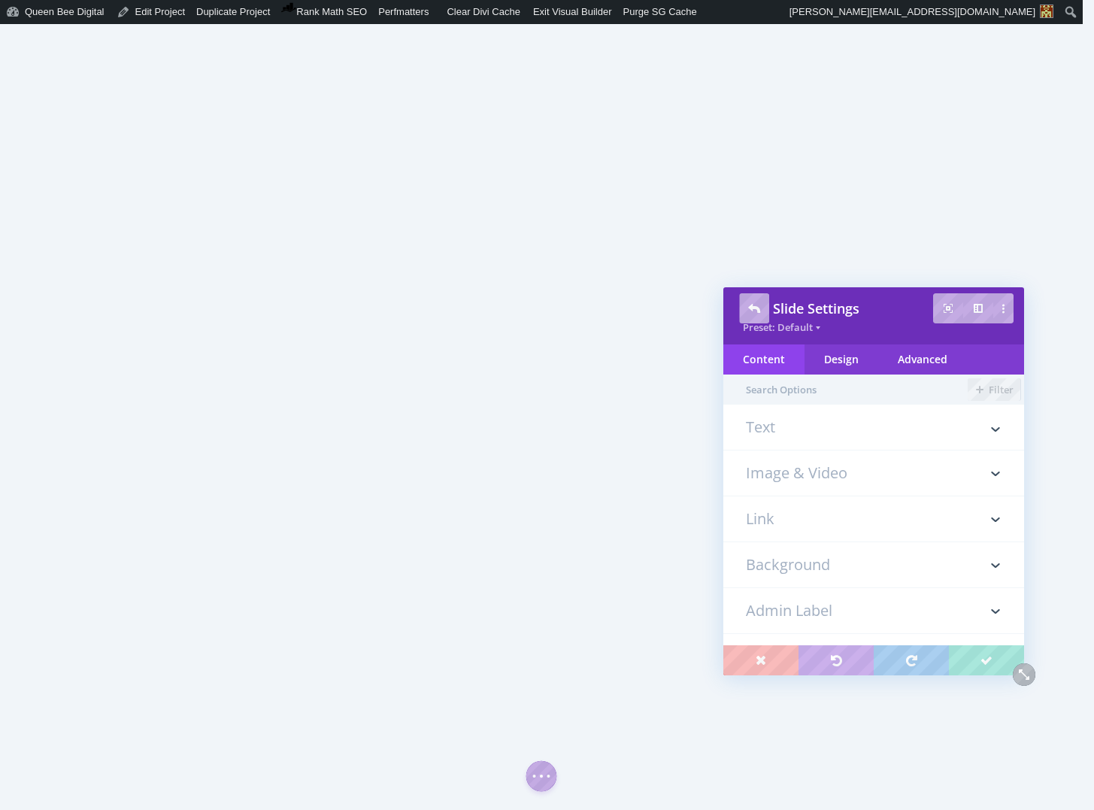
click at [796, 471] on h3 "Image & Video" at bounding box center [874, 472] width 256 height 45
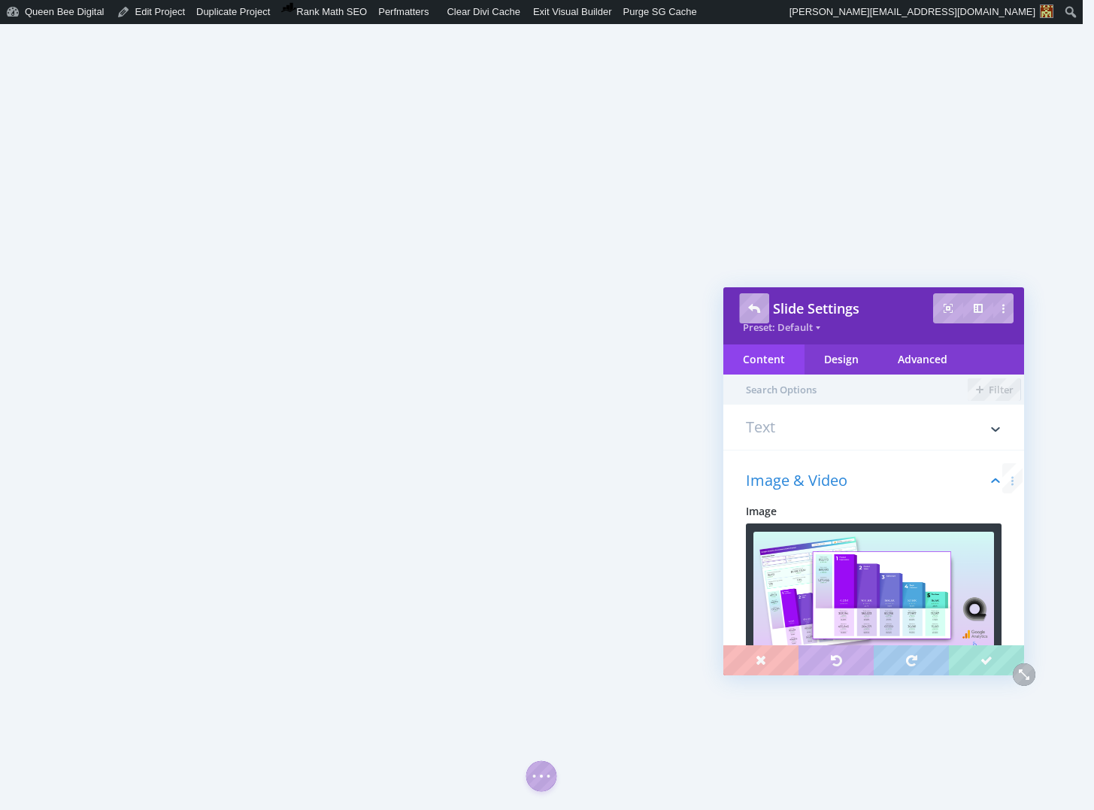
click at [807, 431] on h3 "Text" at bounding box center [874, 435] width 256 height 30
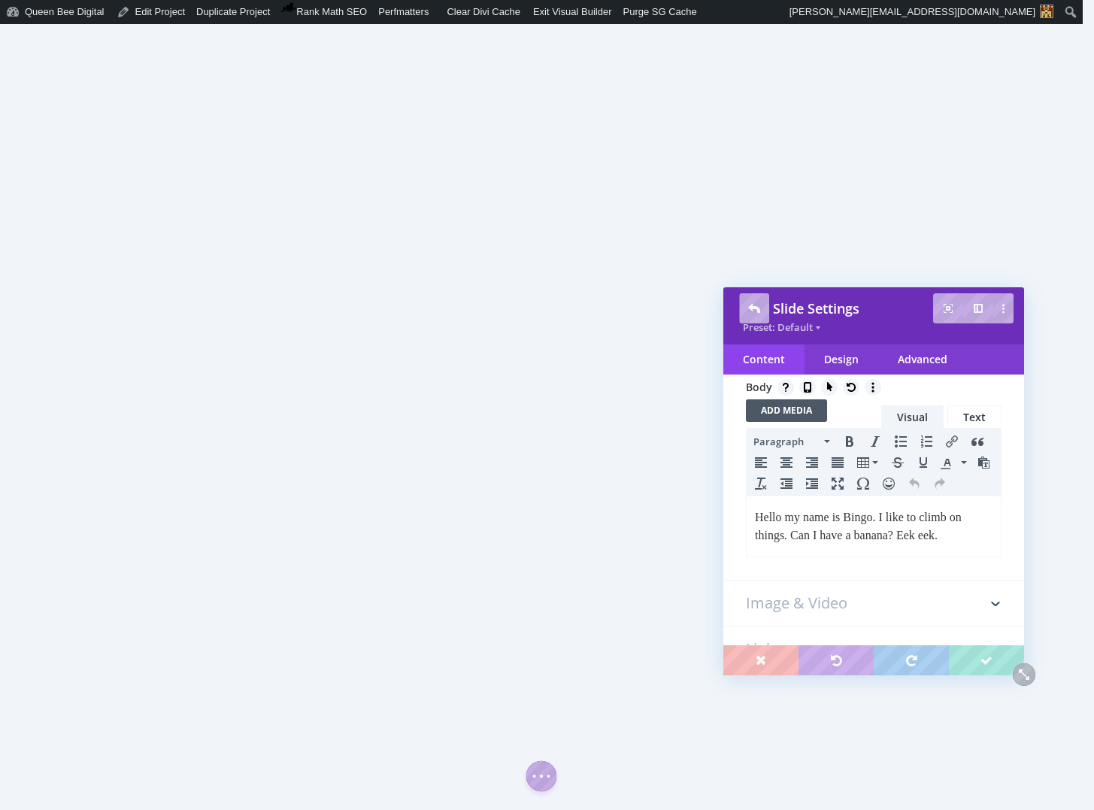
scroll to position [235, 0]
click at [846, 517] on p "Hello my name is Bingo. I like to climb on things. Can I have a banana? Eek eek." at bounding box center [874, 523] width 238 height 36
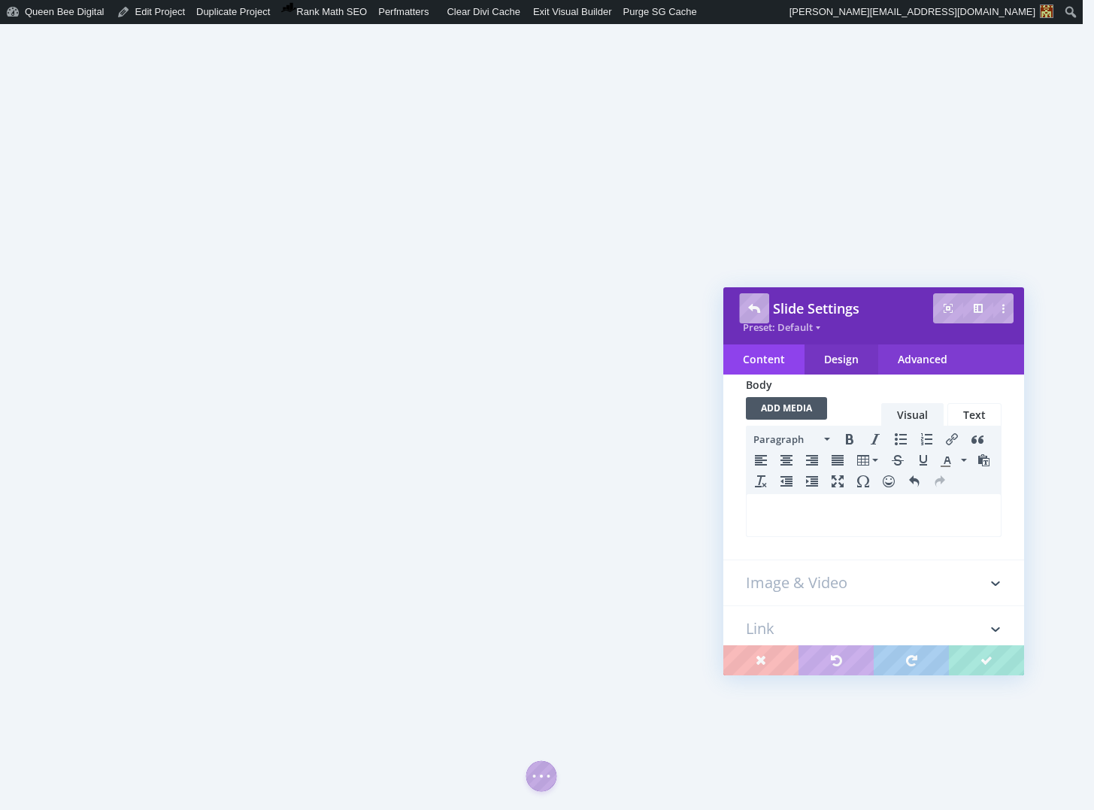
click at [843, 358] on div "Design" at bounding box center [842, 359] width 74 height 30
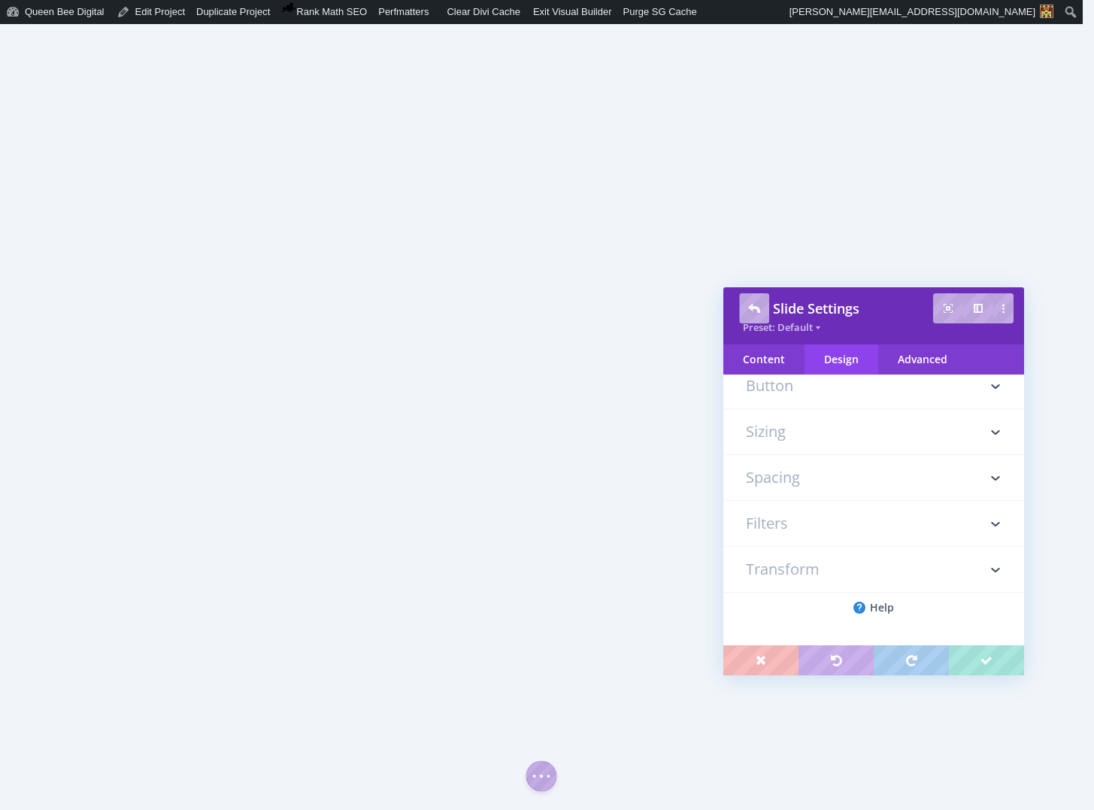
scroll to position [0, 0]
click at [807, 517] on h3 "Image" at bounding box center [874, 518] width 256 height 45
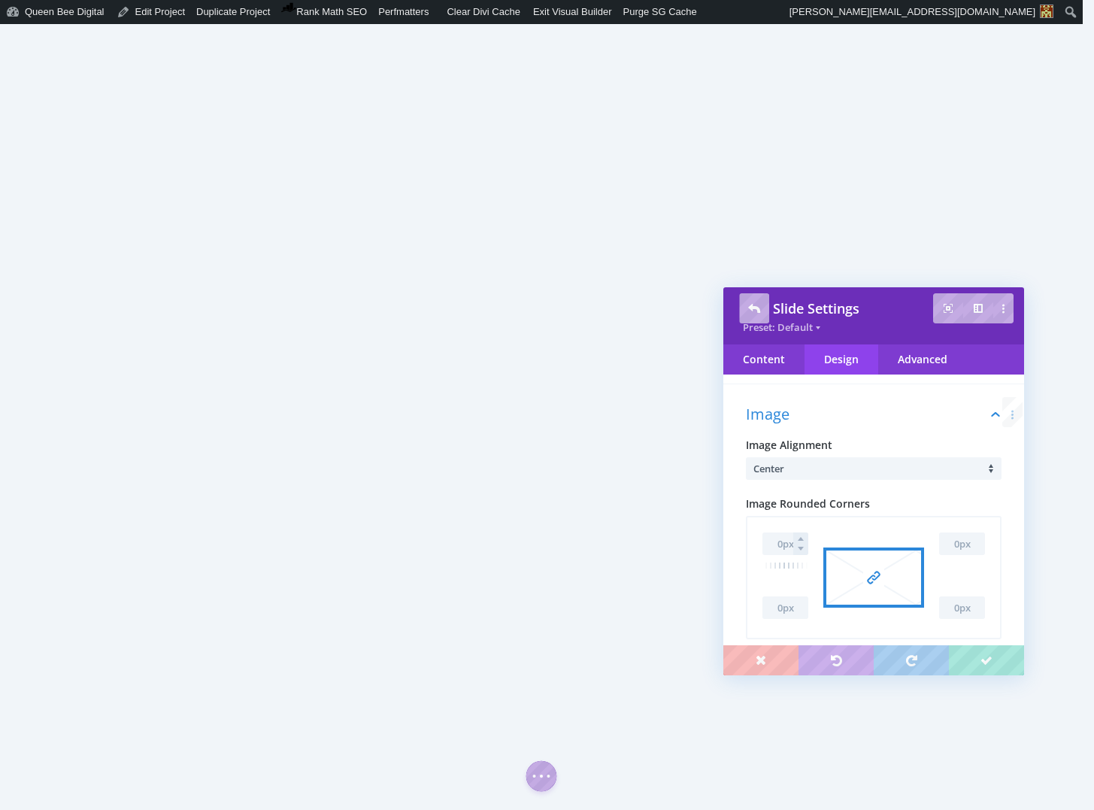
scroll to position [130, 0]
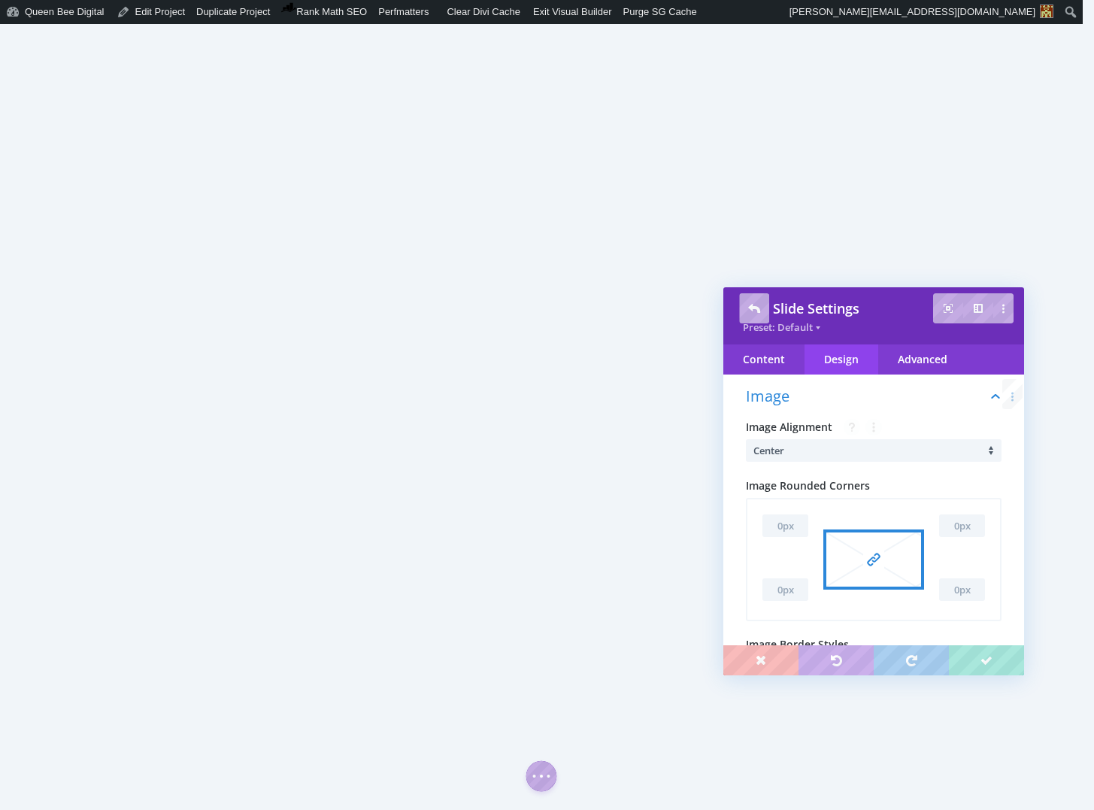
click at [848, 450] on li "Center" at bounding box center [877, 450] width 248 height 23
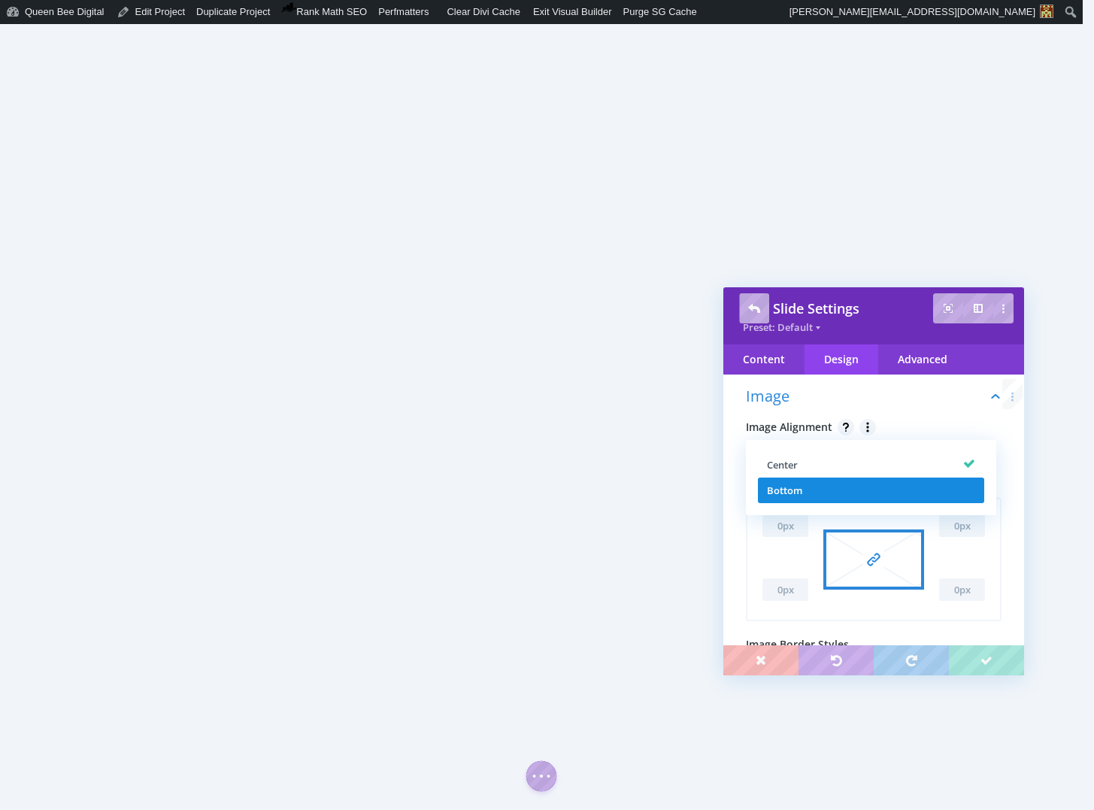
click at [842, 481] on li "Bottom" at bounding box center [871, 490] width 226 height 26
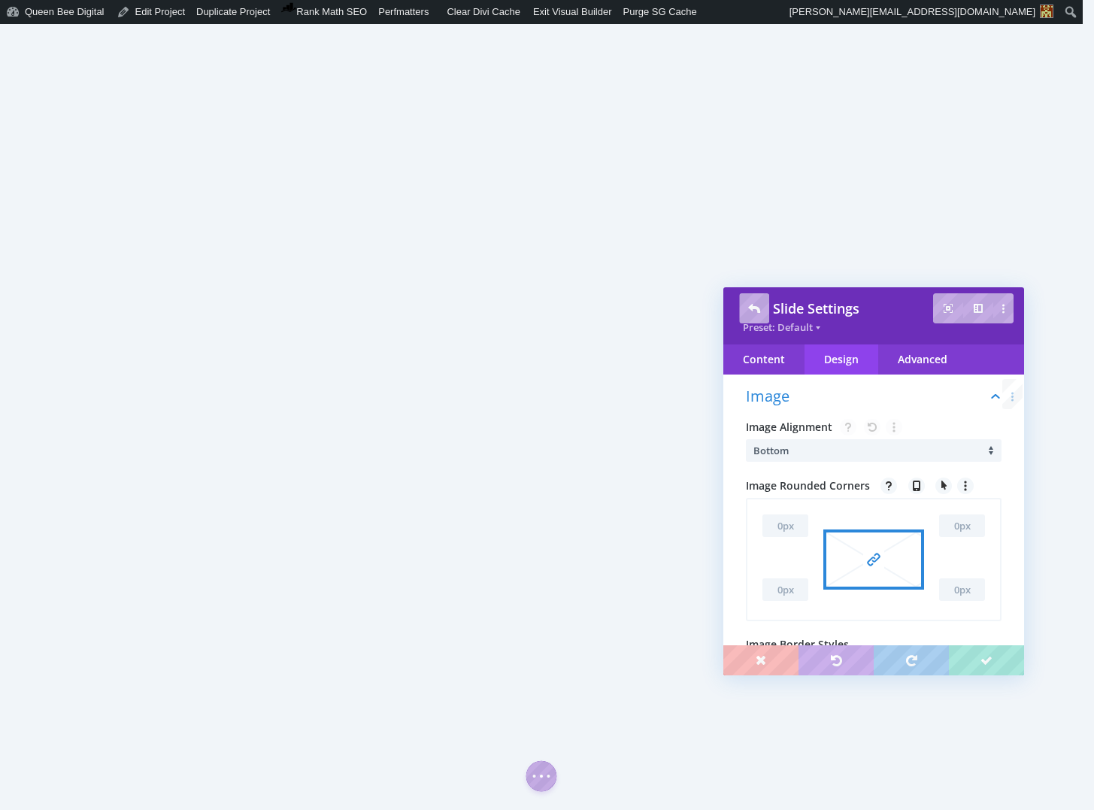
click at [845, 451] on li "Bottom" at bounding box center [877, 450] width 248 height 23
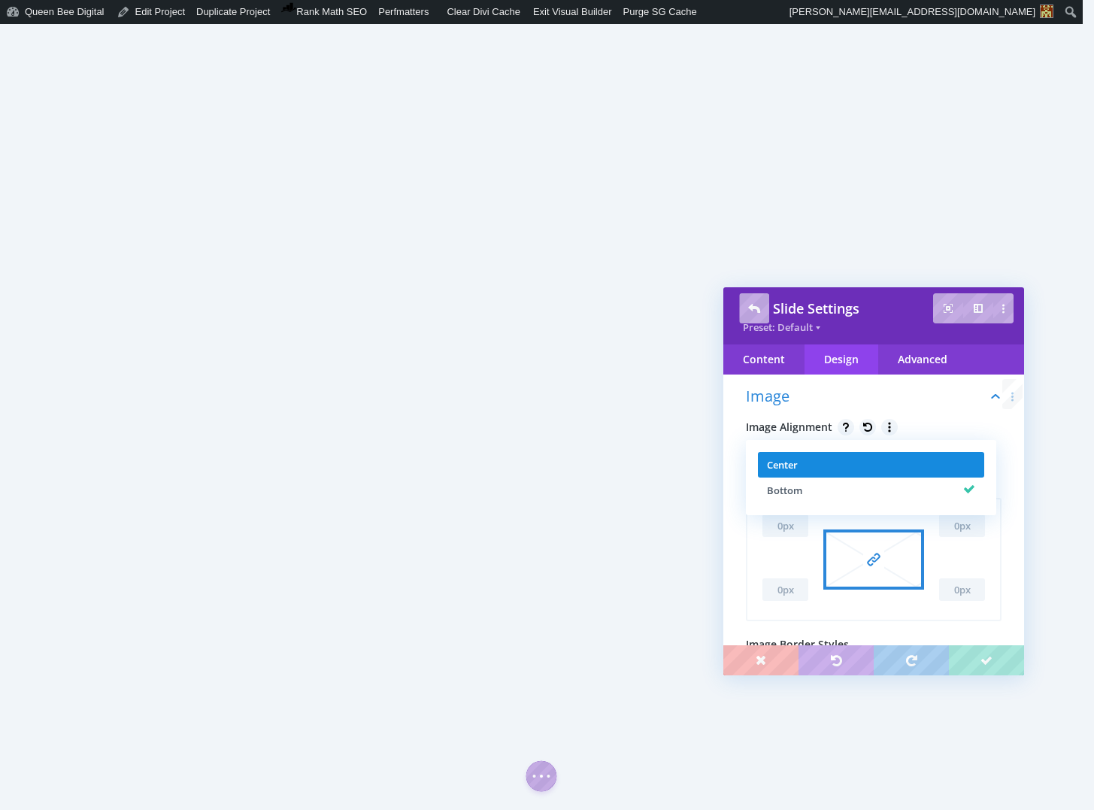
click at [840, 466] on li "Center" at bounding box center [871, 465] width 226 height 26
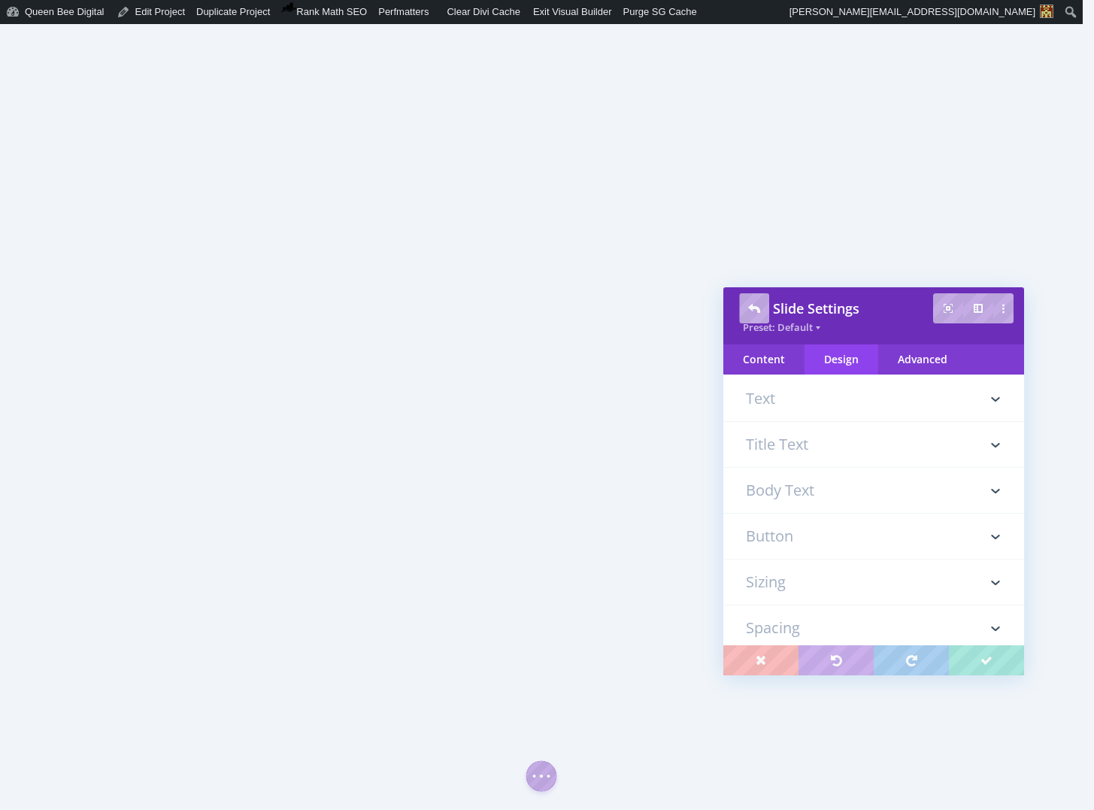
scroll to position [1466, 0]
click at [823, 487] on h3 "Title Text" at bounding box center [874, 481] width 256 height 45
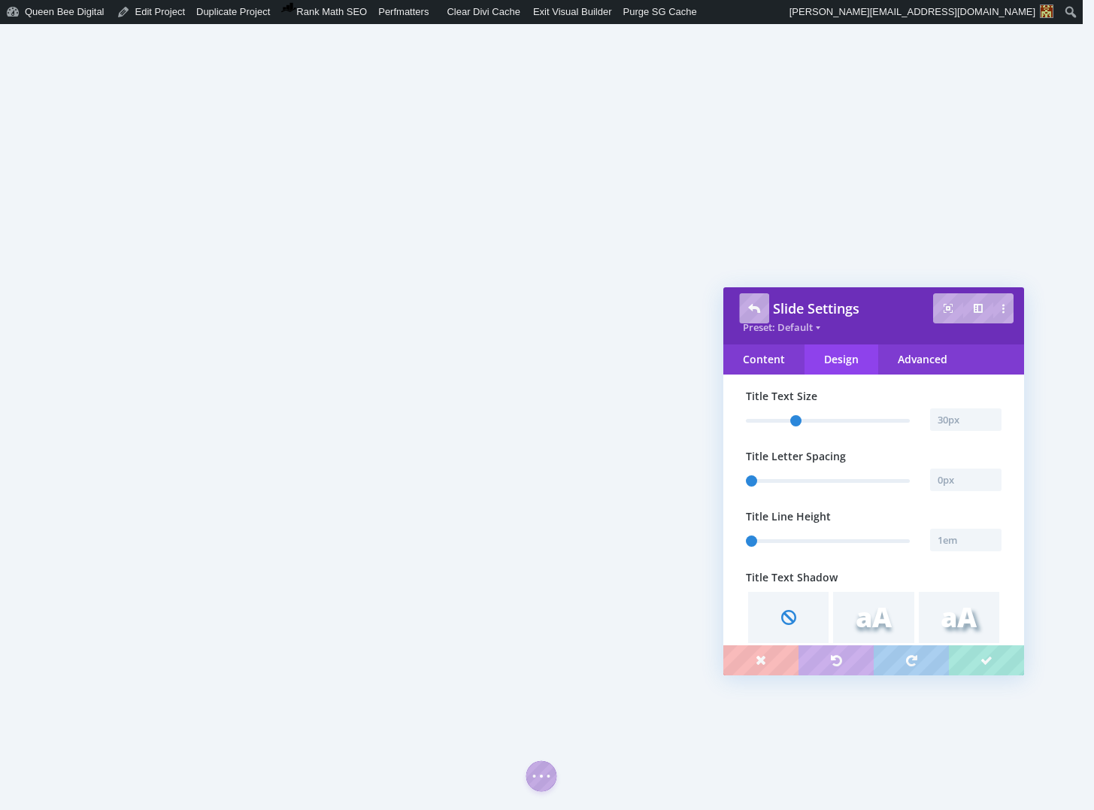
scroll to position [641, 0]
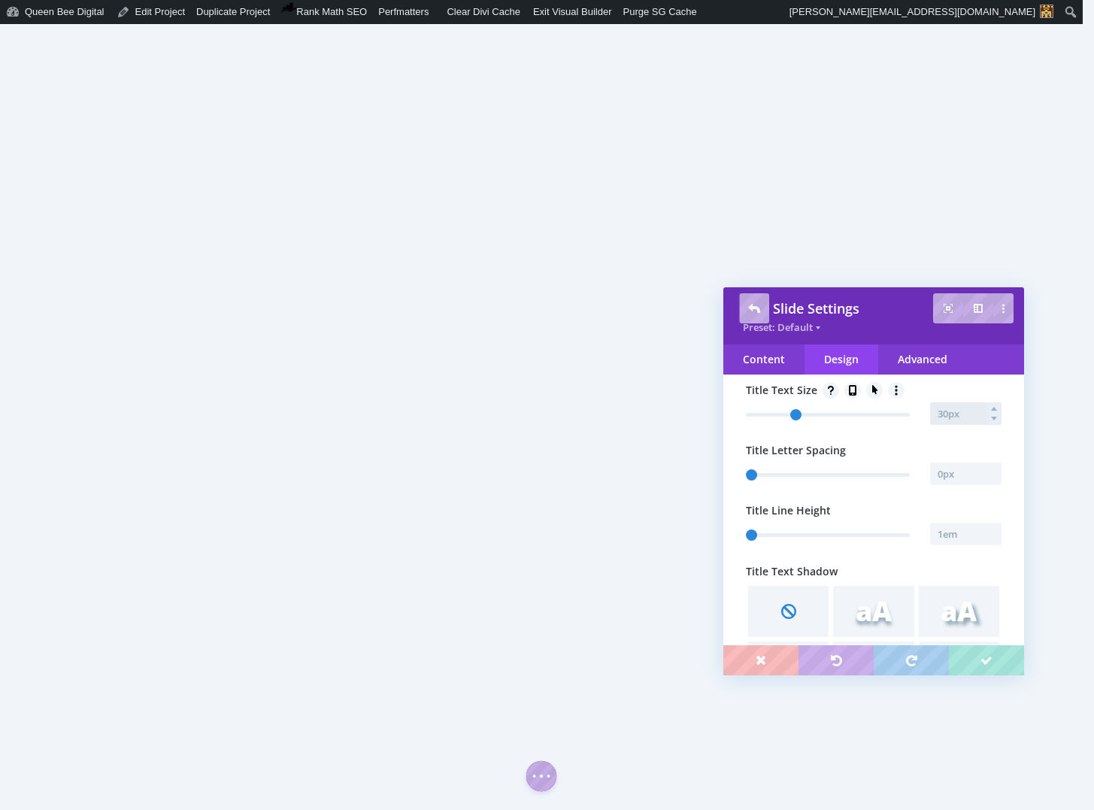
click at [962, 416] on input "text" at bounding box center [965, 413] width 71 height 23
type input "31px"
type input "31"
type input "32px"
type input "32"
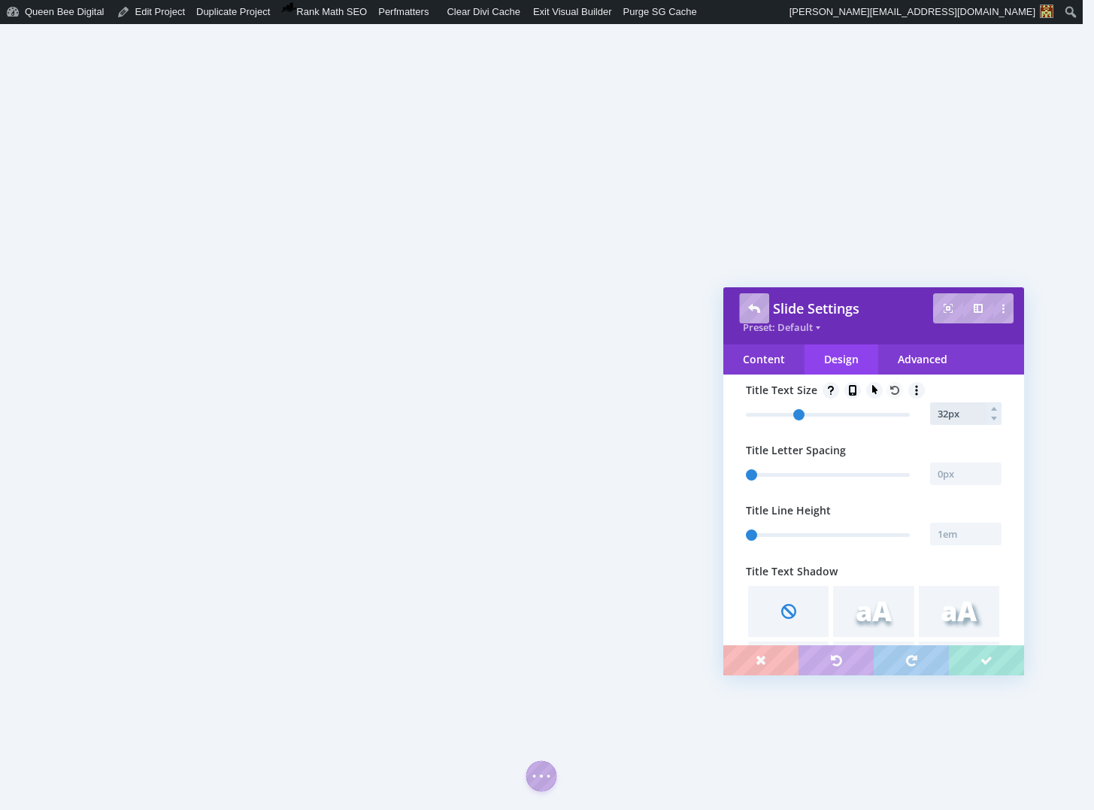
type input "33px"
type input "33"
type input "34px"
type input "34"
type input "33px"
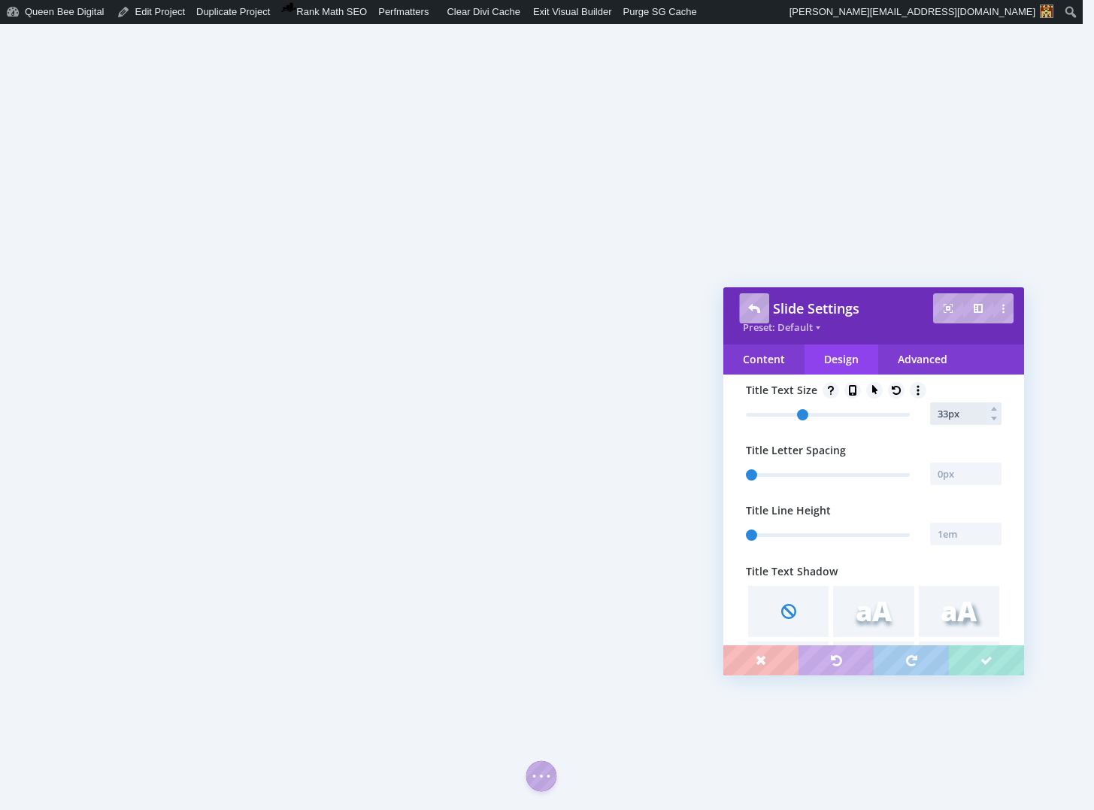
type input "33"
type input "32px"
type input "32"
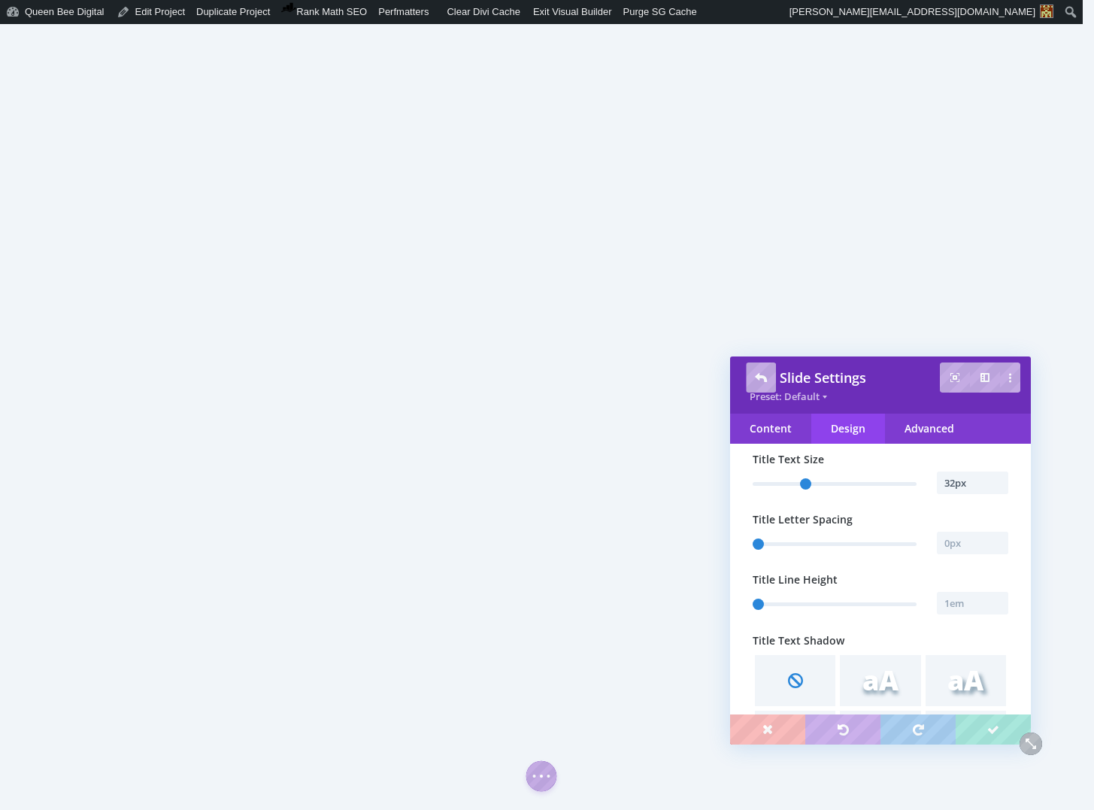
drag, startPoint x: 873, startPoint y: 302, endPoint x: 880, endPoint y: 371, distance: 69.5
click at [880, 371] on div "Slide Settings" at bounding box center [881, 377] width 262 height 18
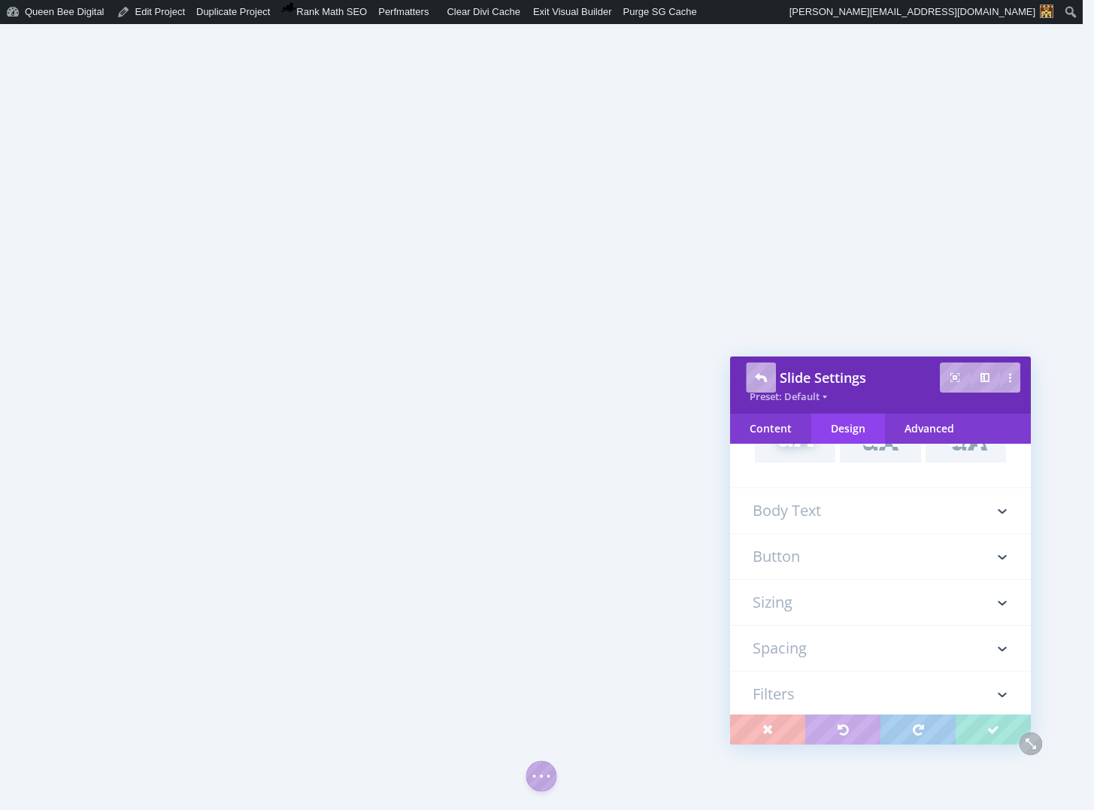
scroll to position [943, 0]
click at [962, 509] on h3 "Body Text" at bounding box center [881, 507] width 256 height 45
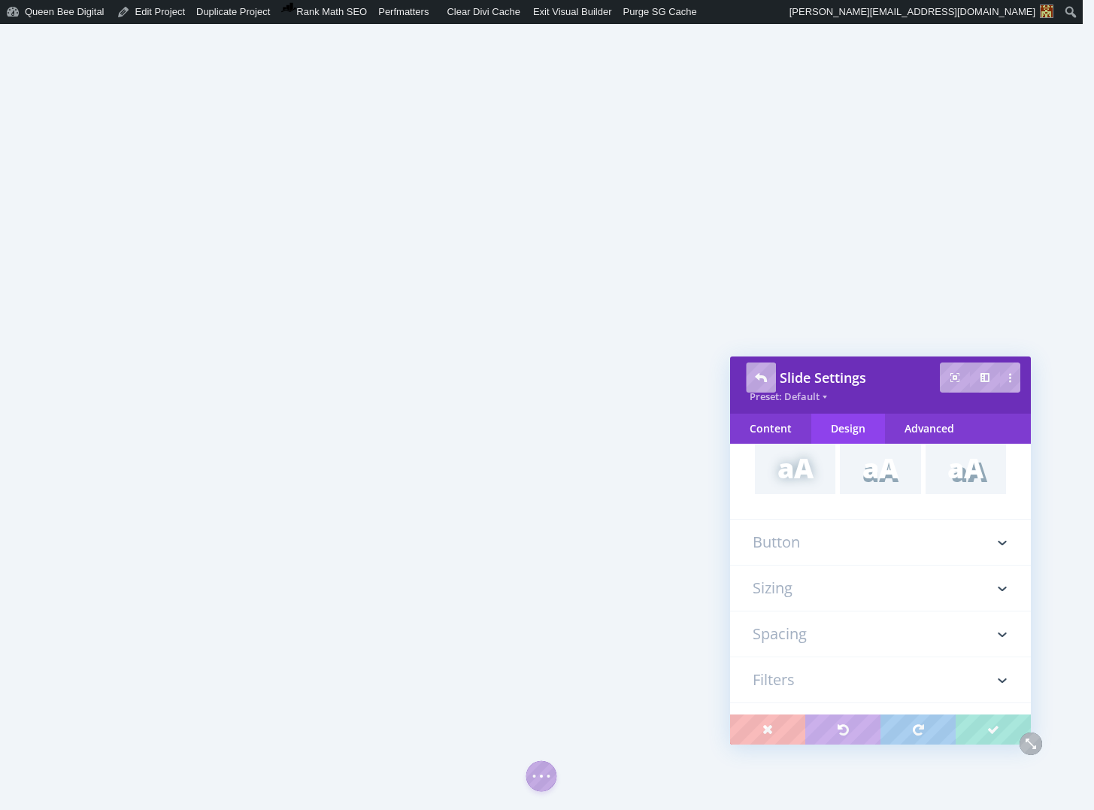
click at [779, 598] on h3 "Sizing" at bounding box center [881, 587] width 256 height 45
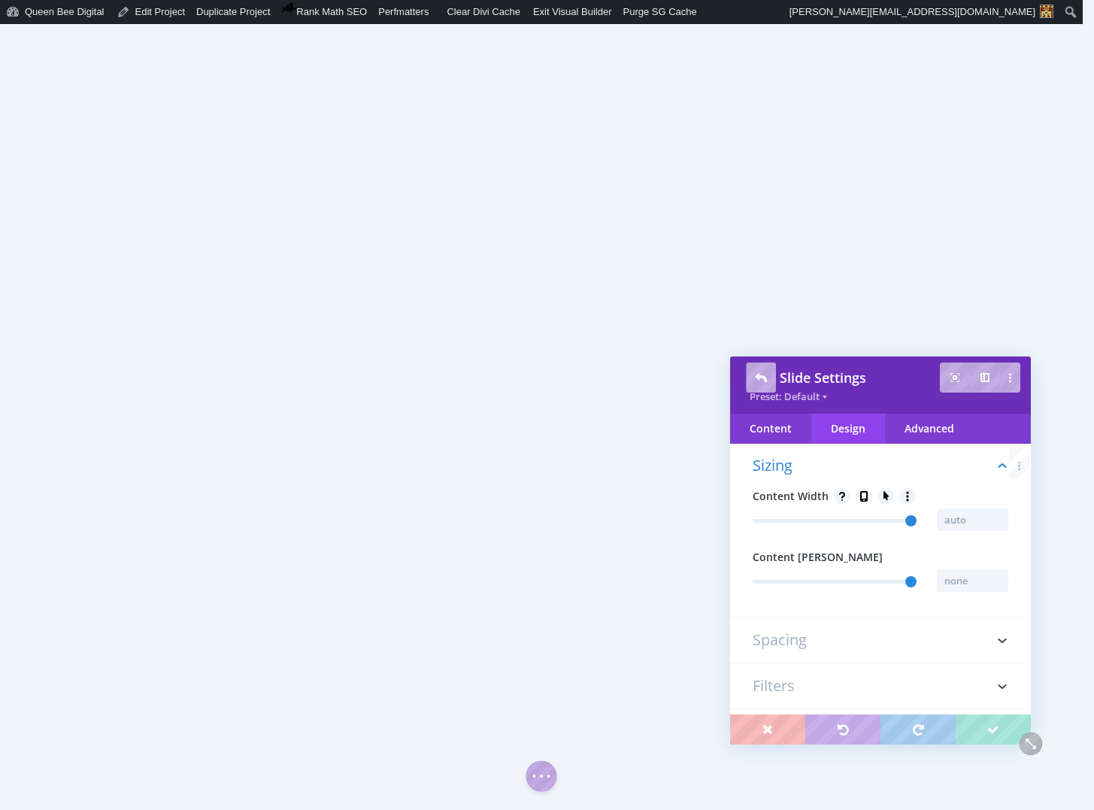
click at [862, 650] on h3 "Spacing" at bounding box center [881, 639] width 256 height 45
click at [820, 598] on h3 "Filters" at bounding box center [881, 592] width 256 height 45
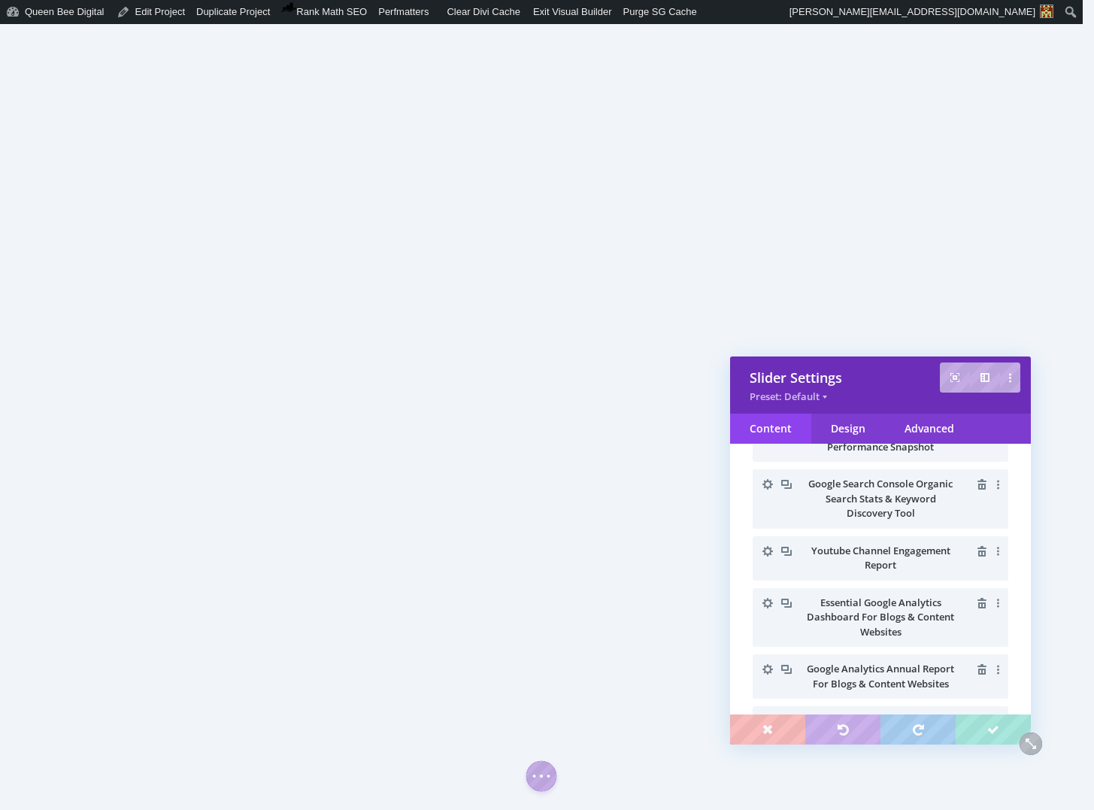
scroll to position [0, 0]
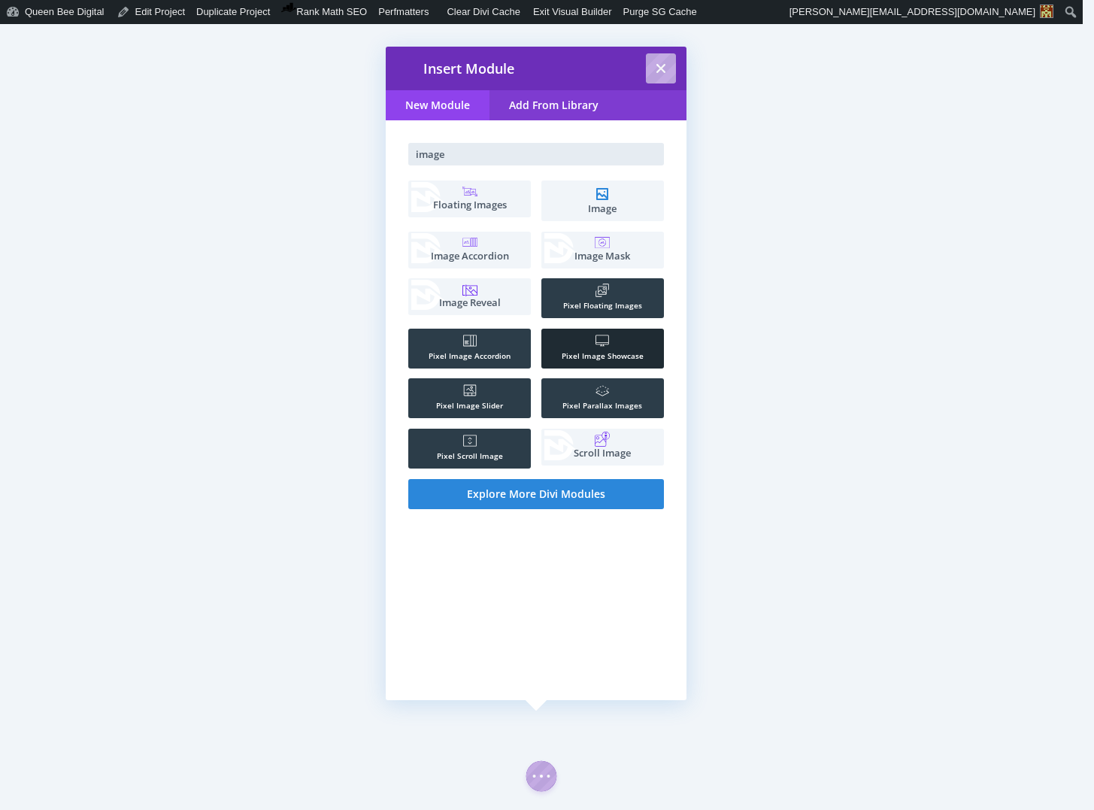
type input "image"
click at [600, 347] on li ".st0{fill:#FFFFFF;} Pixel Image Showcase" at bounding box center [602, 349] width 123 height 40
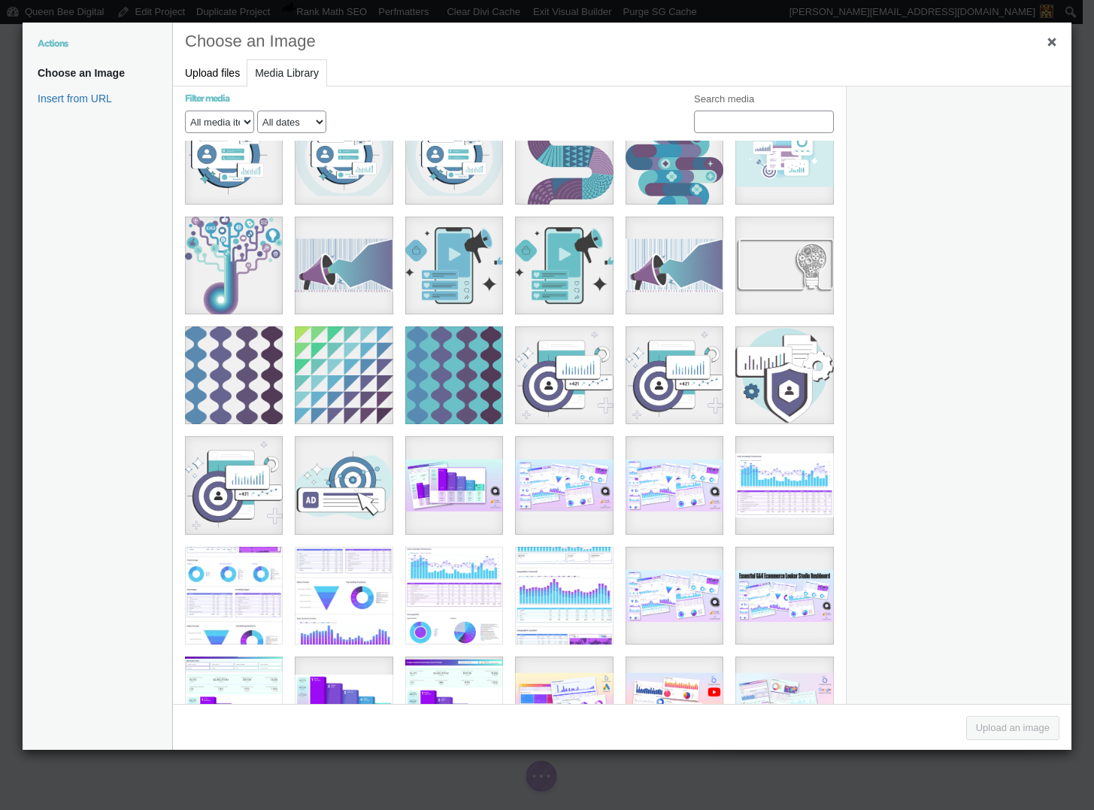
scroll to position [1593, 0]
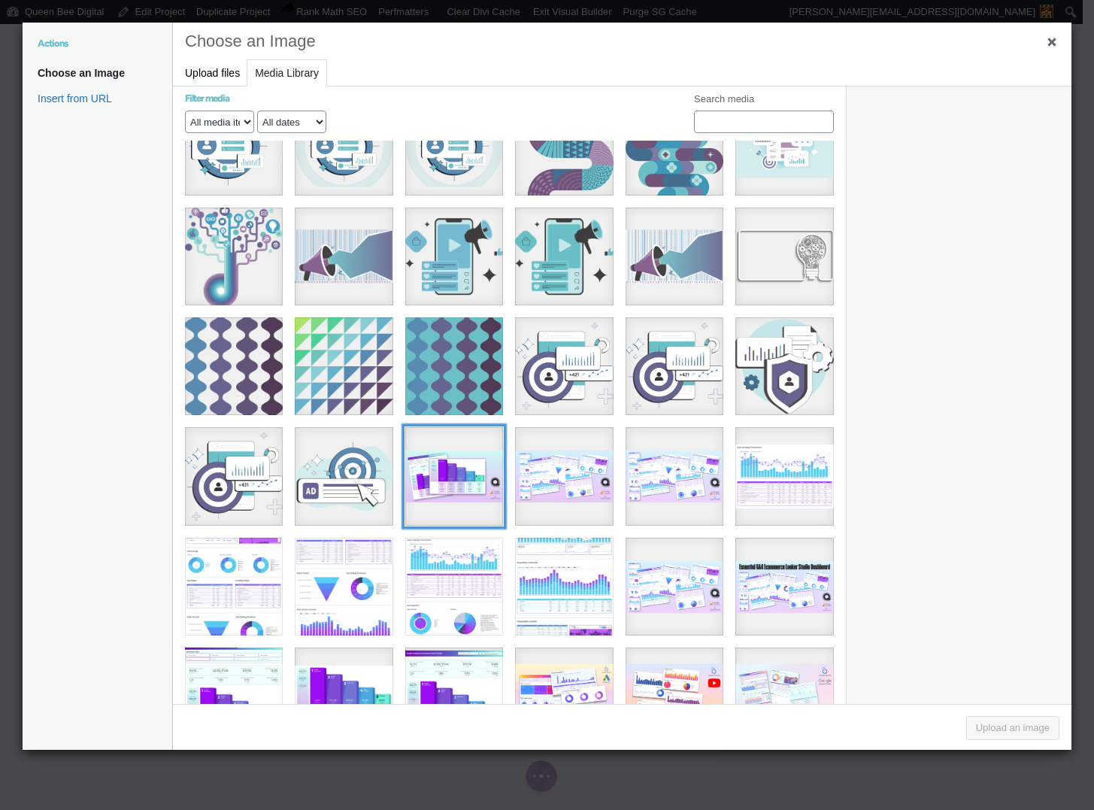
click at [468, 448] on div "11" at bounding box center [454, 476] width 98 height 98
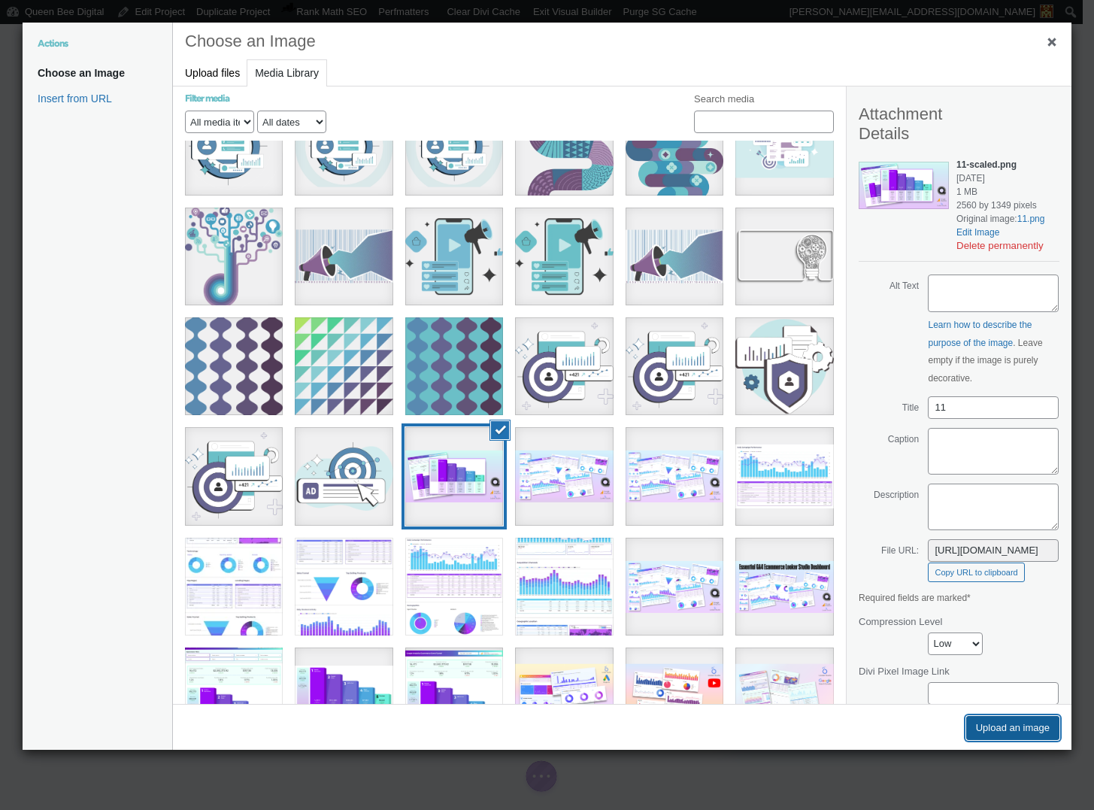
click at [1002, 729] on button "Upload an image" at bounding box center [1012, 728] width 93 height 24
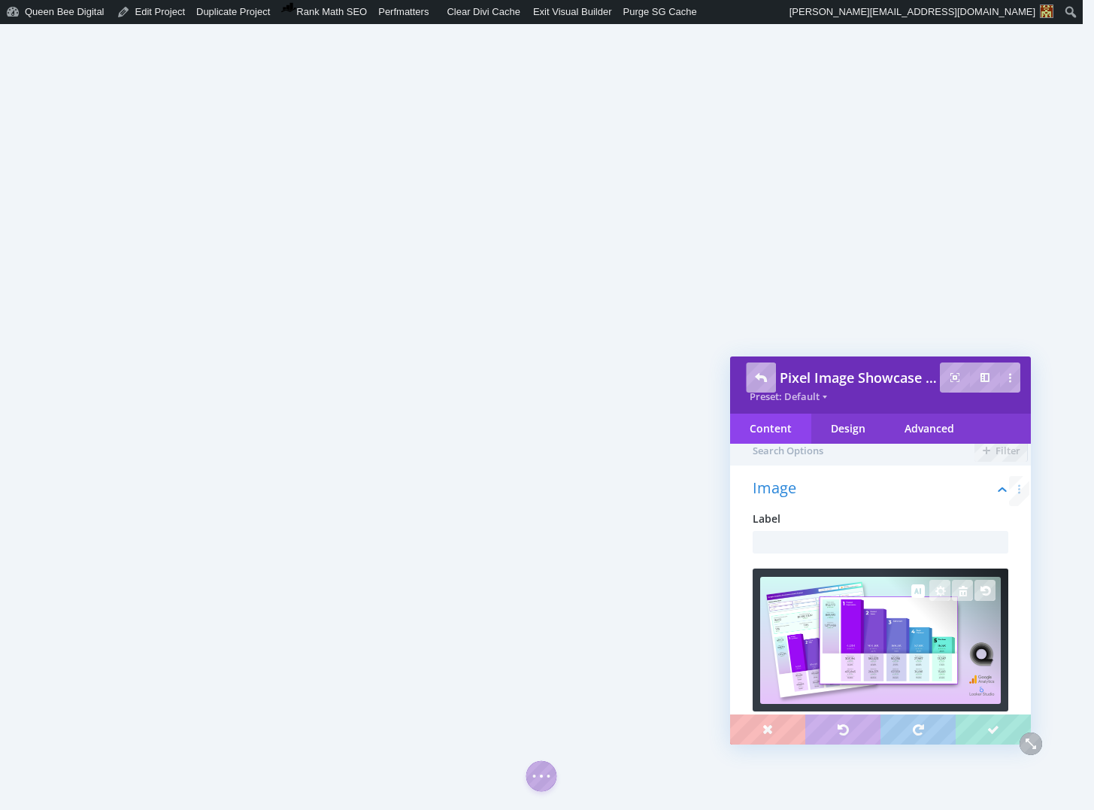
scroll to position [0, 0]
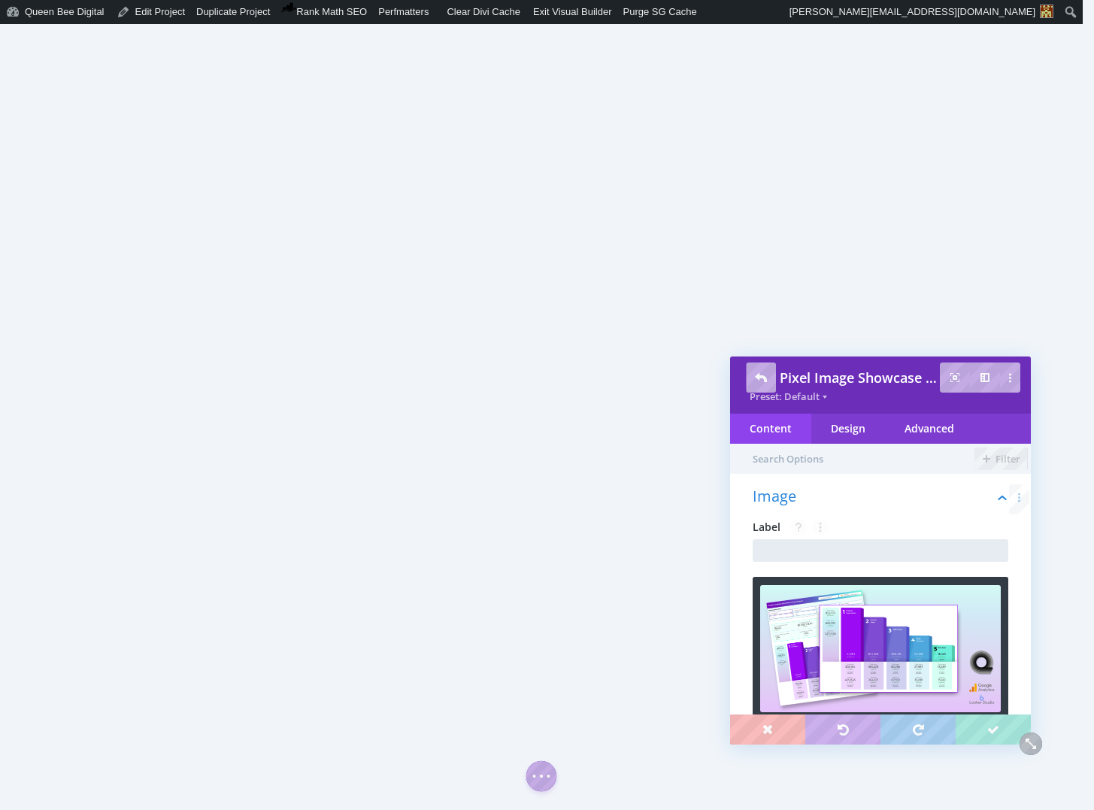
click at [786, 544] on input "text" at bounding box center [881, 550] width 256 height 23
type input "GA4 E-comm Funnel"
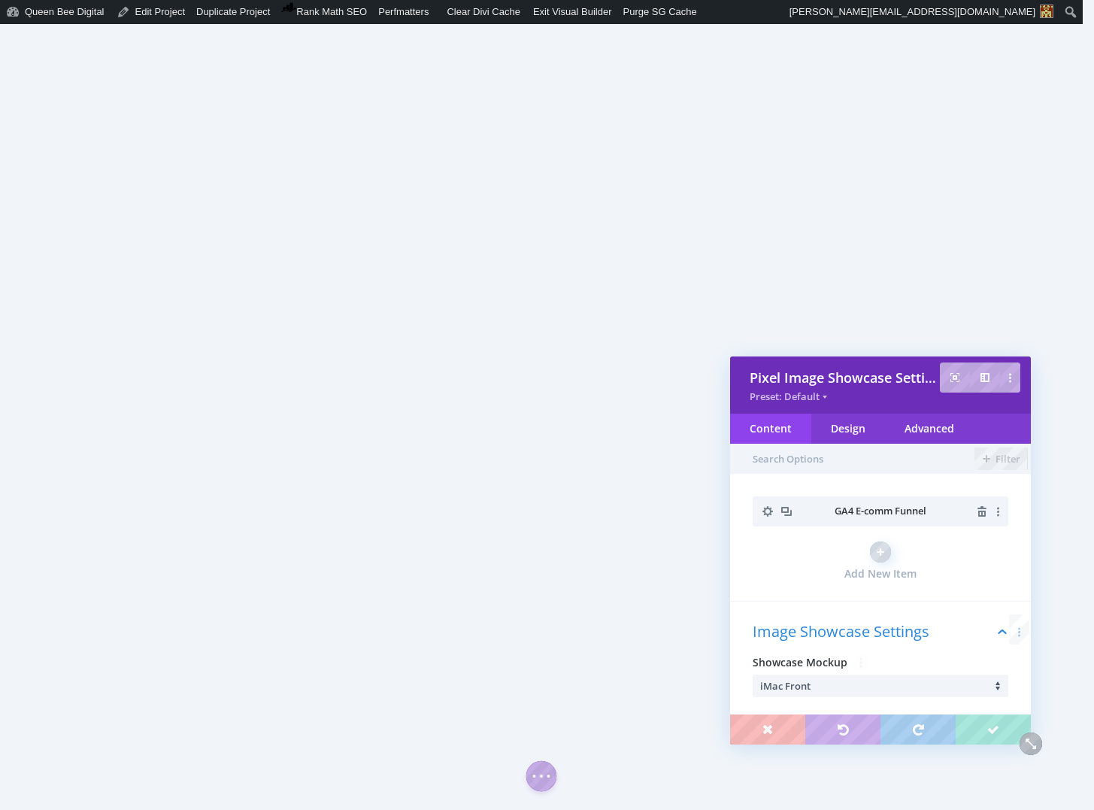
click at [835, 684] on li "iMac Front" at bounding box center [884, 686] width 248 height 23
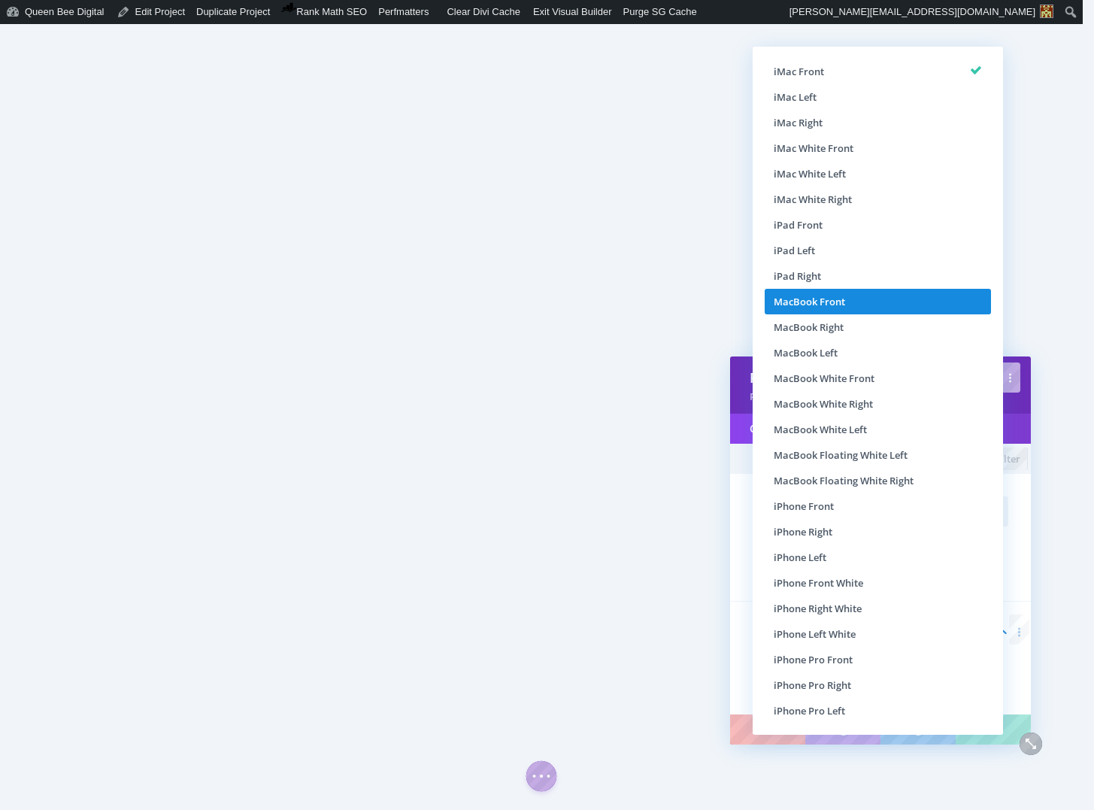
click at [847, 299] on li "MacBook Front" at bounding box center [878, 302] width 226 height 26
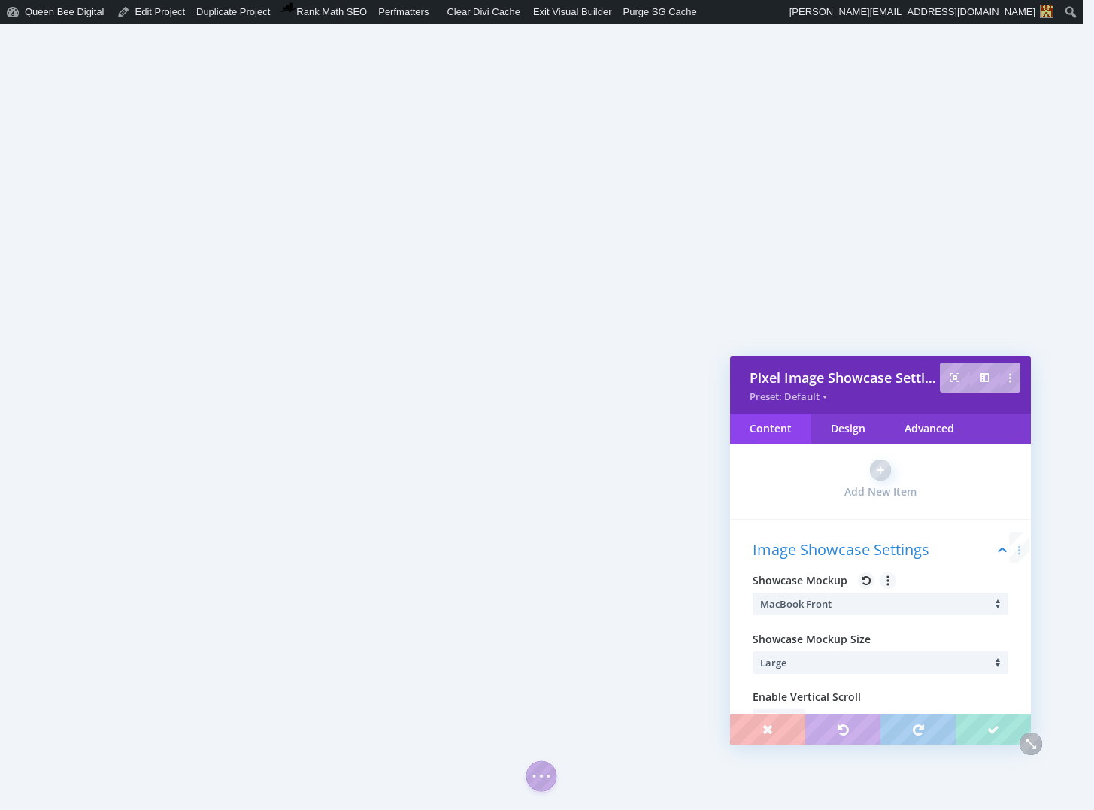
scroll to position [115, 0]
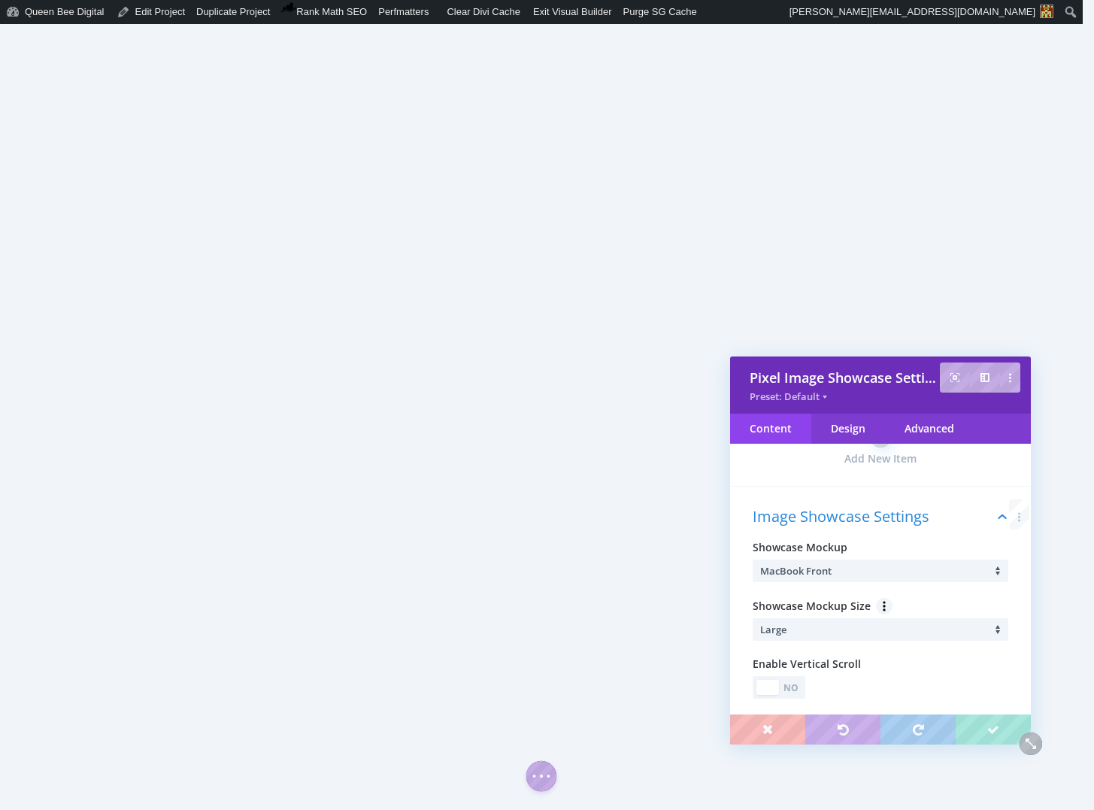
click at [841, 632] on li "Large" at bounding box center [884, 629] width 248 height 23
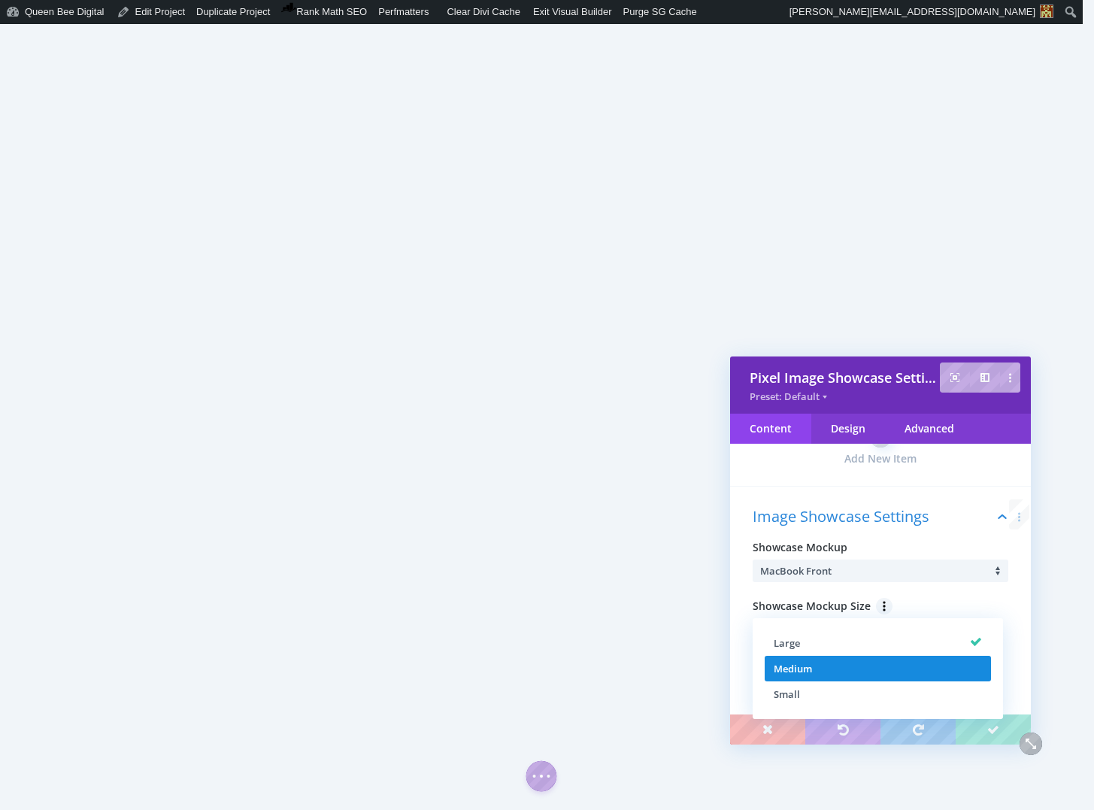
click at [838, 662] on li "Medium" at bounding box center [878, 669] width 226 height 26
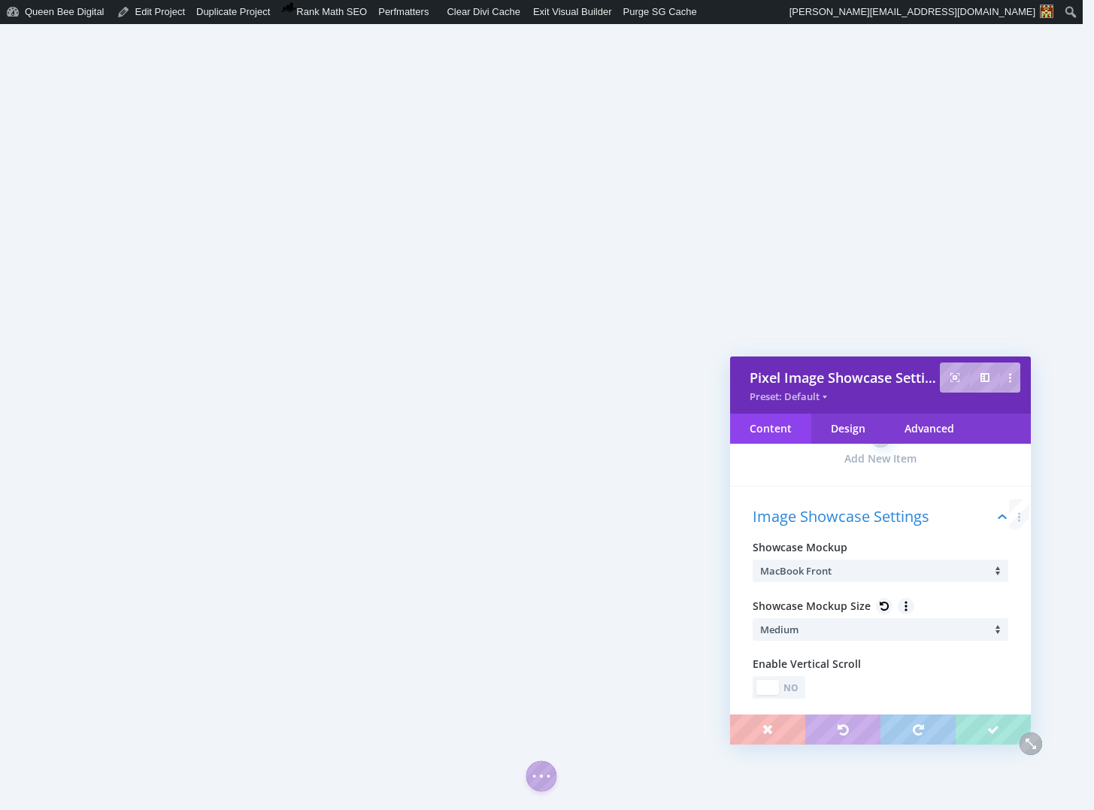
click at [851, 629] on li "Medium" at bounding box center [884, 629] width 248 height 23
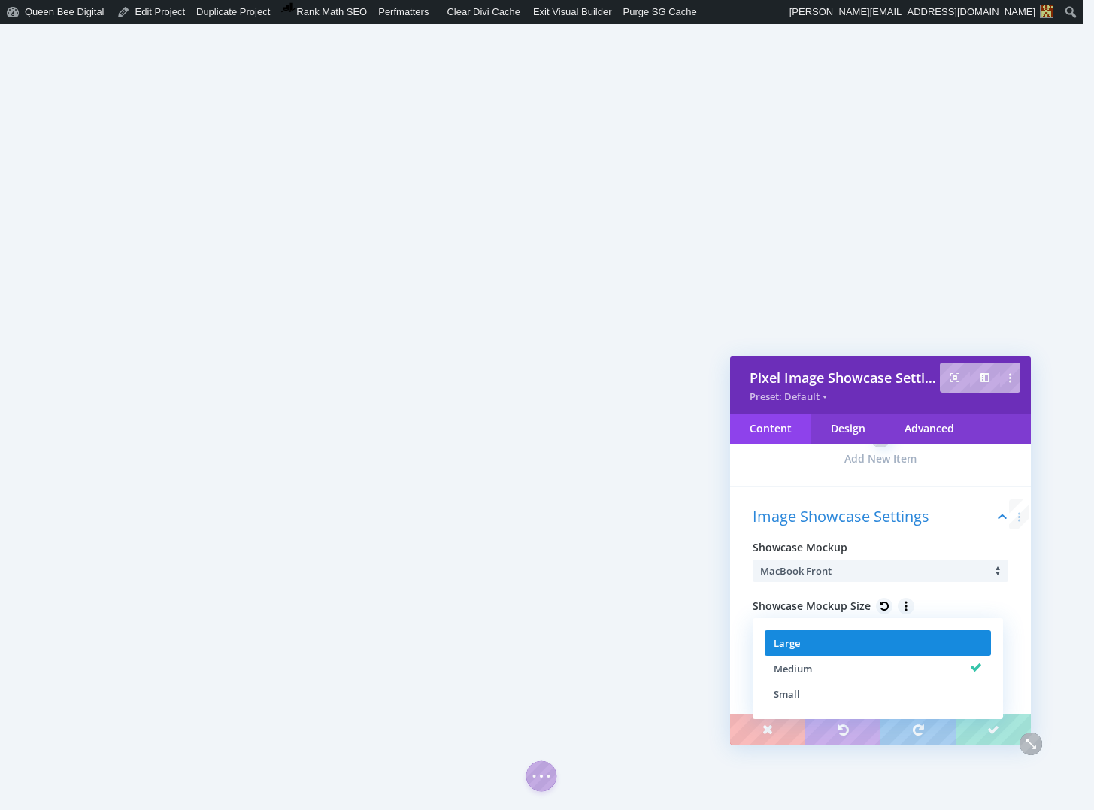
click at [843, 641] on li "Large" at bounding box center [878, 643] width 226 height 26
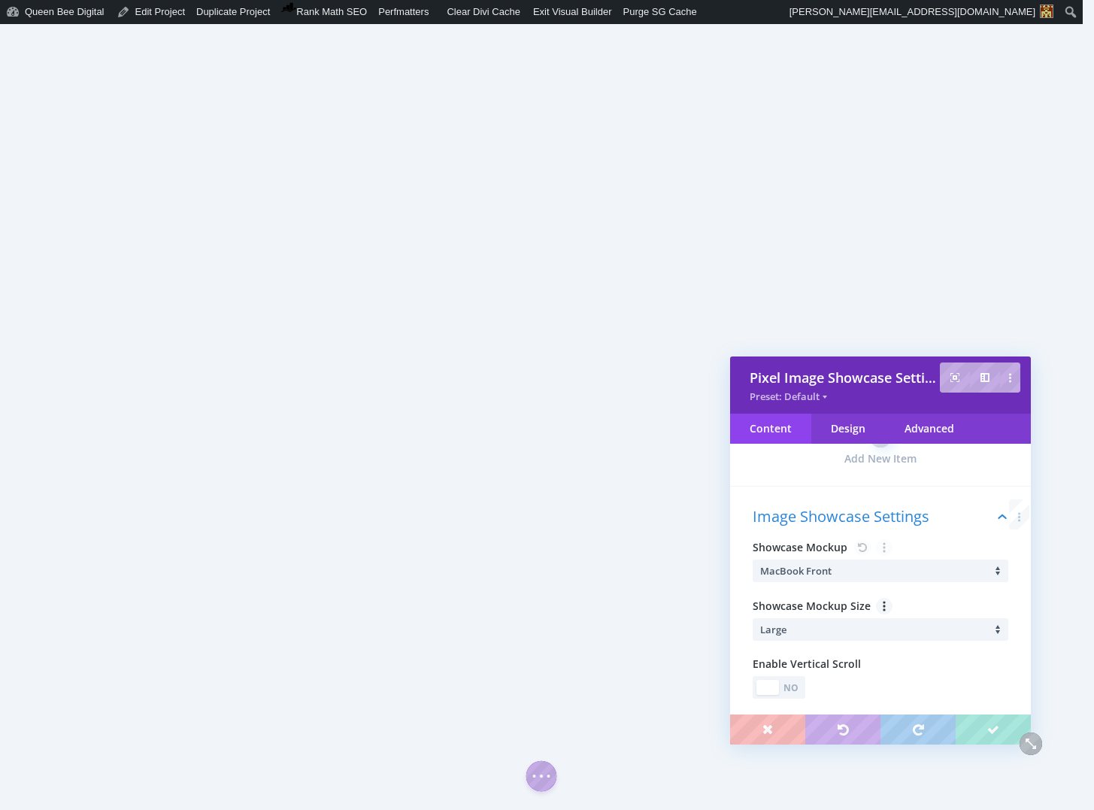
click at [858, 571] on li "MacBook Front" at bounding box center [884, 570] width 248 height 23
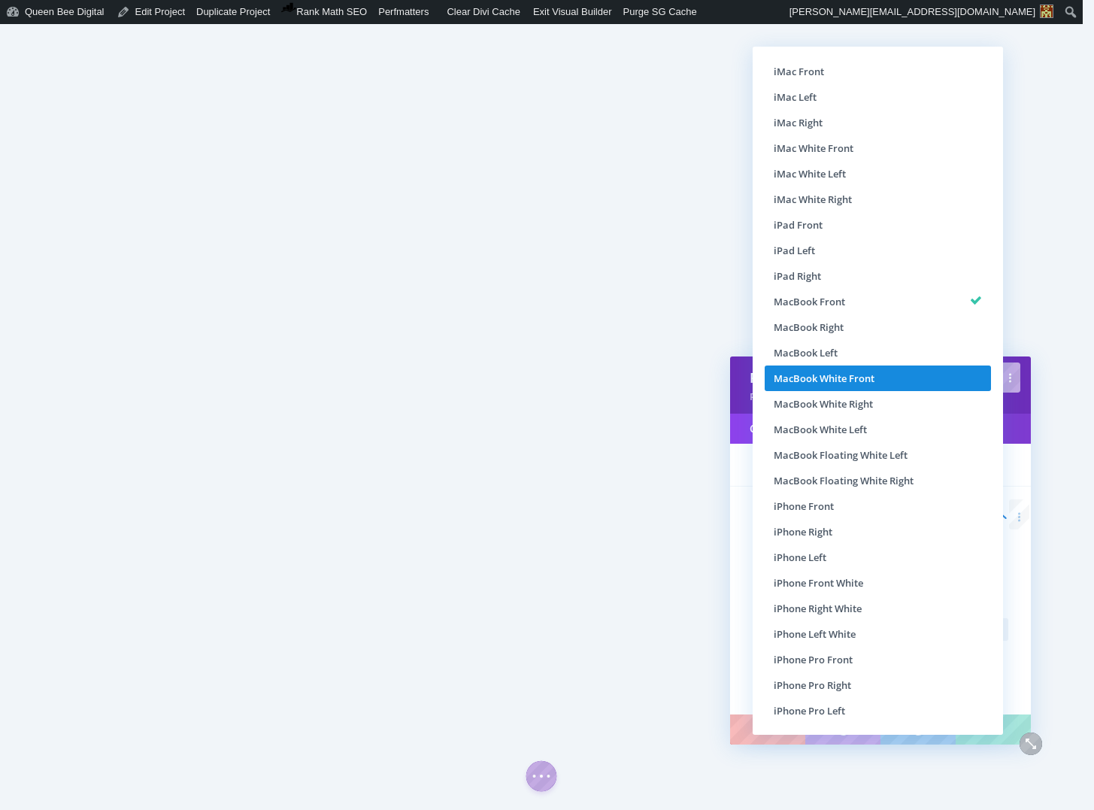
click at [867, 380] on span "MacBook White Front" at bounding box center [824, 378] width 101 height 14
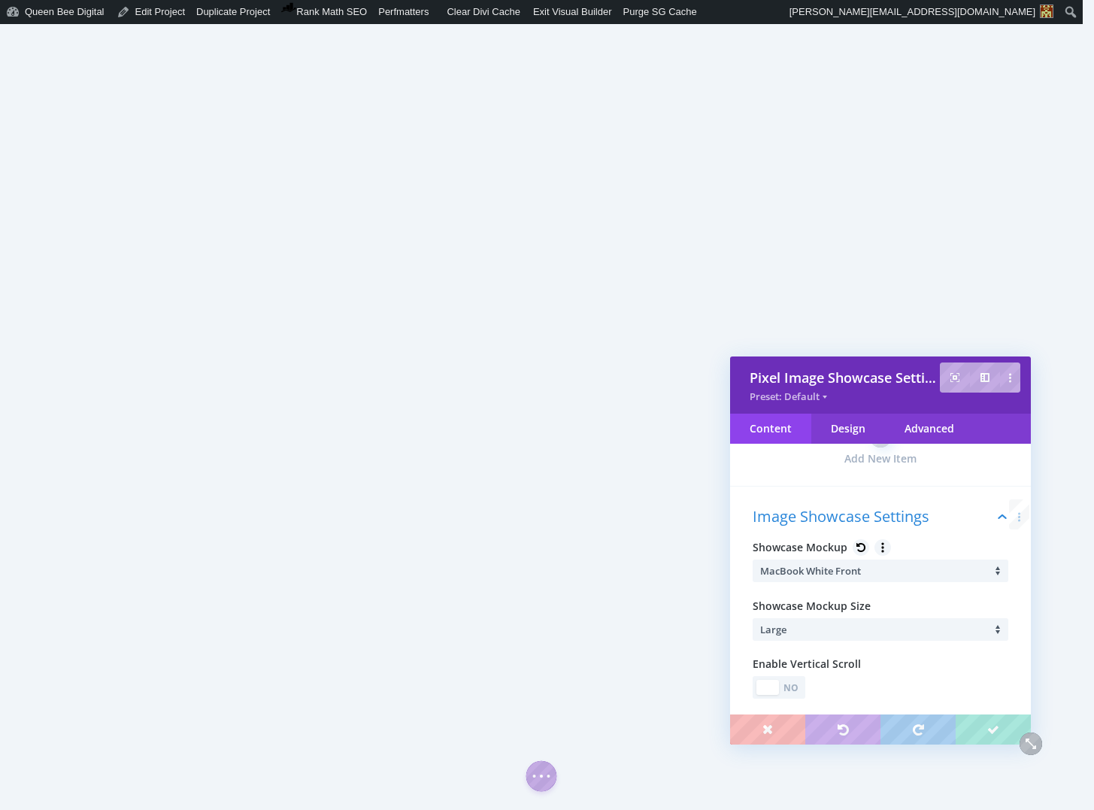
click at [850, 573] on span "MacBook White Front" at bounding box center [810, 571] width 101 height 14
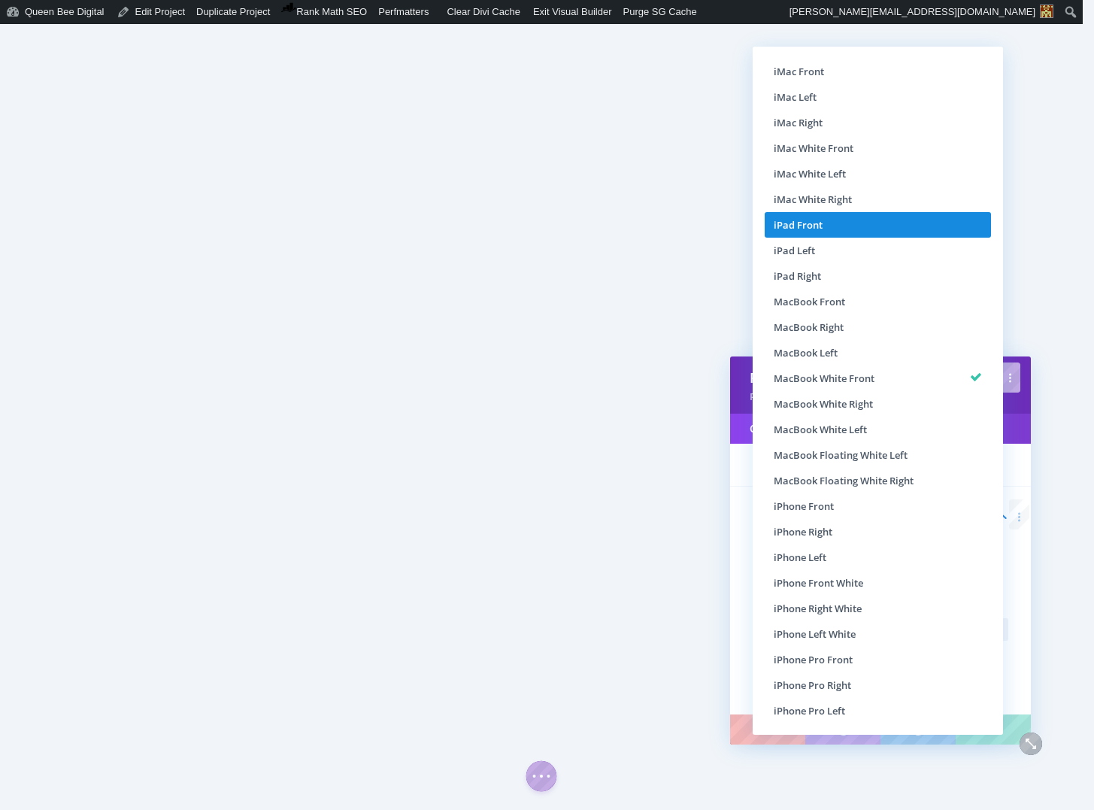
click at [835, 226] on li "iPad Front" at bounding box center [878, 225] width 226 height 26
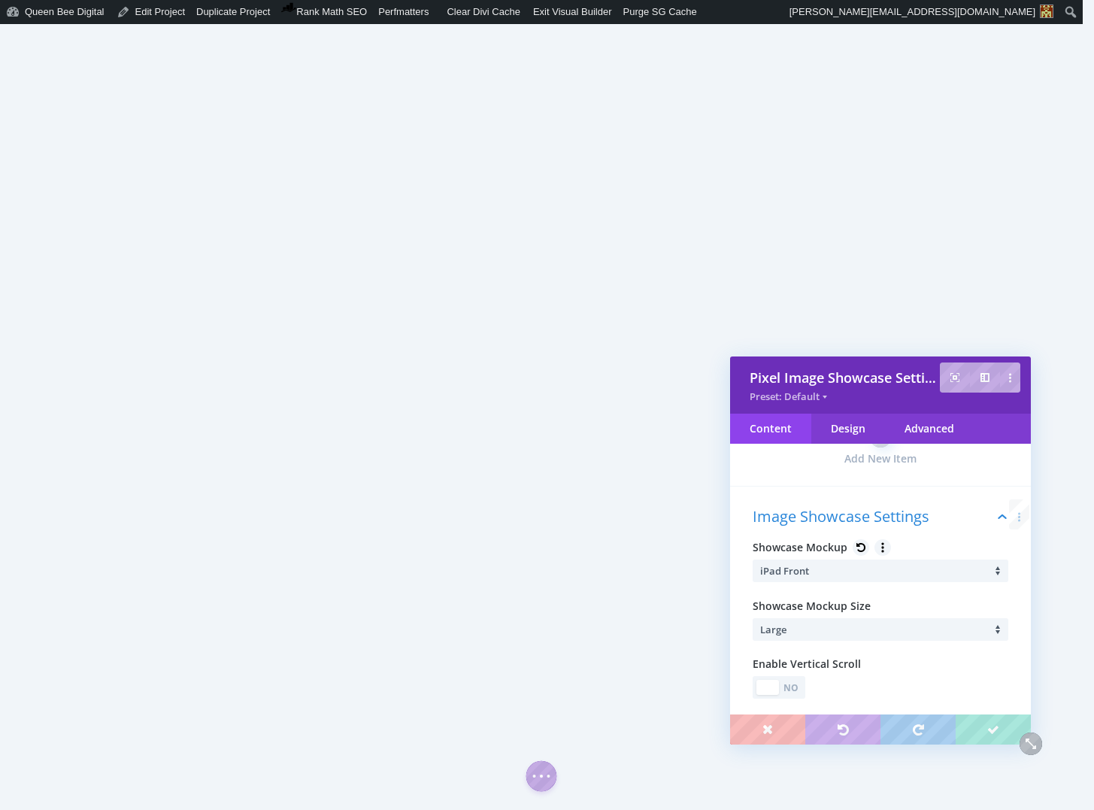
click at [881, 559] on li "iPad Front" at bounding box center [884, 570] width 248 height 23
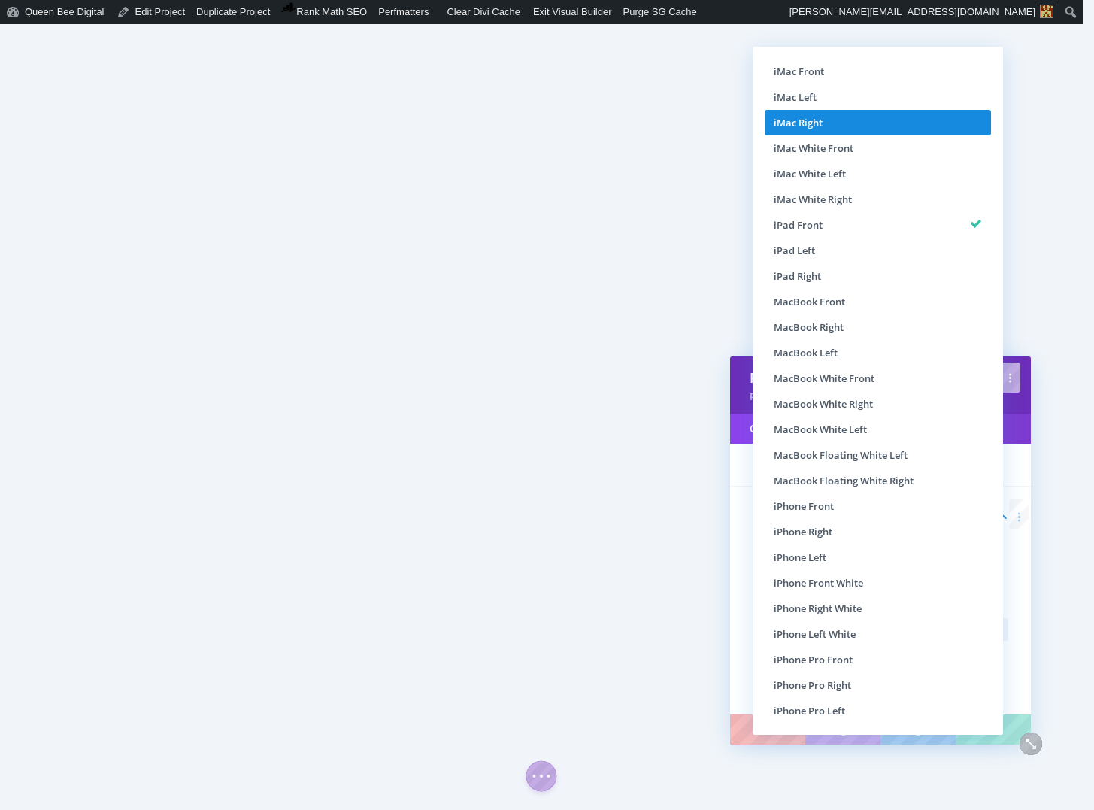
scroll to position [1, 0]
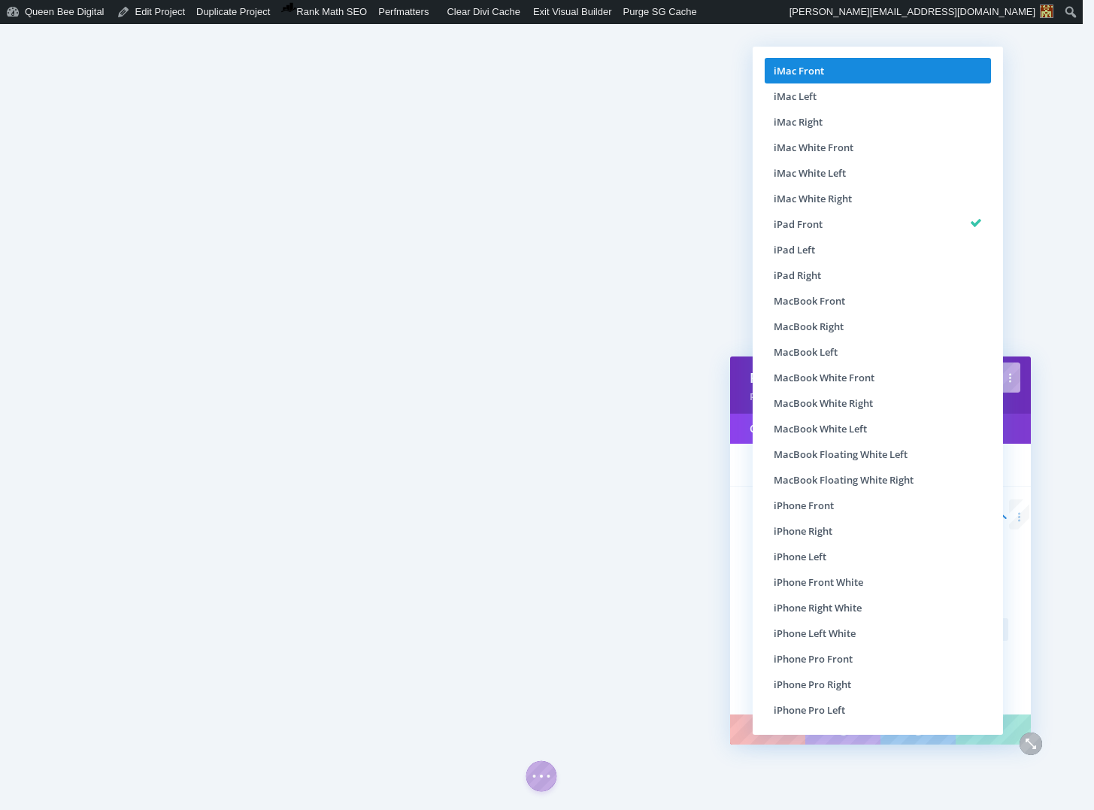
click at [831, 71] on li "iMac Front" at bounding box center [878, 71] width 226 height 26
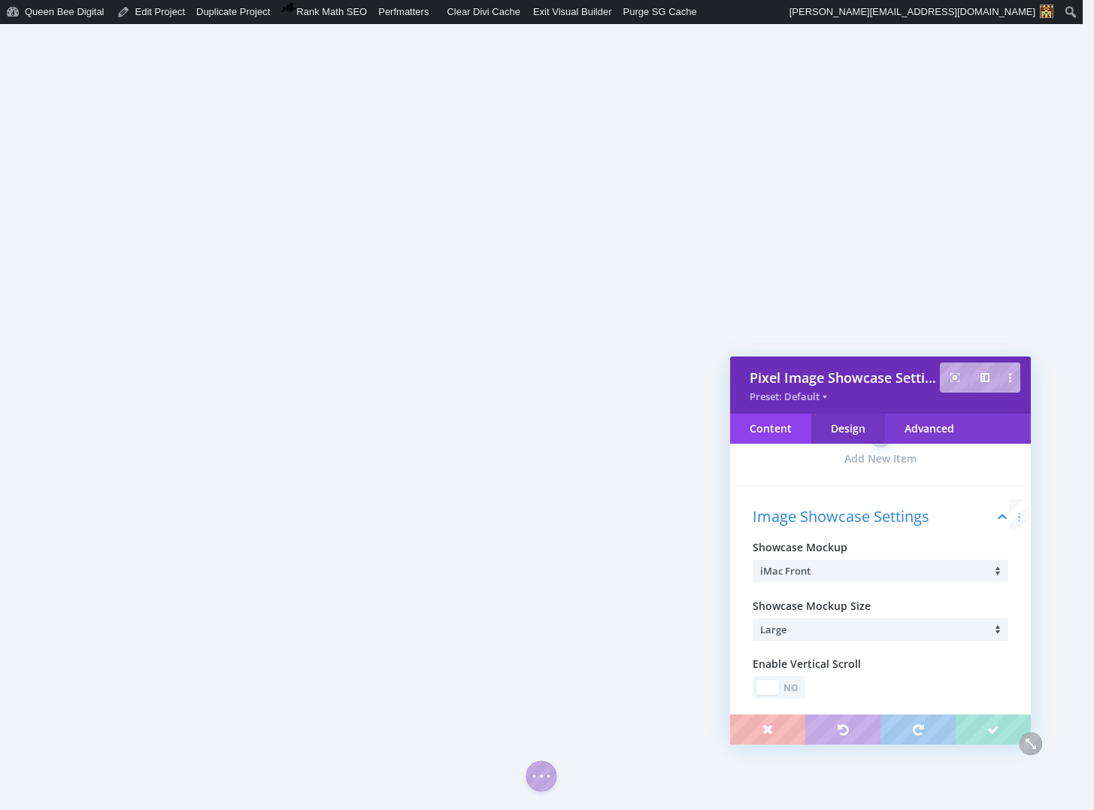
click at [861, 430] on div "Design" at bounding box center [848, 429] width 74 height 30
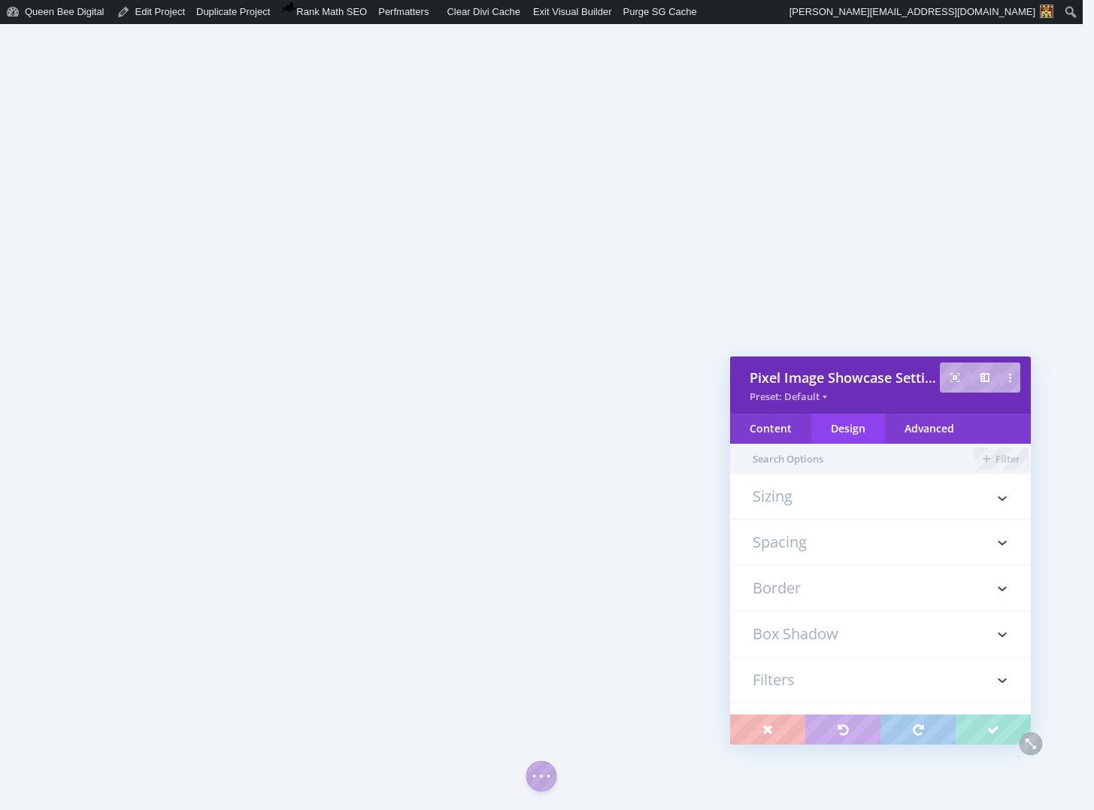
click at [820, 499] on h3 "Sizing" at bounding box center [881, 504] width 256 height 30
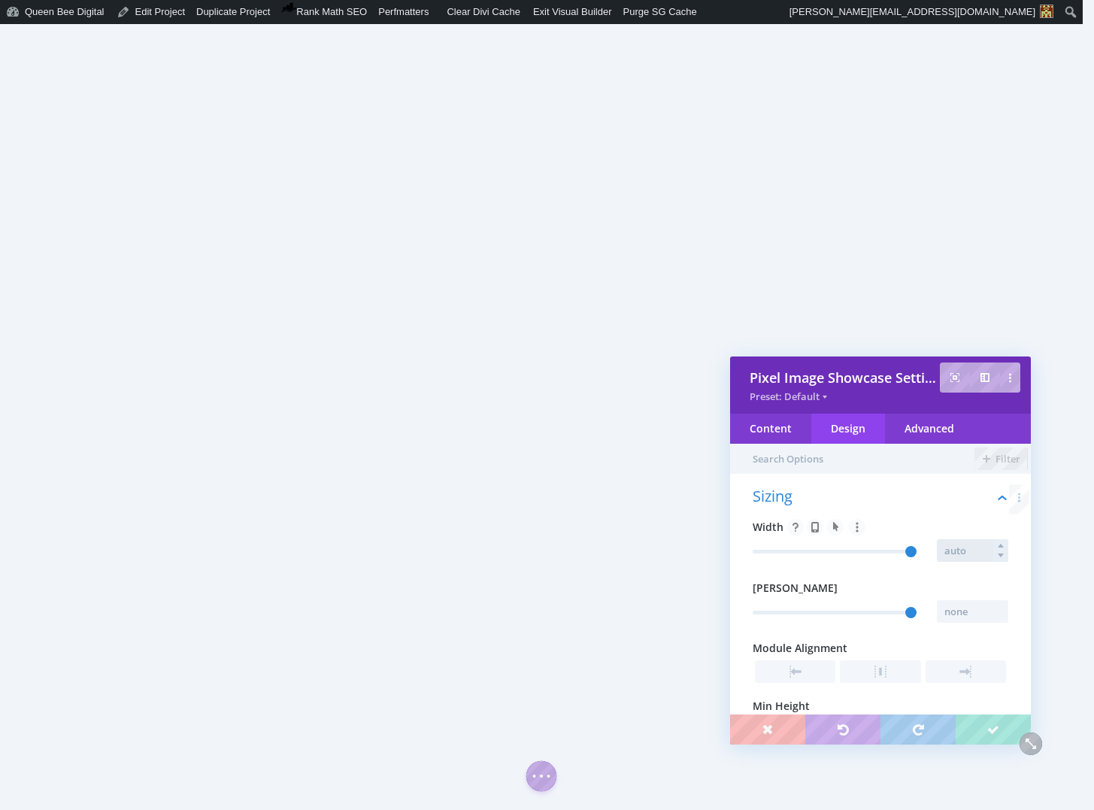
click at [956, 554] on input "text" at bounding box center [972, 550] width 71 height 23
type input "80%"
type input "80"
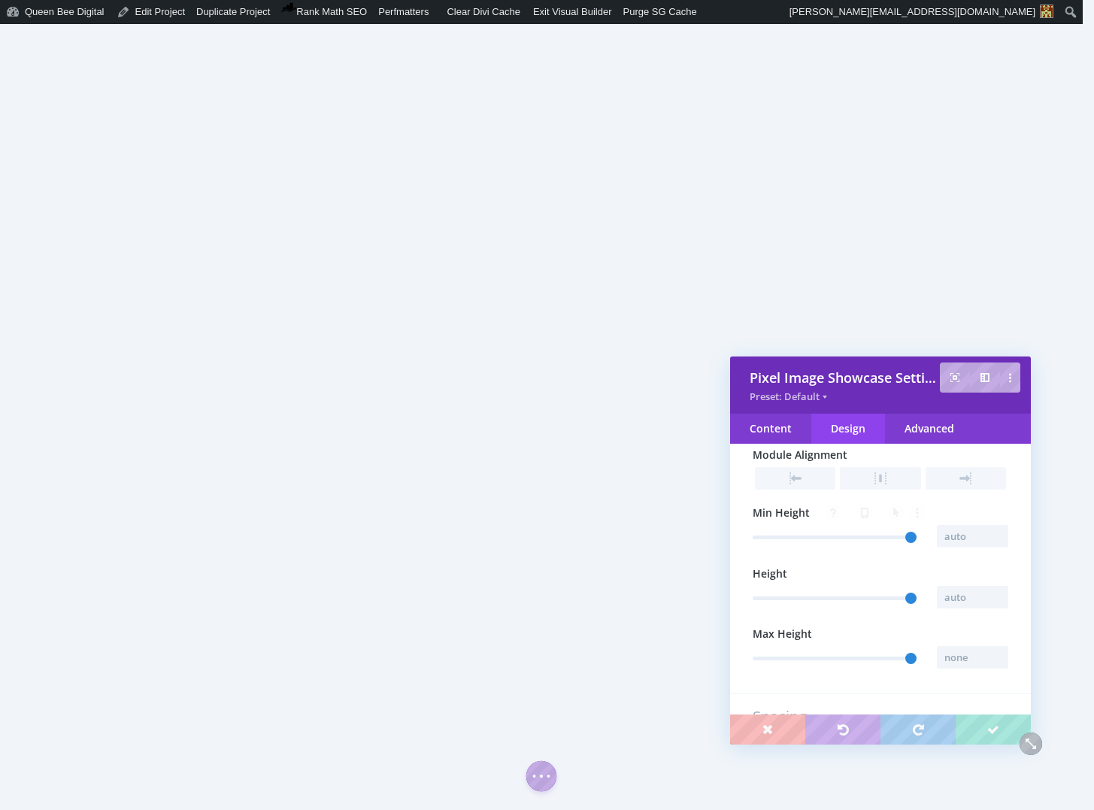
scroll to position [200, 0]
type input "80%"
click at [966, 593] on input "text" at bounding box center [972, 590] width 71 height 23
type input "80%"
type input "80"
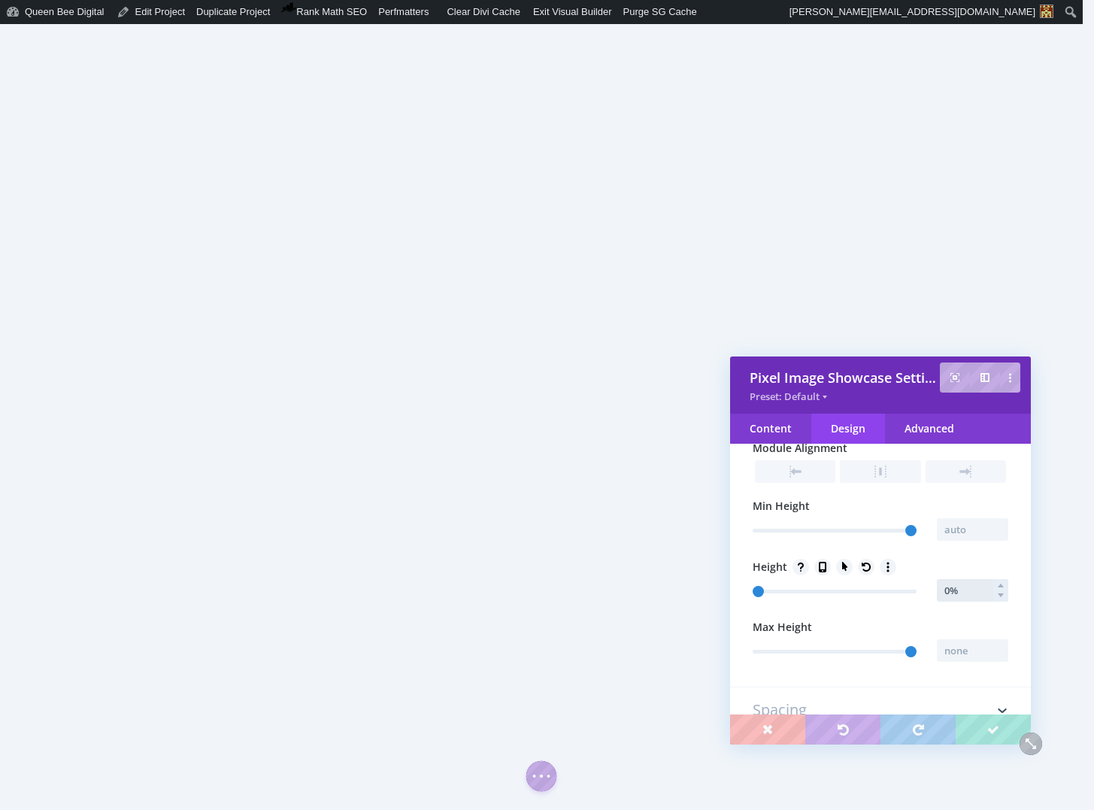
type input "70%"
type input "70"
type input "70%"
click at [962, 649] on input "text" at bounding box center [972, 650] width 71 height 23
type input "70%"
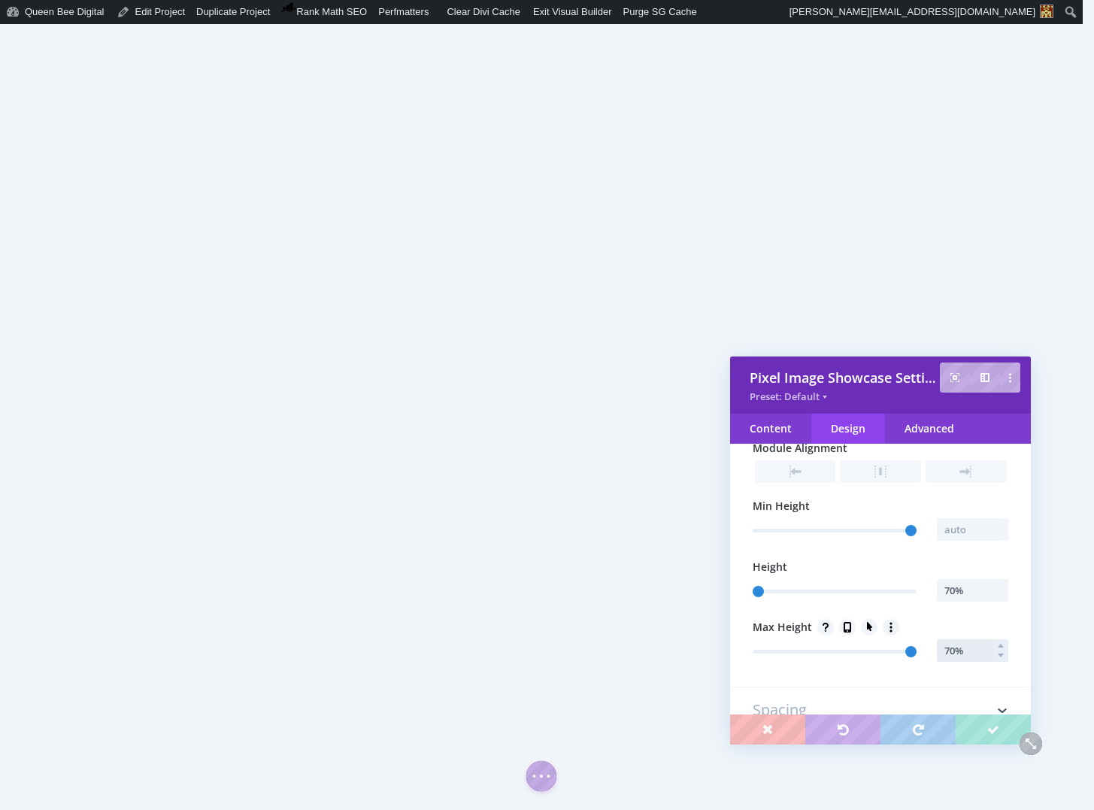
type input "70"
type input "70%"
click at [960, 532] on input "text" at bounding box center [972, 529] width 71 height 23
type input "70%"
type input "70"
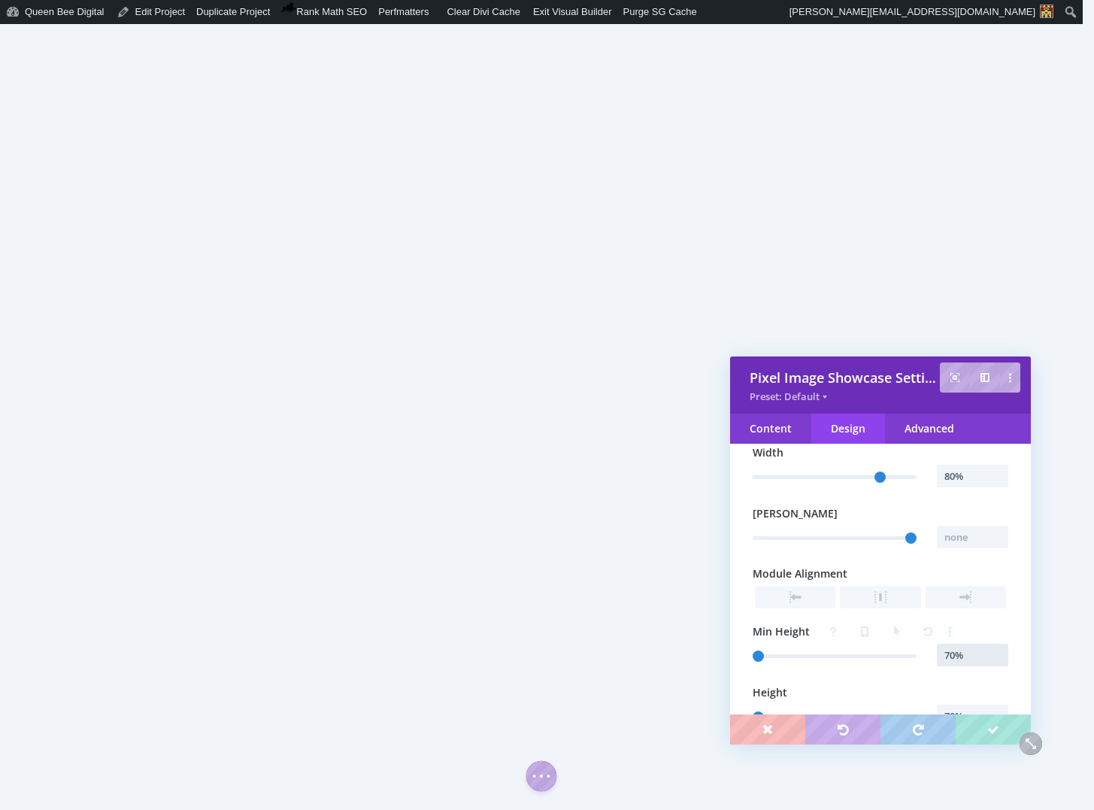
scroll to position [45, 0]
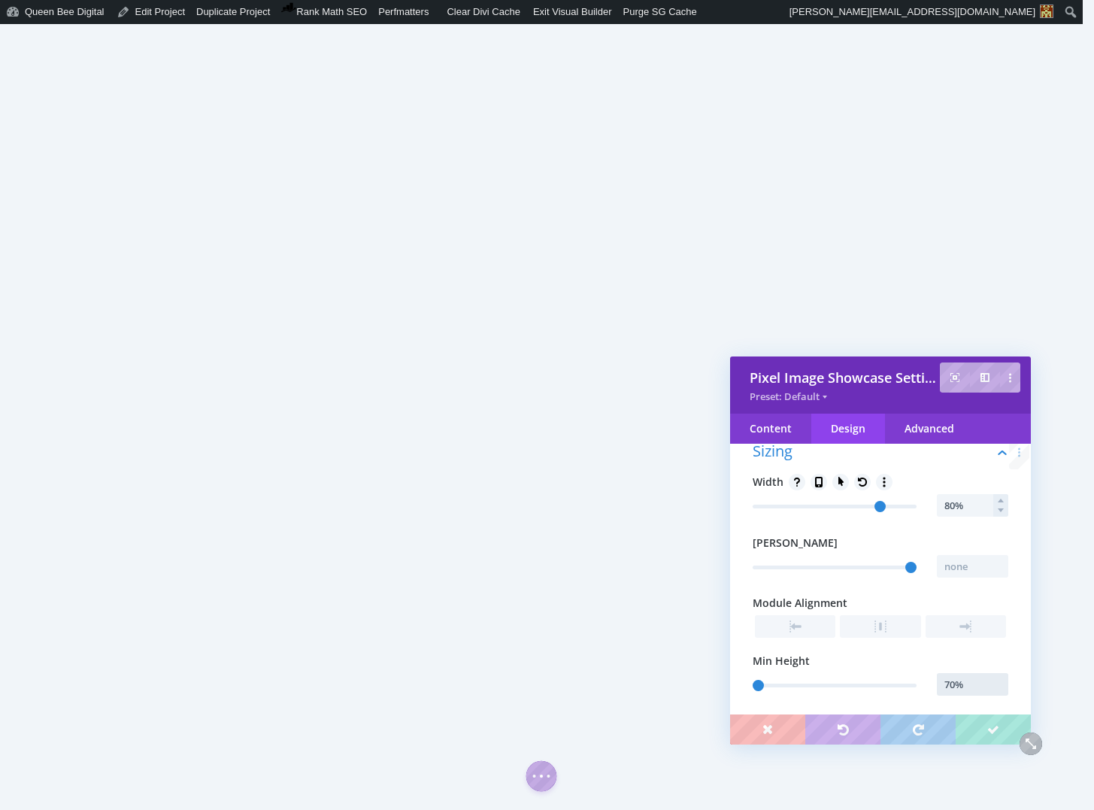
type input "70%"
click at [966, 509] on input "80%" at bounding box center [972, 505] width 71 height 23
type input "100%"
type input "100"
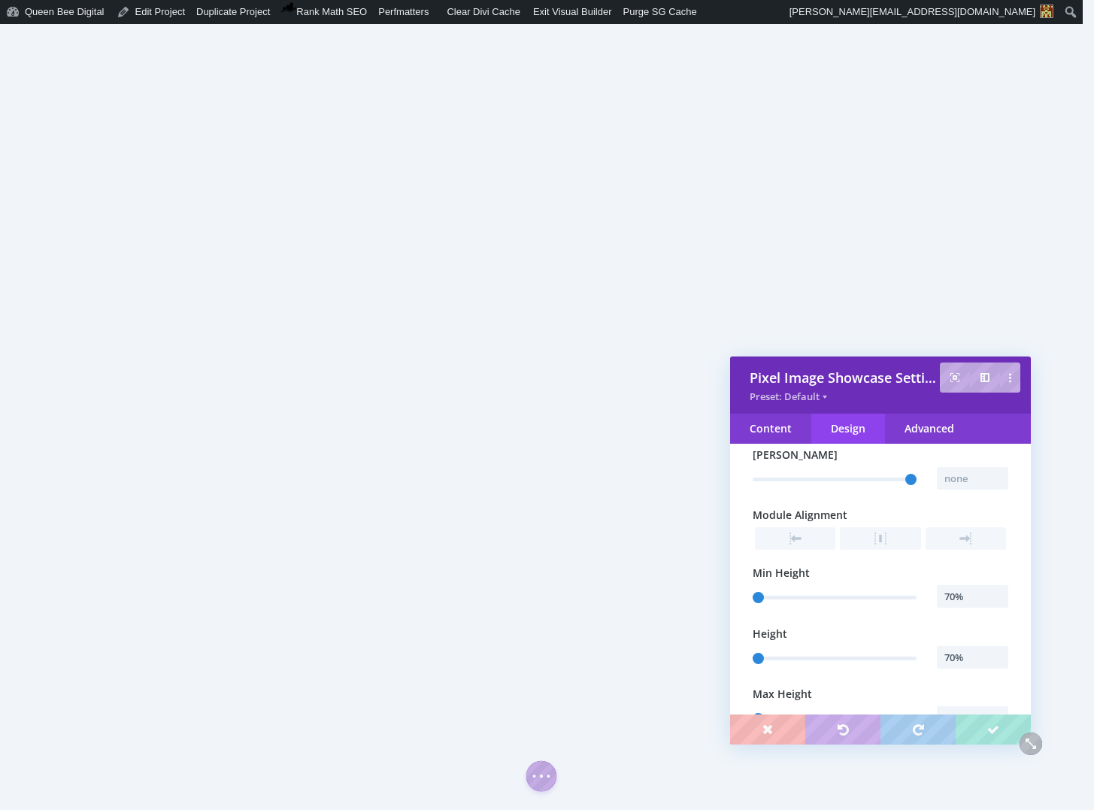
scroll to position [158, 0]
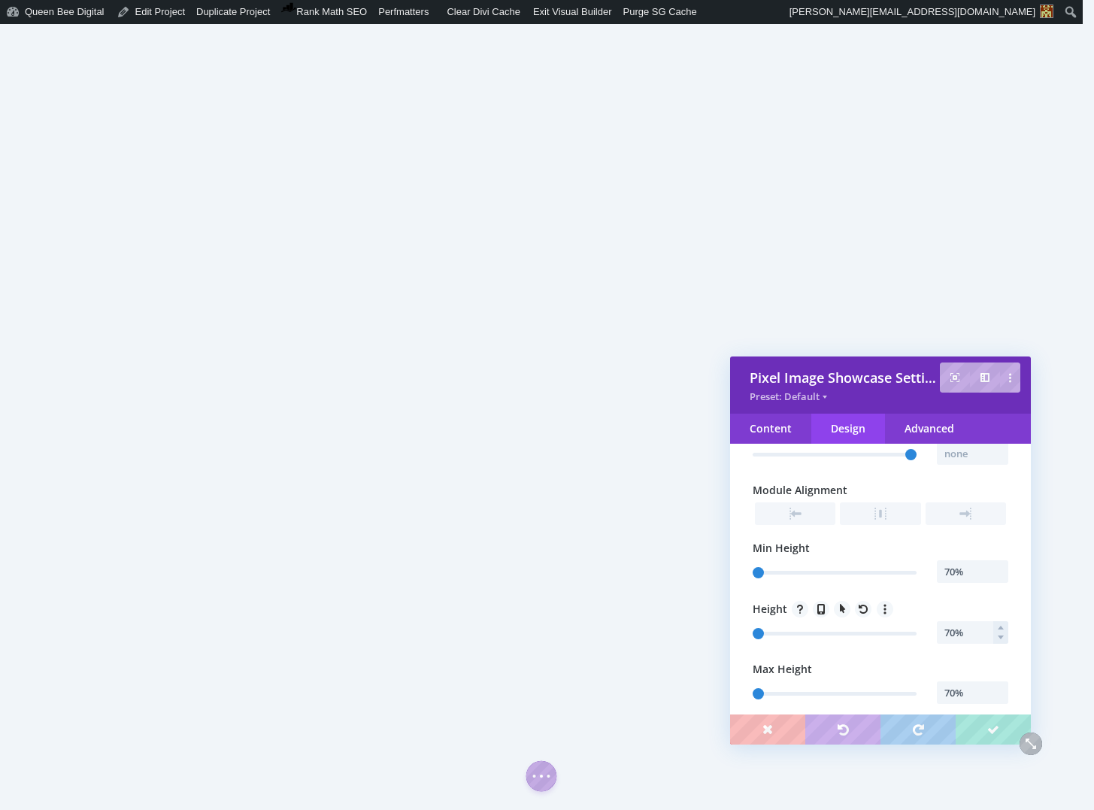
type input "100%"
click at [966, 632] on input "70%" at bounding box center [972, 632] width 71 height 23
type input "600px"
type input "600"
type input "600px"
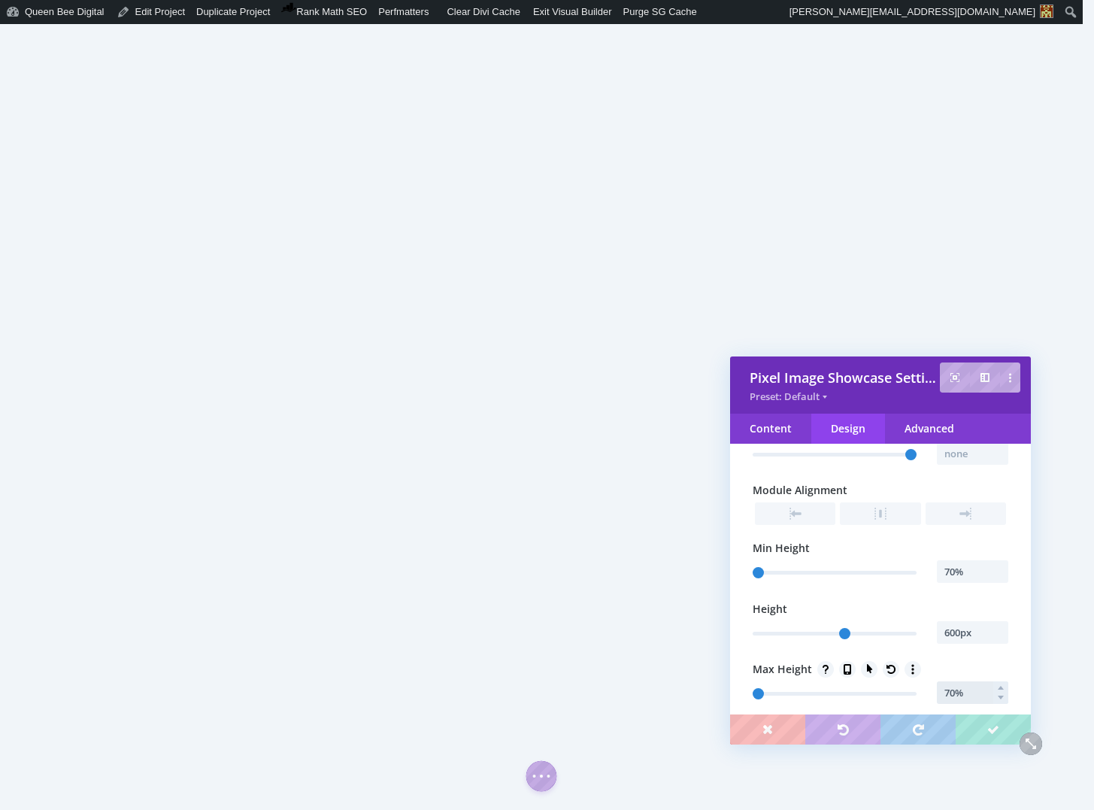
drag, startPoint x: 969, startPoint y: 692, endPoint x: 934, endPoint y: 695, distance: 35.5
click at [937, 695] on input "70%" at bounding box center [972, 692] width 71 height 23
type input "600px"
type input "600"
type input "600px"
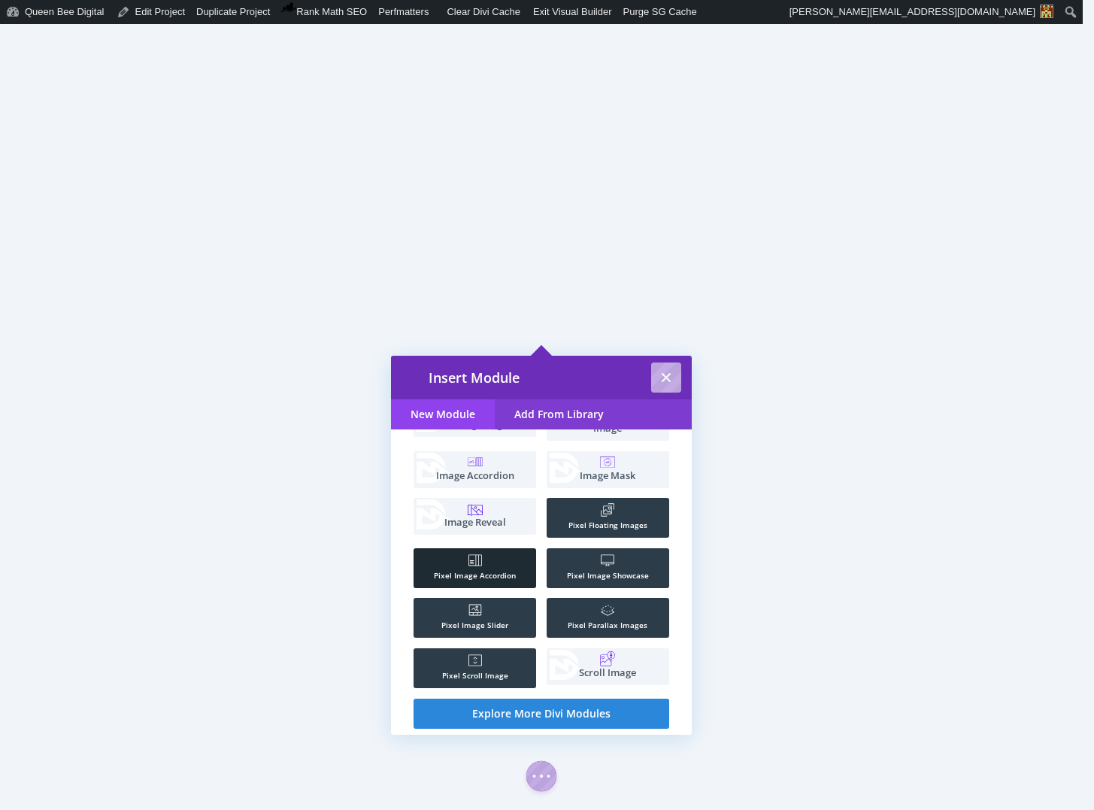
scroll to position [106, 0]
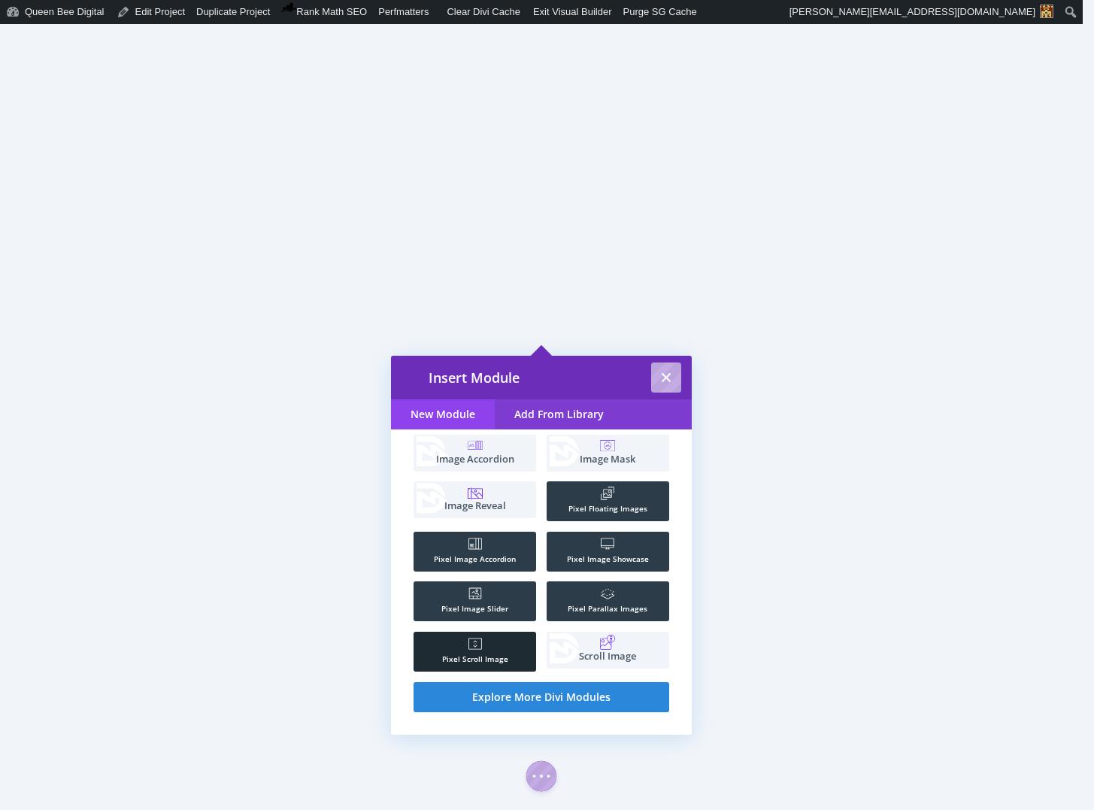
type input "image"
click at [484, 644] on li ".st0{fill:#FFFFFF;} Pixel Scroll Image" at bounding box center [475, 652] width 123 height 40
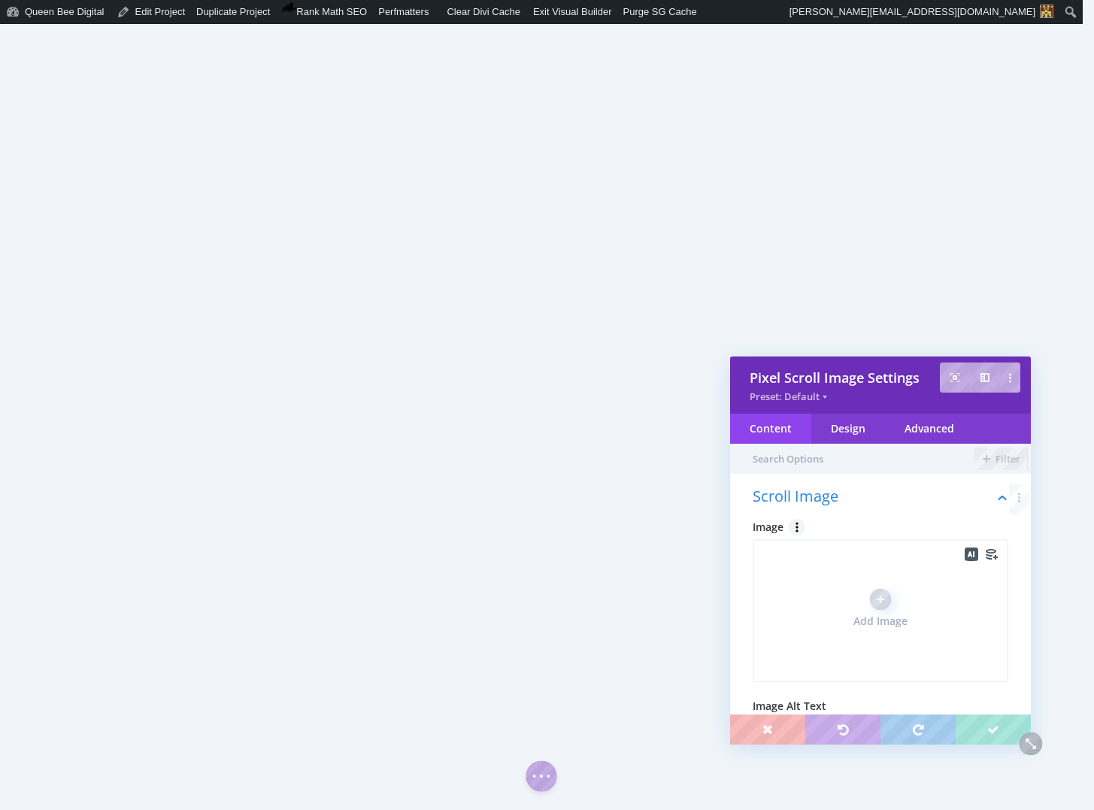
click at [863, 602] on div "Add Image" at bounding box center [880, 611] width 54 height 44
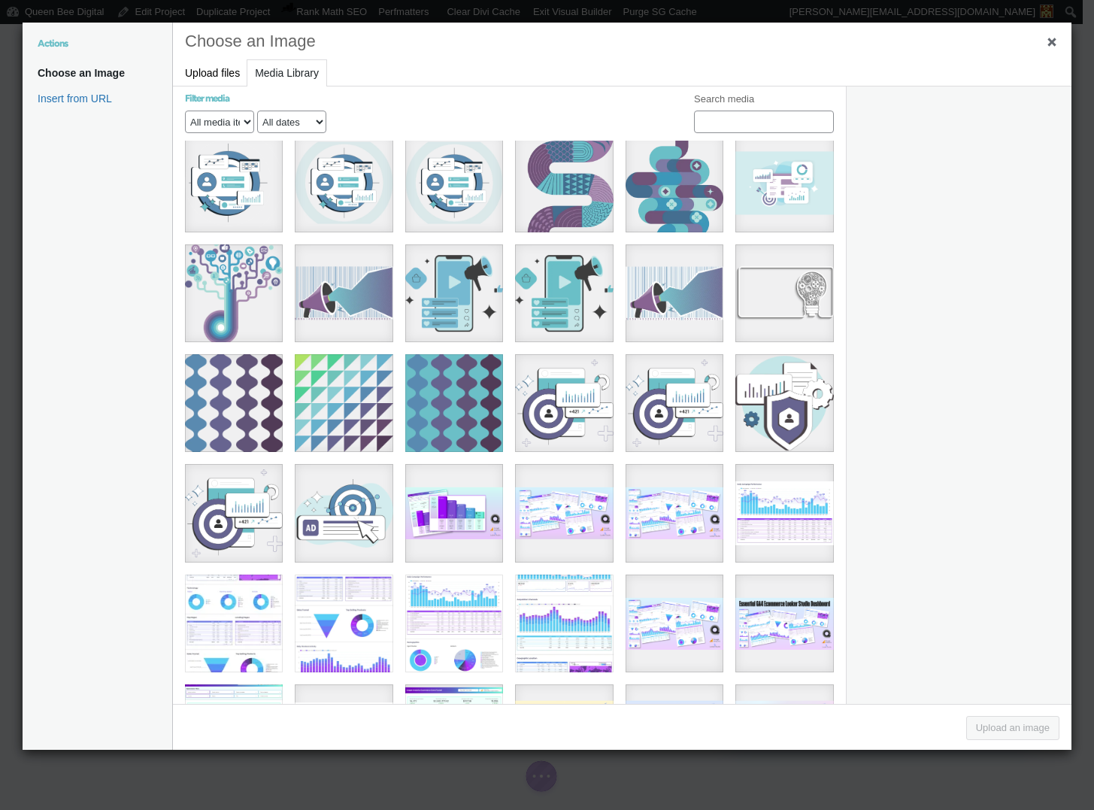
scroll to position [1565, 0]
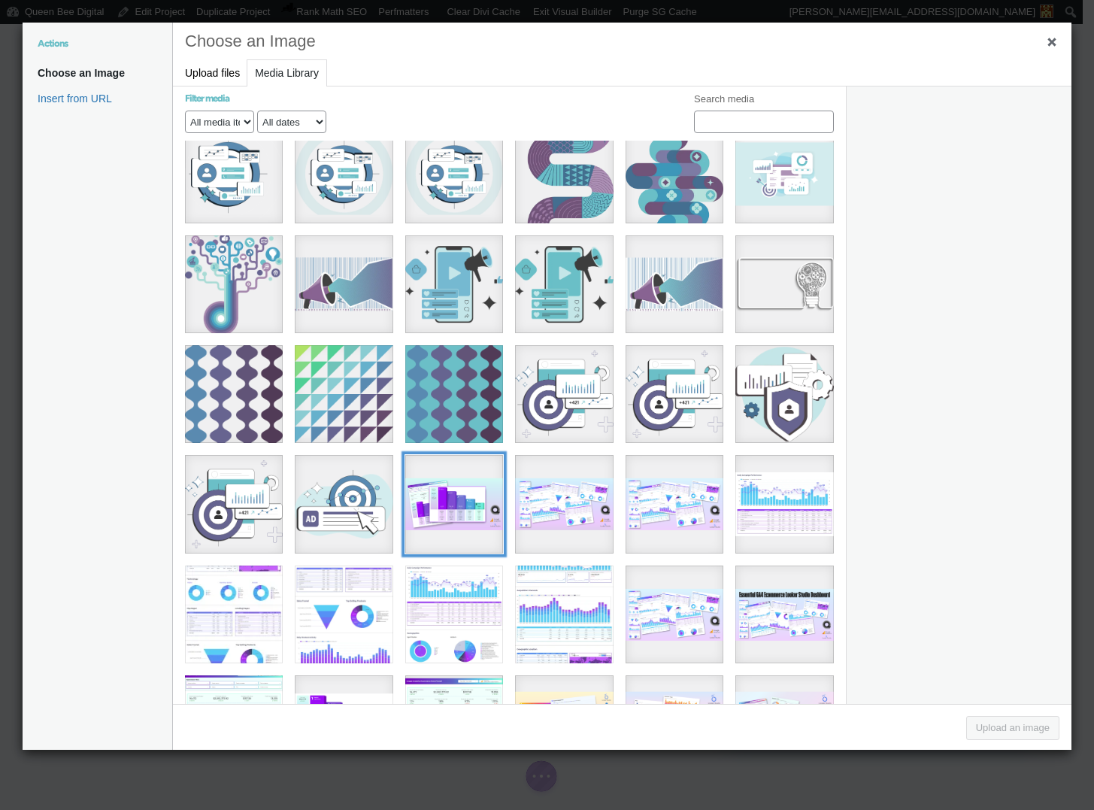
click at [484, 484] on div "11" at bounding box center [454, 504] width 98 height 98
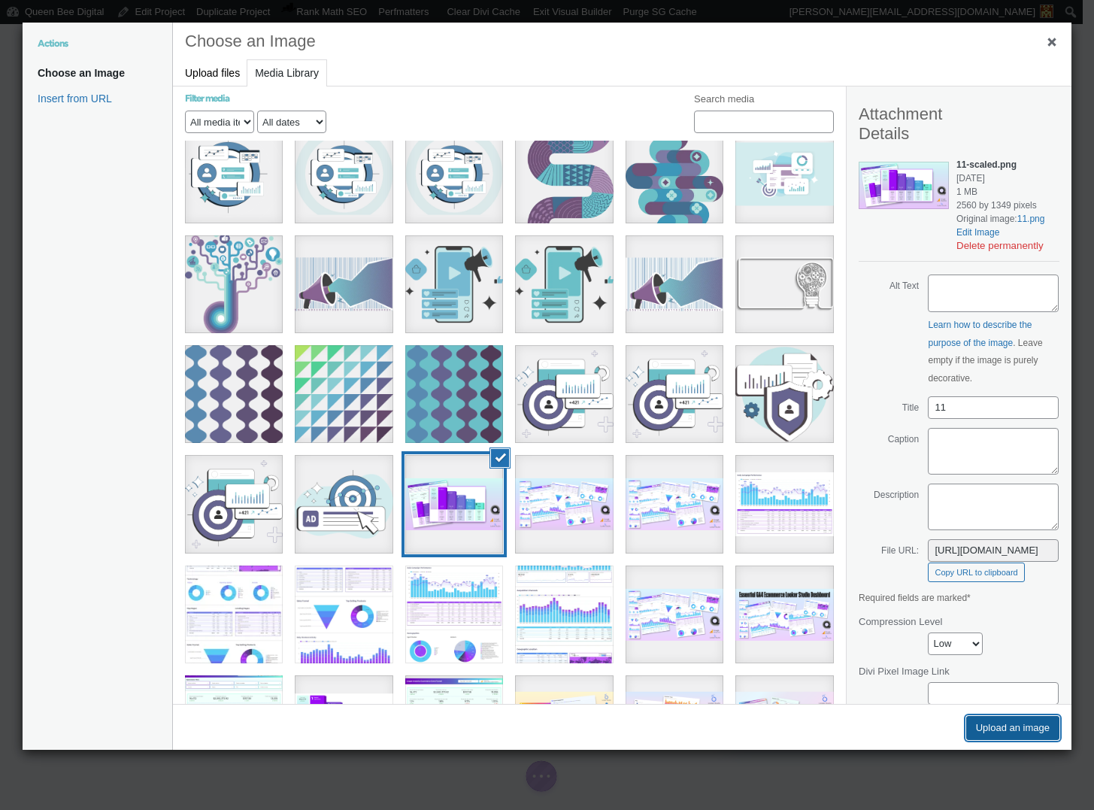
click at [1010, 729] on button "Upload an image" at bounding box center [1012, 728] width 93 height 24
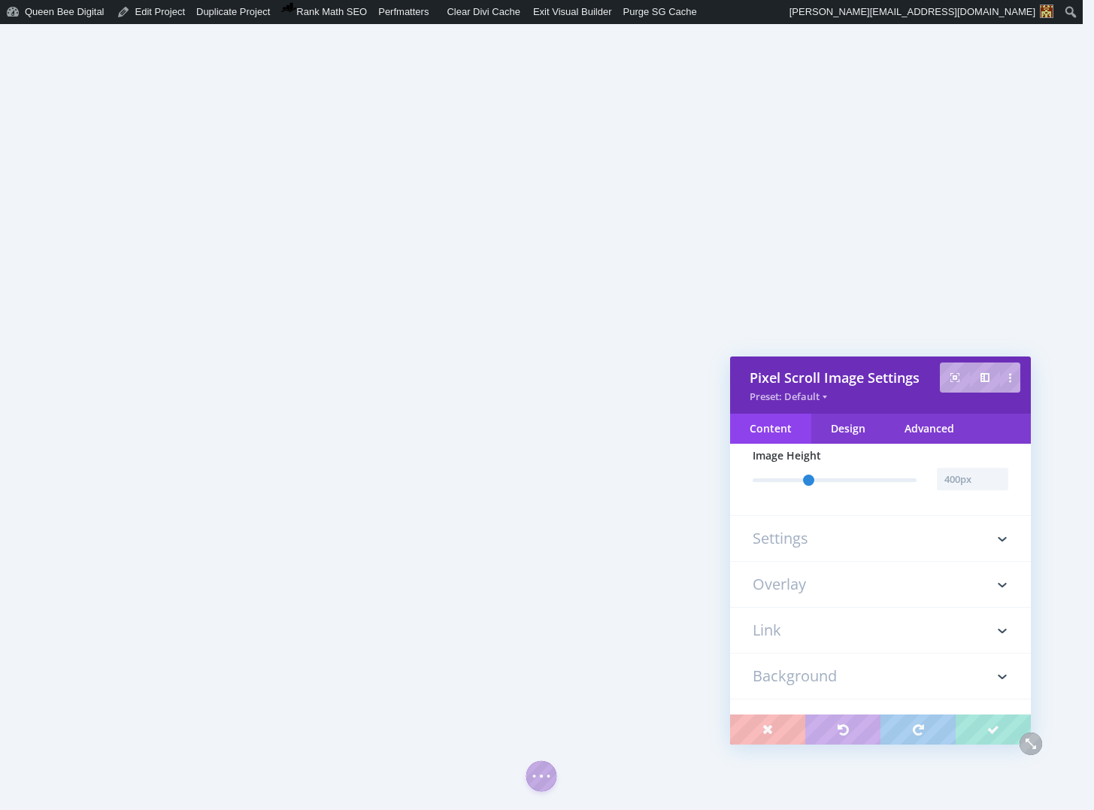
click at [845, 545] on h3 "Settings" at bounding box center [881, 538] width 256 height 45
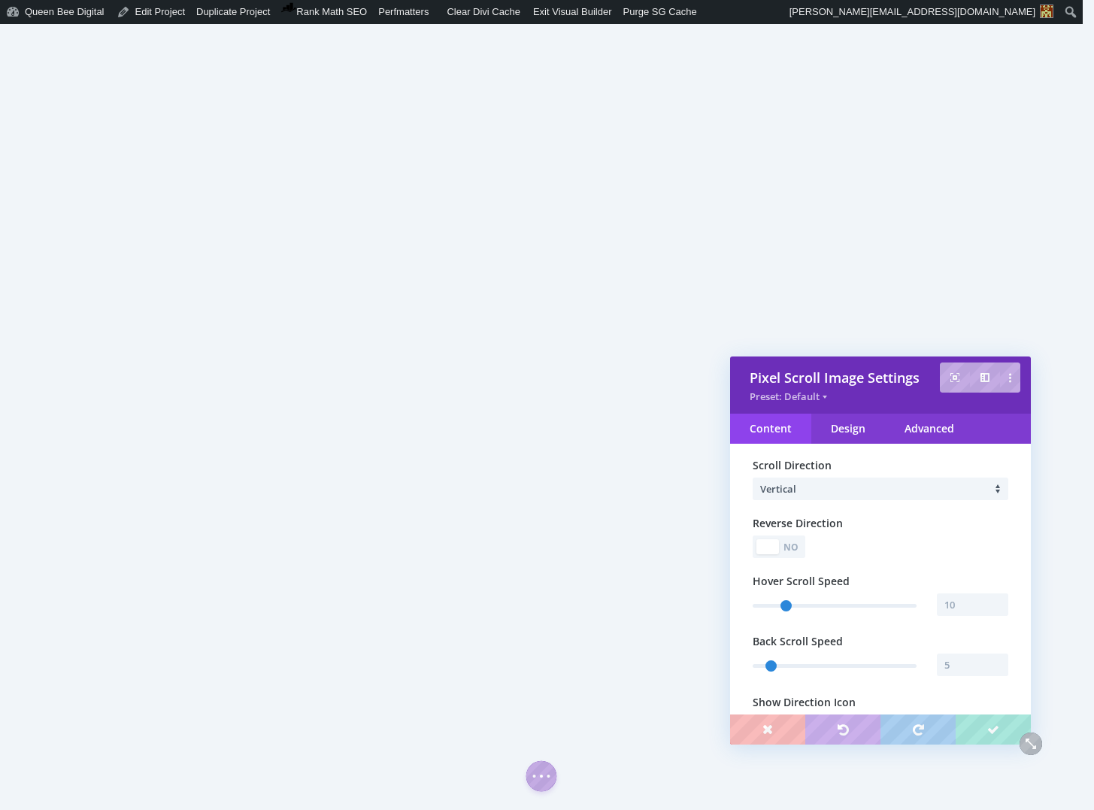
scroll to position [84, 0]
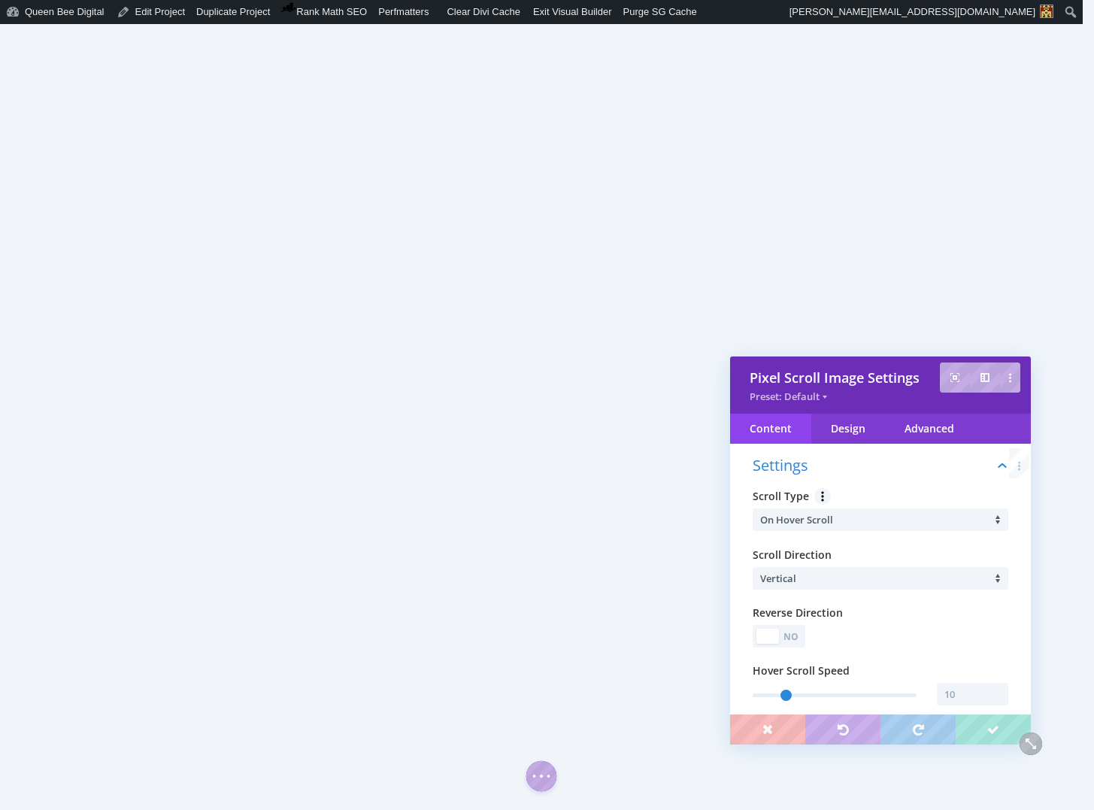
click at [860, 523] on li "On Hover Scroll" at bounding box center [884, 519] width 248 height 23
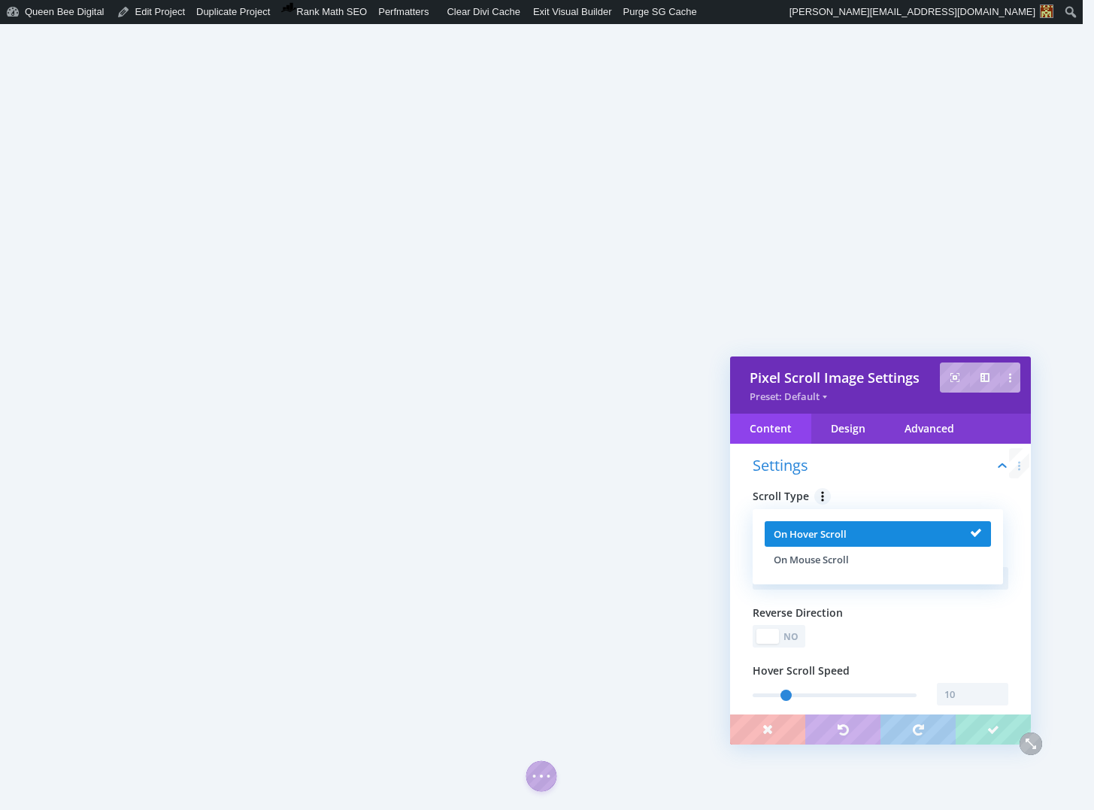
click at [856, 535] on li "On Hover Scroll" at bounding box center [878, 534] width 226 height 26
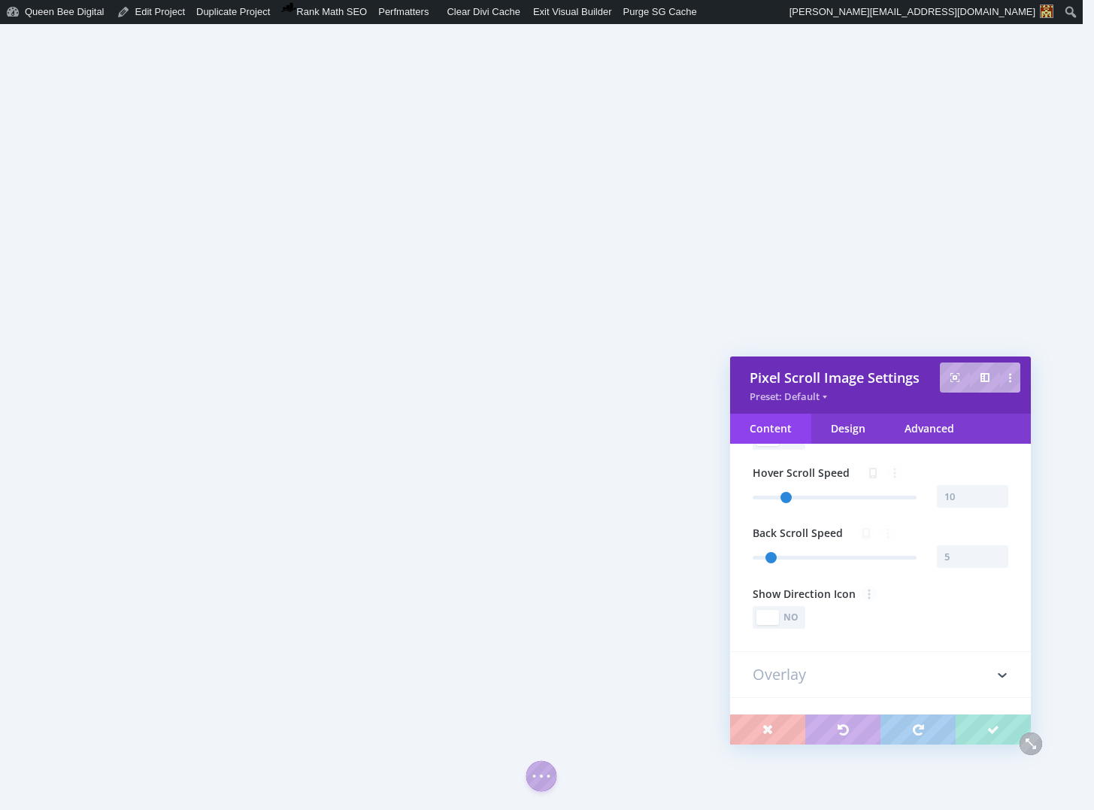
scroll to position [281, 0]
click at [805, 617] on div "Yes No" at bounding box center [881, 618] width 256 height 23
click at [801, 618] on div "No" at bounding box center [791, 618] width 21 height 14
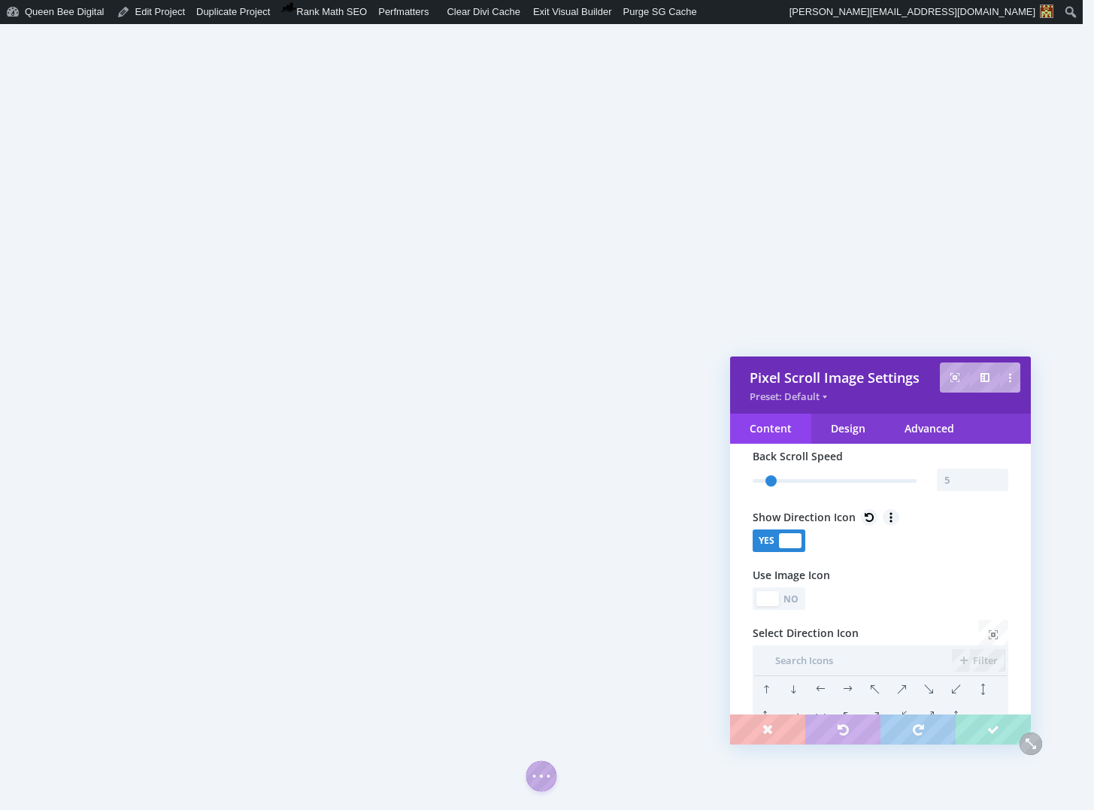
scroll to position [359, 0]
click at [787, 601] on div "No" at bounding box center [791, 598] width 21 height 14
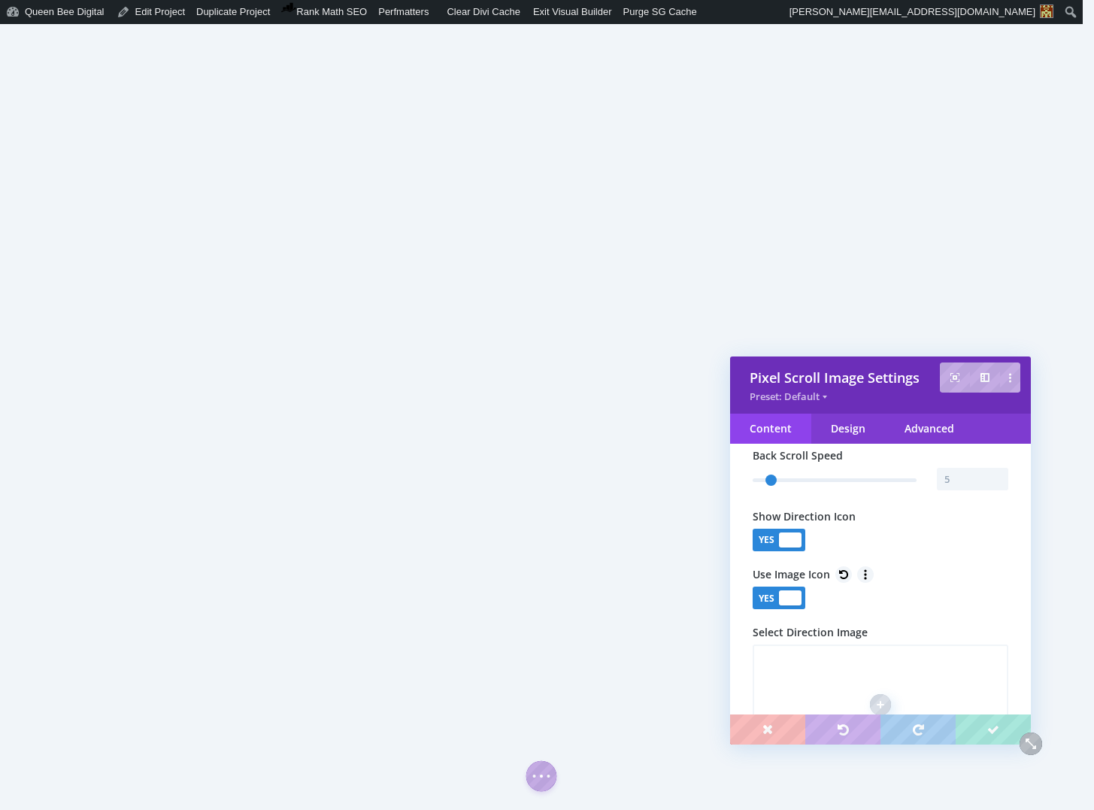
click at [790, 605] on div at bounding box center [790, 597] width 23 height 15
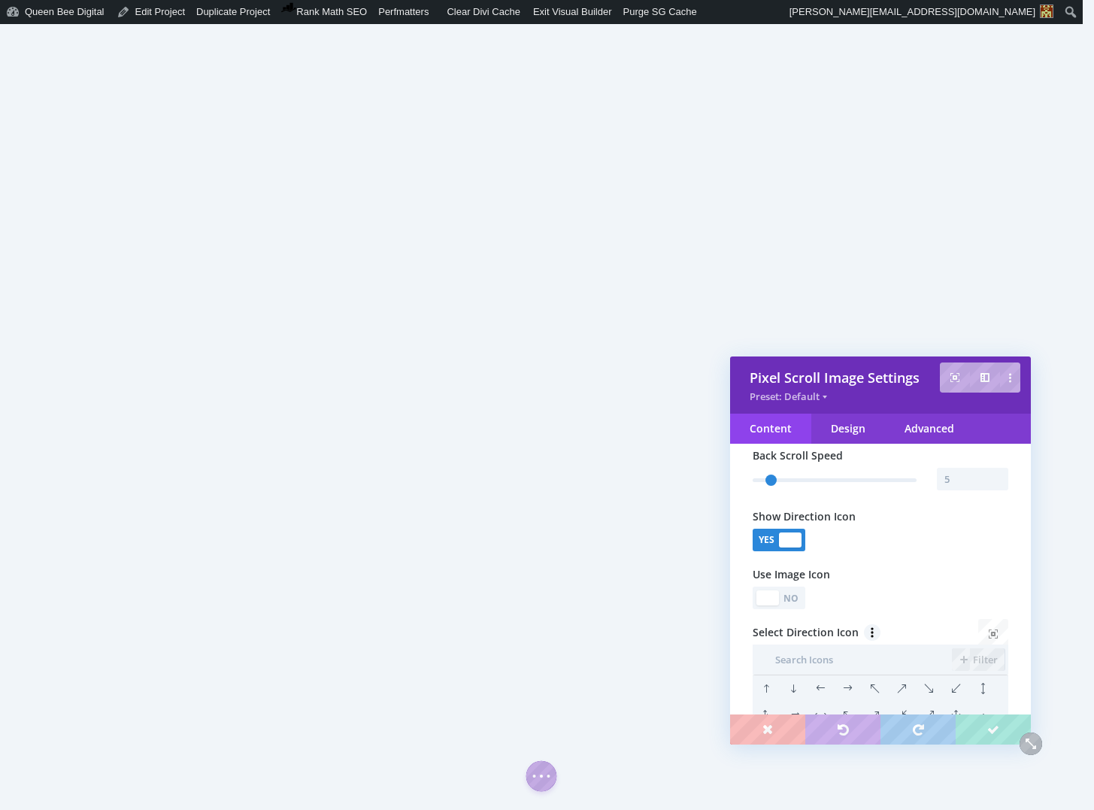
click at [796, 691] on li at bounding box center [793, 688] width 27 height 27
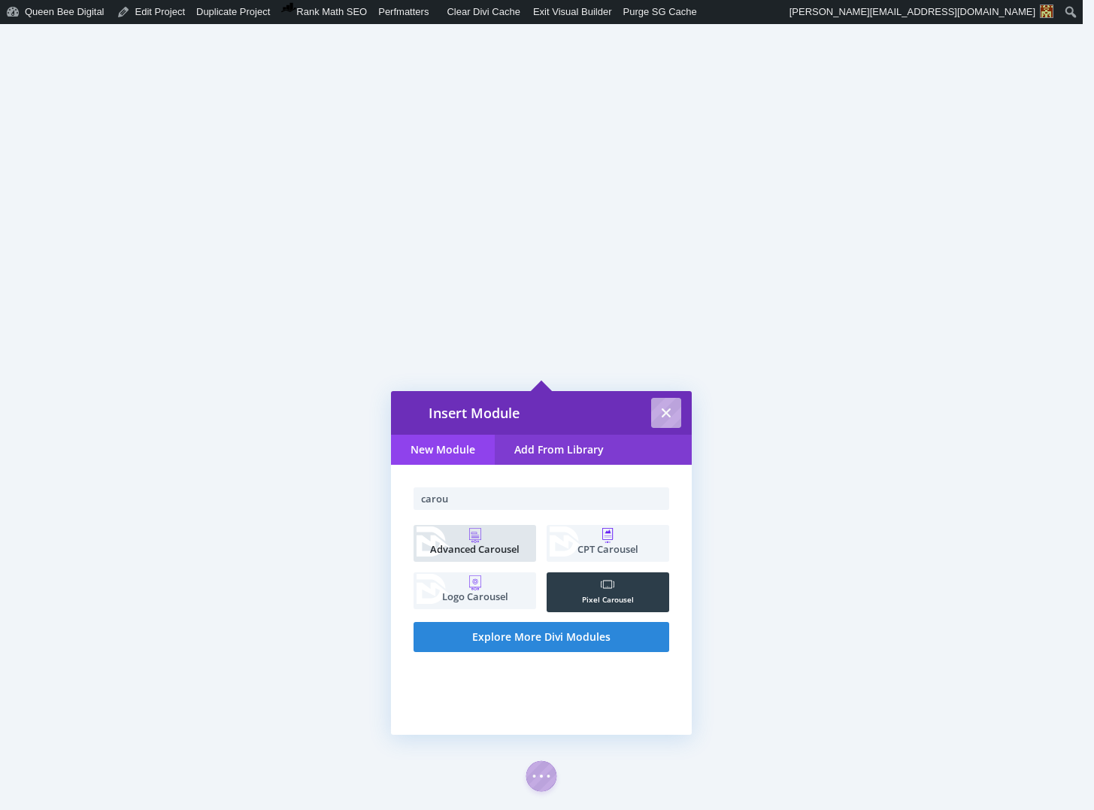
type input "carou"
click at [479, 545] on span "Advanced Carousel" at bounding box center [475, 549] width 108 height 10
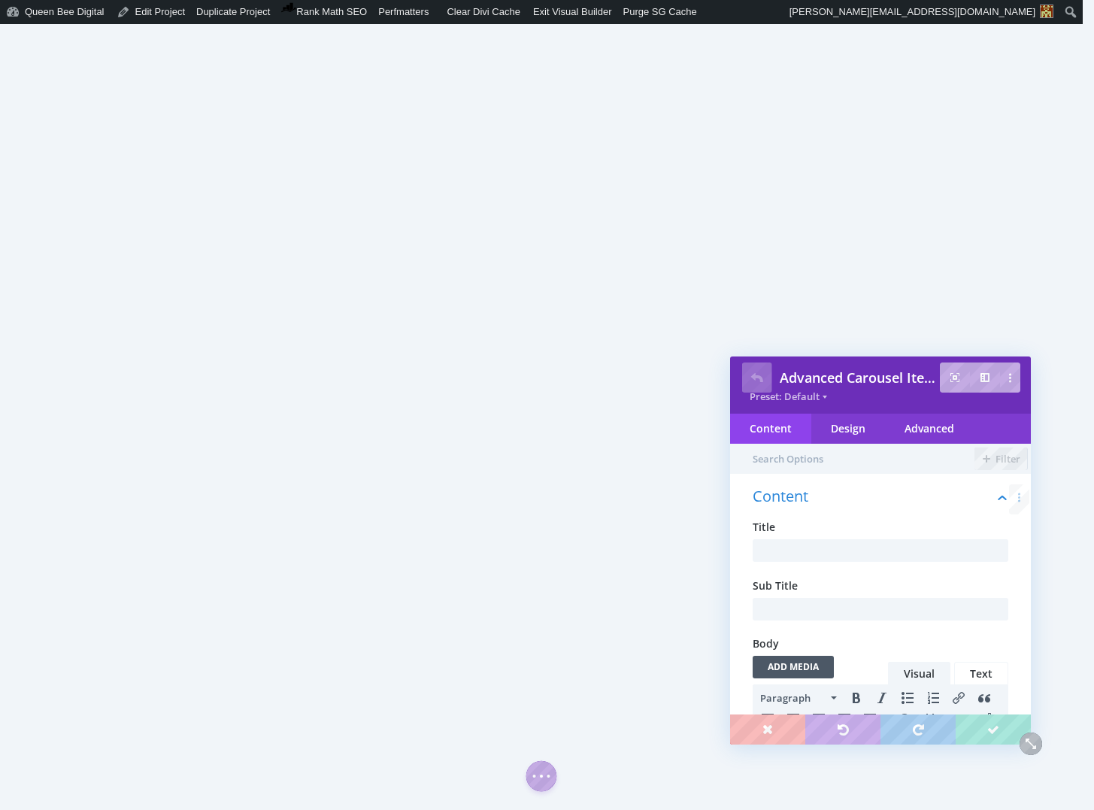
scroll to position [0, 0]
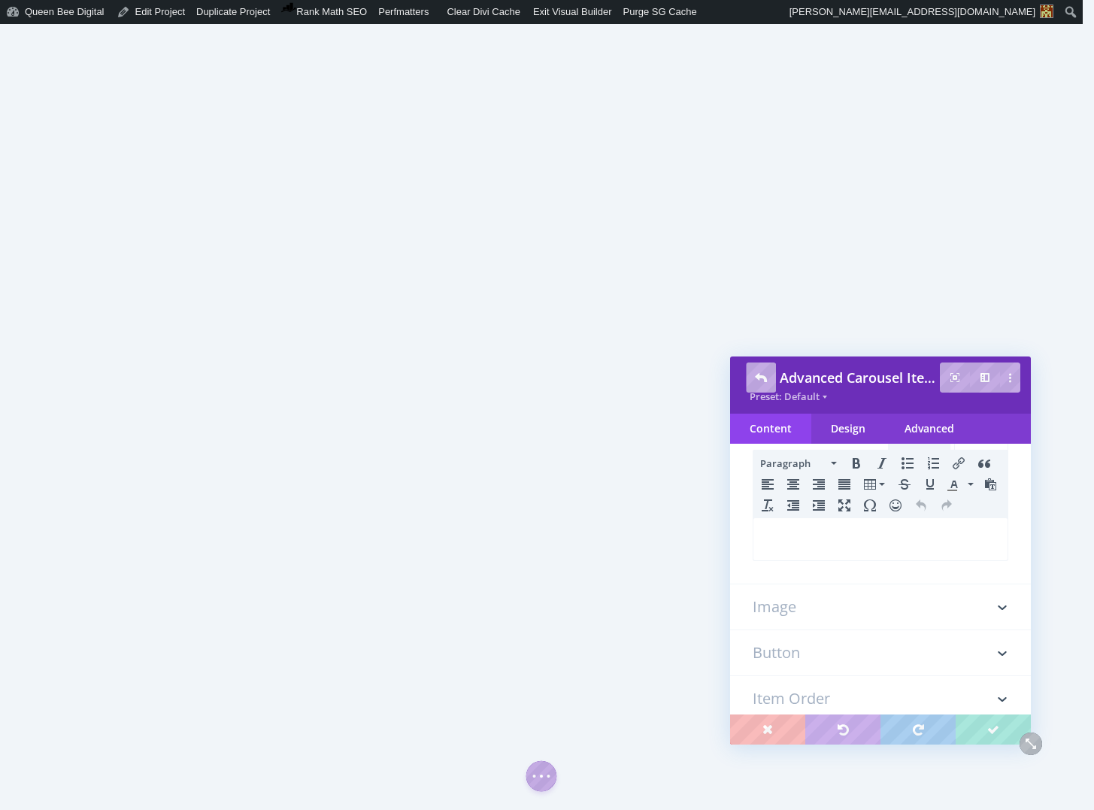
click at [837, 598] on h3 "Image" at bounding box center [881, 606] width 256 height 45
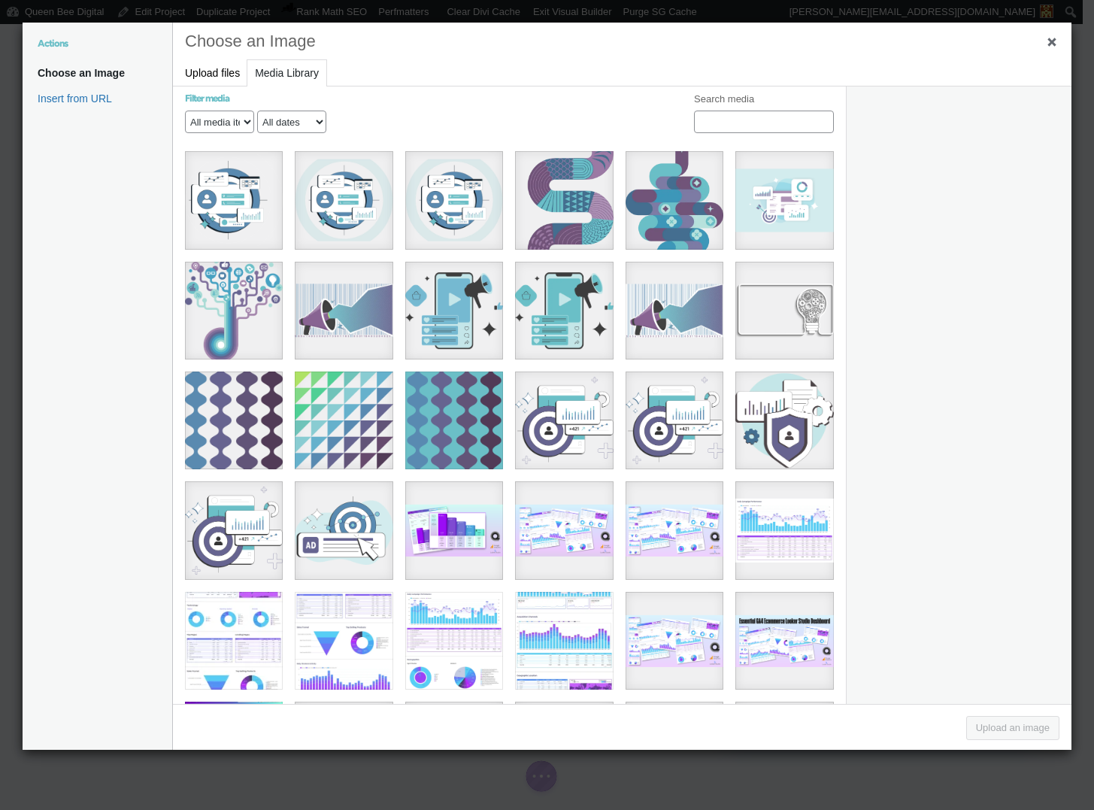
scroll to position [1609, 0]
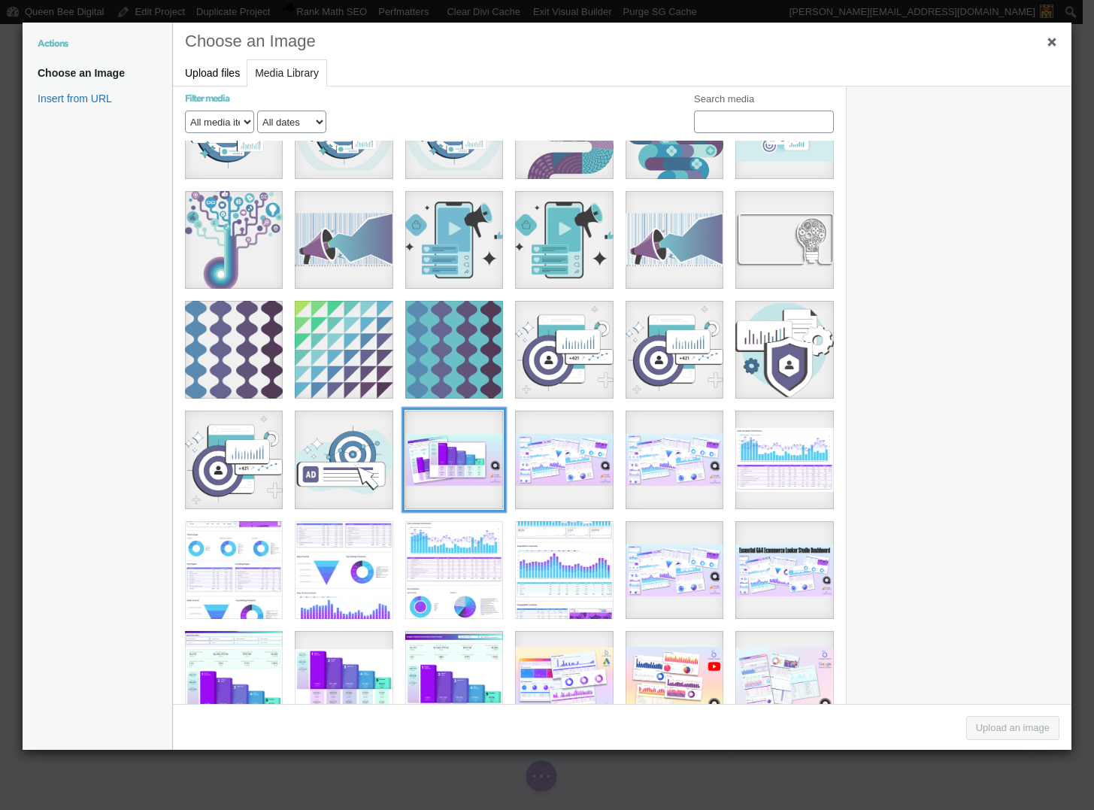
click at [450, 434] on div "11" at bounding box center [454, 460] width 98 height 98
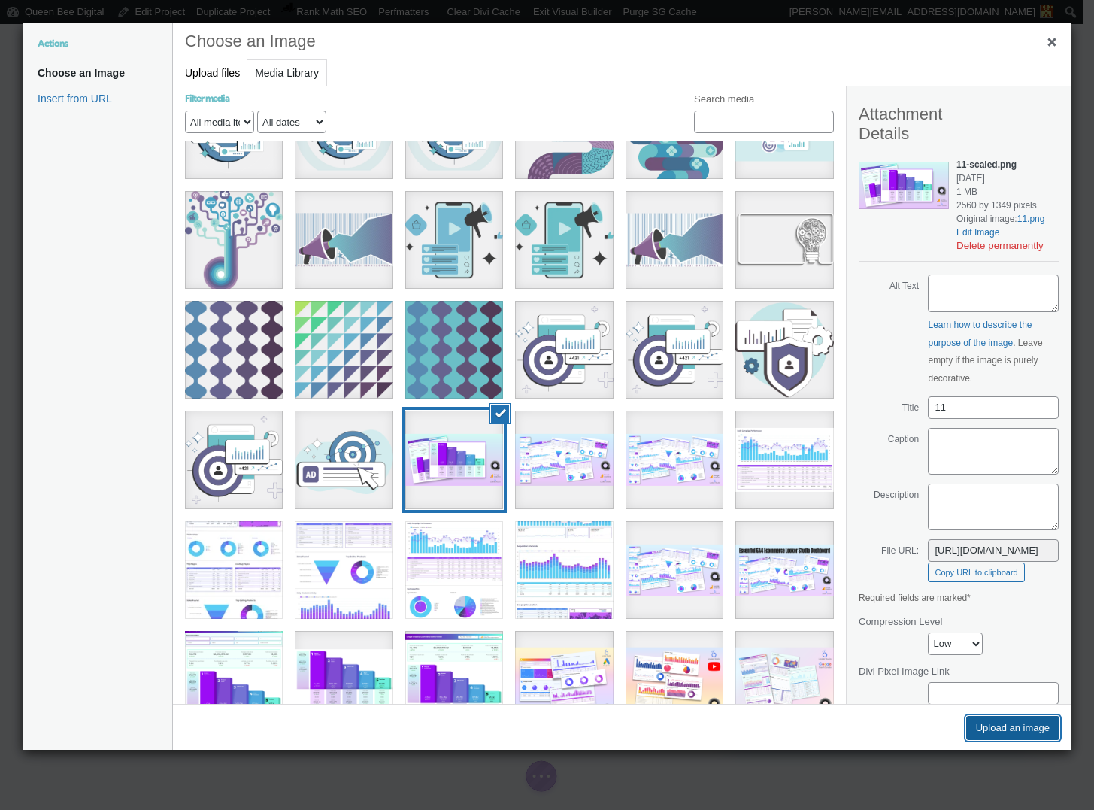
click at [1023, 727] on button "Upload an image" at bounding box center [1012, 728] width 93 height 24
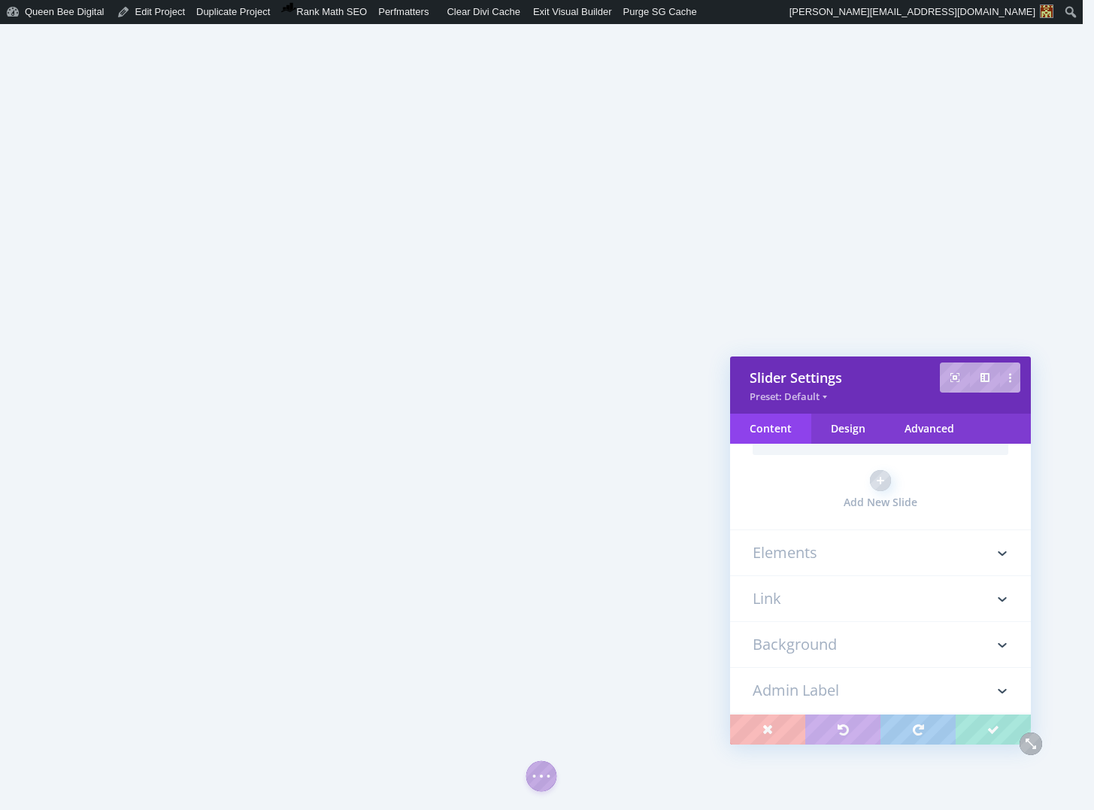
scroll to position [683, 0]
click at [805, 556] on h3 "Elements" at bounding box center [881, 548] width 256 height 45
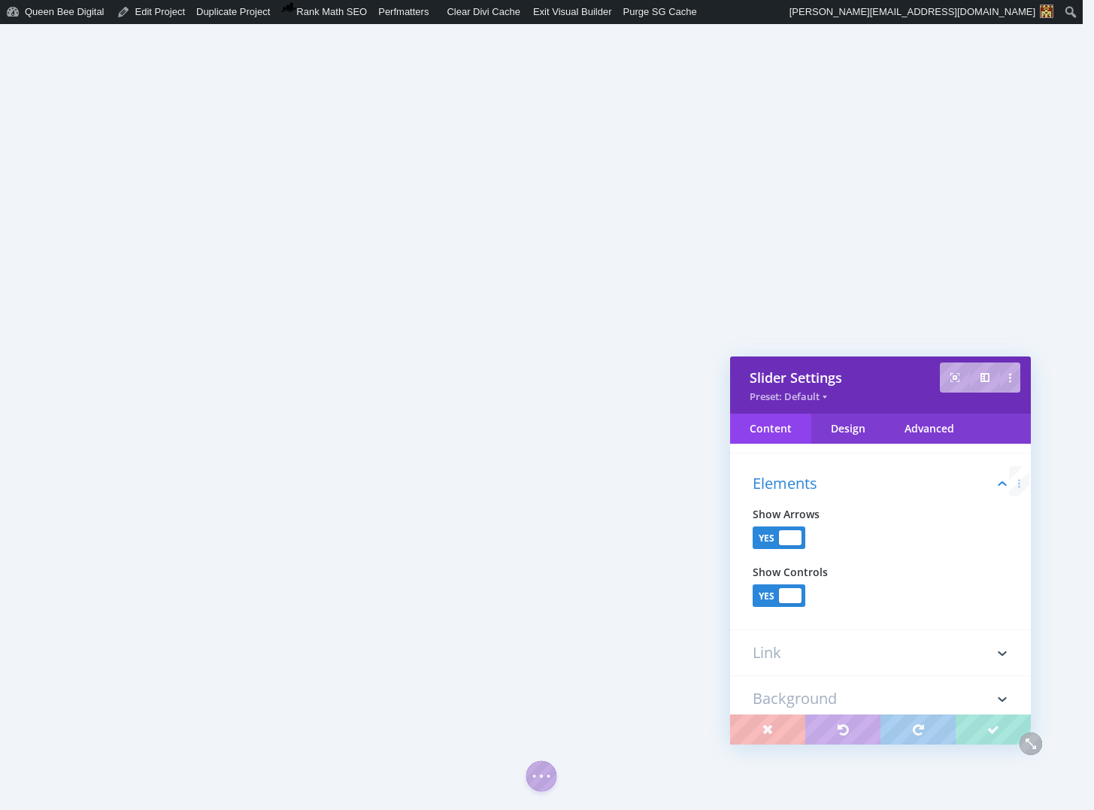
scroll to position [764, 0]
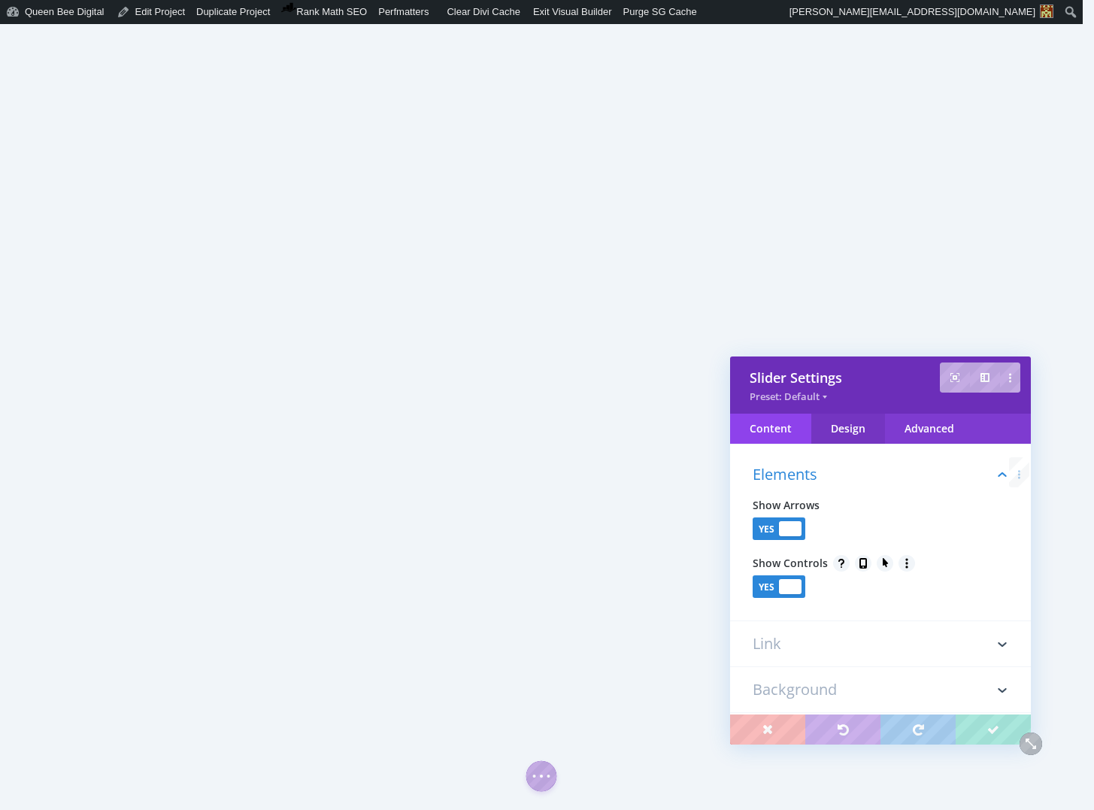
click at [856, 427] on div "Design" at bounding box center [848, 429] width 74 height 30
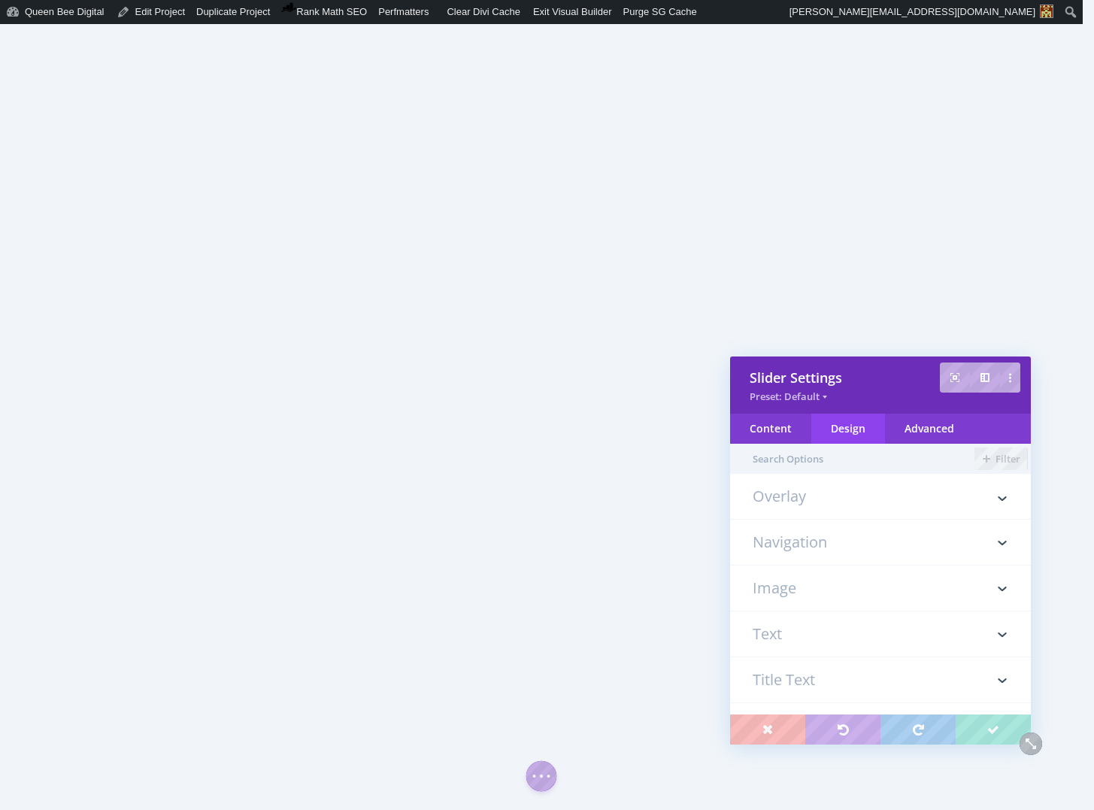
click at [814, 535] on h3 "Navigation" at bounding box center [881, 542] width 256 height 45
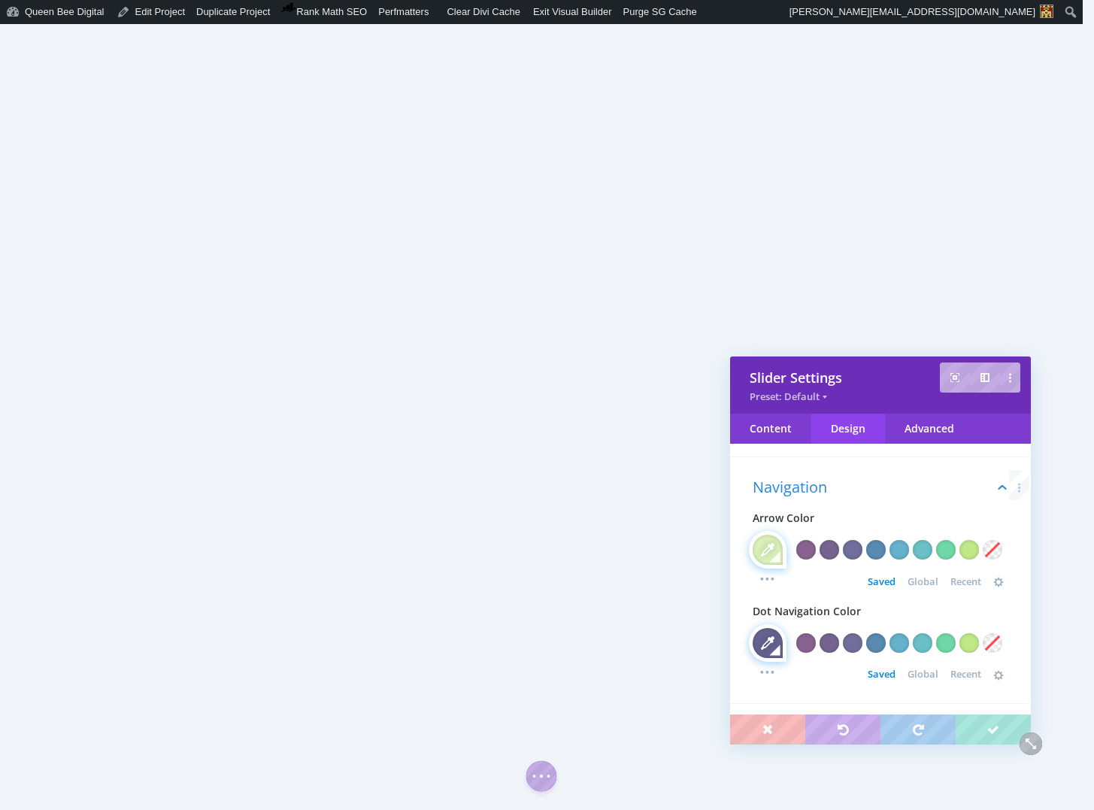
scroll to position [84, 0]
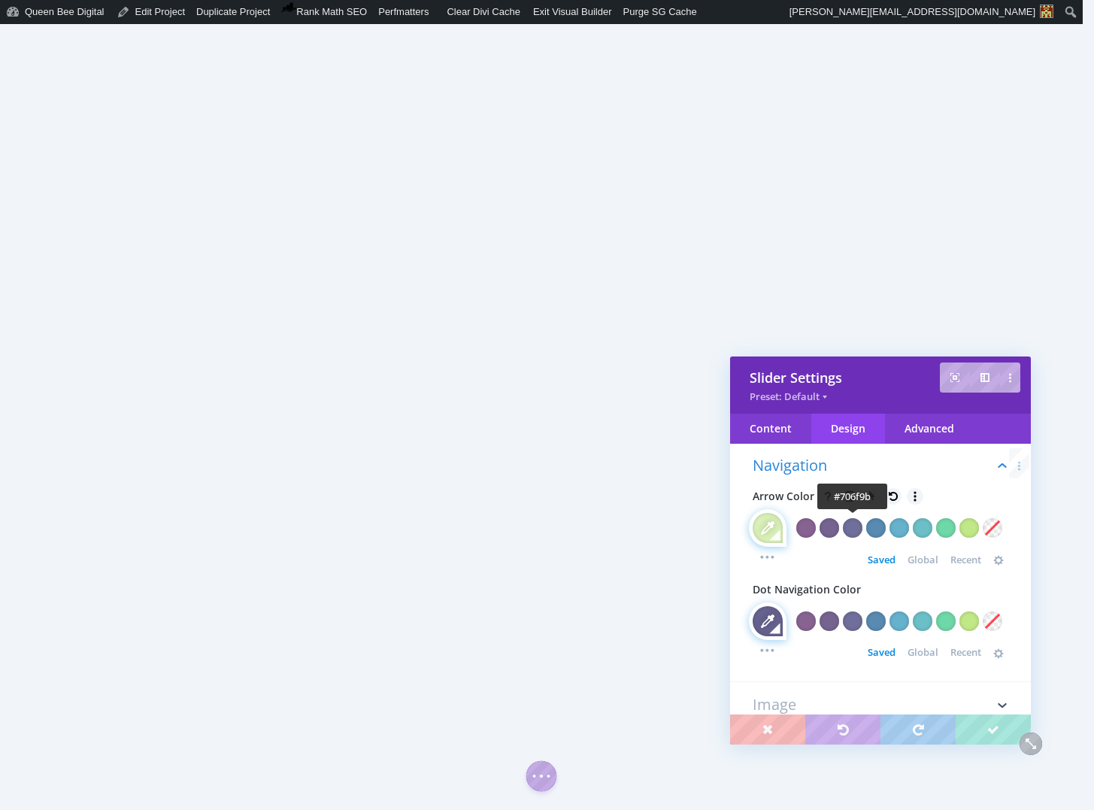
click at [856, 526] on div at bounding box center [853, 528] width 20 height 20
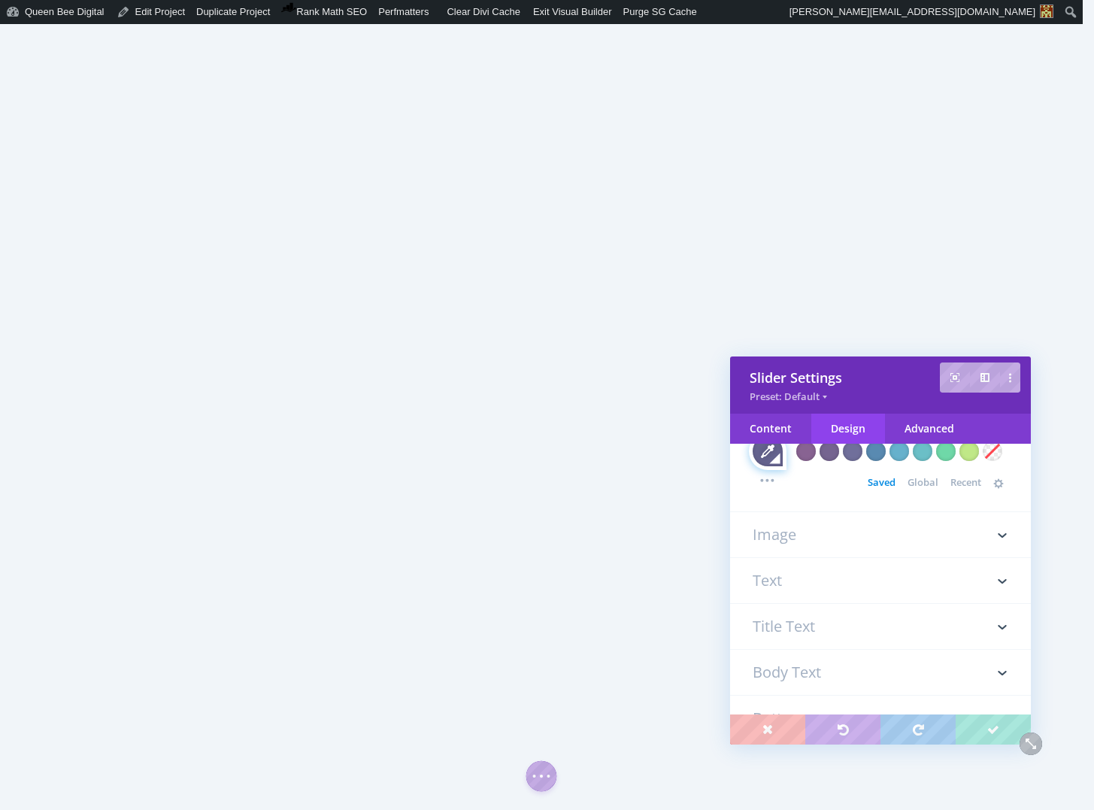
scroll to position [270, 0]
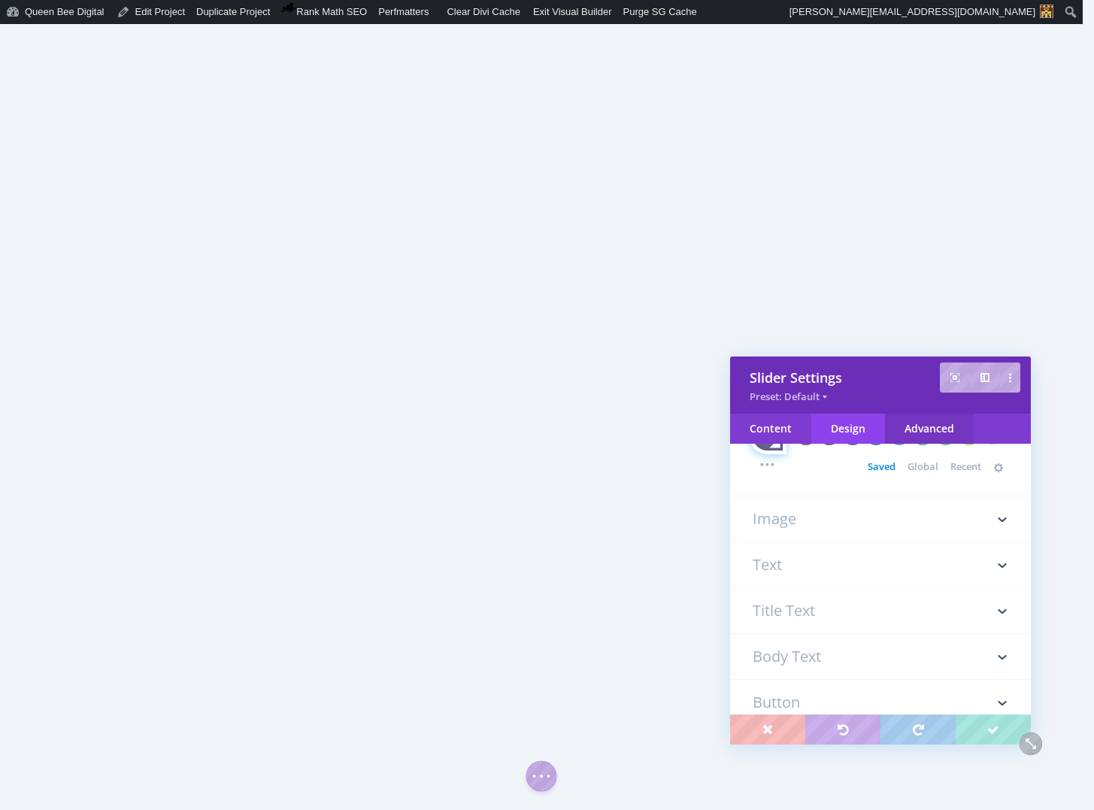
click at [923, 427] on div "Advanced" at bounding box center [929, 429] width 89 height 30
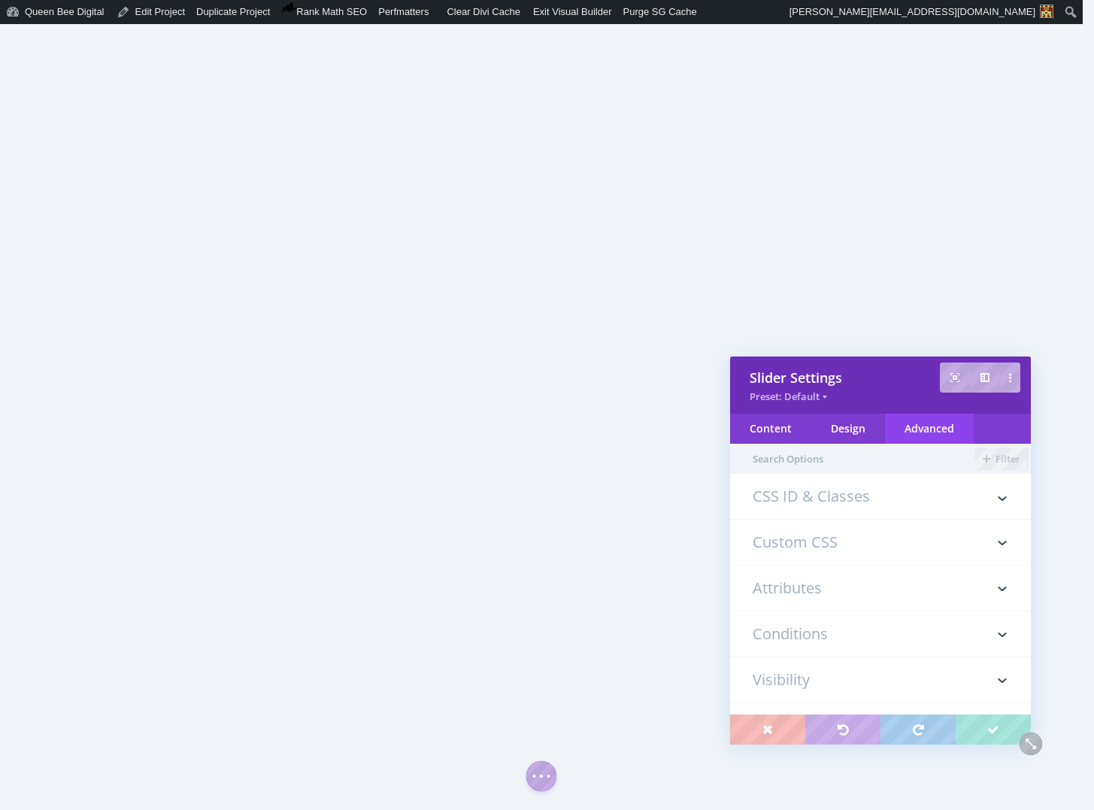
click at [826, 536] on h3 "Custom CSS" at bounding box center [881, 542] width 256 height 45
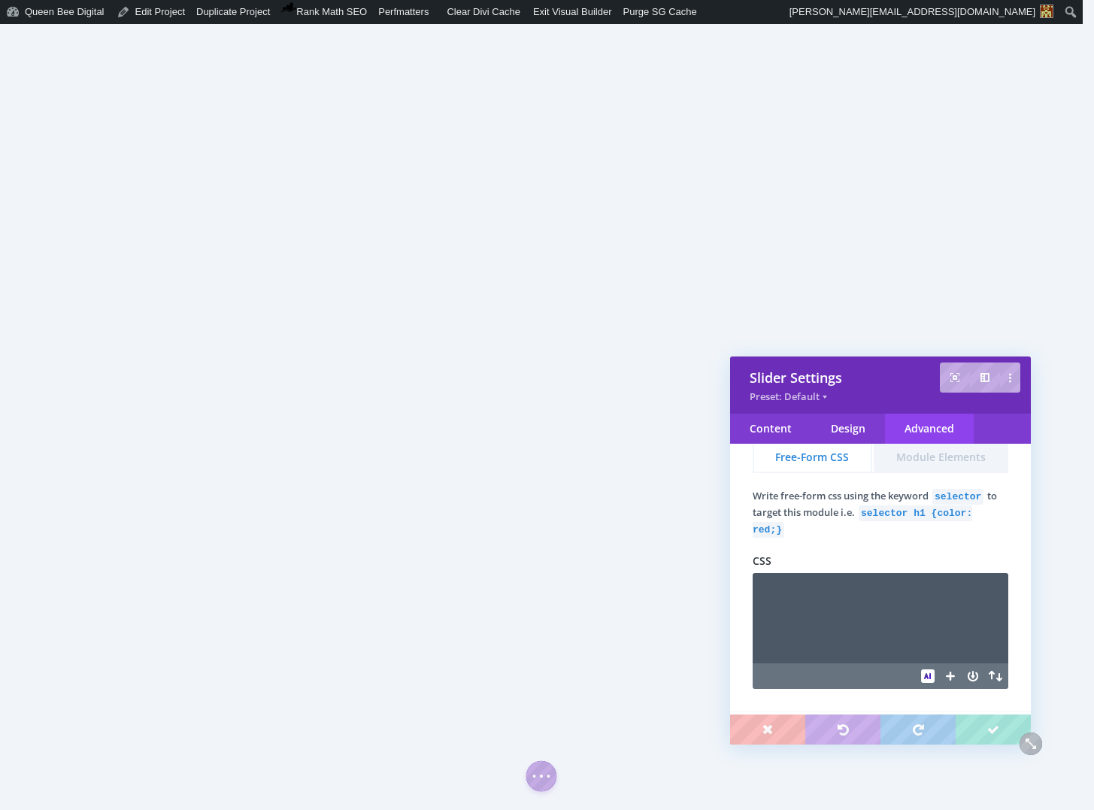
scroll to position [105, 0]
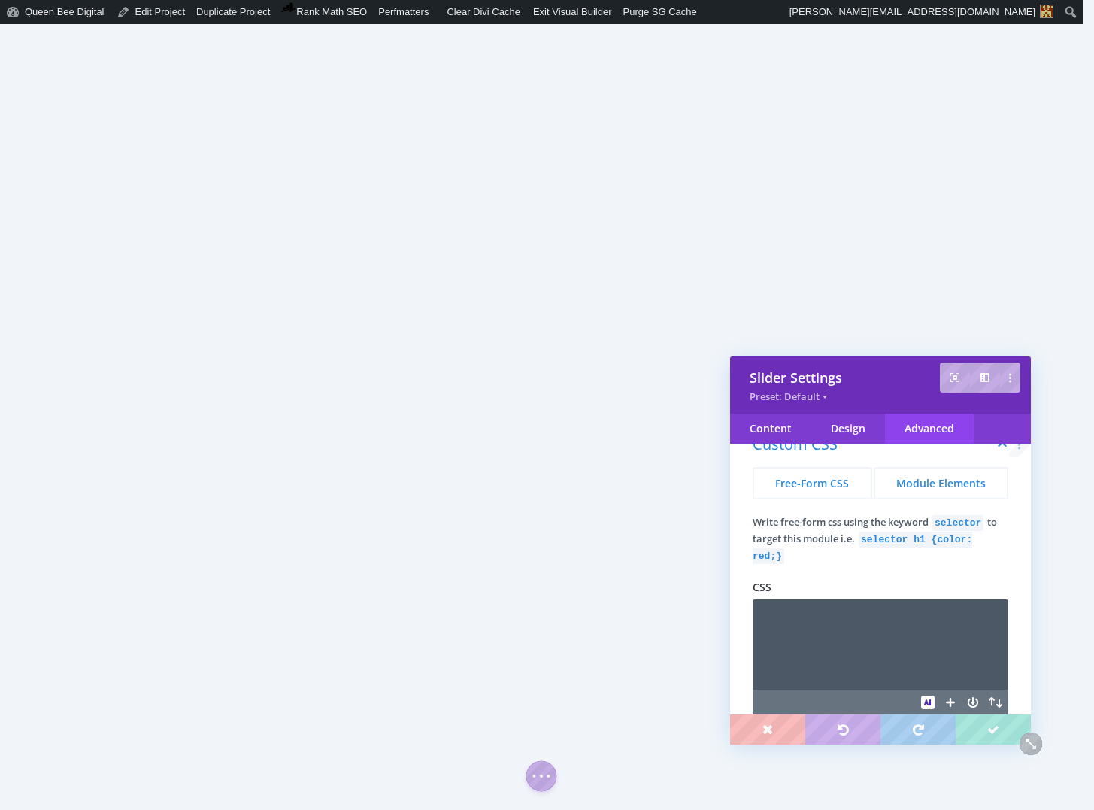
click at [938, 484] on button "Module Elements" at bounding box center [941, 482] width 135 height 31
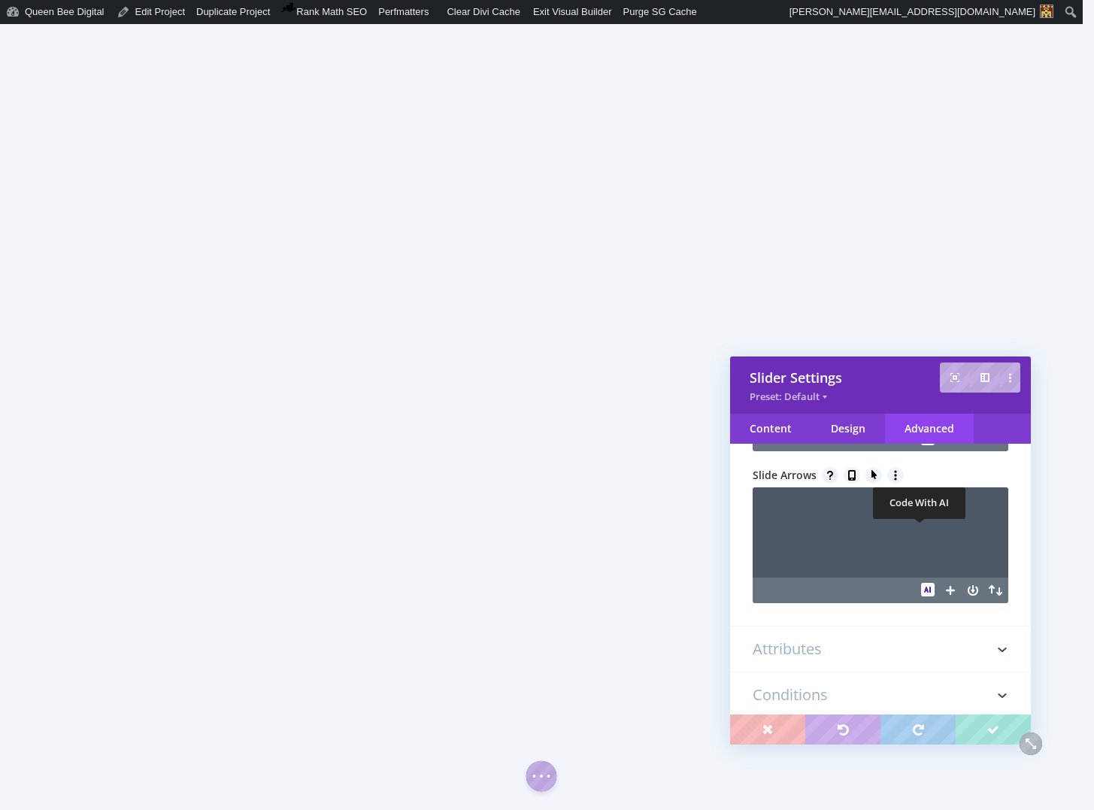
scroll to position [1579, 0]
click at [799, 544] on textarea at bounding box center [881, 532] width 256 height 90
type textarea "color: #666490 !important;"
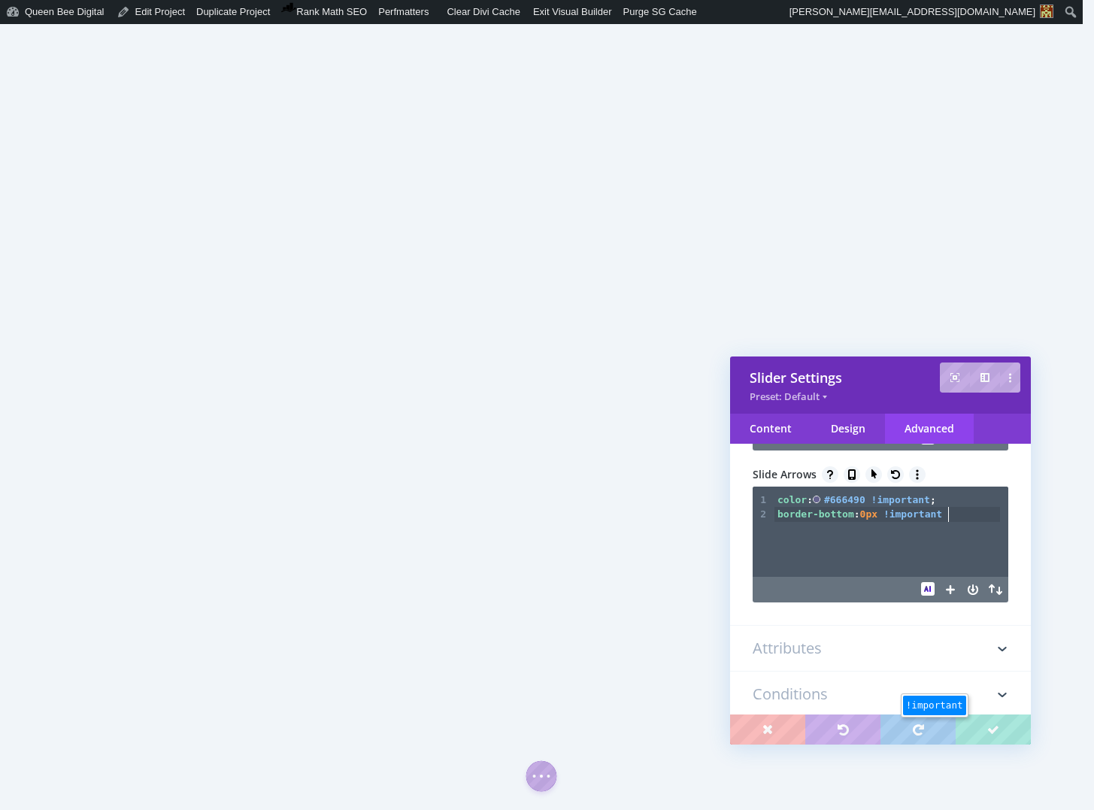
type textarea "border-bottom: 0px !important;"
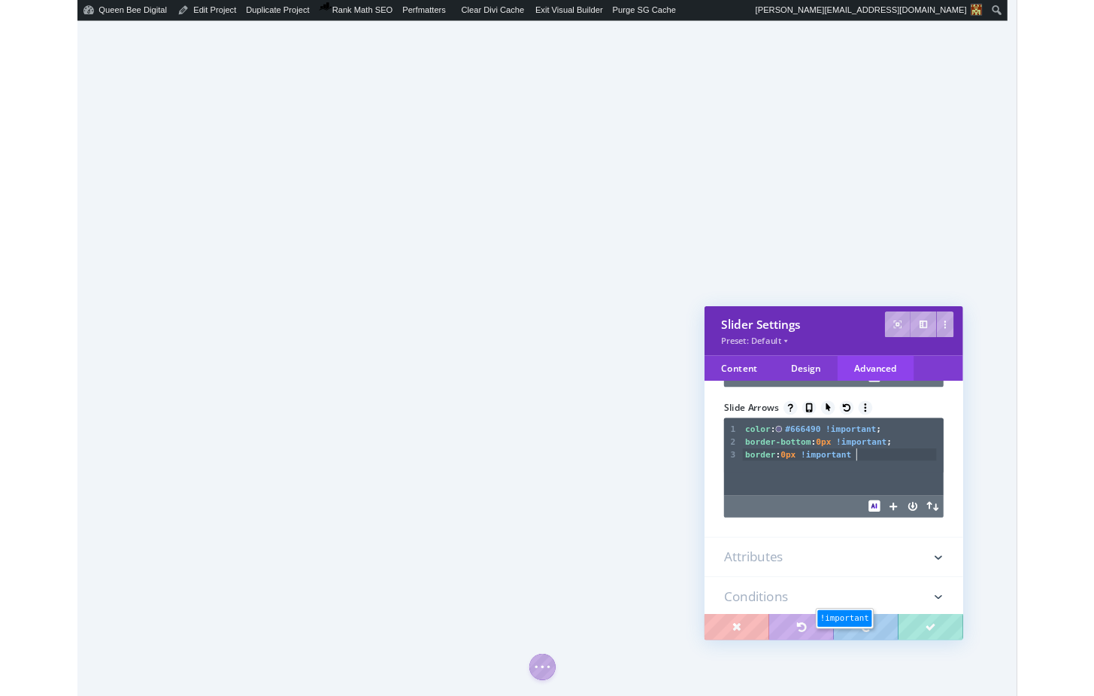
scroll to position [5, 114]
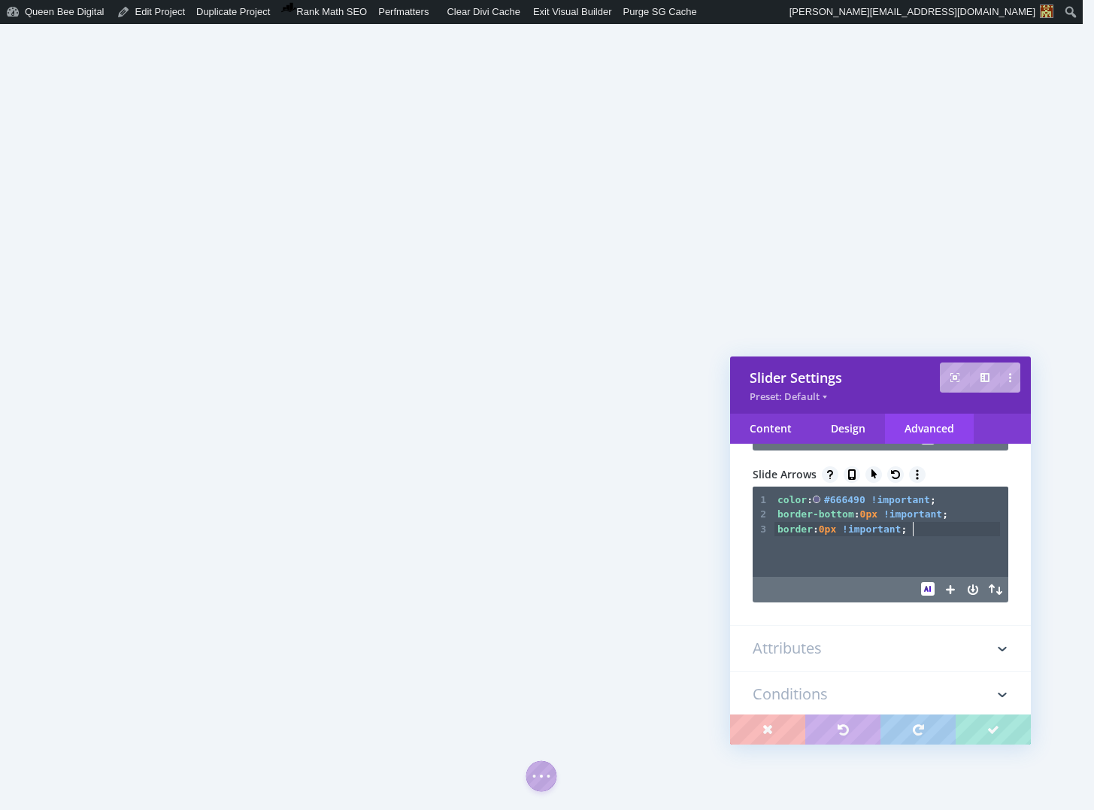
type textarea "border: 0px !important;"
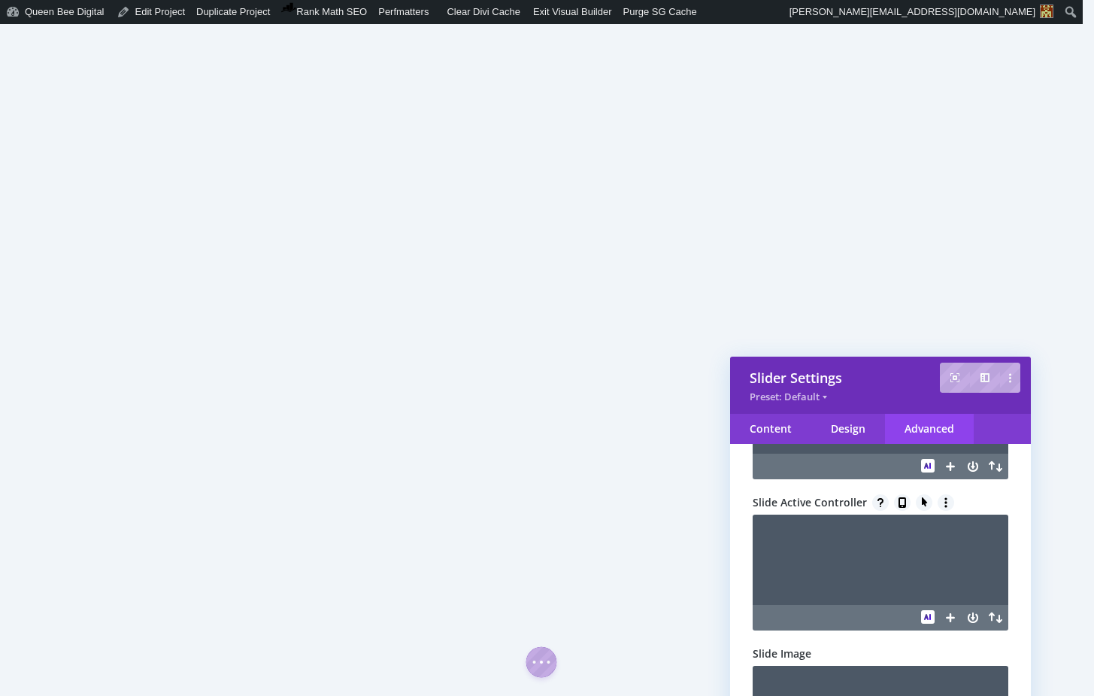
scroll to position [1244, 0]
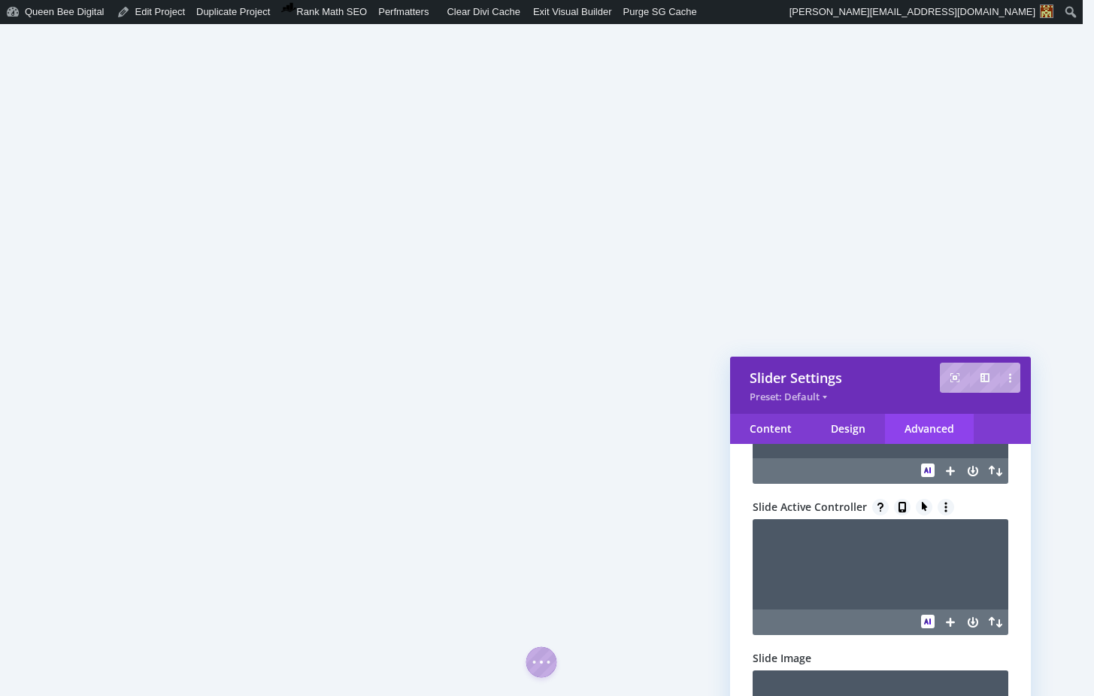
click at [811, 549] on textarea at bounding box center [881, 564] width 256 height 90
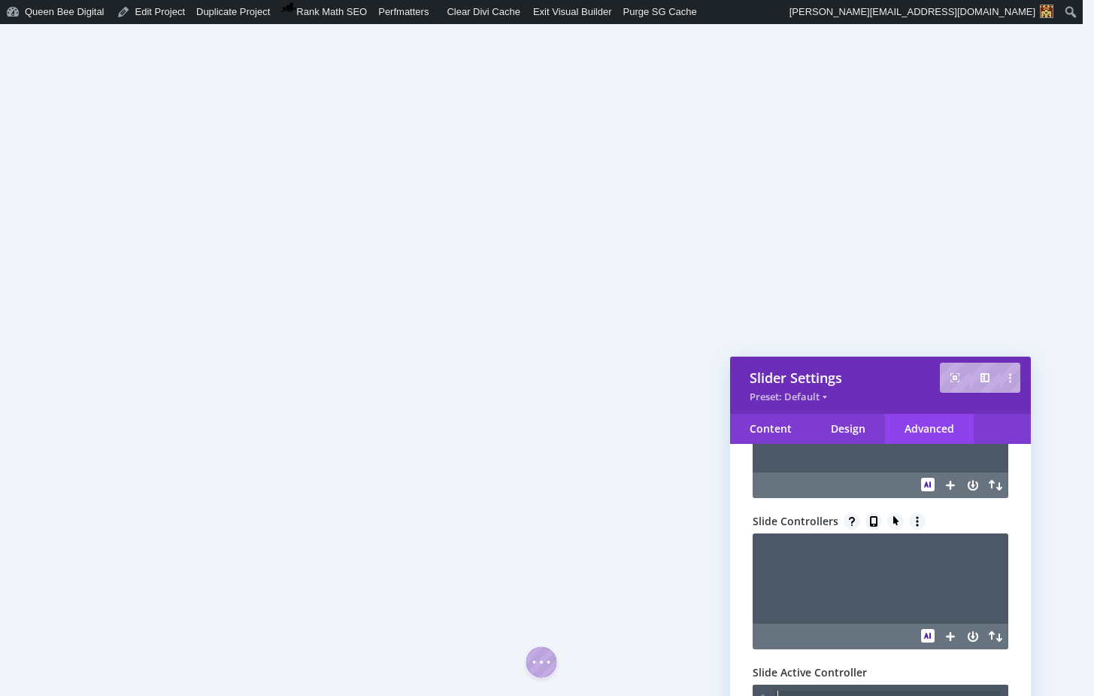
scroll to position [1077, 0]
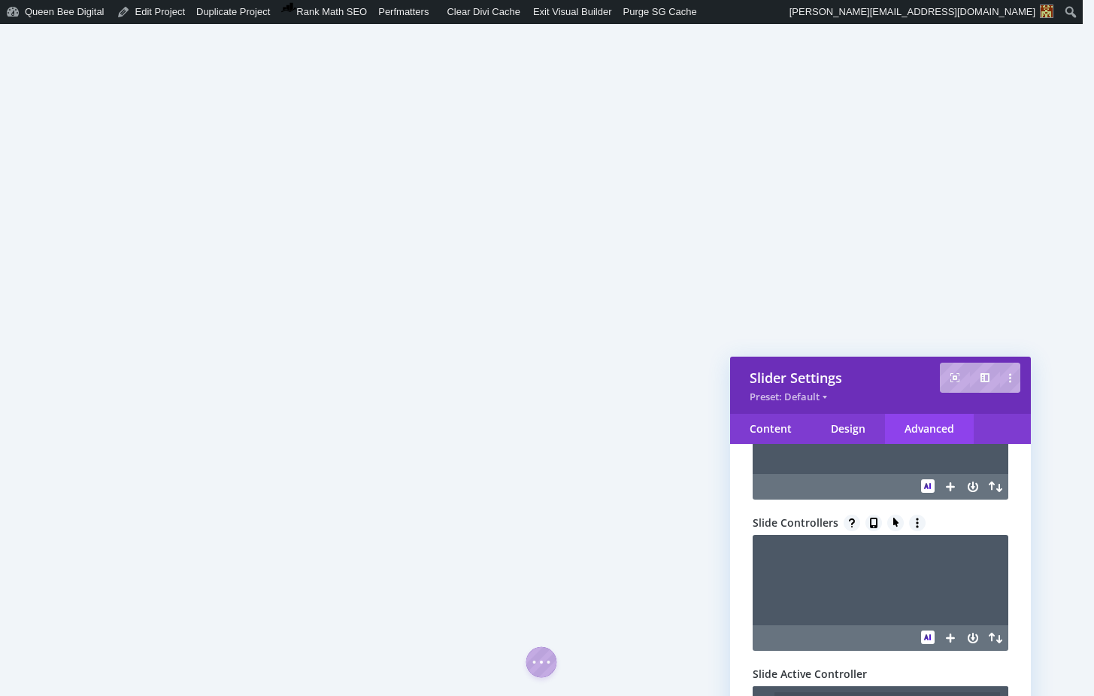
click at [811, 559] on textarea at bounding box center [881, 580] width 256 height 90
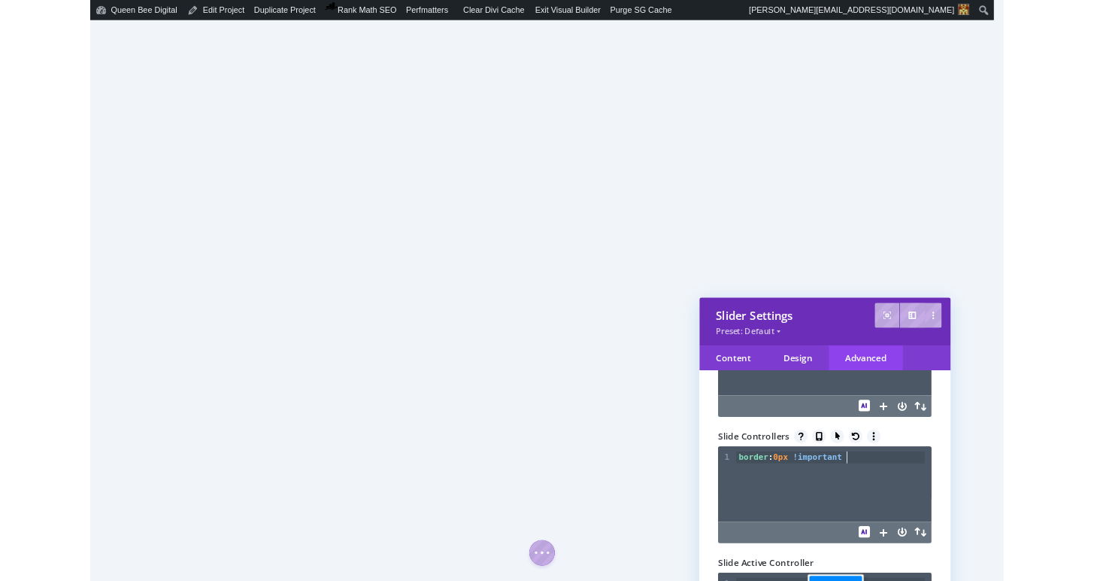
scroll to position [5, 114]
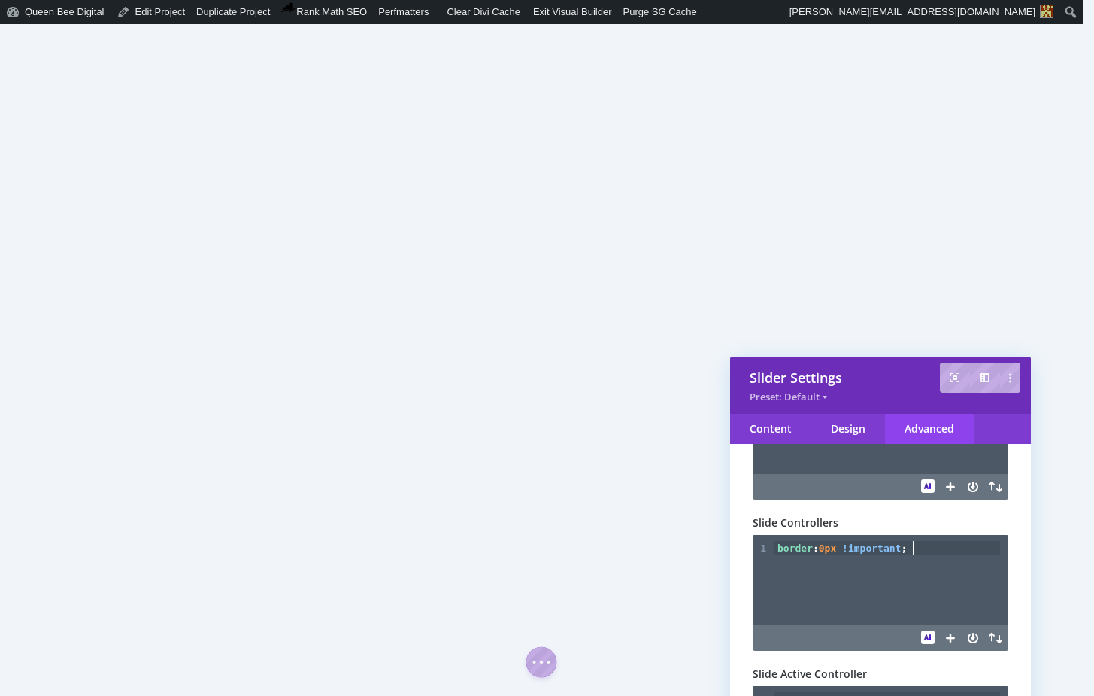
type textarea "border: 0px !important;"
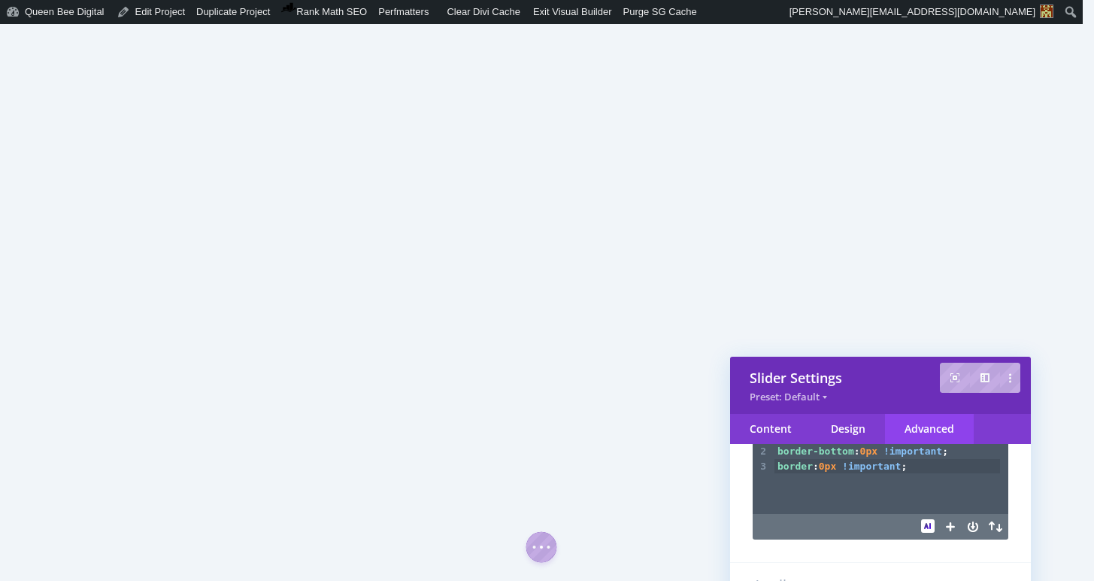
scroll to position [1640, 0]
click at [916, 471] on pre "border : 0px !important ;" at bounding box center [888, 468] width 226 height 15
type textarea "text-decoration: none !important;"
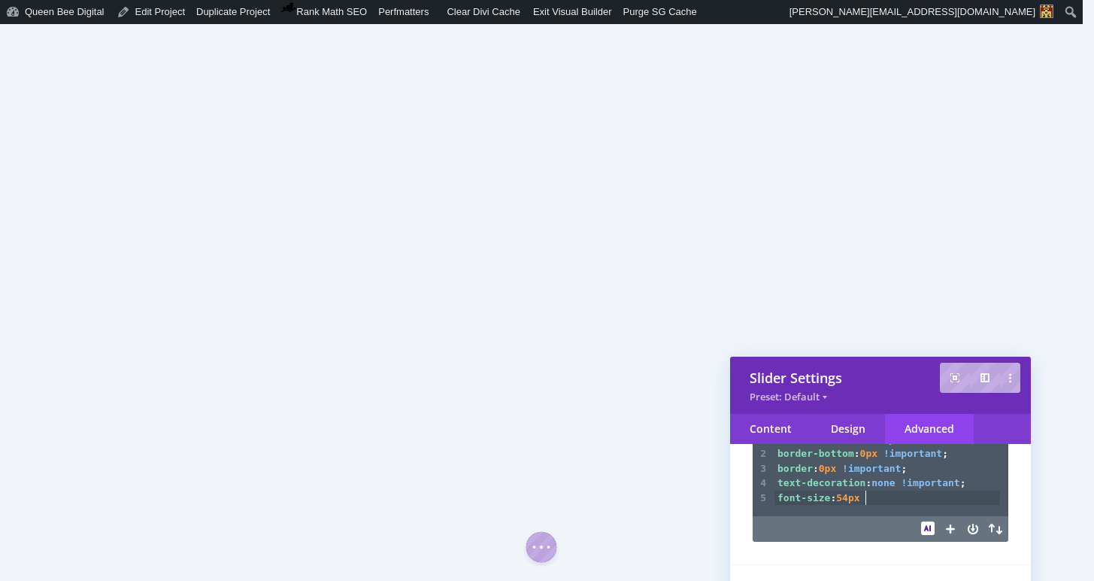
type textarea "font-size: 54px;"
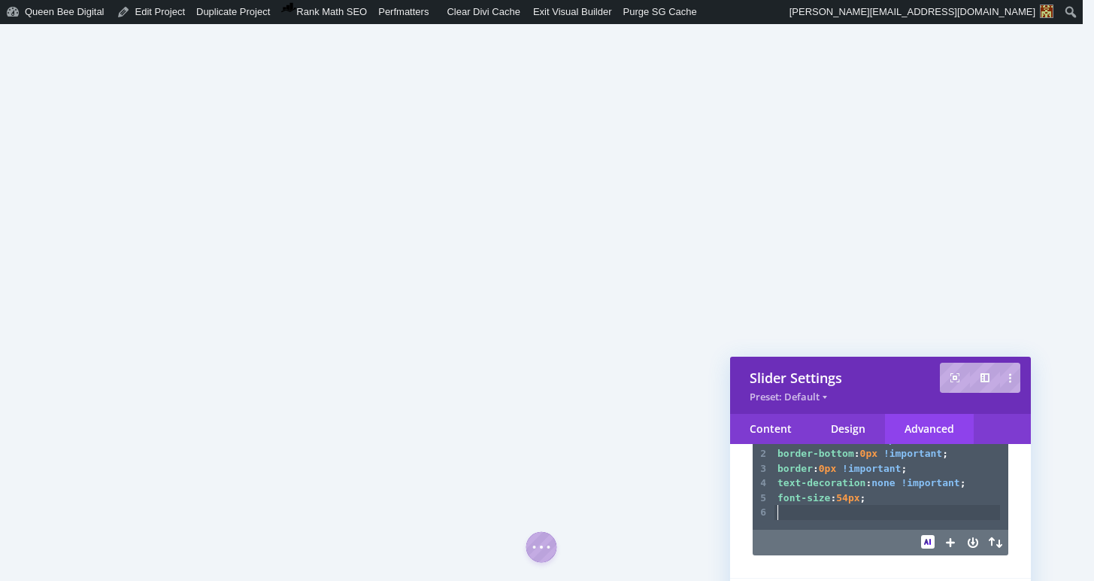
click at [800, 516] on pre "​" at bounding box center [888, 512] width 226 height 15
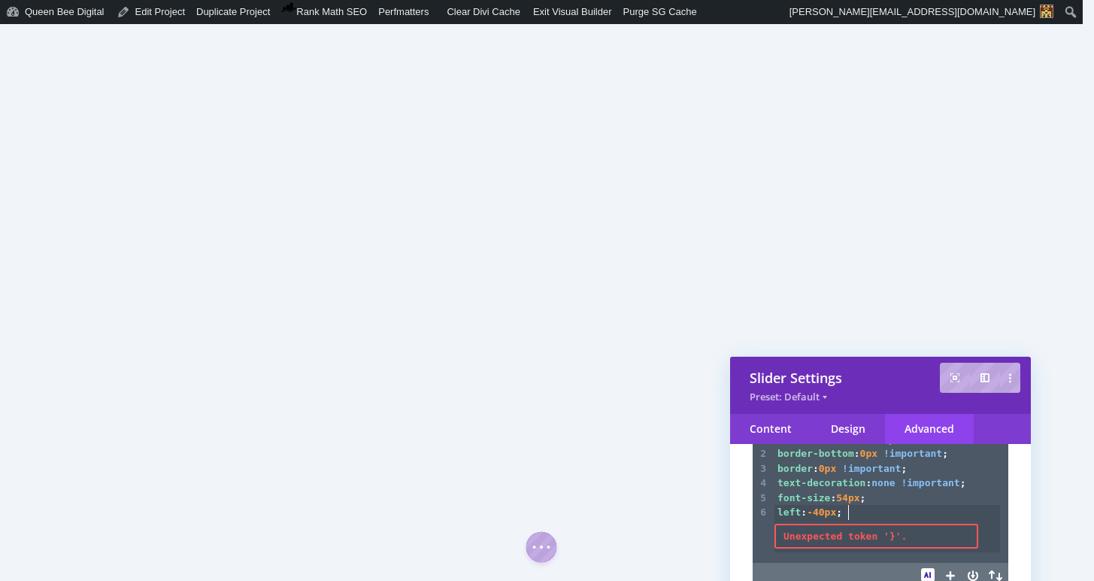
scroll to position [5, 51]
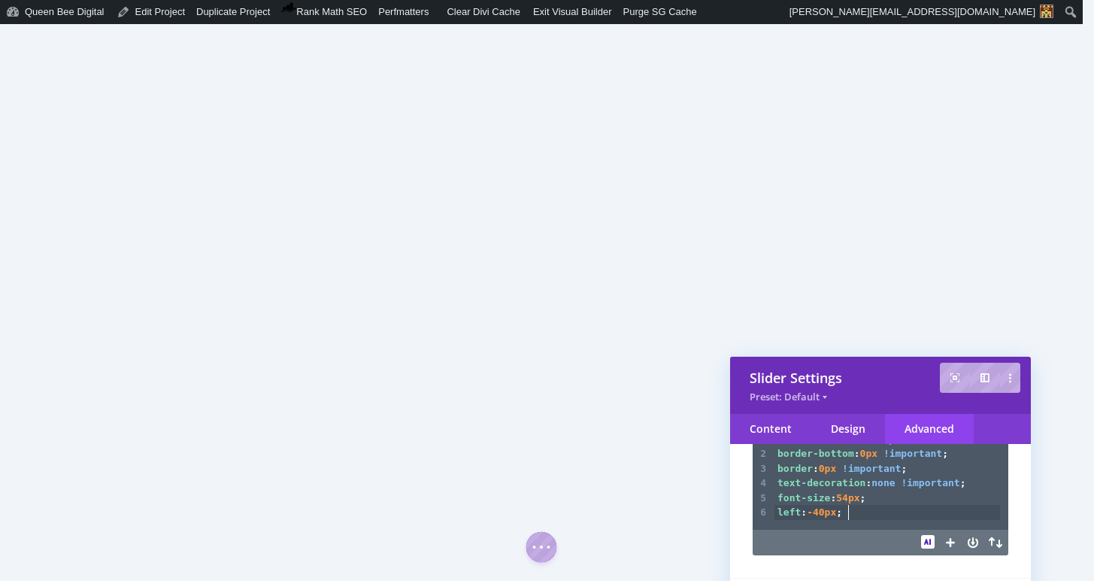
type textarea "left: -40px;"
drag, startPoint x: 856, startPoint y: 517, endPoint x: 773, endPoint y: 517, distance: 83.5
click at [773, 517] on div "x 1 color : #666490 !important ; 2 border-bottom : 0px !important ; 3 border : …" at bounding box center [890, 489] width 274 height 120
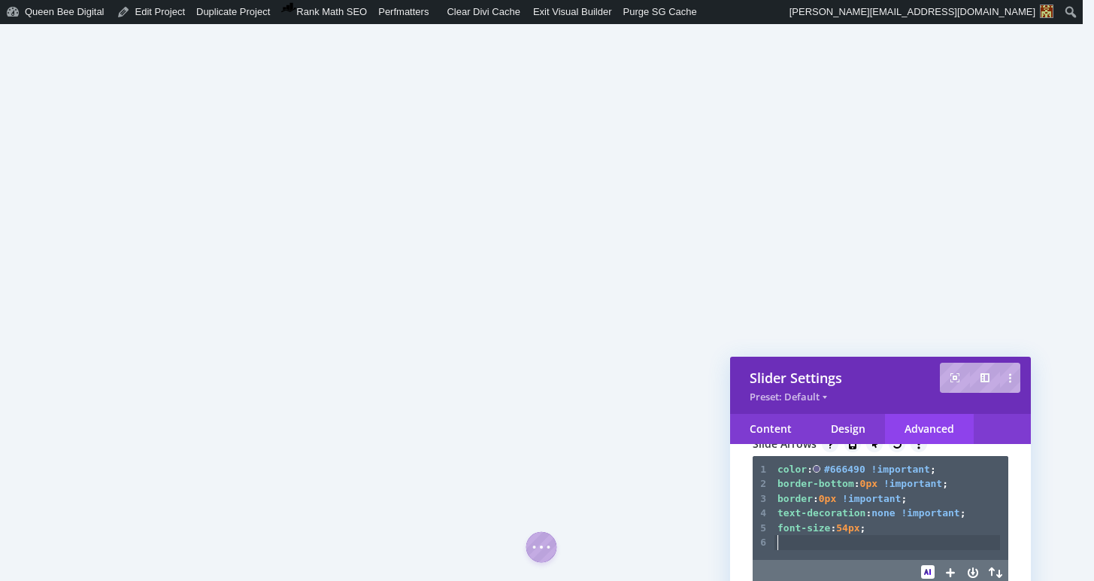
scroll to position [1597, 0]
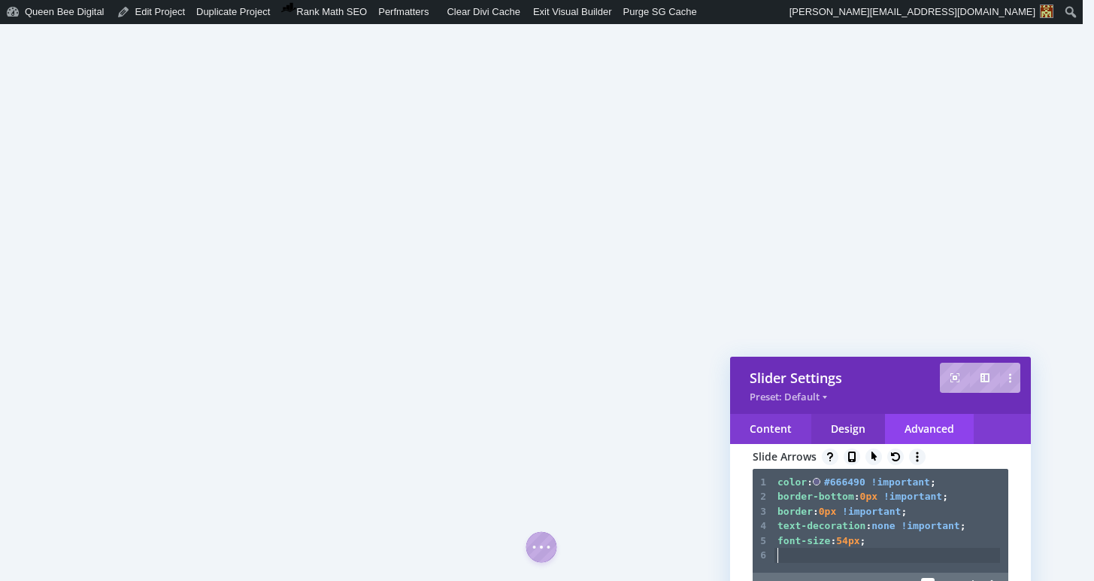
click at [853, 420] on div "Design" at bounding box center [848, 429] width 74 height 30
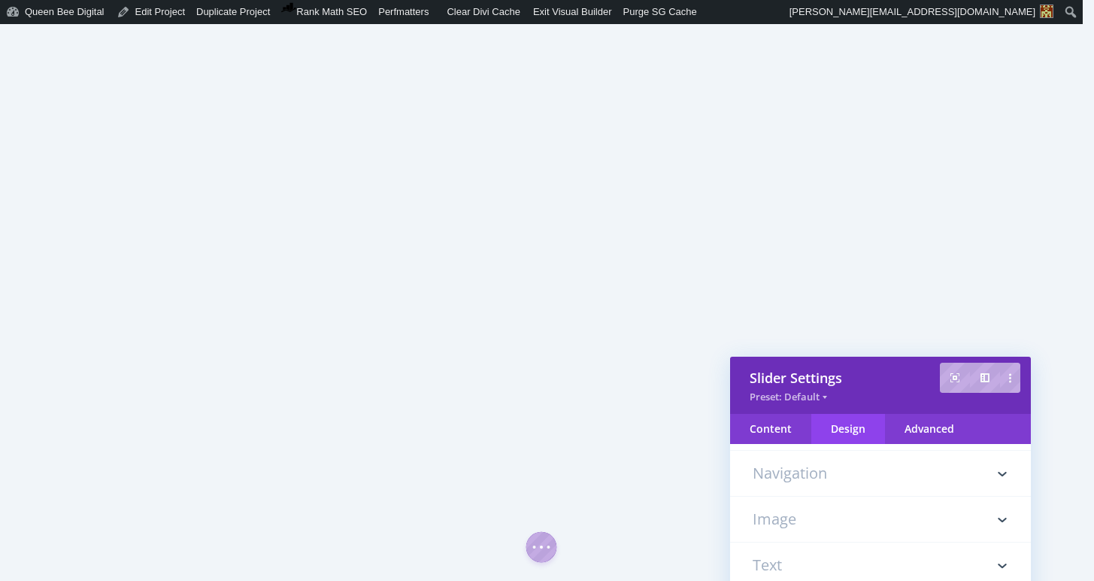
scroll to position [86, 0]
click at [831, 459] on h3 "Navigation" at bounding box center [881, 456] width 256 height 45
click at [826, 500] on h3 "Spacing" at bounding box center [881, 503] width 256 height 45
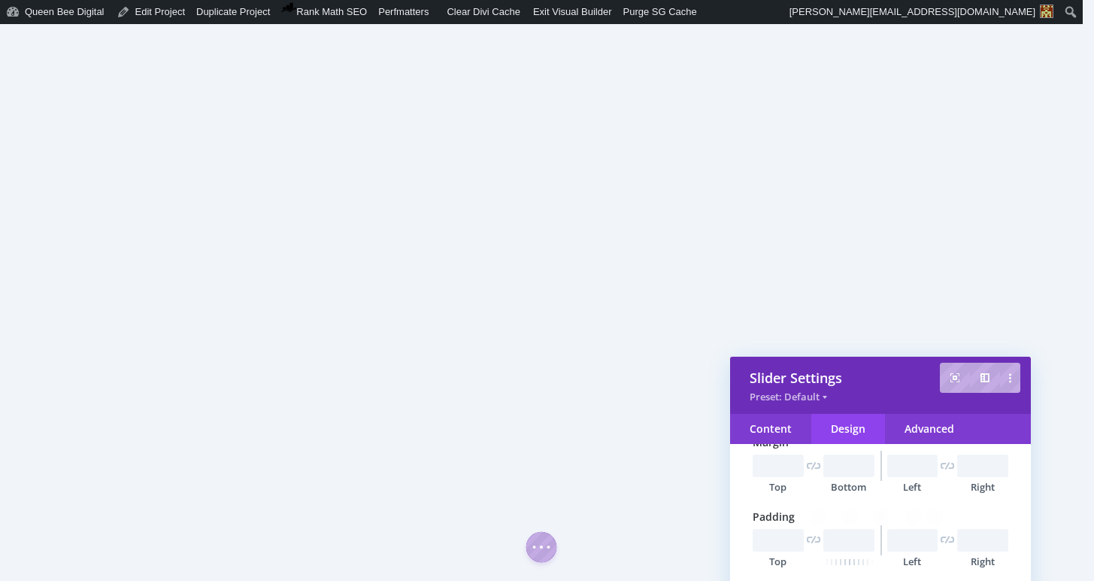
scroll to position [413, 0]
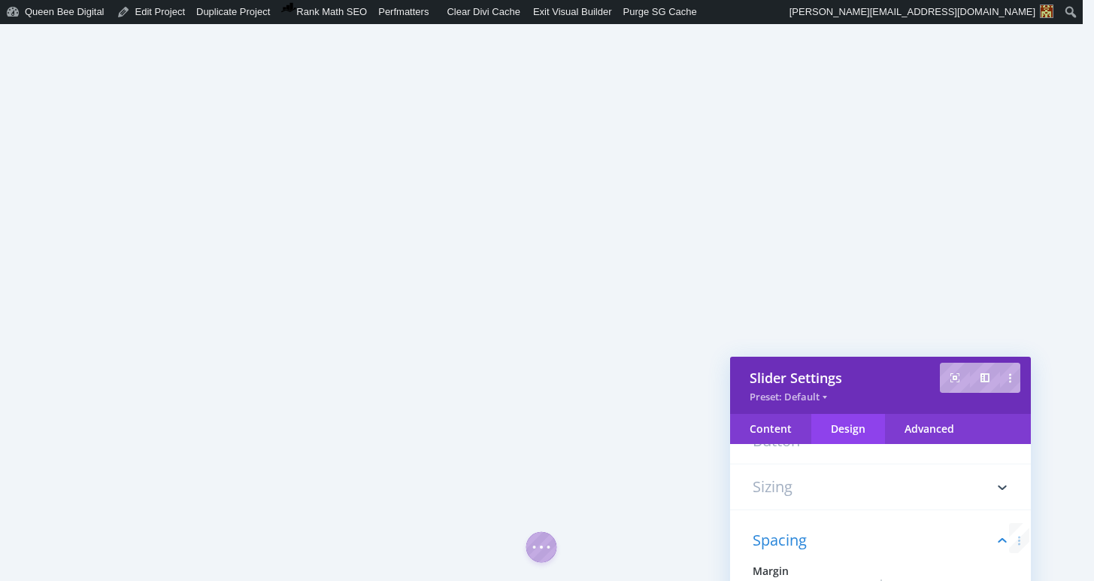
click at [797, 479] on h3 "Sizing" at bounding box center [881, 486] width 256 height 45
click at [839, 489] on h3 "Navigation" at bounding box center [881, 480] width 256 height 45
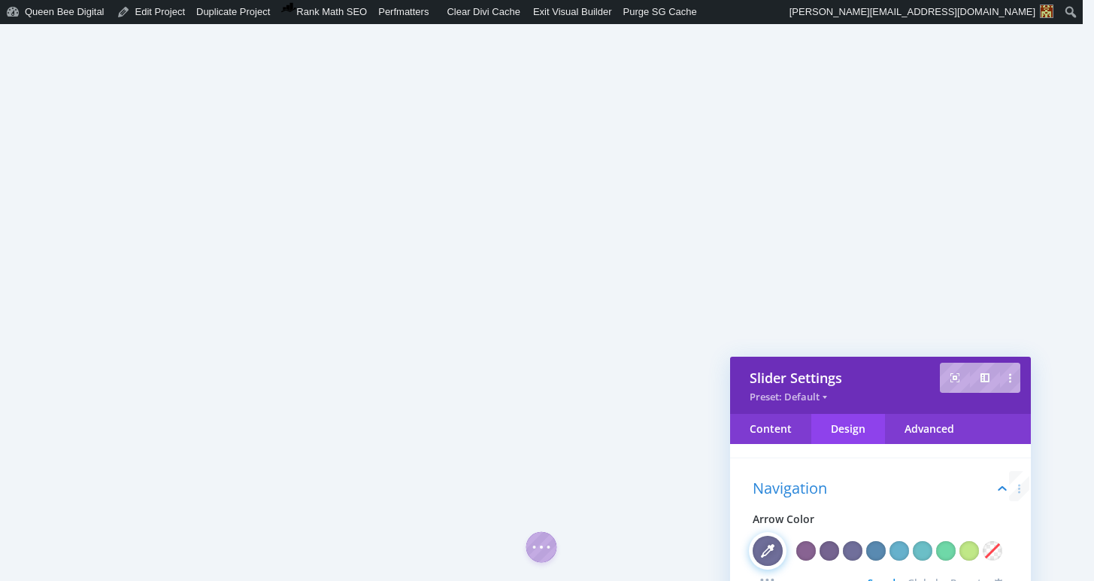
scroll to position [84, 0]
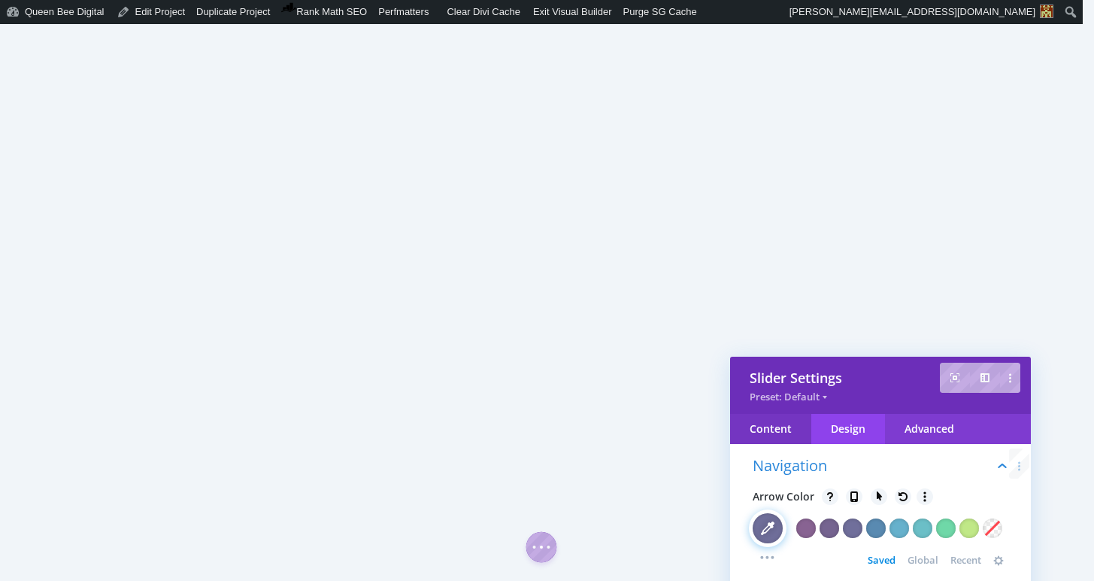
click at [780, 435] on div "Content" at bounding box center [770, 429] width 81 height 30
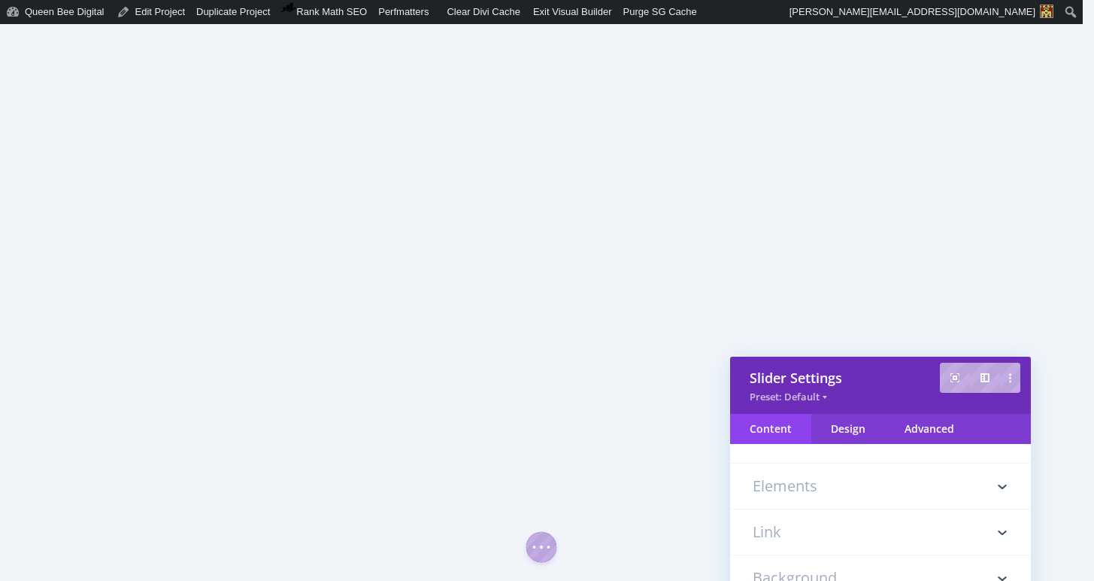
scroll to position [0, 0]
click at [811, 484] on h3 "Elements" at bounding box center [881, 486] width 256 height 45
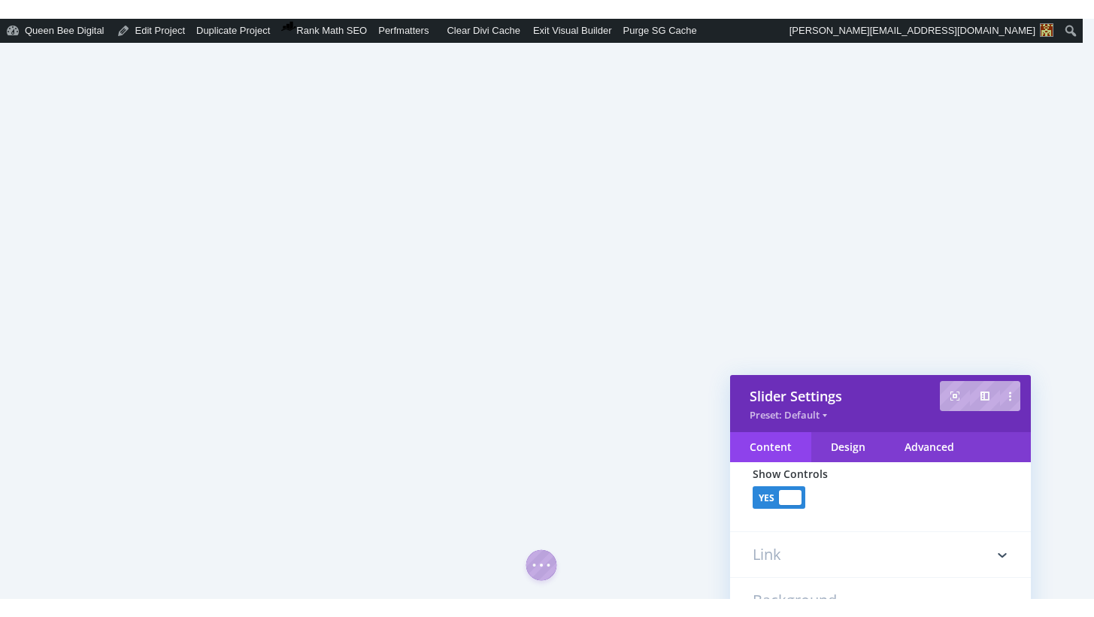
scroll to position [877, 0]
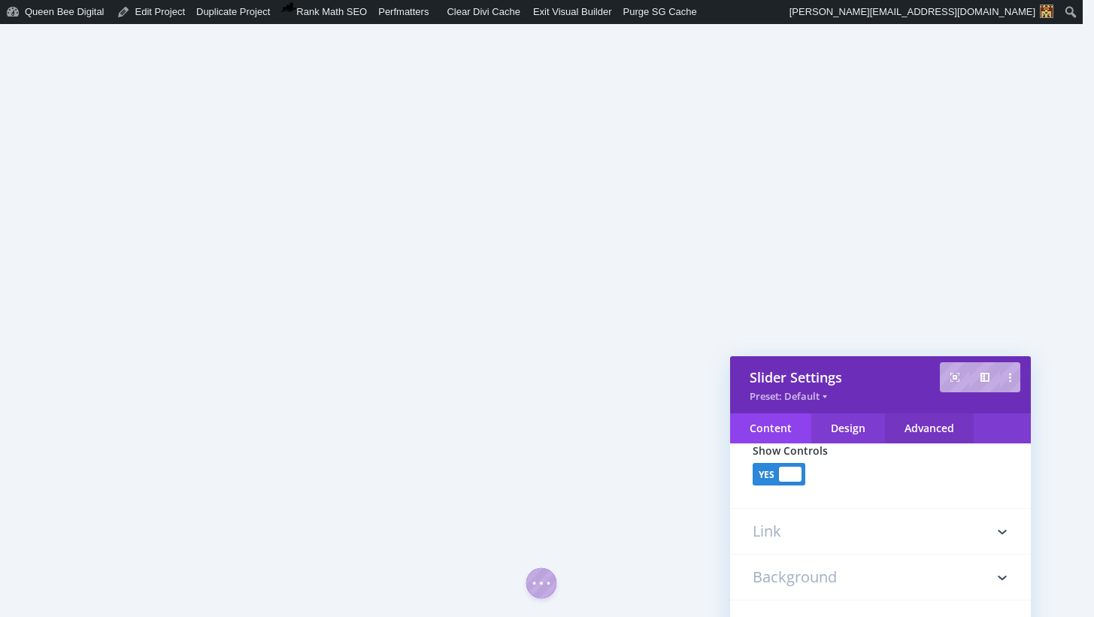
click at [923, 420] on div "Advanced" at bounding box center [929, 429] width 89 height 30
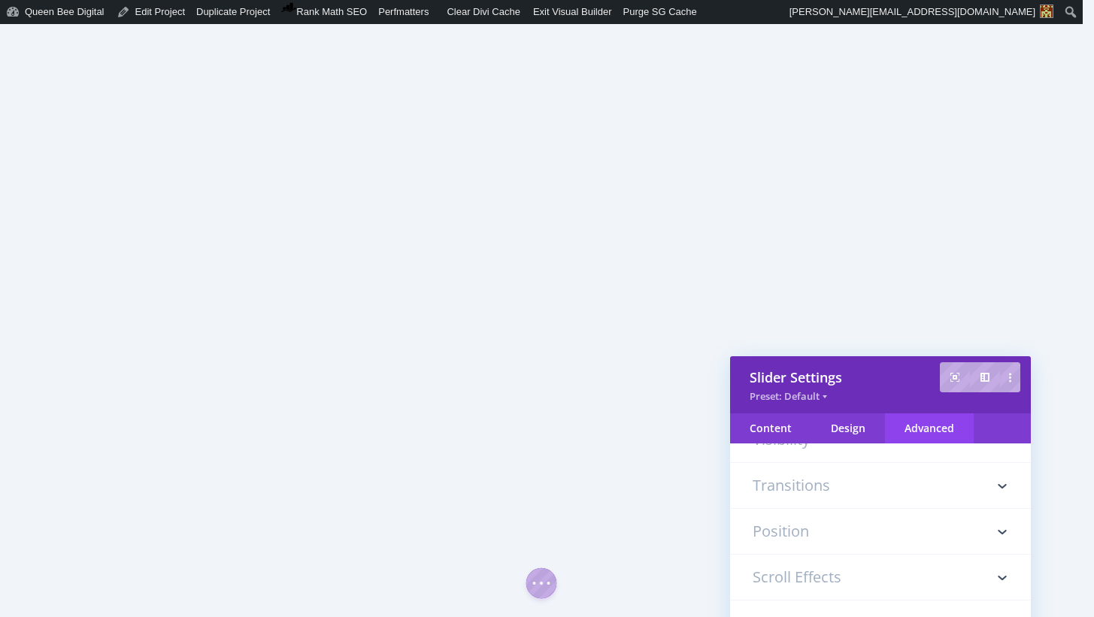
scroll to position [0, 0]
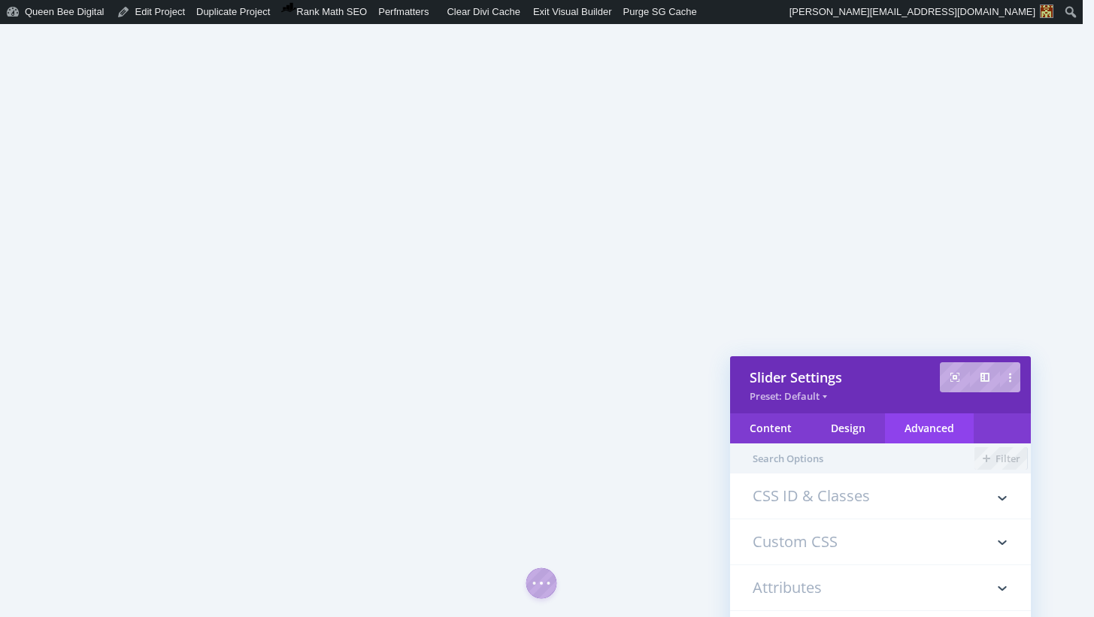
click at [817, 546] on h3 "Custom CSS" at bounding box center [881, 542] width 256 height 45
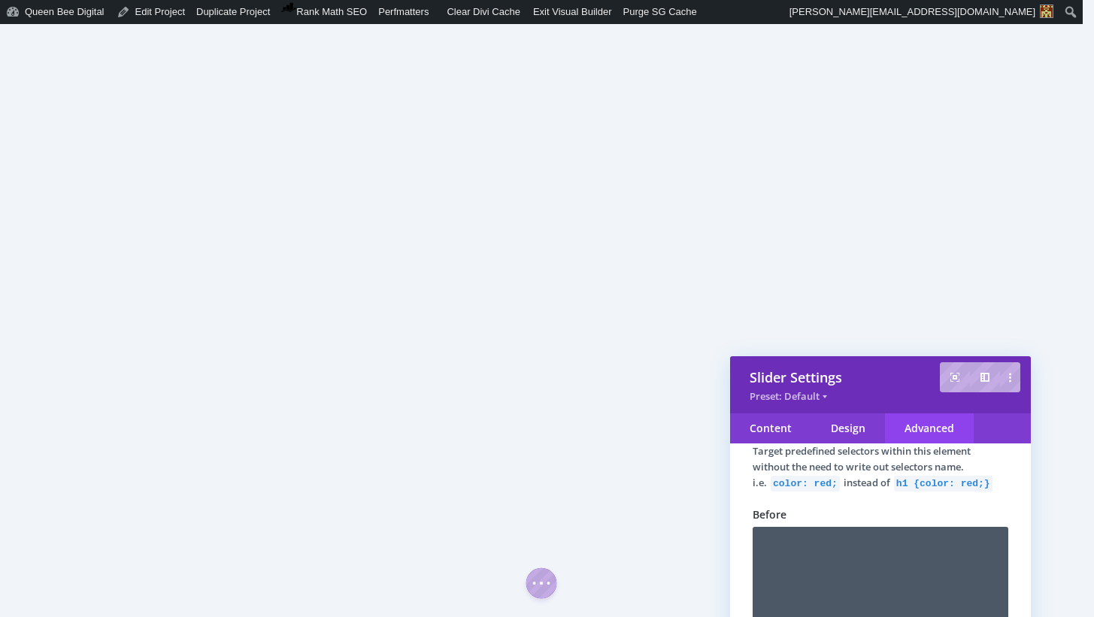
scroll to position [188, 0]
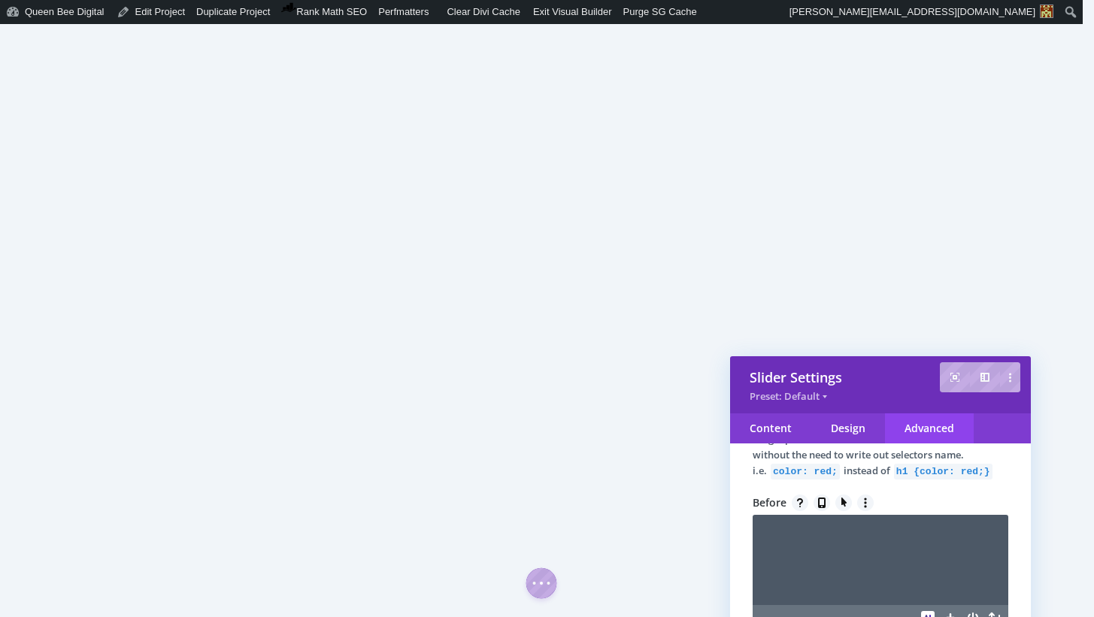
click at [829, 550] on textarea at bounding box center [881, 560] width 256 height 90
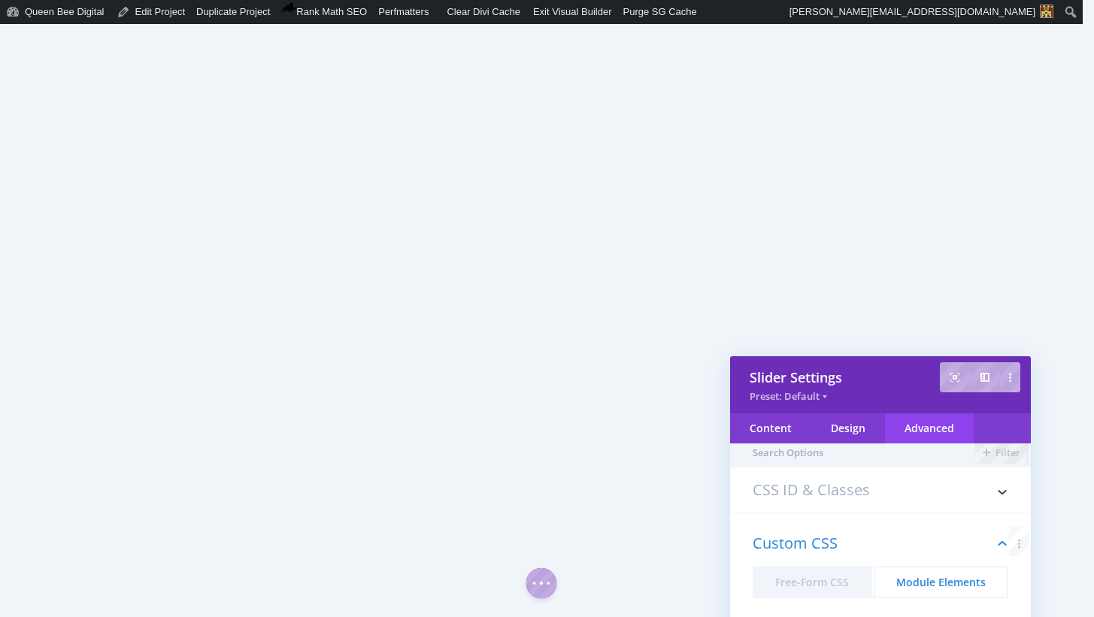
scroll to position [0, 0]
click at [820, 584] on button "Free-Form CSS" at bounding box center [813, 587] width 120 height 31
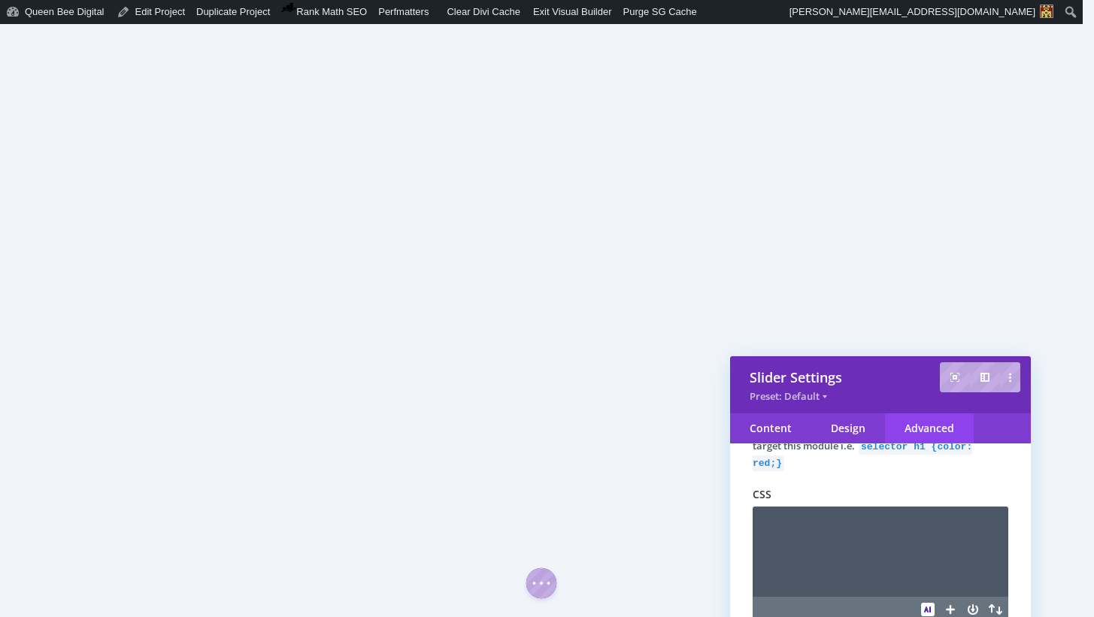
scroll to position [209, 0]
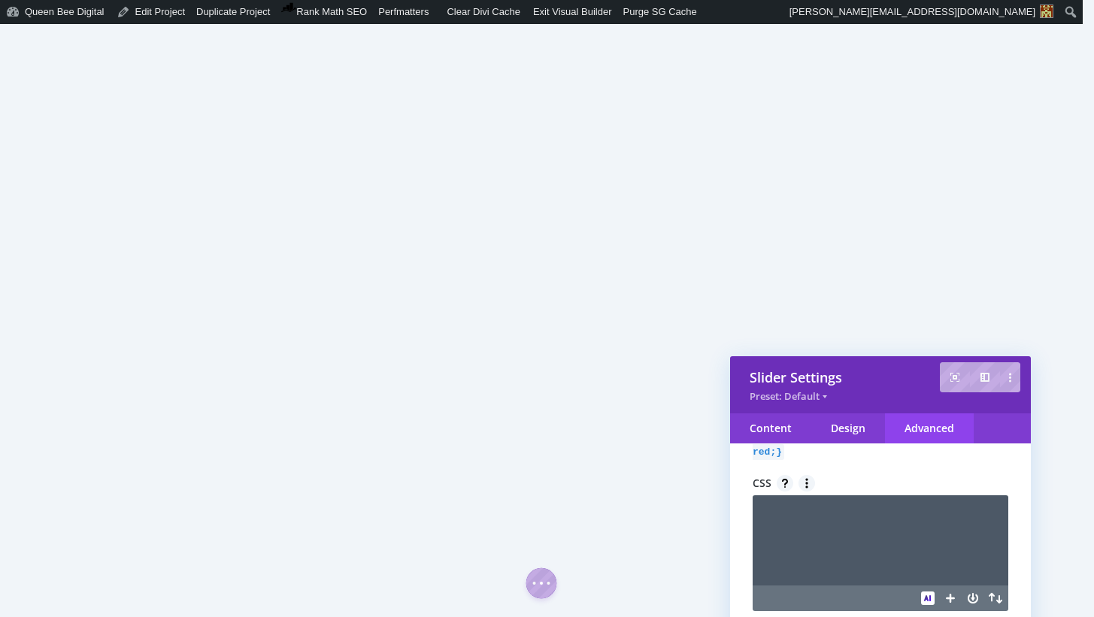
click at [848, 546] on textarea at bounding box center [881, 541] width 256 height 90
type textarea "selector ."
type textarea "left: -40px;"
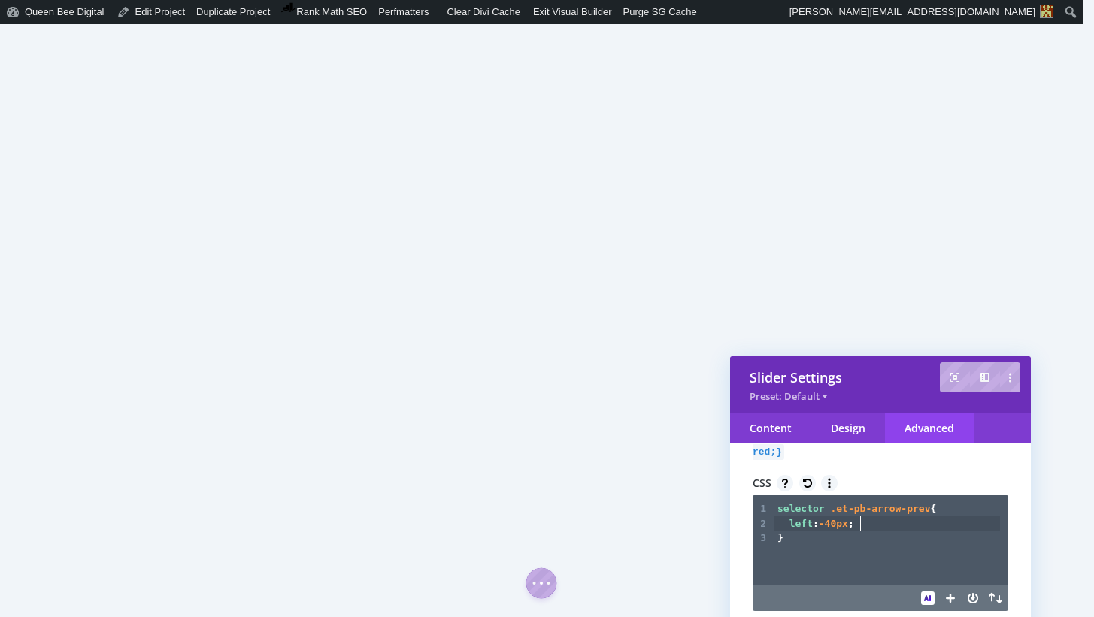
click at [838, 527] on span "-40px" at bounding box center [833, 523] width 29 height 11
type textarea "2"
type textarea "1"
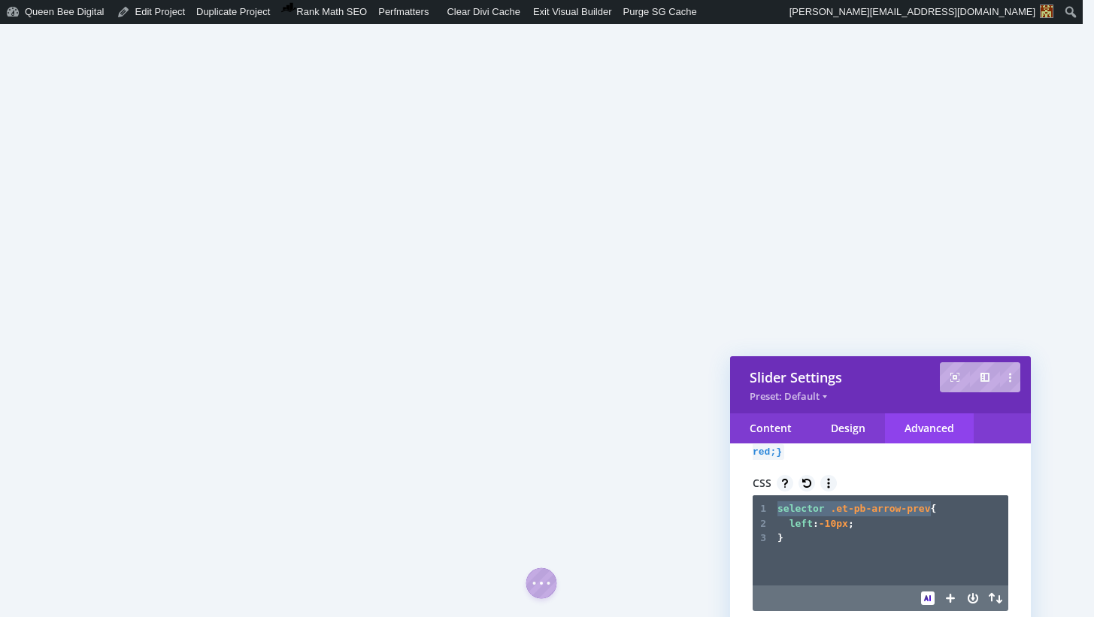
type textarea "selector .et-pb-arrow-prev {"
drag, startPoint x: 775, startPoint y: 510, endPoint x: 953, endPoint y: 511, distance: 177.5
paste textarea "}"
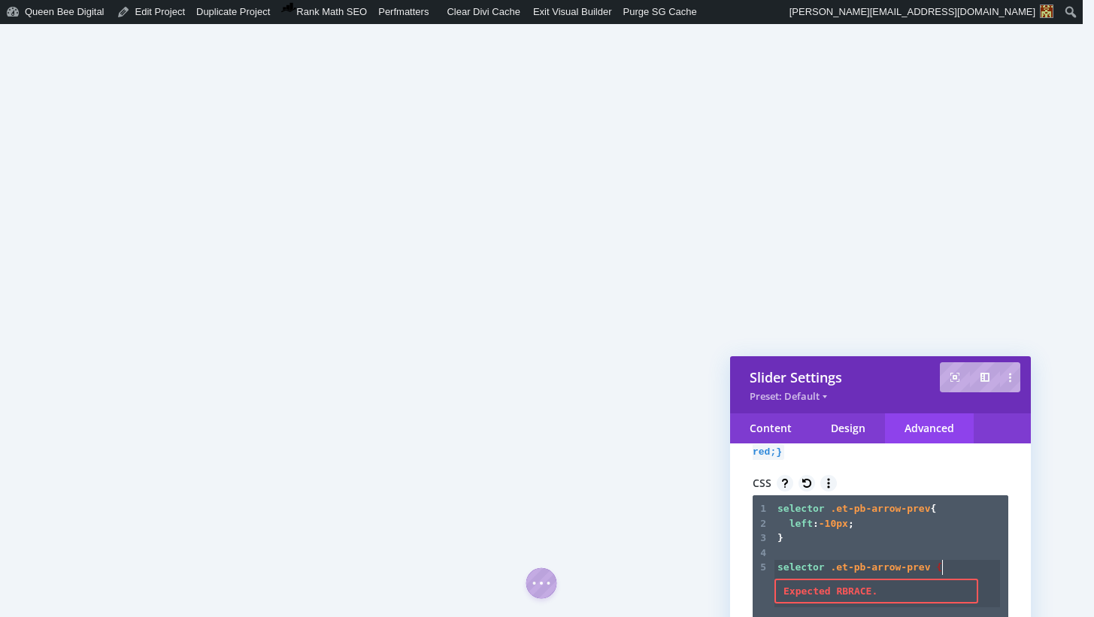
type textarea "}"
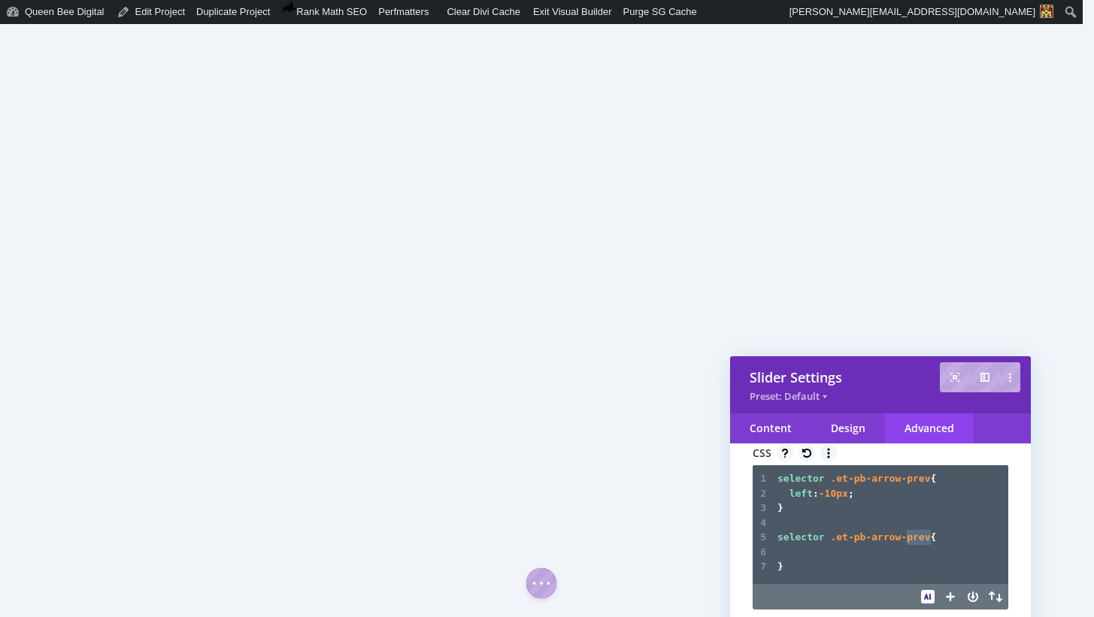
drag, startPoint x: 912, startPoint y: 538, endPoint x: 932, endPoint y: 541, distance: 19.8
click at [929, 538] on span ".et-pb-arrow-prev" at bounding box center [880, 537] width 100 height 11
type textarea "next"
drag, startPoint x: 797, startPoint y: 551, endPoint x: 809, endPoint y: 553, distance: 12.1
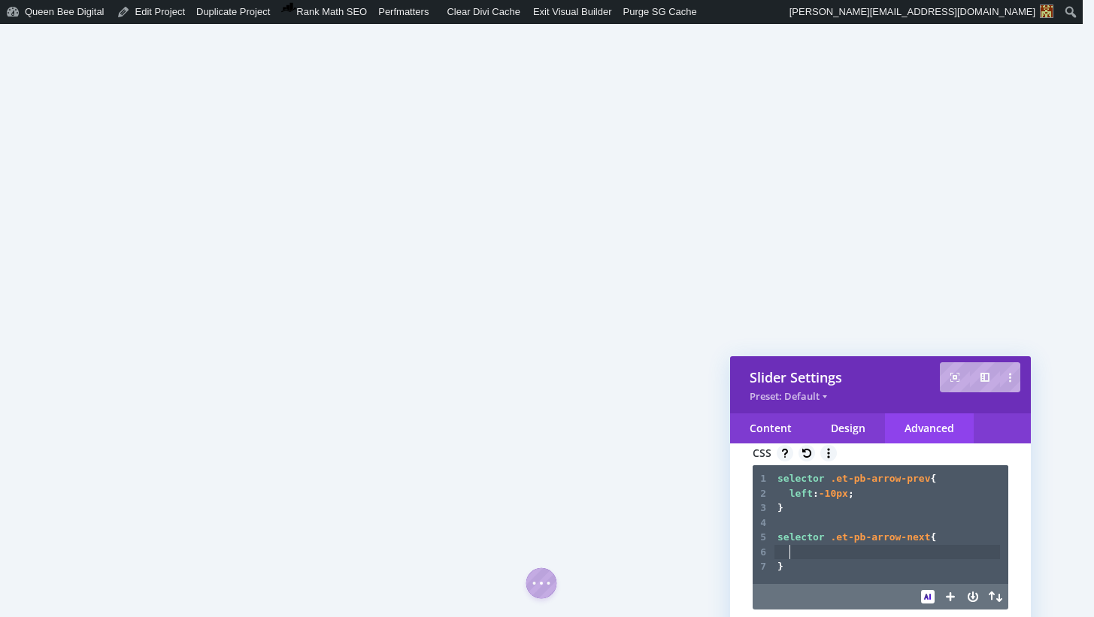
click at [797, 551] on pre at bounding box center [888, 552] width 226 height 15
type textarea "right: 10px"
click at [791, 555] on span "right" at bounding box center [804, 552] width 29 height 11
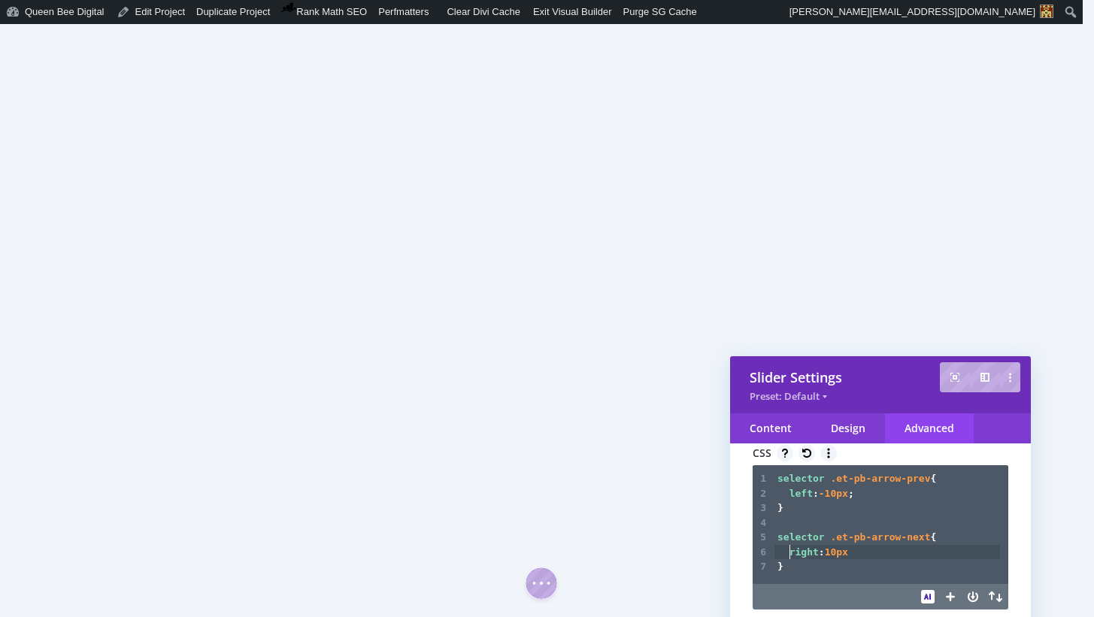
click at [832, 555] on span "10px" at bounding box center [836, 552] width 23 height 11
type textarea "-"
type textarea "5"
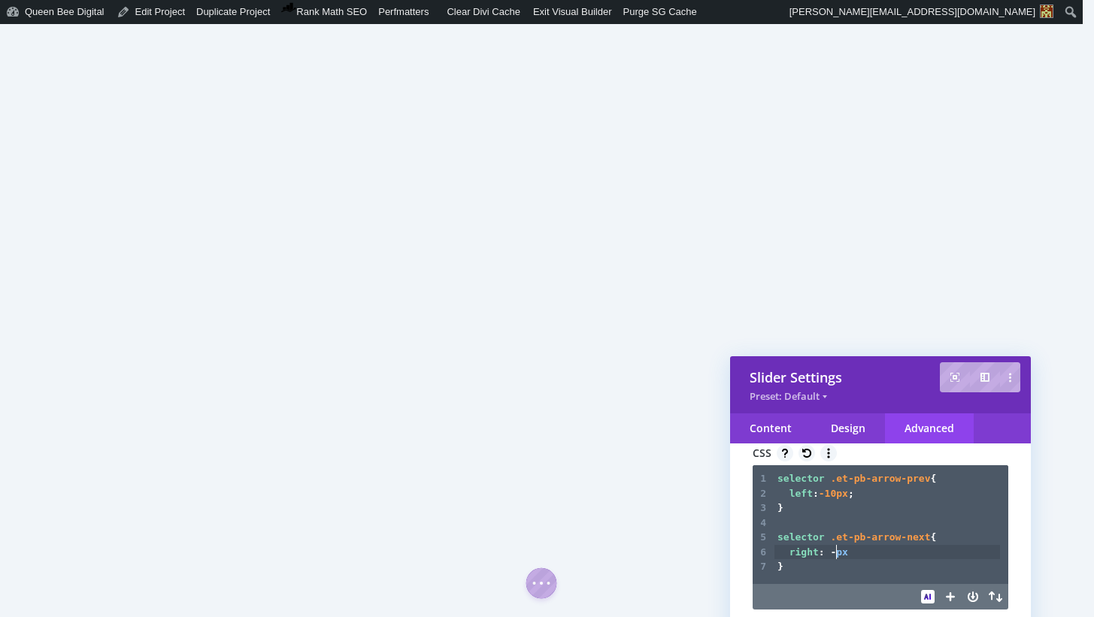
scroll to position [5, 5]
type textarea "0"
click at [834, 496] on span "-10px" at bounding box center [833, 493] width 29 height 11
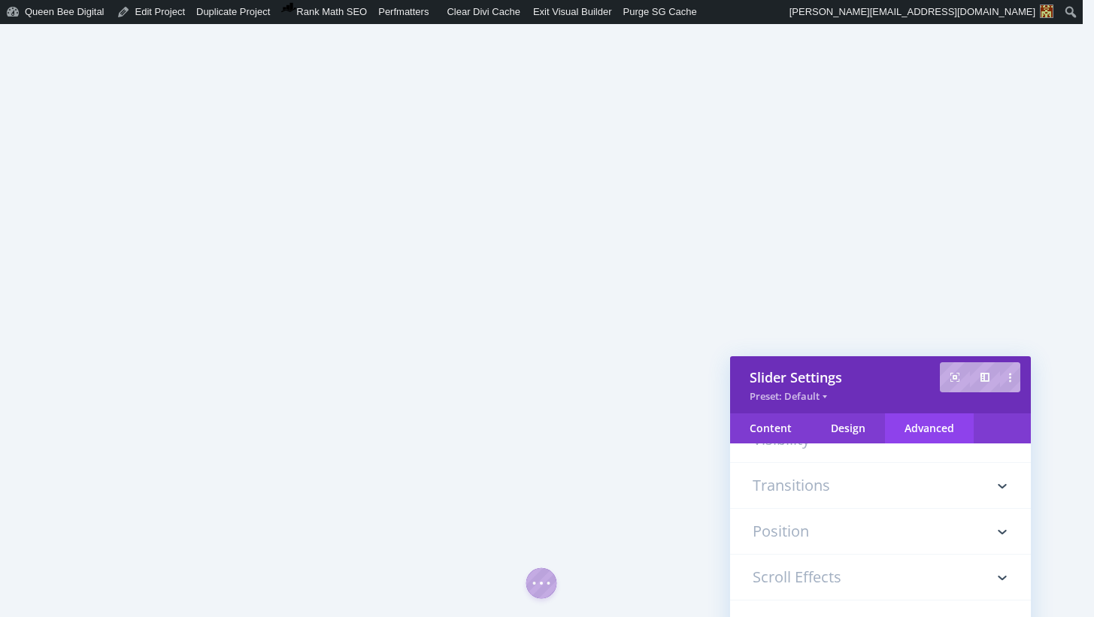
scroll to position [559, 0]
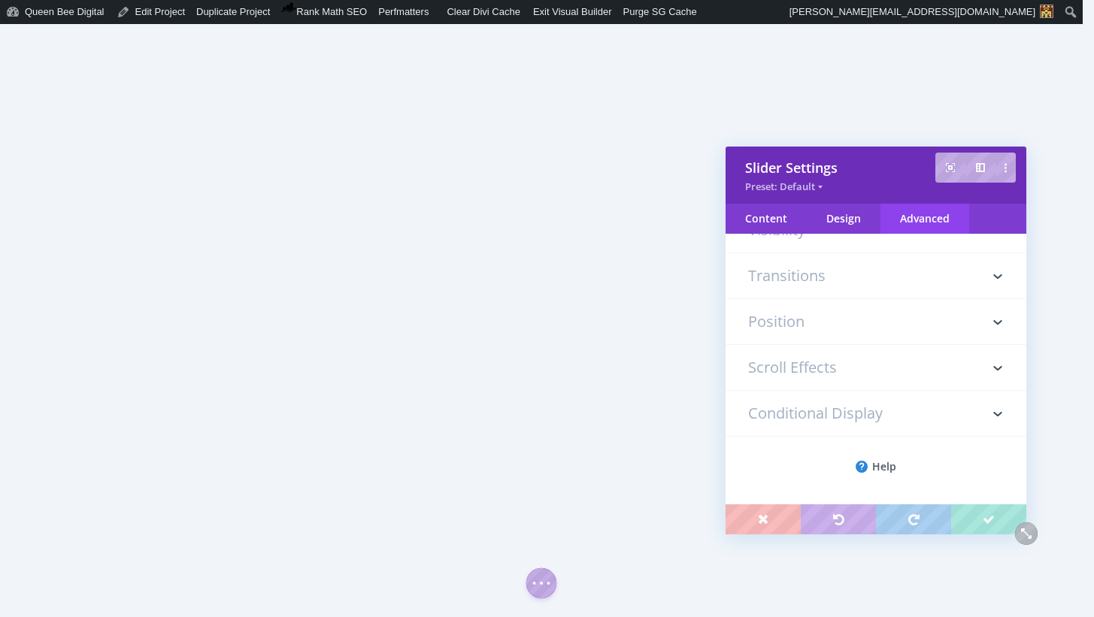
drag, startPoint x: 923, startPoint y: 392, endPoint x: 944, endPoint y: 403, distance: 24.6
click at [924, 188] on div "Preset: Default" at bounding box center [876, 186] width 262 height 12
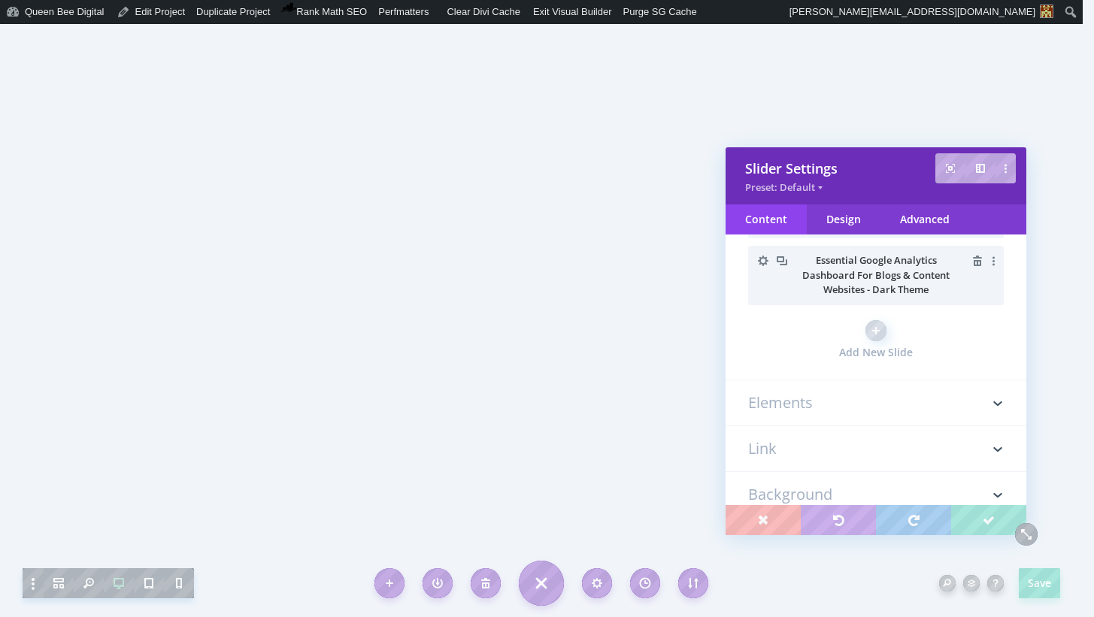
scroll to position [744, 0]
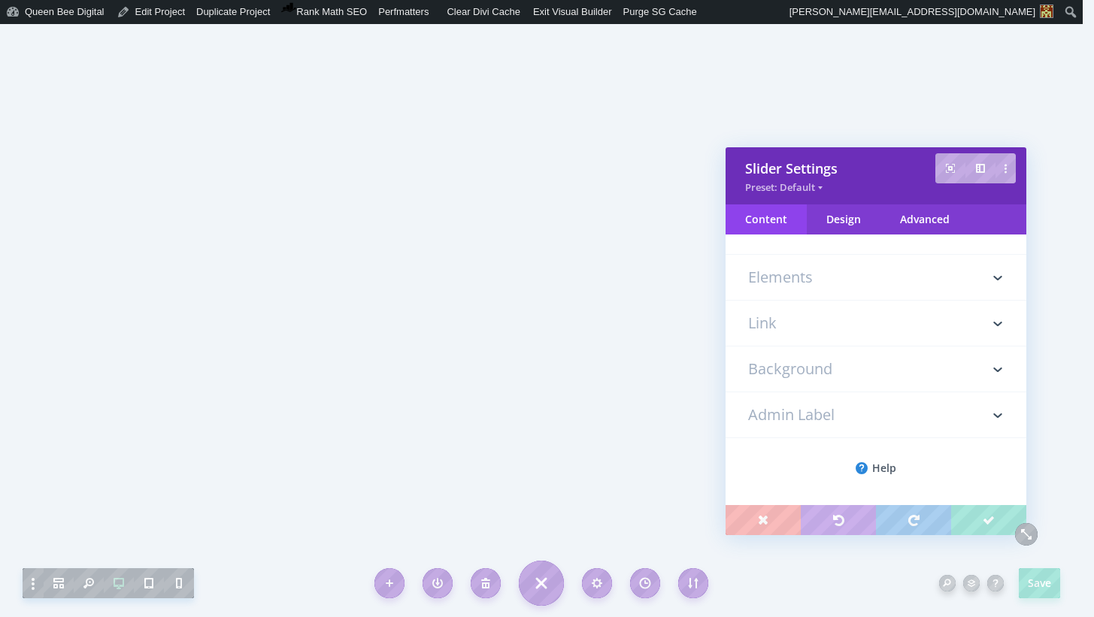
click at [936, 411] on h3 "Admin Label" at bounding box center [876, 415] width 256 height 45
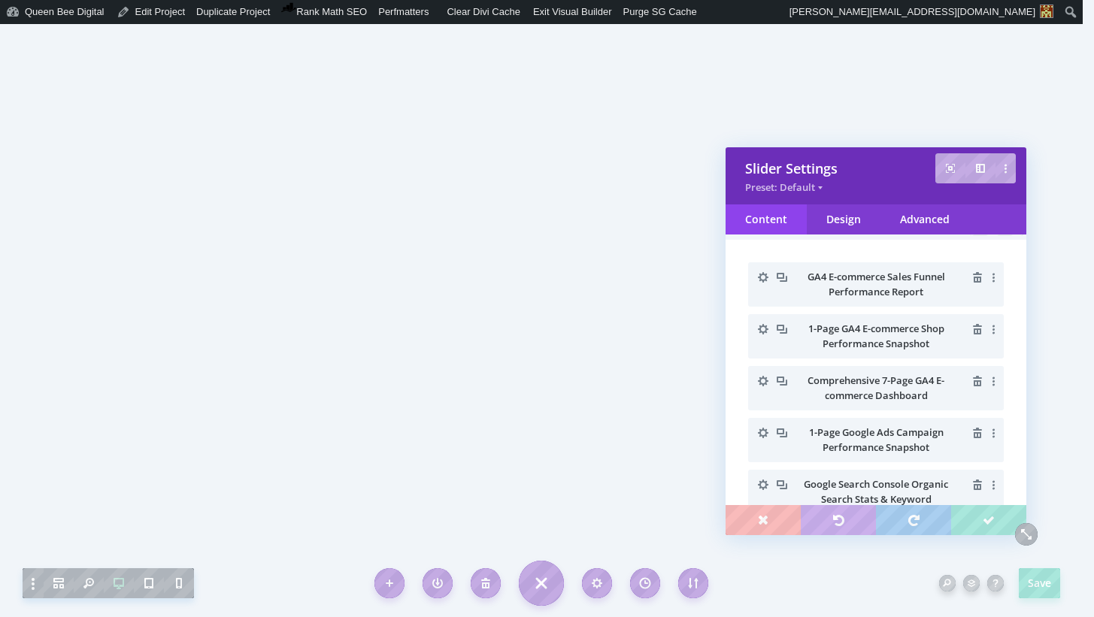
scroll to position [0, 0]
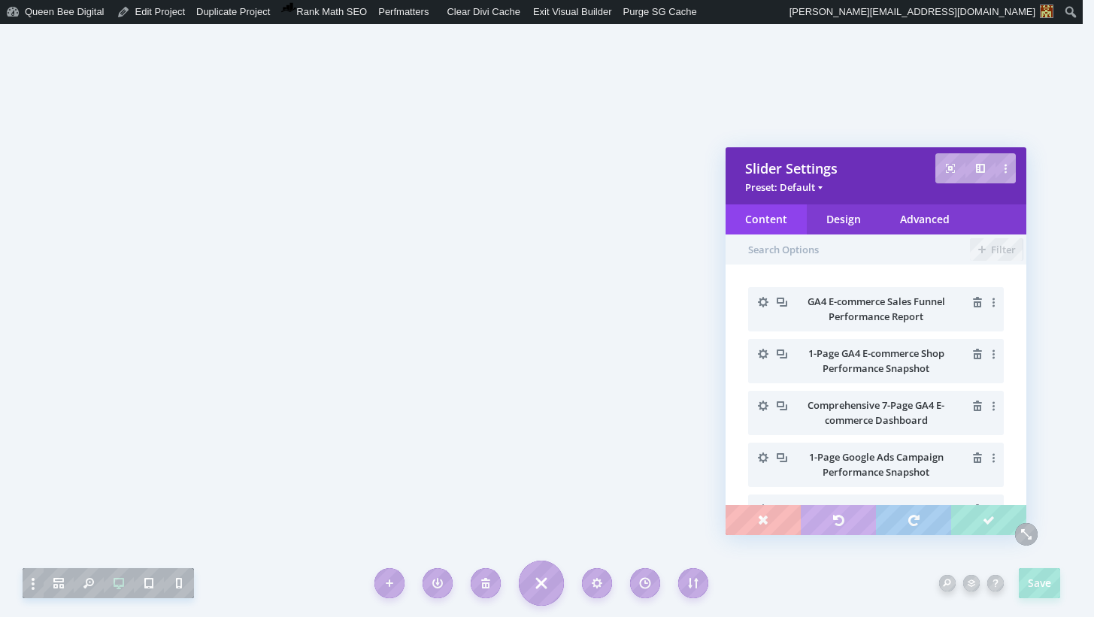
click at [820, 186] on span at bounding box center [820, 188] width 5 height 5
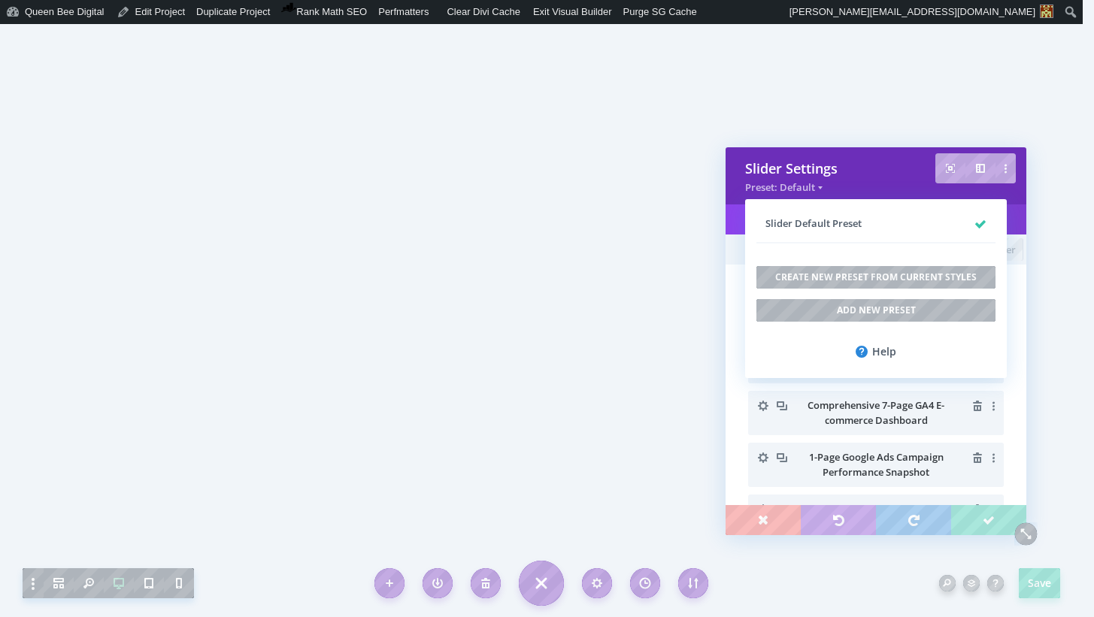
click at [873, 180] on body "Save Select A Preset Slider Settings Preset: Default Slider Default Preset Crea…" at bounding box center [547, 308] width 1094 height 617
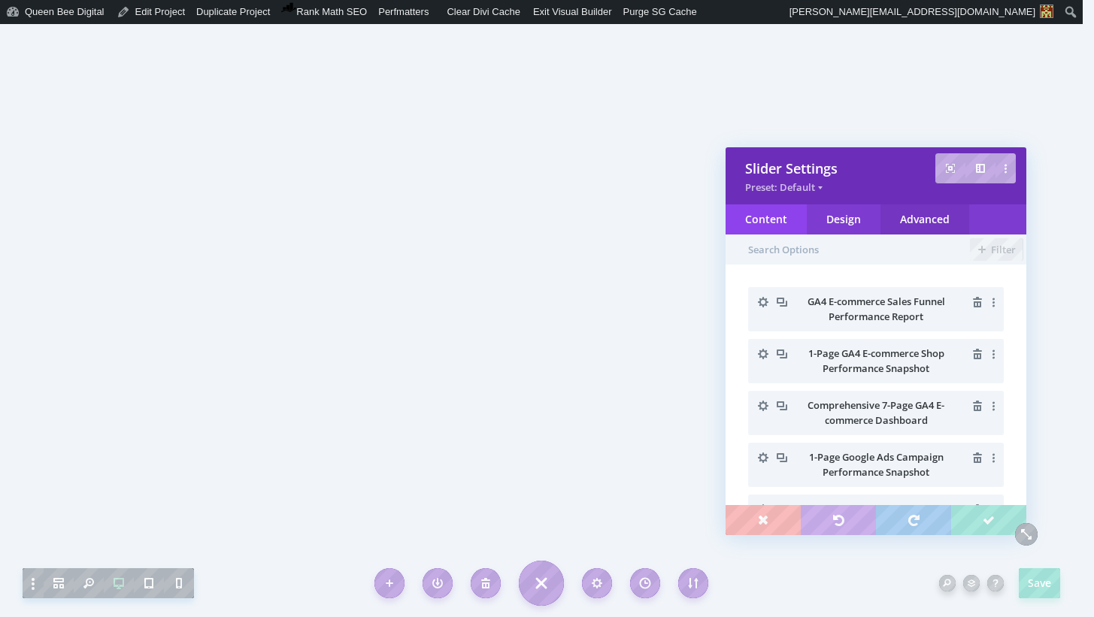
click at [930, 220] on div "Advanced" at bounding box center [925, 220] width 89 height 30
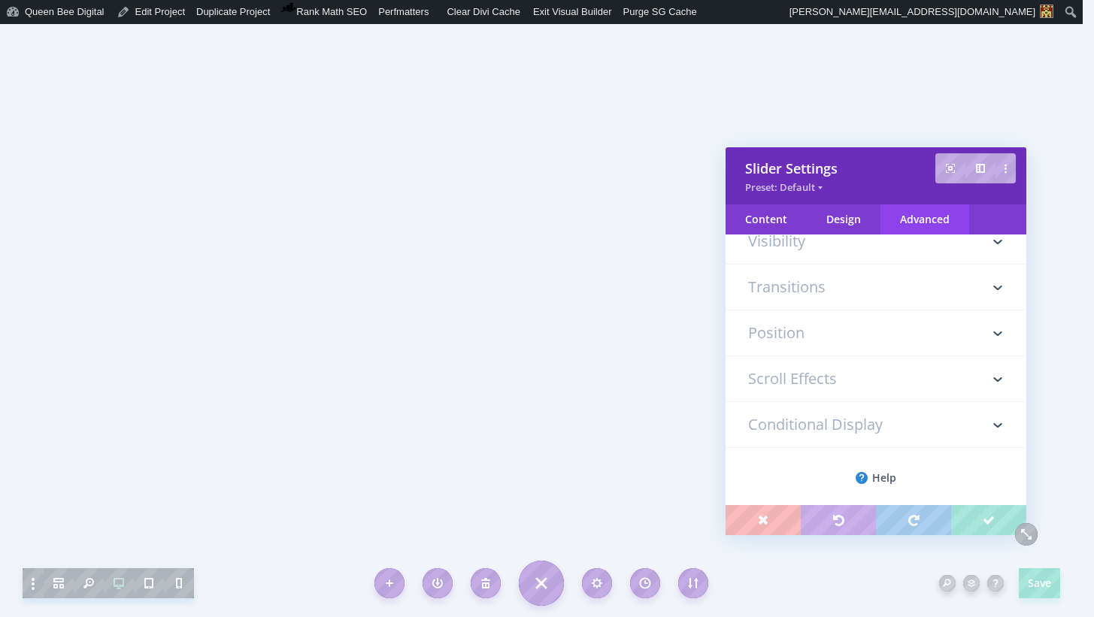
scroll to position [240, 0]
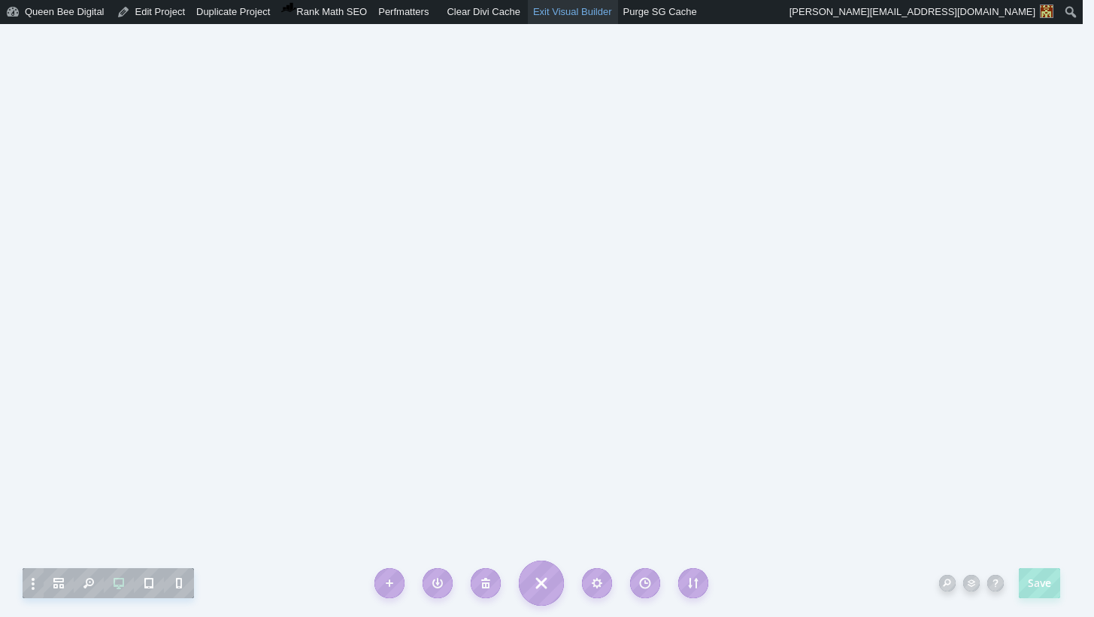
click at [585, 14] on link "Exit Visual Builder" at bounding box center [573, 12] width 90 height 24
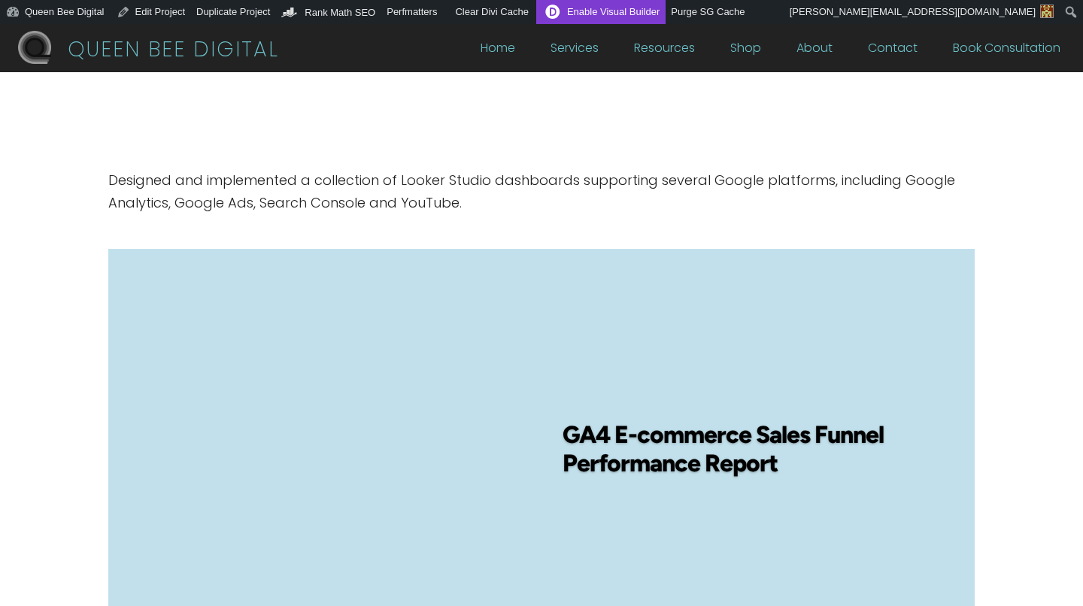
scroll to position [0, 11]
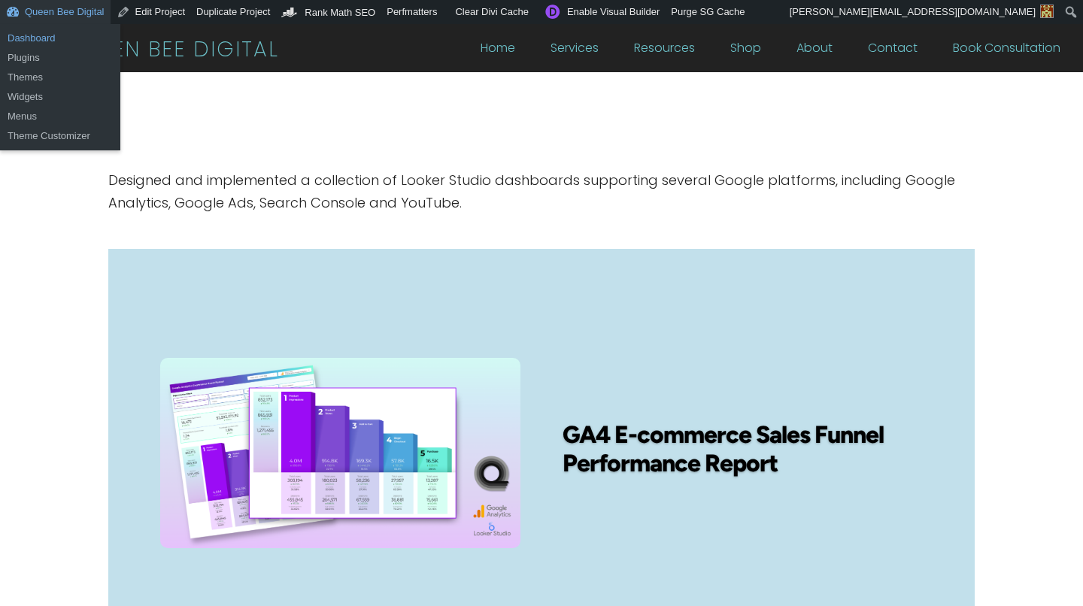
click at [29, 42] on link "Dashboard" at bounding box center [60, 39] width 120 height 20
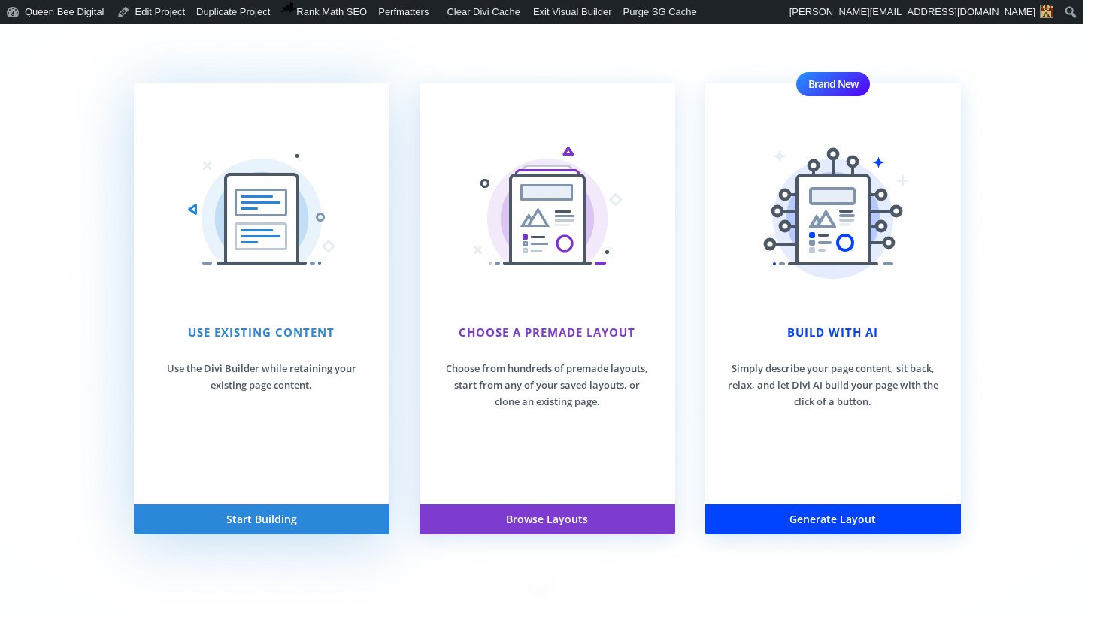
click at [235, 330] on h3 "Use Existing Content" at bounding box center [261, 336] width 211 height 25
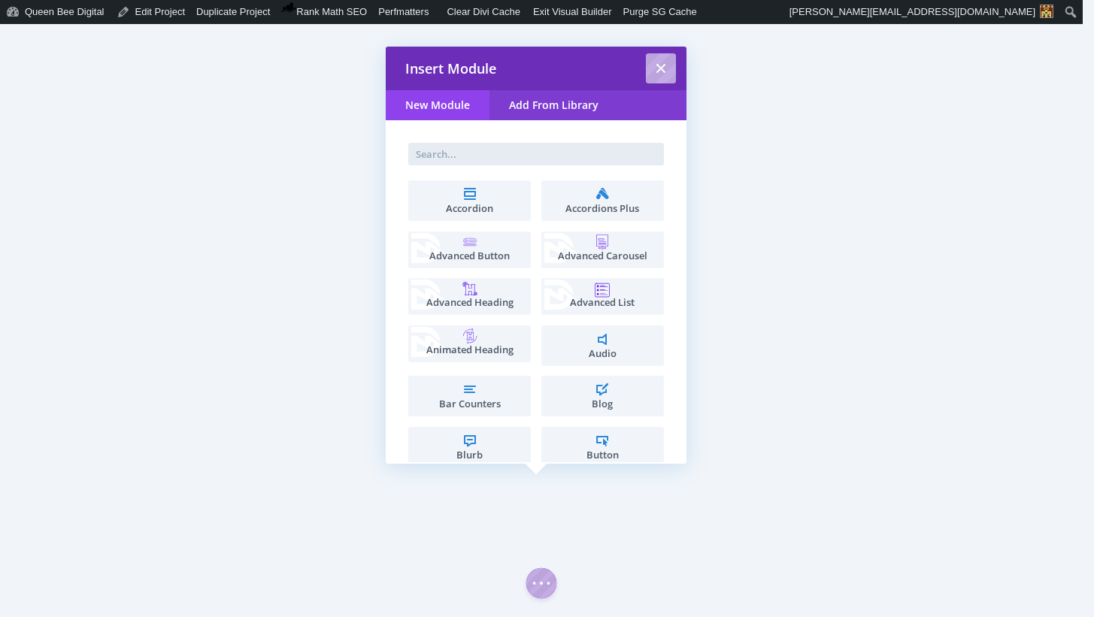
click at [490, 155] on input "text" at bounding box center [536, 154] width 256 height 23
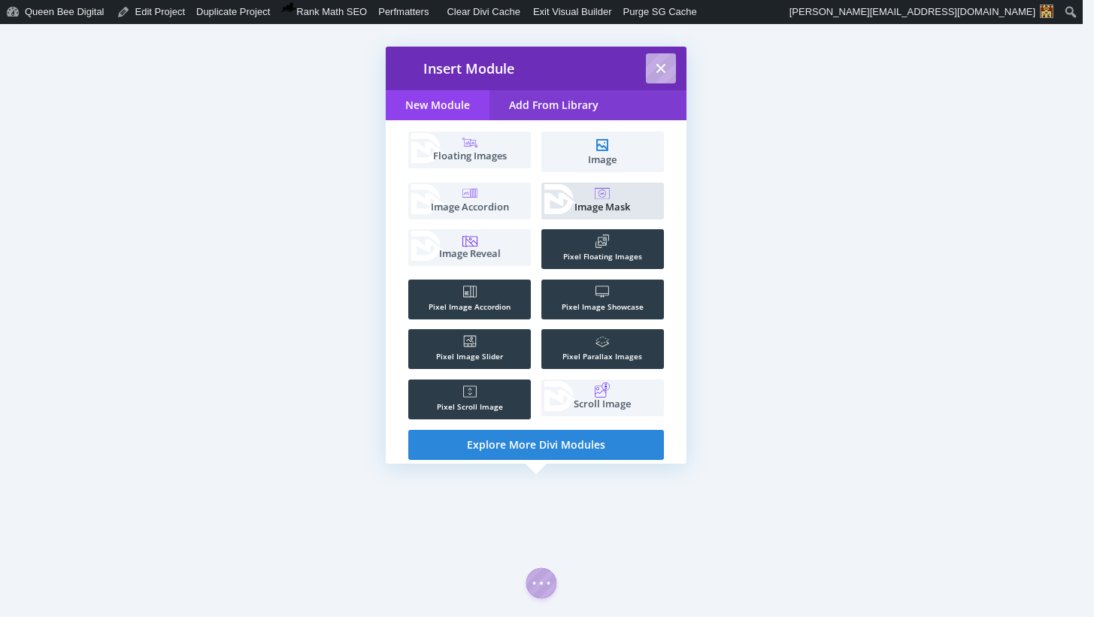
scroll to position [68, 0]
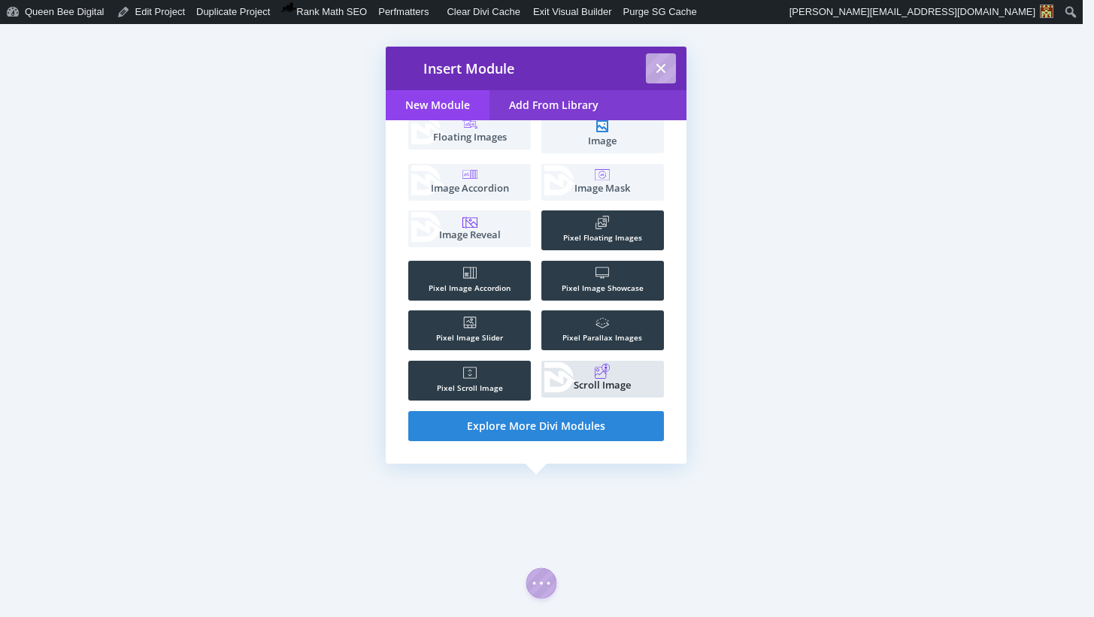
type input "image"
click at [598, 373] on rect at bounding box center [602, 371] width 15 height 15
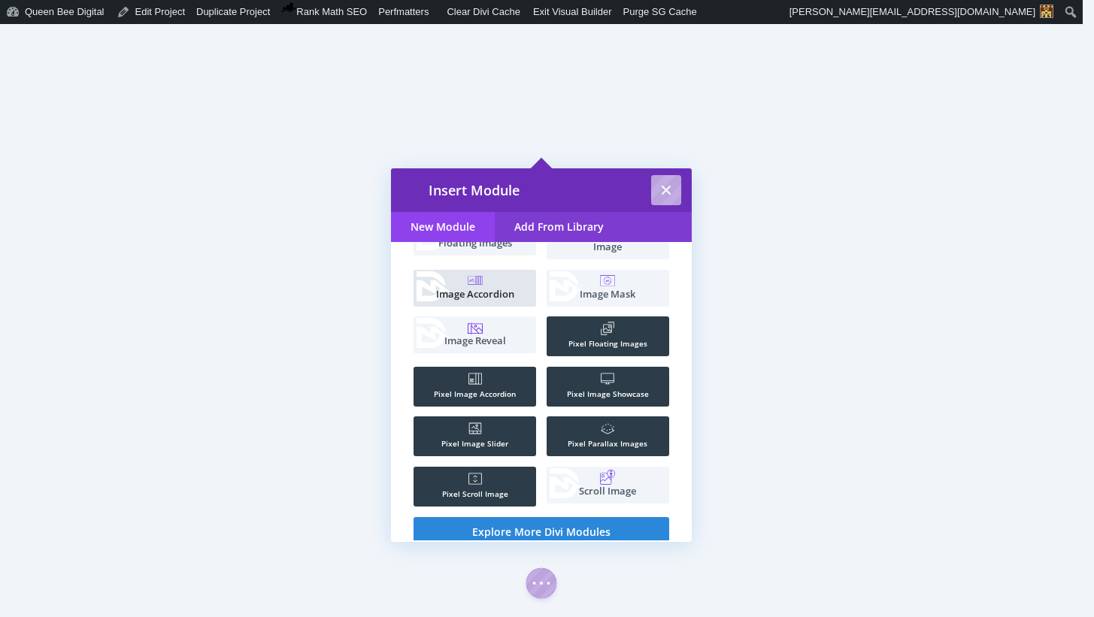
scroll to position [86, 0]
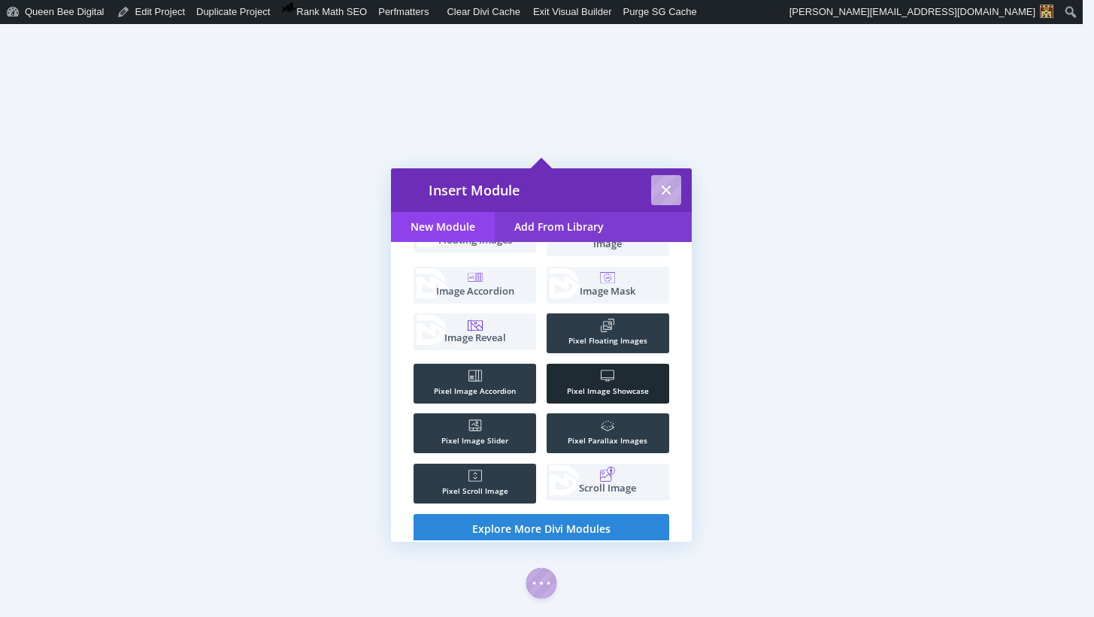
type input "image"
click at [605, 375] on icon ".st0{fill:#FFFFFF;}" at bounding box center [608, 376] width 14 height 14
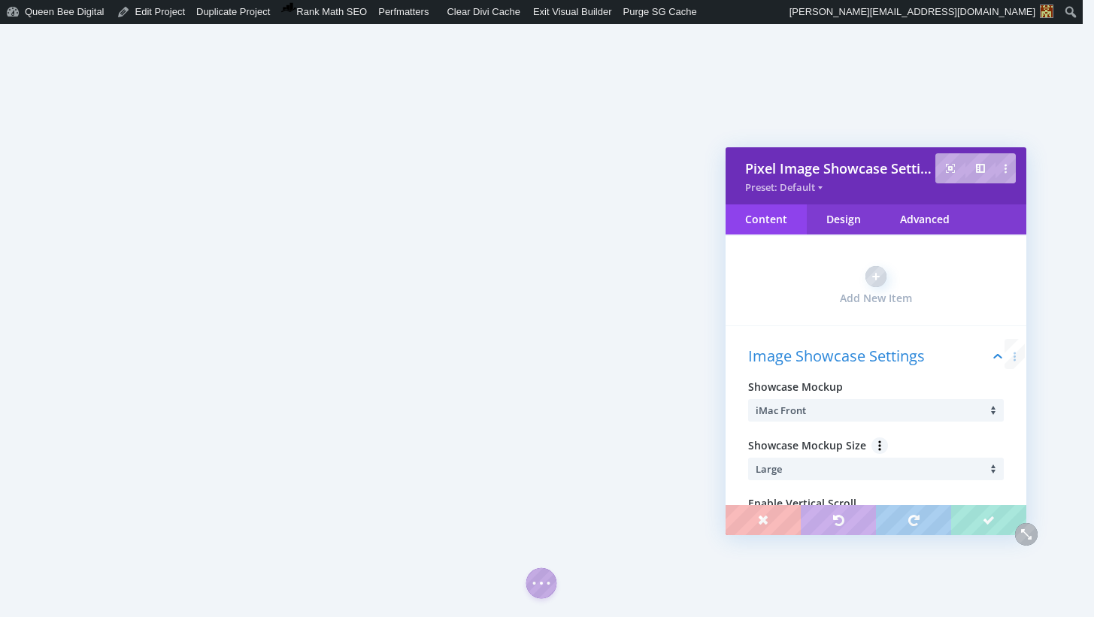
scroll to position [0, 0]
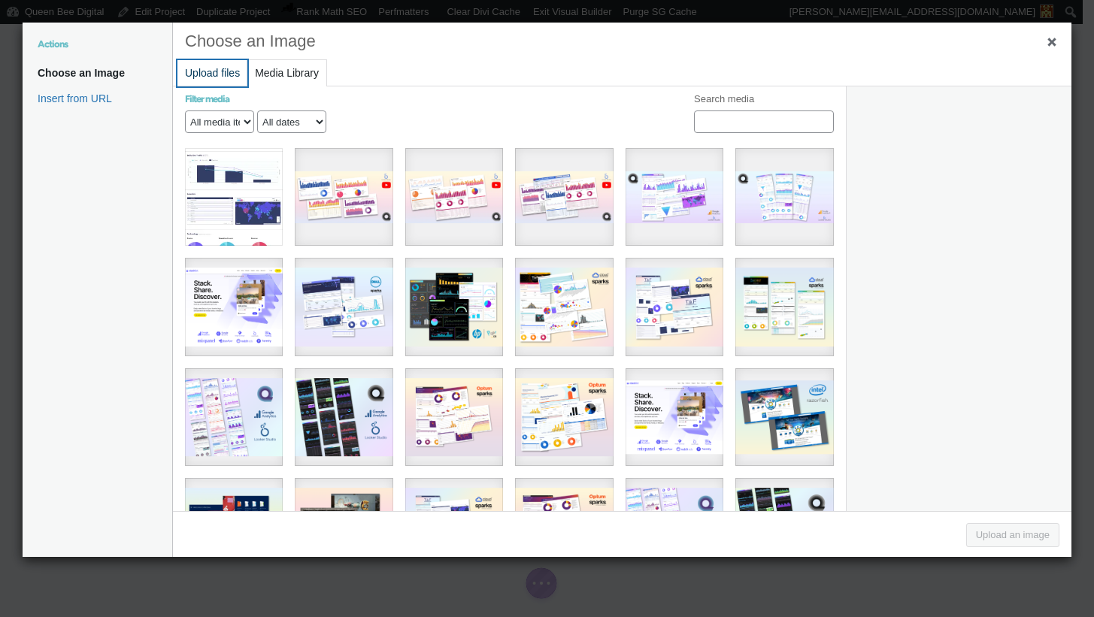
click at [210, 74] on button "Upload files" at bounding box center [212, 73] width 70 height 26
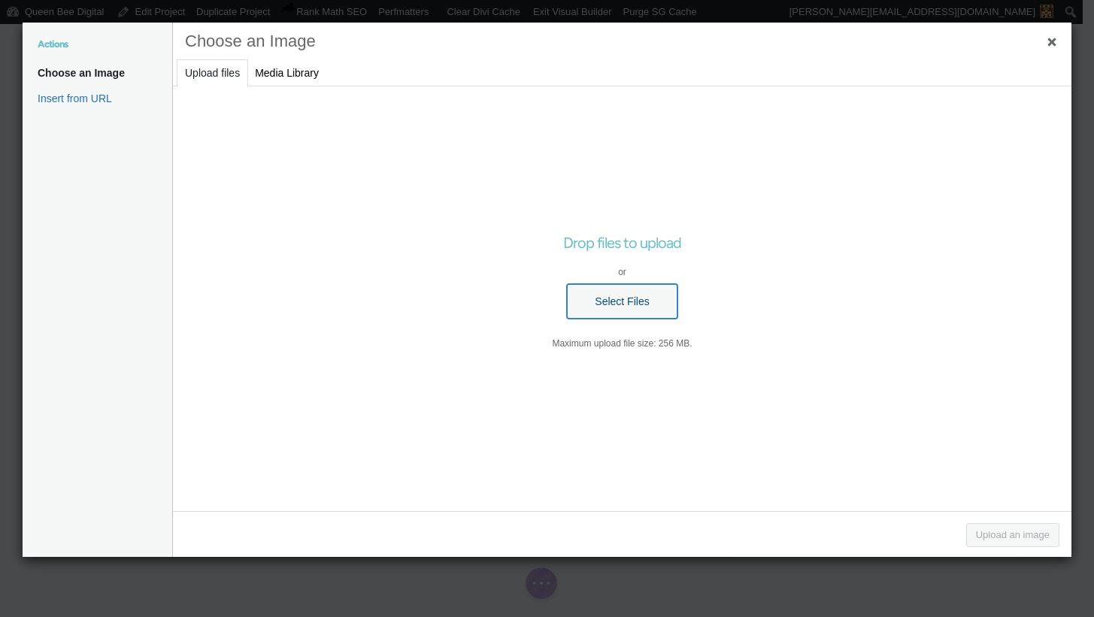
click at [611, 292] on button "Select Files" at bounding box center [622, 301] width 110 height 35
type input "C:\fakepath\TIBCO TAF 2022 - Agenda Events.png"
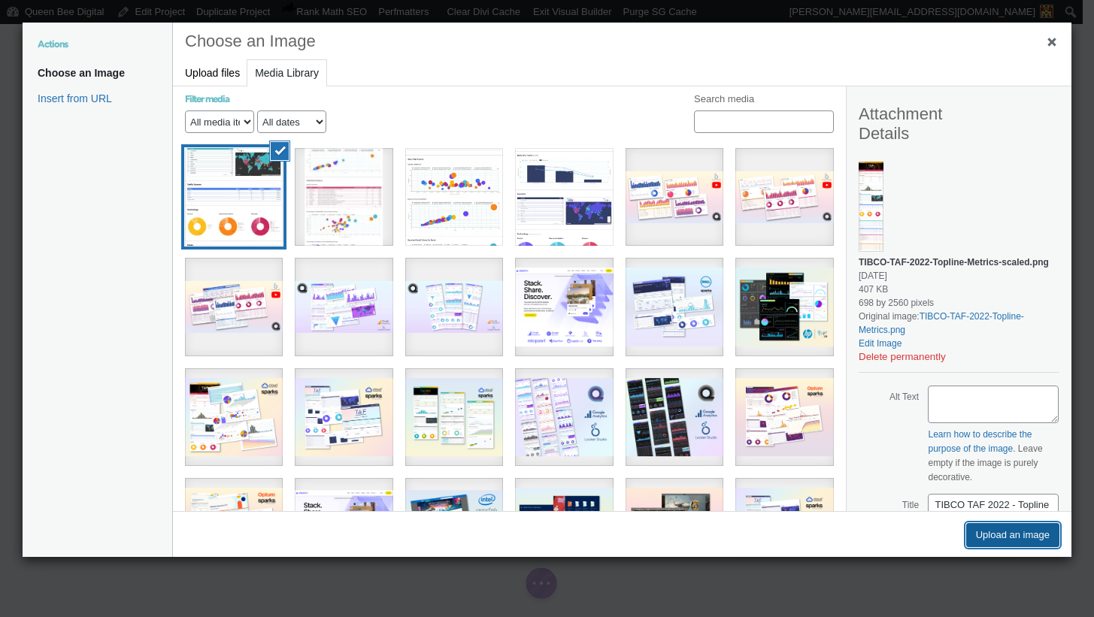
click at [1026, 536] on button "Upload an image" at bounding box center [1012, 535] width 93 height 24
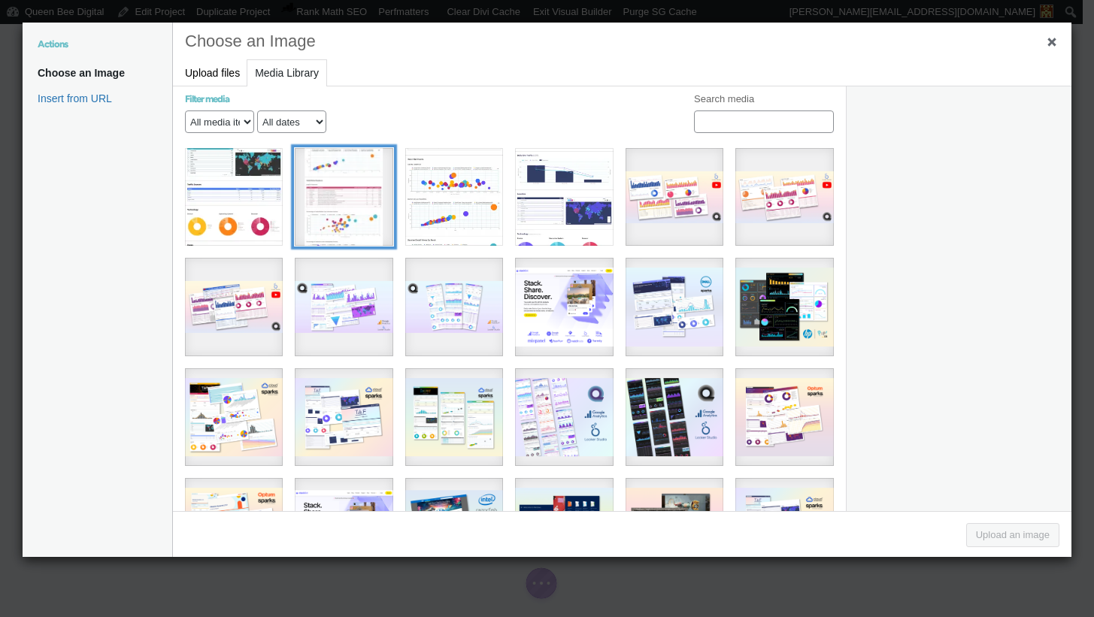
click at [341, 195] on div "TIBCO TAF 2022 - Sessions" at bounding box center [344, 197] width 98 height 98
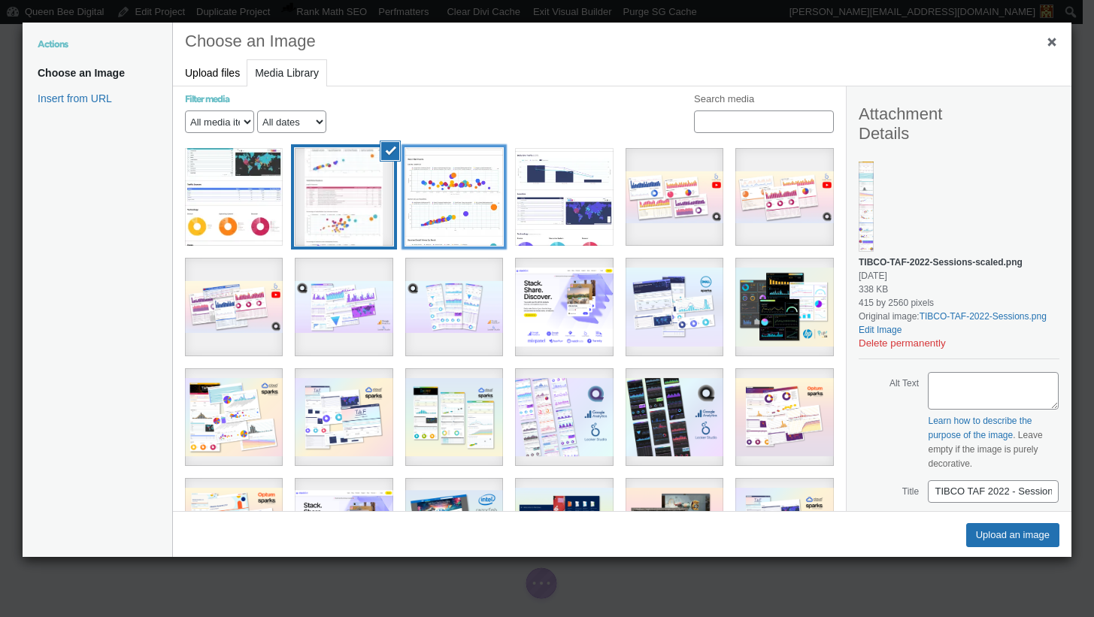
click at [464, 205] on div "TIBCO TAF 2022 - Agenda Events" at bounding box center [454, 197] width 98 height 98
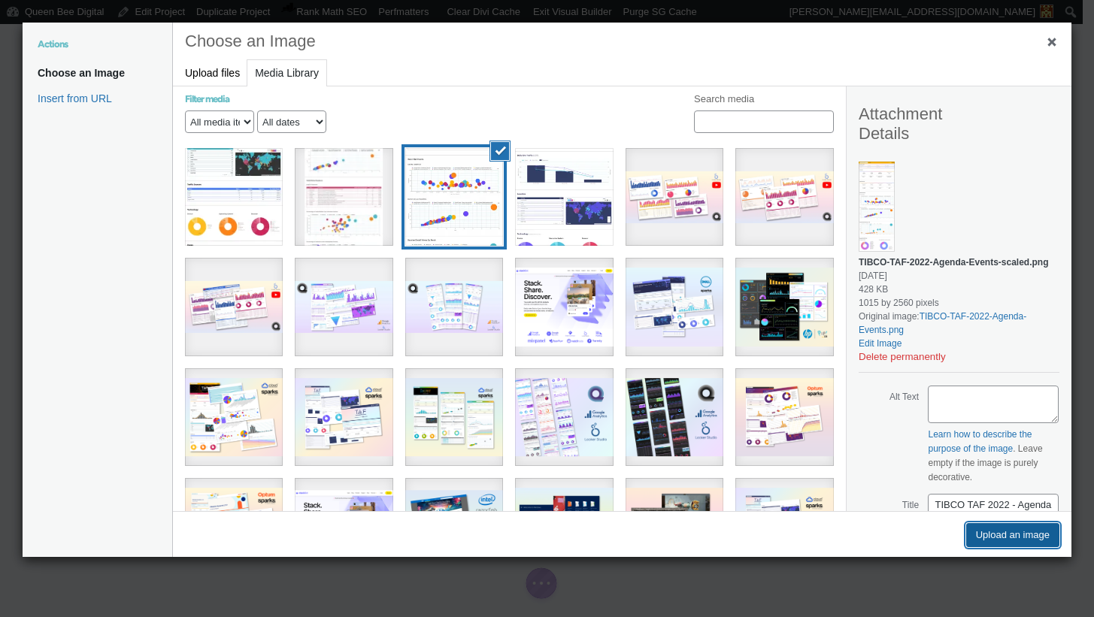
click at [1001, 532] on button "Upload an image" at bounding box center [1012, 535] width 93 height 24
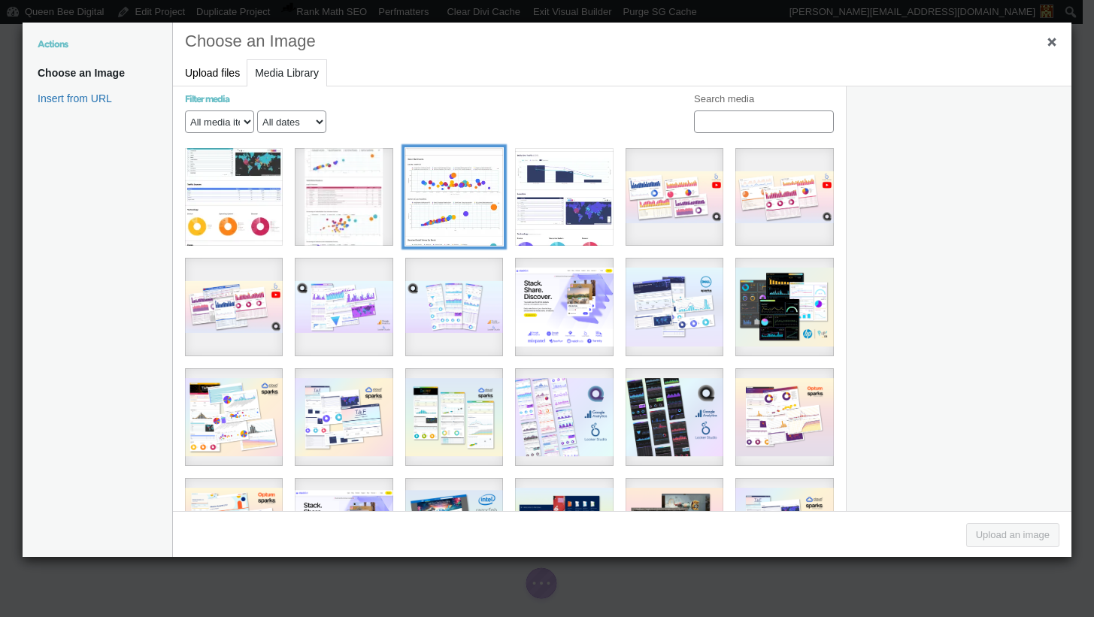
click at [430, 208] on div "TIBCO TAF 2022 - Agenda Events" at bounding box center [454, 197] width 98 height 98
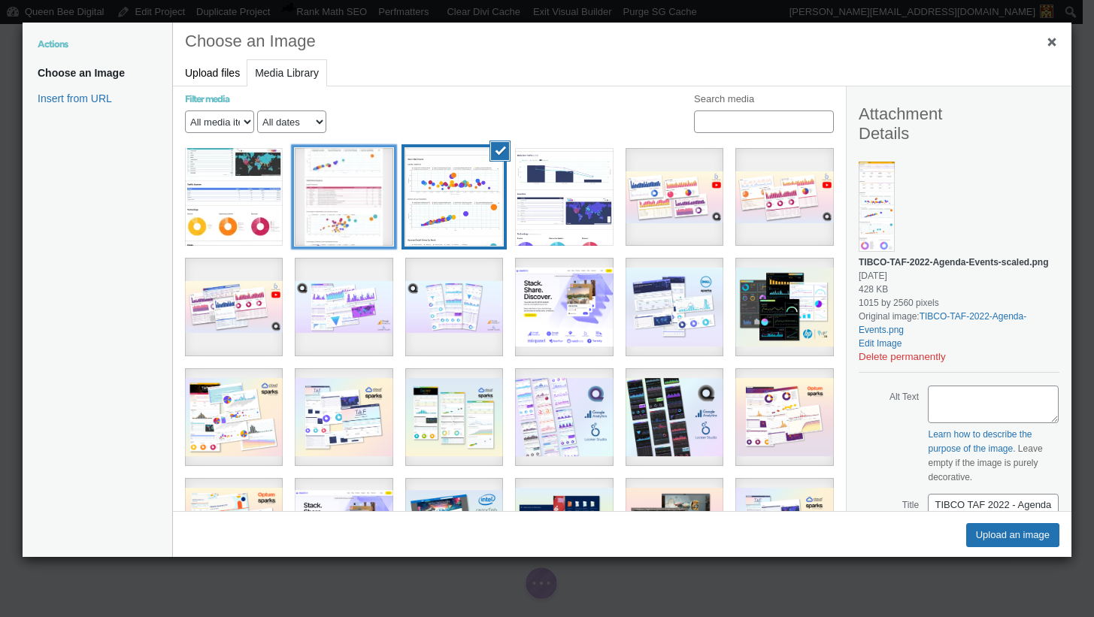
click at [356, 206] on div "TIBCO TAF 2022 - Sessions" at bounding box center [344, 197] width 98 height 98
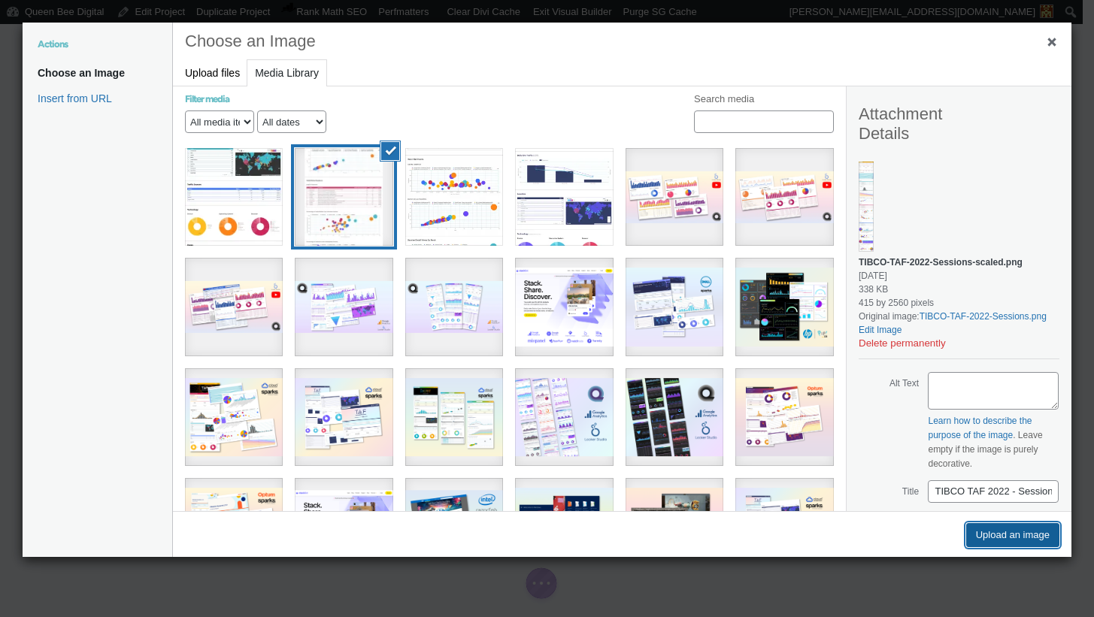
click at [1005, 537] on button "Upload an image" at bounding box center [1012, 535] width 93 height 24
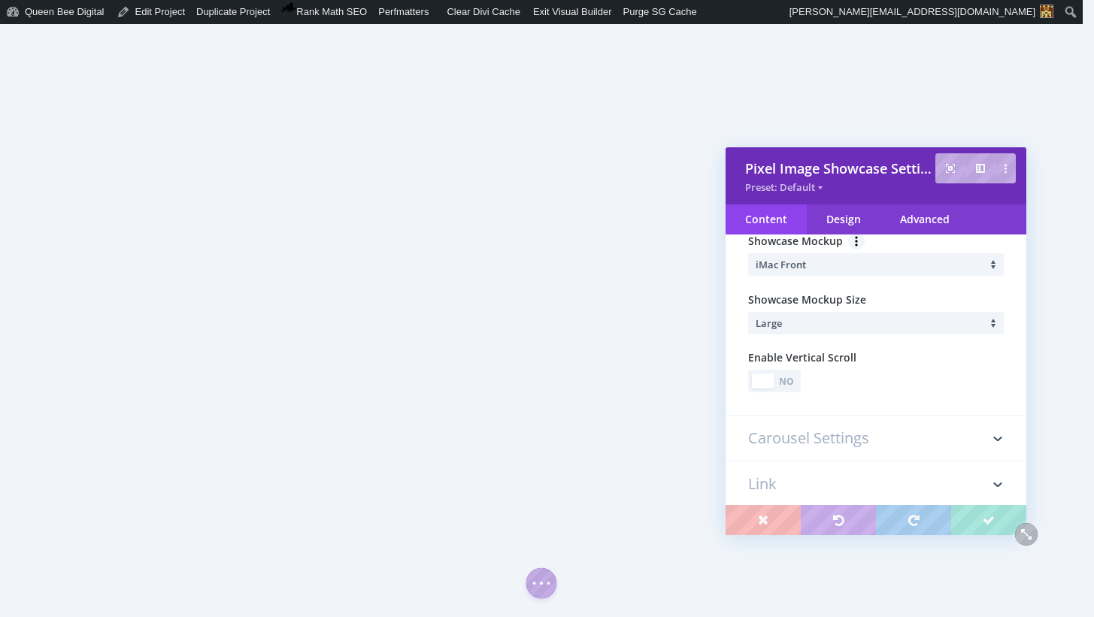
scroll to position [292, 0]
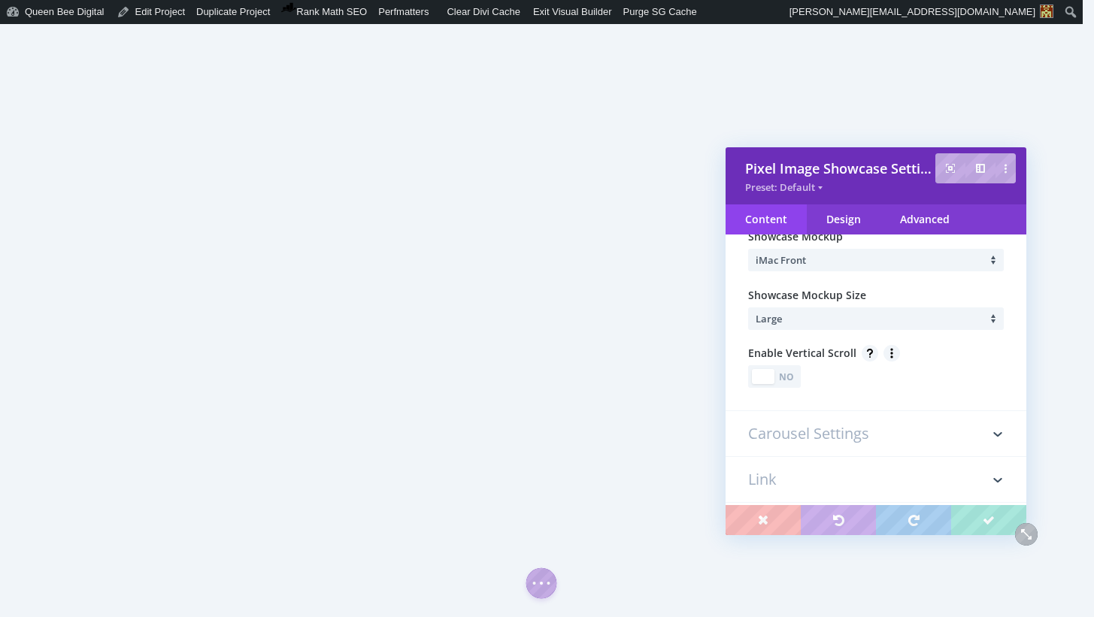
click at [798, 379] on div "Yes No" at bounding box center [774, 376] width 53 height 23
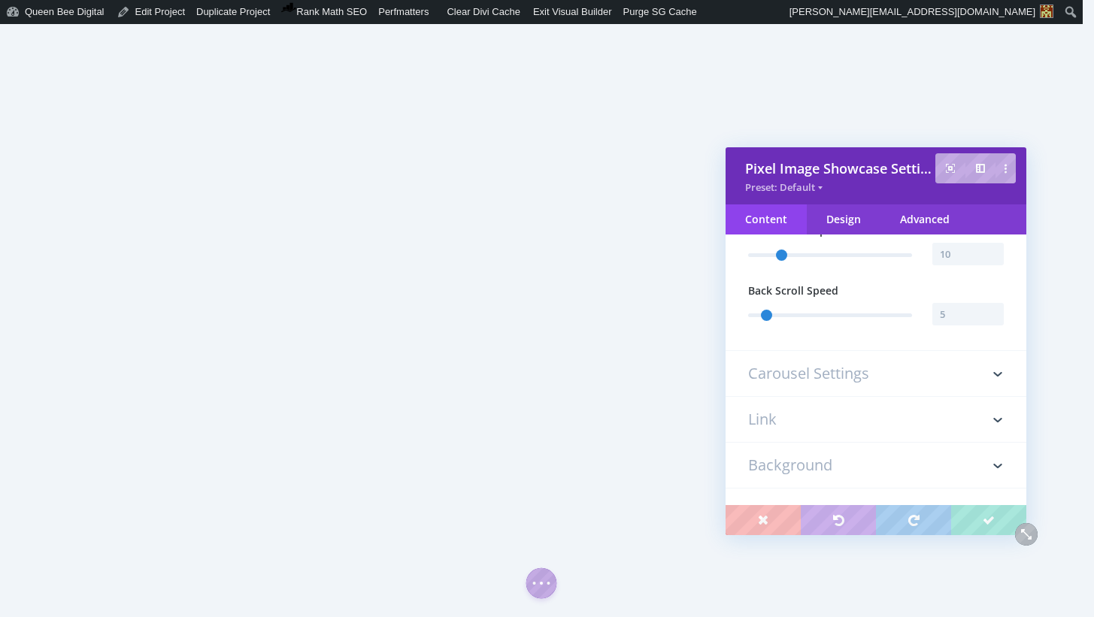
scroll to position [486, 0]
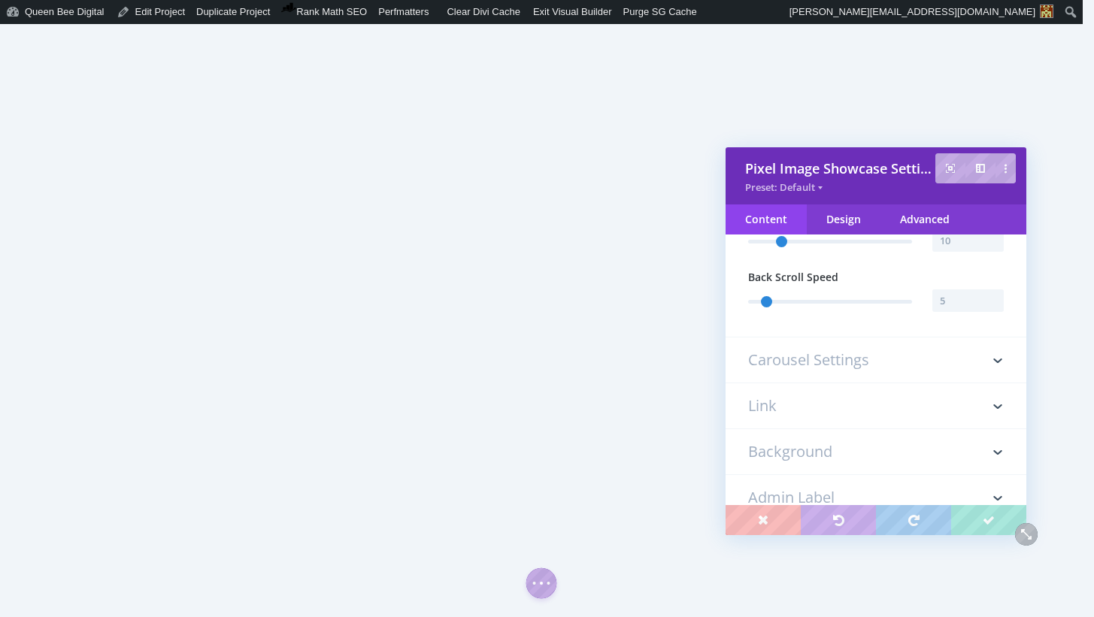
click at [843, 362] on h3 "Carousel Settings" at bounding box center [876, 360] width 256 height 45
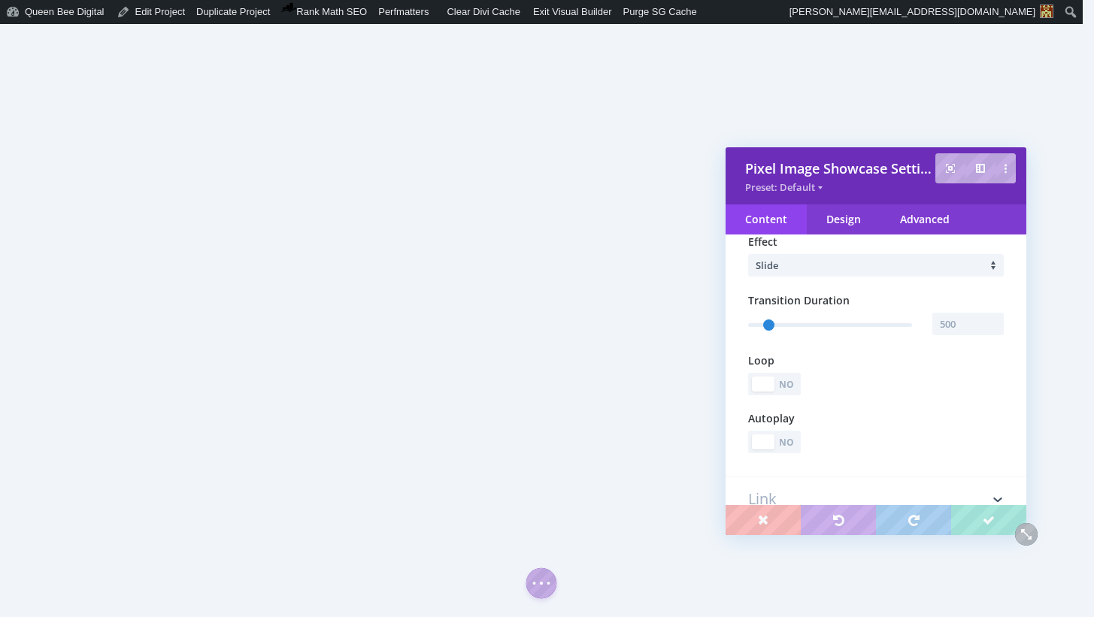
scroll to position [287, 0]
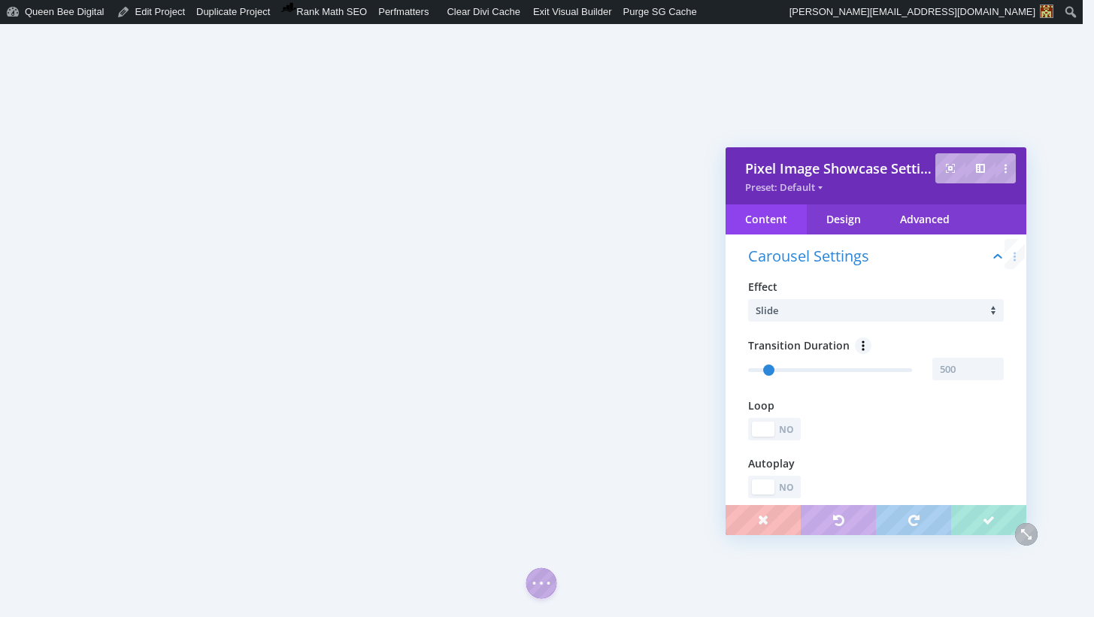
type input "501"
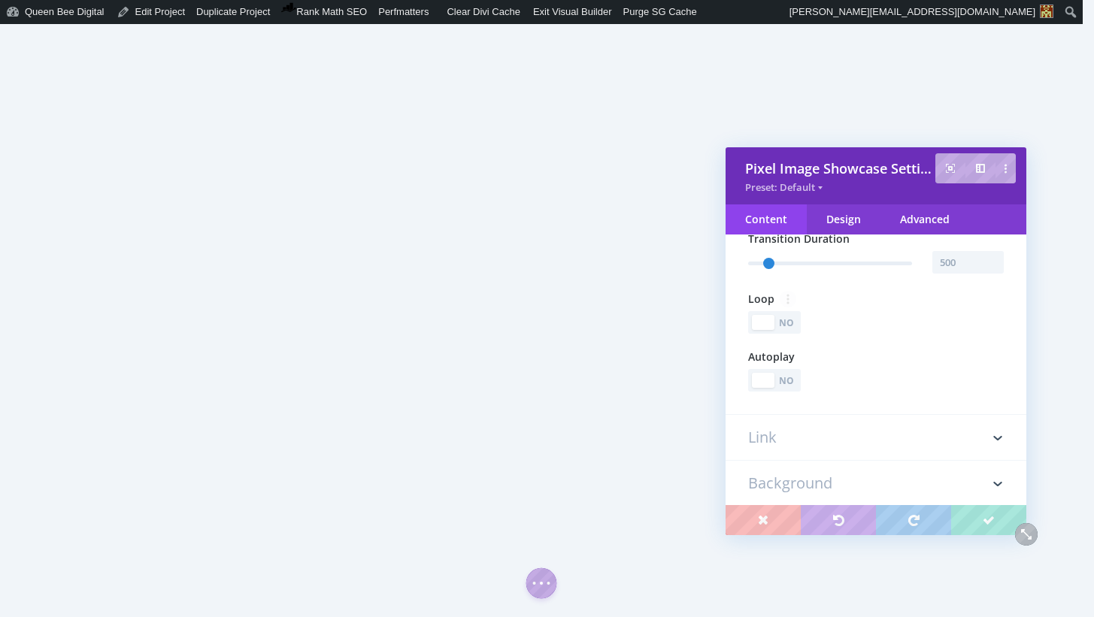
scroll to position [396, 0]
click at [807, 438] on h3 "Link" at bounding box center [876, 436] width 256 height 45
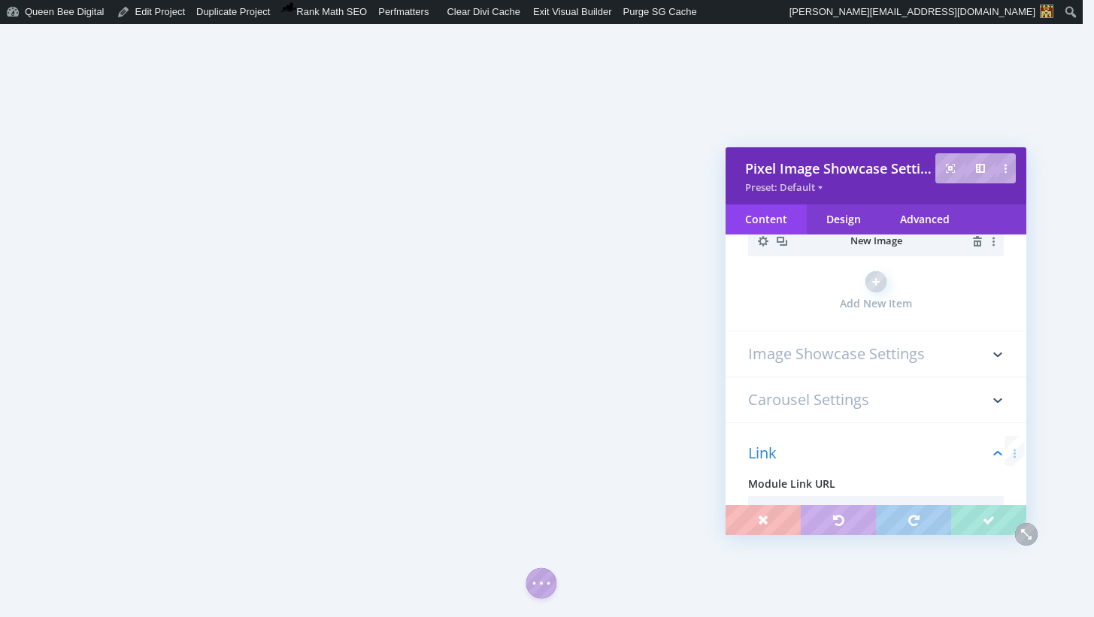
scroll to position [125, 0]
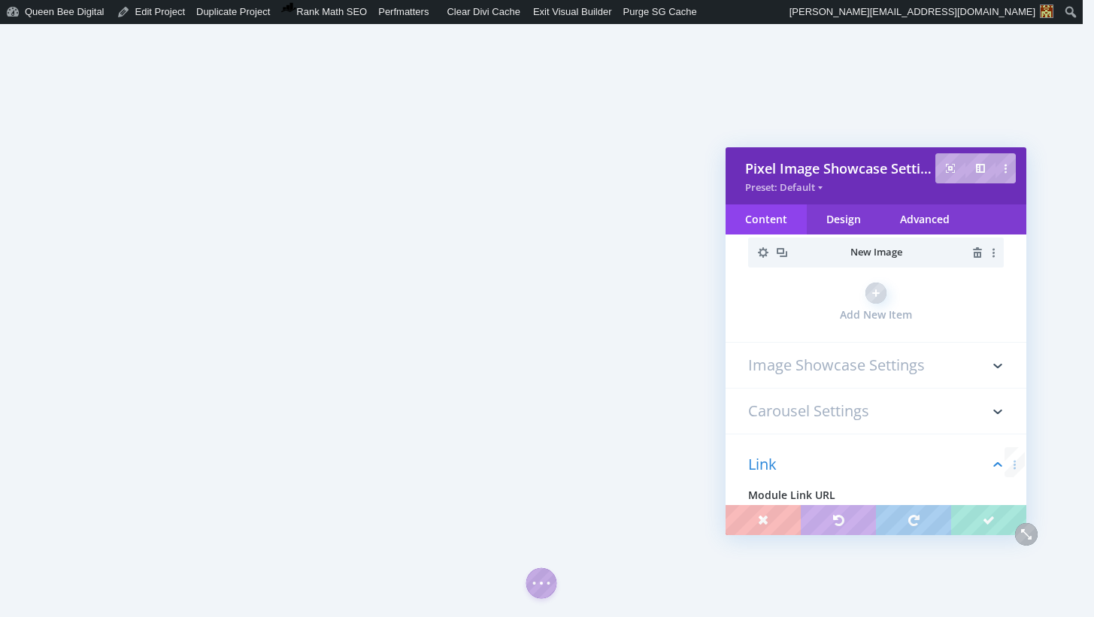
click at [840, 409] on h3 "Carousel Settings" at bounding box center [876, 411] width 256 height 45
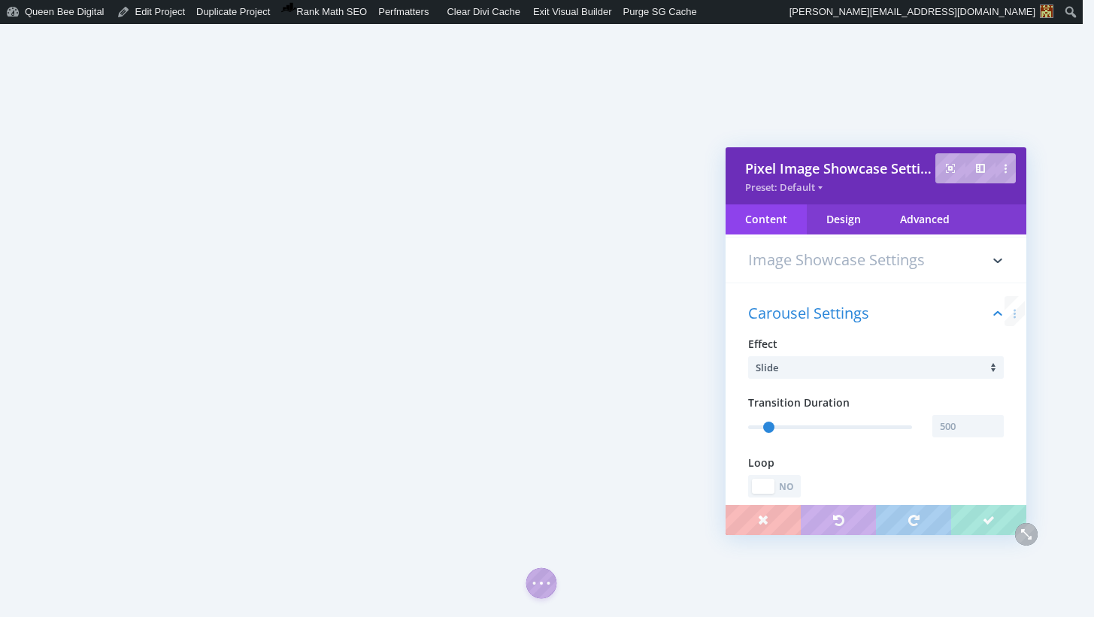
scroll to position [287, 0]
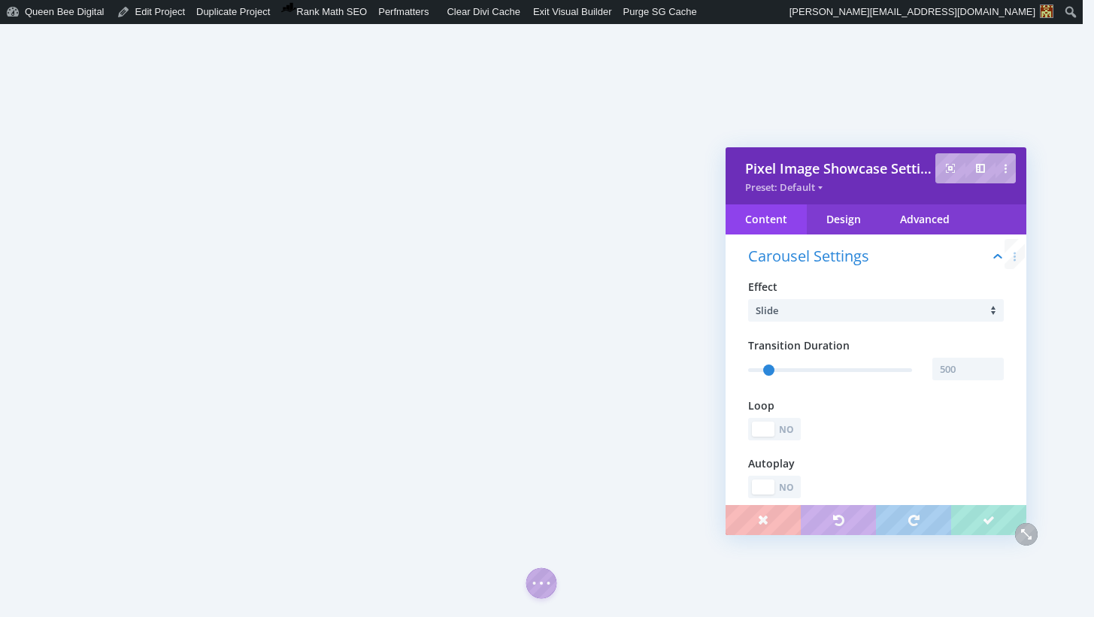
type input "501"
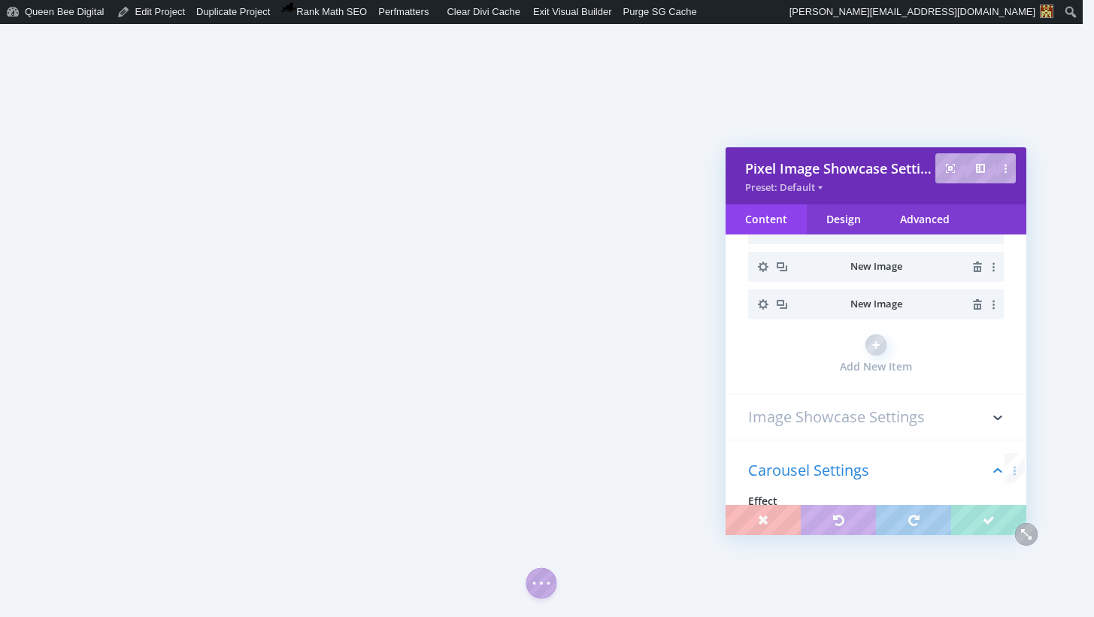
click at [839, 417] on h3 "Image Showcase Settings" at bounding box center [876, 417] width 256 height 45
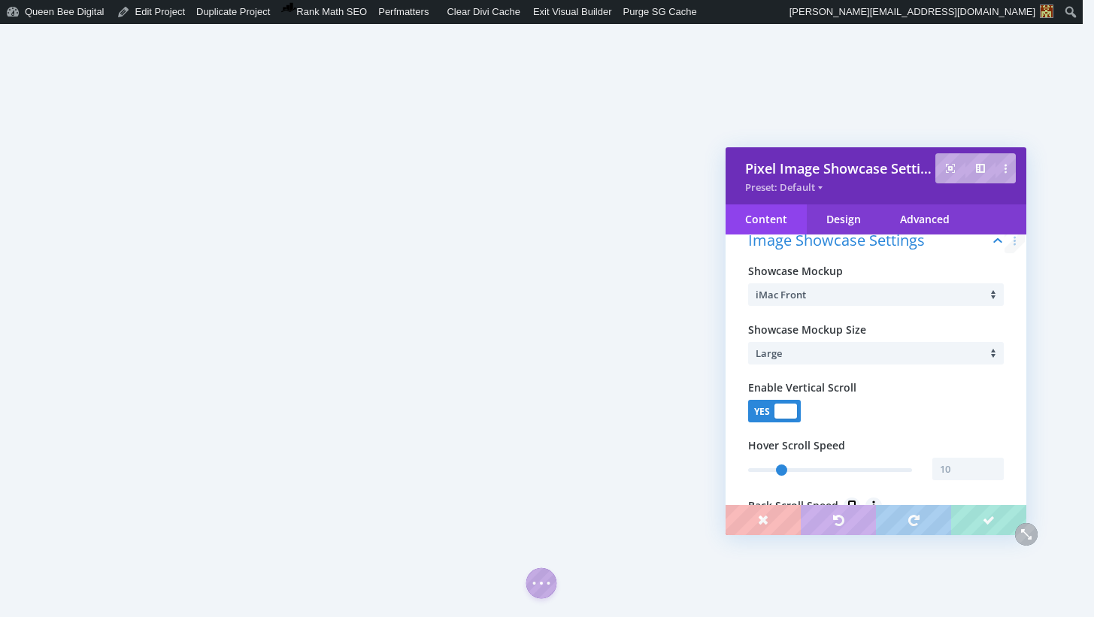
scroll to position [247, 0]
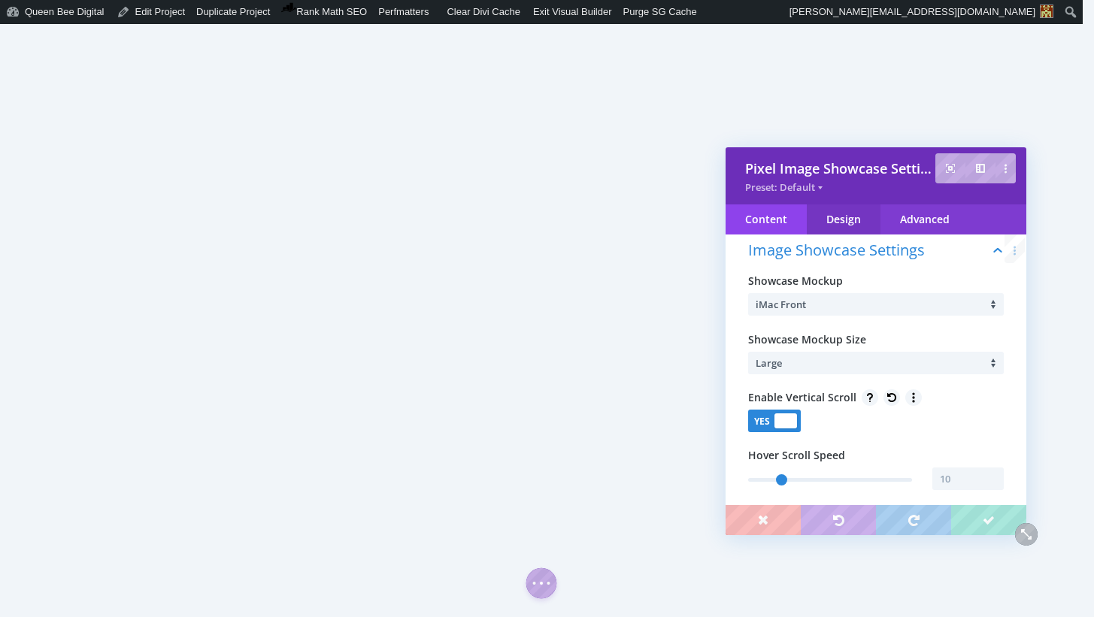
click at [842, 219] on div "Design" at bounding box center [844, 220] width 74 height 30
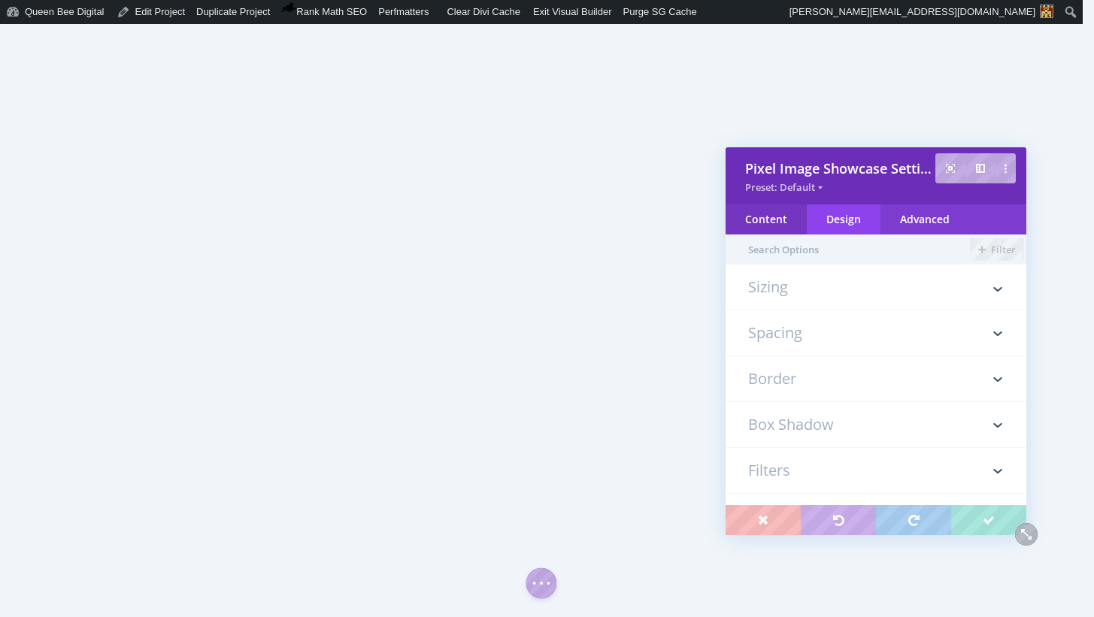
click at [778, 220] on div "Content" at bounding box center [766, 220] width 81 height 30
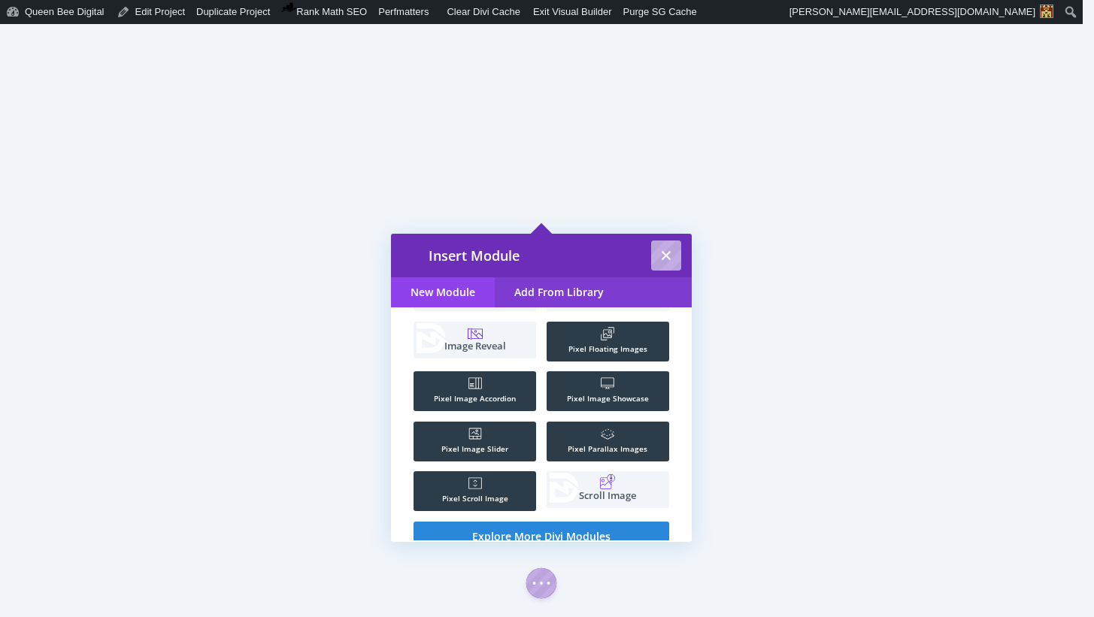
scroll to position [162, 0]
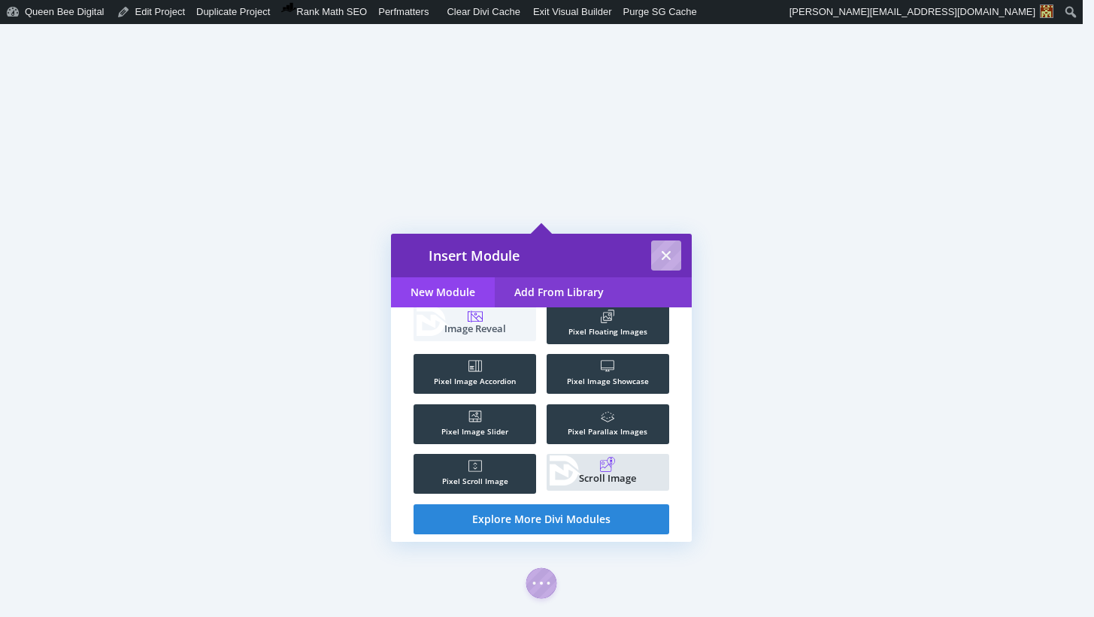
type input "image"
click at [608, 467] on rect at bounding box center [607, 464] width 15 height 15
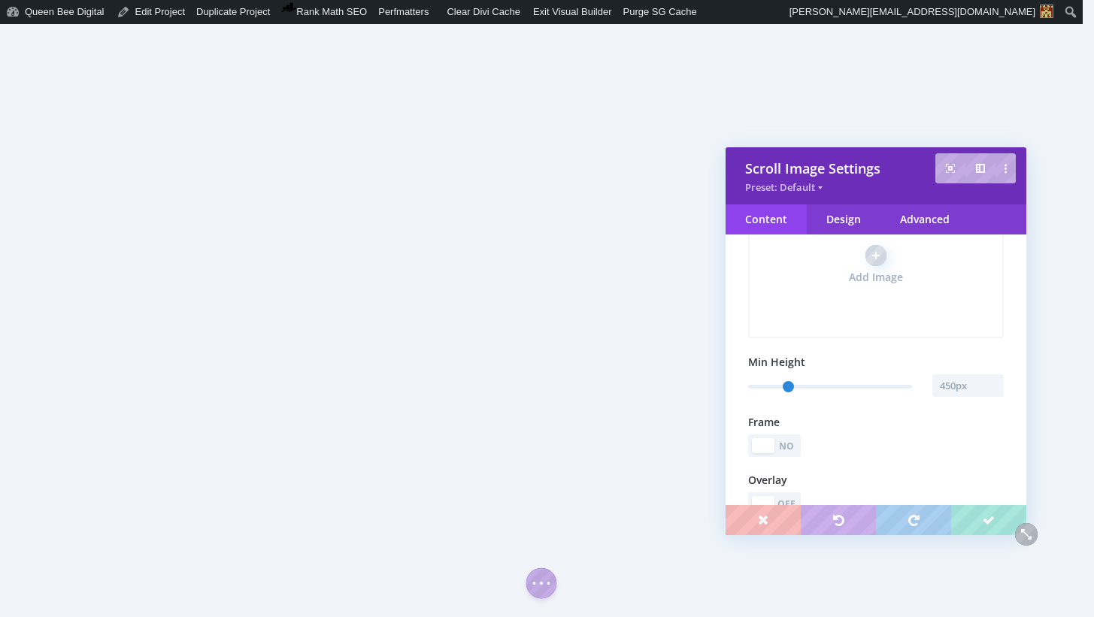
scroll to position [141, 0]
click at [955, 377] on input "text" at bounding box center [967, 379] width 71 height 23
type input "600"
type input "600px"
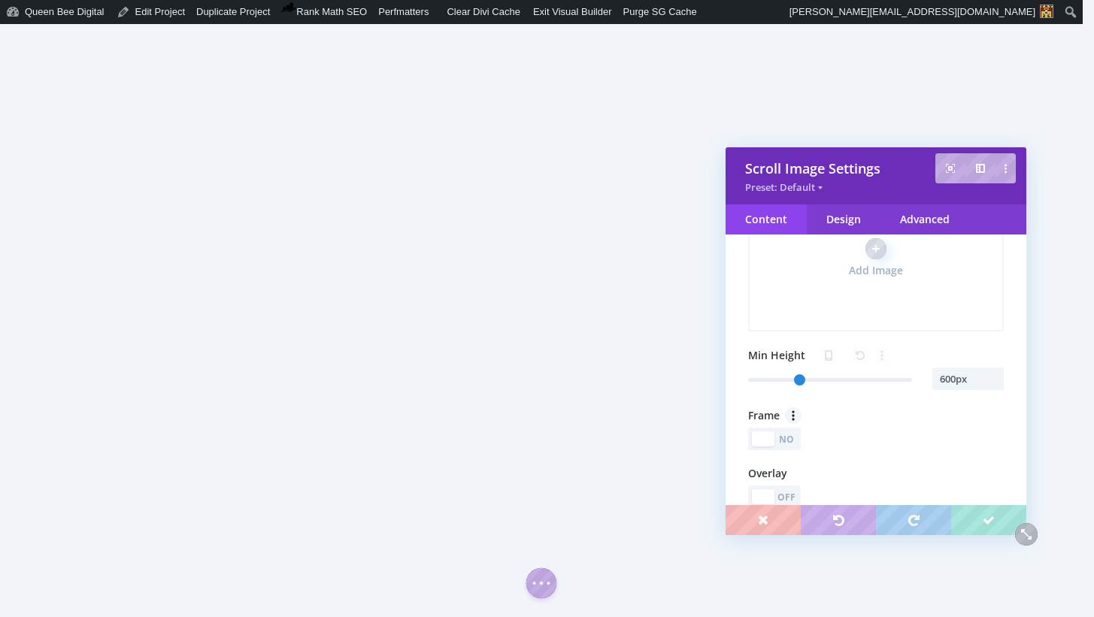
click at [796, 440] on div "No" at bounding box center [787, 439] width 21 height 14
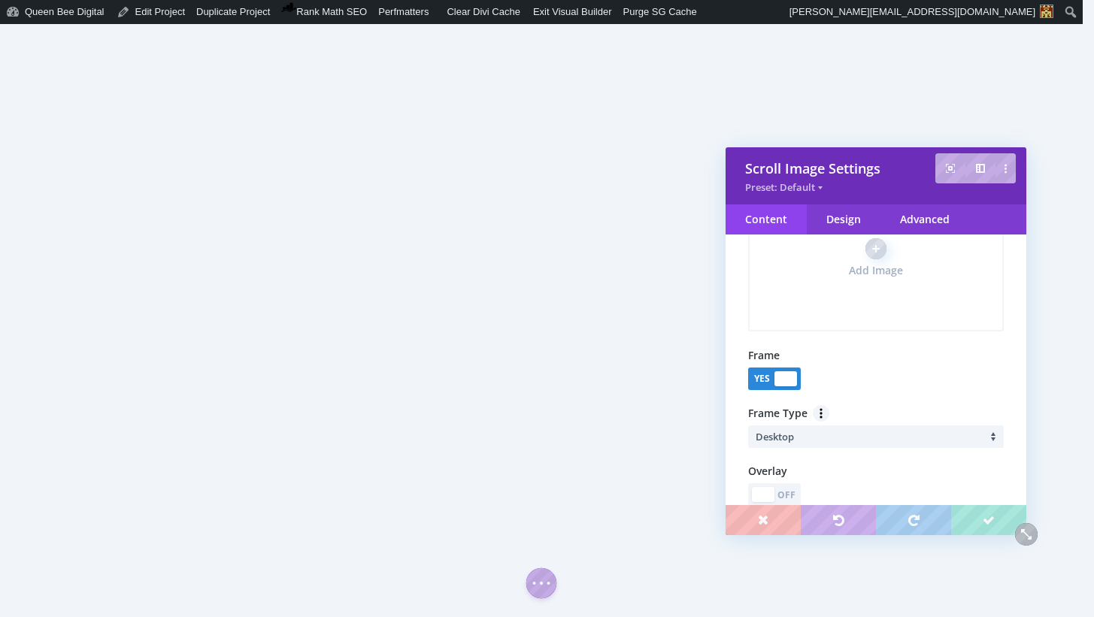
click at [853, 438] on li "Desktop" at bounding box center [880, 437] width 248 height 23
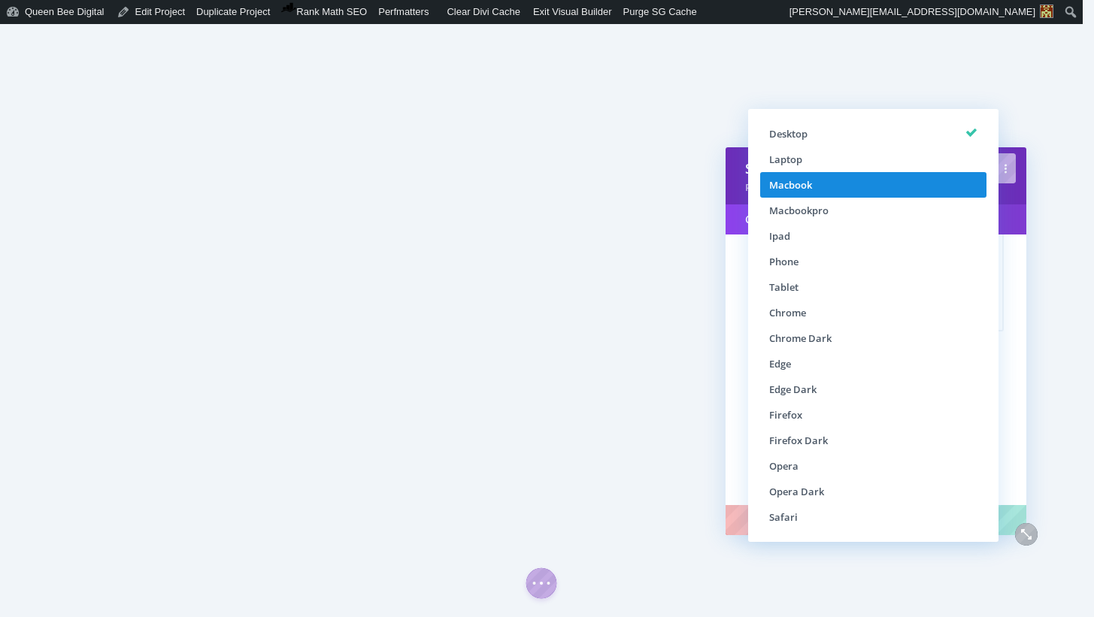
click at [854, 186] on li "Macbook" at bounding box center [873, 185] width 226 height 26
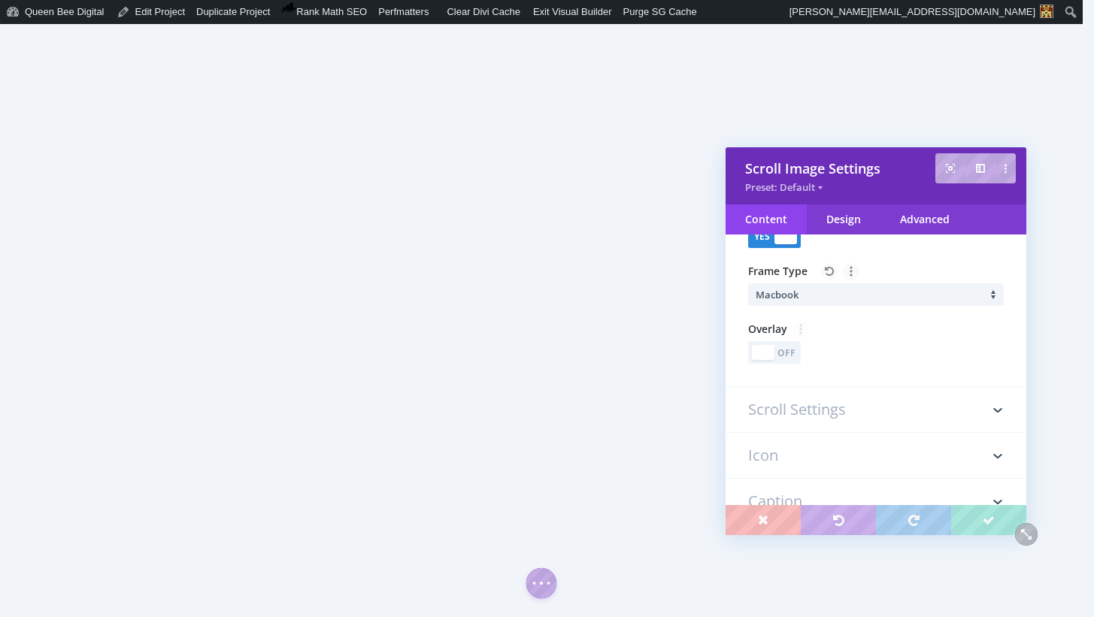
scroll to position [289, 0]
click at [844, 405] on h3 "Scroll Settings" at bounding box center [876, 404] width 256 height 45
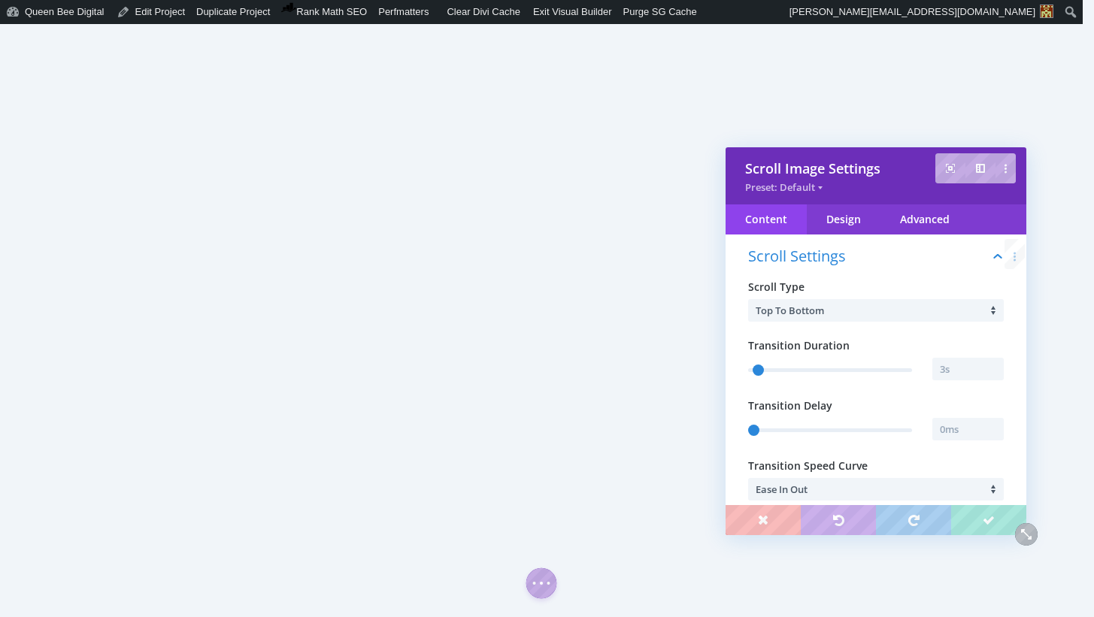
scroll to position [84, 0]
click at [952, 368] on input "text" at bounding box center [967, 369] width 71 height 23
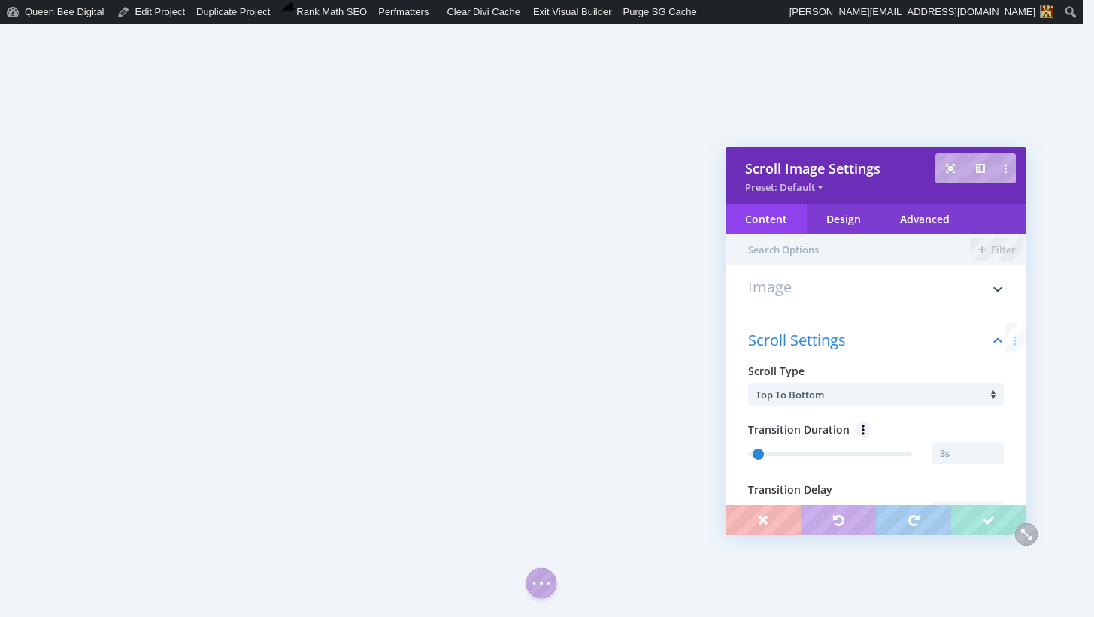
click at [814, 293] on h3 "Image" at bounding box center [876, 295] width 256 height 30
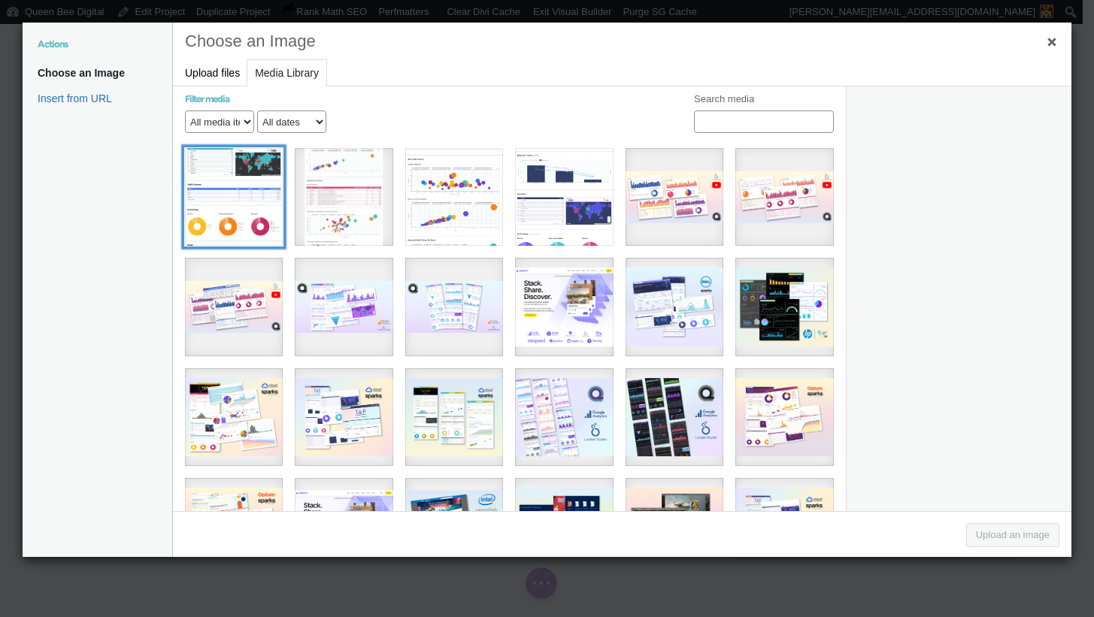
click at [226, 183] on div "TIBCO TAF 2022 - Topline Metrics" at bounding box center [234, 197] width 98 height 98
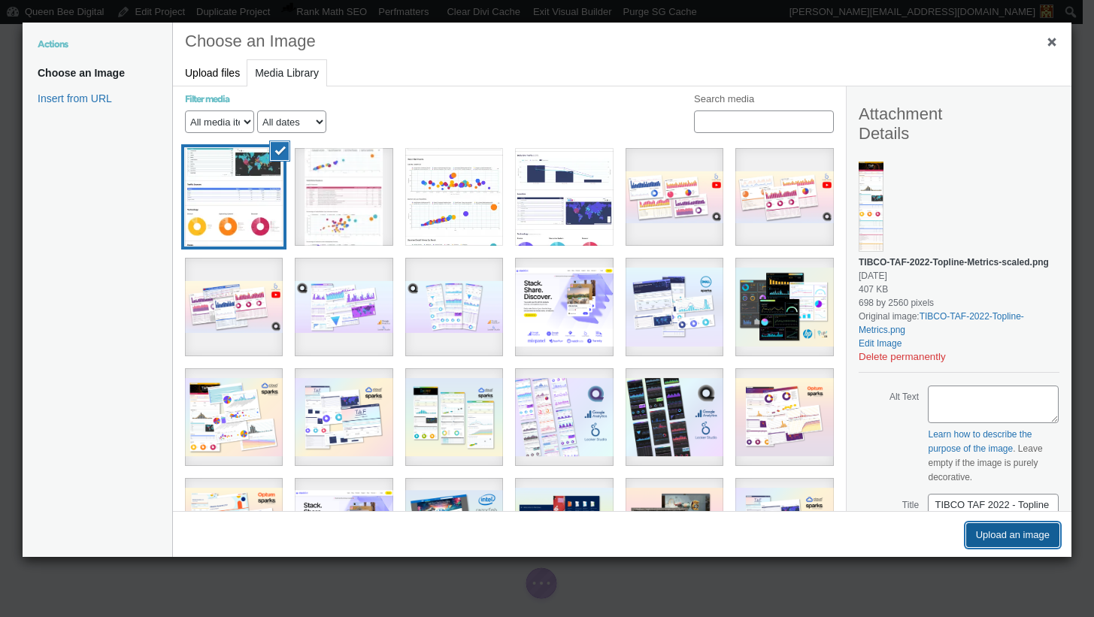
click at [1008, 535] on button "Upload an image" at bounding box center [1012, 535] width 93 height 24
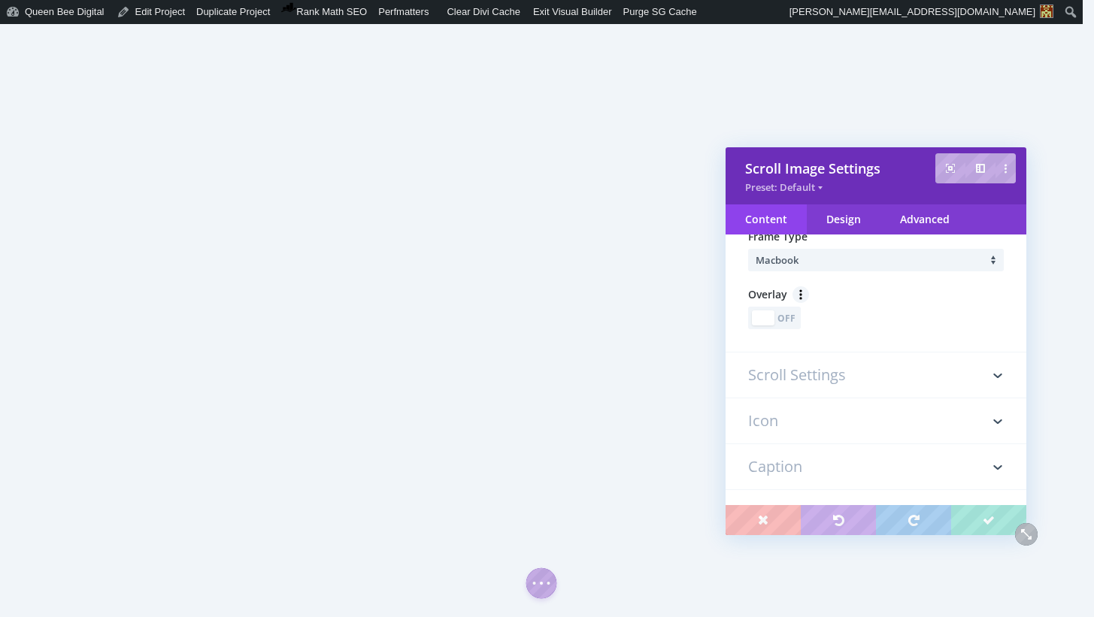
scroll to position [345, 0]
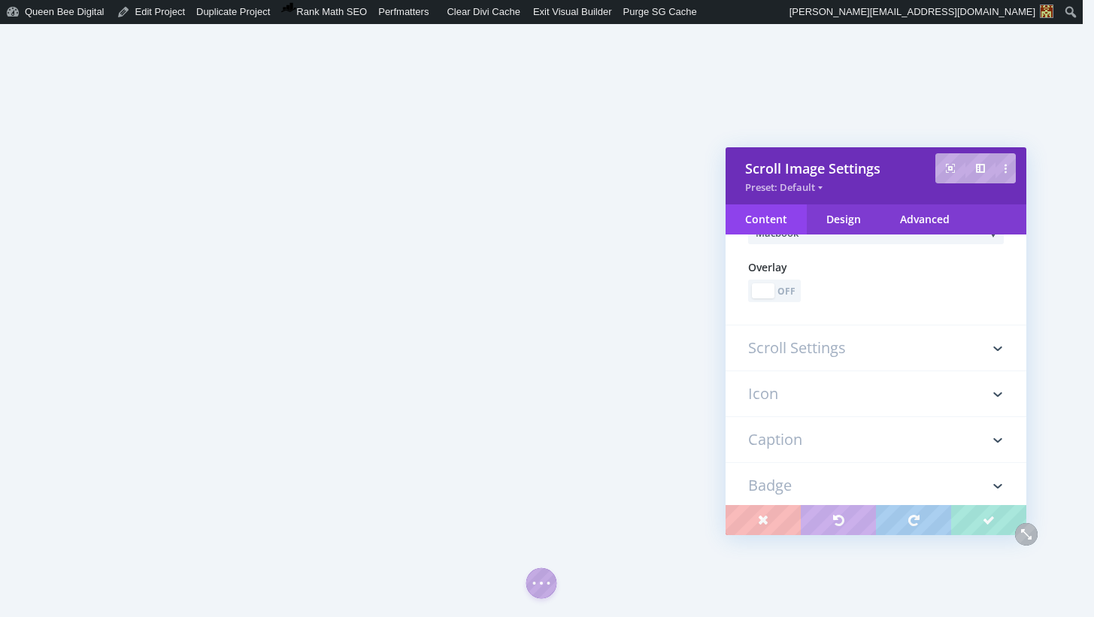
click at [876, 359] on h3 "Scroll Settings" at bounding box center [876, 348] width 256 height 45
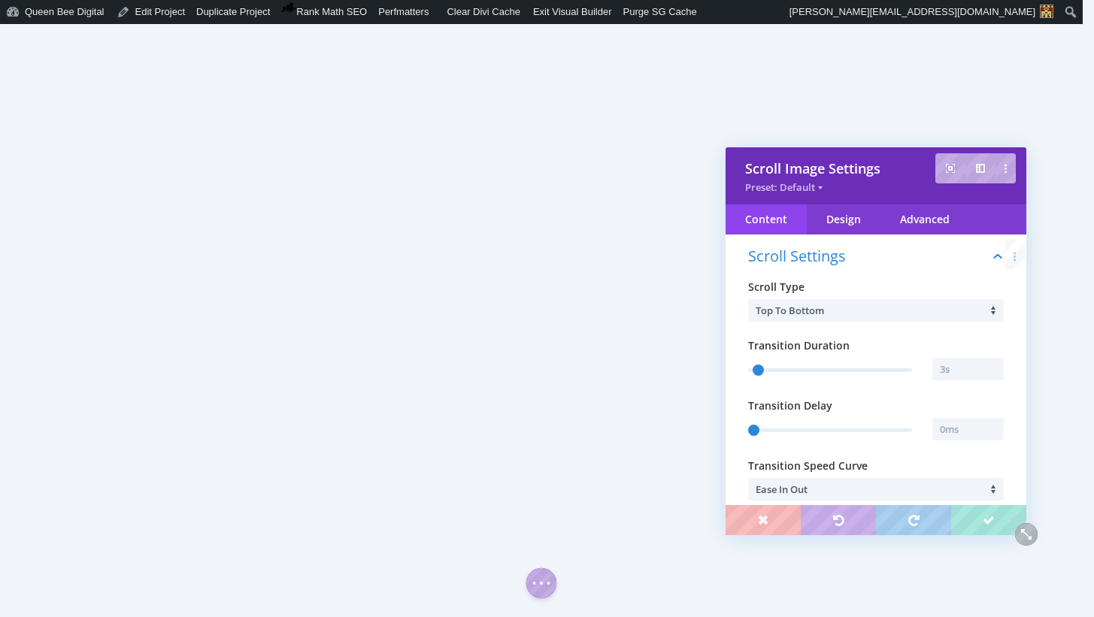
scroll to position [84, 0]
click at [956, 374] on input "text" at bounding box center [967, 369] width 71 height 23
type input "10"
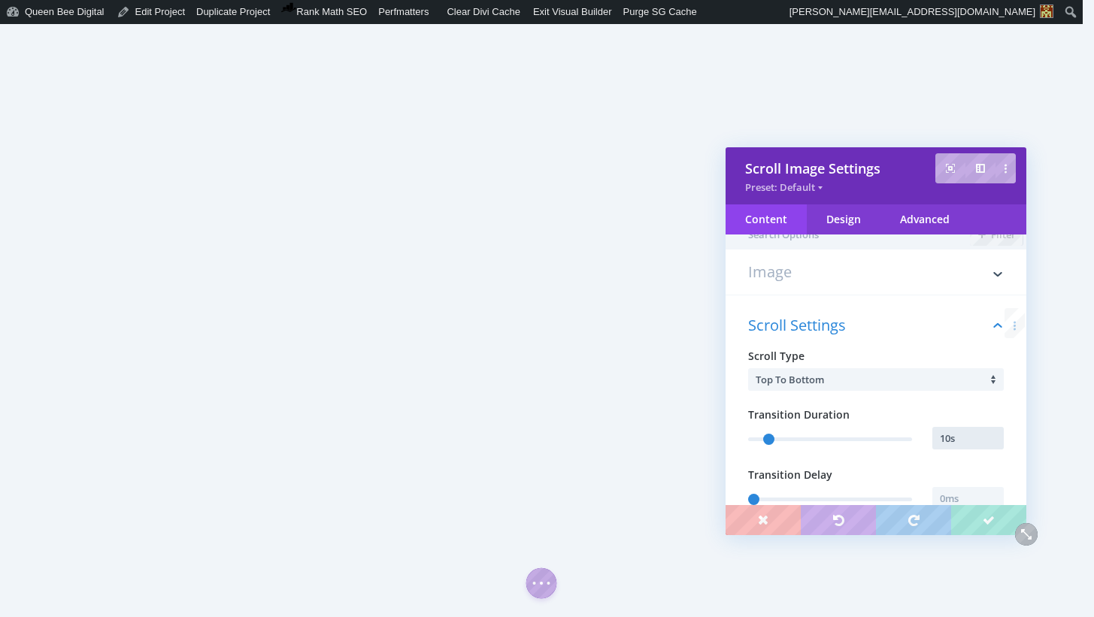
scroll to position [0, 0]
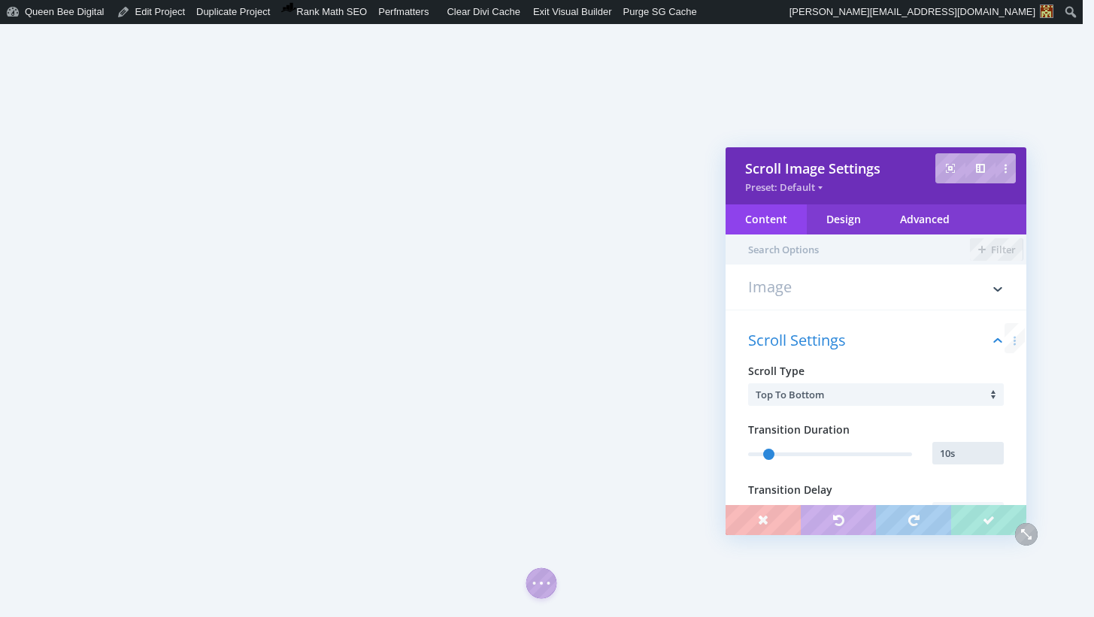
type input "10s"
click at [795, 293] on h3 "Image" at bounding box center [876, 295] width 256 height 30
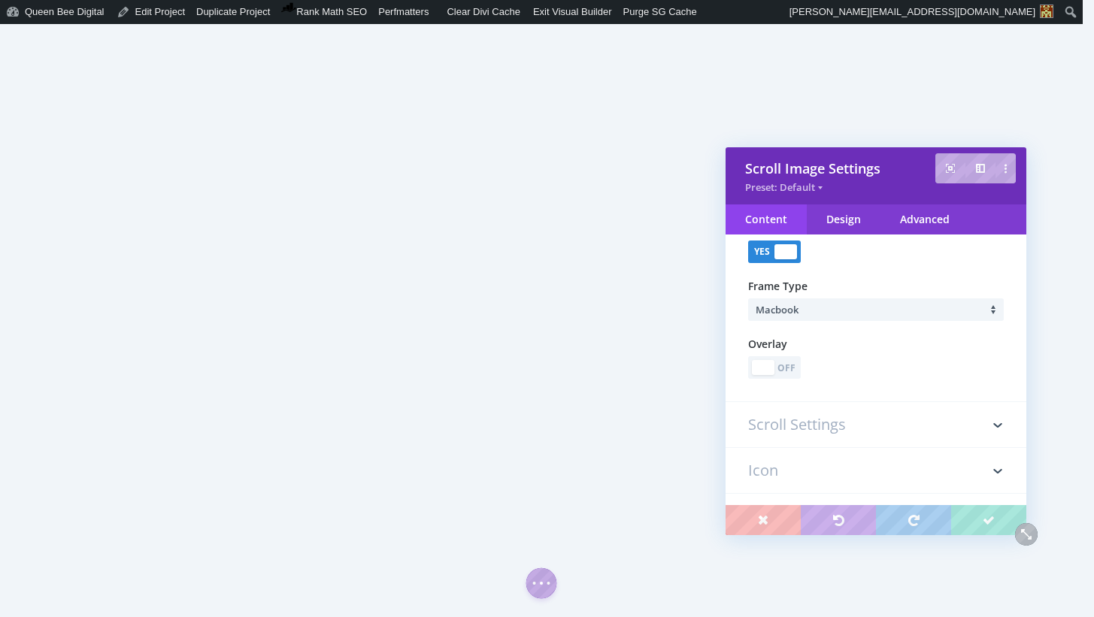
scroll to position [314, 0]
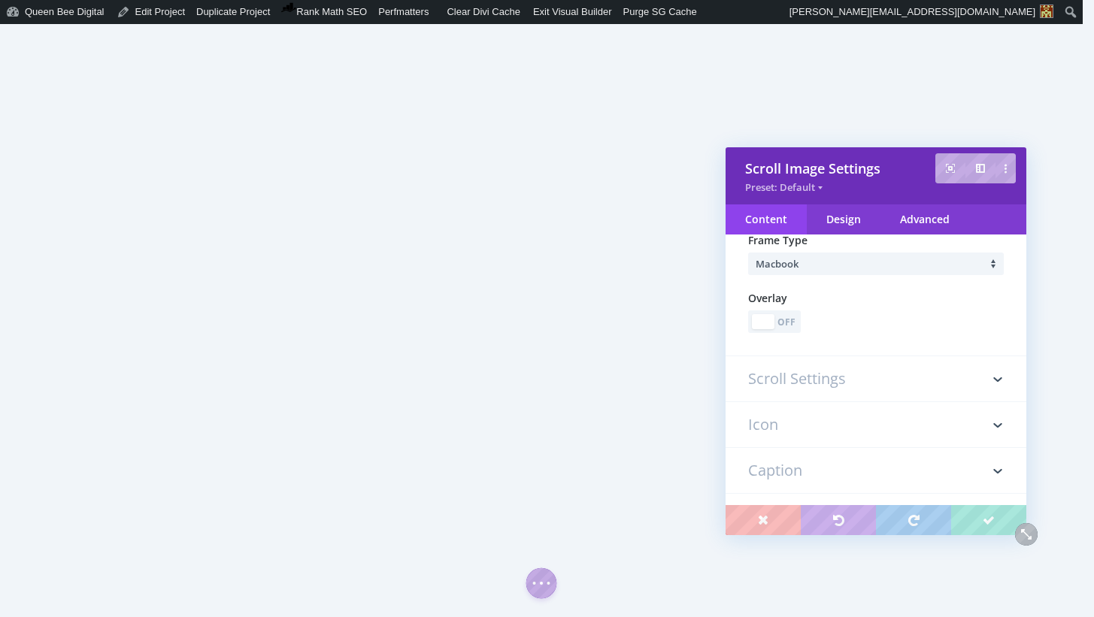
click at [815, 426] on h3 "Icon" at bounding box center [876, 424] width 256 height 45
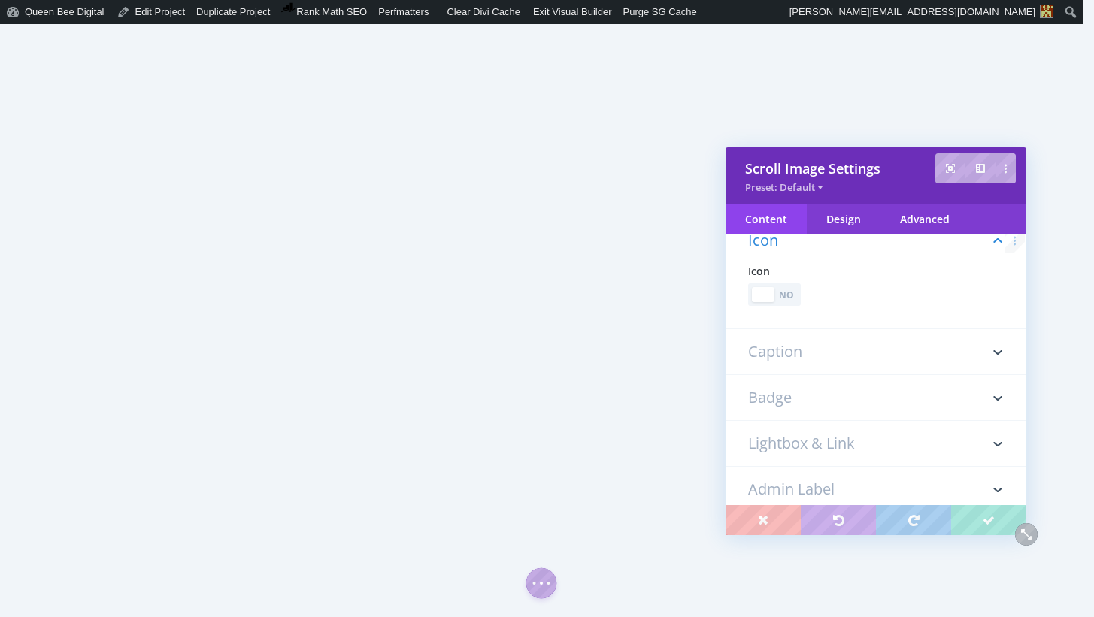
scroll to position [130, 0]
click at [791, 310] on div "No" at bounding box center [787, 311] width 21 height 14
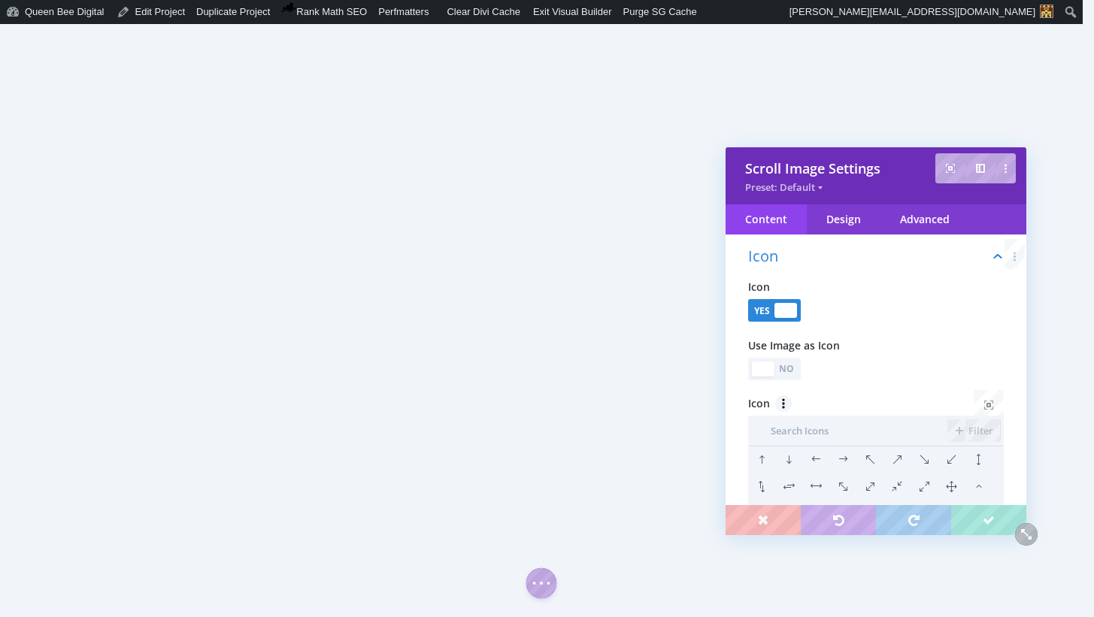
click at [790, 458] on li at bounding box center [788, 460] width 27 height 27
click at [807, 432] on input "text" at bounding box center [847, 431] width 199 height 30
type input "down"
click at [851, 460] on li at bounding box center [842, 460] width 27 height 27
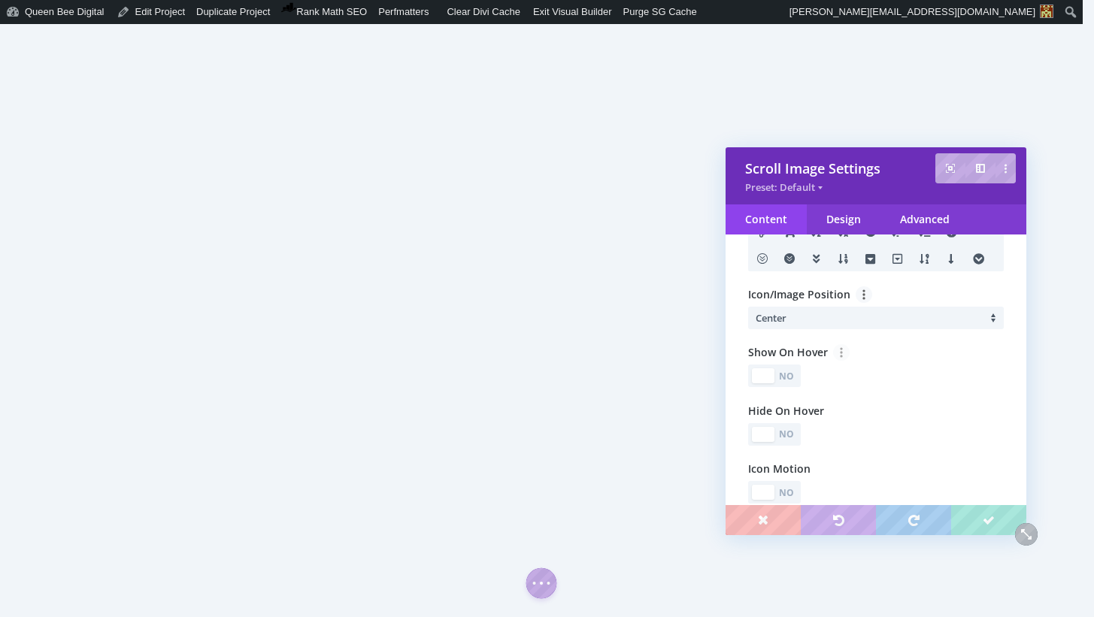
scroll to position [441, 0]
click at [793, 434] on div "No" at bounding box center [787, 433] width 21 height 14
click at [787, 429] on div "No" at bounding box center [787, 433] width 21 height 14
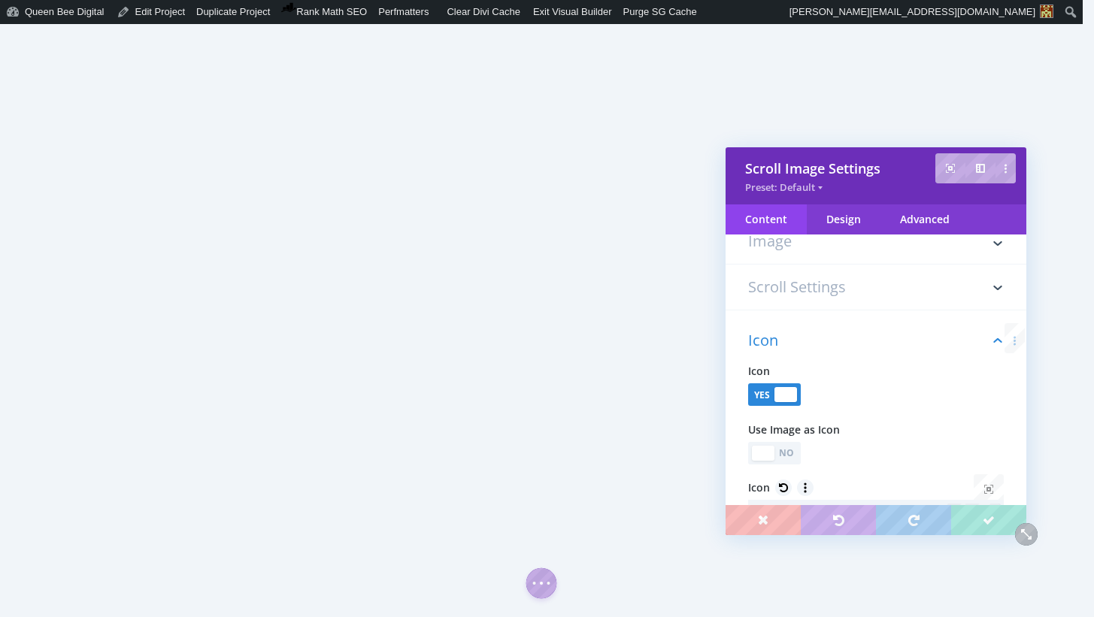
scroll to position [0, 0]
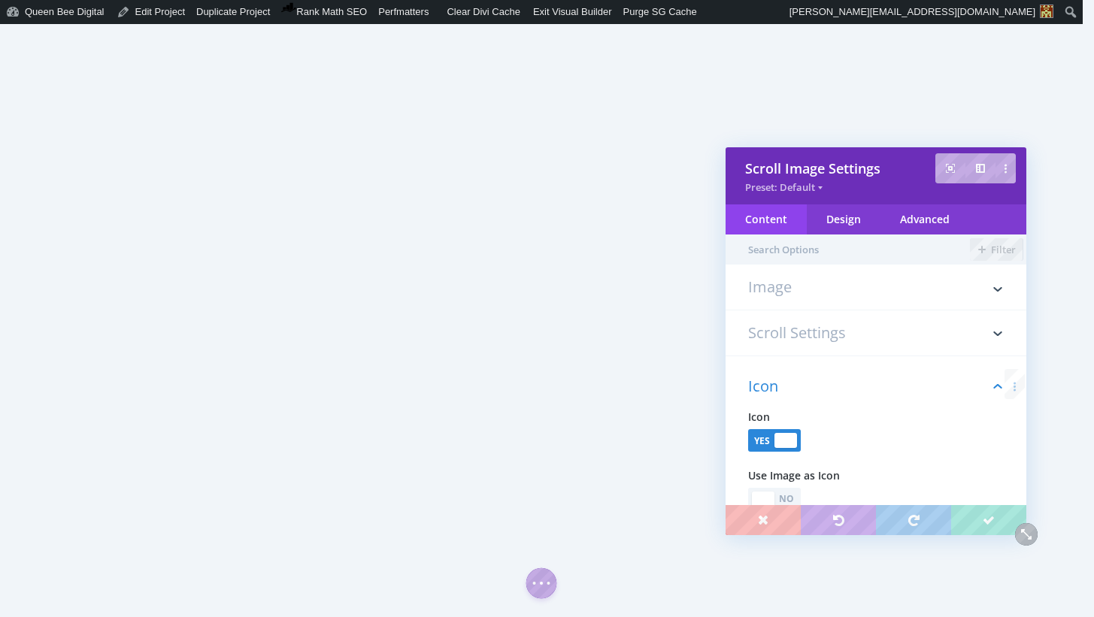
click at [824, 333] on h3 "Scroll Settings" at bounding box center [876, 333] width 256 height 45
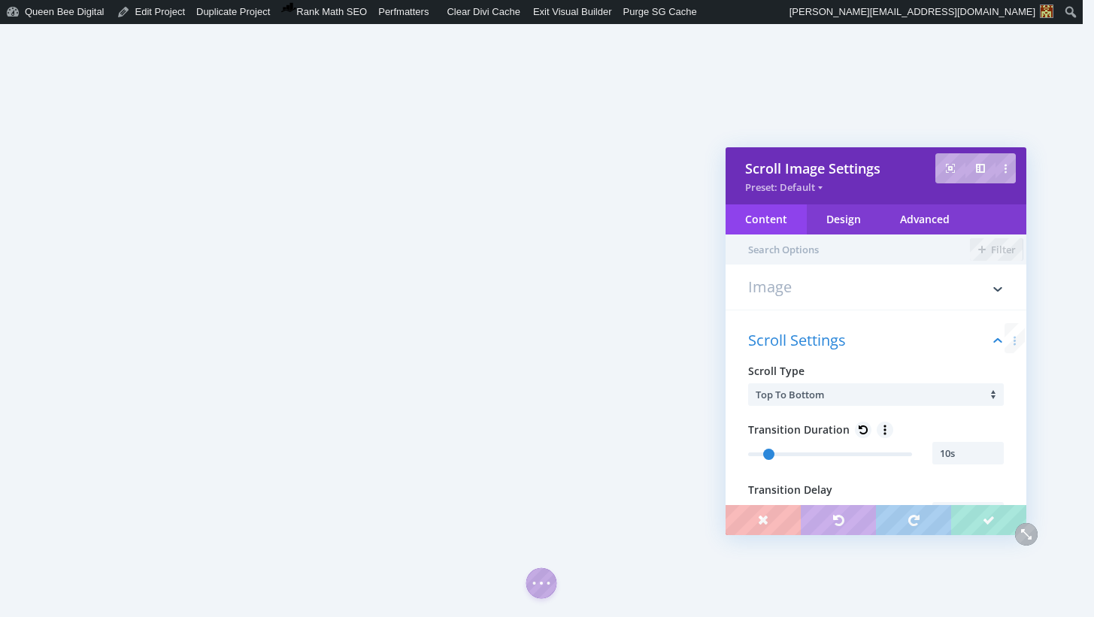
click at [821, 288] on h3 "Image" at bounding box center [876, 295] width 256 height 30
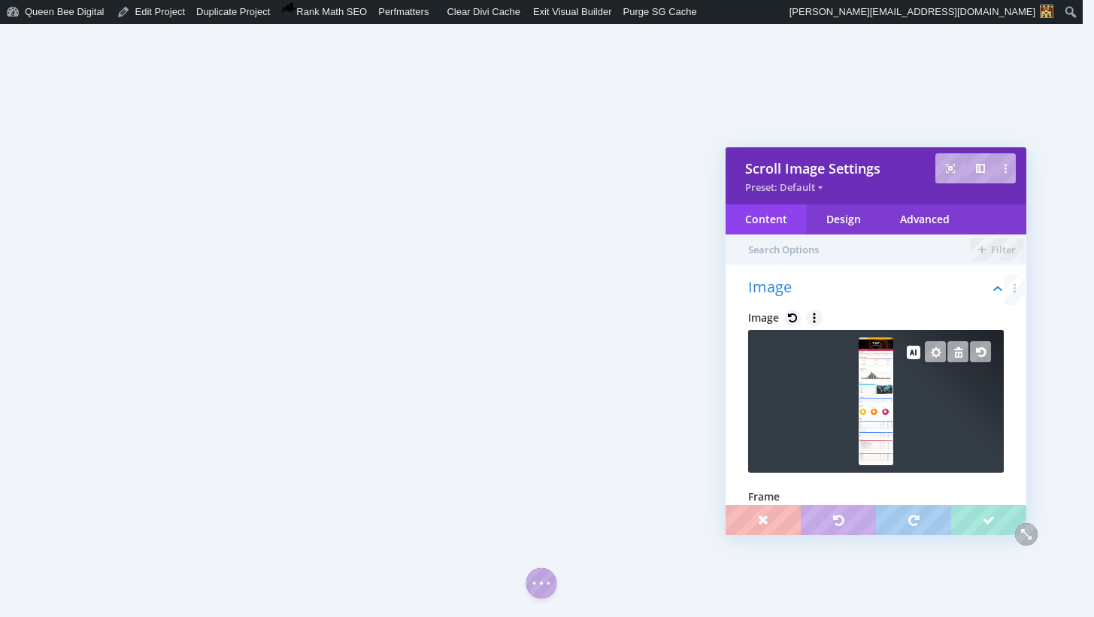
click at [878, 392] on img at bounding box center [876, 402] width 35 height 128
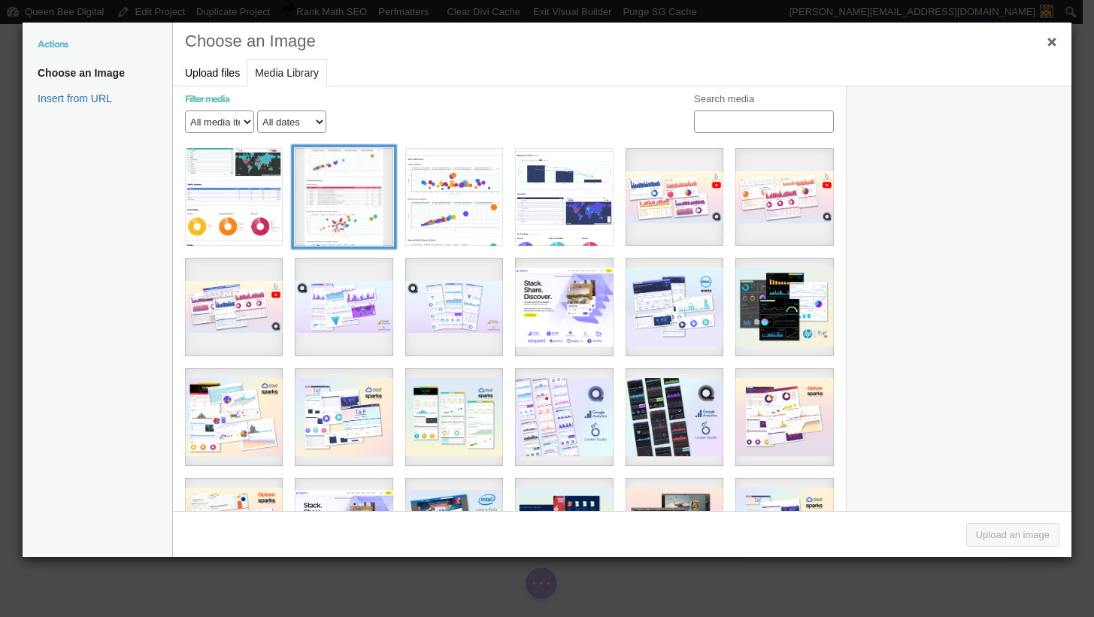
click at [335, 214] on div "TIBCO TAF 2022 - Sessions" at bounding box center [344, 197] width 98 height 98
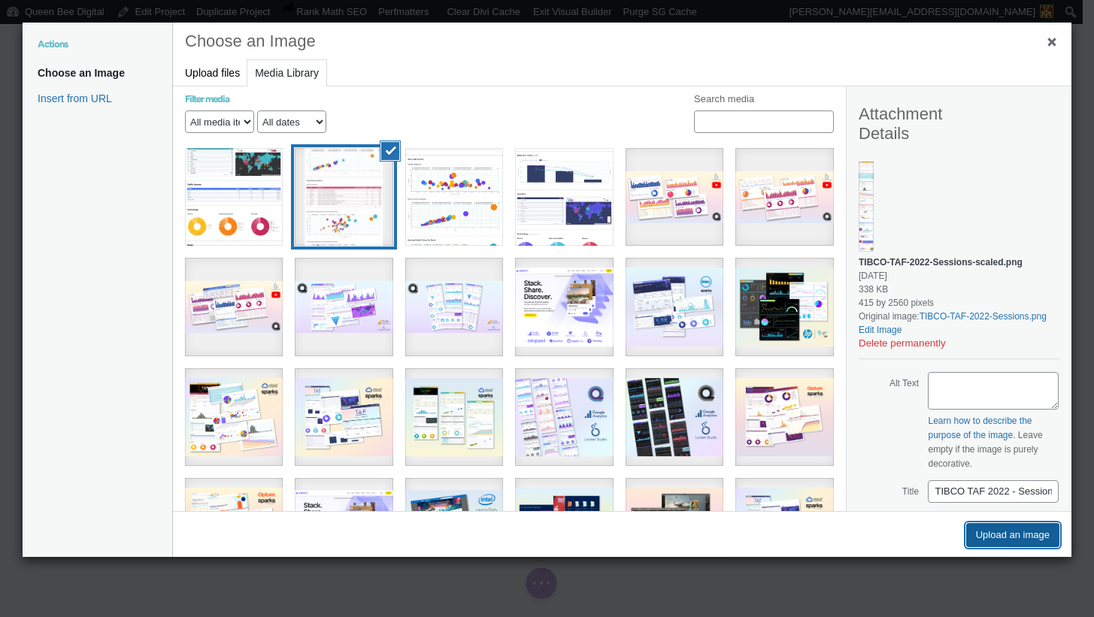
click at [990, 536] on button "Upload an image" at bounding box center [1012, 535] width 93 height 24
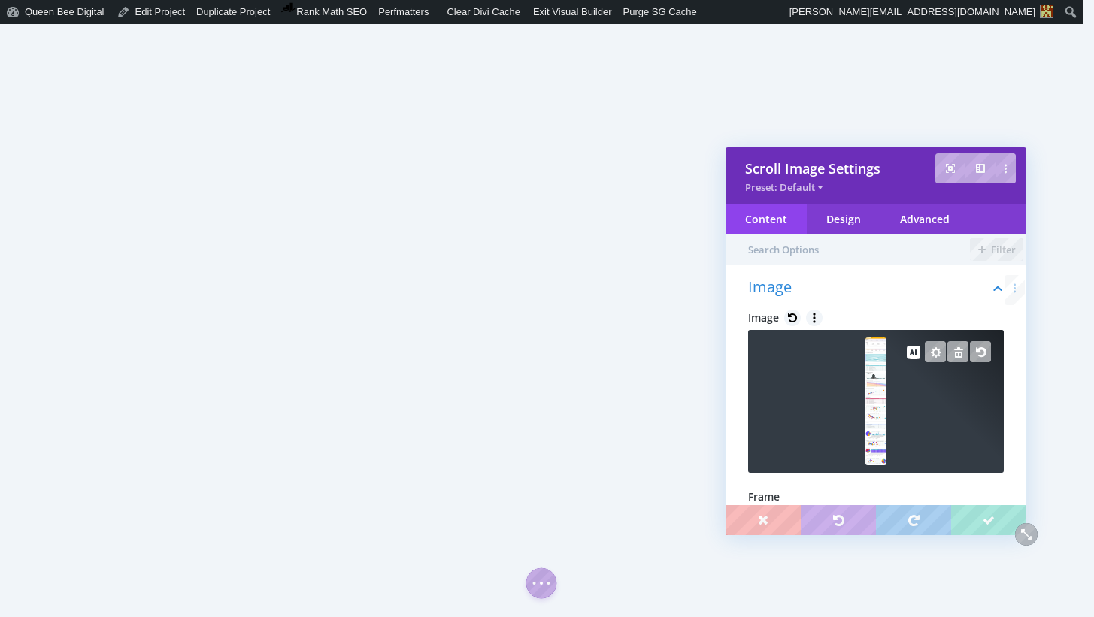
click at [871, 383] on img at bounding box center [875, 402] width 21 height 128
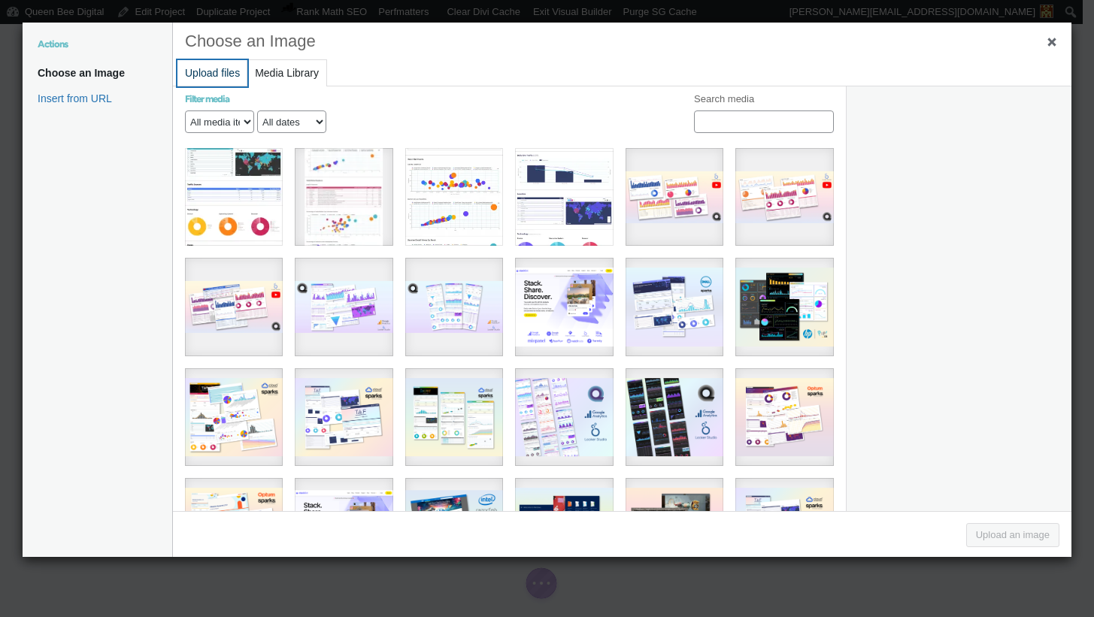
click at [202, 73] on button "Upload files" at bounding box center [212, 73] width 70 height 26
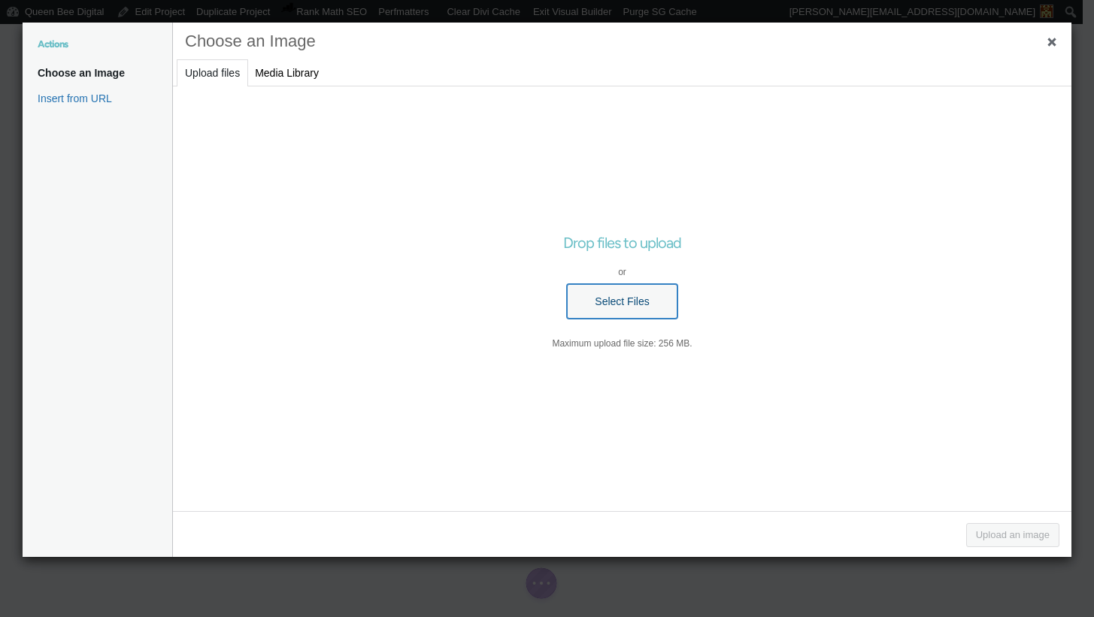
click at [643, 297] on button "Select Files" at bounding box center [622, 301] width 110 height 35
type input "C:\fakepath\TIBCO TAF 2022 - Sessions copy.png"
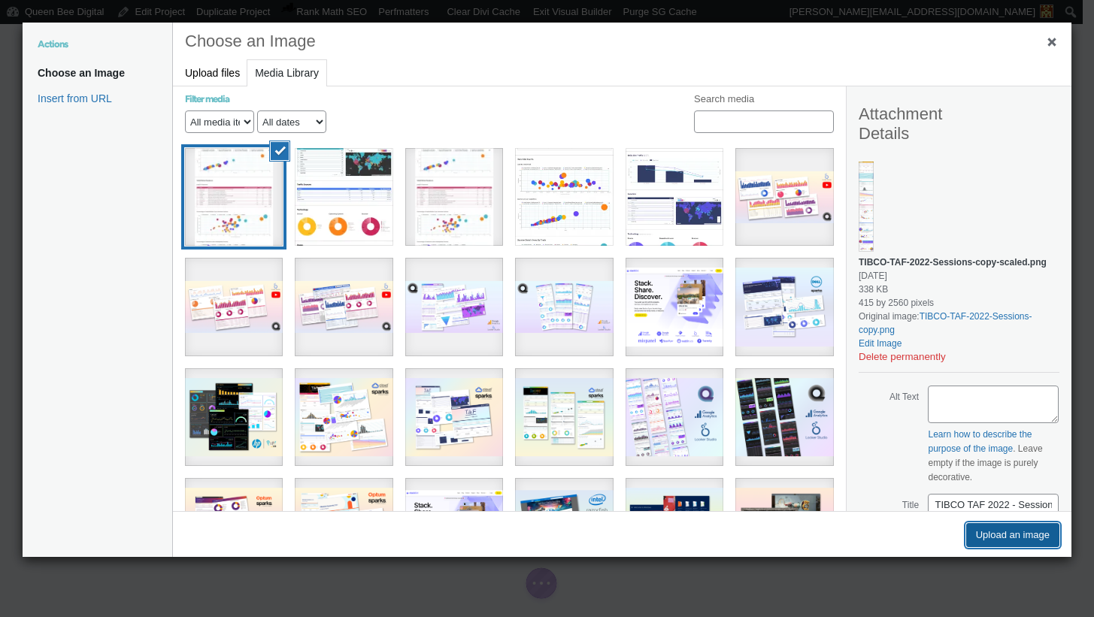
click at [1017, 536] on button "Upload an image" at bounding box center [1012, 535] width 93 height 24
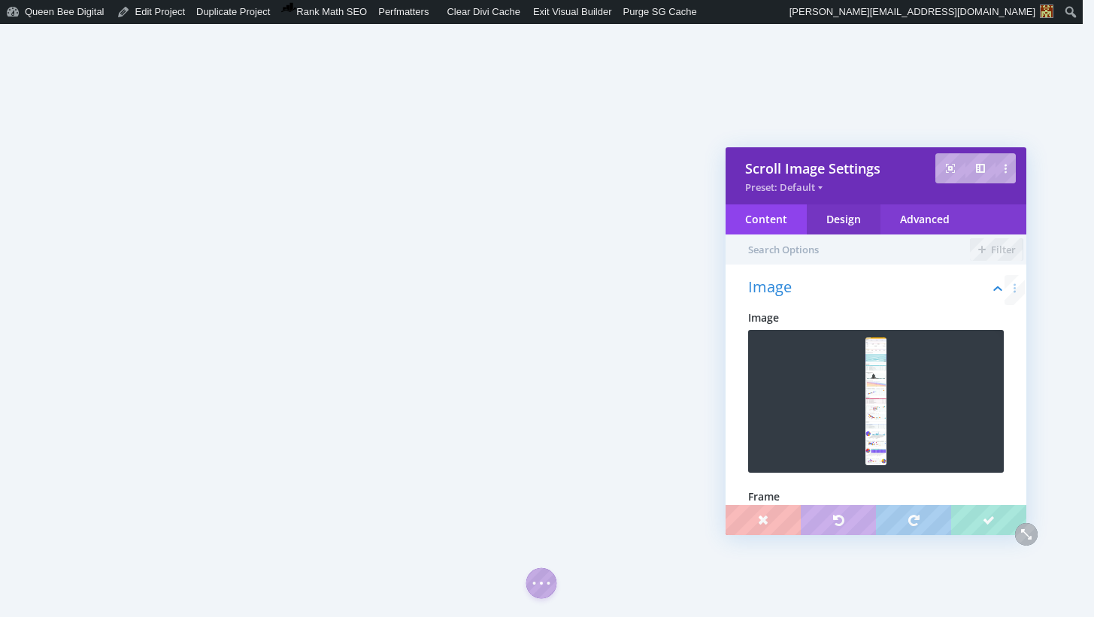
click at [854, 219] on div "Design" at bounding box center [844, 220] width 74 height 30
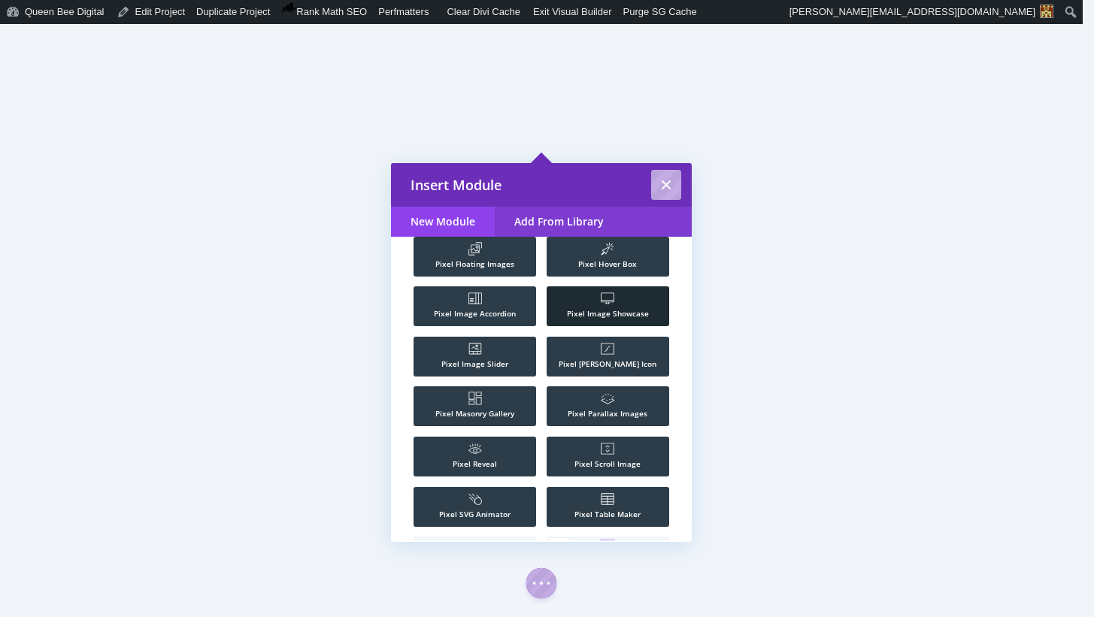
scroll to position [1508, 0]
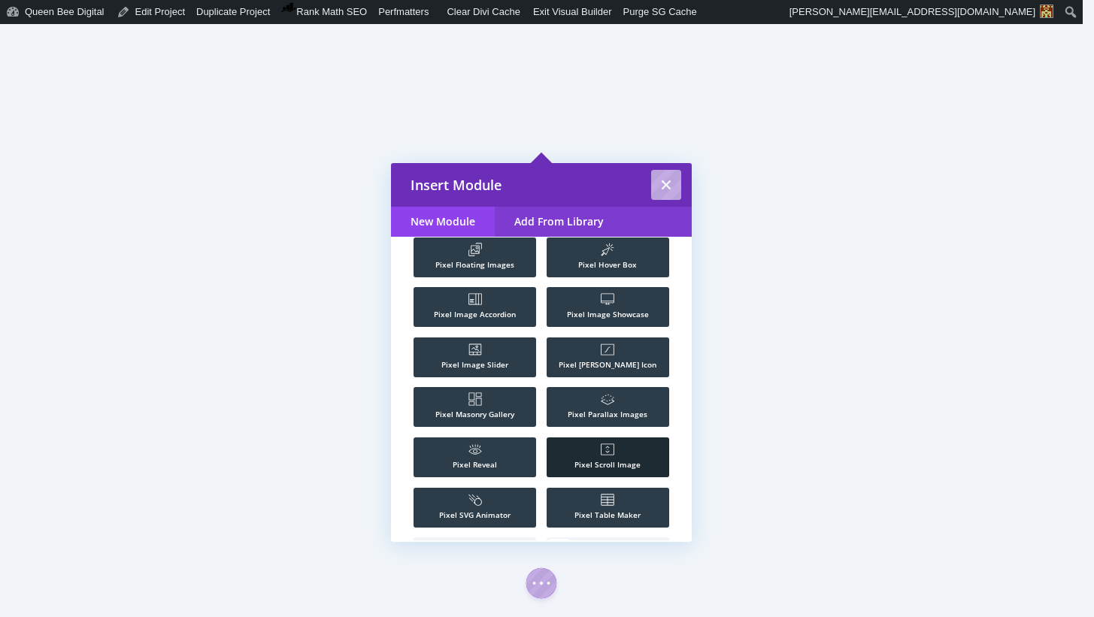
click at [612, 447] on li ".st0{fill:#FFFFFF;} Pixel Scroll Image" at bounding box center [608, 458] width 123 height 40
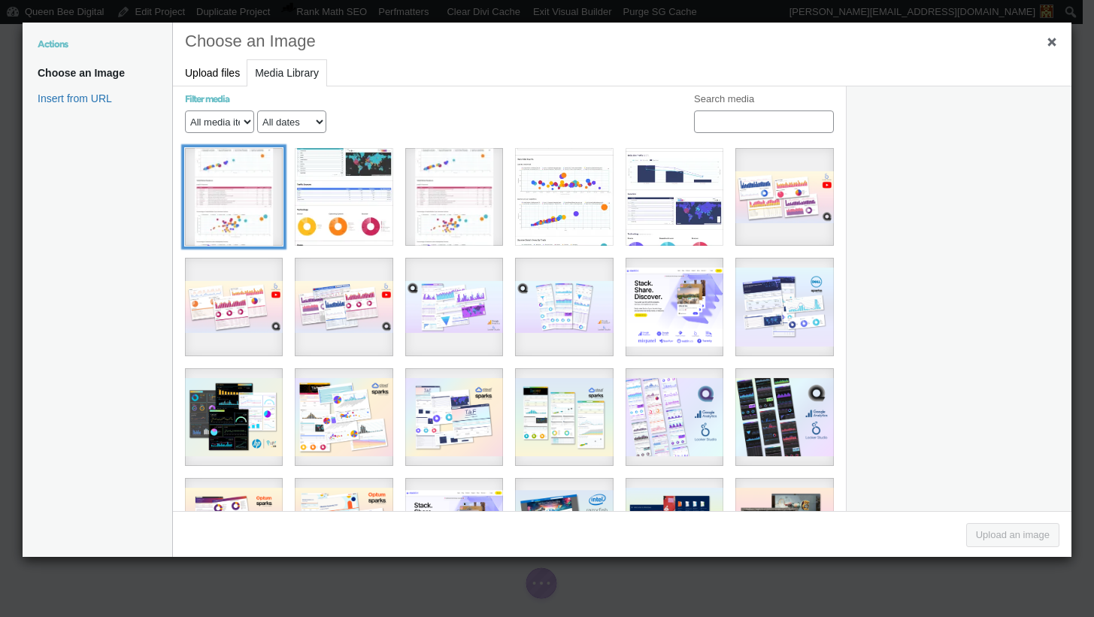
click at [228, 194] on div "TIBCO TAF 2022 - Sessions copy" at bounding box center [234, 197] width 98 height 98
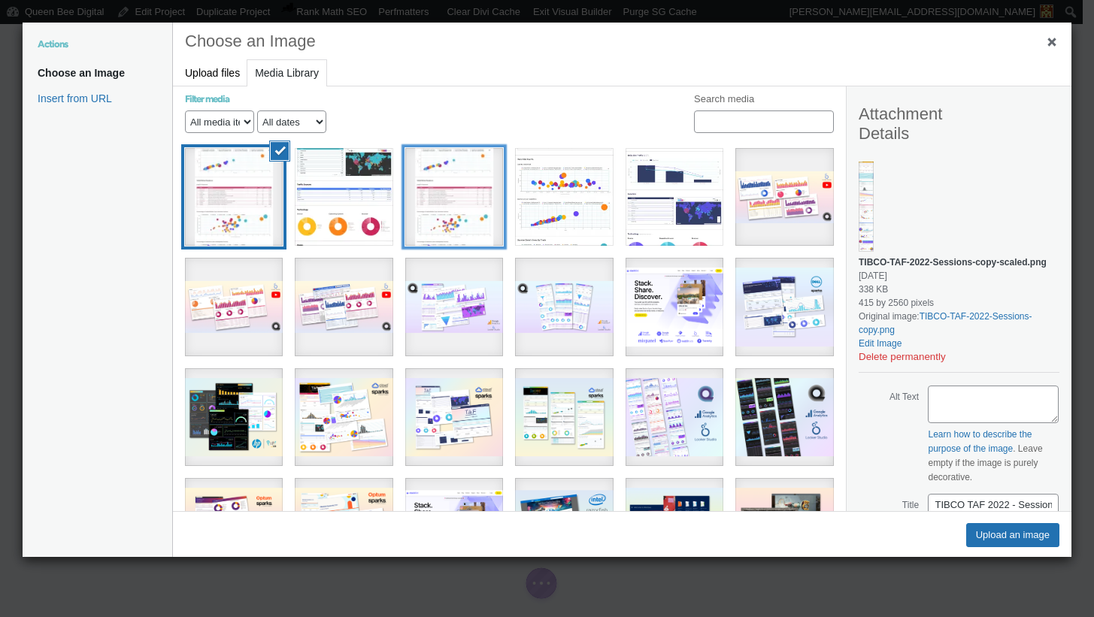
click at [429, 211] on div "TIBCO TAF 2022 - Sessions" at bounding box center [454, 197] width 98 height 98
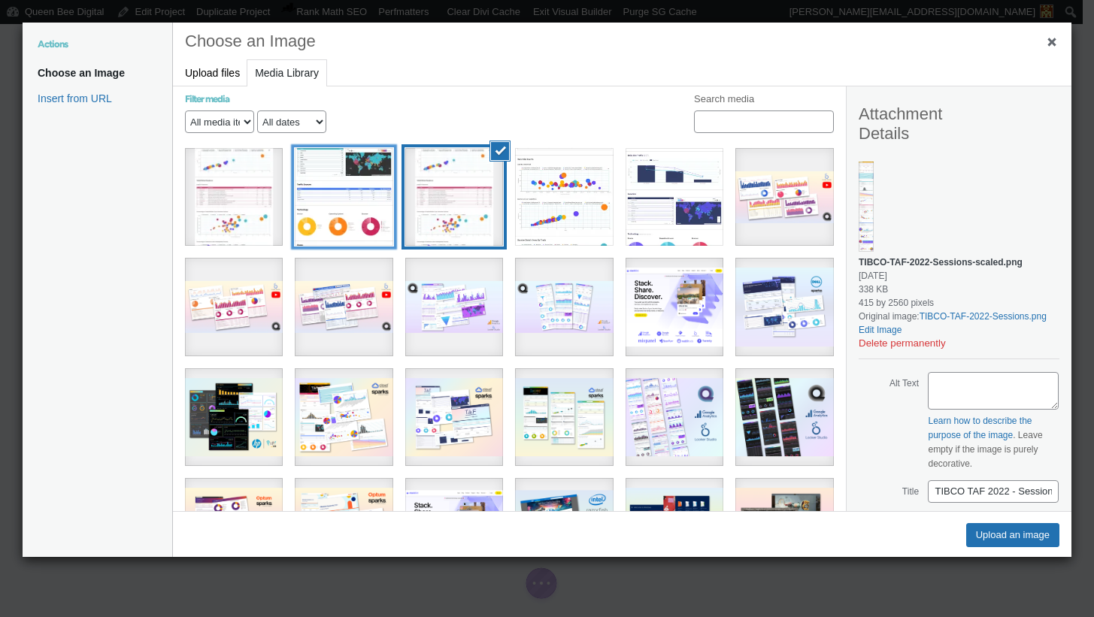
click at [338, 208] on div "TIBCO TAF 2022 - Topline Metrics" at bounding box center [344, 197] width 98 height 98
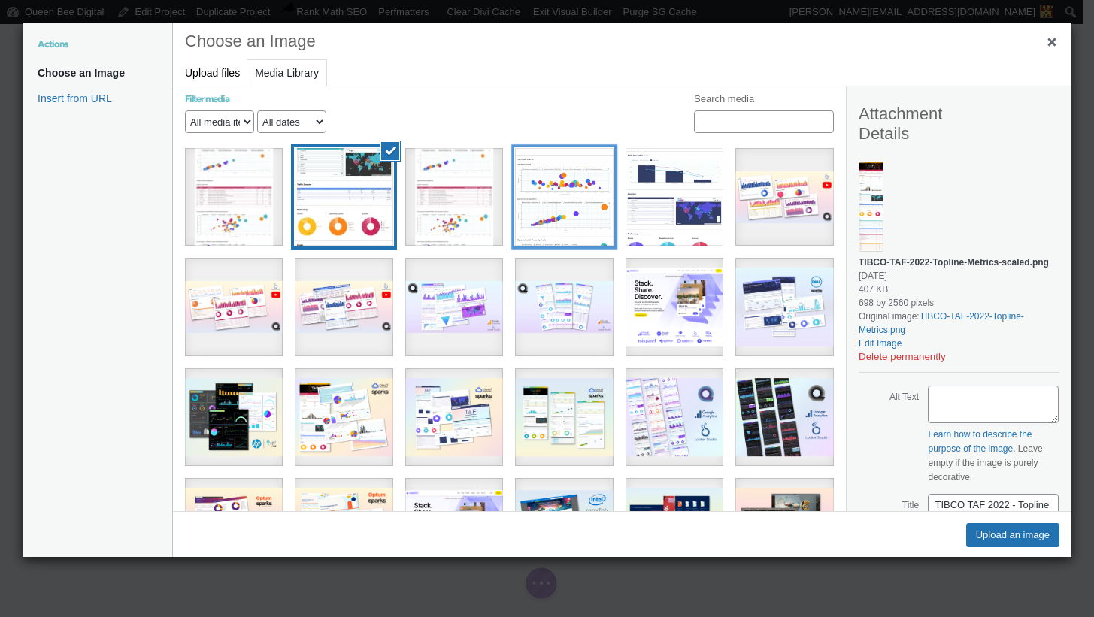
click at [550, 214] on div "TIBCO TAF 2022 - Agenda Events" at bounding box center [564, 197] width 98 height 98
click at [360, 207] on div "TIBCO TAF 2022 - Topline Metrics" at bounding box center [344, 197] width 98 height 98
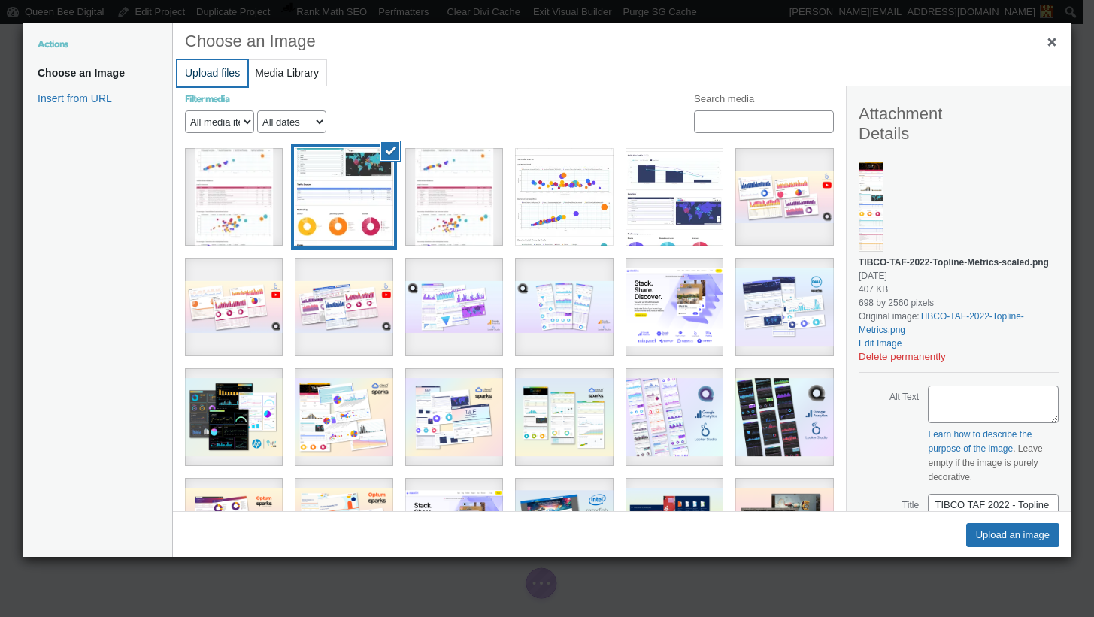
click at [203, 74] on button "Upload files" at bounding box center [212, 73] width 70 height 26
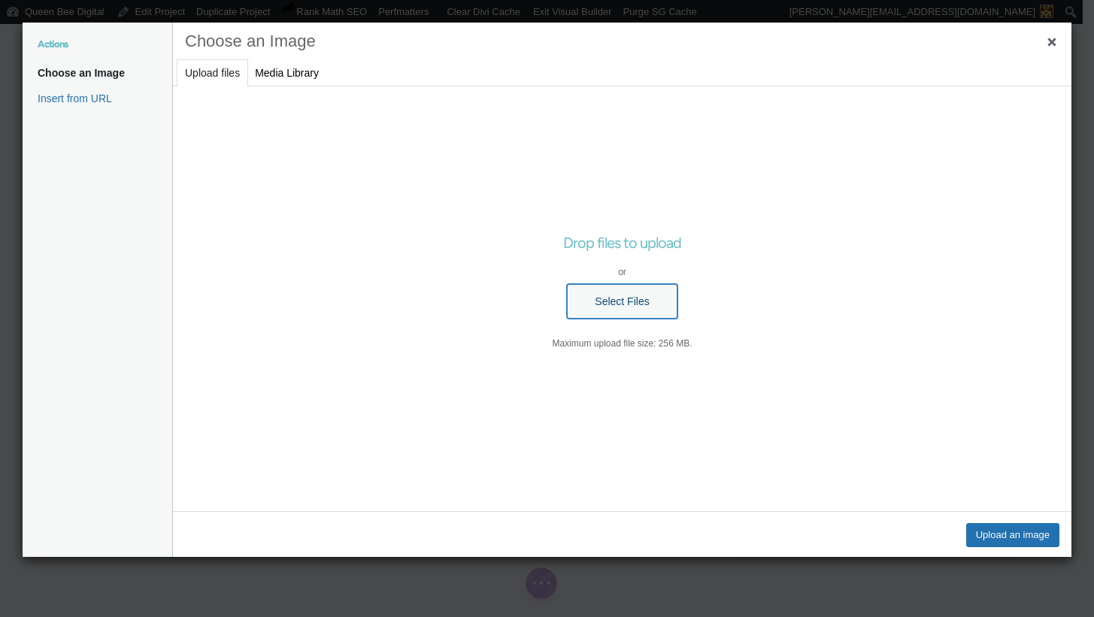
click at [612, 296] on button "Select Files" at bounding box center [622, 301] width 110 height 35
type input "C:\fakepath\TIBCO TAF 2022 - Sessions sm.png"
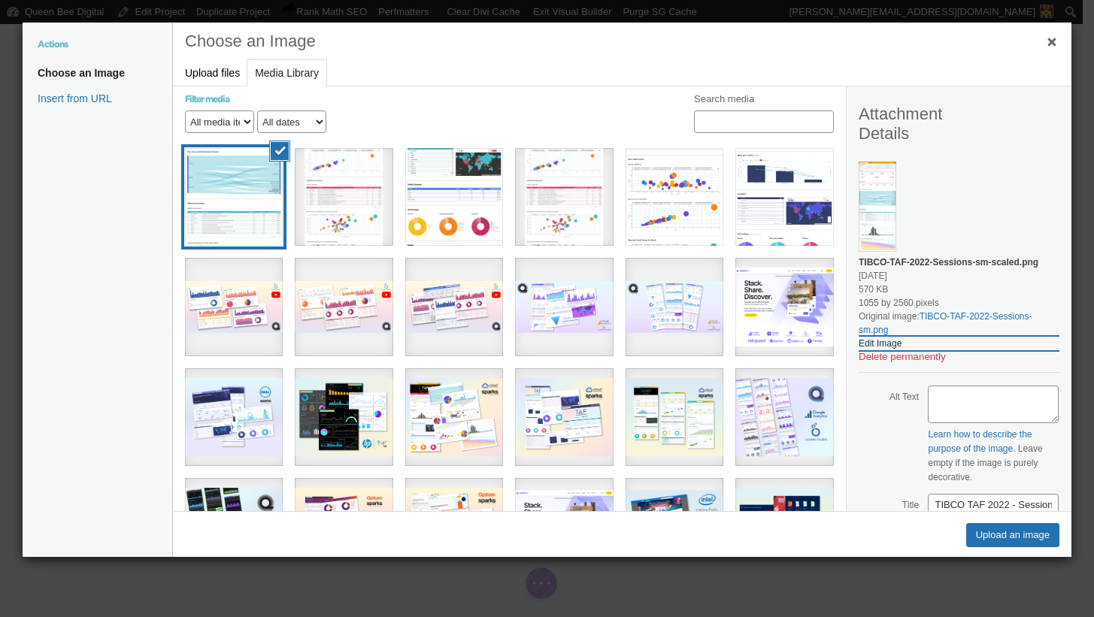
click at [896, 350] on link "Edit Image" at bounding box center [959, 344] width 201 height 14
